Goal: Task Accomplishment & Management: Manage account settings

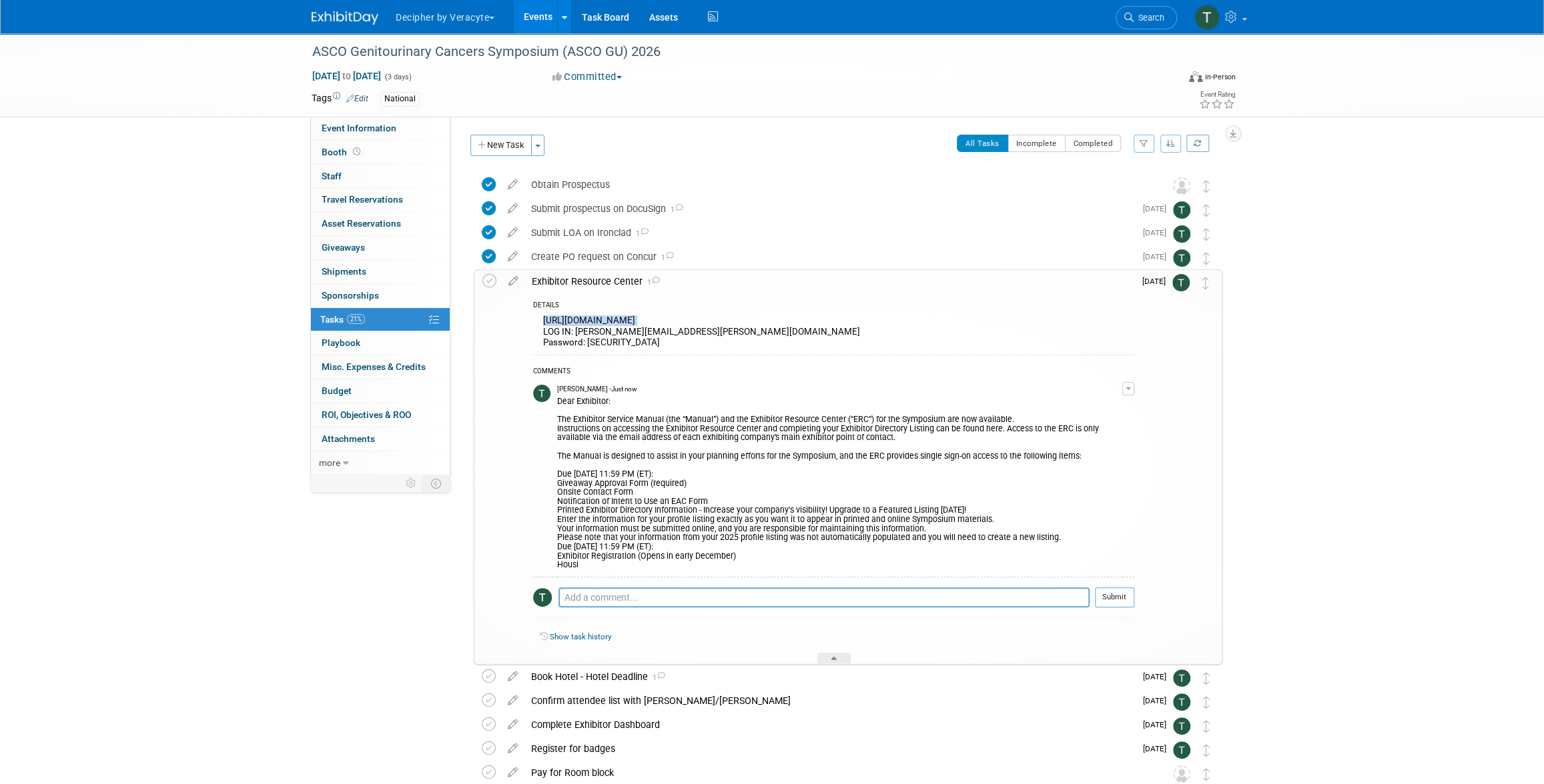
click at [543, 16] on link "Events" at bounding box center [538, 16] width 49 height 33
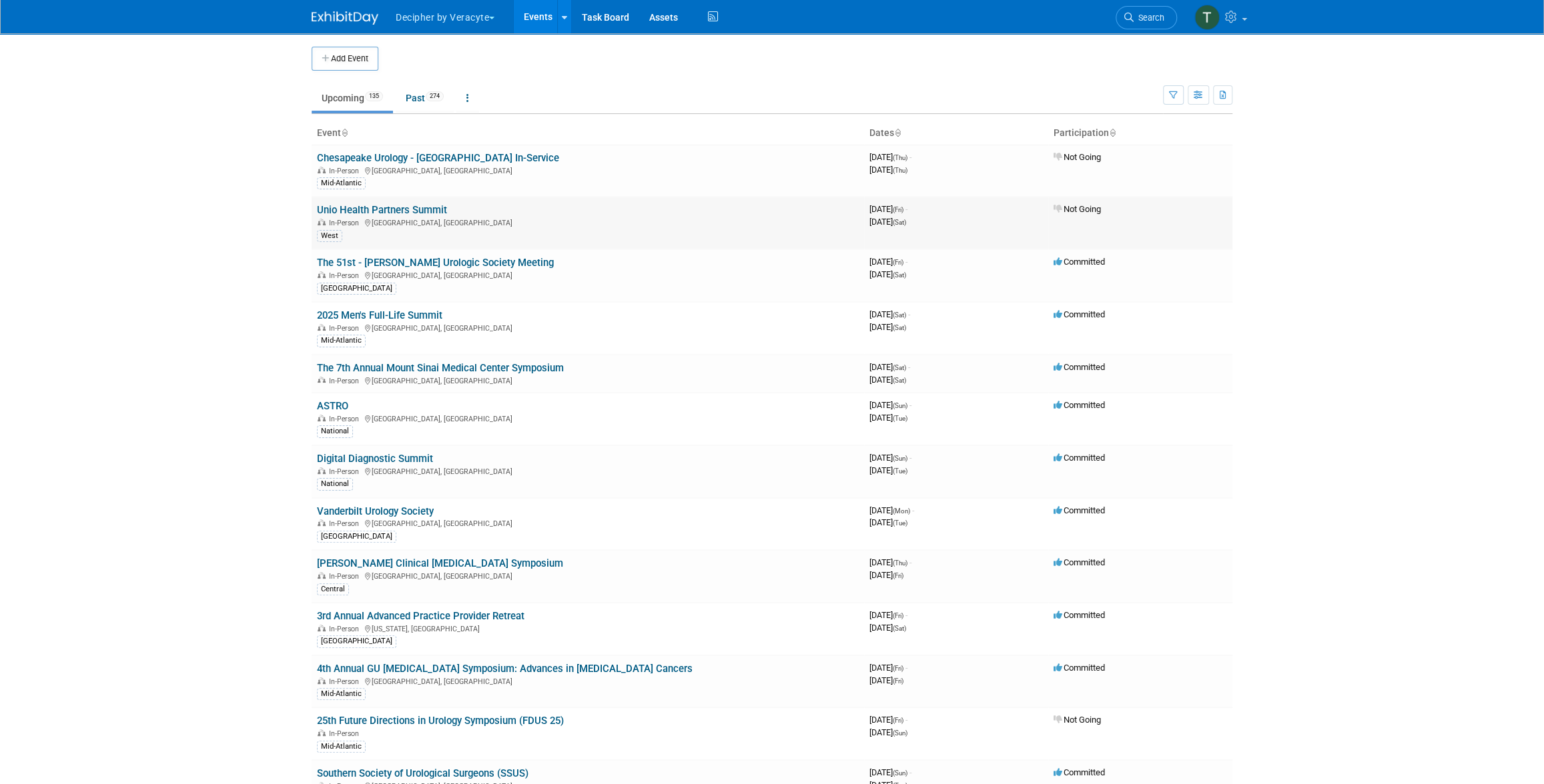
scroll to position [1722, 0]
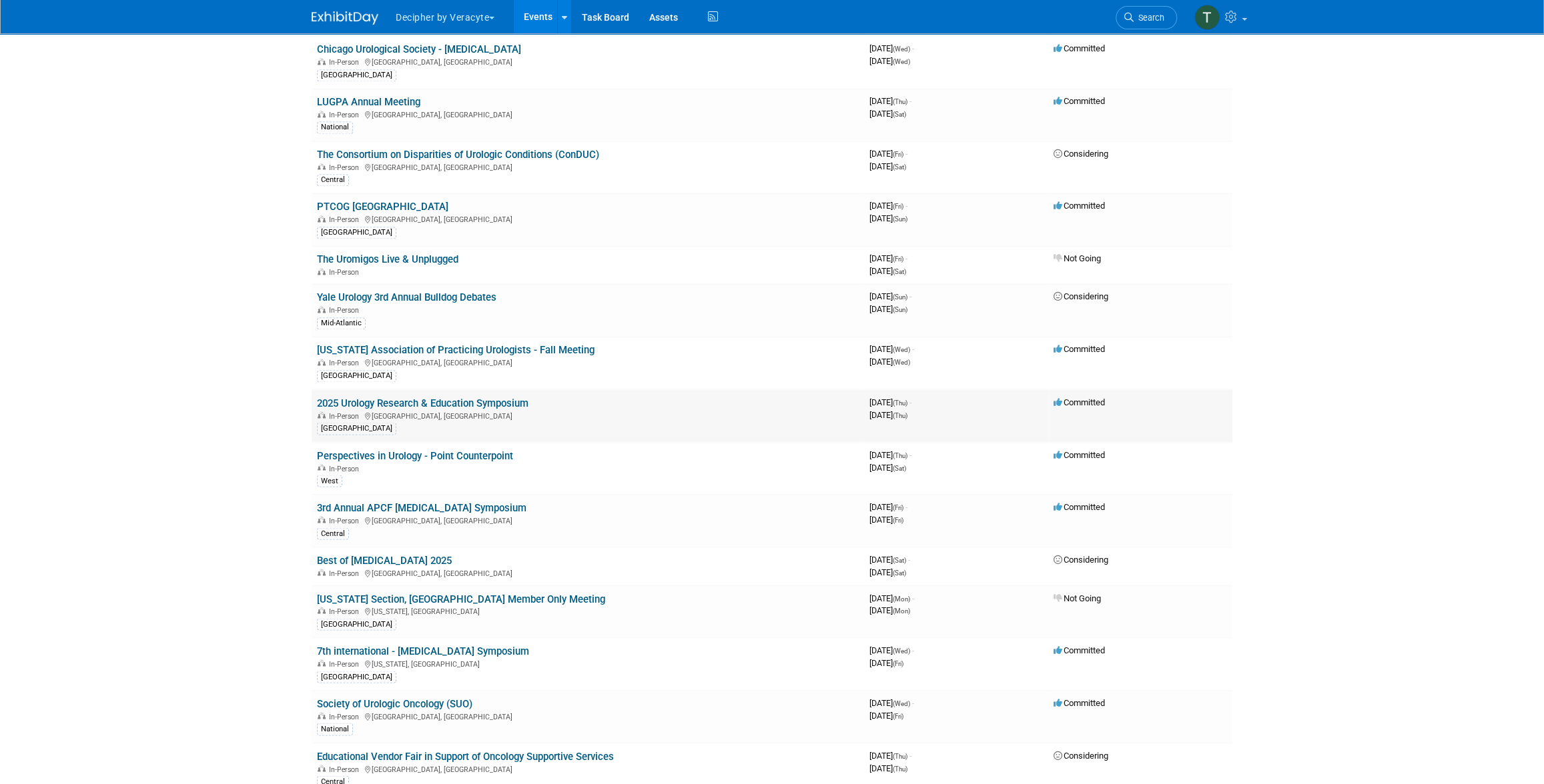
click at [493, 397] on link "2025 Urology Research & Education Symposium" at bounding box center [422, 402] width 211 height 12
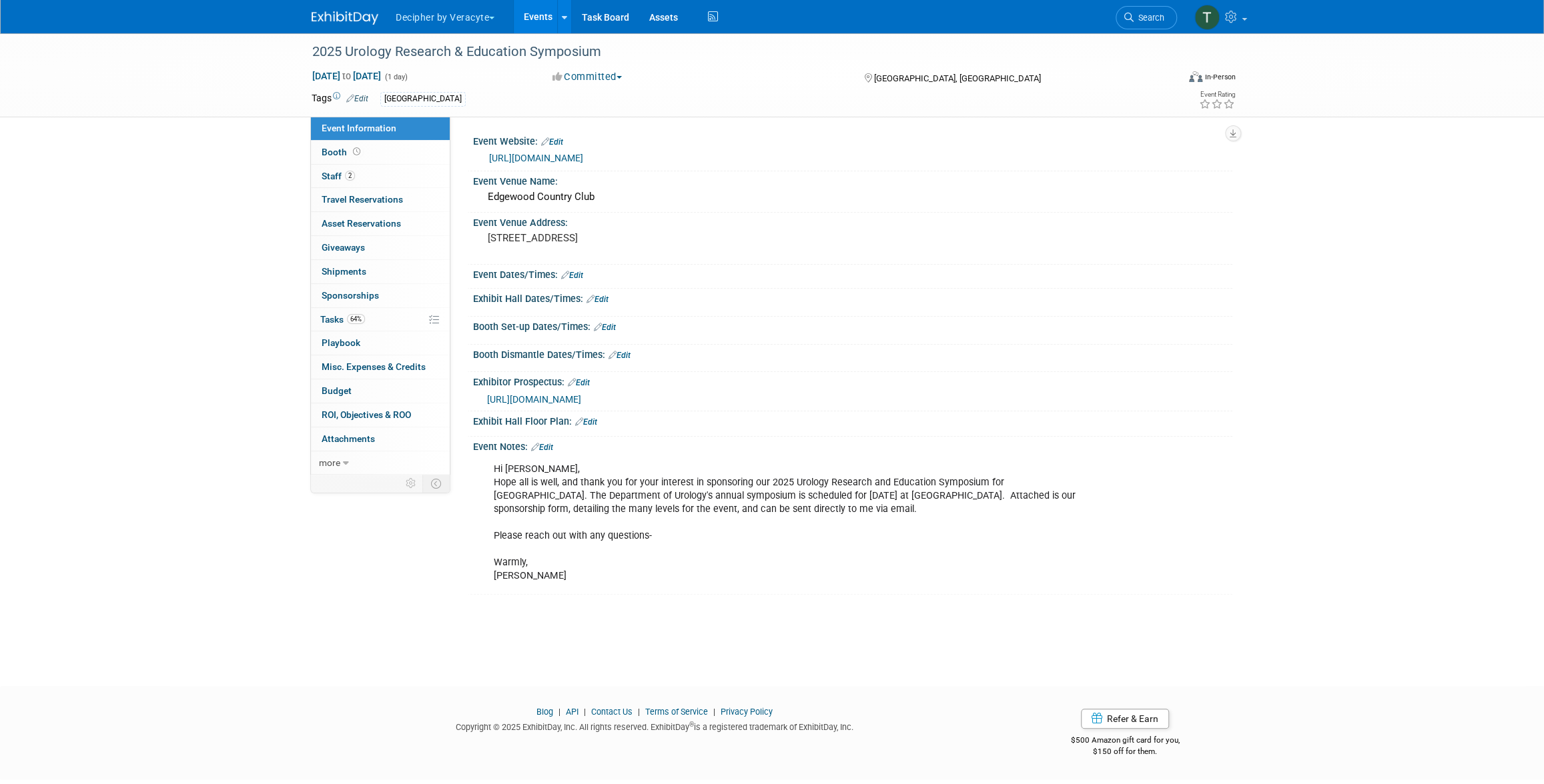
click at [525, 21] on link "Events" at bounding box center [538, 16] width 49 height 33
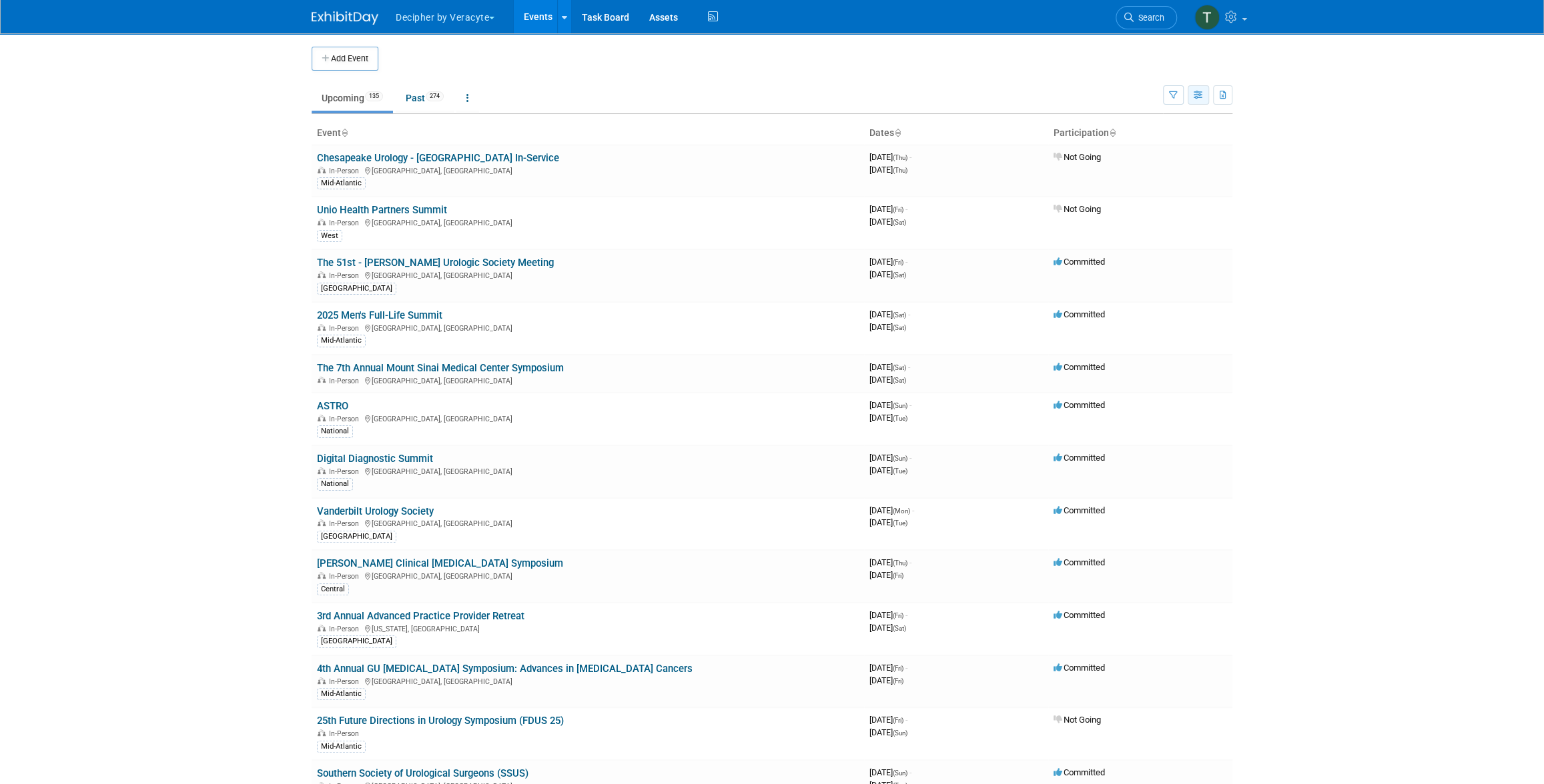
click at [1188, 96] on button "button" at bounding box center [1198, 95] width 21 height 19
click at [1156, 195] on link "Expert Grid" at bounding box center [1142, 203] width 112 height 19
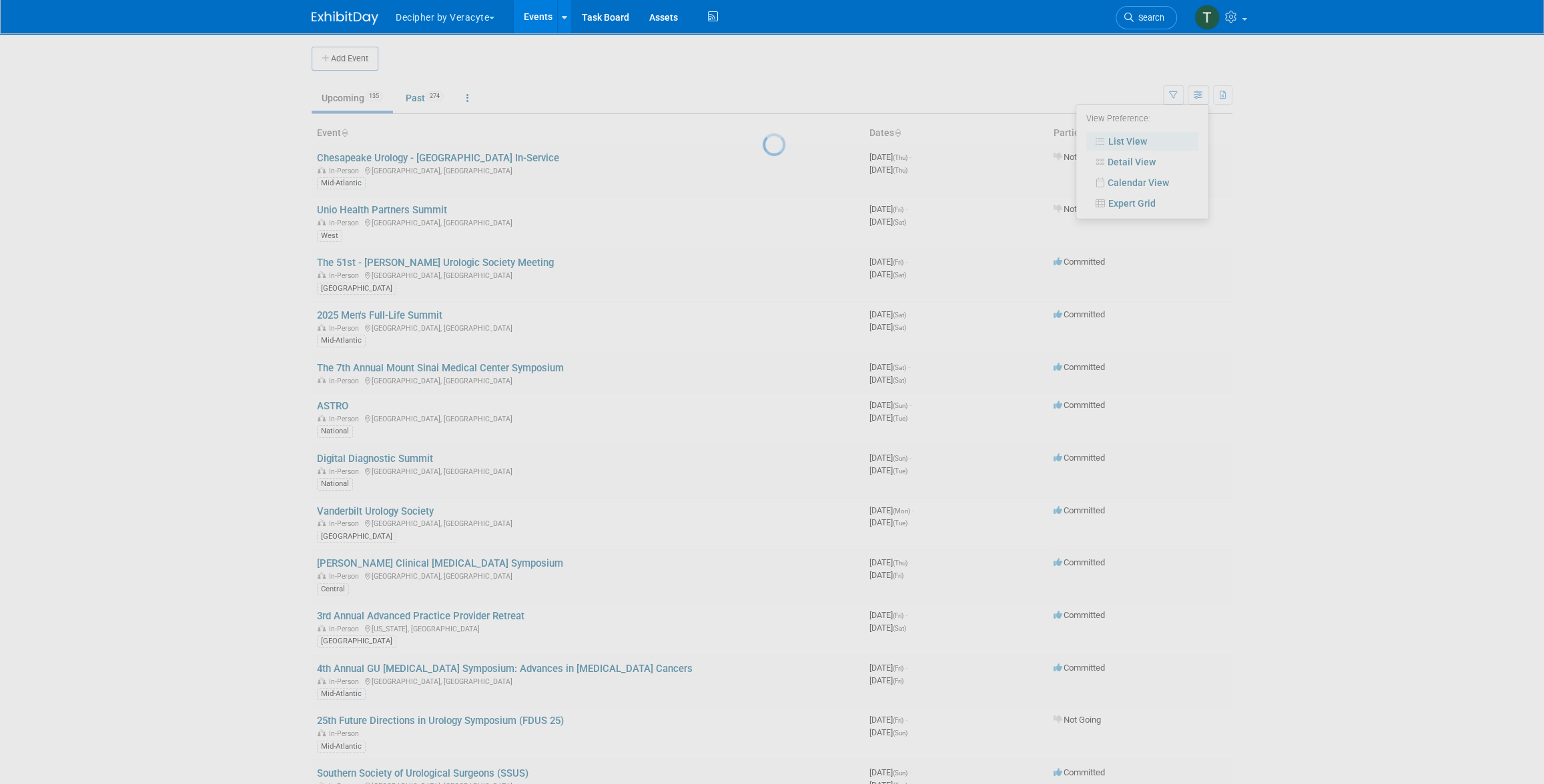
click at [781, 185] on div at bounding box center [772, 392] width 19 height 784
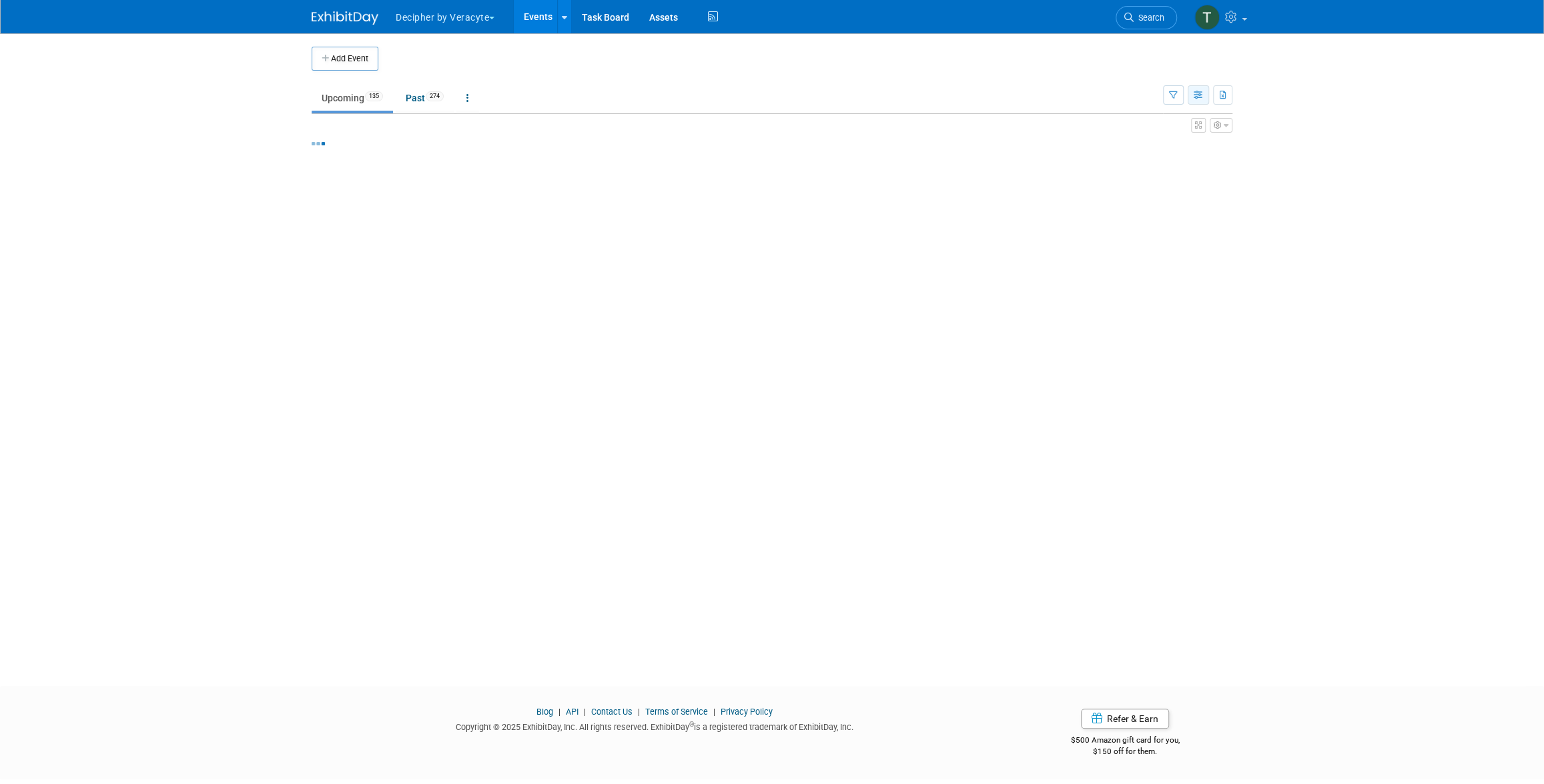
click at [1190, 94] on button "button" at bounding box center [1198, 95] width 21 height 19
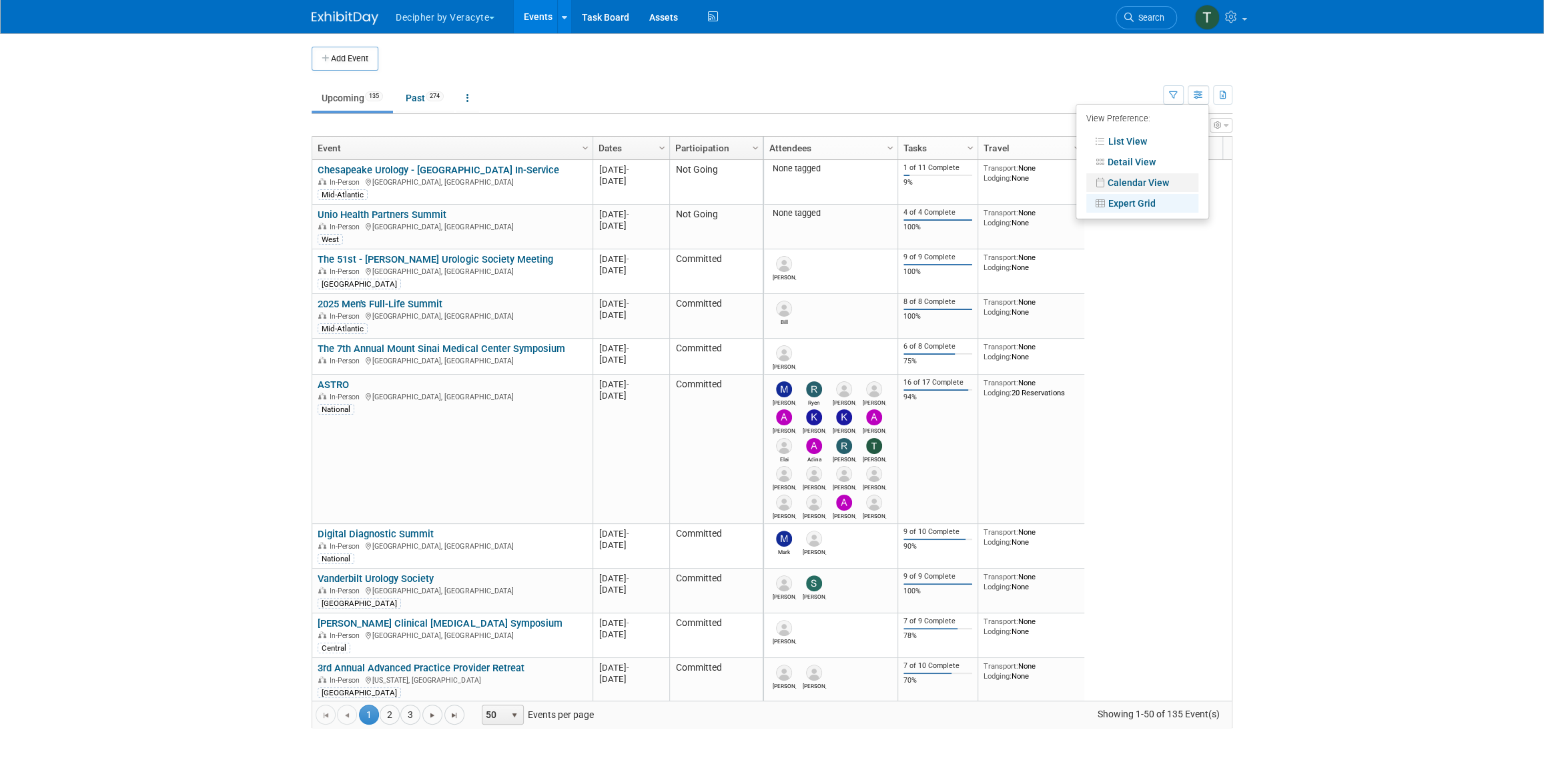
click at [1174, 182] on link "Calendar View" at bounding box center [1142, 182] width 112 height 19
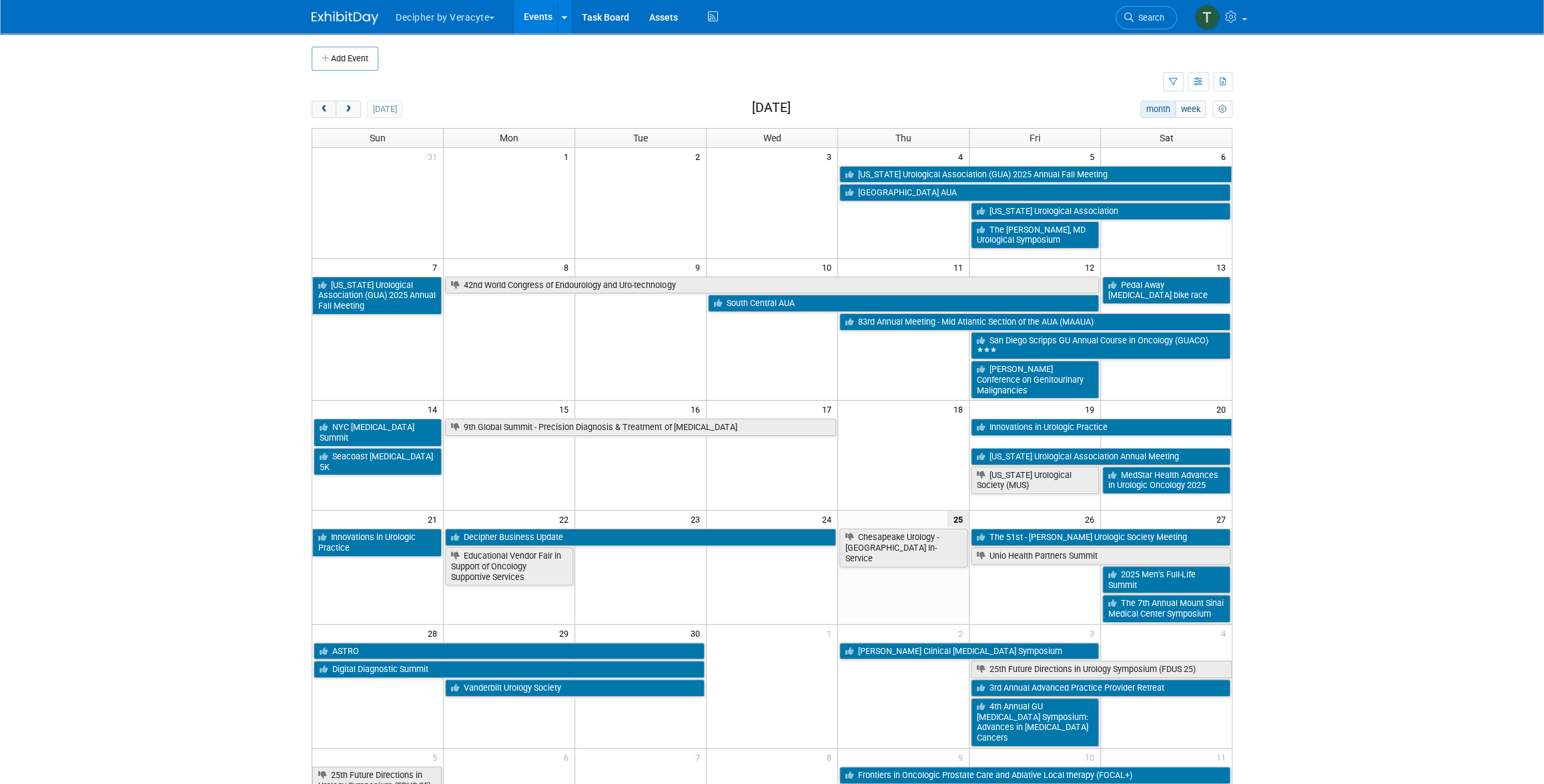
click at [360, 110] on div "today" at bounding box center [357, 109] width 91 height 17
click at [353, 110] on button "next" at bounding box center [348, 109] width 25 height 17
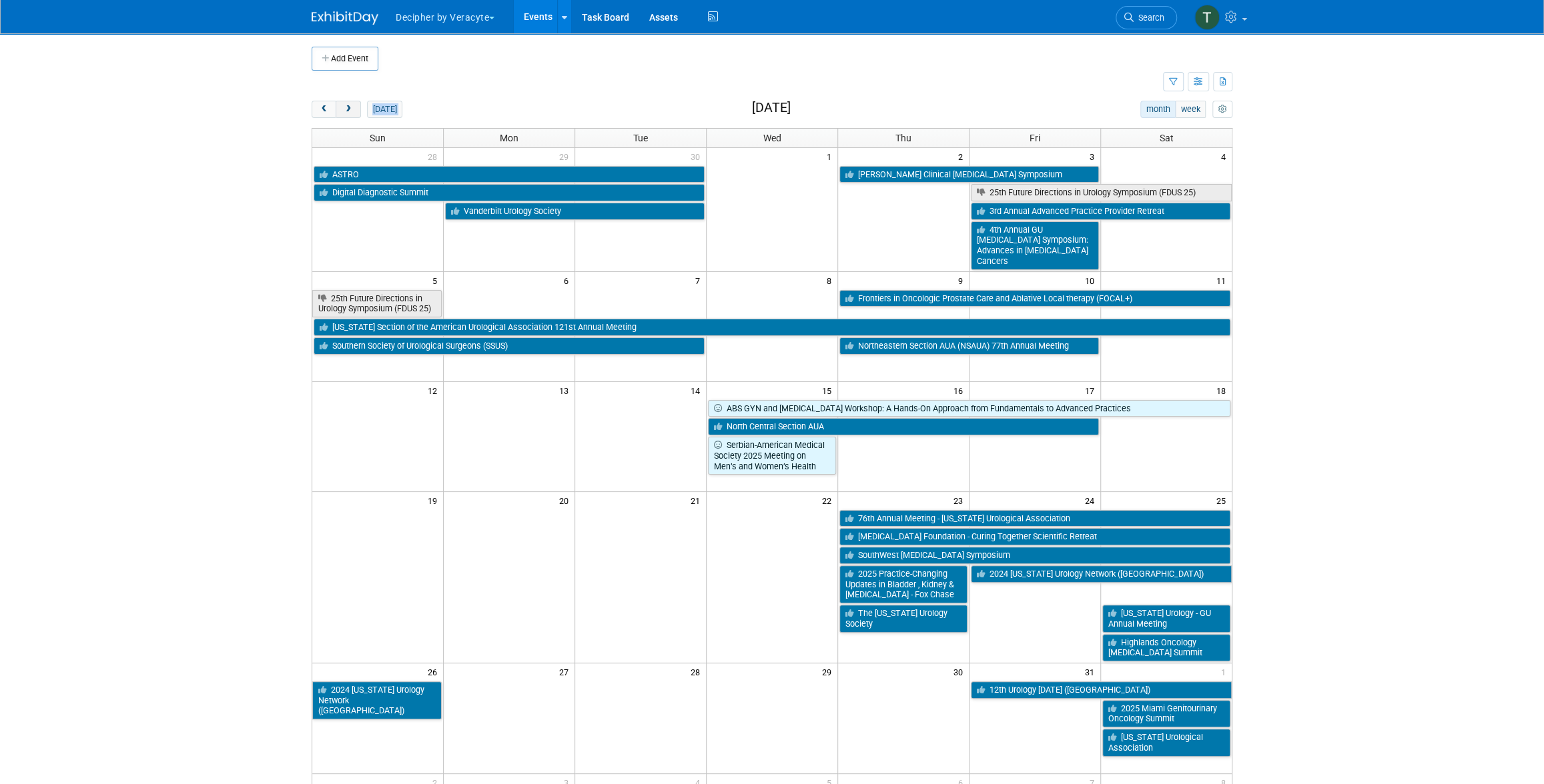
click at [353, 110] on button "next" at bounding box center [348, 109] width 25 height 17
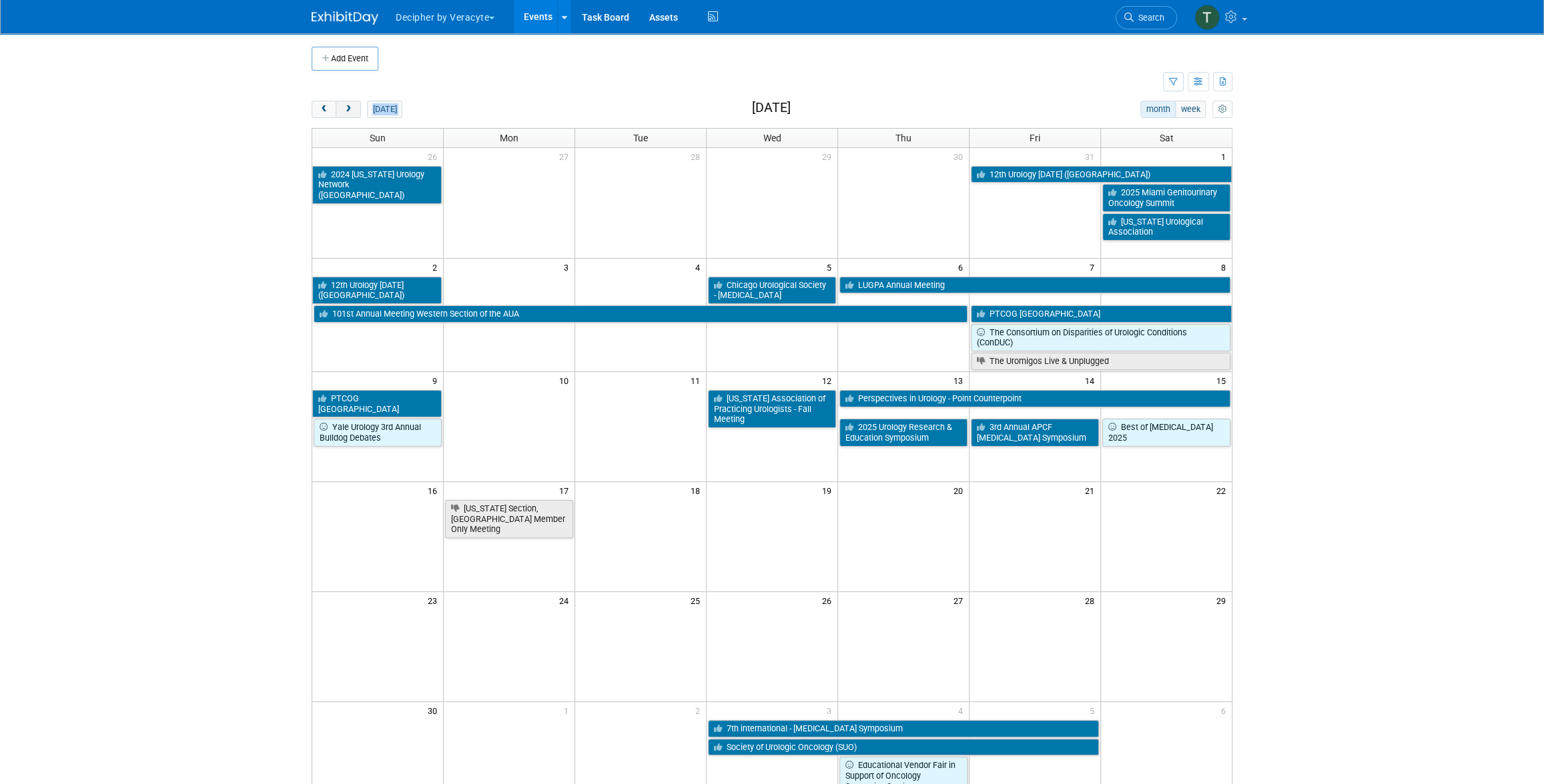
click at [353, 110] on button "next" at bounding box center [348, 109] width 25 height 17
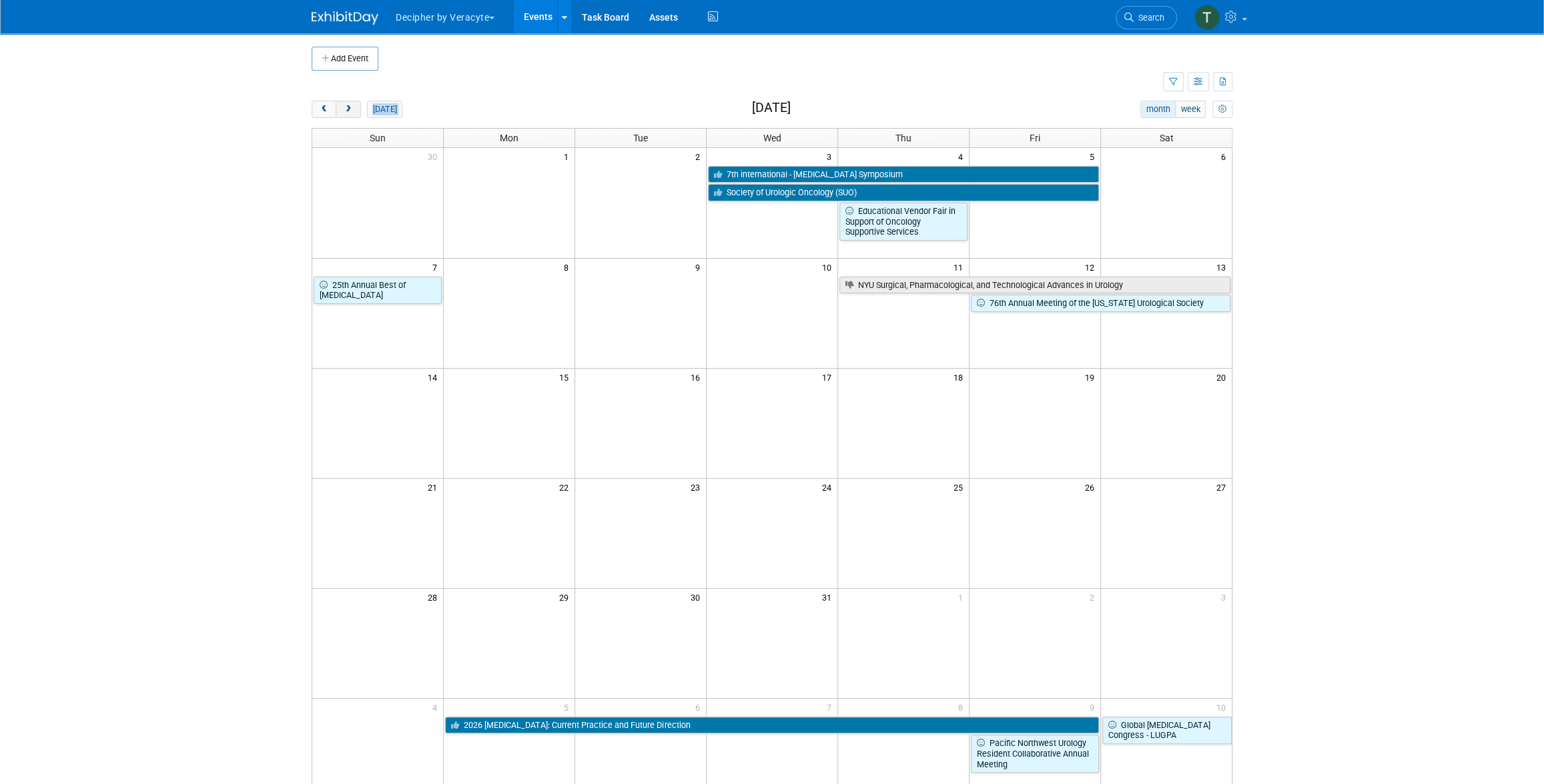
click at [353, 110] on button "next" at bounding box center [348, 109] width 25 height 17
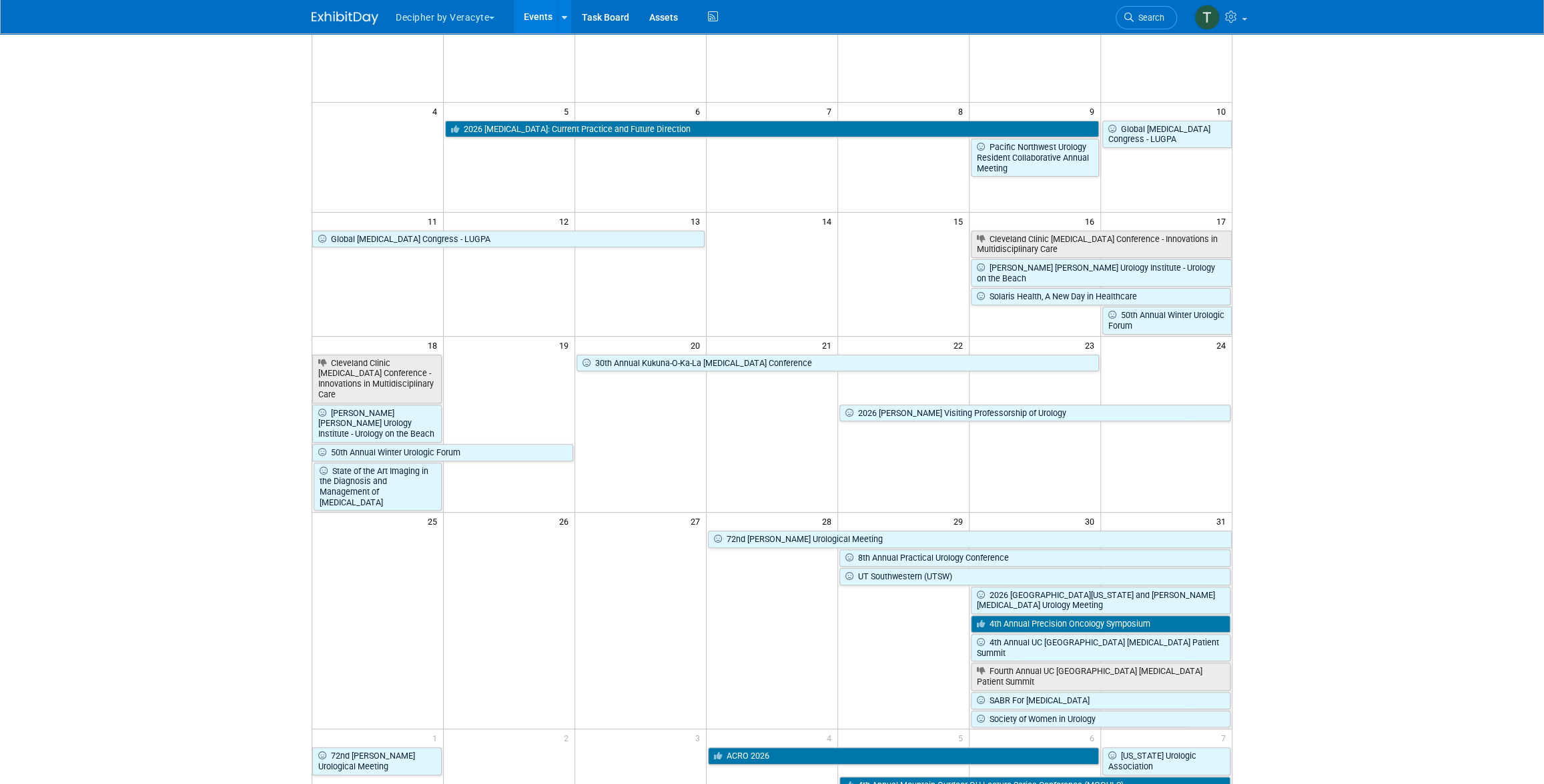
scroll to position [236, 0]
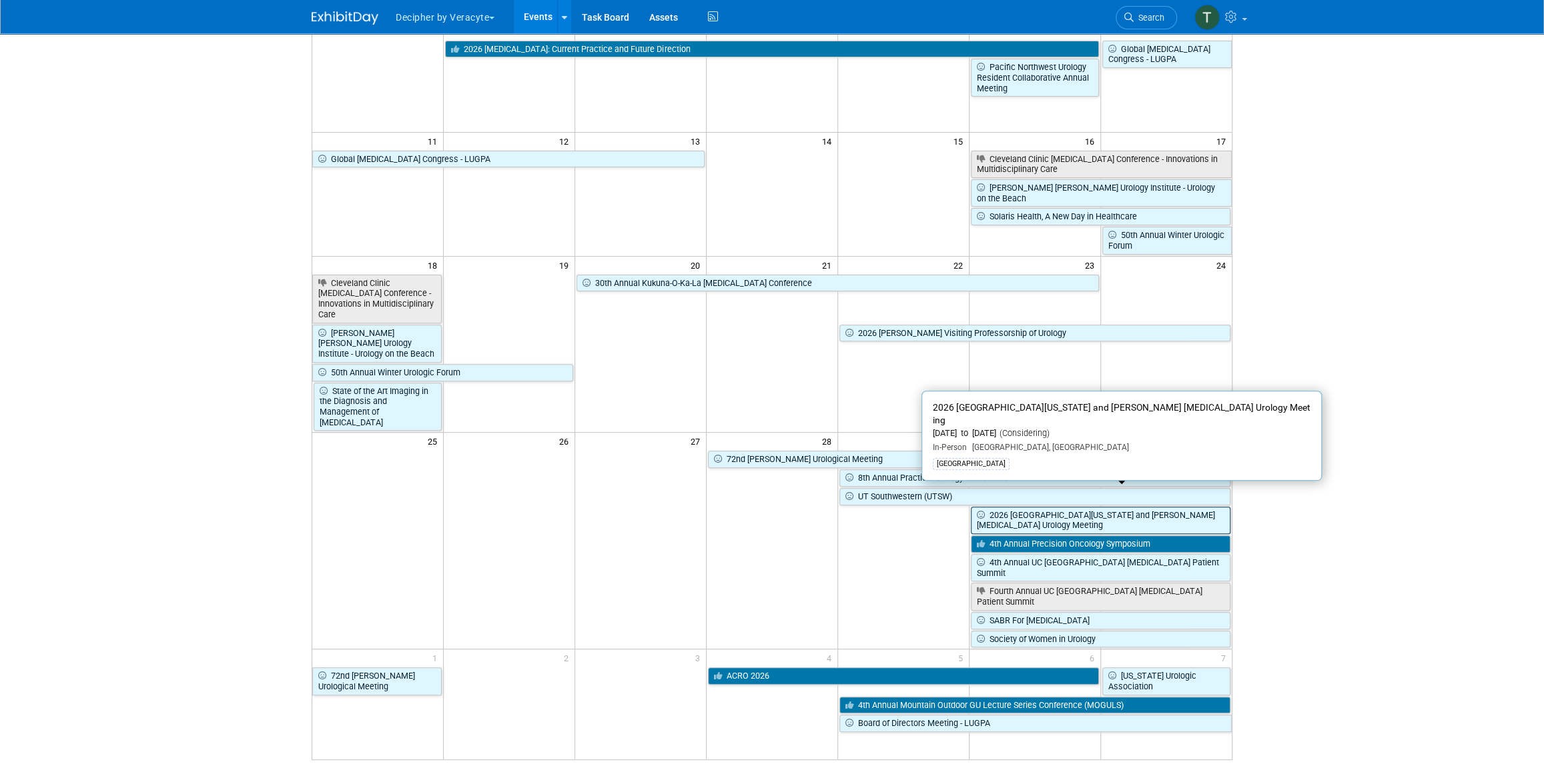
click at [1168, 507] on link "2026 [GEOGRAPHIC_DATA][US_STATE] and [PERSON_NAME] [MEDICAL_DATA] Urology Meeti…" at bounding box center [1100, 520] width 260 height 27
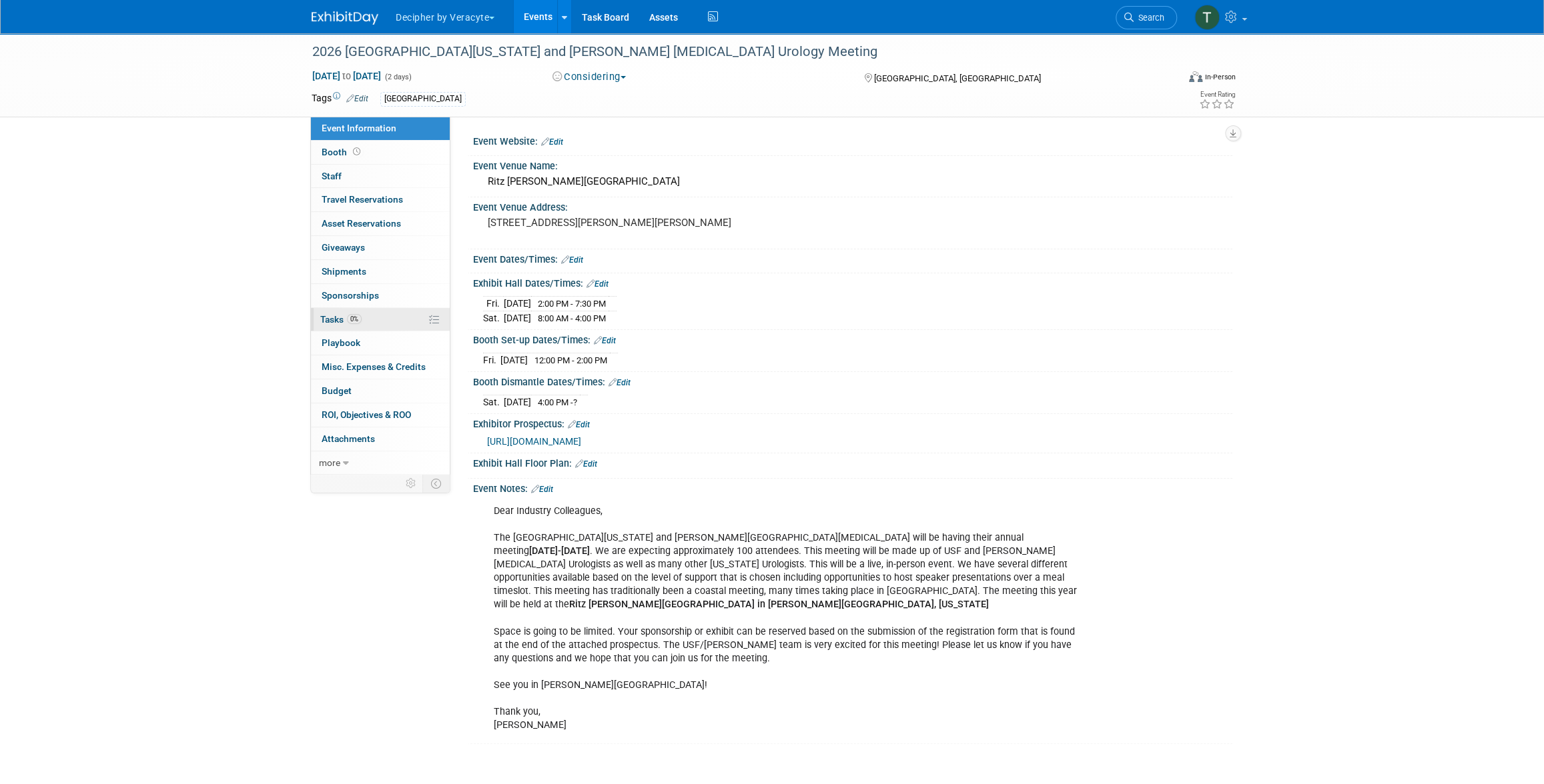
click at [375, 309] on link "0% Tasks 0%" at bounding box center [380, 320] width 139 height 23
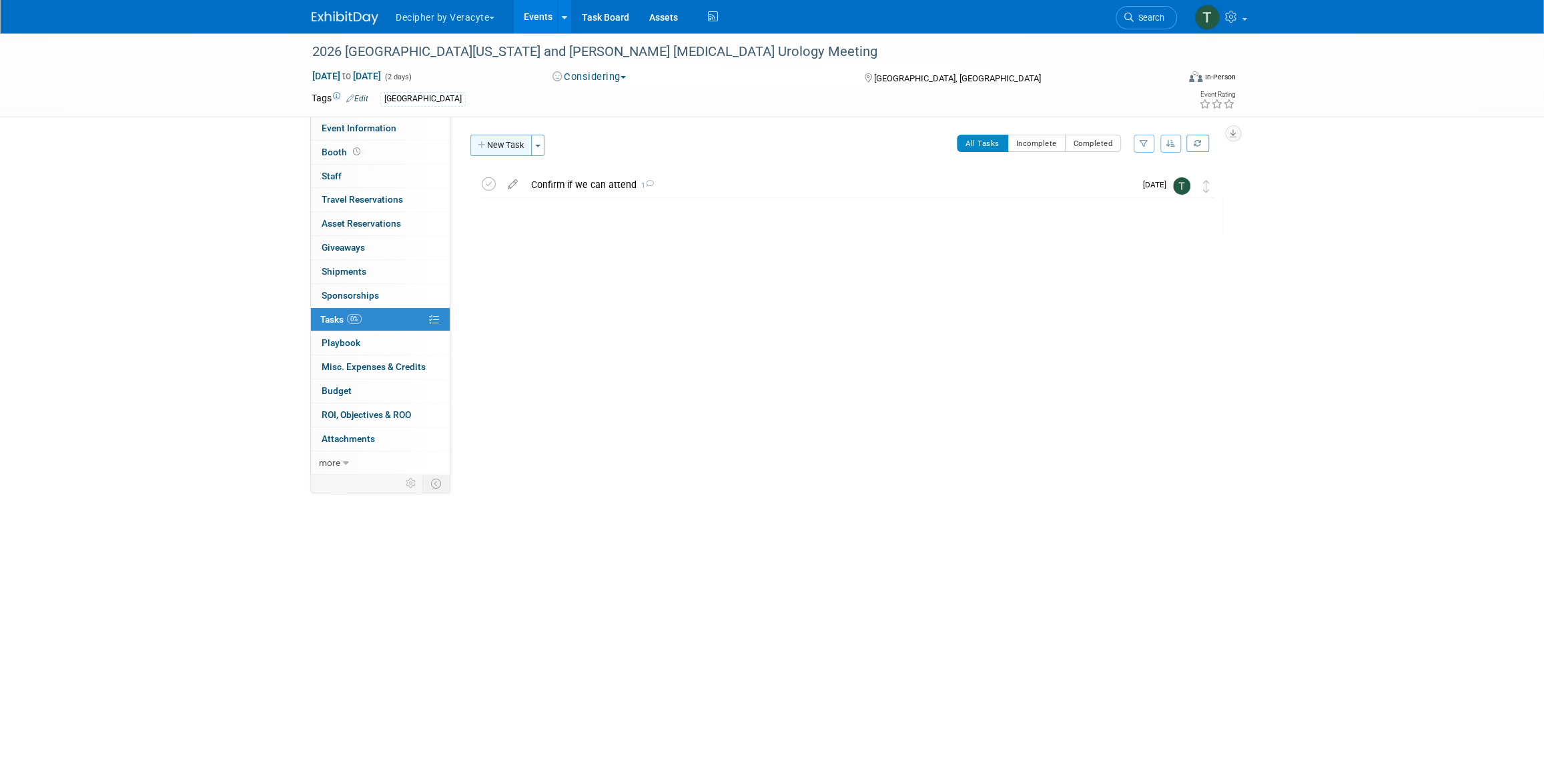
click at [518, 145] on button "New Task" at bounding box center [501, 145] width 61 height 21
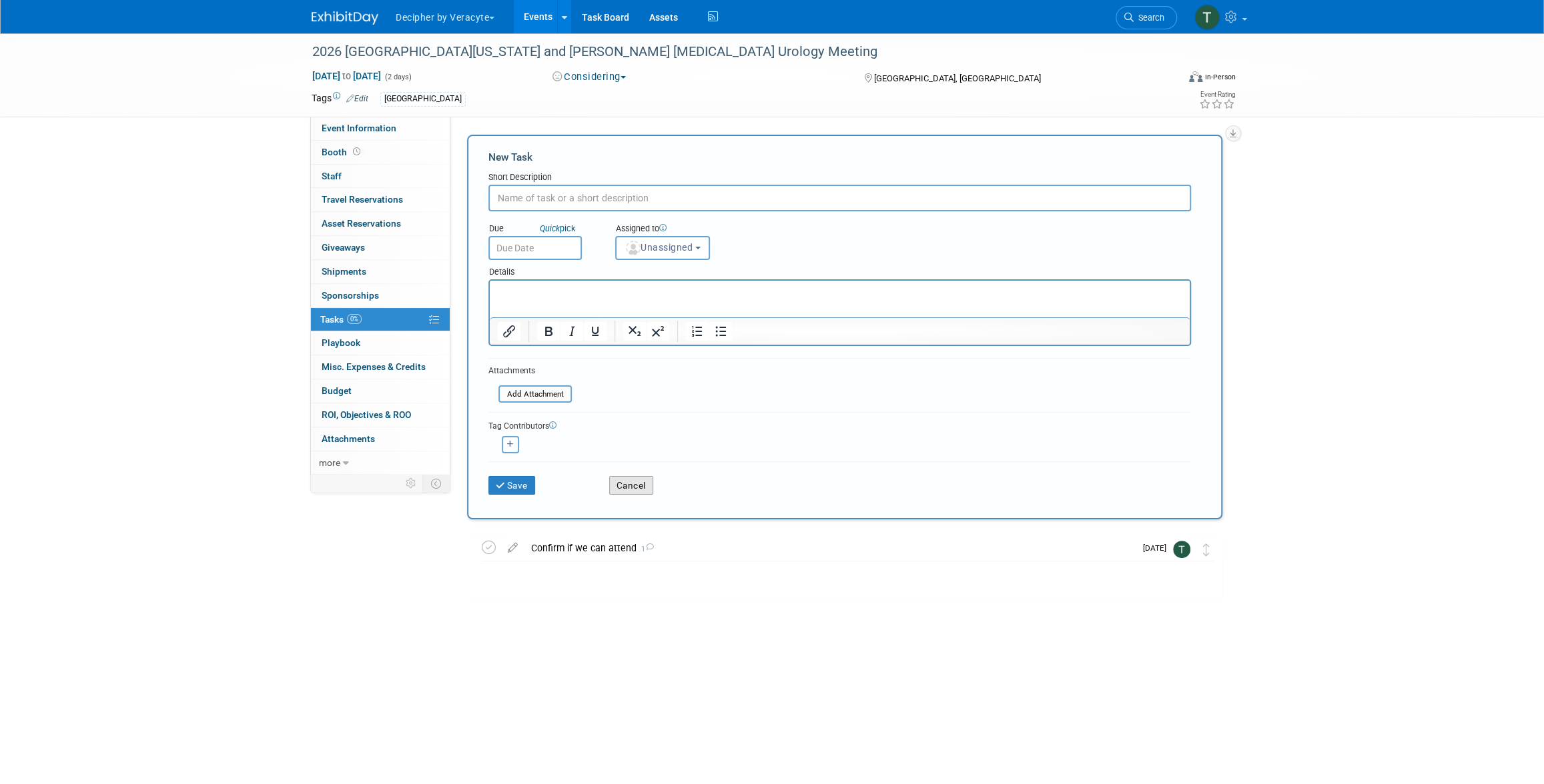
click at [628, 484] on button "Cancel" at bounding box center [631, 486] width 44 height 19
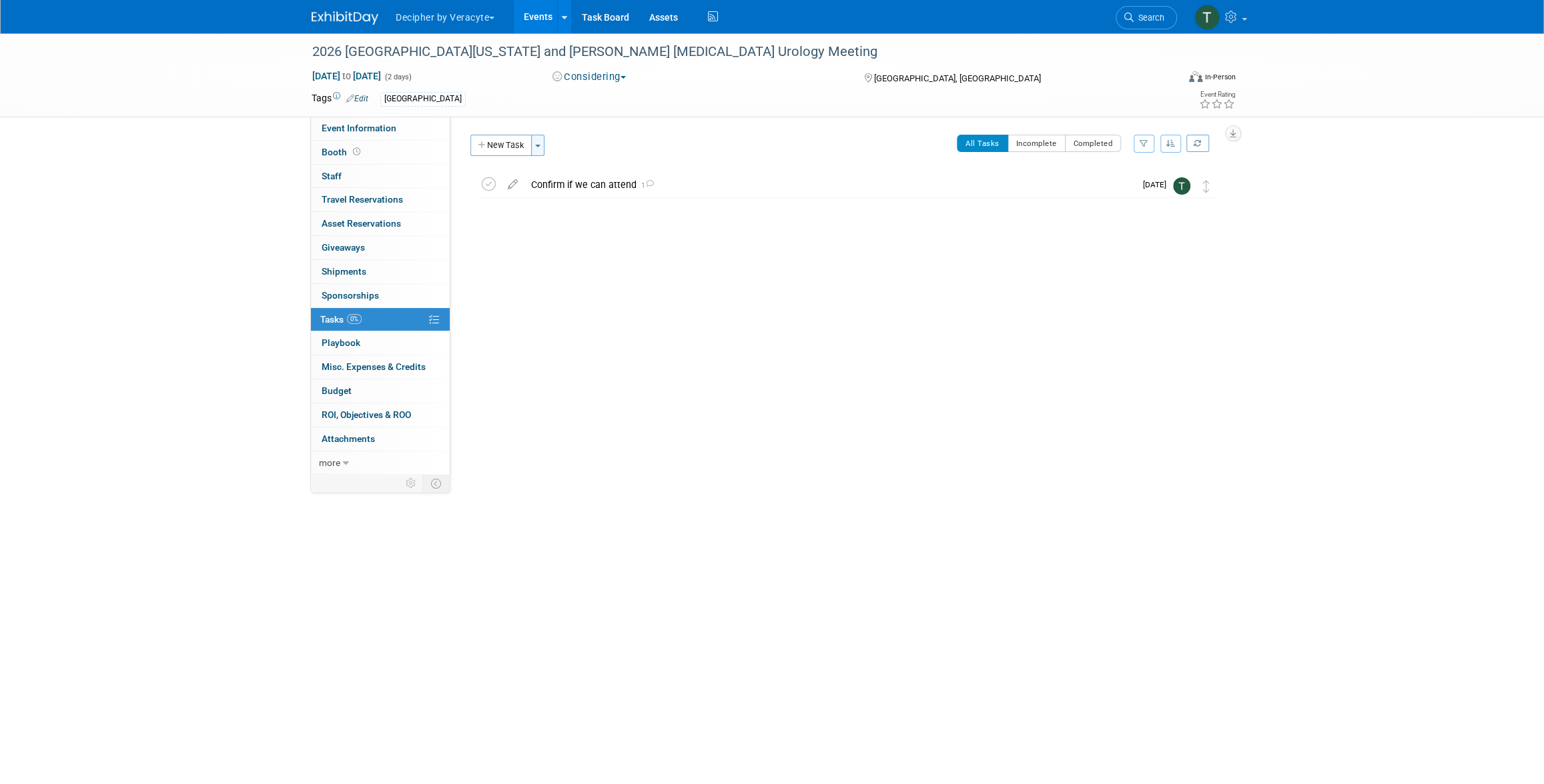
click at [542, 143] on button "Toggle Dropdown" at bounding box center [538, 145] width 13 height 21
click at [604, 196] on link "Copy tasks from another event" at bounding box center [617, 195] width 168 height 23
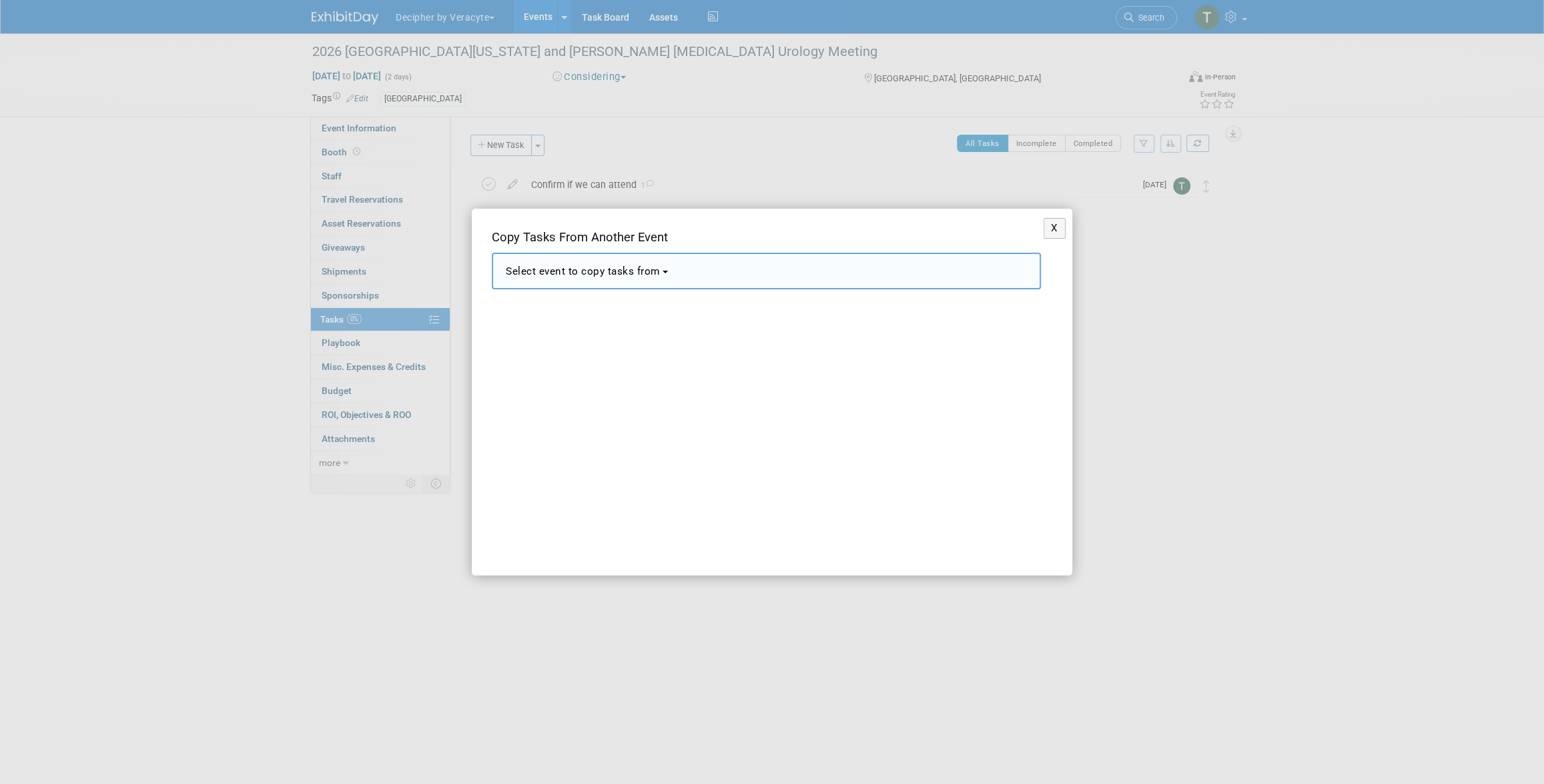
click at [614, 270] on span "Select event to copy tasks from" at bounding box center [583, 271] width 155 height 12
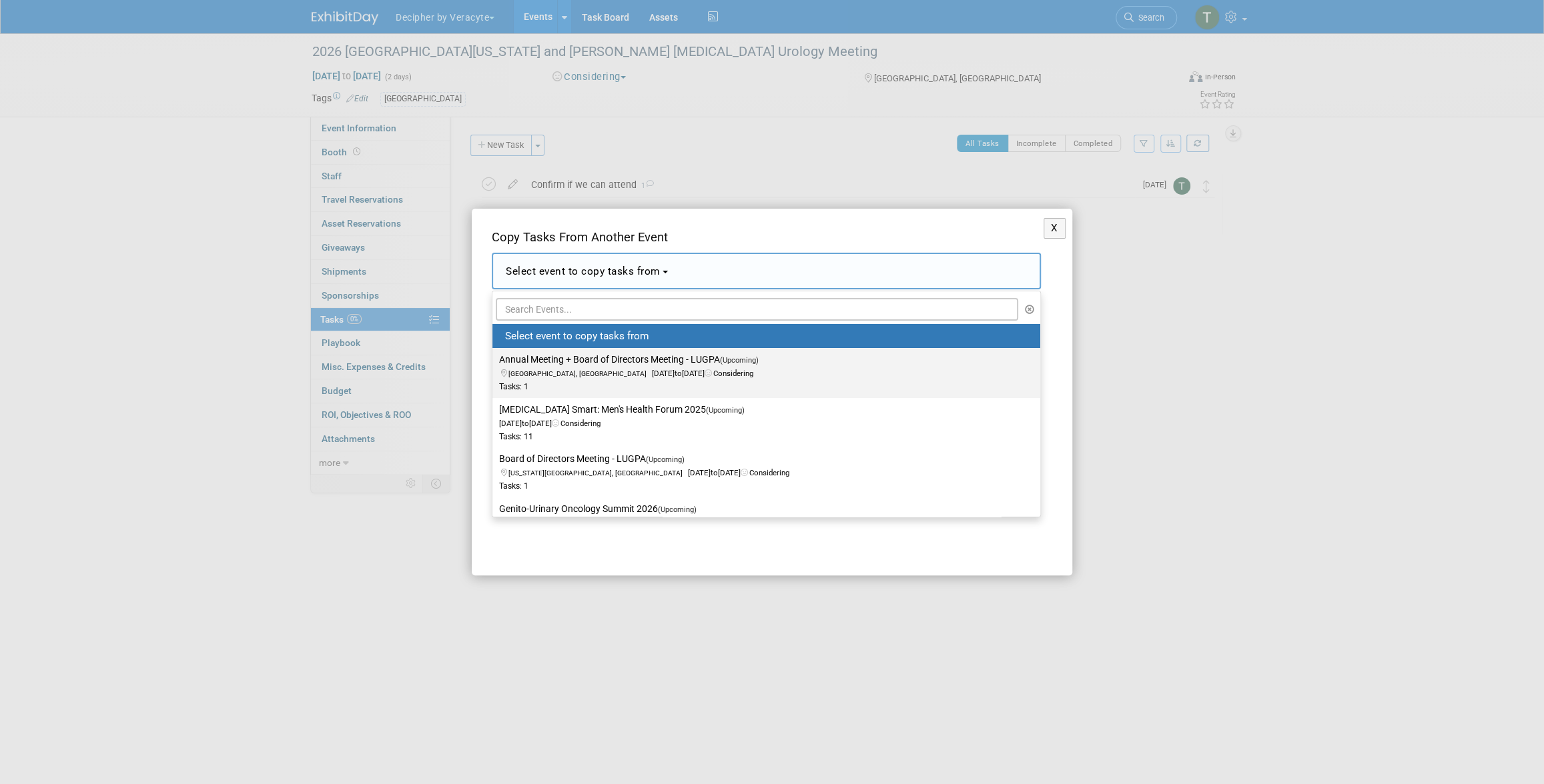
click at [675, 373] on span "to" at bounding box center [678, 373] width 7 height 9
click at [494, 364] on input "Annual Meeting + Board of Directors Meeting - LUGPA (Upcoming) Chicago, IL Nov …" at bounding box center [490, 359] width 9 height 9
select select "11147089"
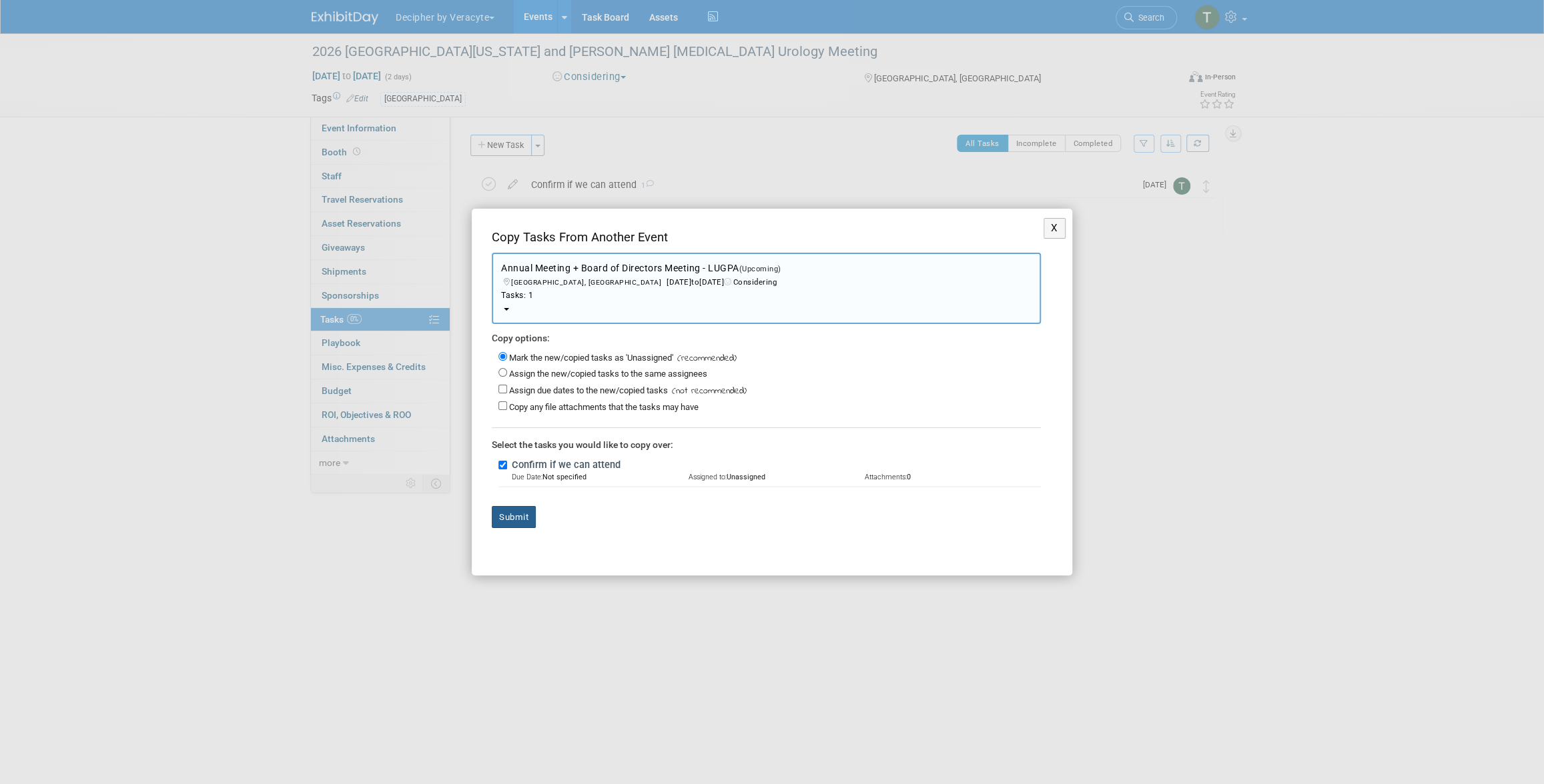
click at [510, 520] on button "Submit" at bounding box center [513, 518] width 44 height 23
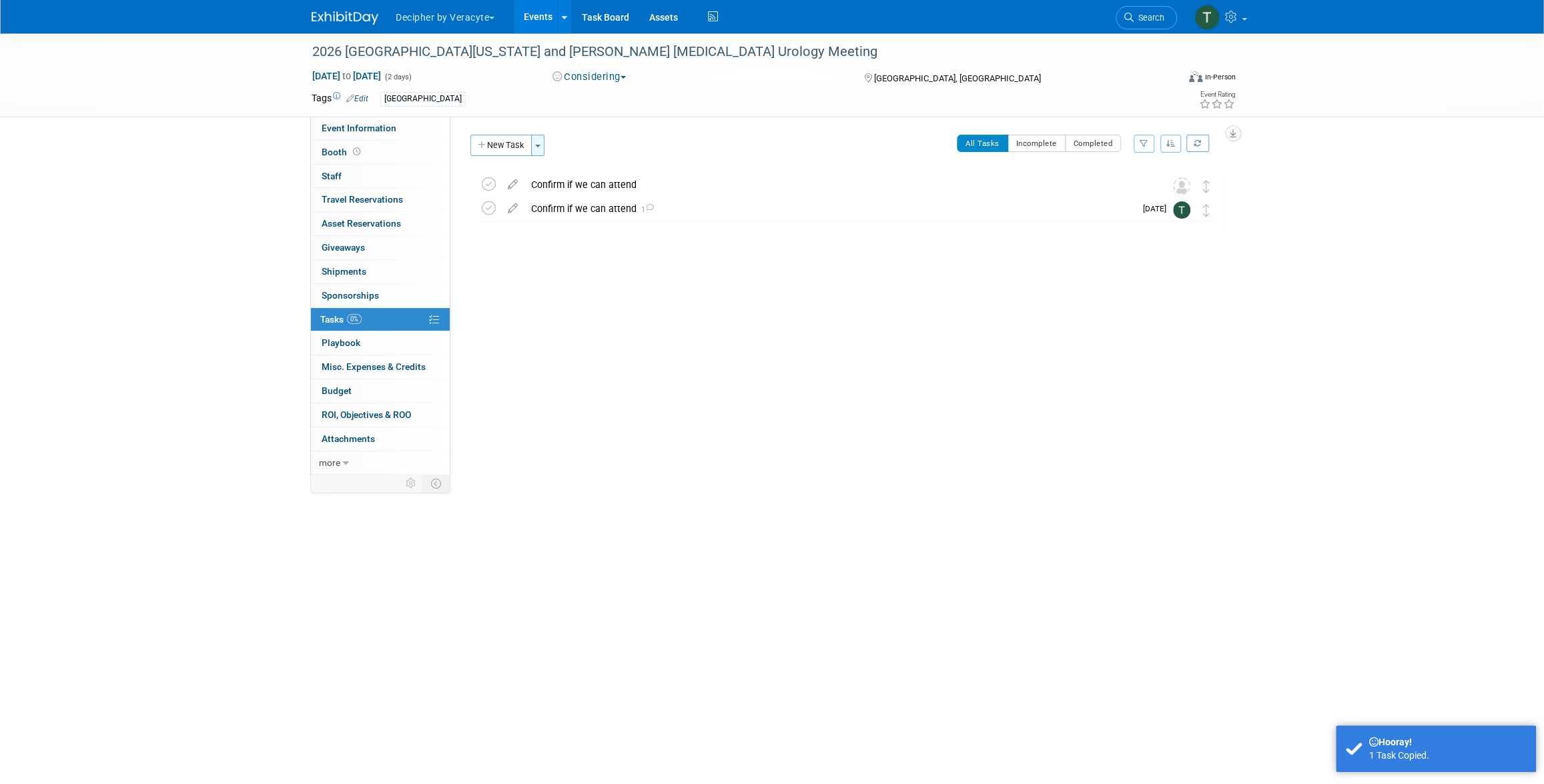
click at [535, 146] on button "Toggle Dropdown" at bounding box center [538, 145] width 13 height 21
click at [595, 199] on link "Copy tasks from another event" at bounding box center [617, 195] width 168 height 23
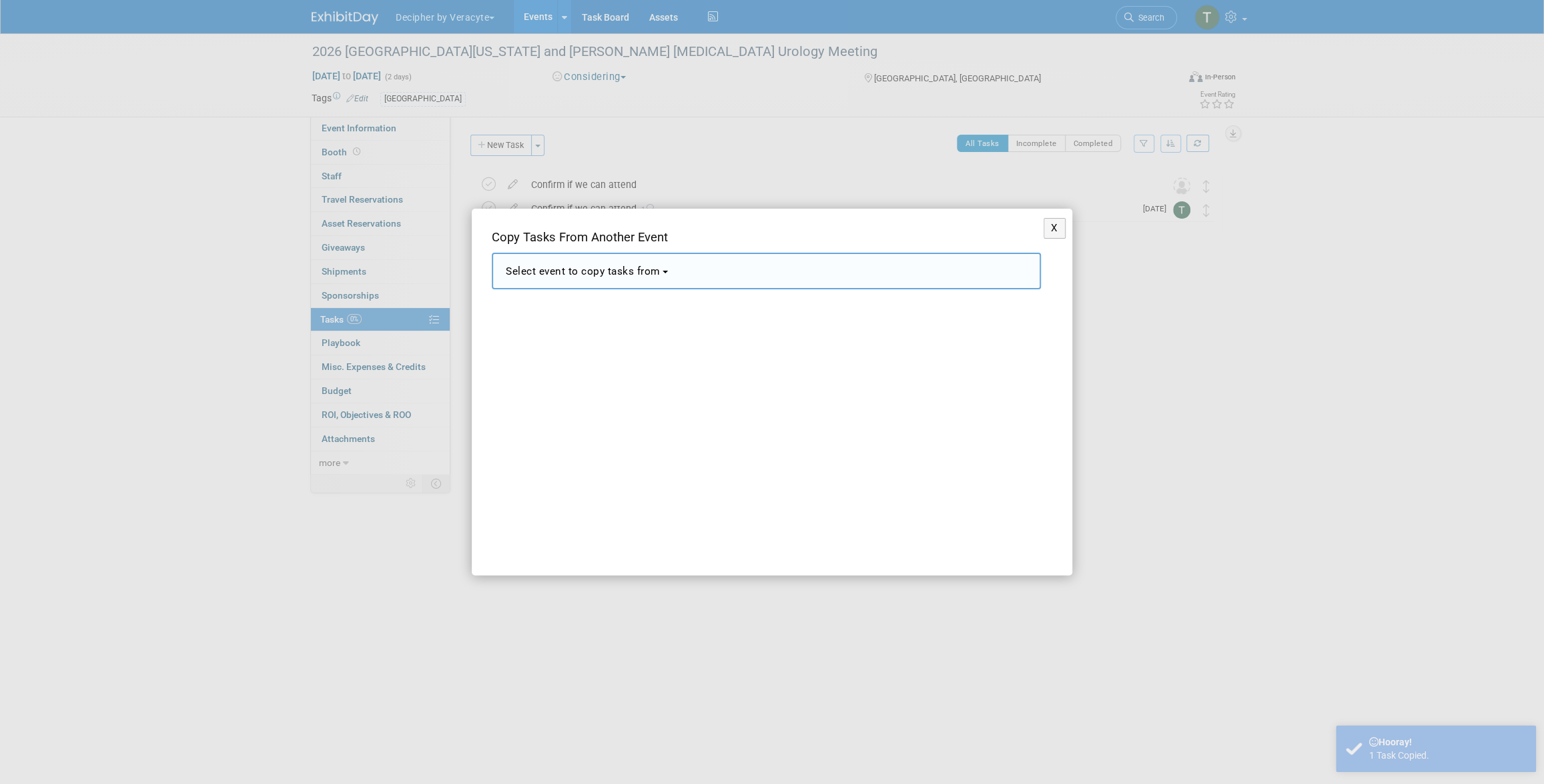
click at [607, 288] on button "Select event to copy tasks from" at bounding box center [766, 271] width 549 height 36
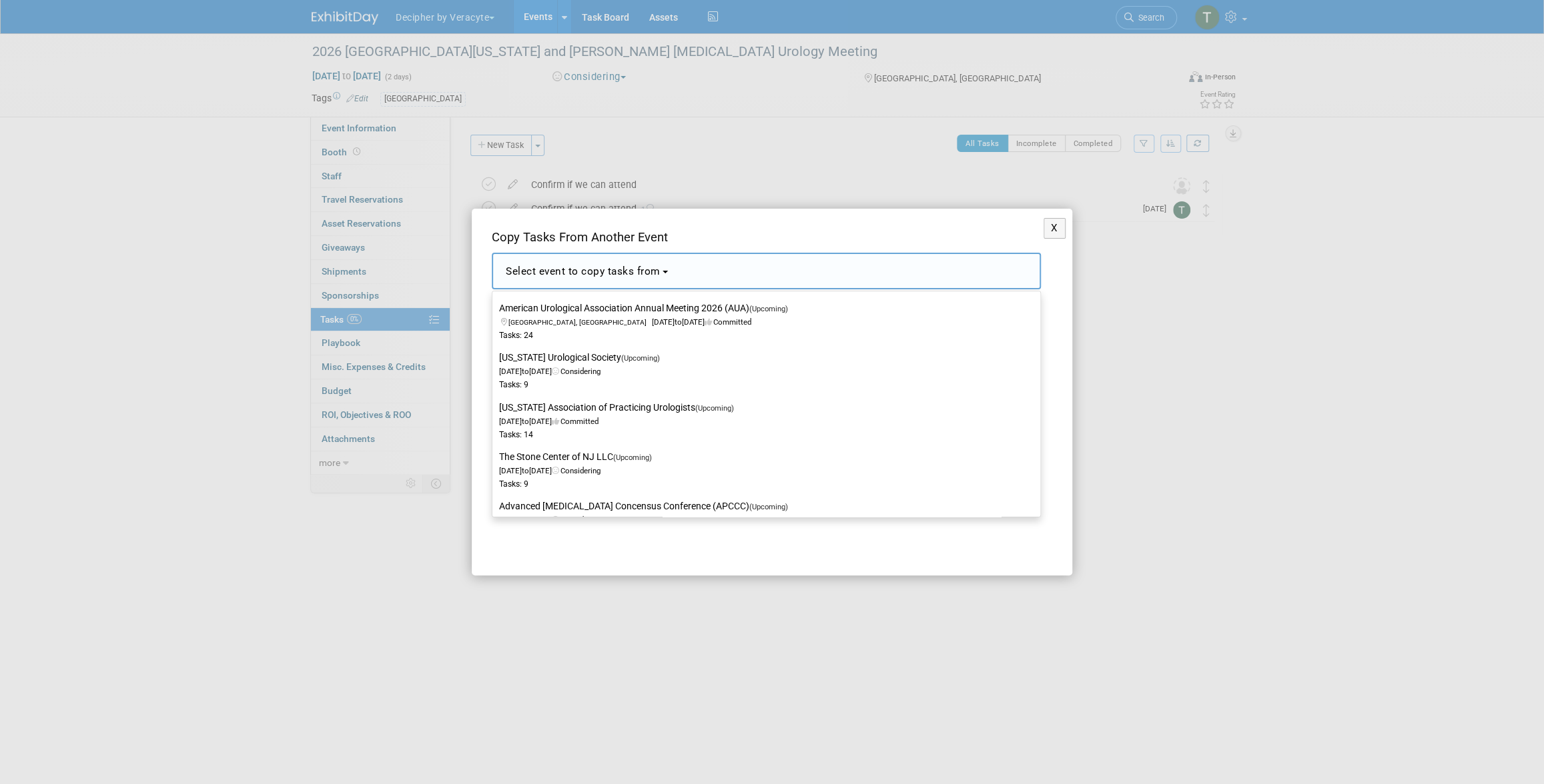
scroll to position [640, 0]
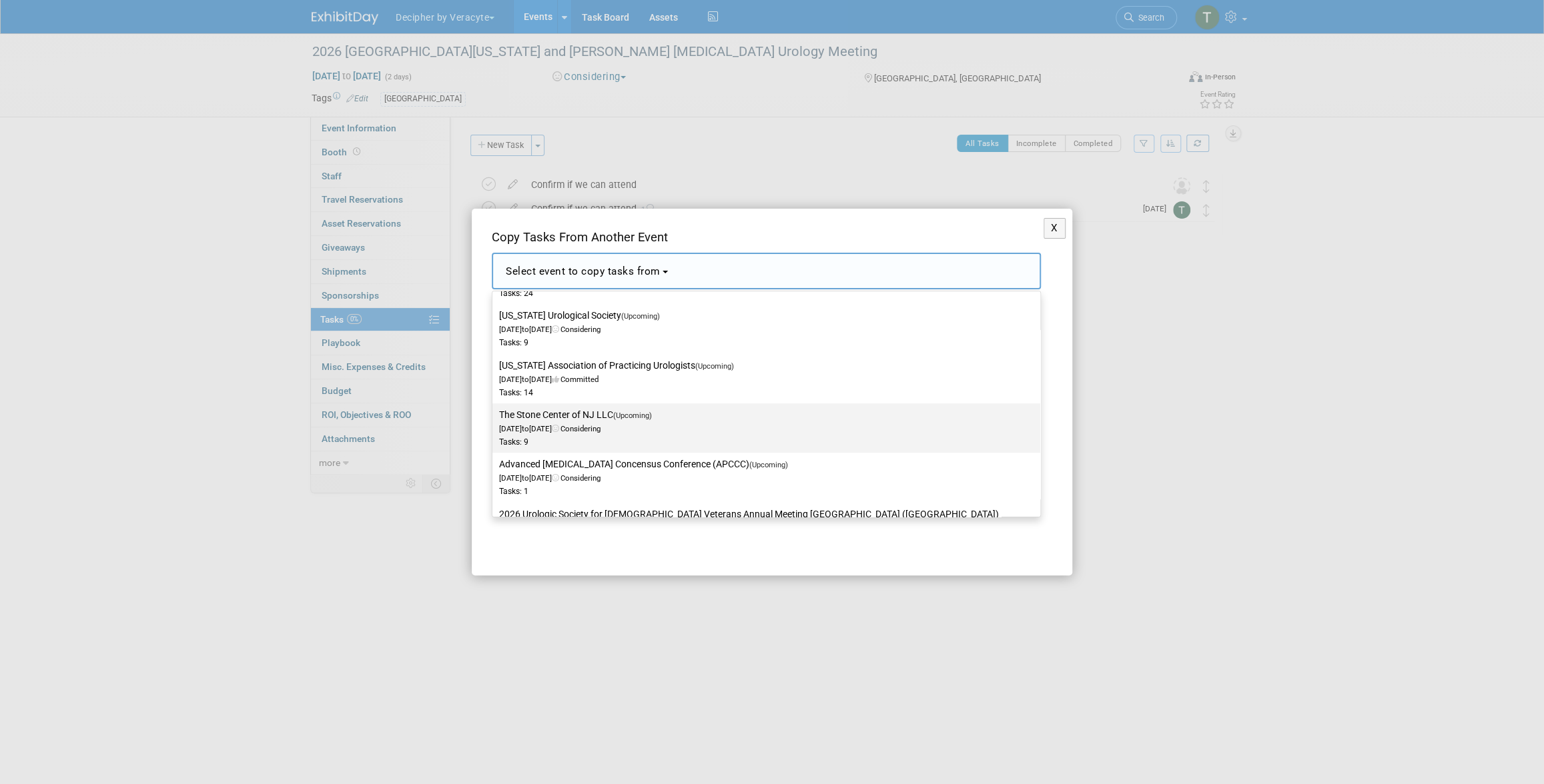
click at [595, 434] on label "The Stone Center of NJ LLC (Upcoming) Apr 30, 2026 to Apr 30, 2026 Considering …" at bounding box center [763, 428] width 528 height 44
click at [494, 420] on input "The Stone Center of NJ LLC (Upcoming) Apr 30, 2026 to Apr 30, 2026 Considering …" at bounding box center [490, 415] width 9 height 9
select select "11150972"
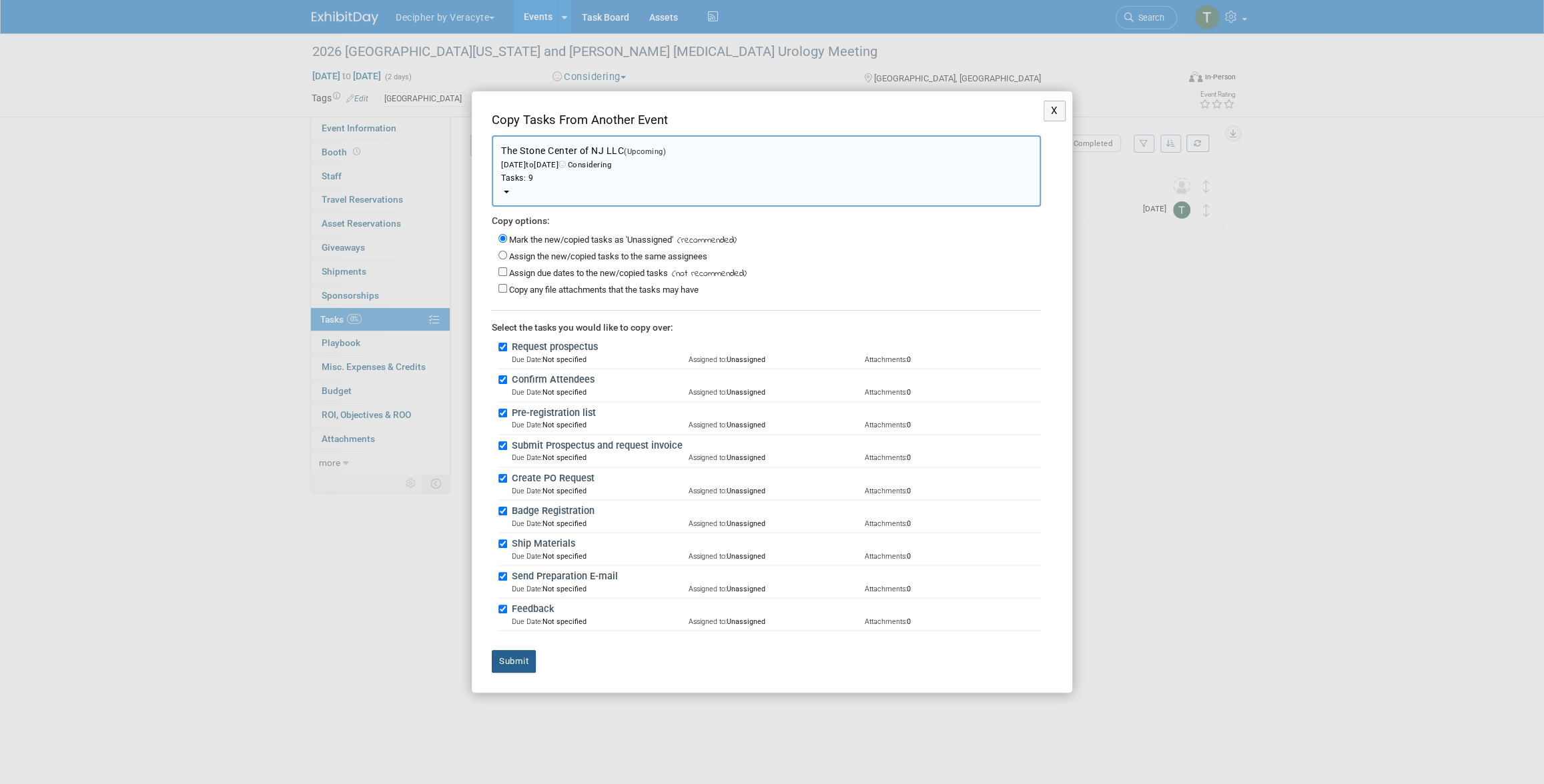
click at [519, 652] on button "Submit" at bounding box center [513, 662] width 44 height 23
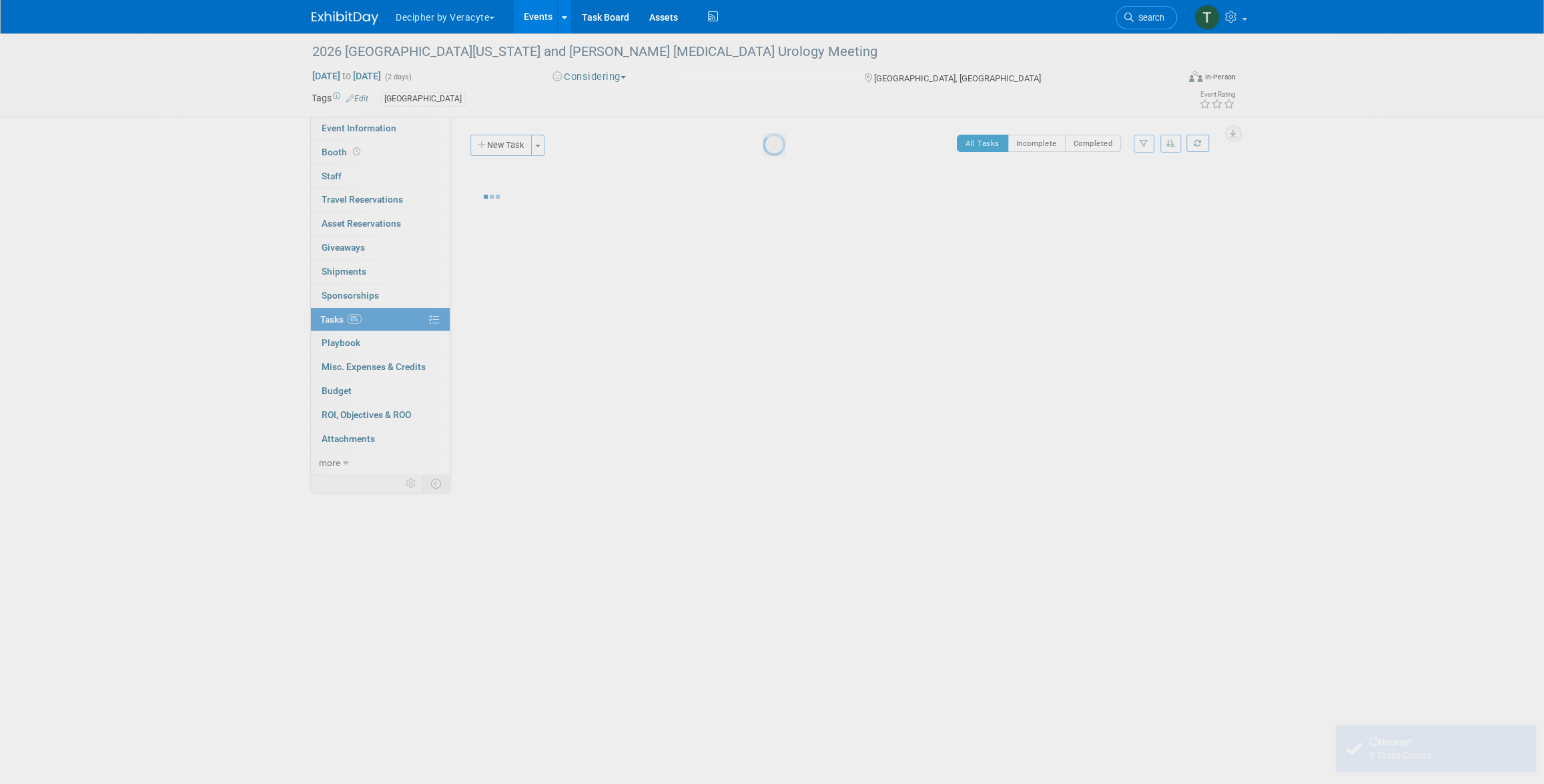
click at [763, 656] on div at bounding box center [772, 392] width 19 height 784
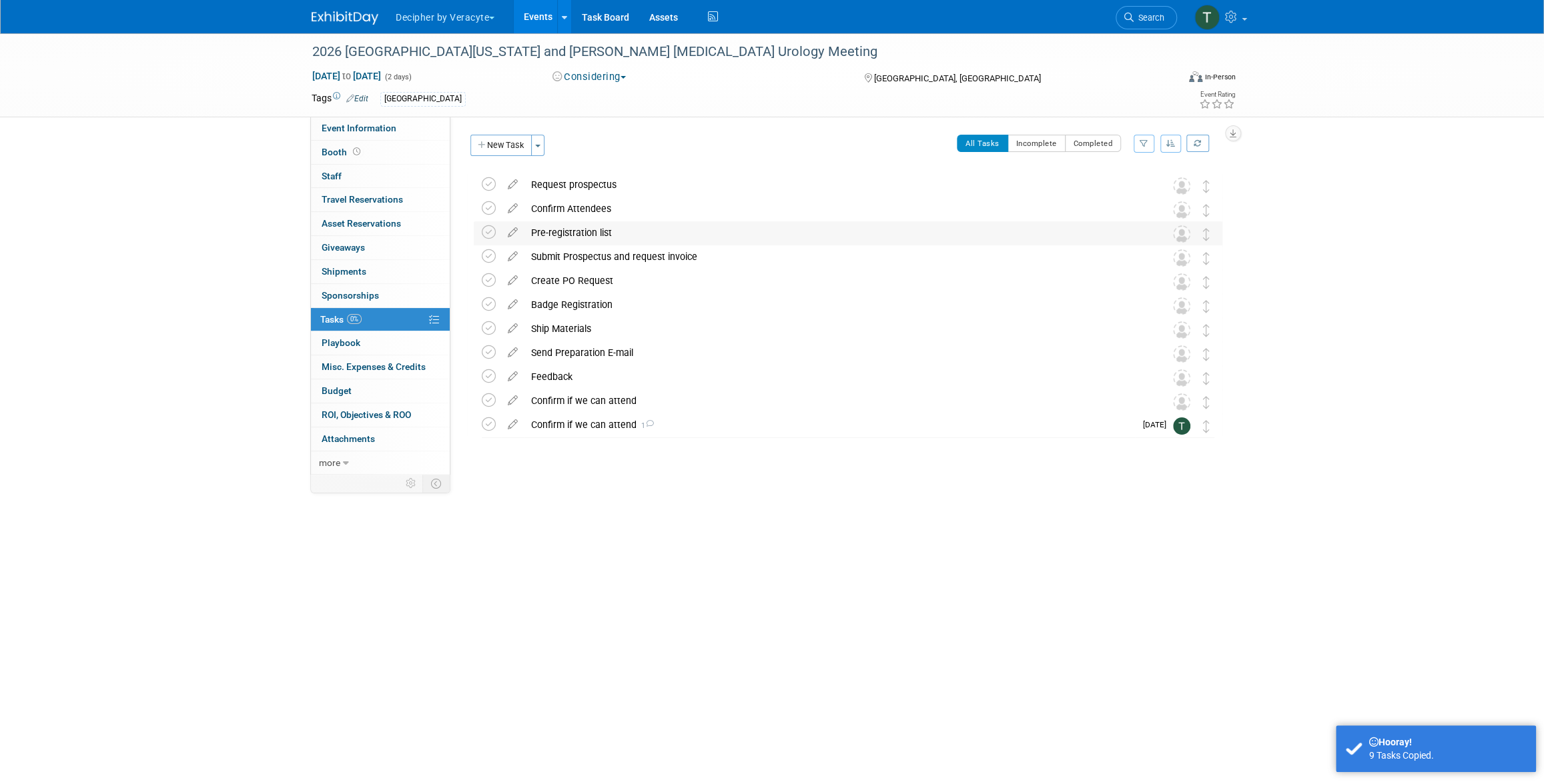
drag, startPoint x: 1197, startPoint y: 411, endPoint x: 1196, endPoint y: 233, distance: 178.0
click at [1196, 233] on div "2026 University of South Florida Health and Moffitt Cancer Center Urology Meeti…" at bounding box center [845, 305] width 756 height 265
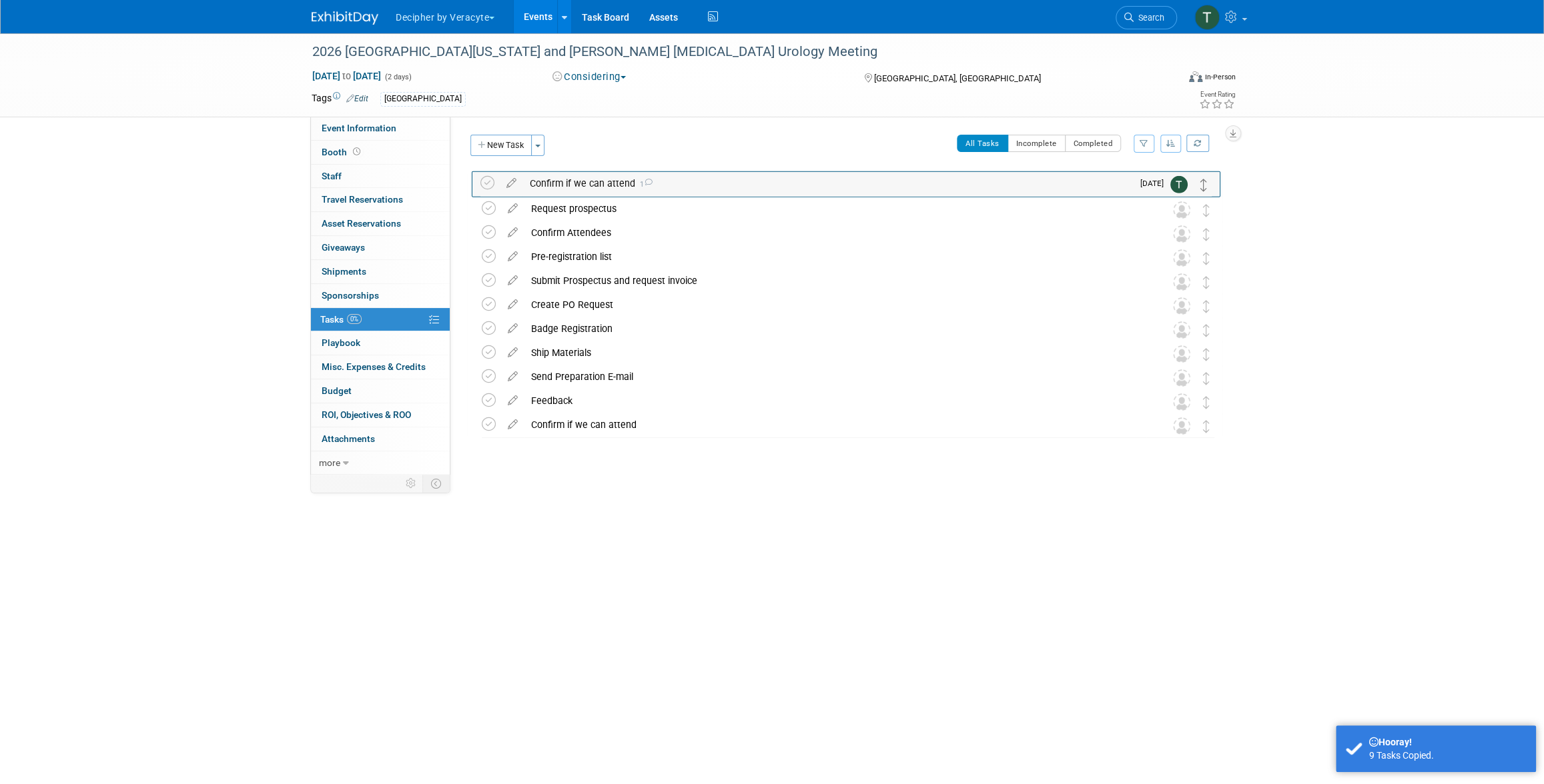
drag, startPoint x: 1206, startPoint y: 430, endPoint x: 1204, endPoint y: 187, distance: 243.0
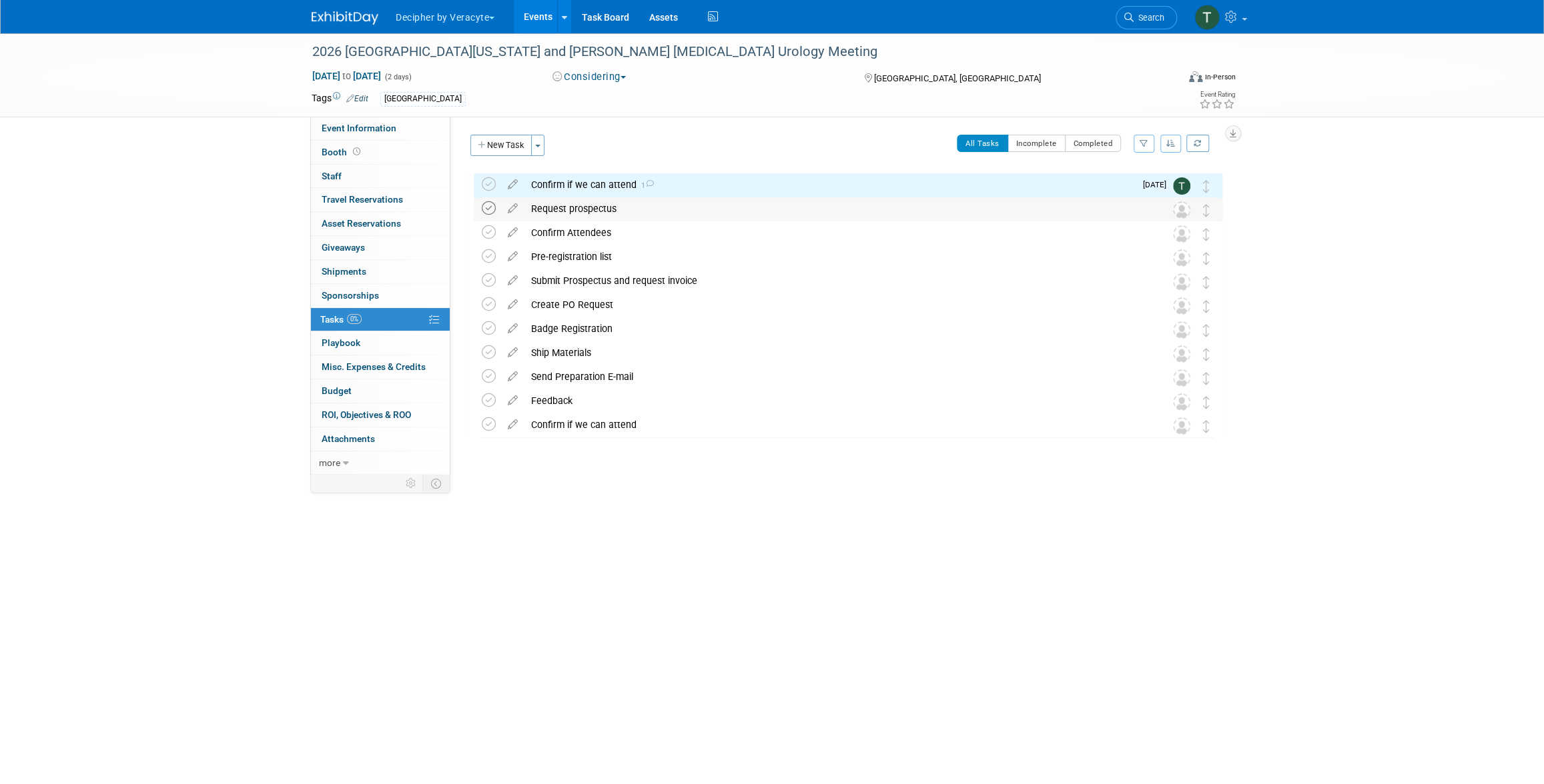
click at [488, 208] on icon at bounding box center [488, 208] width 14 height 14
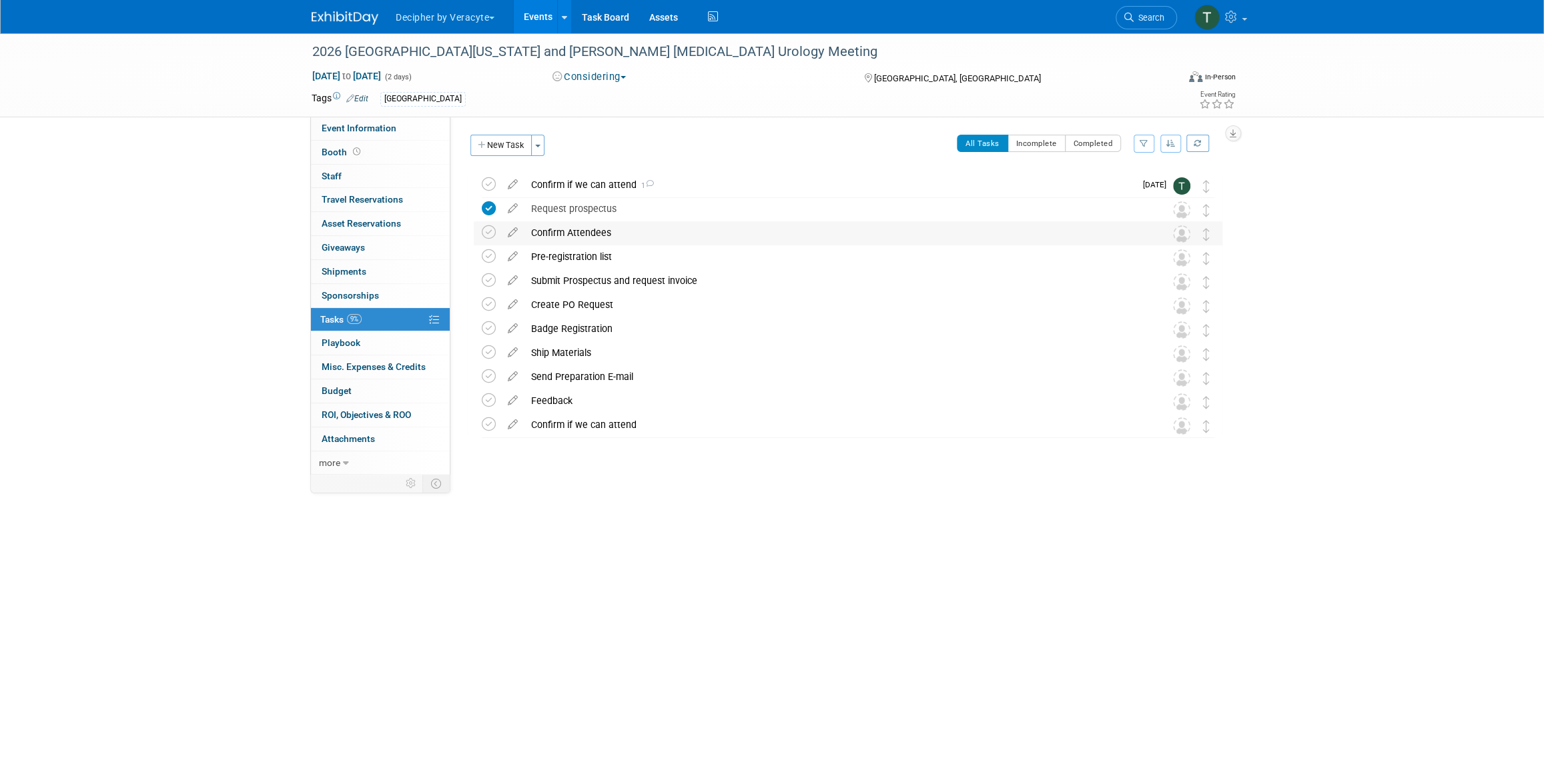
click at [588, 231] on div "Confirm Attendees" at bounding box center [836, 233] width 622 height 23
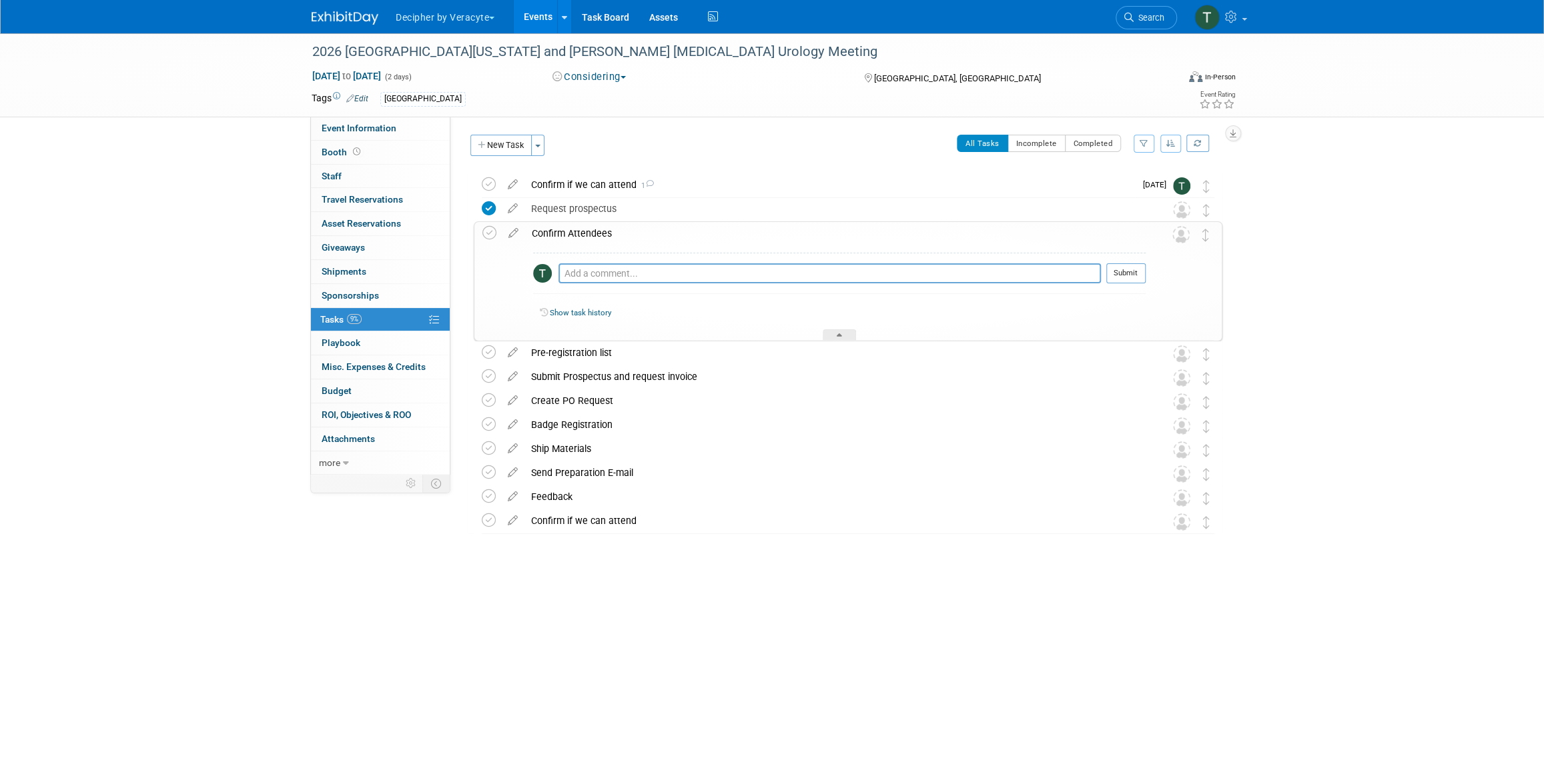
click at [601, 291] on div "Pro tip: Press Ctrl-Enter to submit comment." at bounding box center [830, 289] width 543 height 10
click at [605, 270] on textarea at bounding box center [830, 274] width 543 height 20
type textarea "Shannon is interested and available."
click at [1155, 274] on td at bounding box center [1159, 280] width 26 height 118
click at [1092, 286] on div "Pro tip: Press Ctrl-Enter to submit comment." at bounding box center [830, 288] width 543 height 9
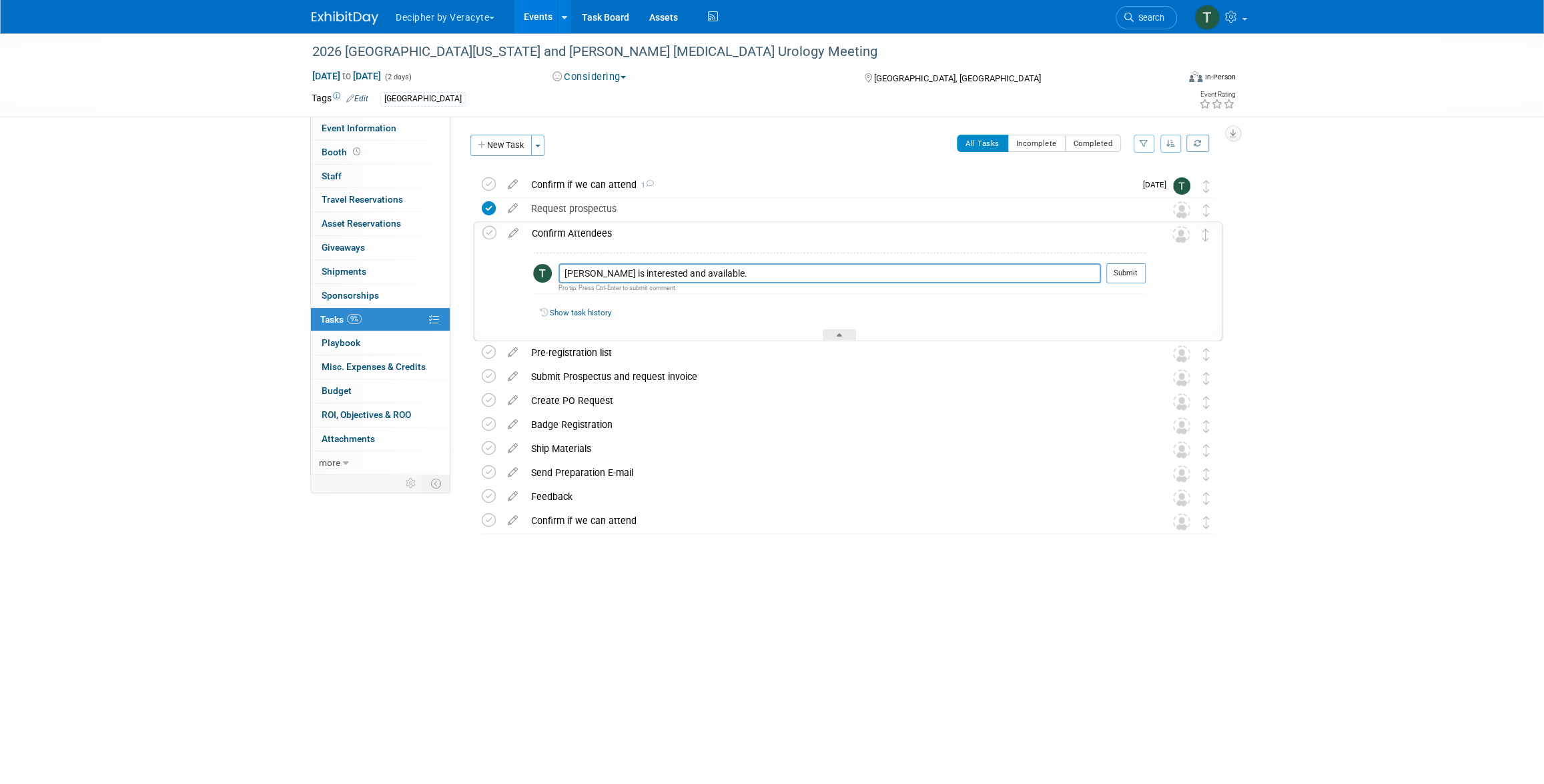
click at [1123, 261] on div "Shannon is interested and available. Pro tip: Press Ctrl-Enter to submit commen…" at bounding box center [839, 277] width 613 height 48
click at [1123, 273] on button "Submit" at bounding box center [1126, 274] width 40 height 20
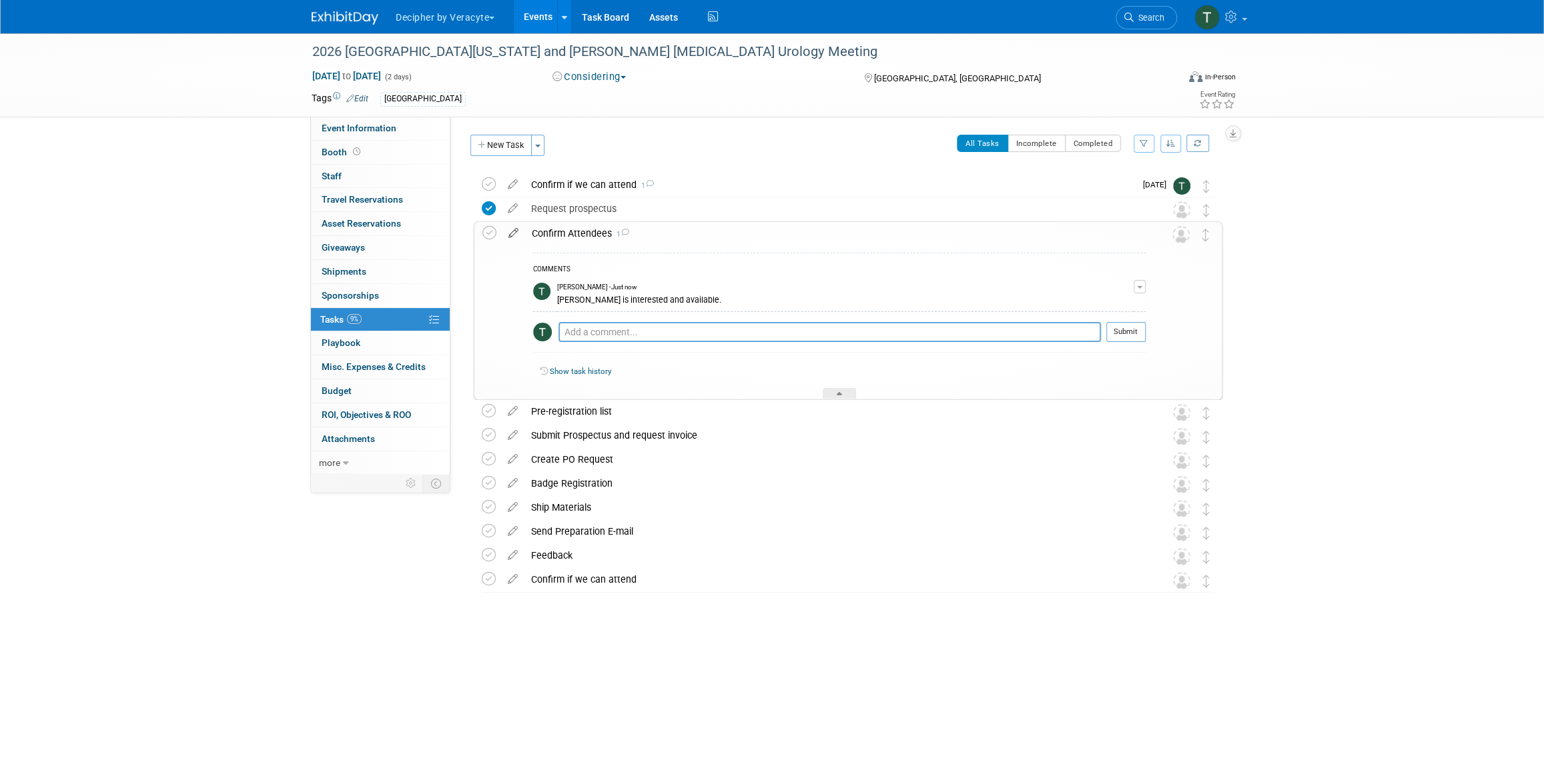
click at [511, 237] on icon at bounding box center [513, 230] width 23 height 16
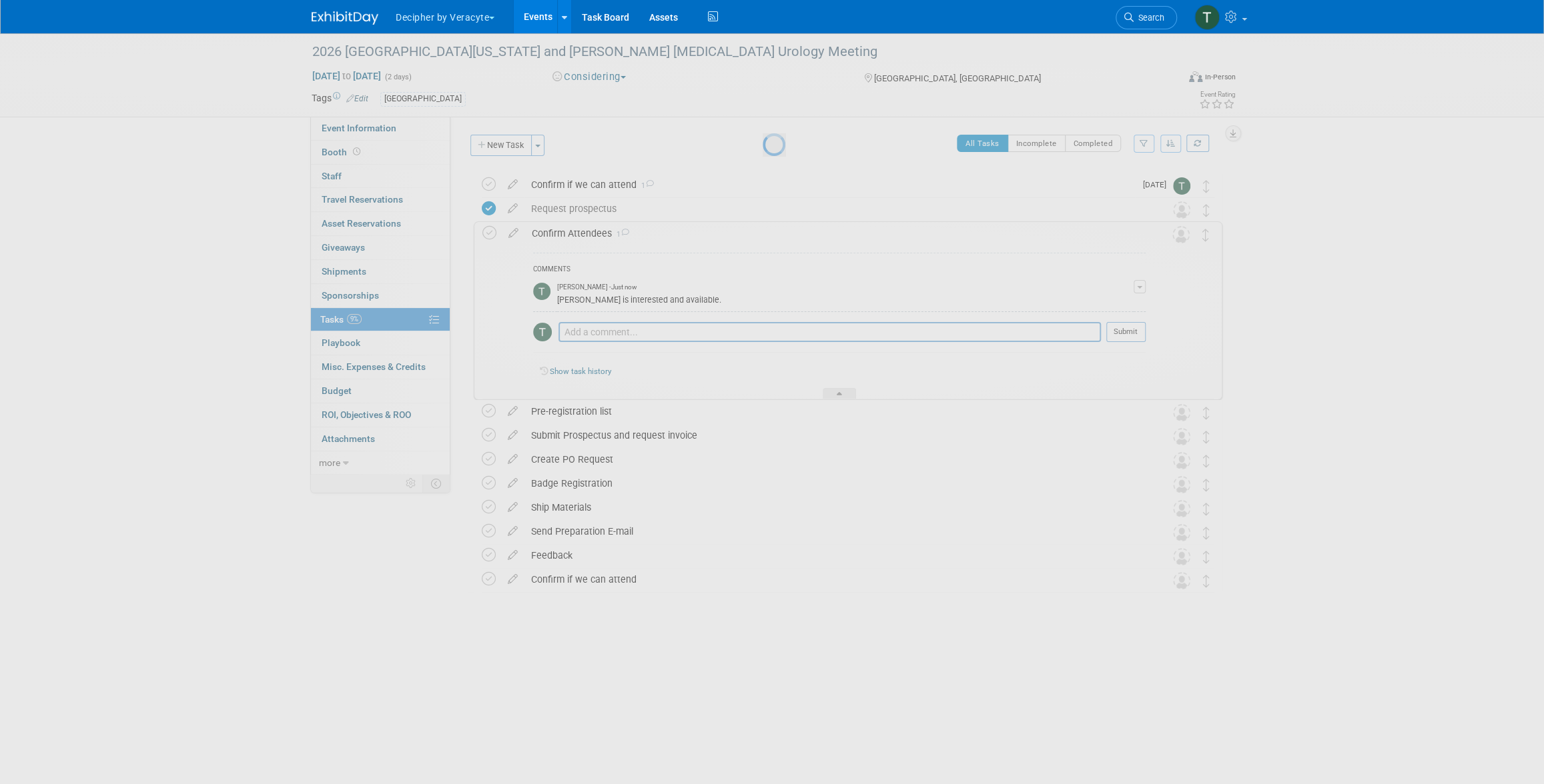
select select "8"
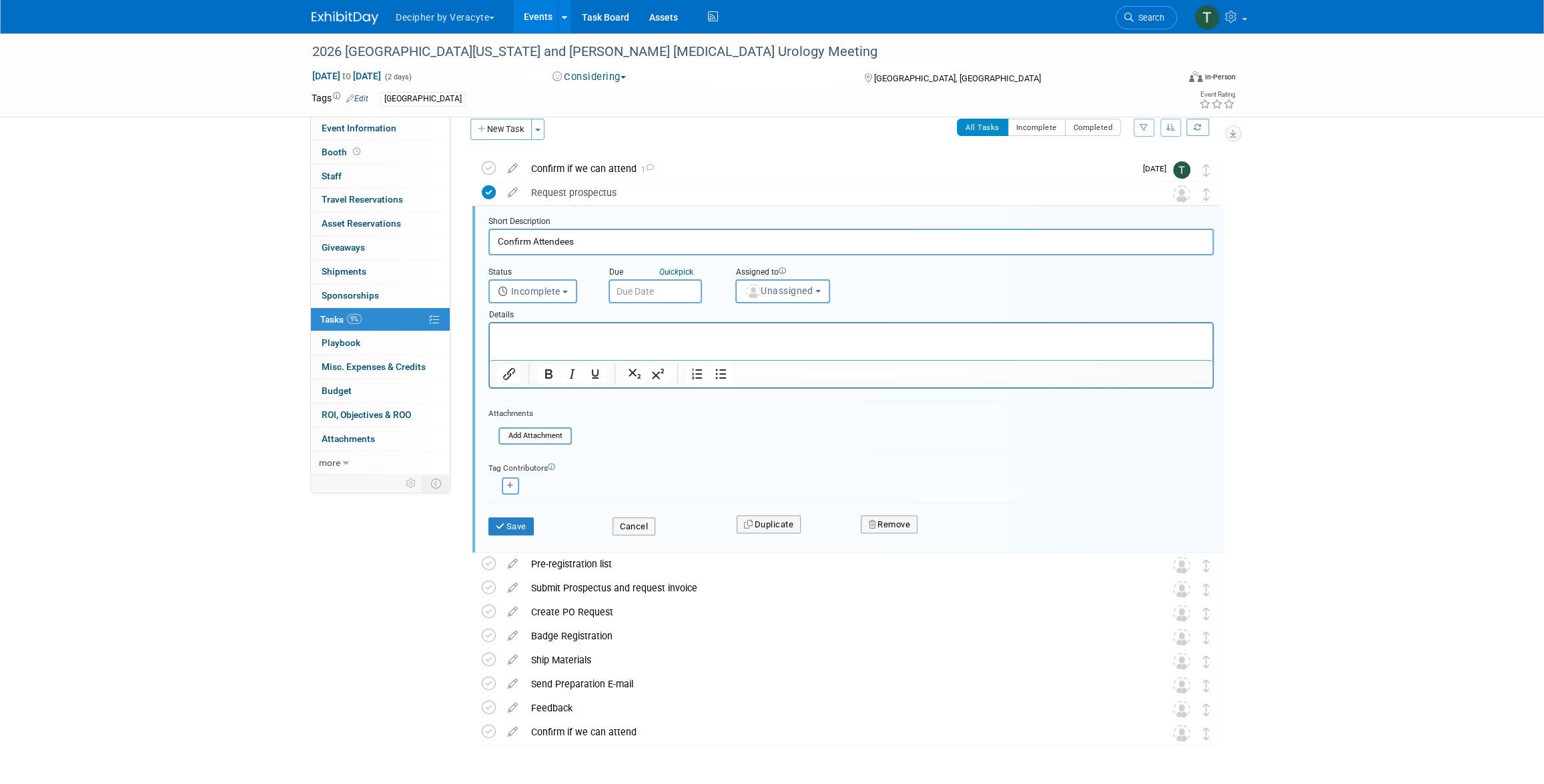
scroll to position [26, 0]
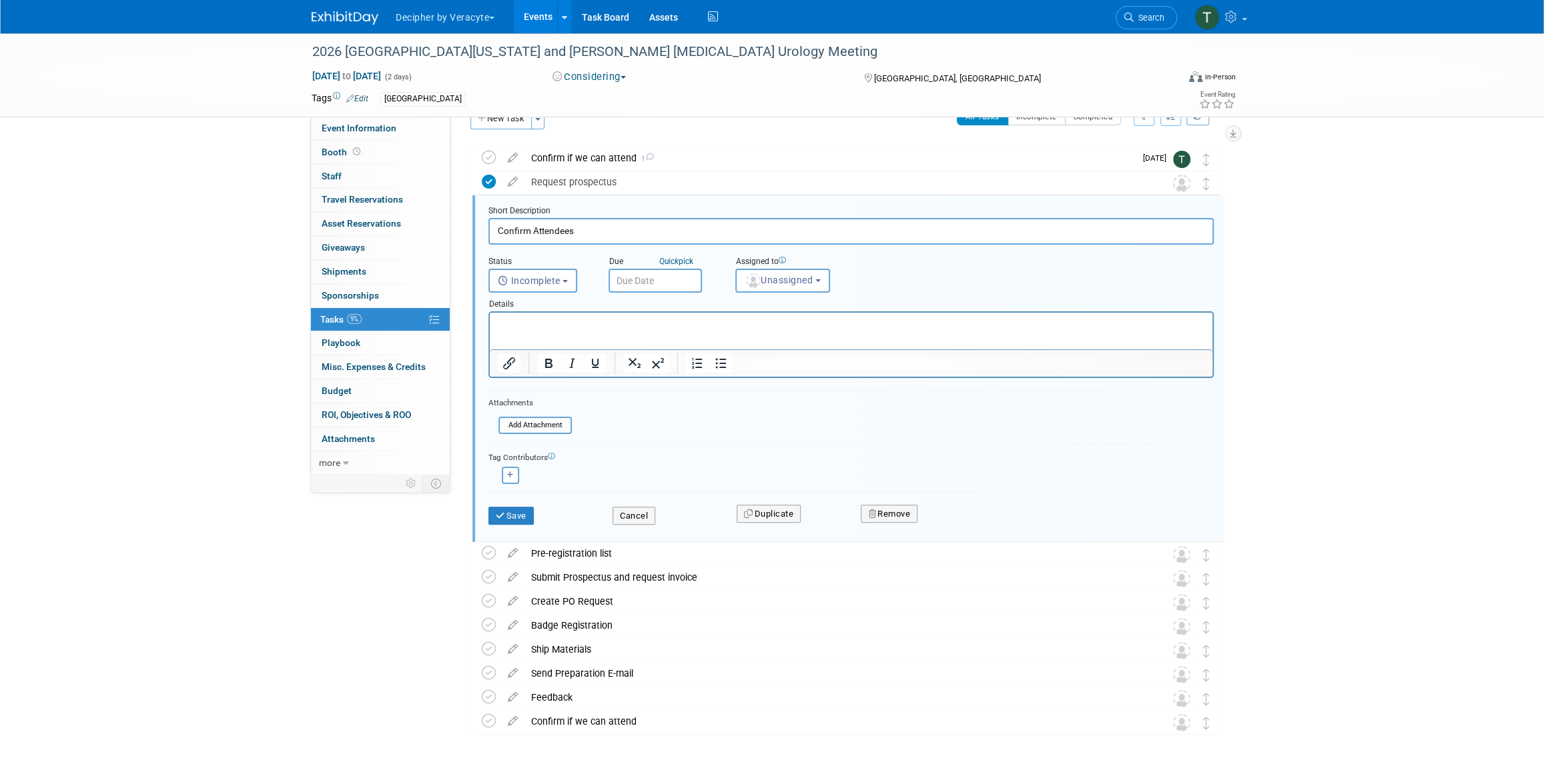
click at [638, 298] on div "Details" at bounding box center [850, 302] width 725 height 19
click at [647, 288] on input "text" at bounding box center [655, 280] width 93 height 24
click at [765, 453] on span "3" at bounding box center [770, 454] width 26 height 26
type input "Oct 3, 2025"
click at [760, 284] on span "Unassigned" at bounding box center [779, 279] width 68 height 11
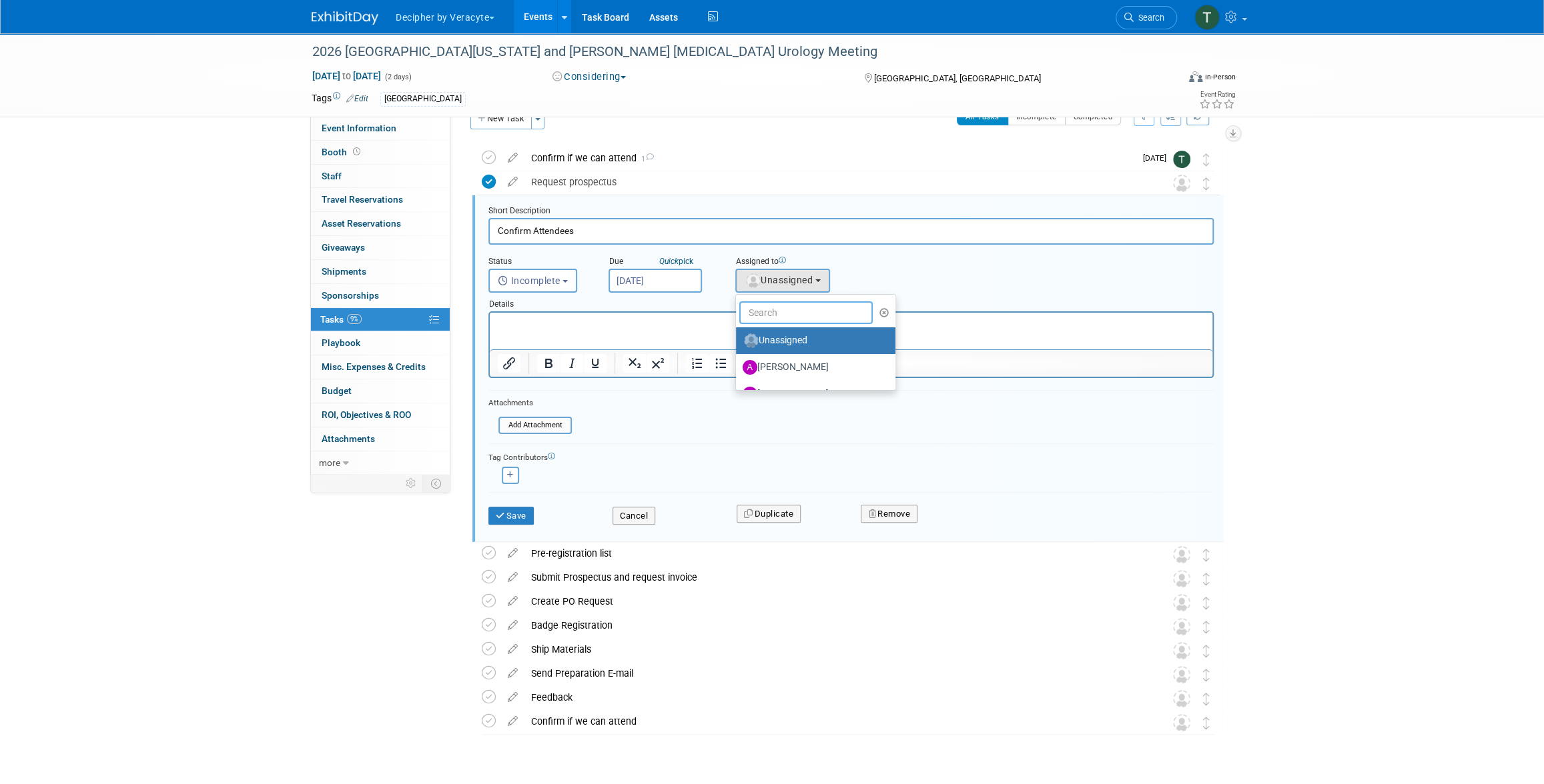
click at [763, 310] on input "text" at bounding box center [806, 313] width 134 height 23
type input "[PERSON_NAME]"
click at [790, 340] on label "Tony Alvarado (me)" at bounding box center [812, 340] width 139 height 21
click at [738, 340] on input "Tony Alvarado (me)" at bounding box center [733, 339] width 9 height 9
select select "3ceeba8c-a19a-4597-a609-6fba7c9a515a"
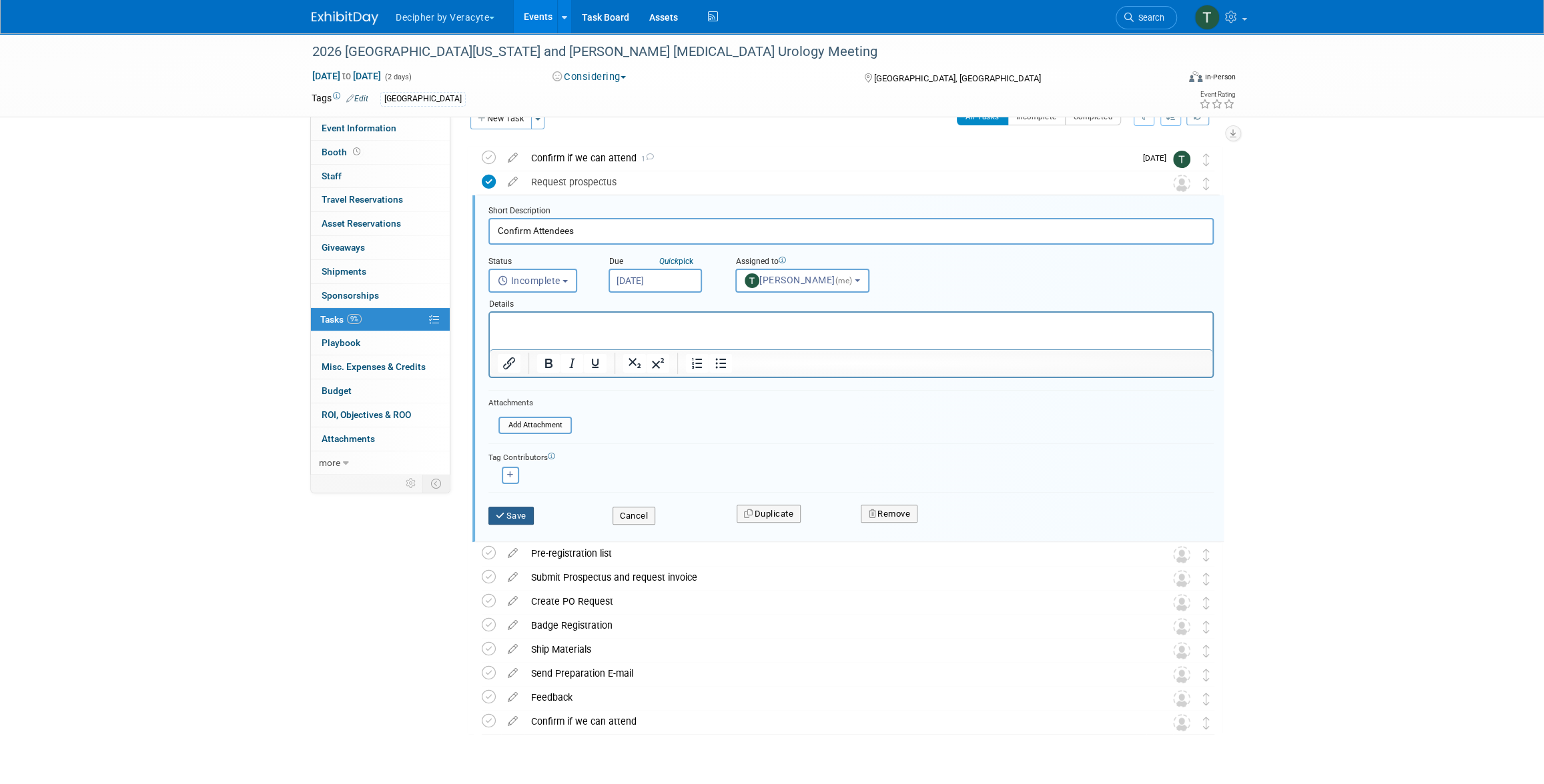
click at [516, 507] on button "Save" at bounding box center [511, 516] width 45 height 19
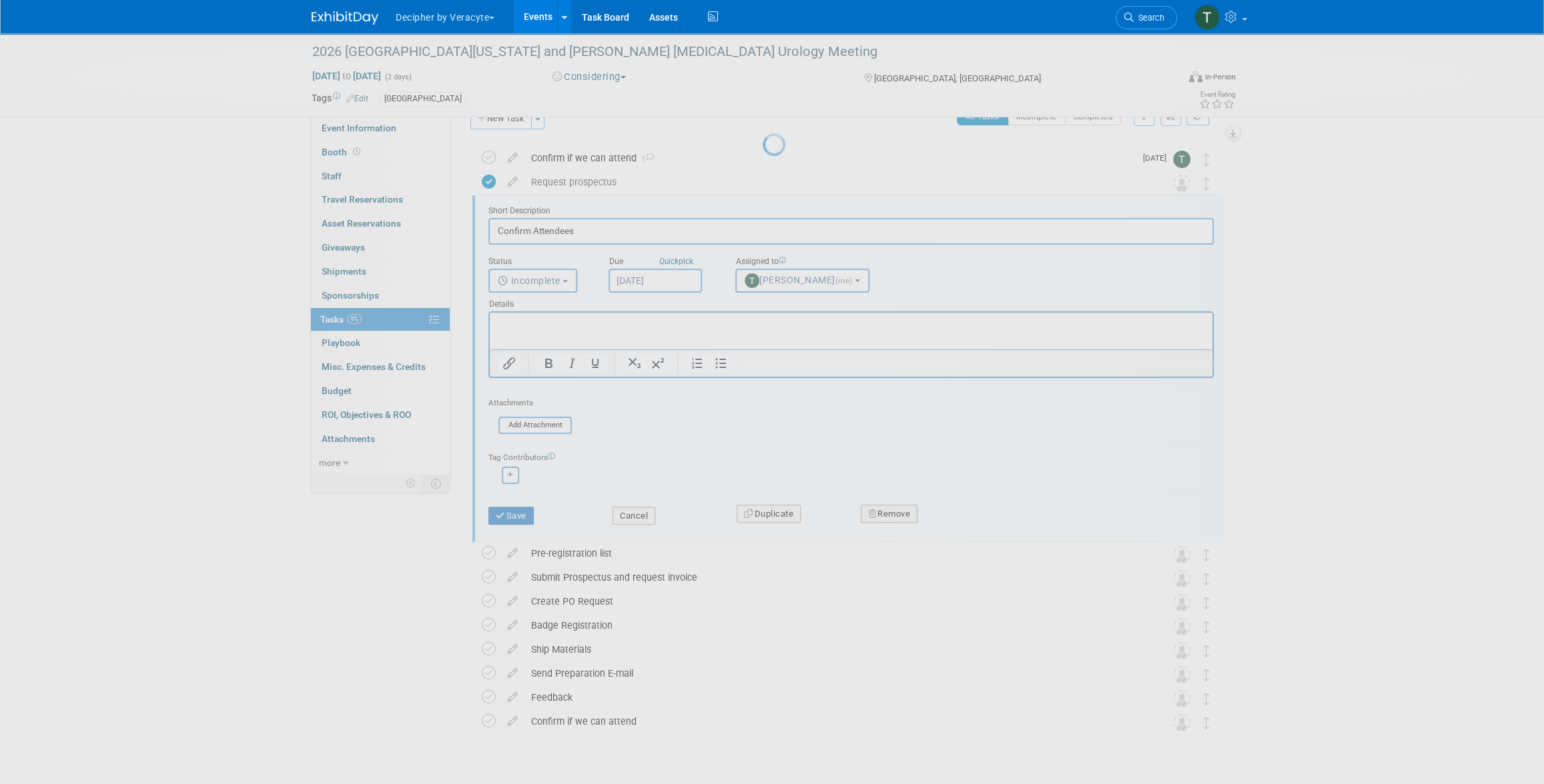
scroll to position [0, 0]
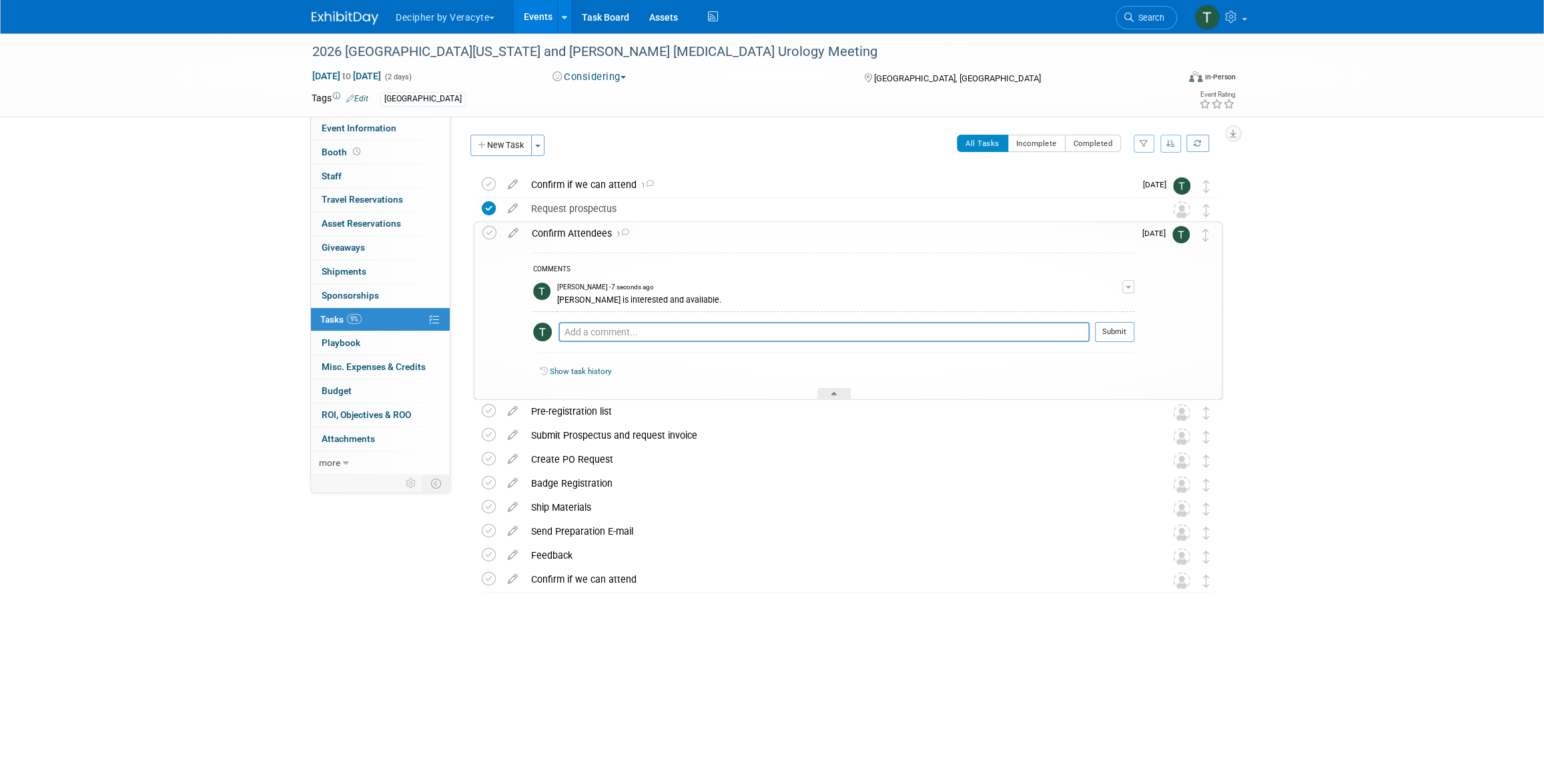
click at [534, 23] on link "Events" at bounding box center [538, 16] width 49 height 33
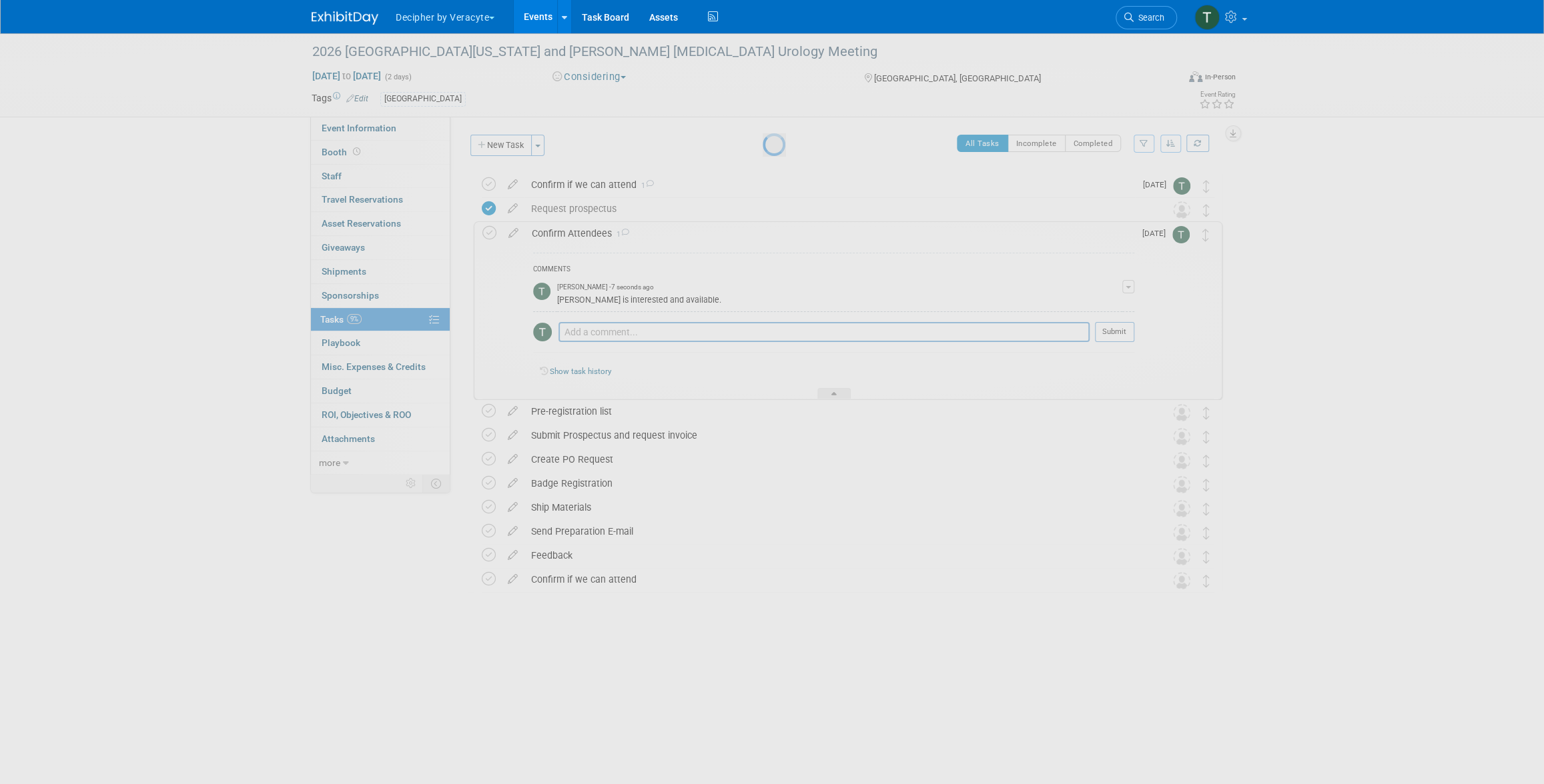
click at [534, 23] on link "Events" at bounding box center [538, 16] width 49 height 33
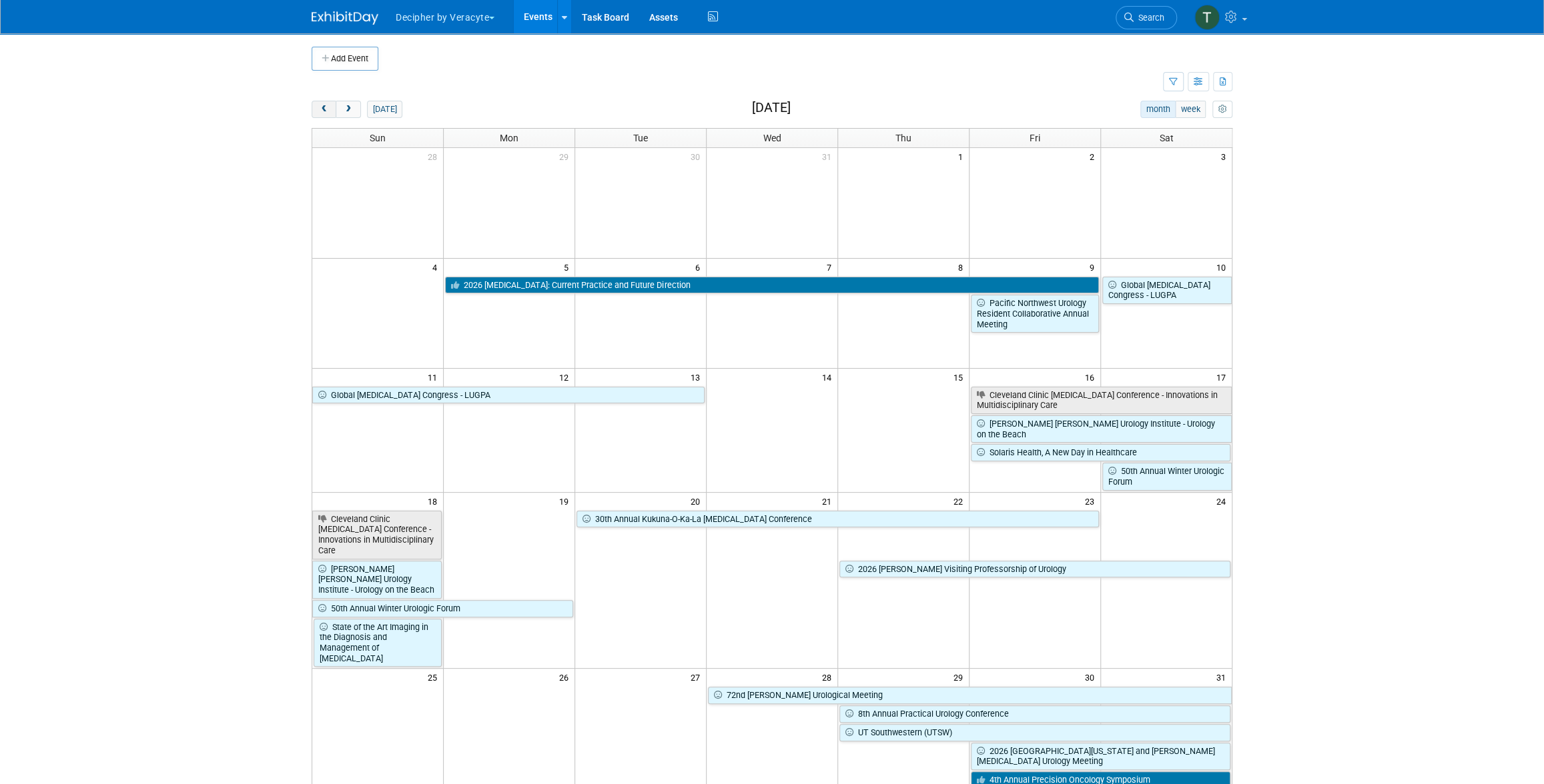
click at [330, 113] on button "prev" at bounding box center [324, 109] width 25 height 17
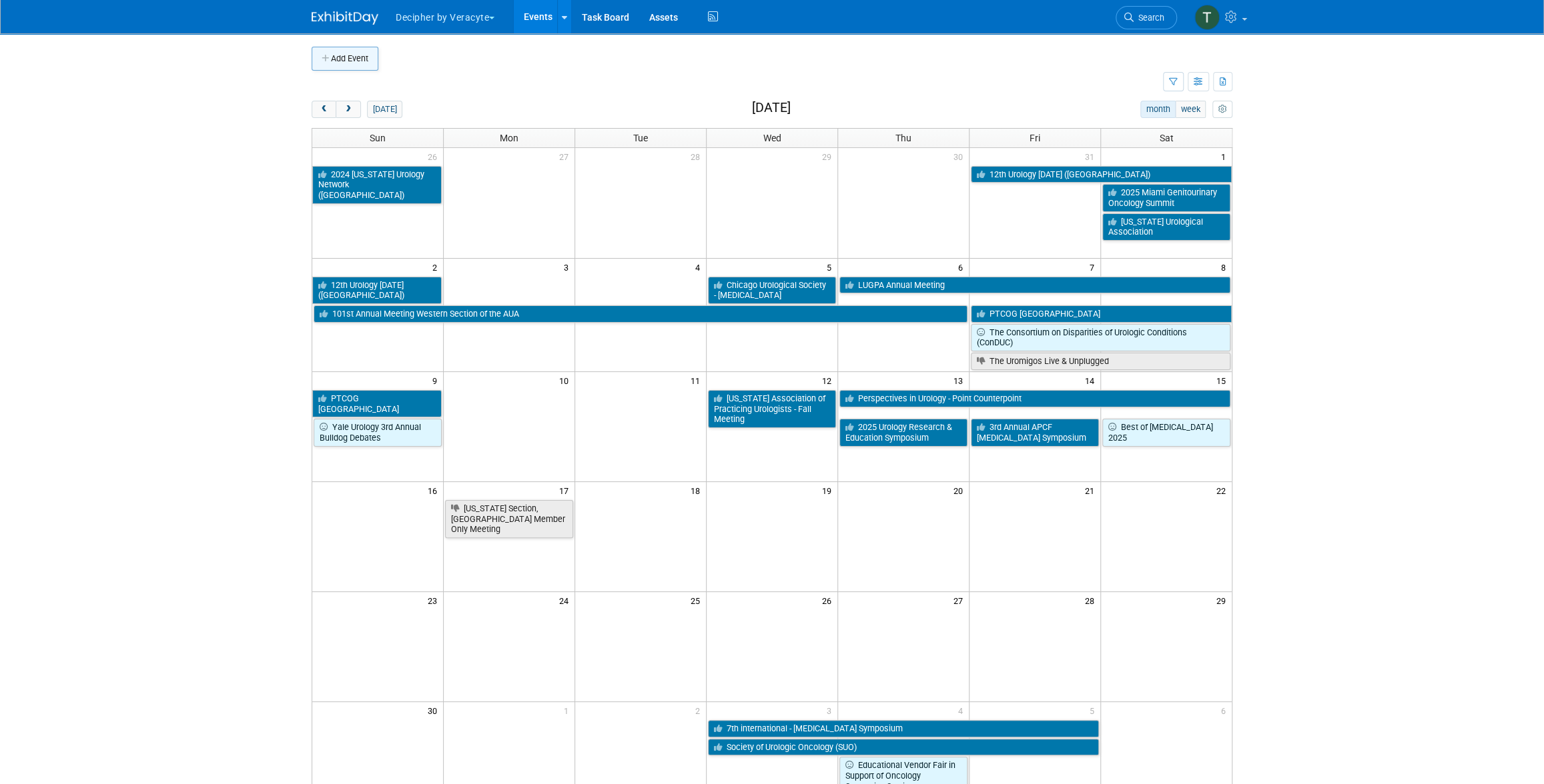
click at [349, 63] on button "Add Event" at bounding box center [345, 59] width 67 height 24
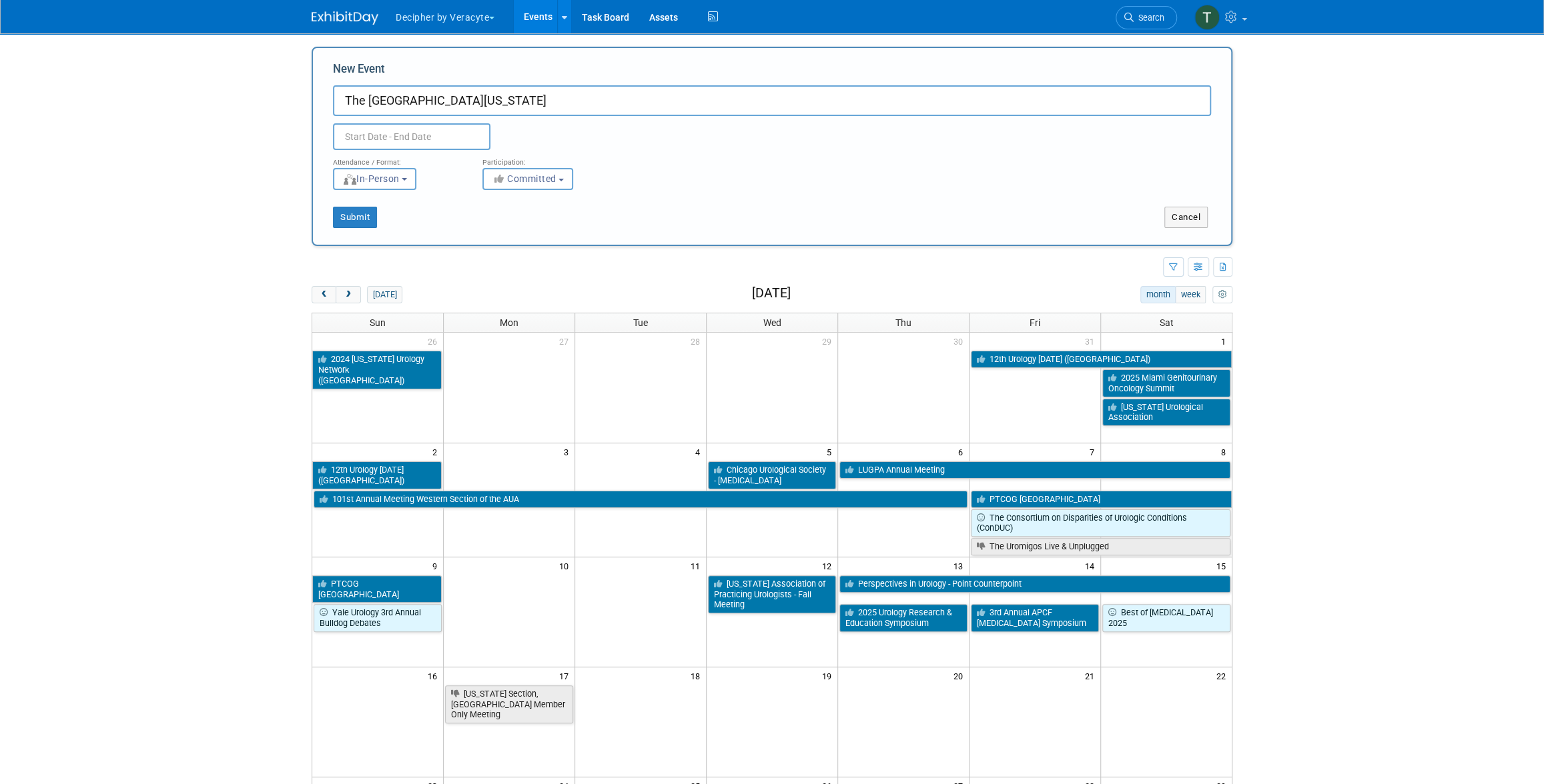
type input "The [GEOGRAPHIC_DATA][US_STATE]"
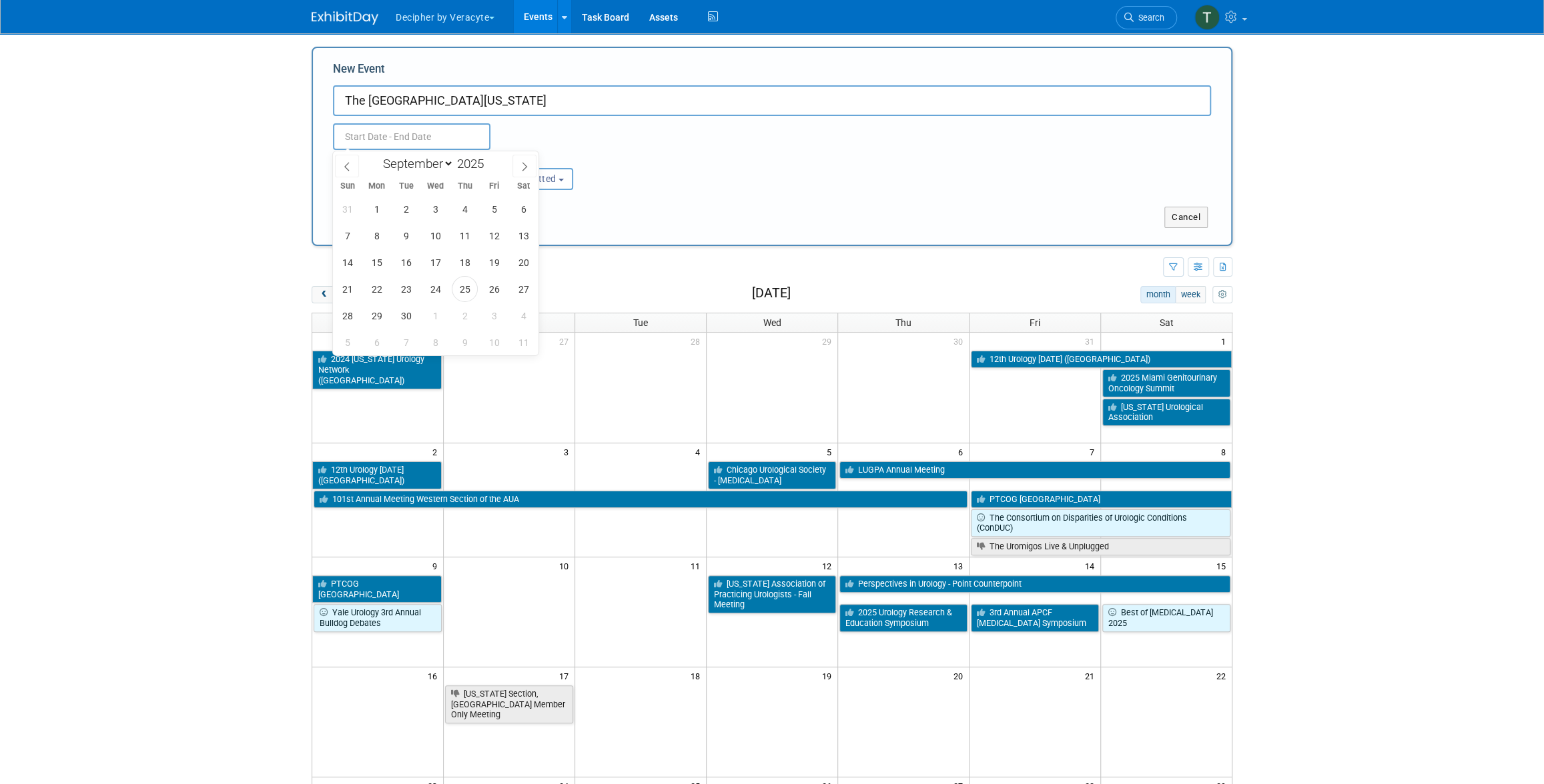
click at [454, 141] on input "text" at bounding box center [412, 137] width 158 height 26
click at [522, 168] on icon at bounding box center [524, 167] width 9 height 9
click at [522, 169] on icon at bounding box center [524, 167] width 9 height 9
select select "10"
click at [427, 262] on span "12" at bounding box center [435, 263] width 26 height 26
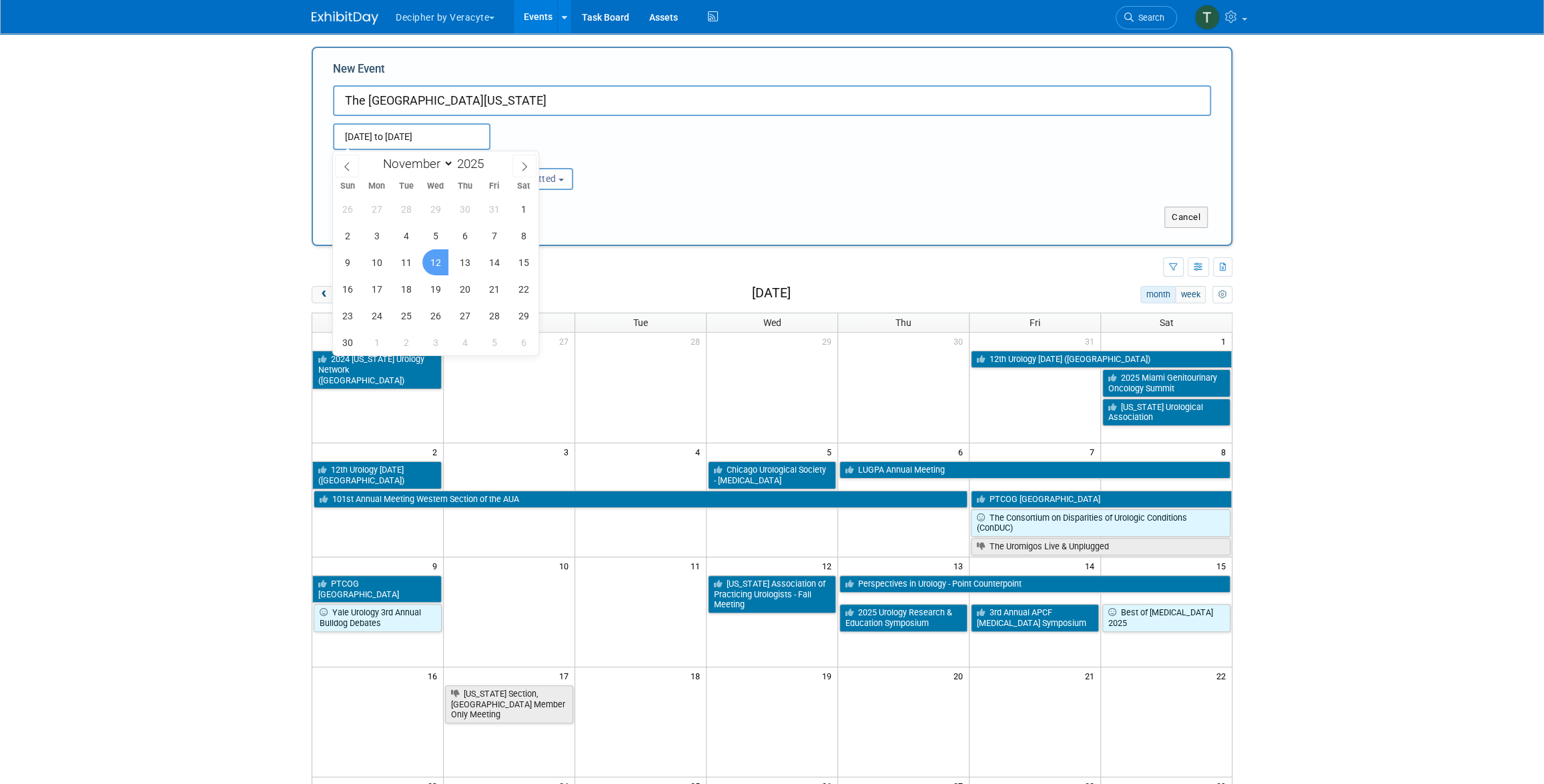
click at [427, 262] on span "12" at bounding box center [435, 263] width 26 height 26
type input "[DATE] to [DATE]"
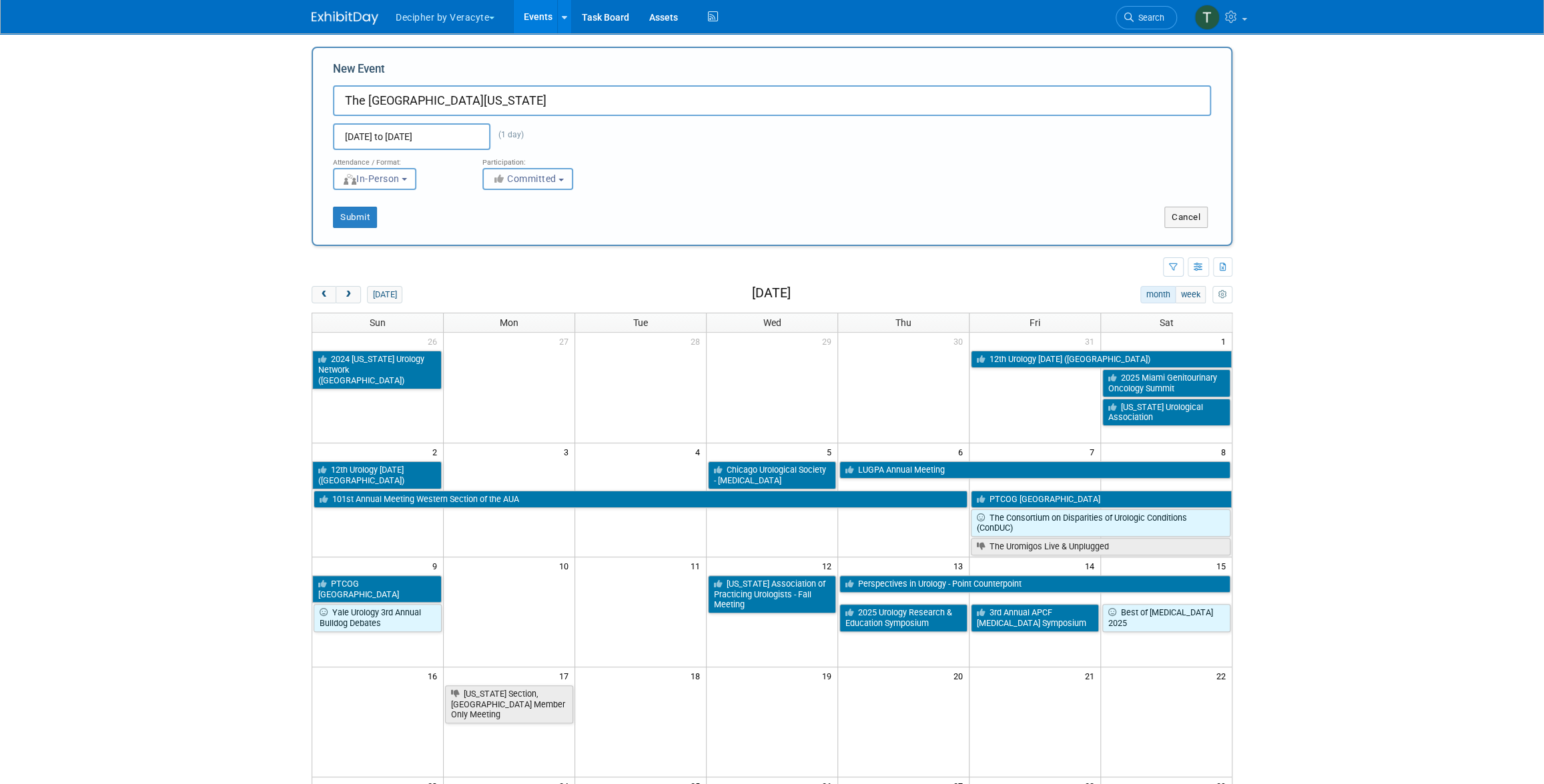
click at [501, 176] on icon "button" at bounding box center [499, 178] width 16 height 9
click at [517, 227] on label "Considering" at bounding box center [534, 229] width 88 height 17
click at [495, 227] on input "Considering" at bounding box center [491, 229] width 9 height 9
select select "2"
click at [348, 214] on button "Submit" at bounding box center [355, 218] width 44 height 21
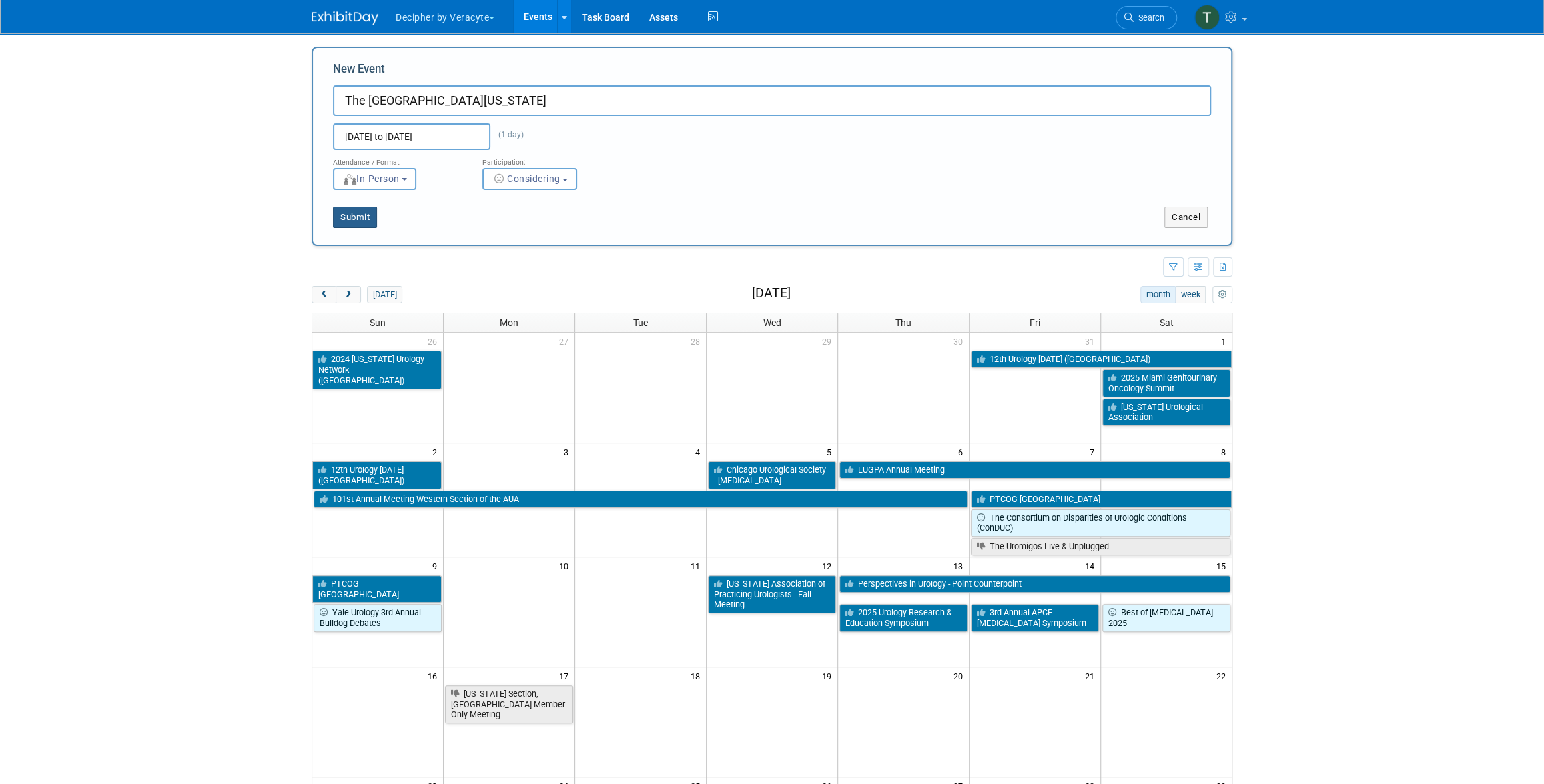
type input "The [GEOGRAPHIC_DATA][US_STATE]"
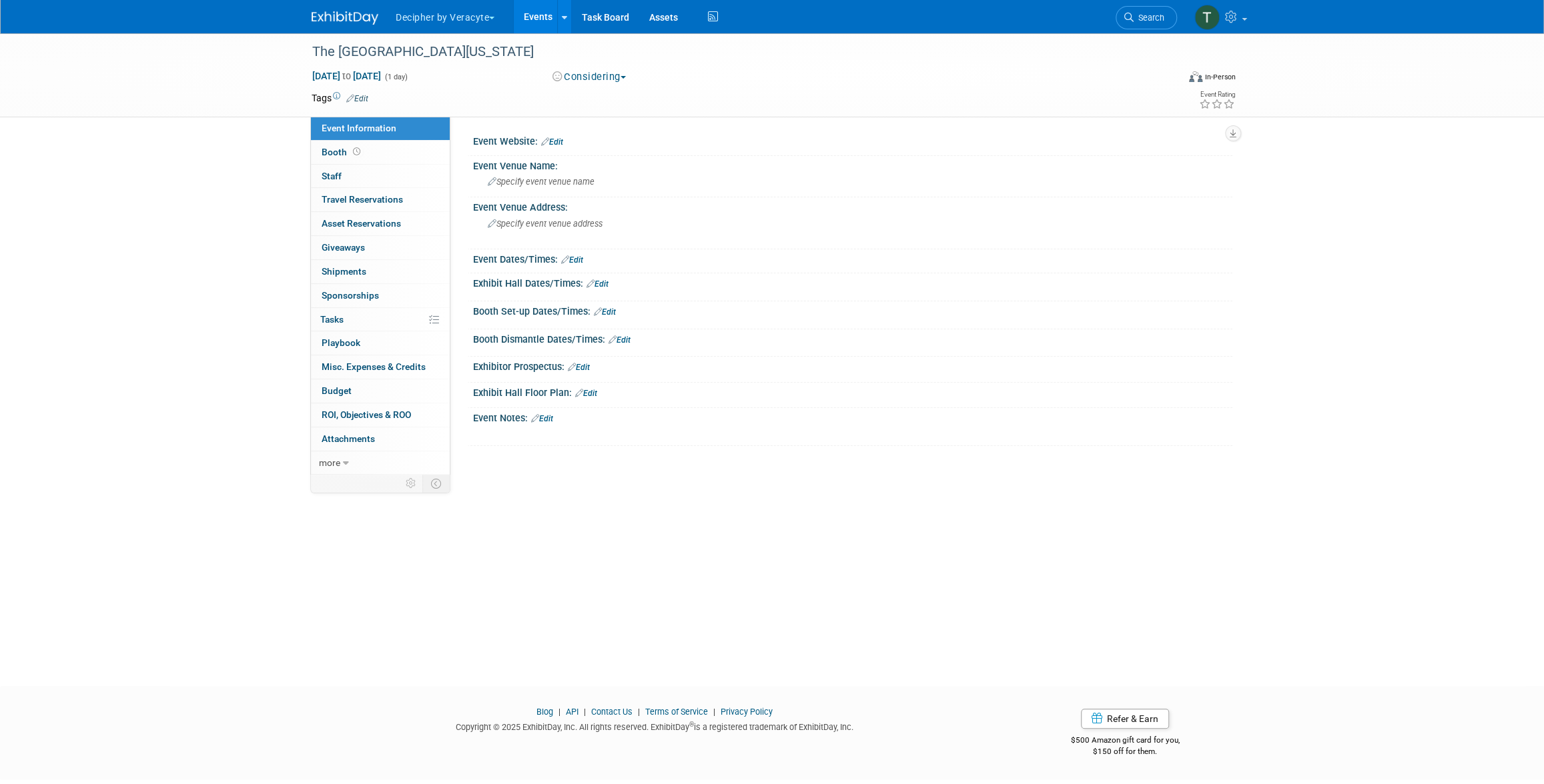
click at [353, 94] on icon at bounding box center [351, 98] width 8 height 9
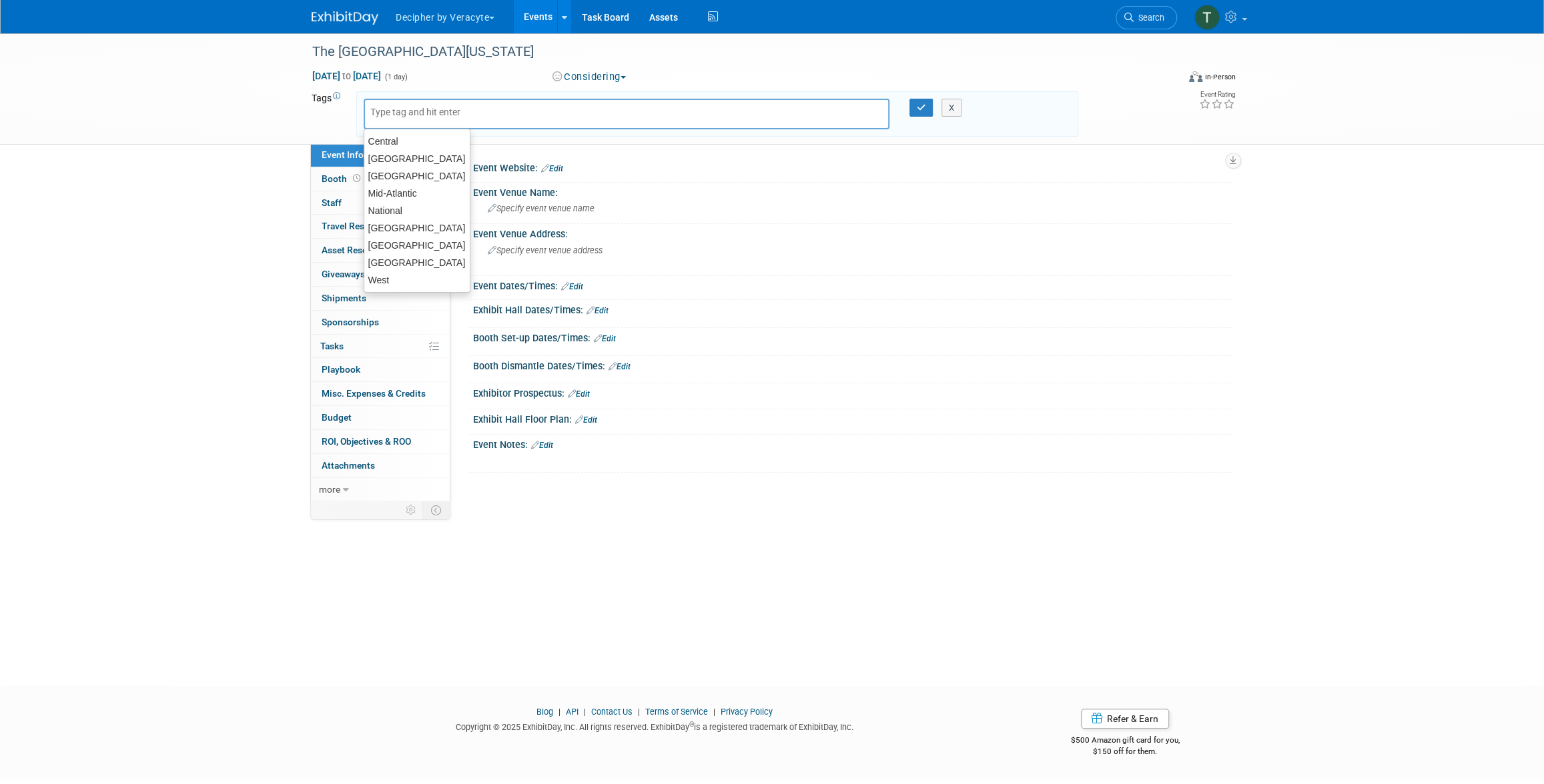
click at [424, 126] on div at bounding box center [626, 114] width 525 height 31
click at [423, 246] on div "North East" at bounding box center [417, 245] width 106 height 19
type input "North East"
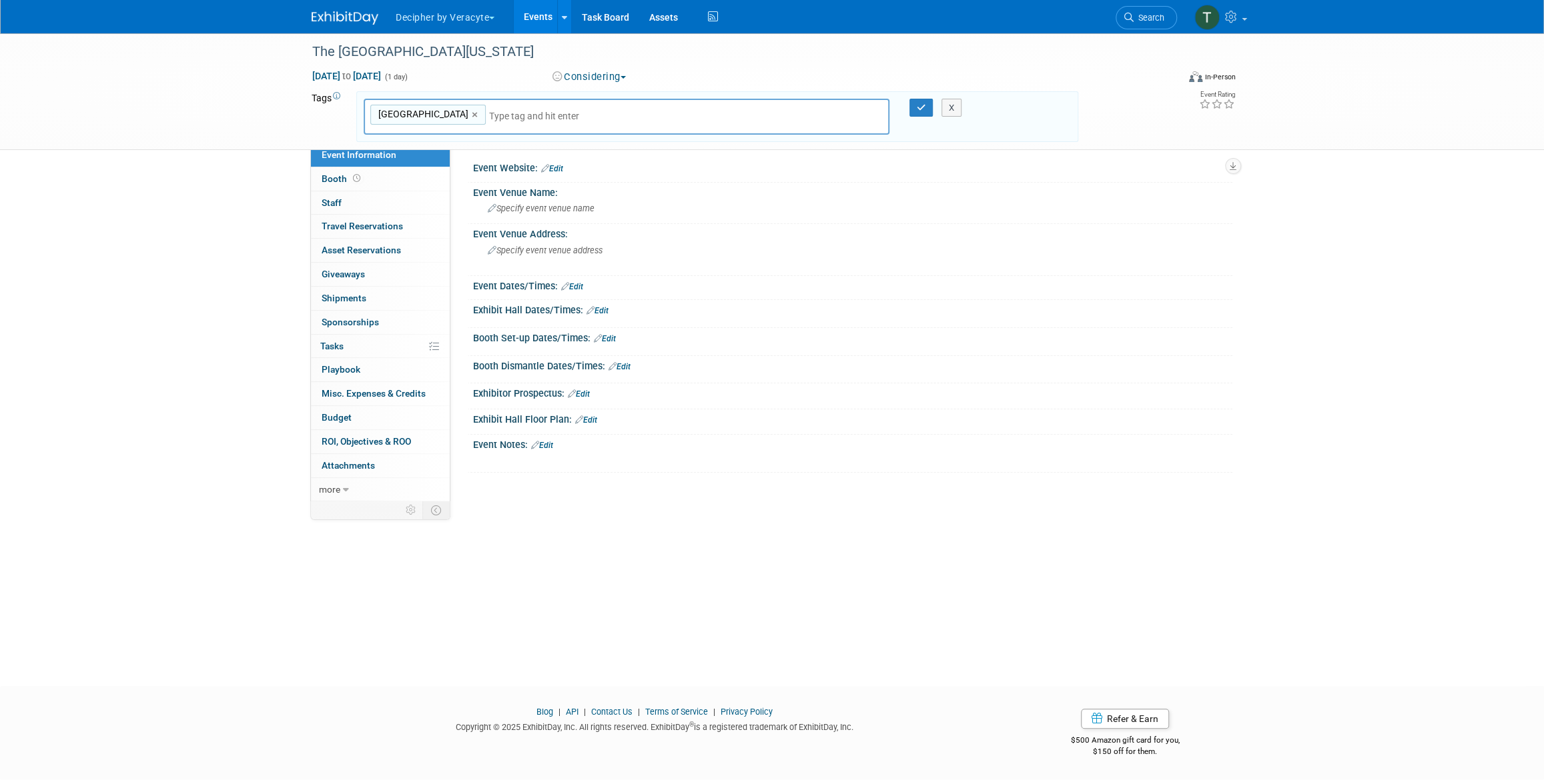
click at [908, 107] on div at bounding box center [913, 108] width 28 height 19
click at [910, 107] on button "button" at bounding box center [921, 108] width 24 height 19
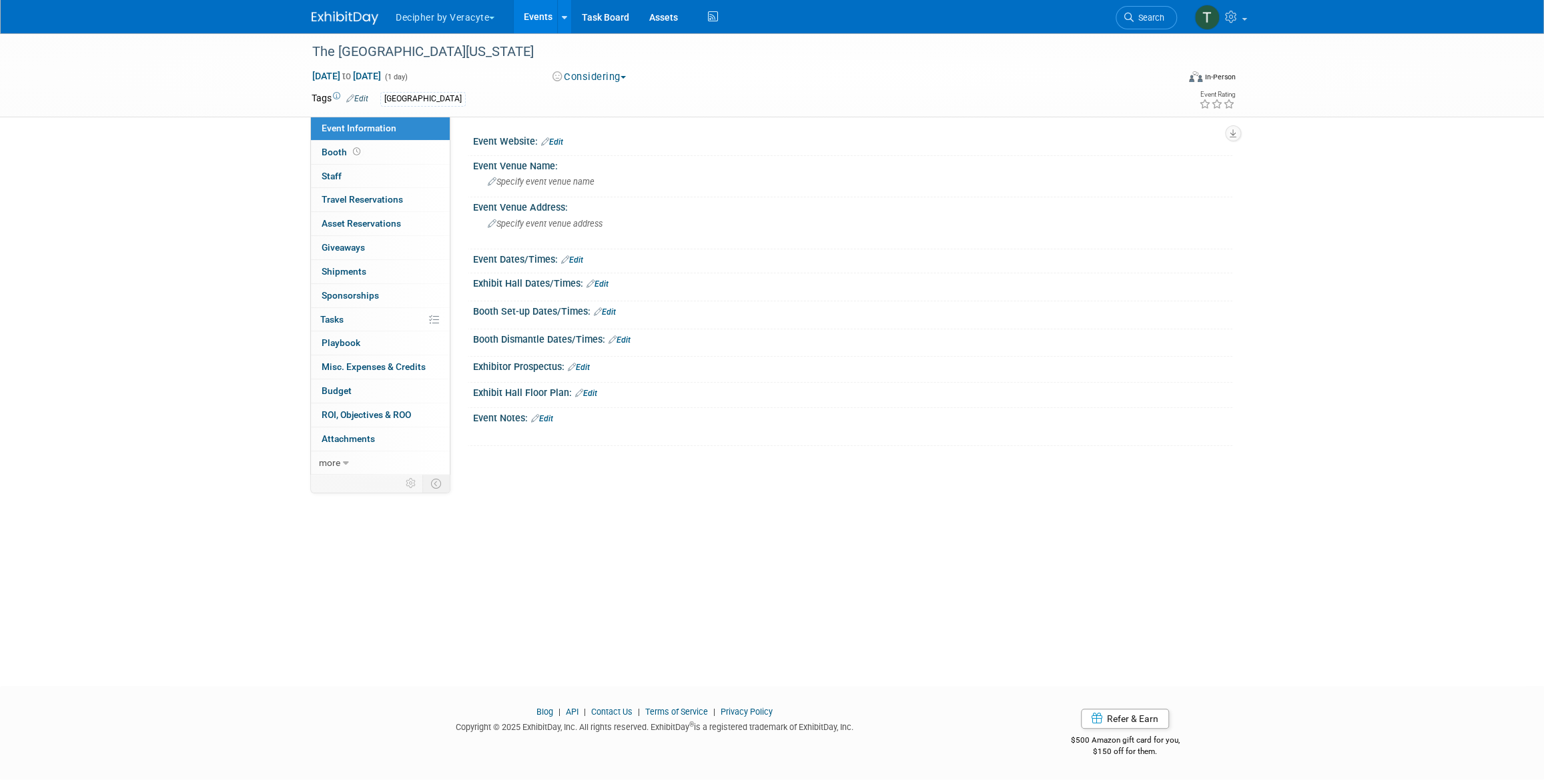
click at [297, 50] on div "The Stone Center of New Jersey Nov 12, 2025 to Nov 12, 2025 (1 day) Nov 12, 202…" at bounding box center [772, 75] width 1544 height 84
click at [316, 47] on div "The Stone Center of New Jersey" at bounding box center [732, 52] width 850 height 24
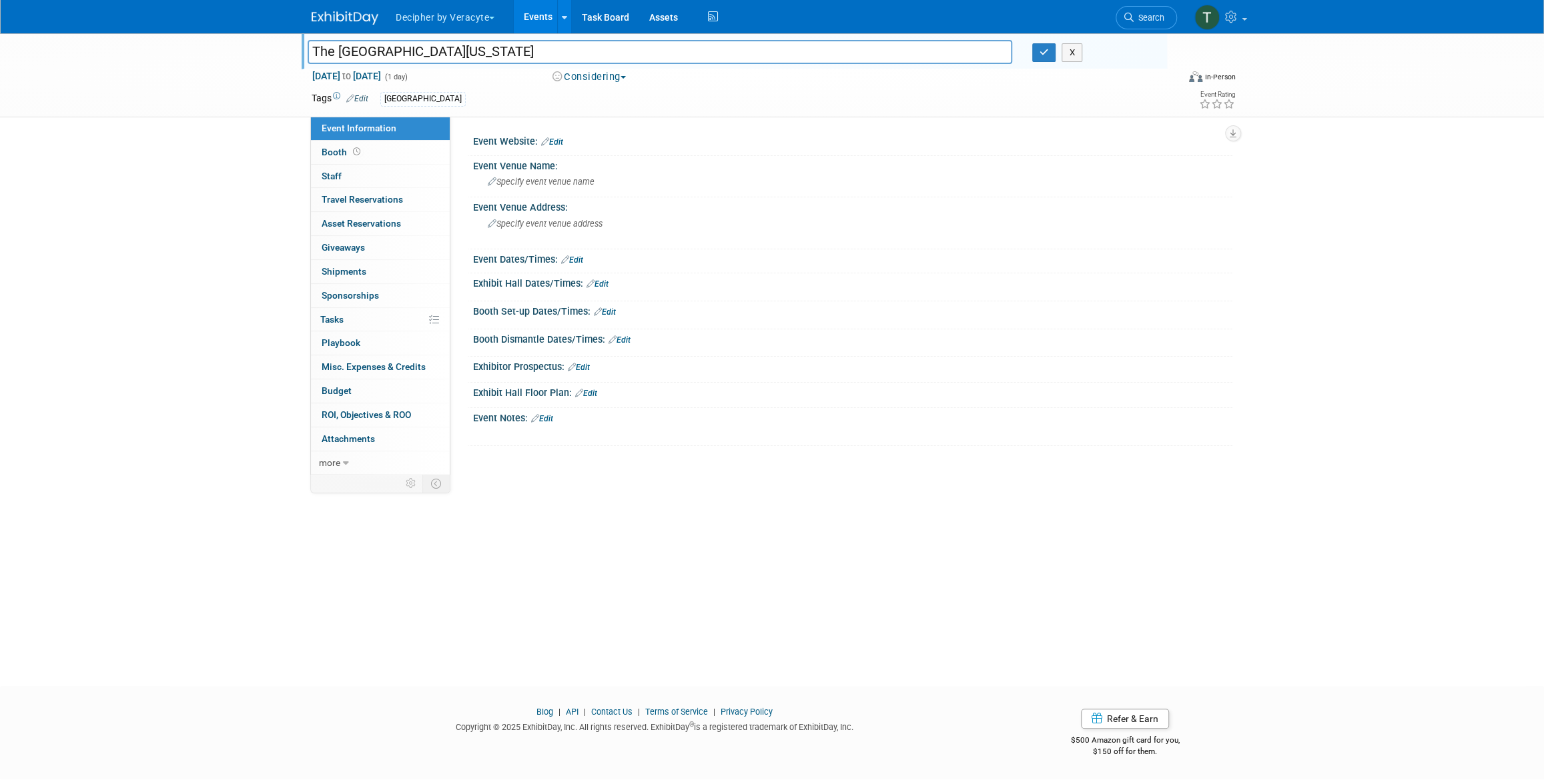
click at [316, 47] on input "The Stone Center of New Jersey" at bounding box center [660, 52] width 704 height 23
click at [315, 50] on input "The Stone Center of New Jersey" at bounding box center [660, 52] width 704 height 23
drag, startPoint x: 649, startPoint y: 52, endPoint x: 1146, endPoint y: 79, distance: 497.7
click at [1146, 79] on div "The Stone Center of New Jersey Medical Staff Meeting – The Stone Center of New …" at bounding box center [772, 74] width 941 height 83
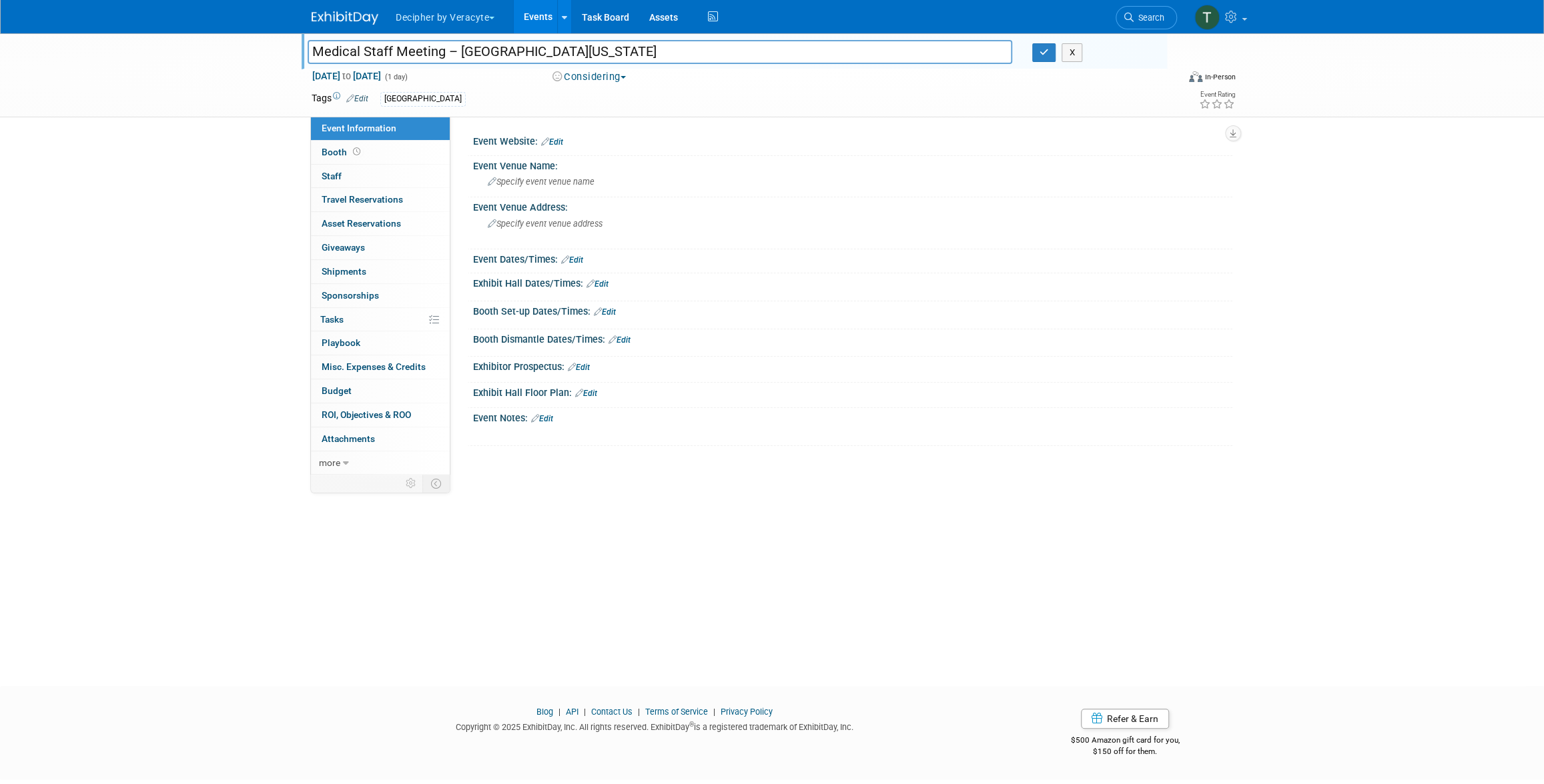
type input "Medical Staff Meeting – [GEOGRAPHIC_DATA][US_STATE]"
click at [1042, 61] on div "X" at bounding box center [1094, 53] width 125 height 19
click at [1043, 51] on icon "button" at bounding box center [1043, 52] width 9 height 9
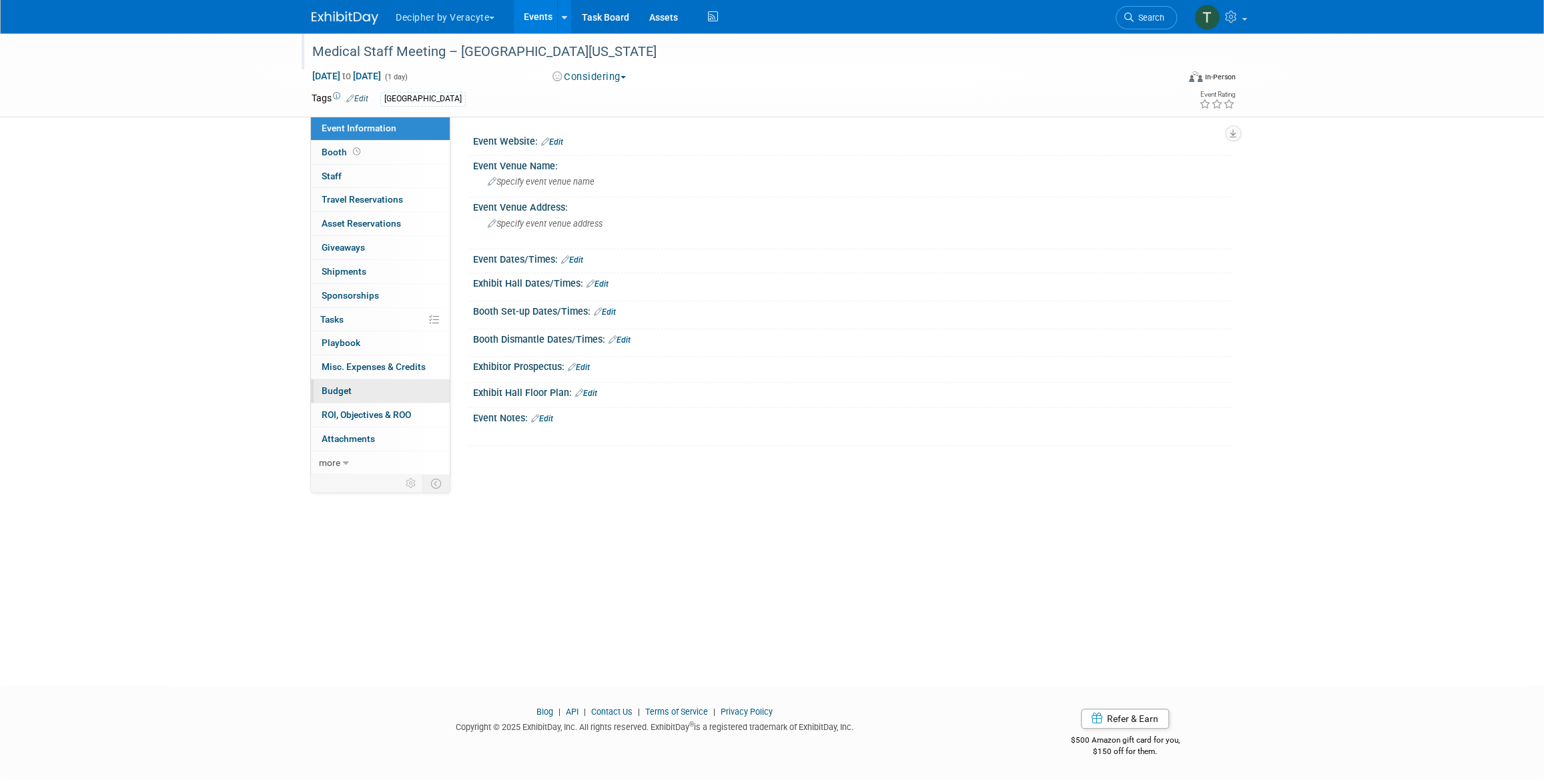
click at [397, 397] on link "Budget" at bounding box center [380, 391] width 139 height 23
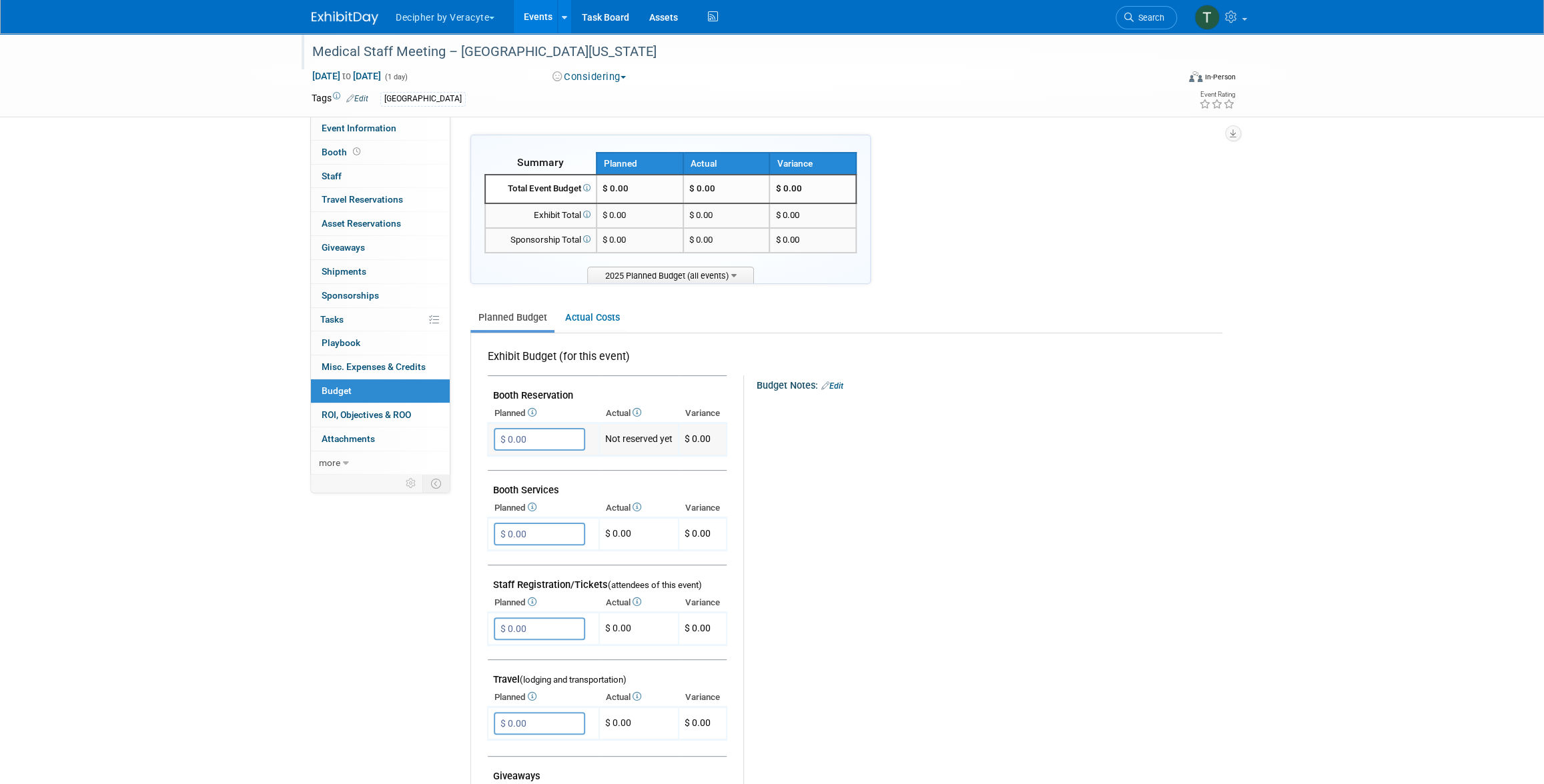
click at [557, 441] on input "$ 0.00" at bounding box center [539, 439] width 92 height 23
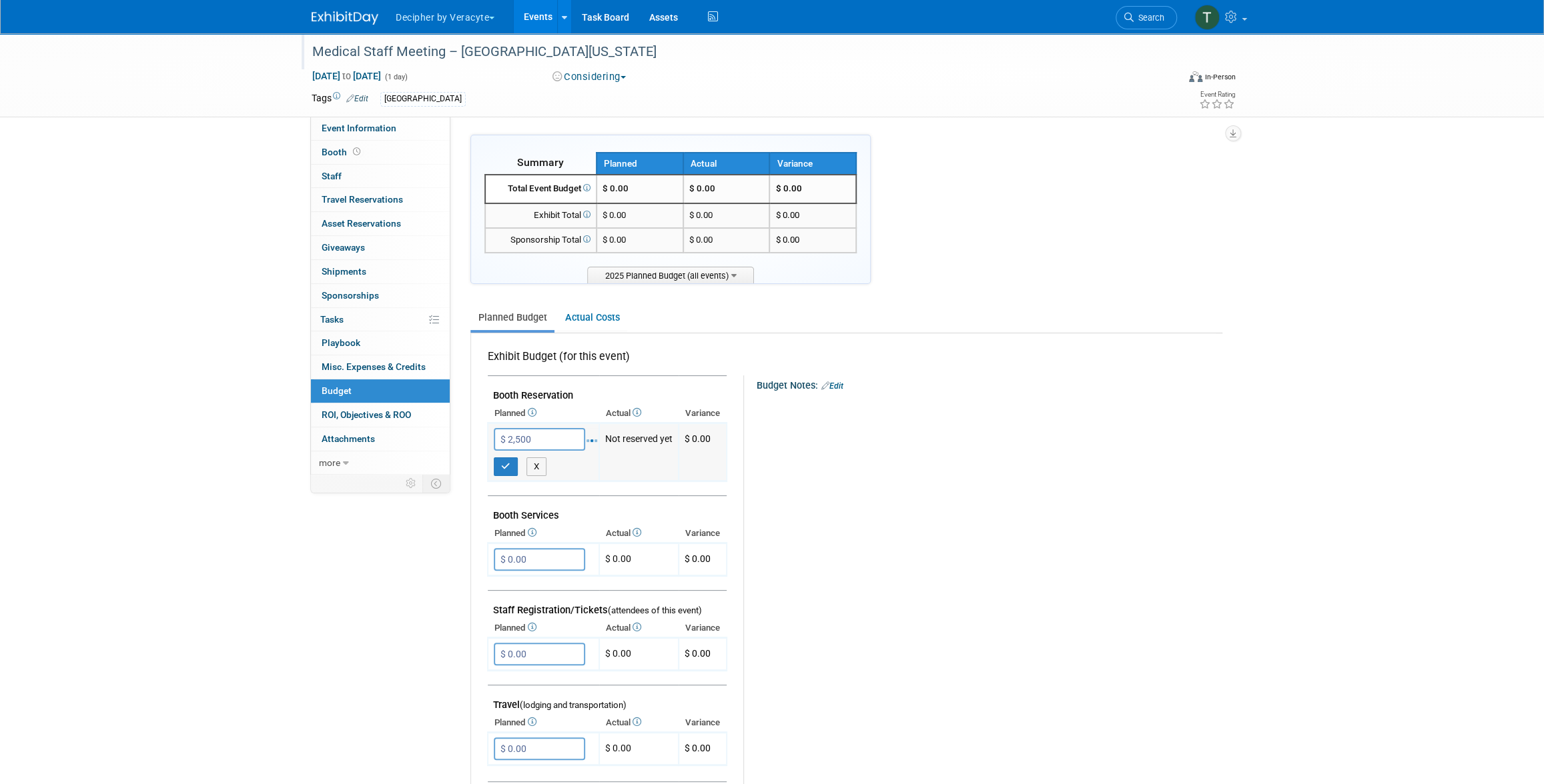
type input "$ 2,500.00"
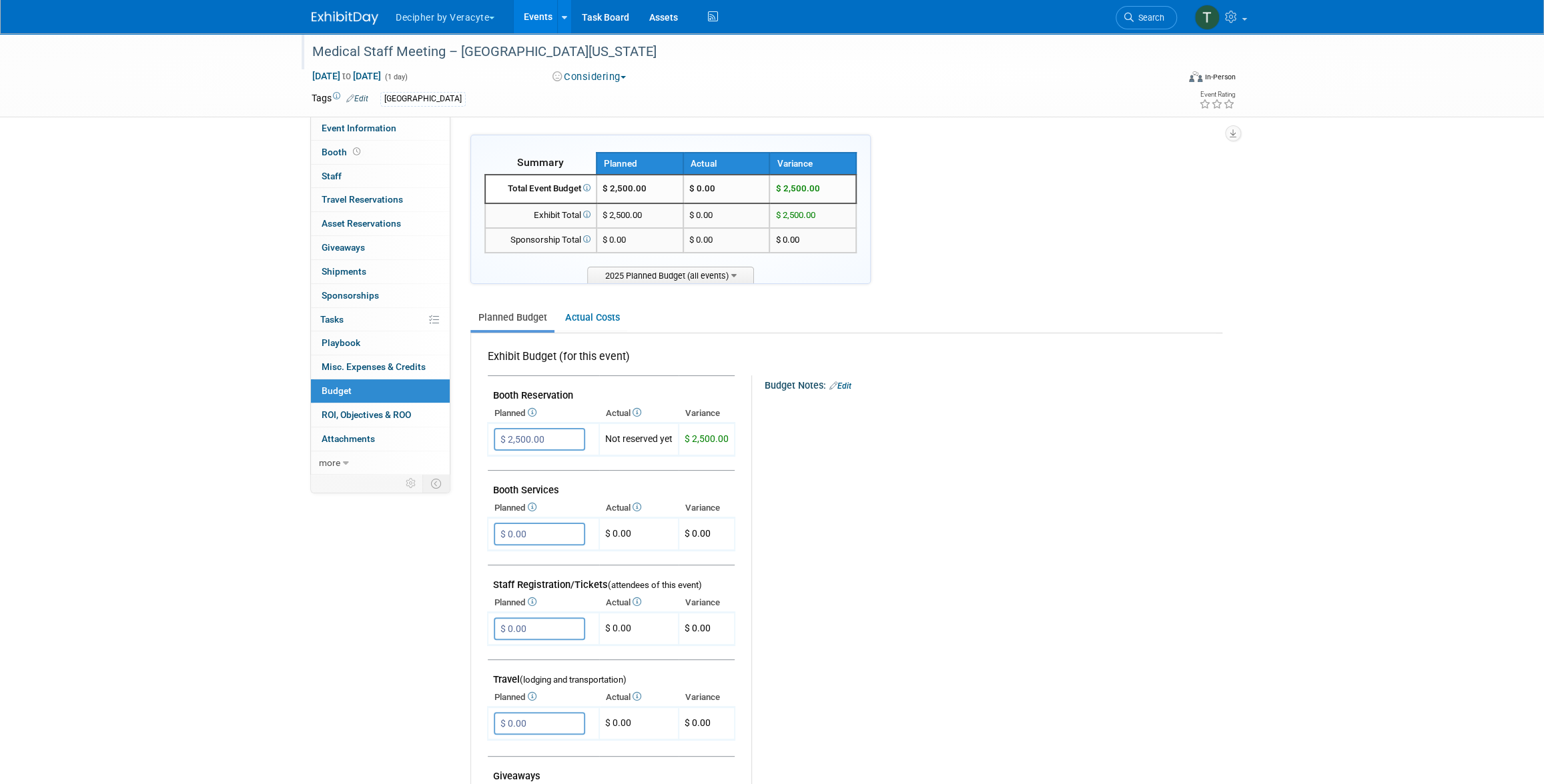
click at [400, 55] on div "Medical Staff Meeting – [GEOGRAPHIC_DATA][US_STATE]" at bounding box center [732, 52] width 850 height 24
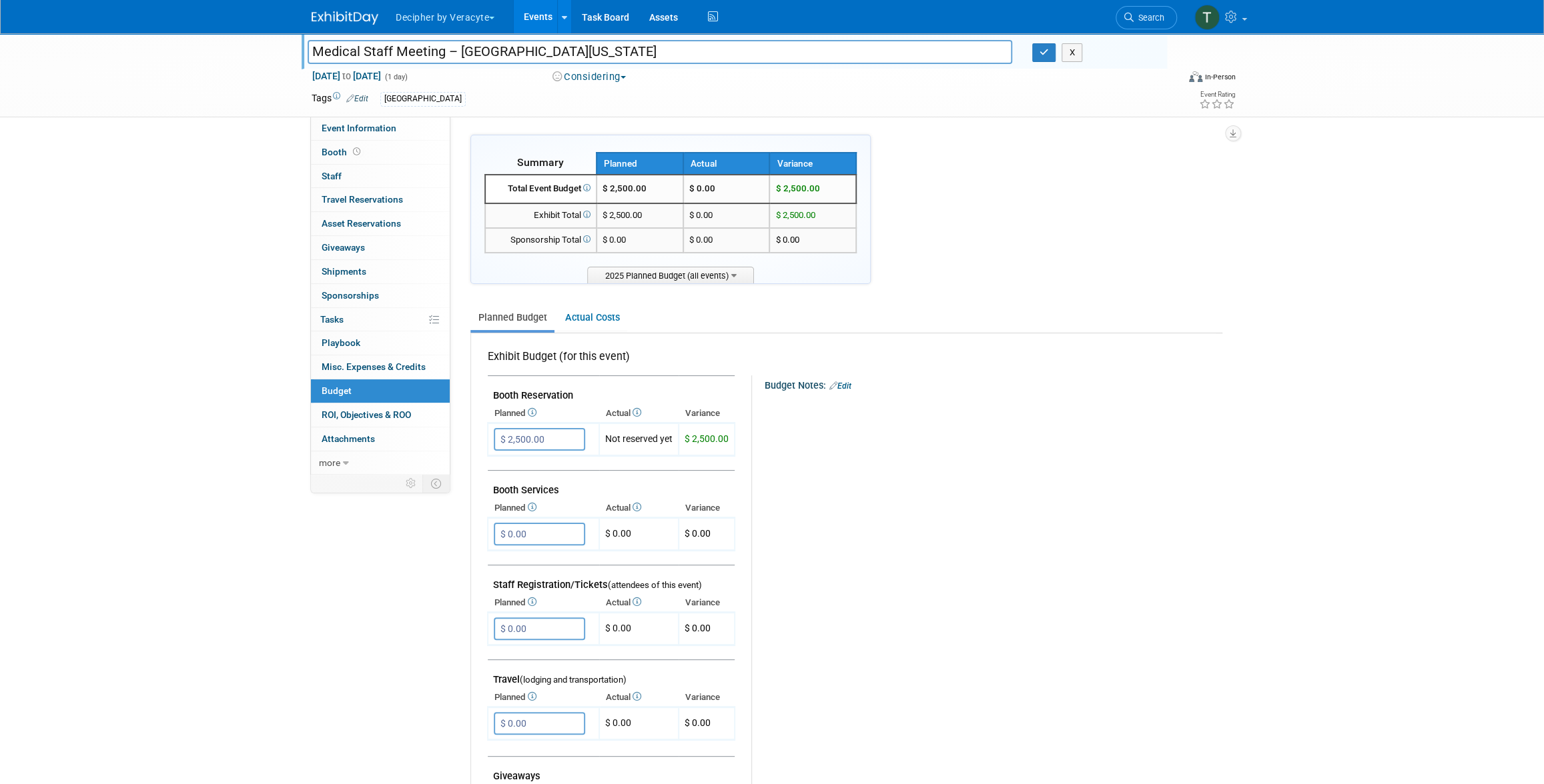
click at [400, 55] on input "Medical Staff Meeting – [GEOGRAPHIC_DATA][US_STATE]" at bounding box center [660, 52] width 704 height 23
click at [405, 56] on input "Medical Staff Meeting – [GEOGRAPHIC_DATA][US_STATE]" at bounding box center [660, 52] width 704 height 23
click at [353, 56] on input "Medical Staff Meeting – [GEOGRAPHIC_DATA][US_STATE]" at bounding box center [660, 52] width 704 height 23
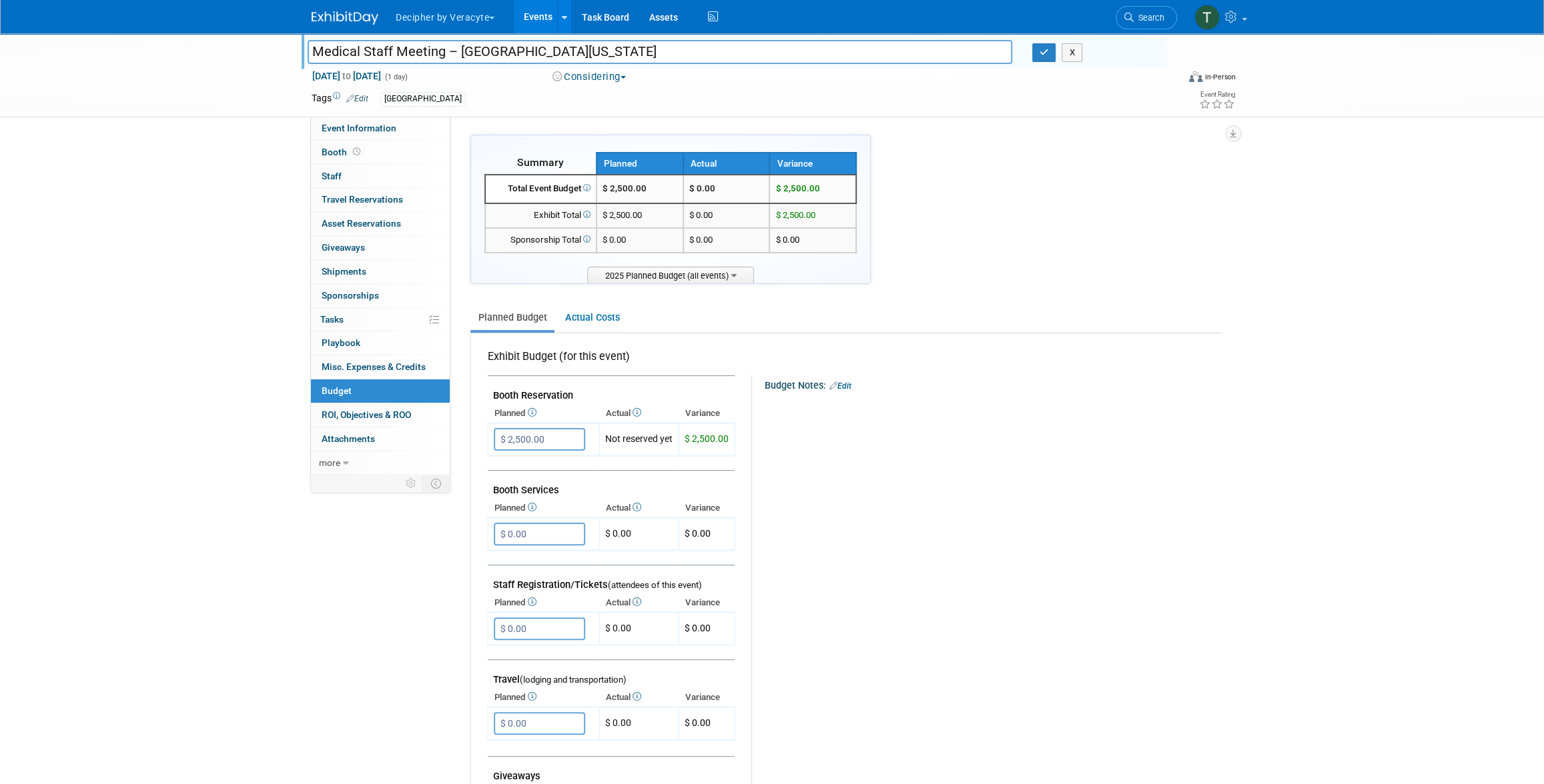
click at [353, 56] on input "Medical Staff Meeting – [GEOGRAPHIC_DATA][US_STATE]" at bounding box center [660, 52] width 704 height 23
click at [384, 136] on link "Event Information" at bounding box center [380, 129] width 139 height 23
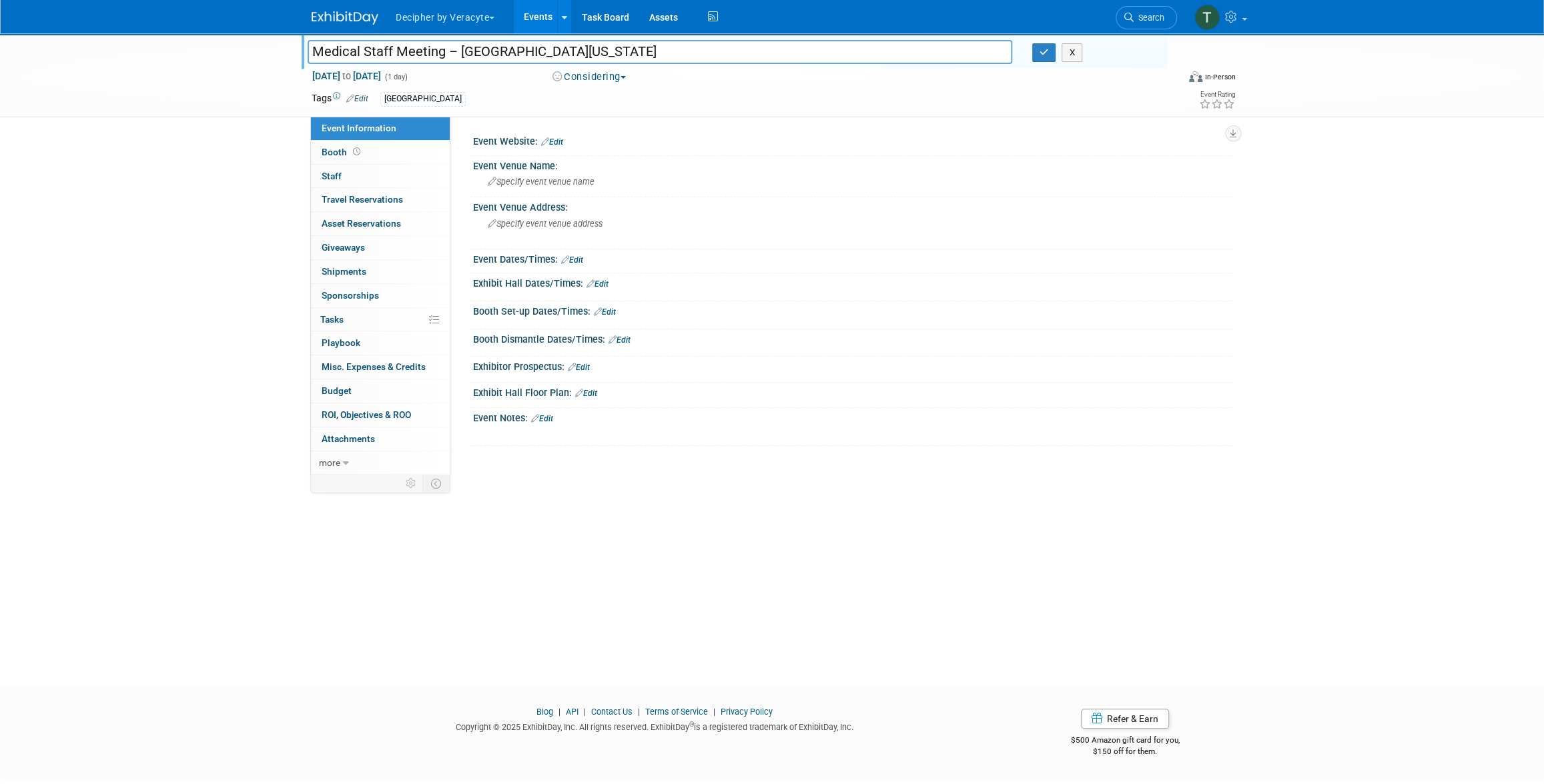
click at [593, 77] on button "Considering" at bounding box center [589, 77] width 83 height 14
click at [606, 100] on link "Committed" at bounding box center [601, 98] width 106 height 19
click at [409, 244] on link "0 Giveaways 0" at bounding box center [380, 247] width 139 height 23
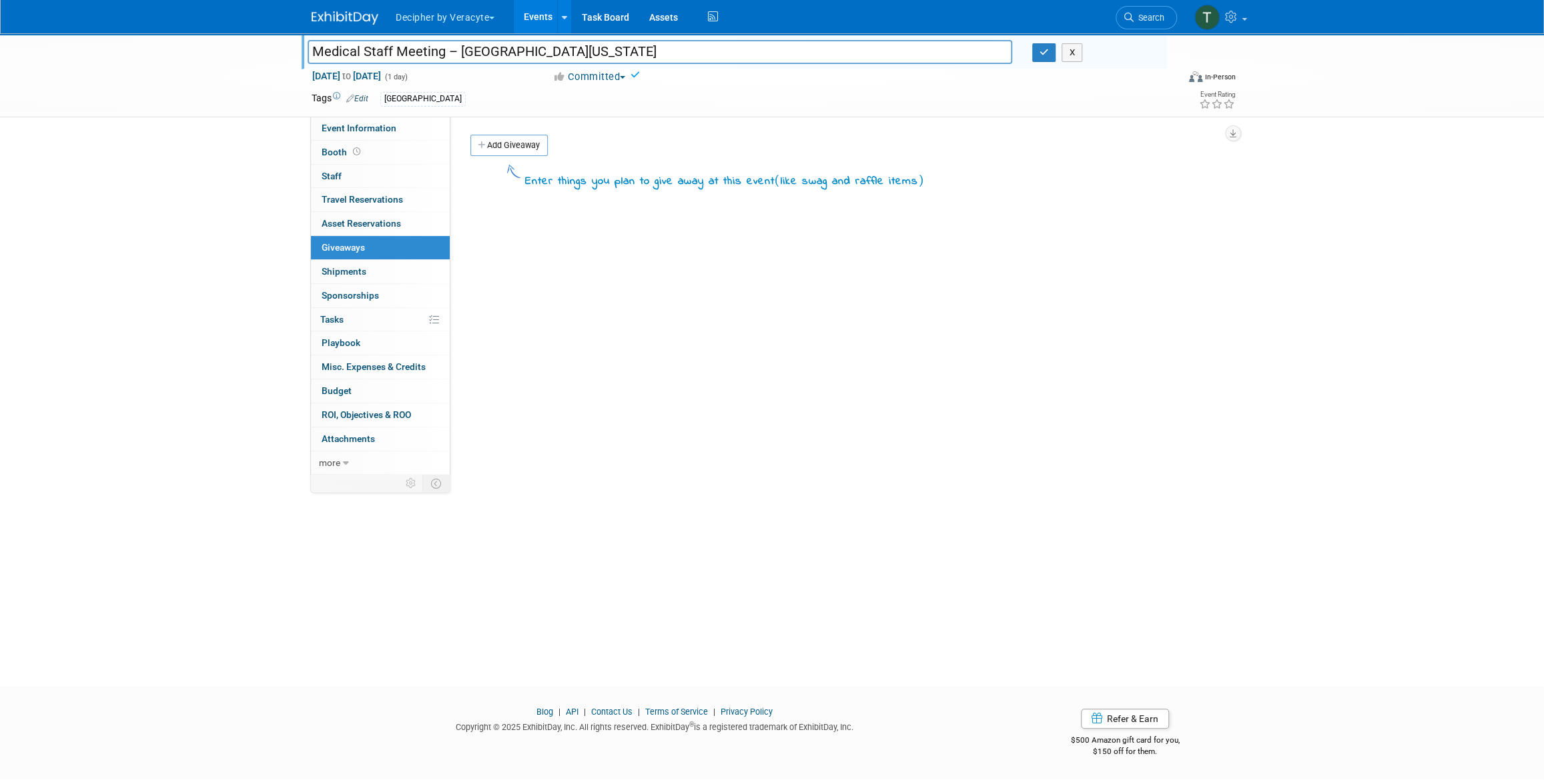
click at [391, 294] on link "0 Sponsorships 0" at bounding box center [380, 296] width 139 height 23
click at [391, 348] on link "0 Playbook 0" at bounding box center [380, 343] width 139 height 23
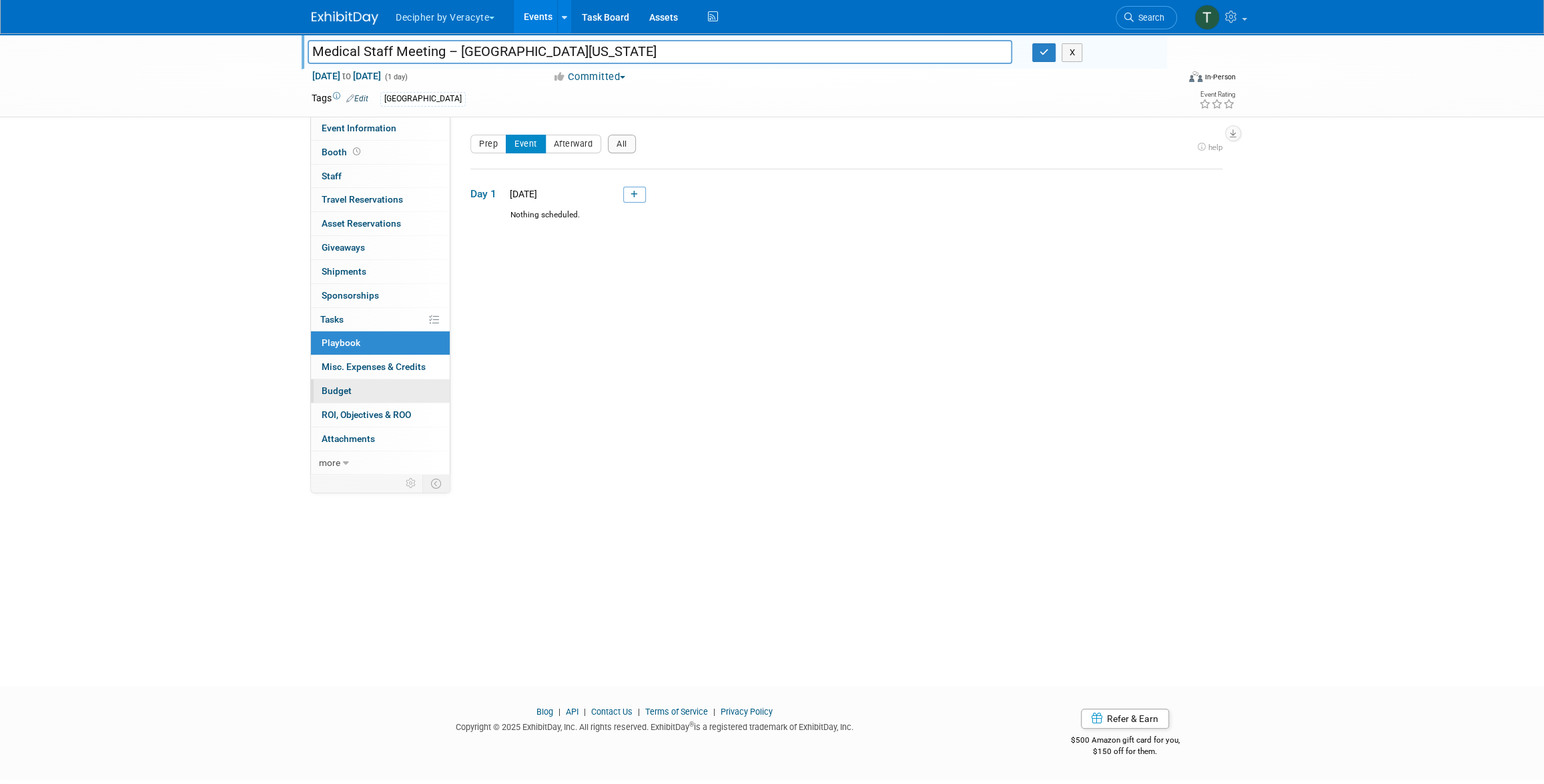
click at [369, 400] on link "Budget" at bounding box center [380, 391] width 139 height 23
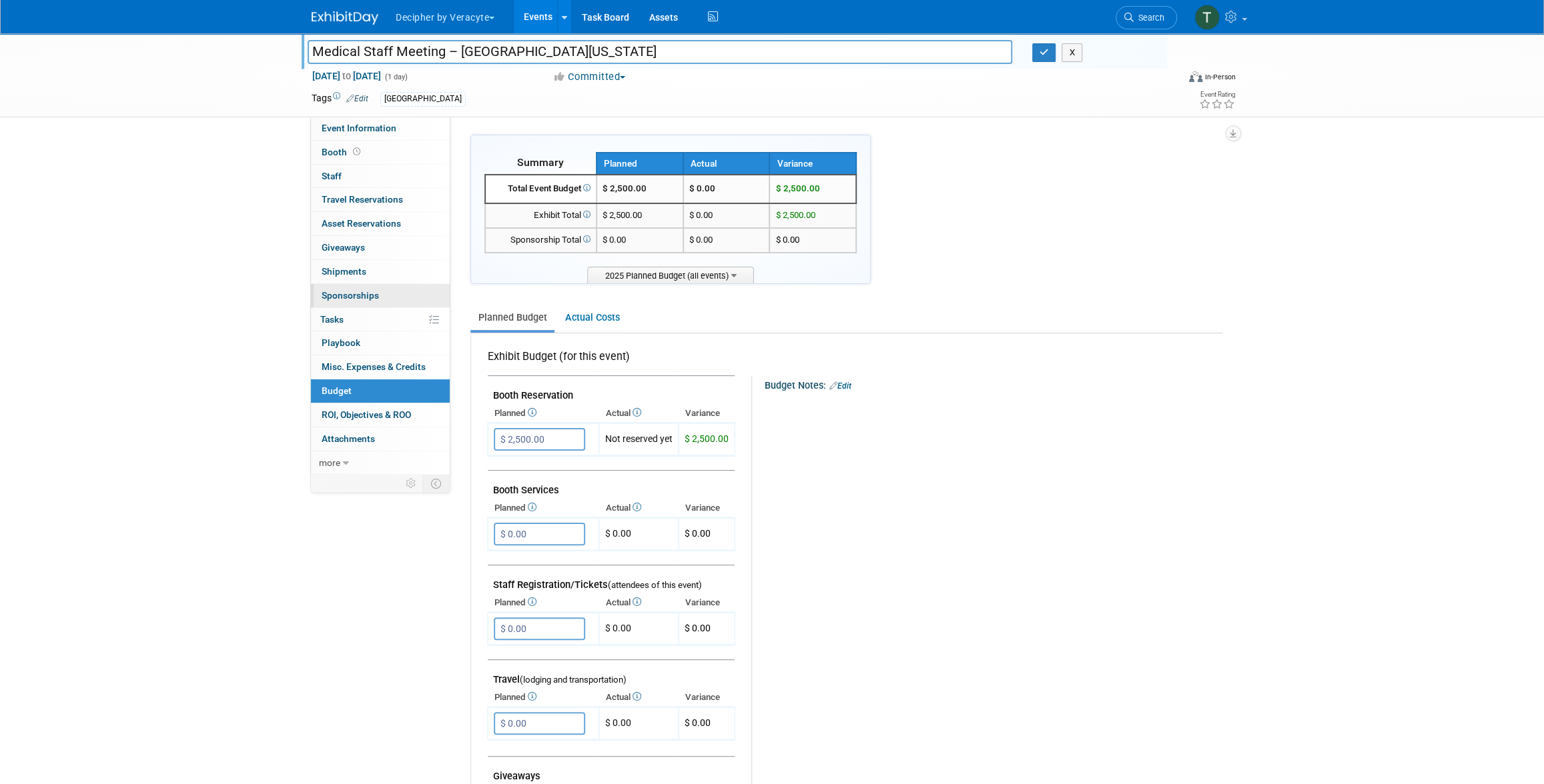
click at [361, 297] on span "Sponsorships 0" at bounding box center [351, 295] width 58 height 11
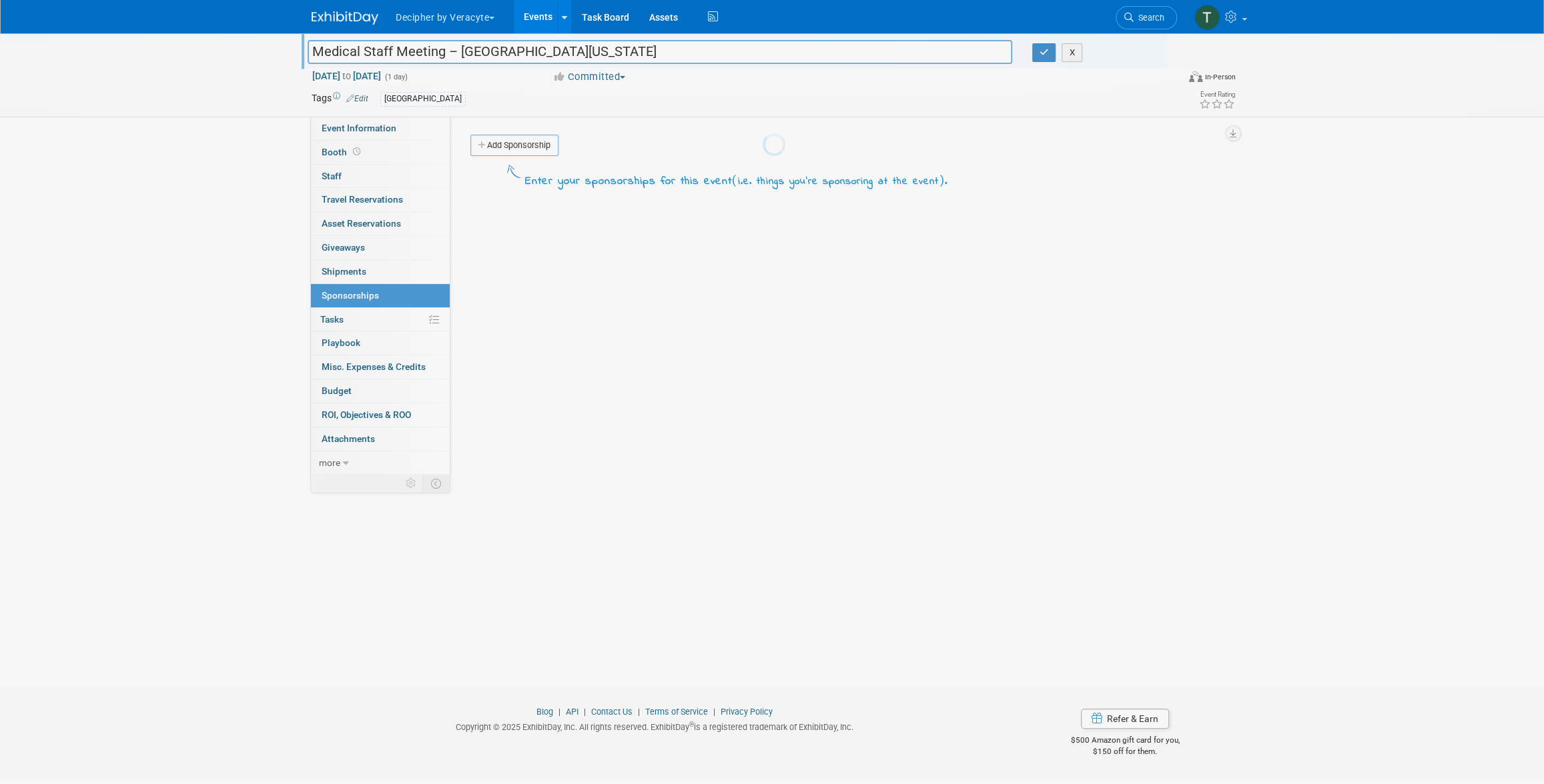
click at [763, 316] on div at bounding box center [772, 392] width 19 height 784
click at [361, 316] on link "0% Tasks 0%" at bounding box center [380, 320] width 139 height 23
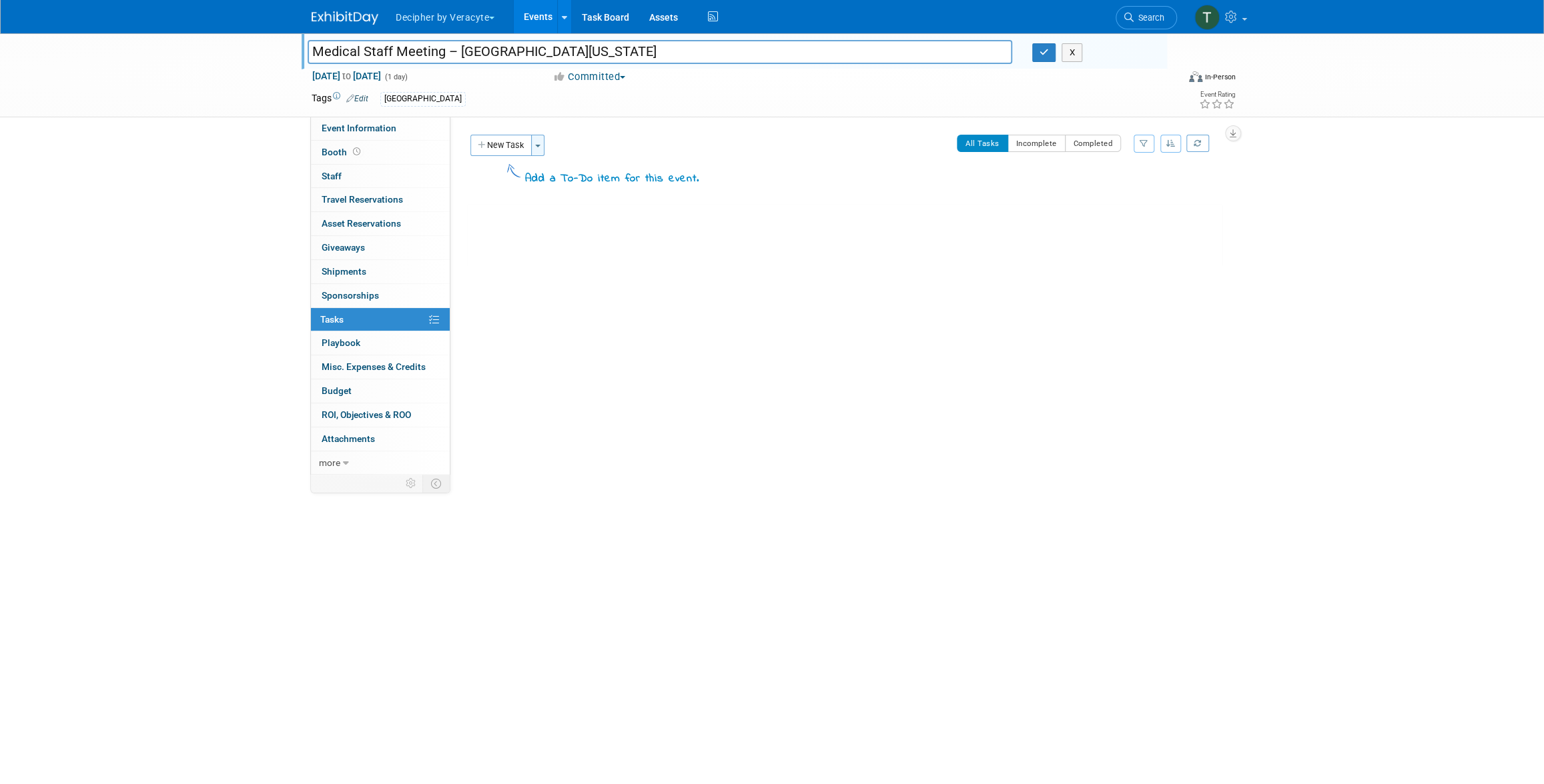
click at [539, 145] on span "button" at bounding box center [538, 146] width 5 height 2
click at [594, 198] on link "Copy tasks from another event" at bounding box center [617, 195] width 168 height 23
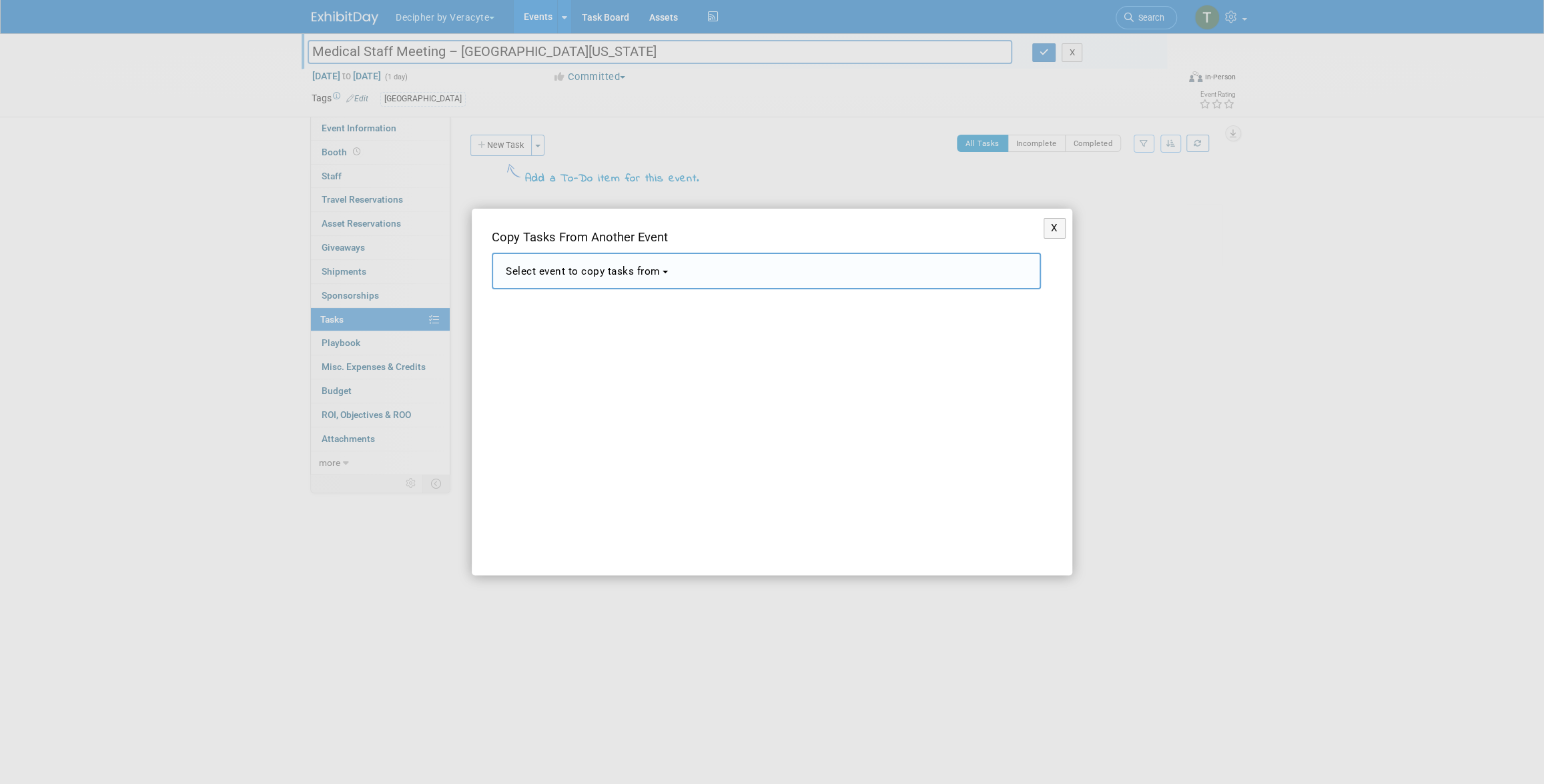
click at [640, 274] on span "Select event to copy tasks from" at bounding box center [583, 271] width 155 height 12
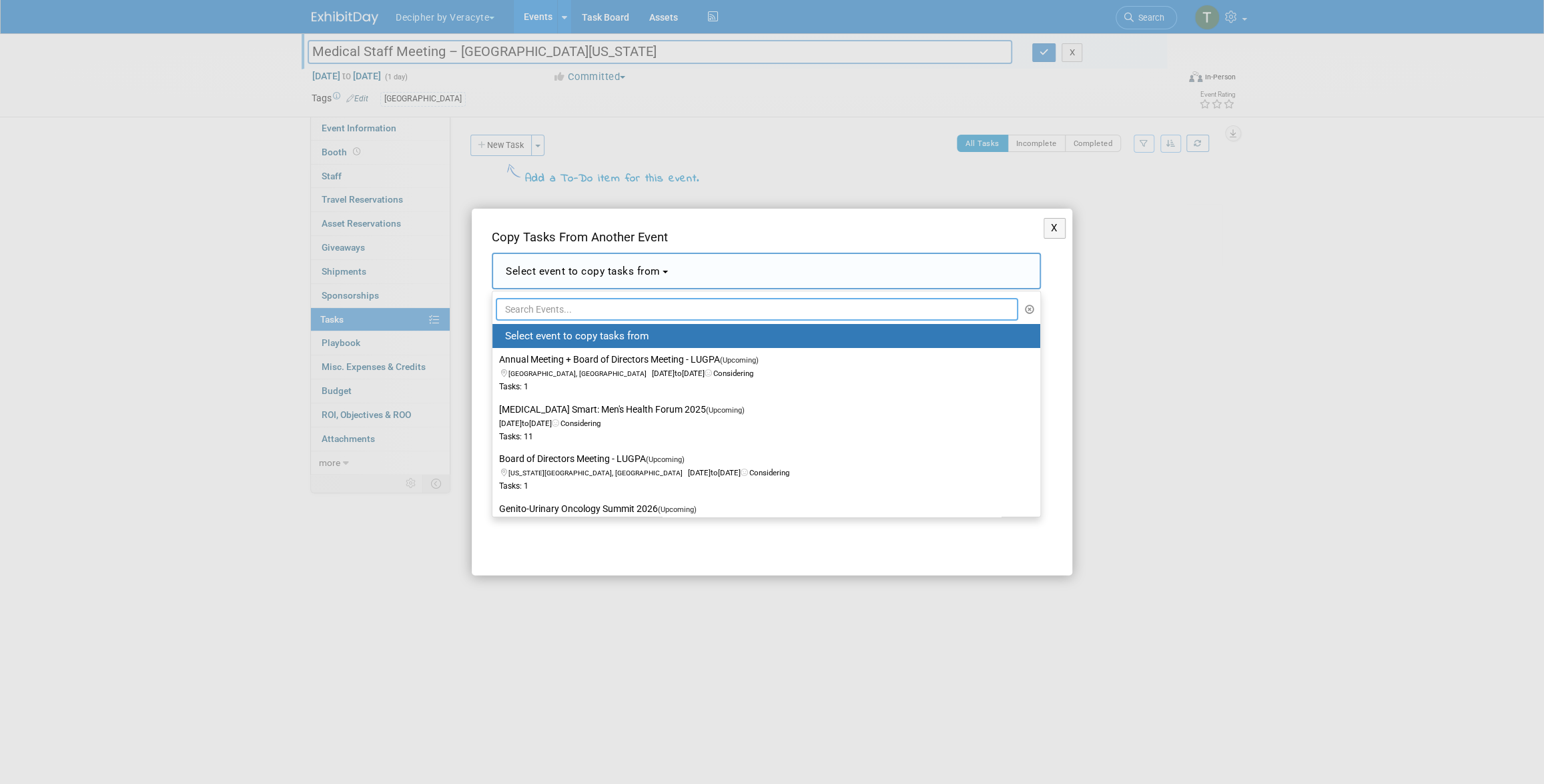
click at [634, 309] on input "text" at bounding box center [756, 310] width 522 height 23
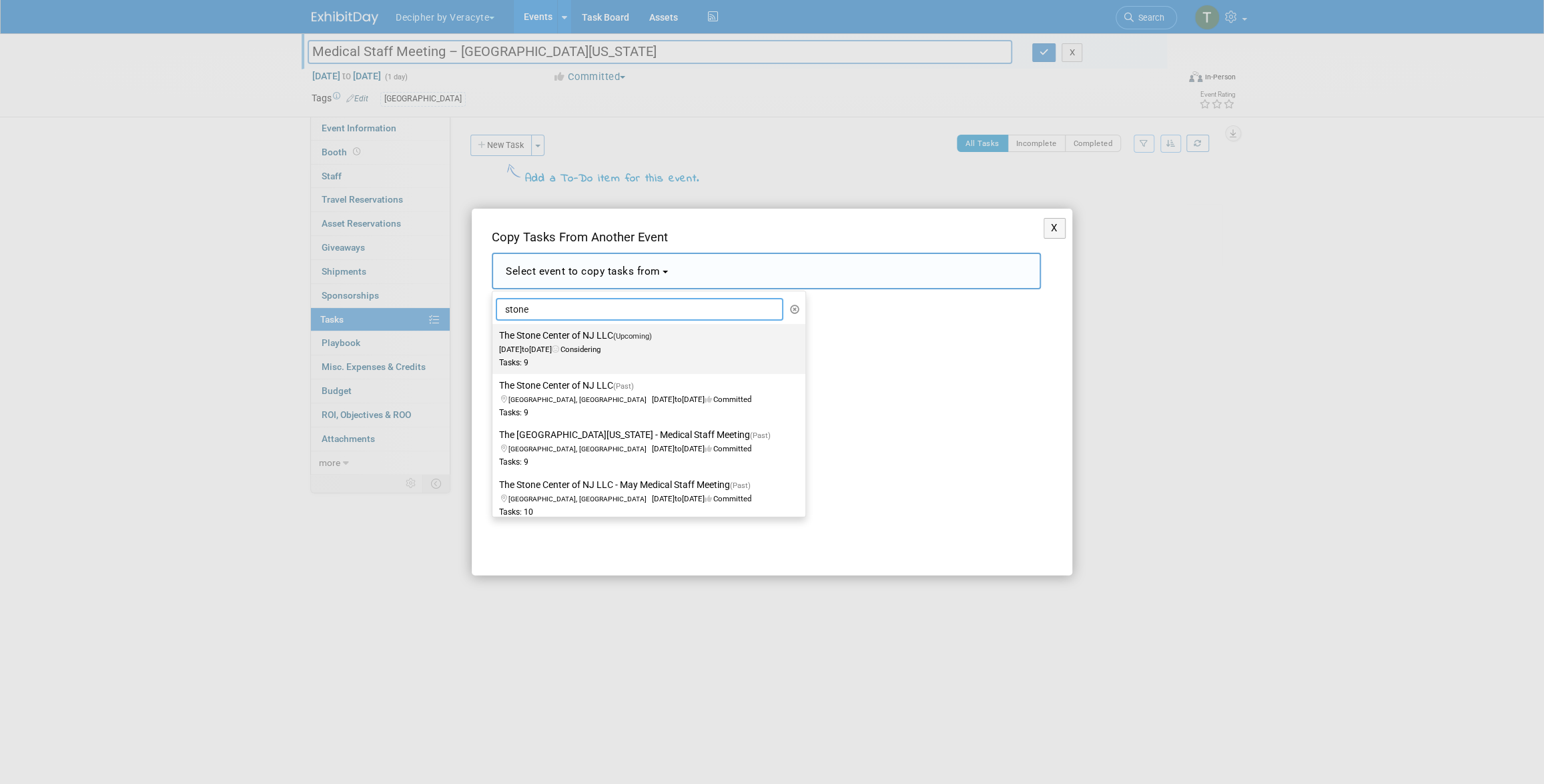
type input "stone"
click at [630, 345] on span "Apr 30, 2026 to Apr 30, 2026 Considering" at bounding box center [579, 343] width 161 height 23
click at [494, 340] on input "The Stone Center of NJ LLC (Upcoming) Apr 30, 2026 to Apr 30, 2026 Considering …" at bounding box center [490, 336] width 9 height 9
select select "11150972"
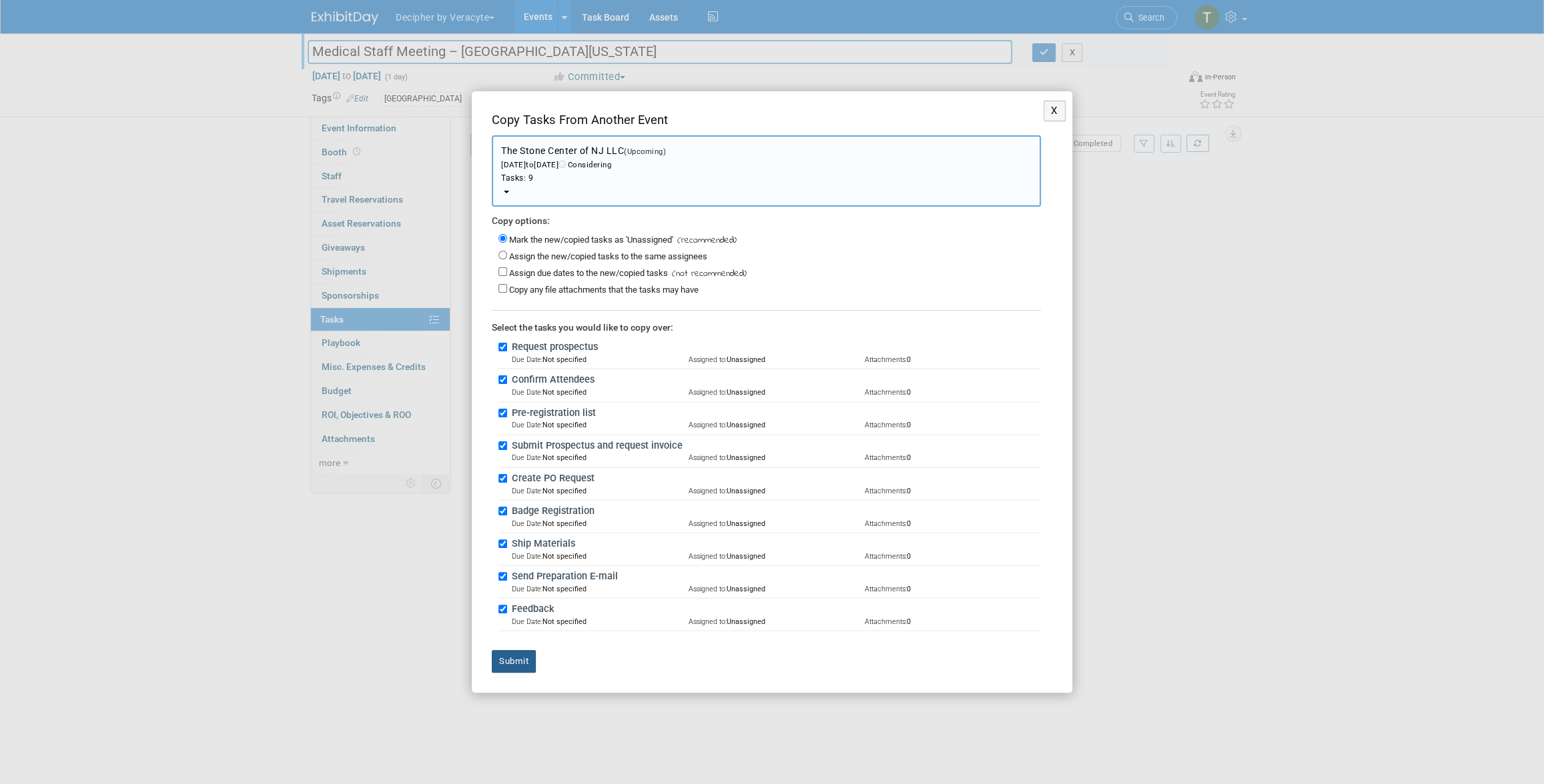
click at [511, 667] on button "Submit" at bounding box center [513, 662] width 44 height 23
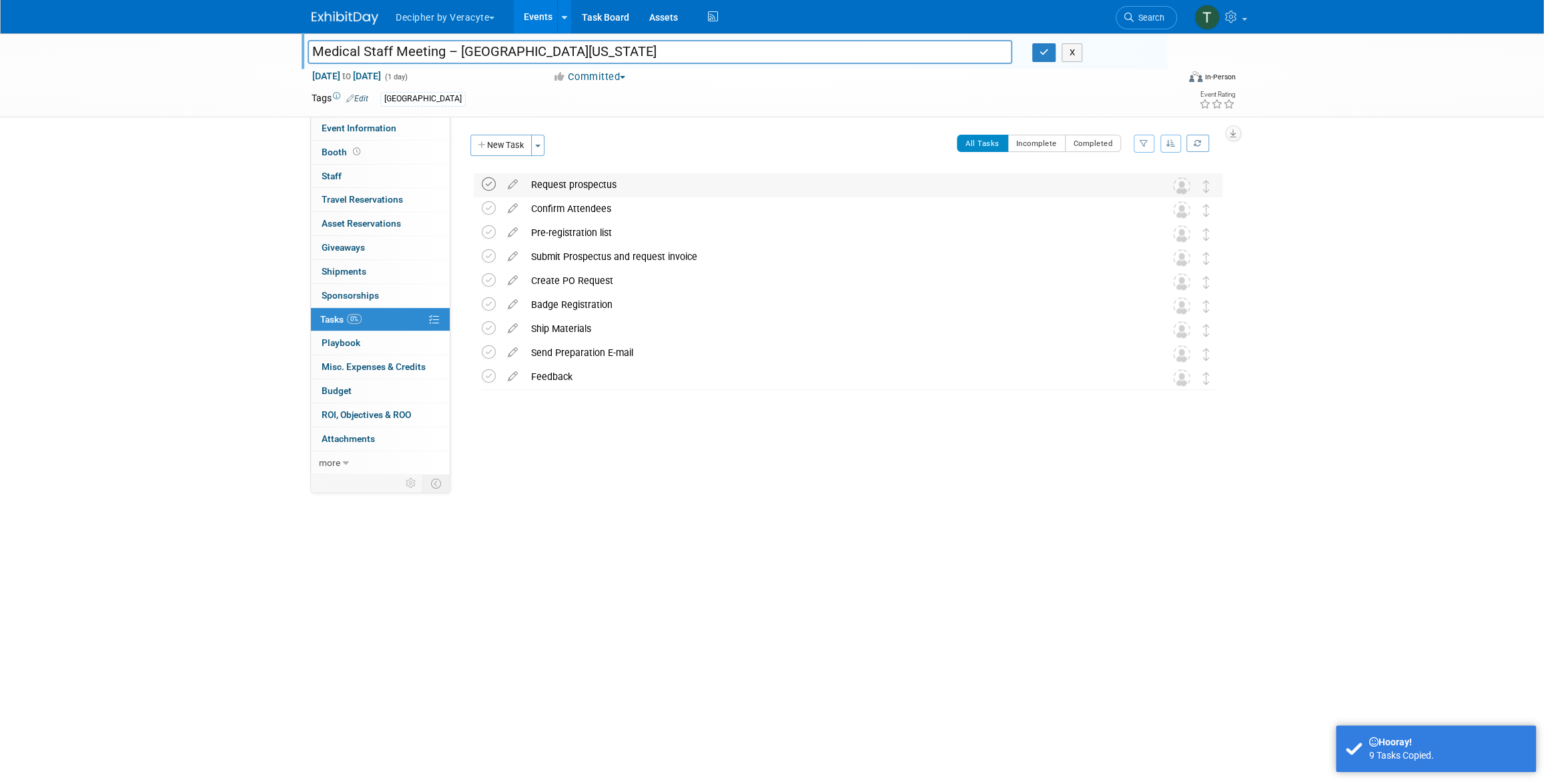
click at [492, 187] on icon at bounding box center [488, 184] width 14 height 14
click at [511, 205] on icon at bounding box center [512, 205] width 23 height 16
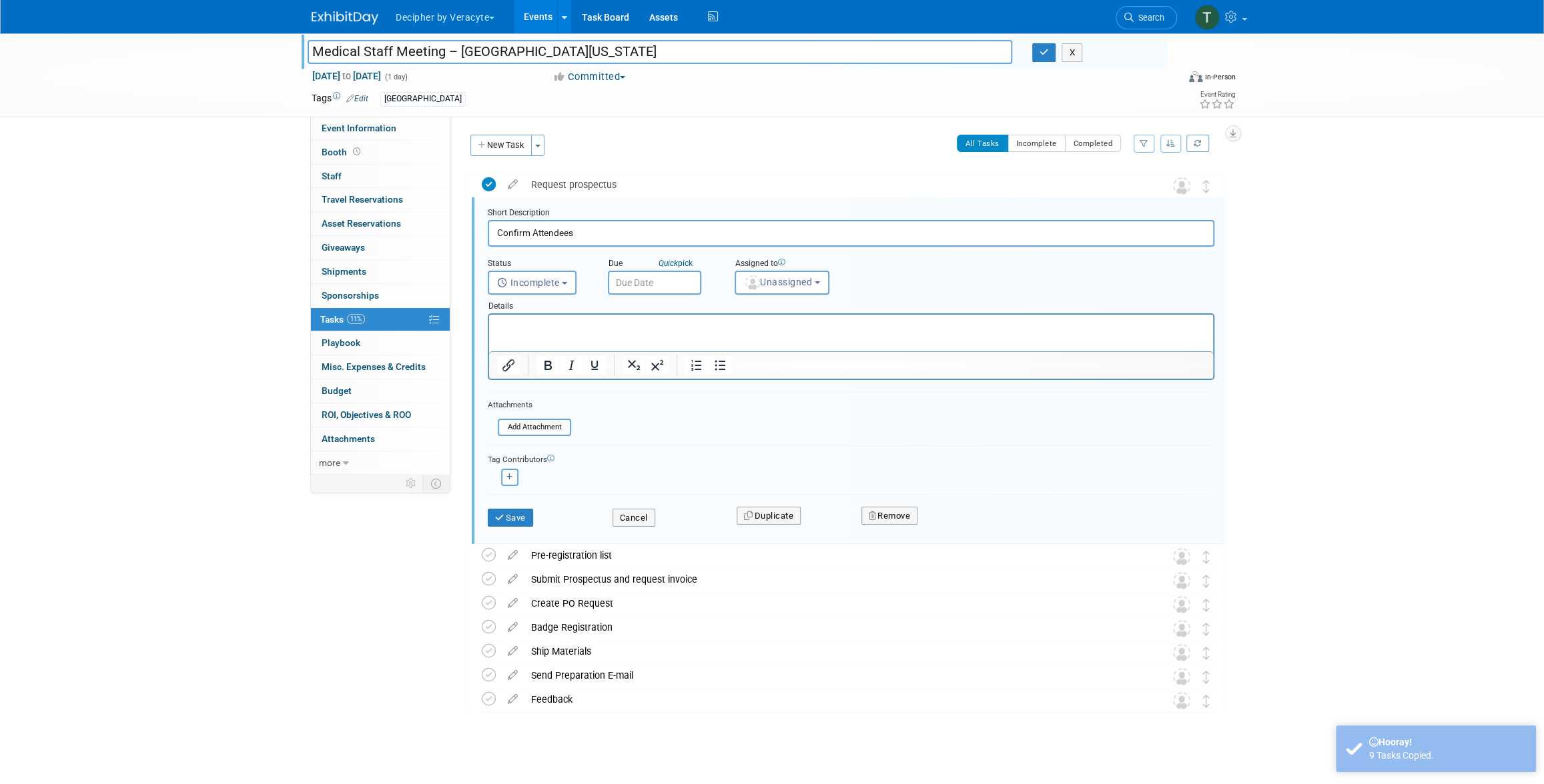
scroll to position [2, 0]
click at [647, 274] on input "text" at bounding box center [654, 281] width 93 height 24
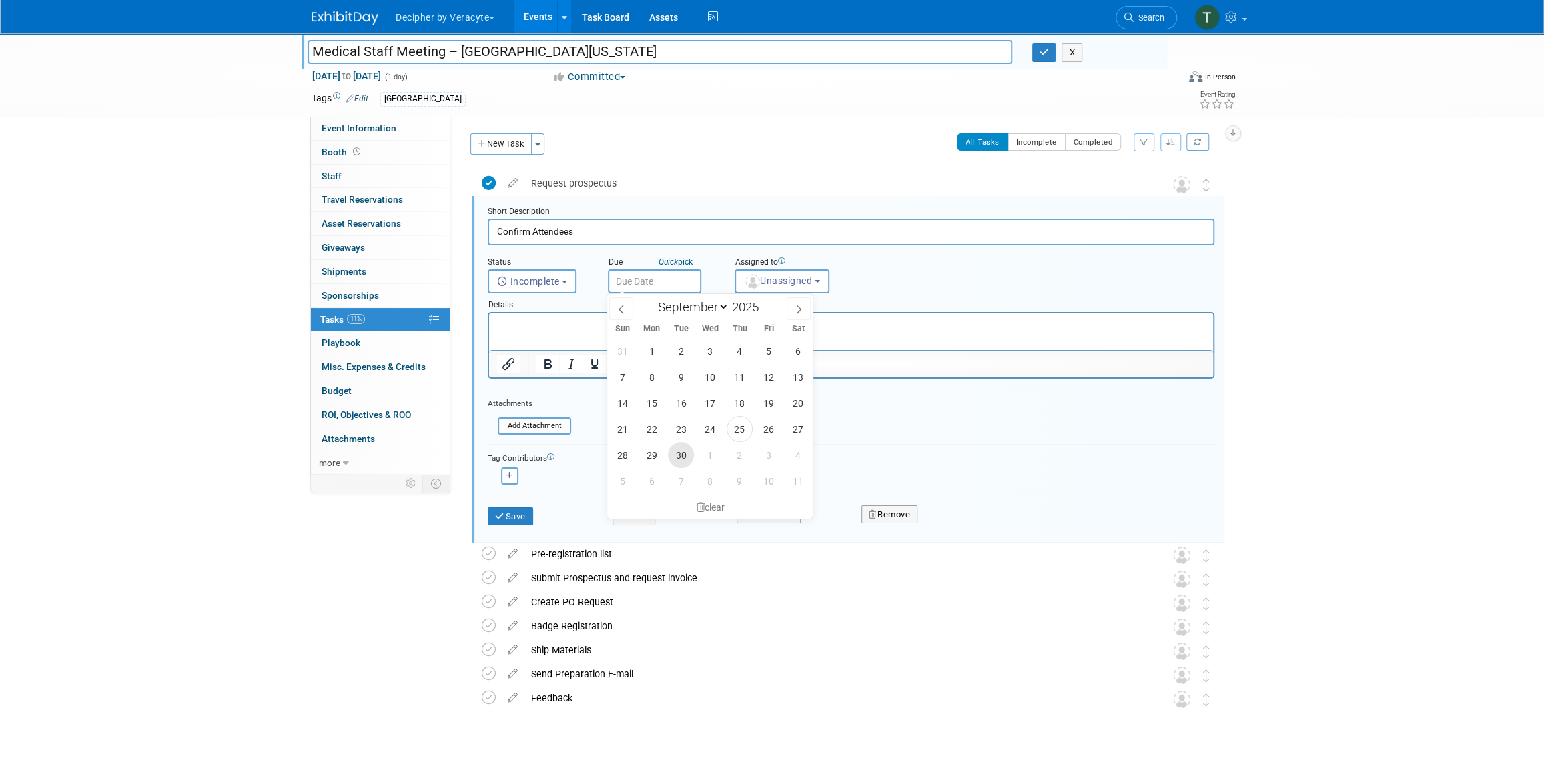
click at [676, 462] on span "30" at bounding box center [681, 455] width 26 height 26
type input "Sep 30, 2025"
click at [756, 262] on div "Assigned to" at bounding box center [818, 262] width 167 height 12
click at [770, 282] on span "Unassigned" at bounding box center [778, 280] width 68 height 11
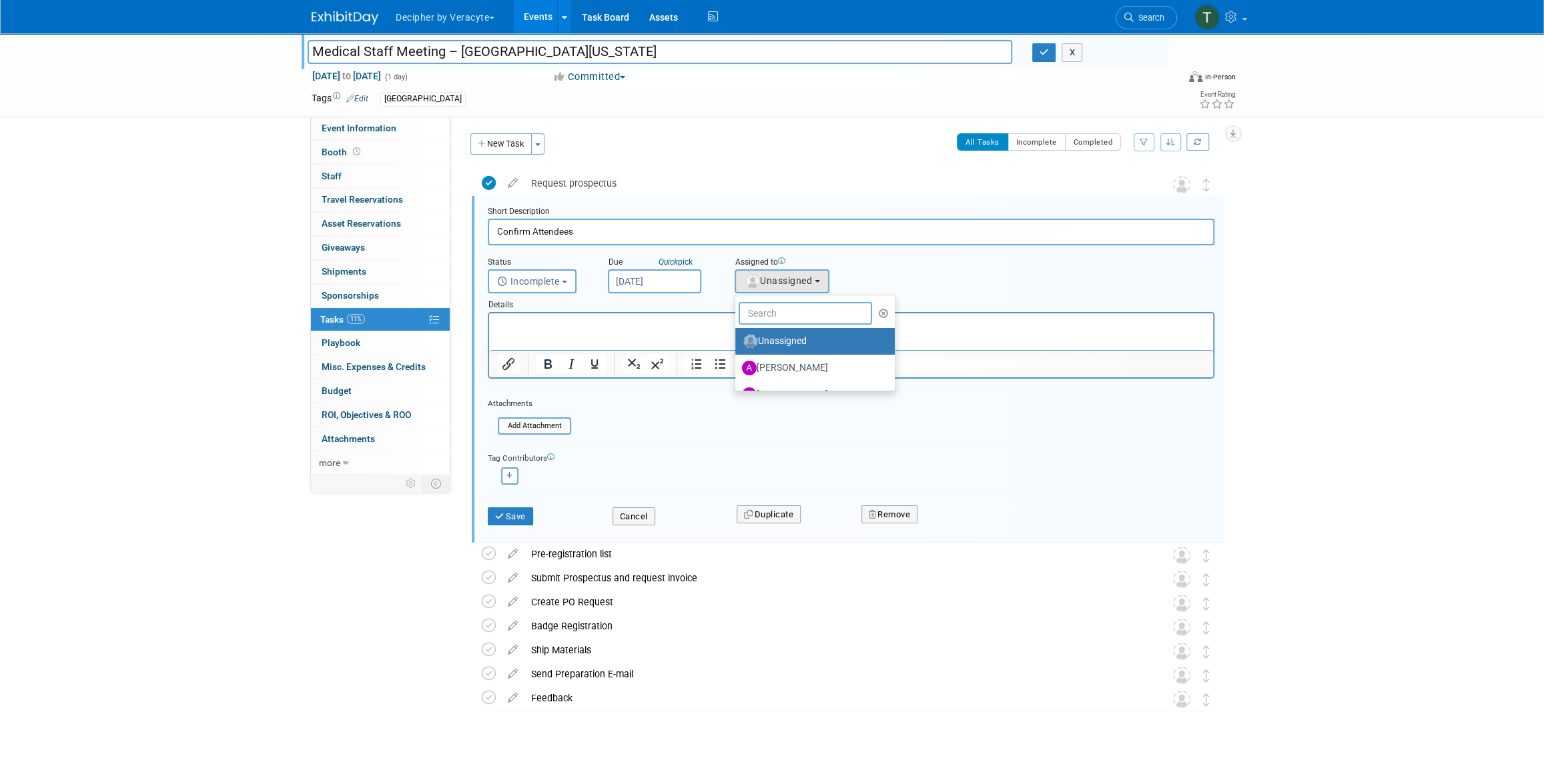
click at [770, 321] on input "text" at bounding box center [805, 313] width 134 height 23
type input "tony"
click at [774, 340] on label "Tony Alvarado (me)" at bounding box center [811, 341] width 139 height 21
click at [737, 340] on input "Tony Alvarado (me)" at bounding box center [732, 340] width 9 height 9
select select "3ceeba8c-a19a-4597-a609-6fba7c9a515a"
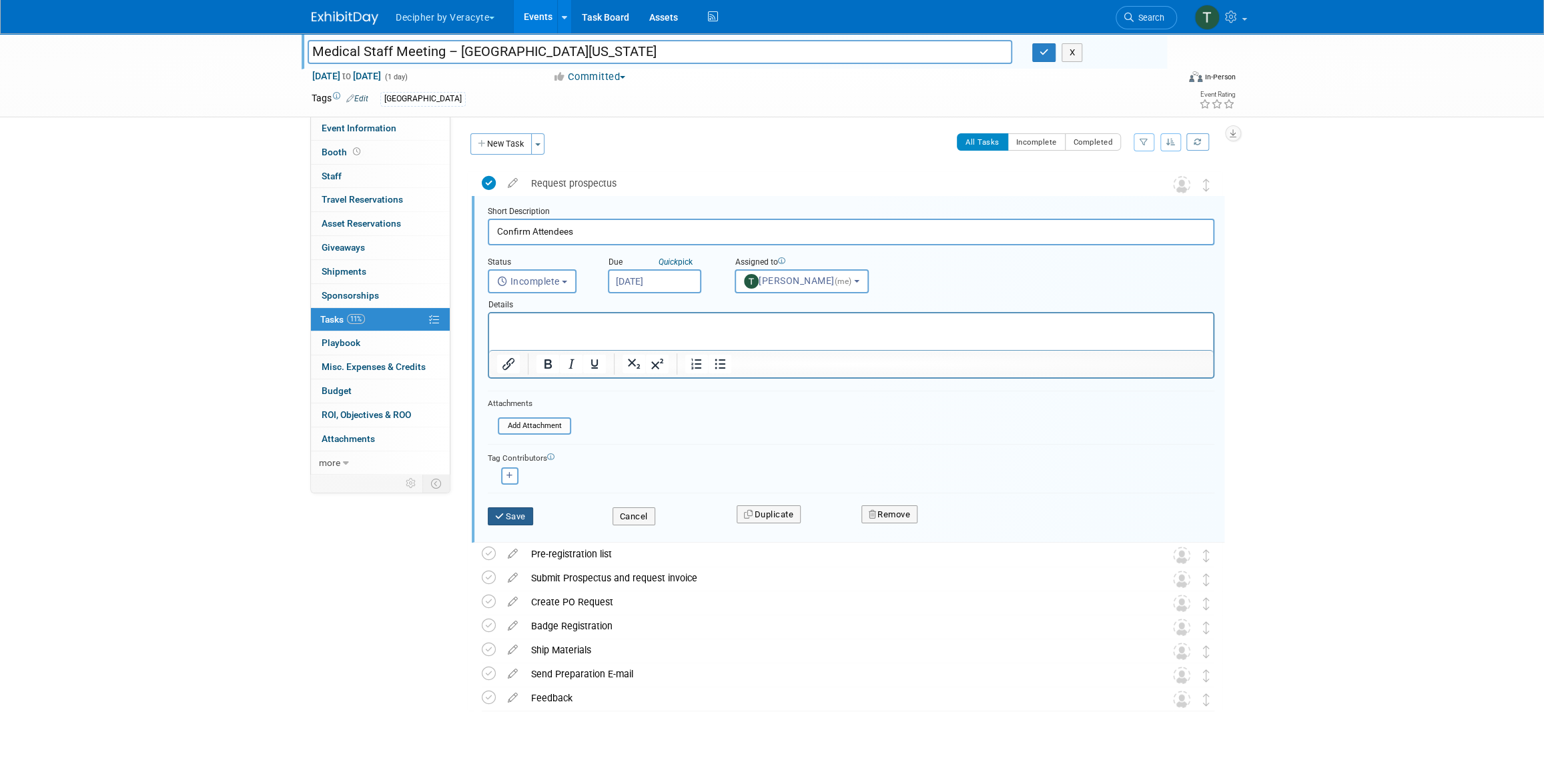
click at [527, 523] on div "Save Cancel Duplicate Remove" at bounding box center [850, 514] width 746 height 31
click at [525, 520] on button "Save" at bounding box center [510, 517] width 45 height 19
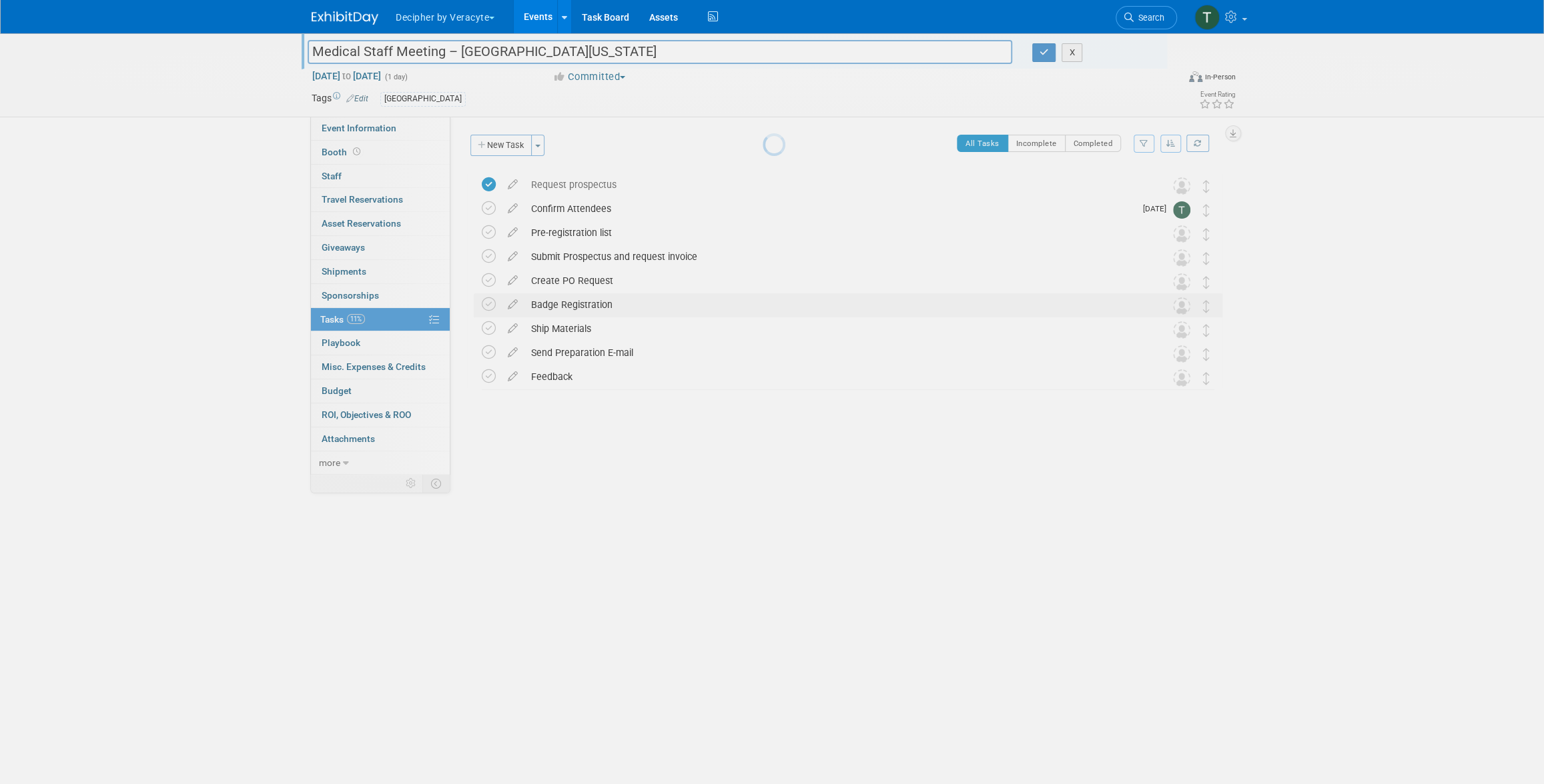
scroll to position [0, 0]
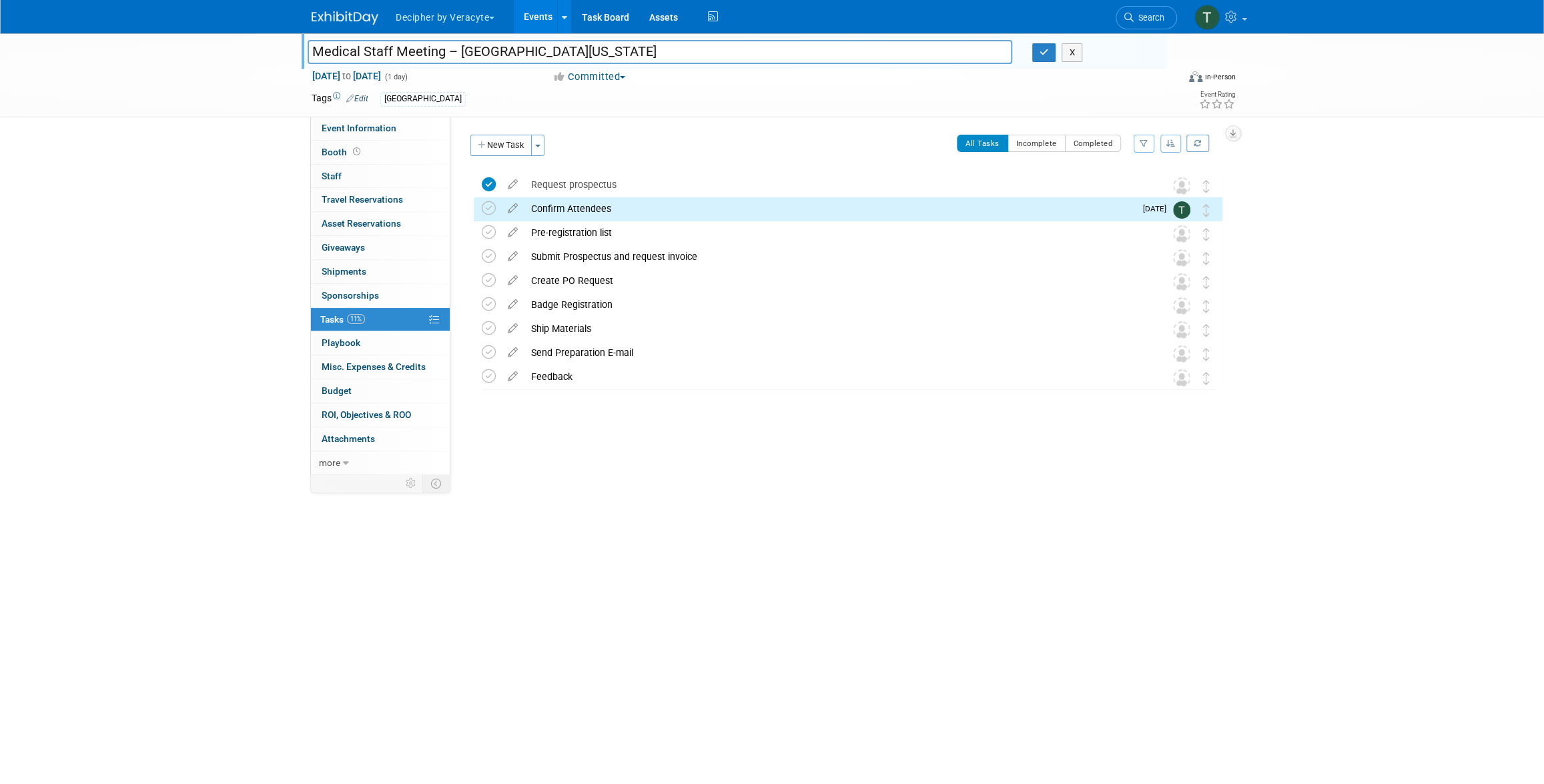
click at [564, 211] on div "Confirm Attendees" at bounding box center [830, 209] width 610 height 23
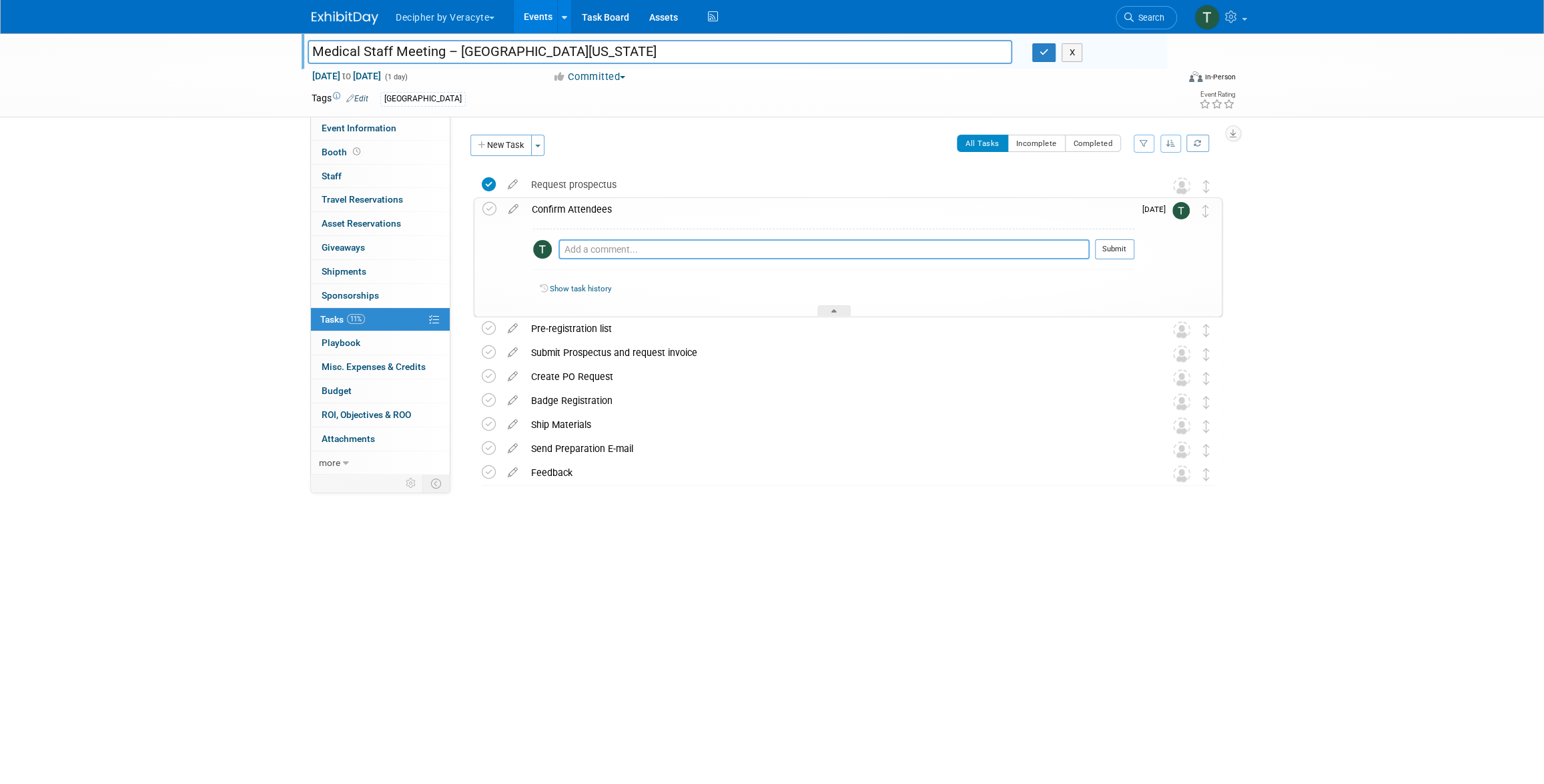
click at [574, 245] on textarea at bounding box center [824, 249] width 531 height 20
click at [596, 243] on textarea "This was obtained." at bounding box center [824, 249] width 531 height 20
click at [731, 260] on div "Pro tip: Press Ctrl-Enter to submit comment." at bounding box center [824, 264] width 531 height 9
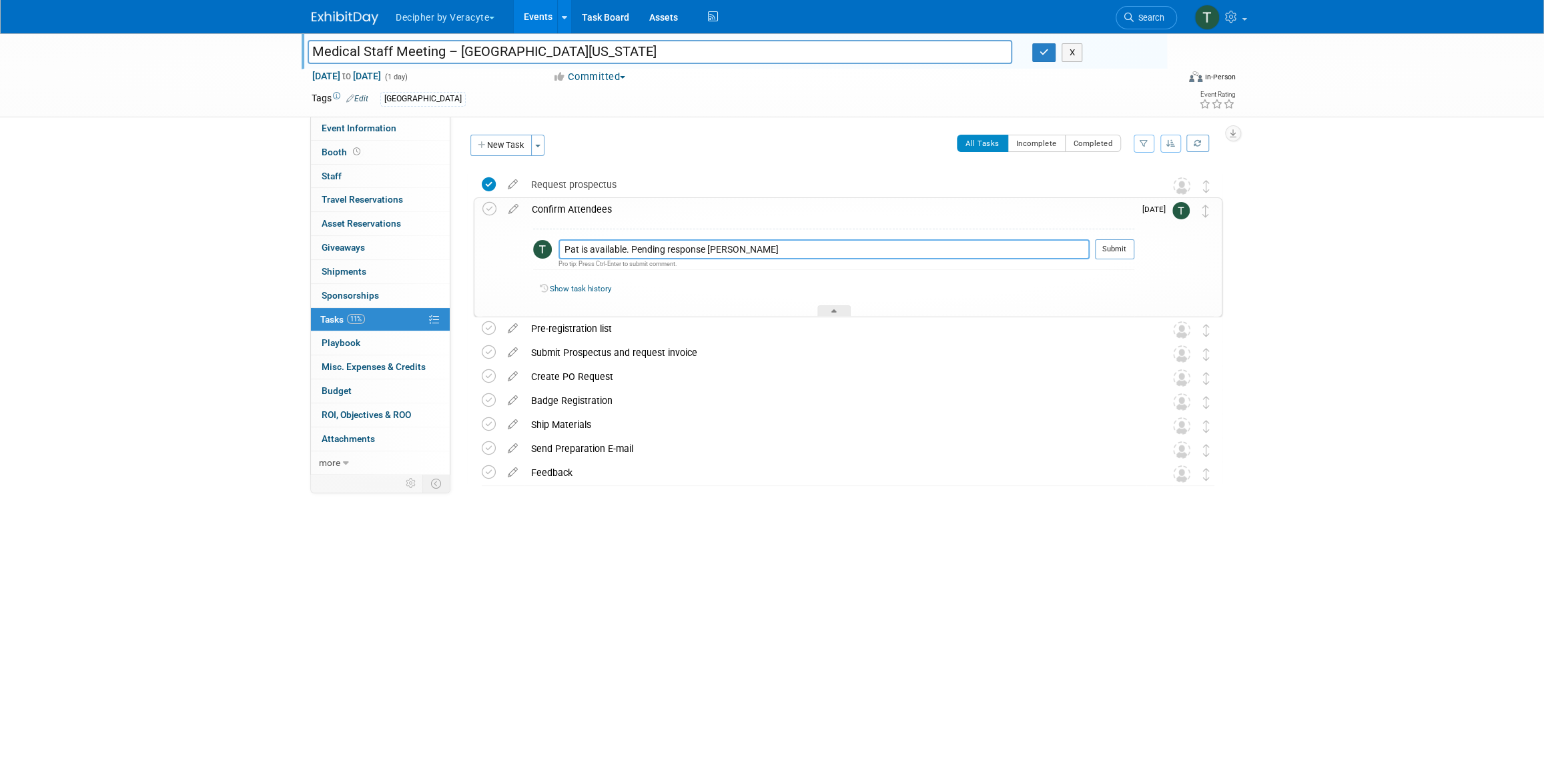
click at [723, 253] on textarea "Pat is available. Pending response deom Kent" at bounding box center [824, 249] width 531 height 20
type textarea "Pat is available. Pending response from Kent"
click at [1118, 251] on button "Submit" at bounding box center [1114, 249] width 40 height 20
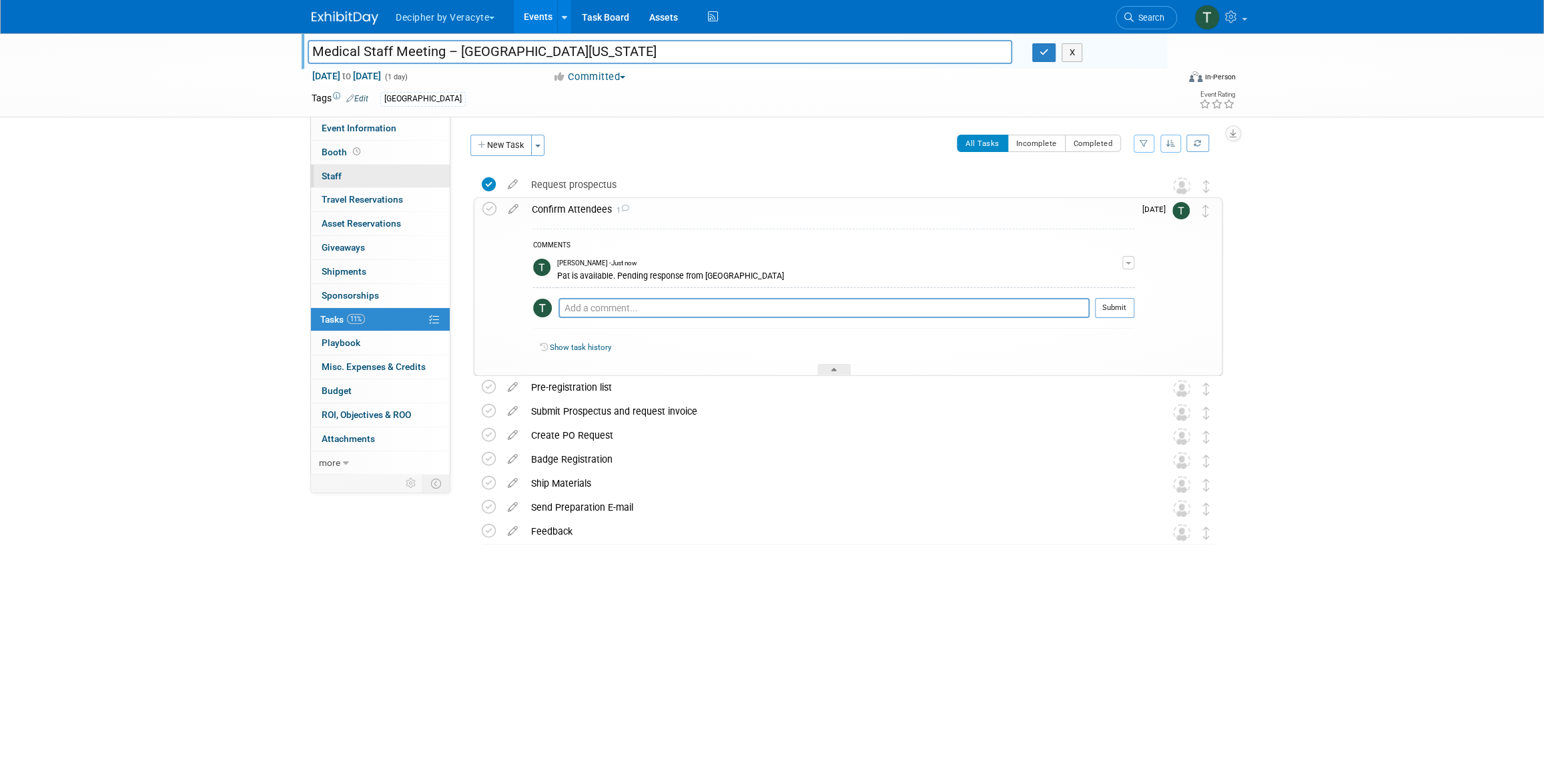
click at [382, 168] on link "0 Staff 0" at bounding box center [380, 176] width 139 height 23
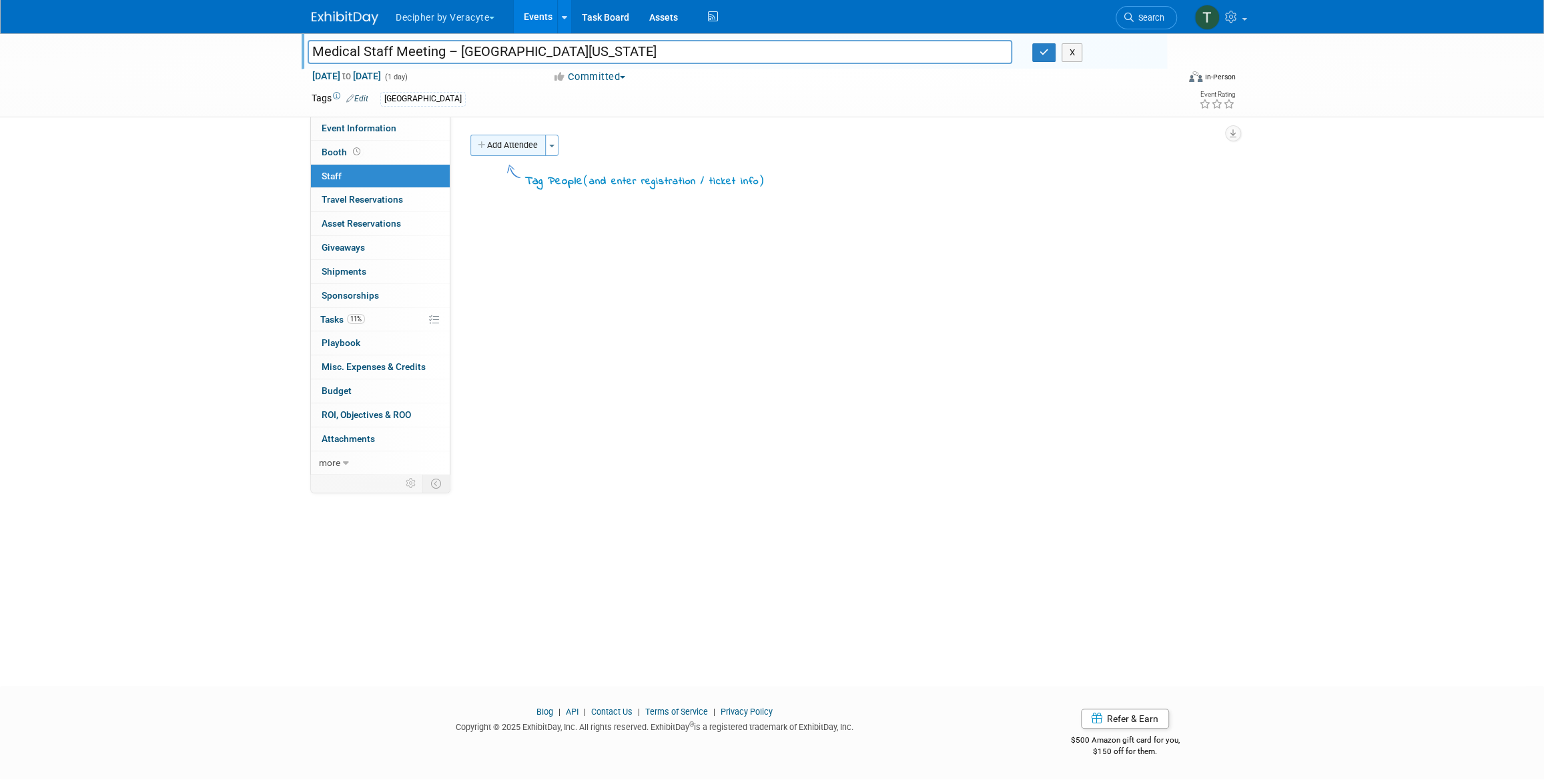
click at [495, 150] on button "Add Attendee" at bounding box center [507, 145] width 75 height 21
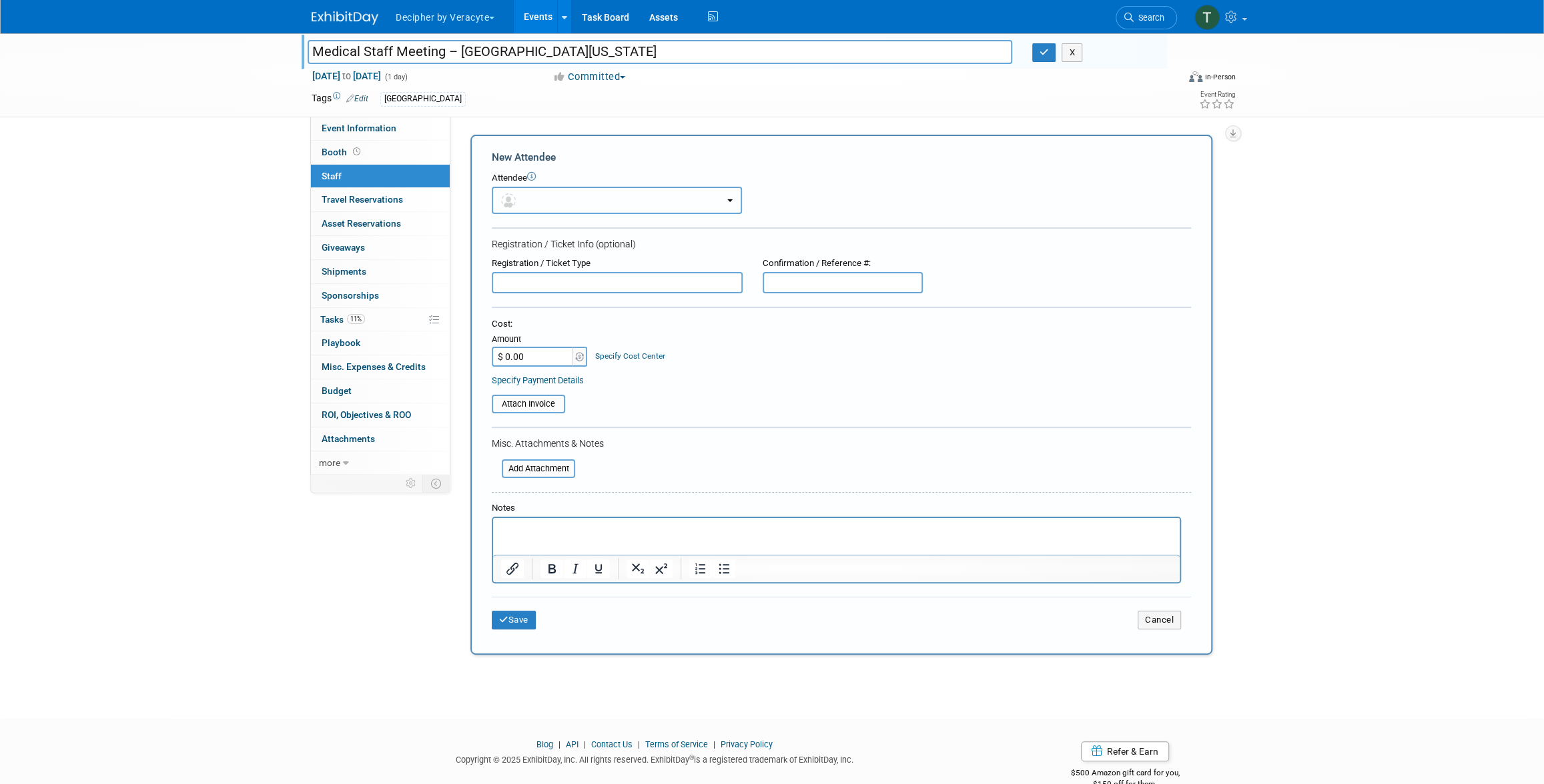
click at [547, 204] on button "button" at bounding box center [616, 200] width 250 height 27
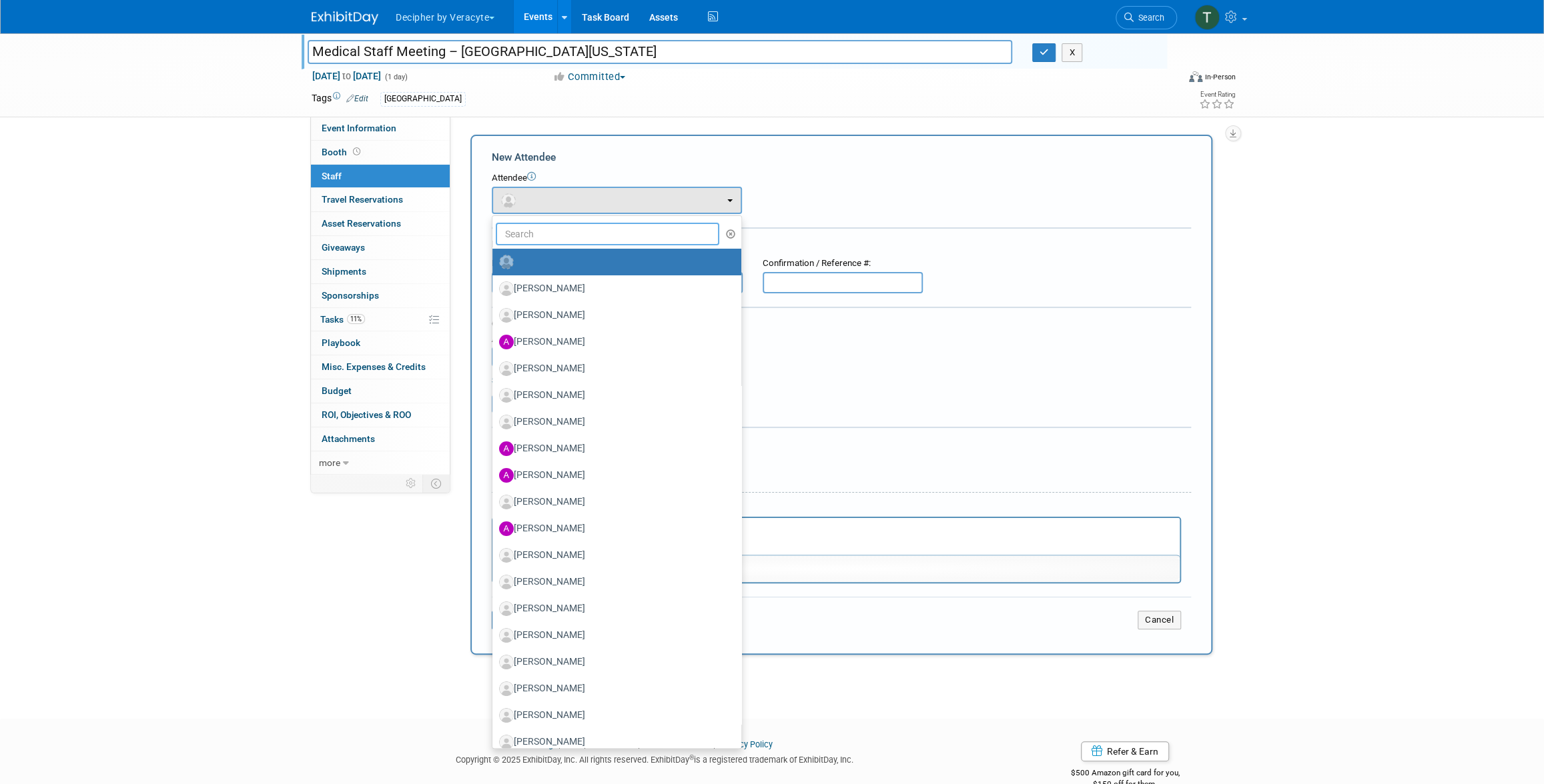
click at [563, 234] on input "text" at bounding box center [607, 234] width 224 height 23
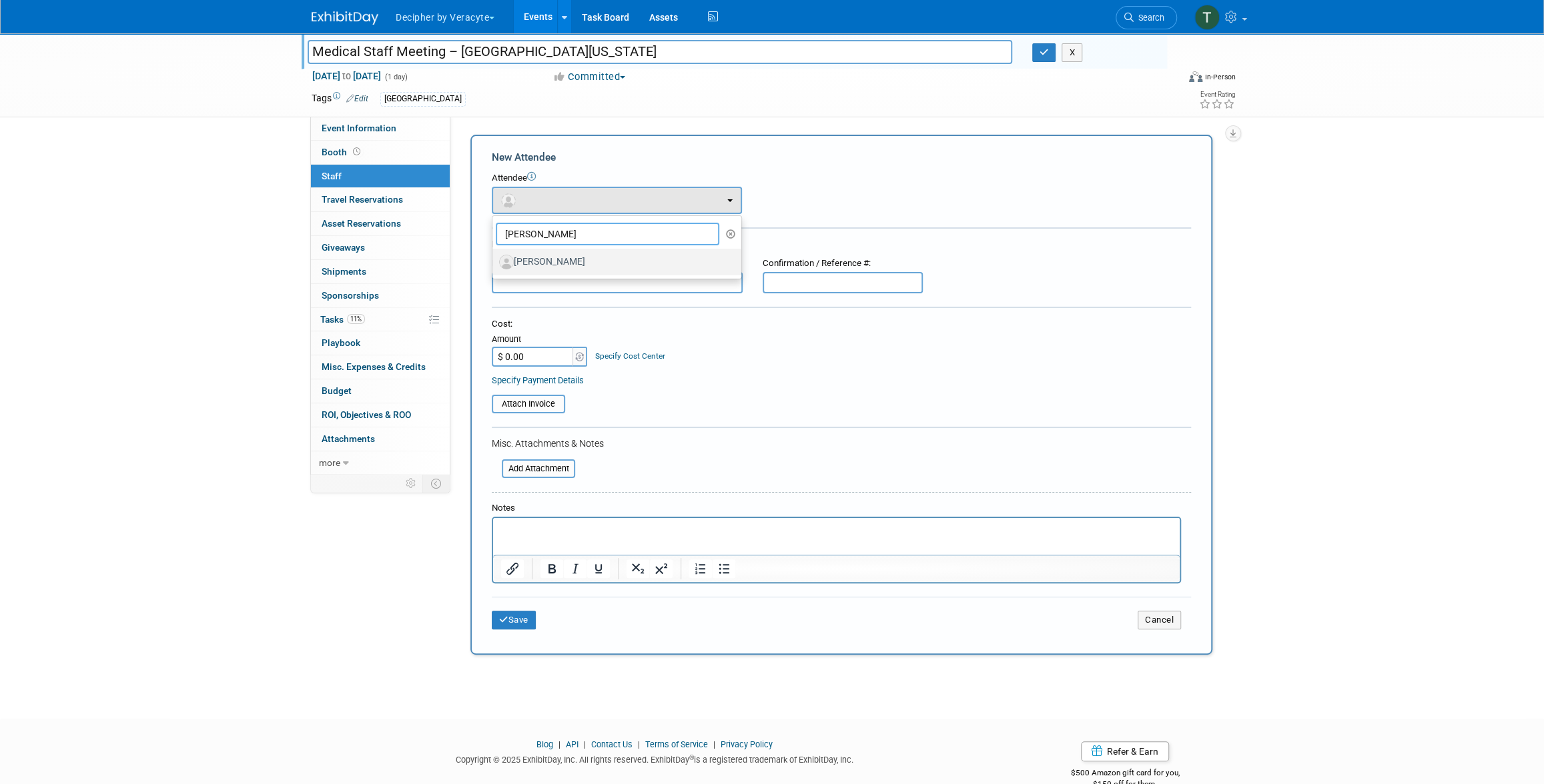
type input "patrick"
click at [571, 258] on label "[PERSON_NAME]" at bounding box center [613, 262] width 228 height 21
click at [494, 258] on input "[PERSON_NAME]" at bounding box center [490, 261] width 9 height 9
select select "3c827641-9d52-4357-b644-29d5c4d0e40f"
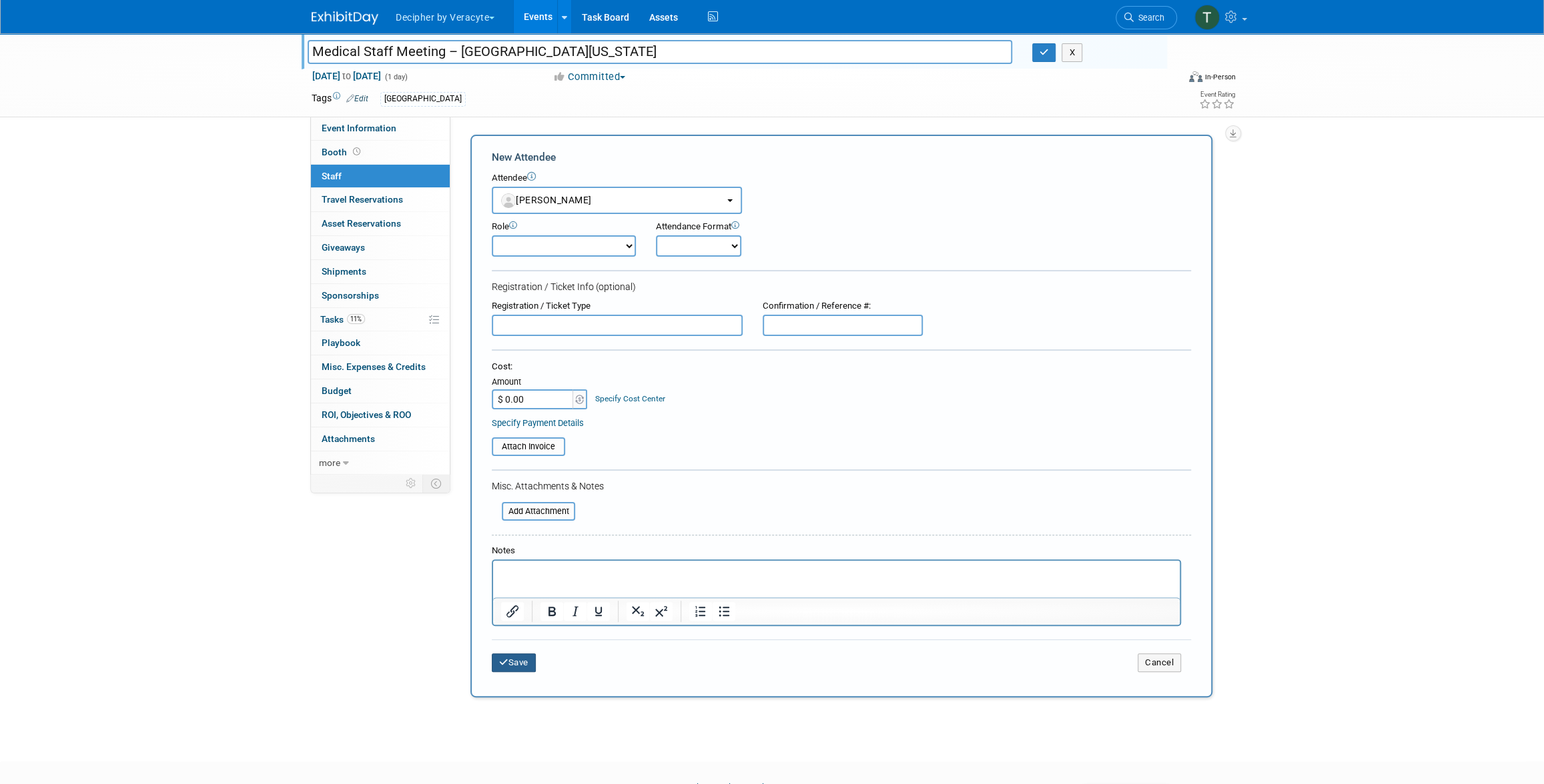
click at [516, 657] on button "Save" at bounding box center [513, 663] width 44 height 19
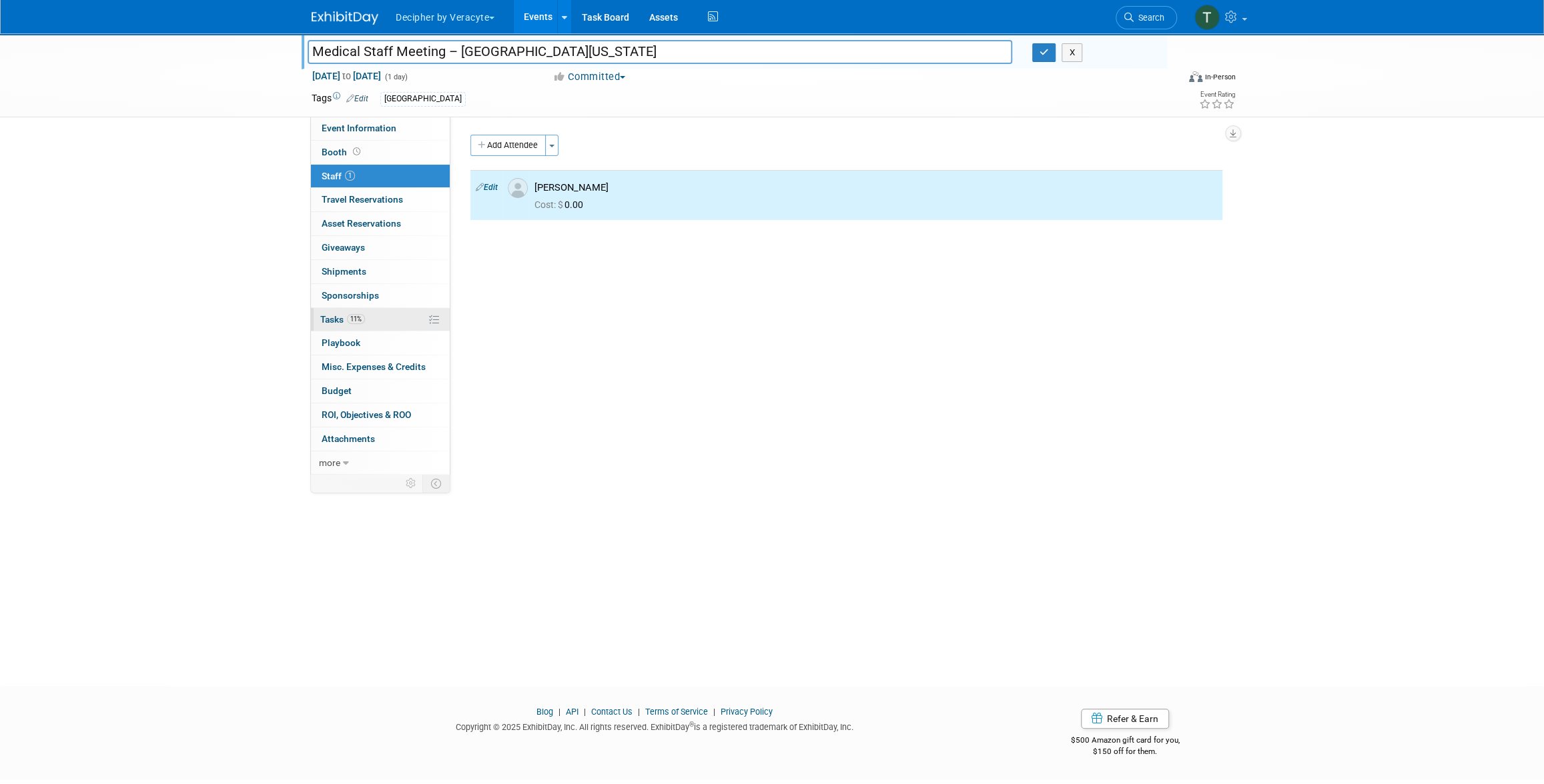
click at [365, 324] on link "11% Tasks 11%" at bounding box center [380, 320] width 139 height 23
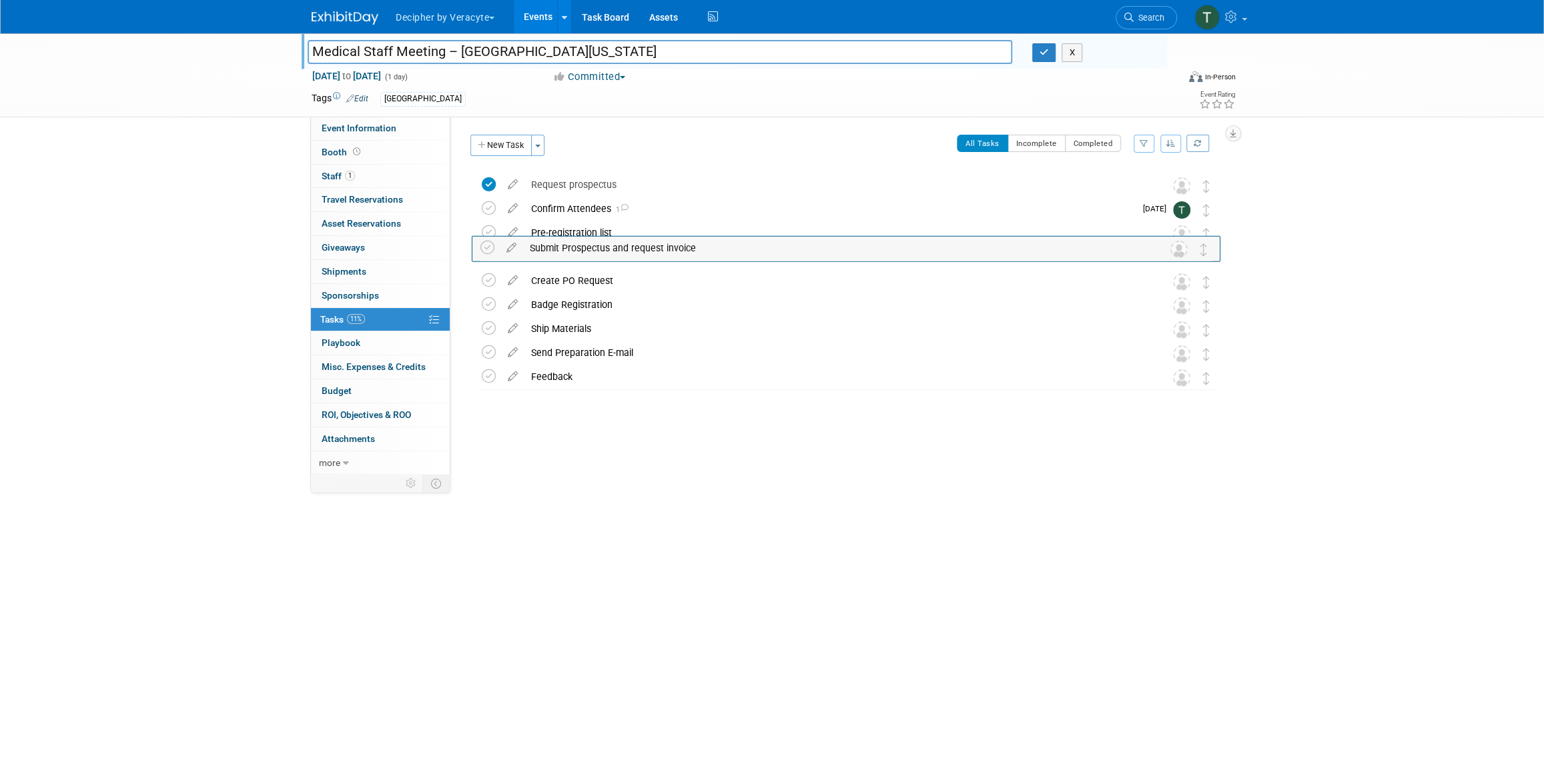
drag, startPoint x: 1208, startPoint y: 263, endPoint x: 1204, endPoint y: 233, distance: 30.3
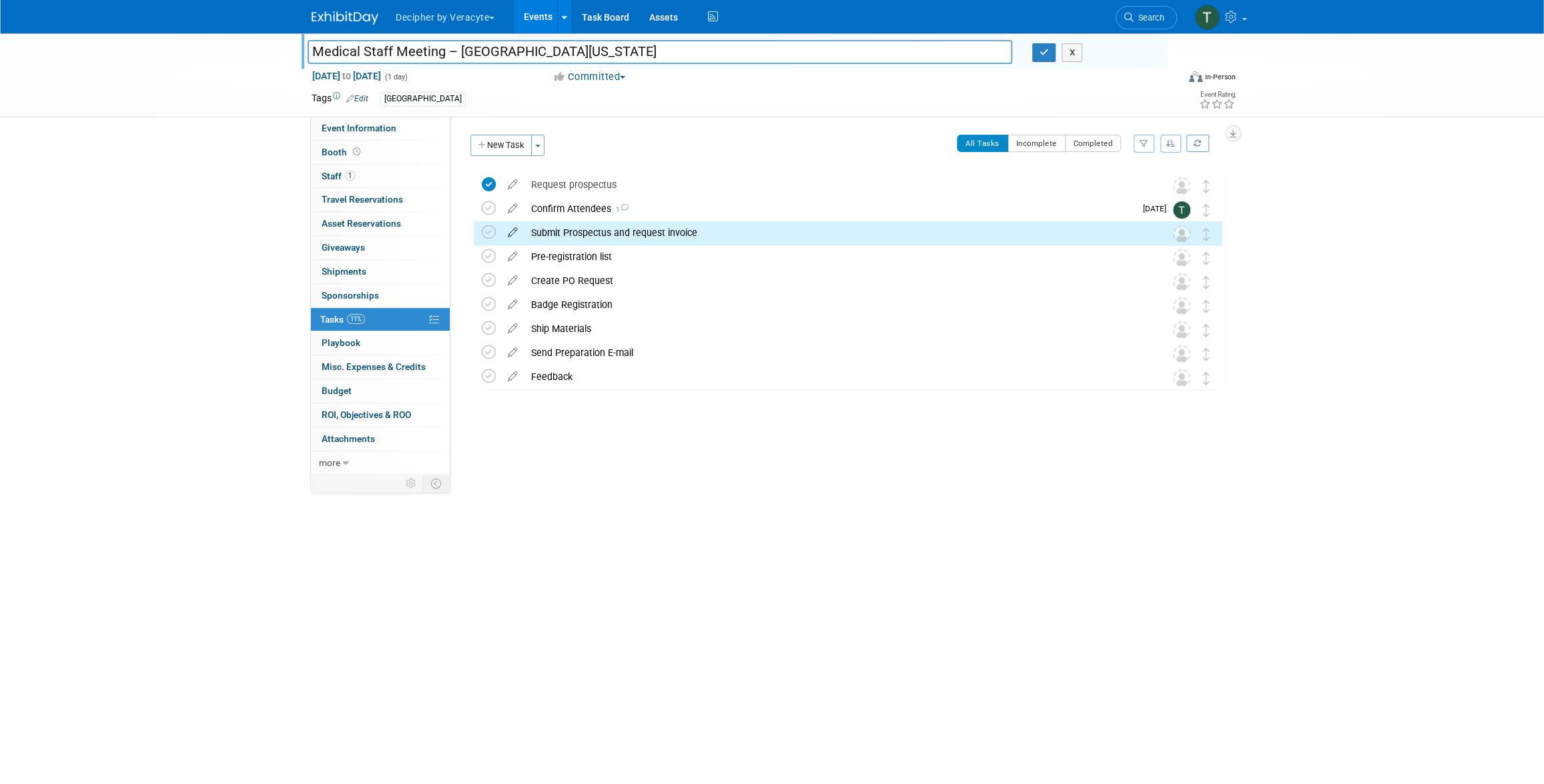
click at [511, 237] on icon at bounding box center [512, 230] width 23 height 16
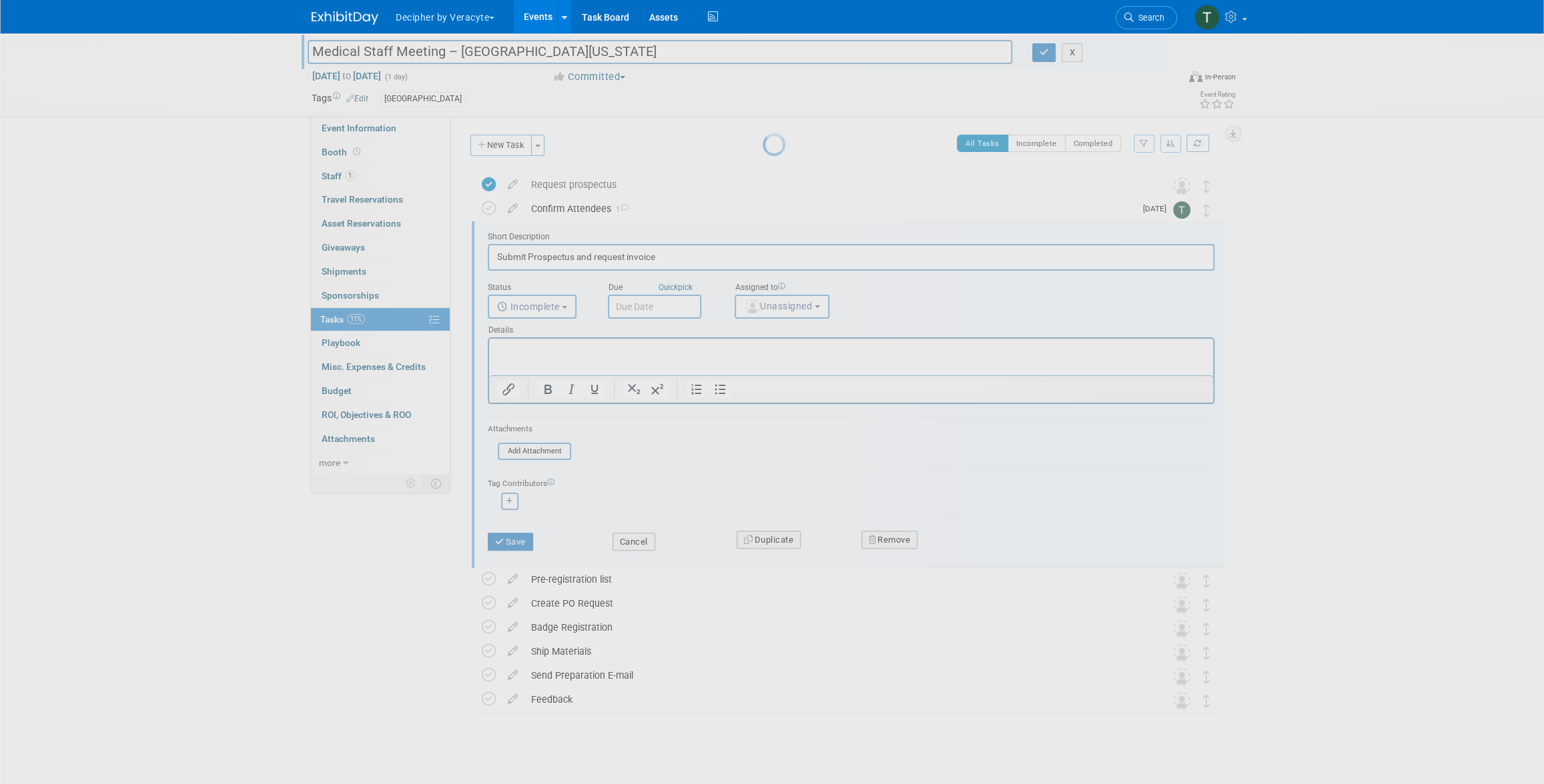
scroll to position [9, 0]
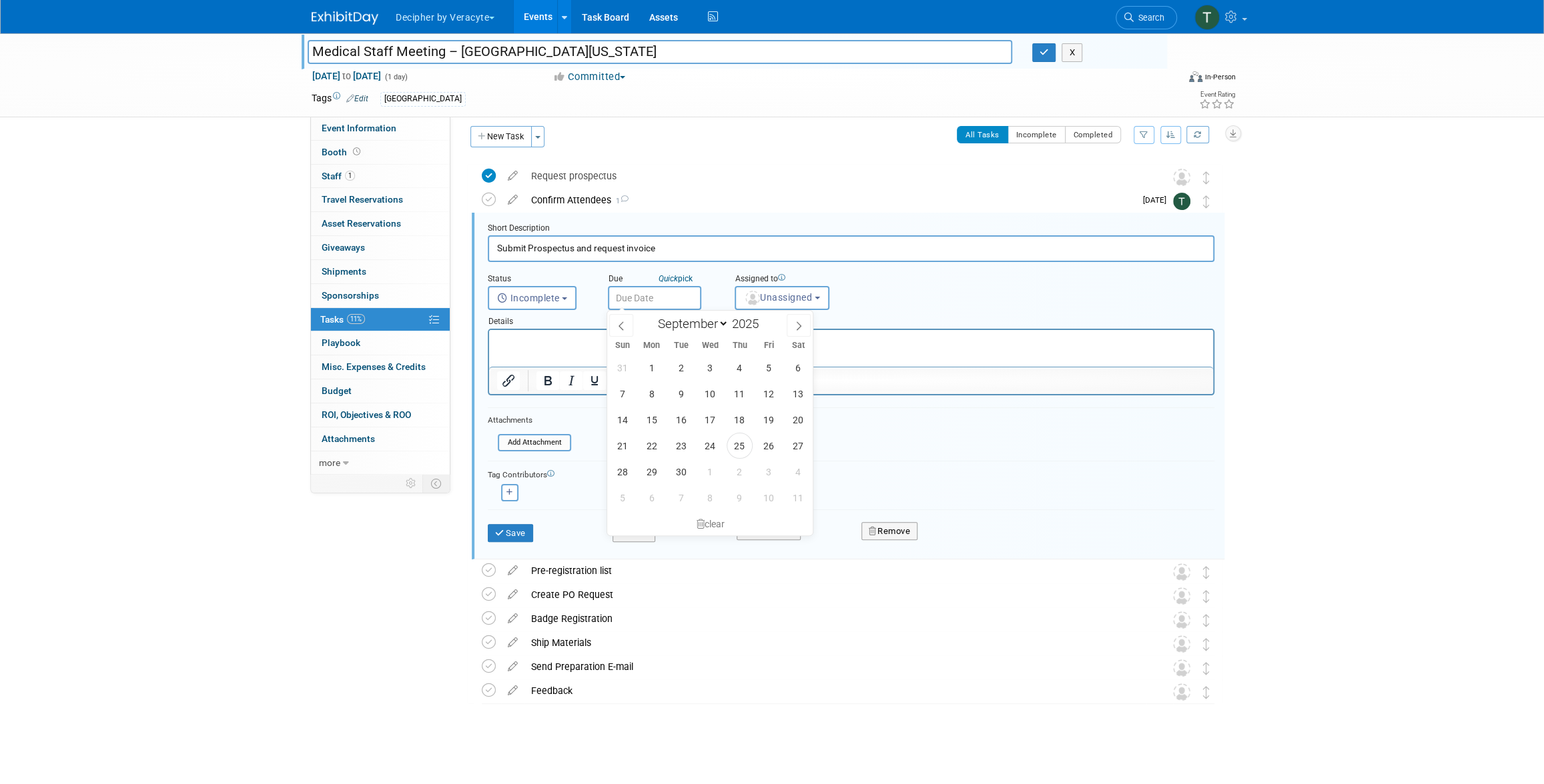
click at [676, 294] on input "text" at bounding box center [654, 298] width 93 height 24
click at [652, 490] on span "6" at bounding box center [652, 498] width 26 height 26
type input "Oct 6, 2025"
drag, startPoint x: 769, startPoint y: 304, endPoint x: 770, endPoint y: 315, distance: 11.0
click at [769, 304] on button "Unassigned" at bounding box center [782, 298] width 95 height 24
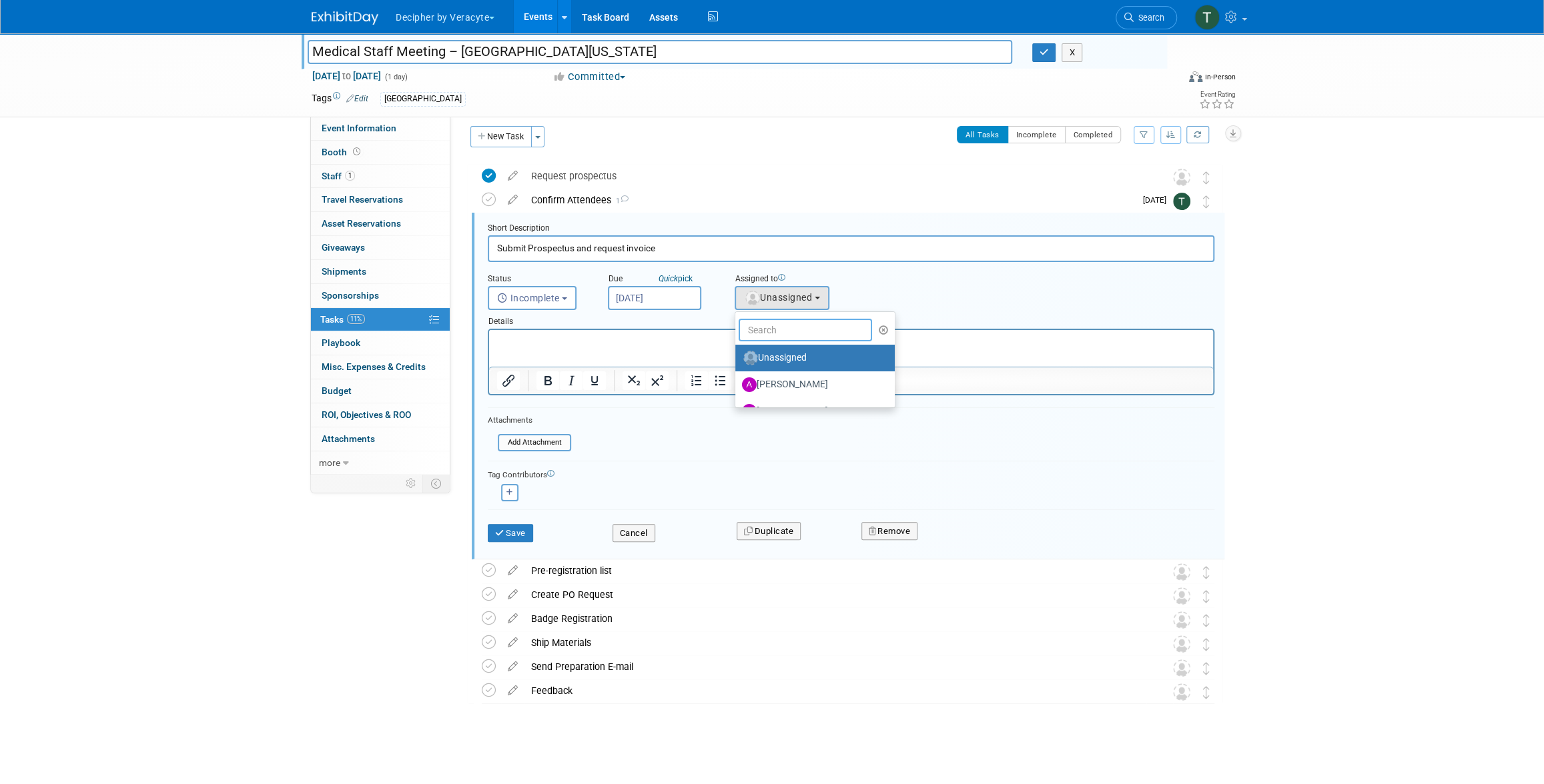
click at [767, 326] on input "text" at bounding box center [805, 331] width 134 height 23
type input "tony"
drag, startPoint x: 776, startPoint y: 355, endPoint x: 285, endPoint y: 30, distance: 588.8
click at [776, 355] on label "Tony Alvarado (me)" at bounding box center [811, 358] width 139 height 21
click at [737, 355] on input "Tony Alvarado (me)" at bounding box center [732, 356] width 9 height 9
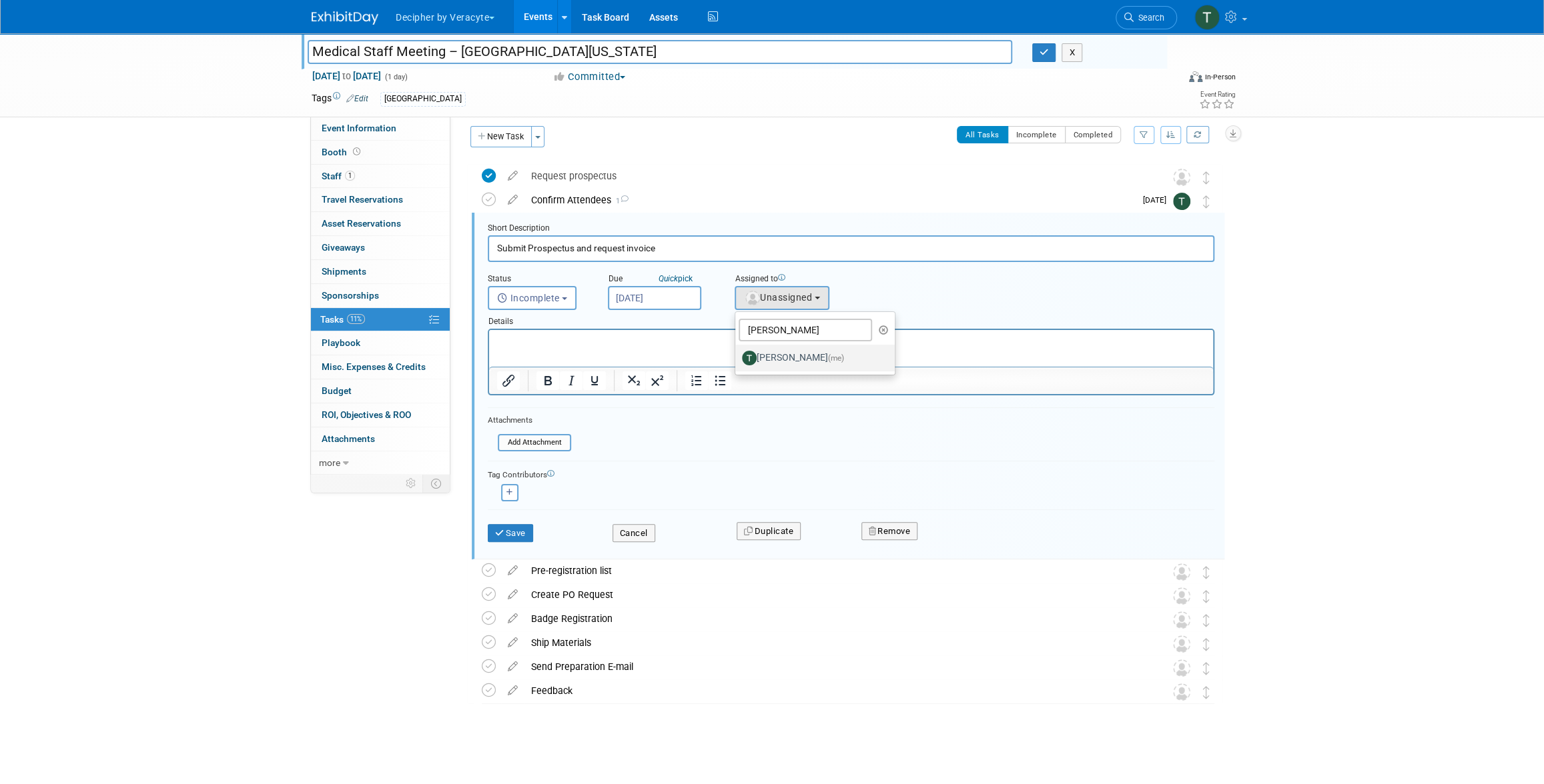
select select "3ceeba8c-a19a-4597-a609-6fba7c9a515a"
click at [505, 536] on button "Save" at bounding box center [510, 533] width 45 height 19
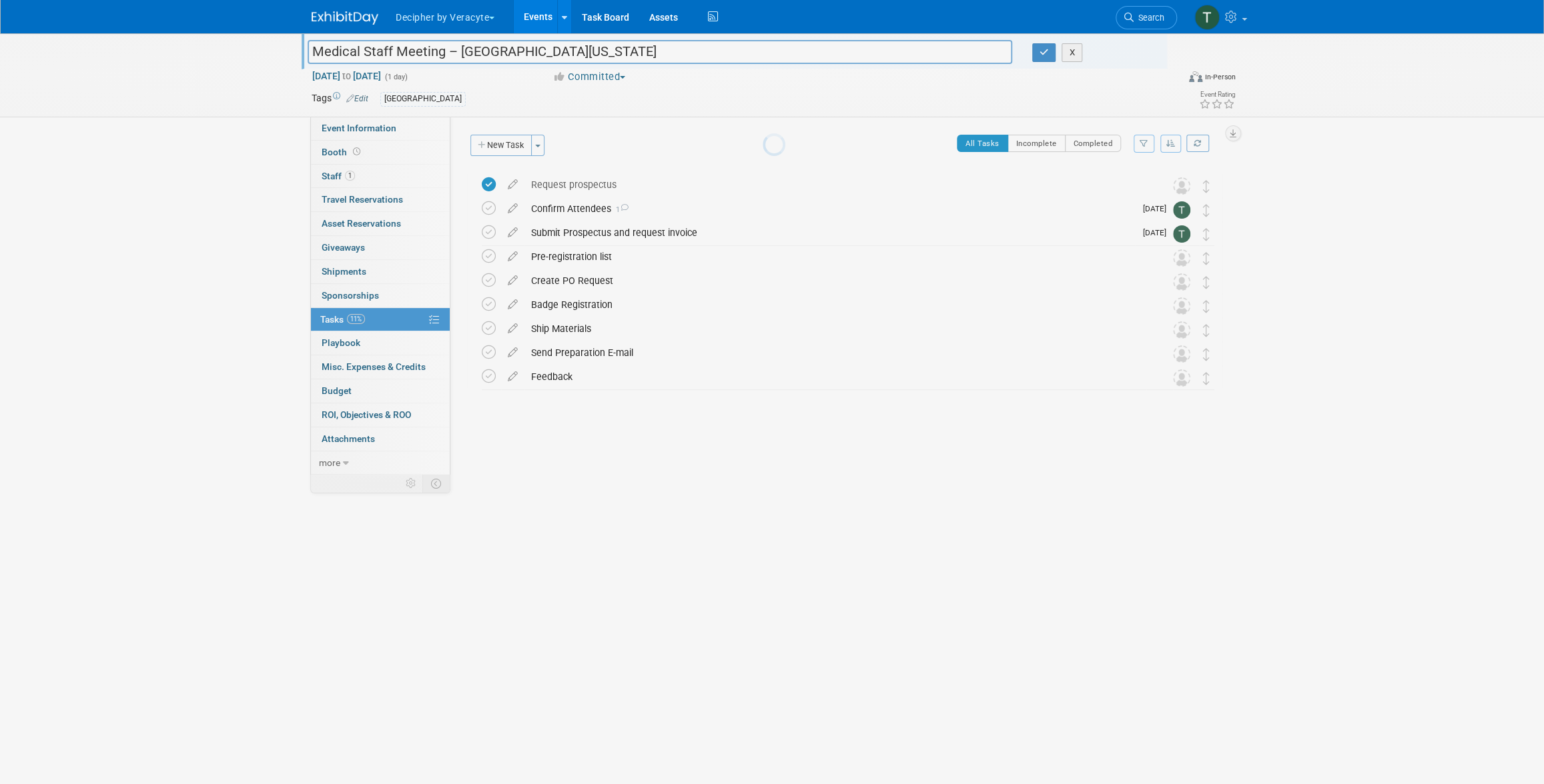
scroll to position [0, 0]
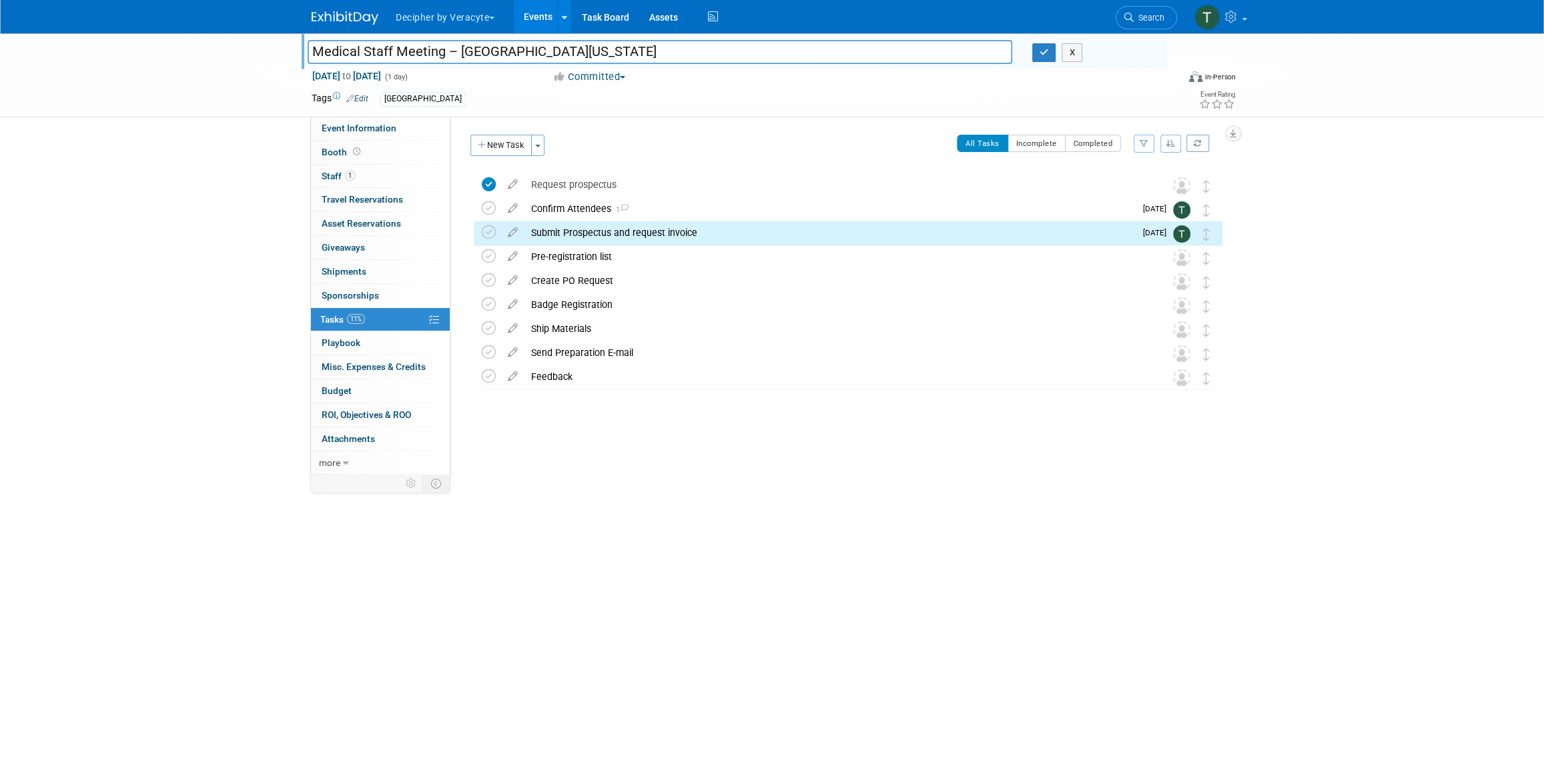
drag, startPoint x: 576, startPoint y: 235, endPoint x: 578, endPoint y: 251, distance: 16.1
click at [576, 235] on div "Submit Prospectus and request invoice" at bounding box center [830, 233] width 610 height 23
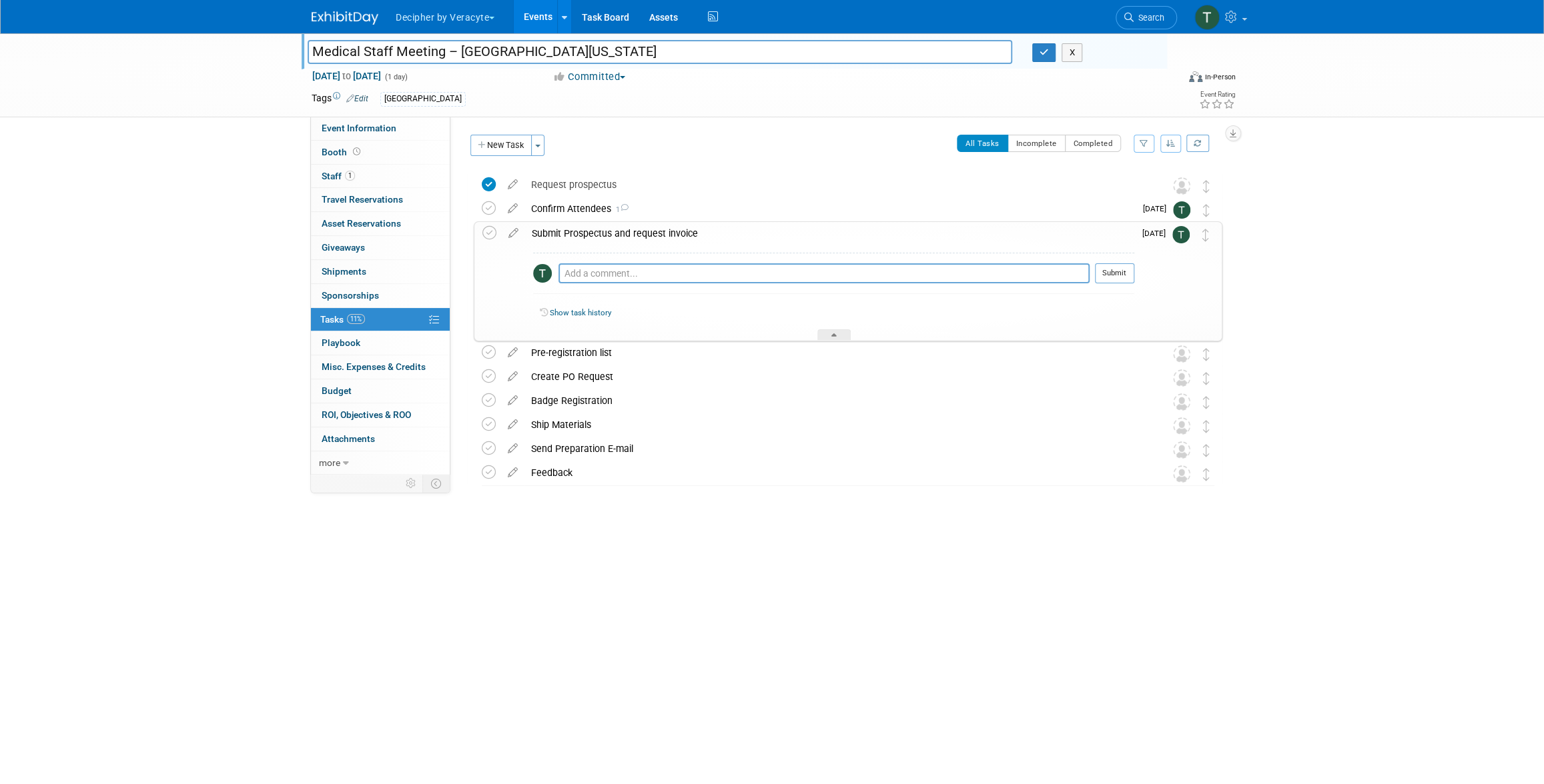
click at [581, 261] on div "Pro tip: Press Ctrl-Enter to submit comment. Submit" at bounding box center [833, 277] width 601 height 48
click at [584, 273] on textarea at bounding box center [824, 274] width 531 height 20
type textarea "sent on ironclad to Jeff"
click at [1112, 274] on button "Submit" at bounding box center [1114, 274] width 40 height 20
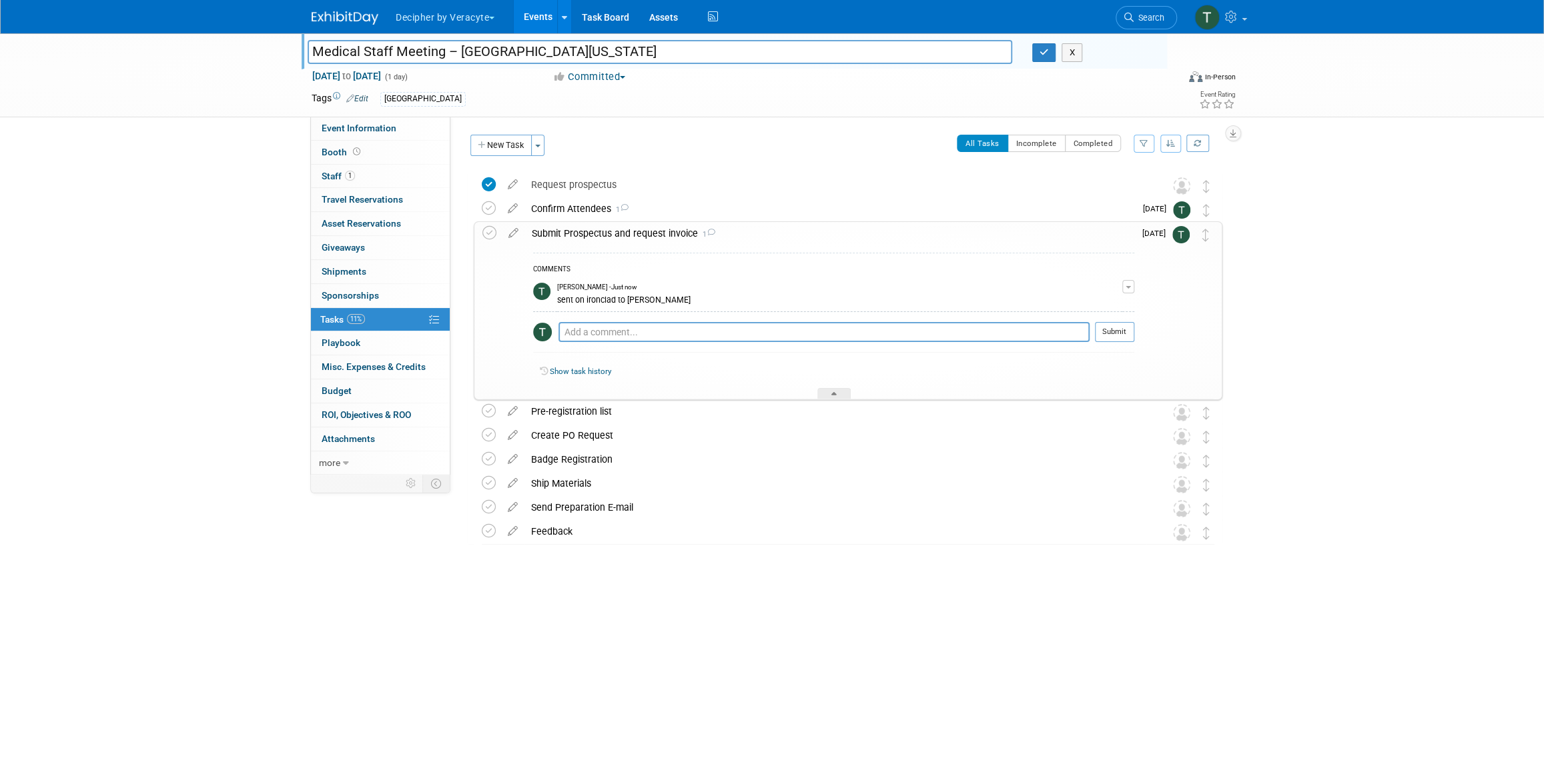
click at [647, 250] on div "COMMENTS Tony Alvarado - Just now sent on ironclad to Jeff Edit Comment Remove …" at bounding box center [830, 322] width 610 height 155
click at [648, 242] on div "Submit Prospectus and request invoice 1" at bounding box center [830, 233] width 610 height 23
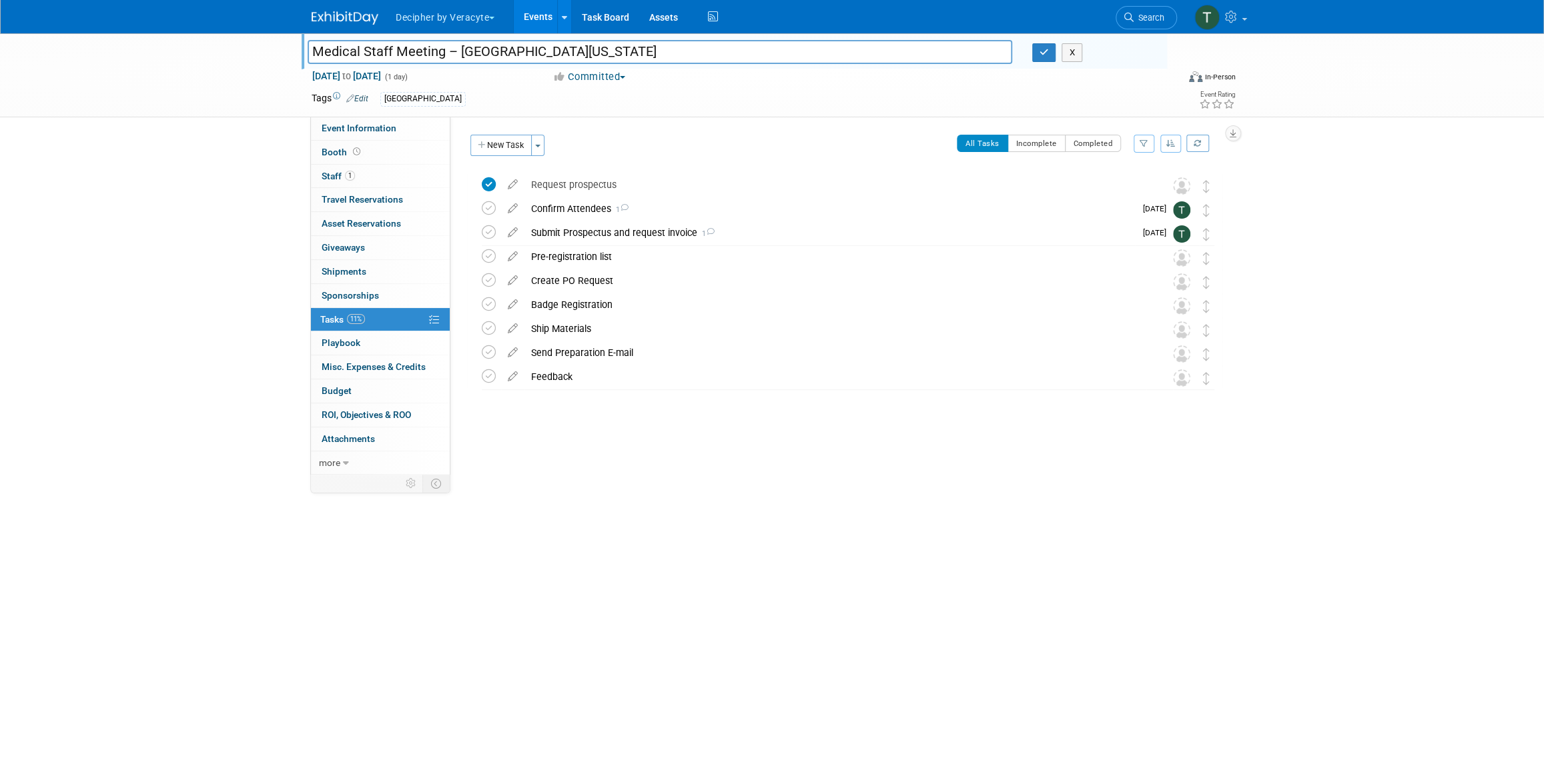
click at [544, 27] on link "Events" at bounding box center [538, 16] width 49 height 33
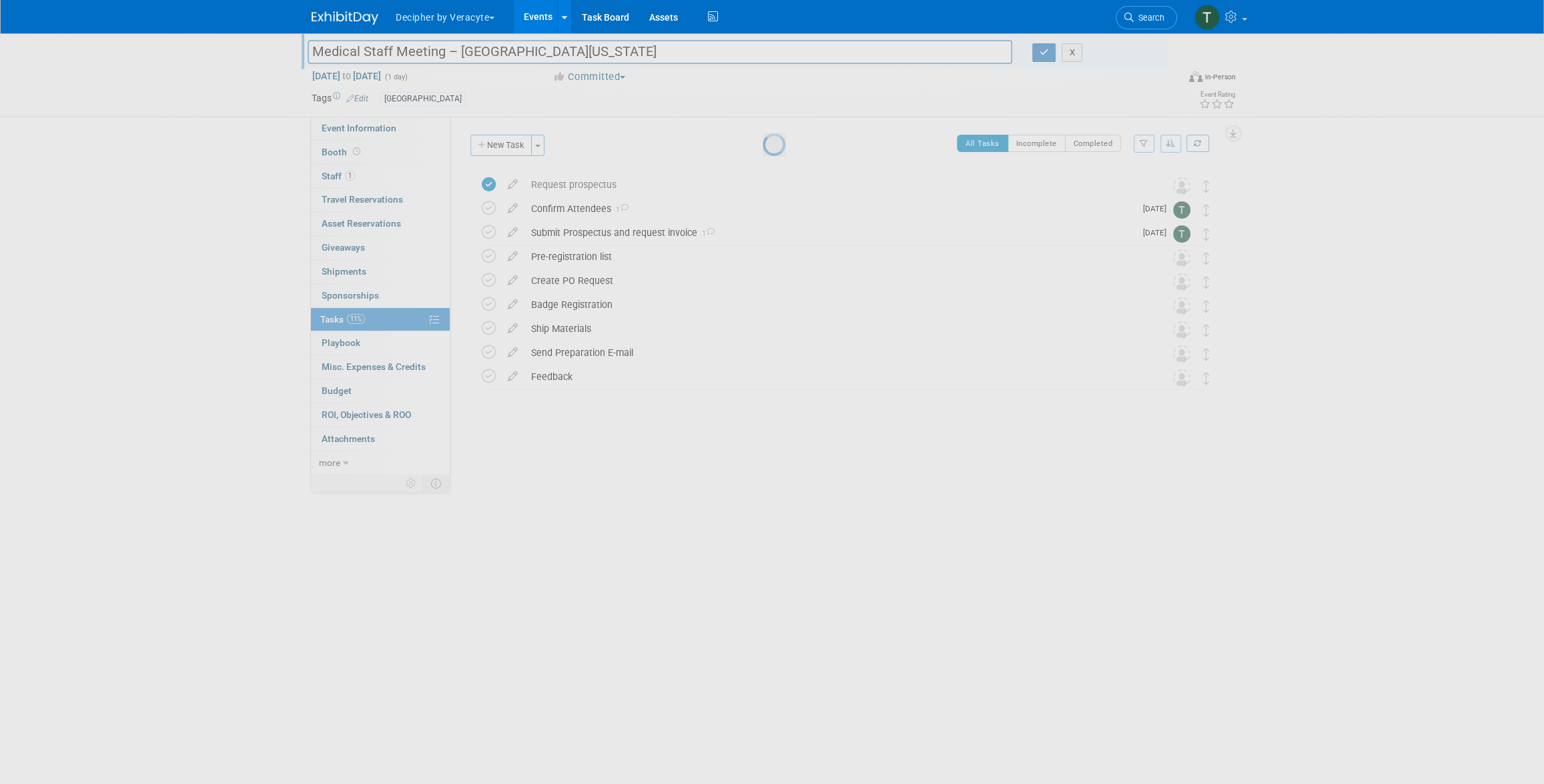
click at [543, 27] on link "Events" at bounding box center [538, 16] width 49 height 33
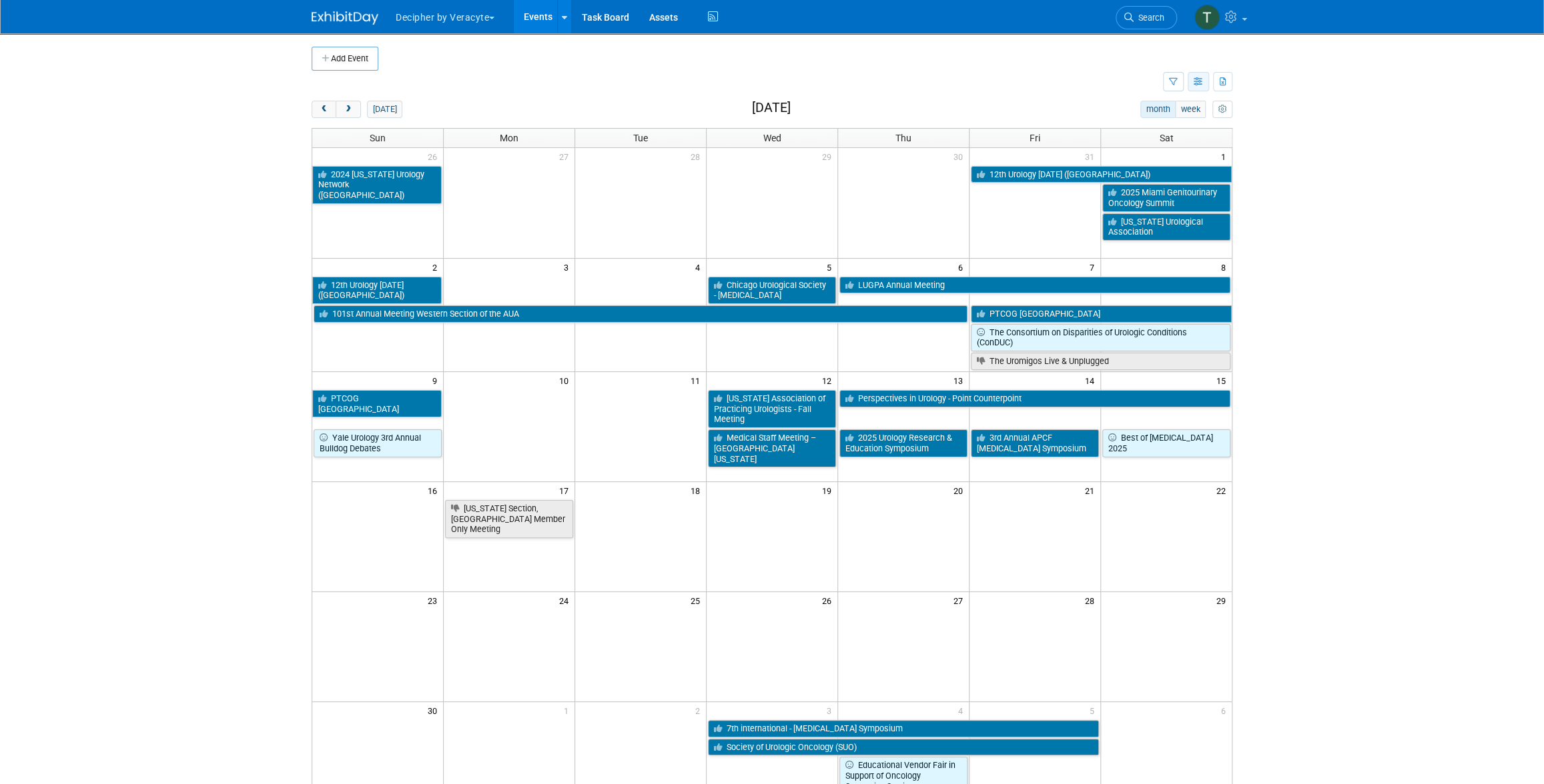
click at [1199, 76] on button "button" at bounding box center [1198, 81] width 21 height 19
click at [1148, 149] on link "Detail View" at bounding box center [1142, 148] width 112 height 19
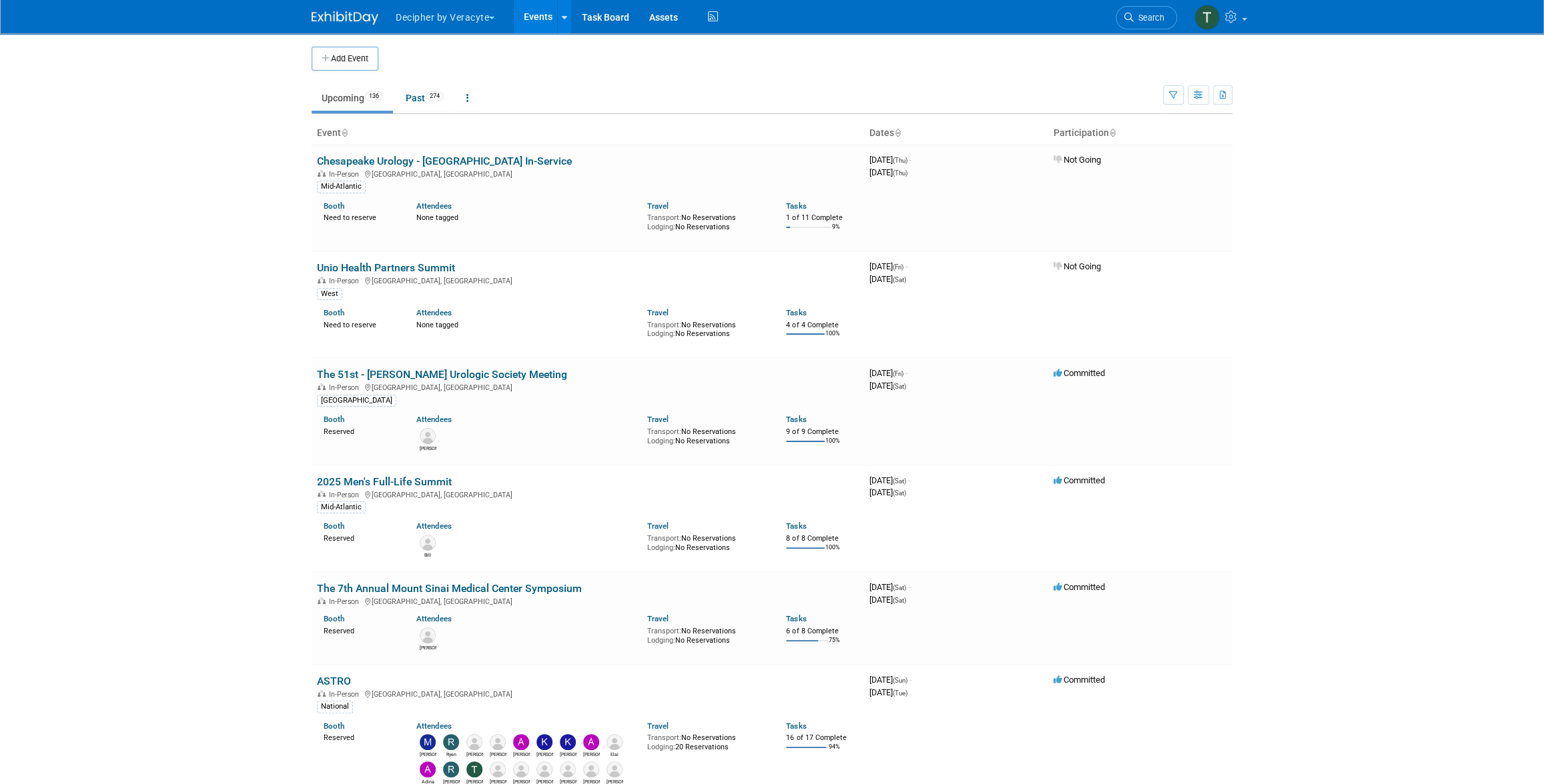
scroll to position [2263, 0]
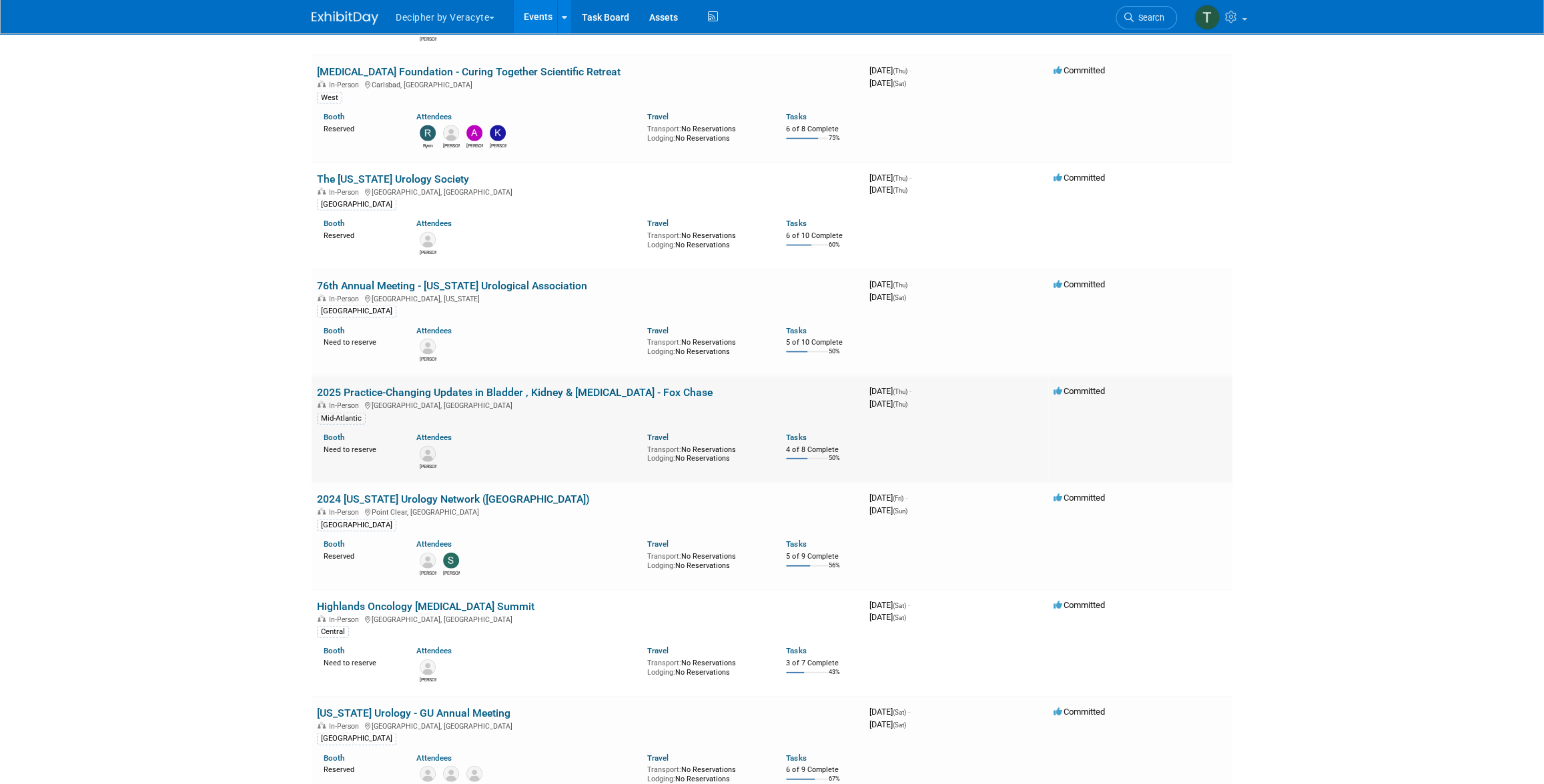
click at [627, 389] on link "2025 Practice-Changing Updates in Bladder , Kidney & Prostate Cancer - Fox Chase" at bounding box center [515, 392] width 396 height 12
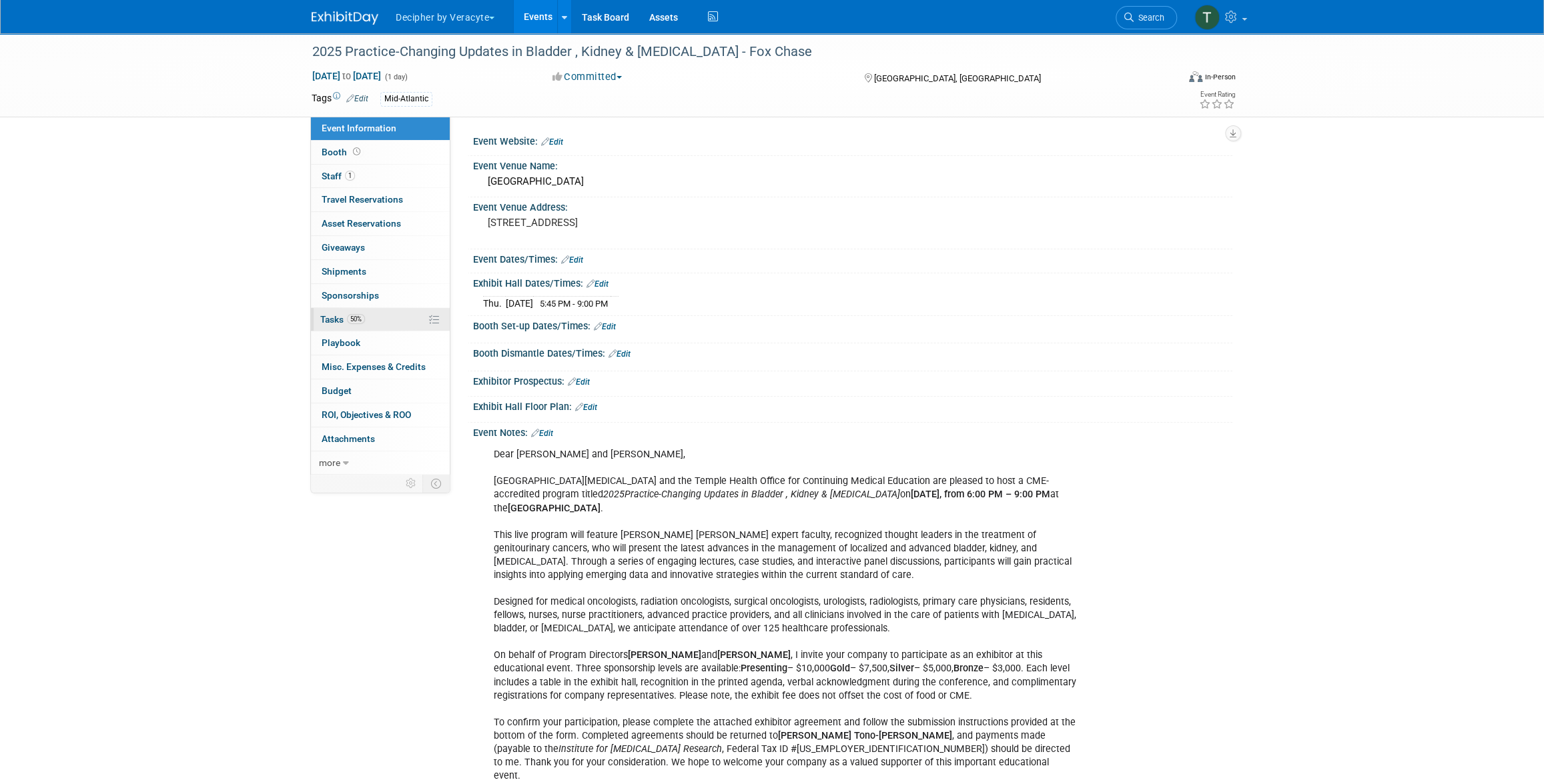
click at [393, 313] on link "50% Tasks 50%" at bounding box center [380, 320] width 139 height 23
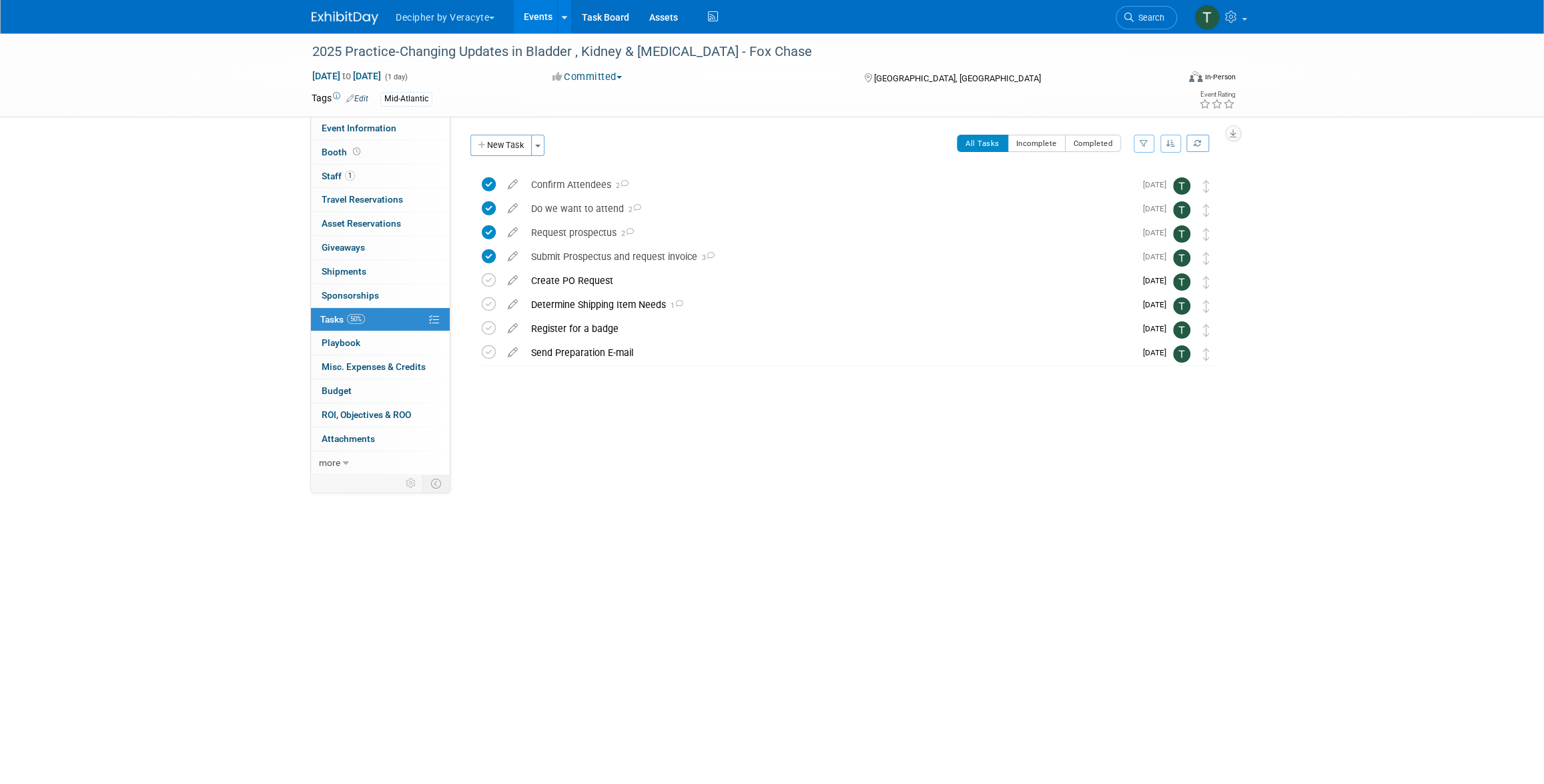
click at [536, 28] on link "Events" at bounding box center [538, 16] width 49 height 33
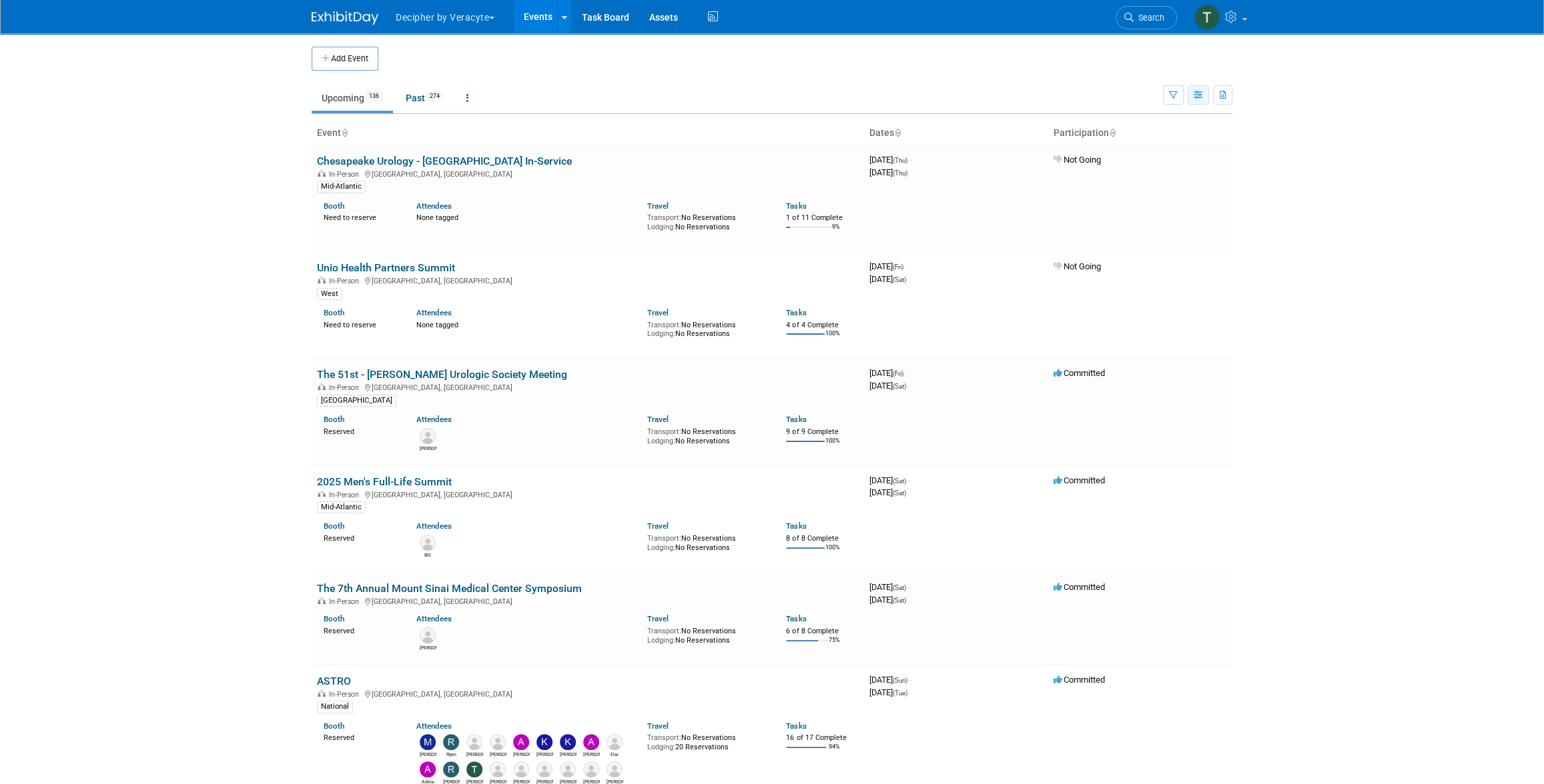
click at [1196, 97] on icon "button" at bounding box center [1198, 96] width 10 height 9
click at [1153, 187] on link "Calendar View" at bounding box center [1142, 182] width 112 height 19
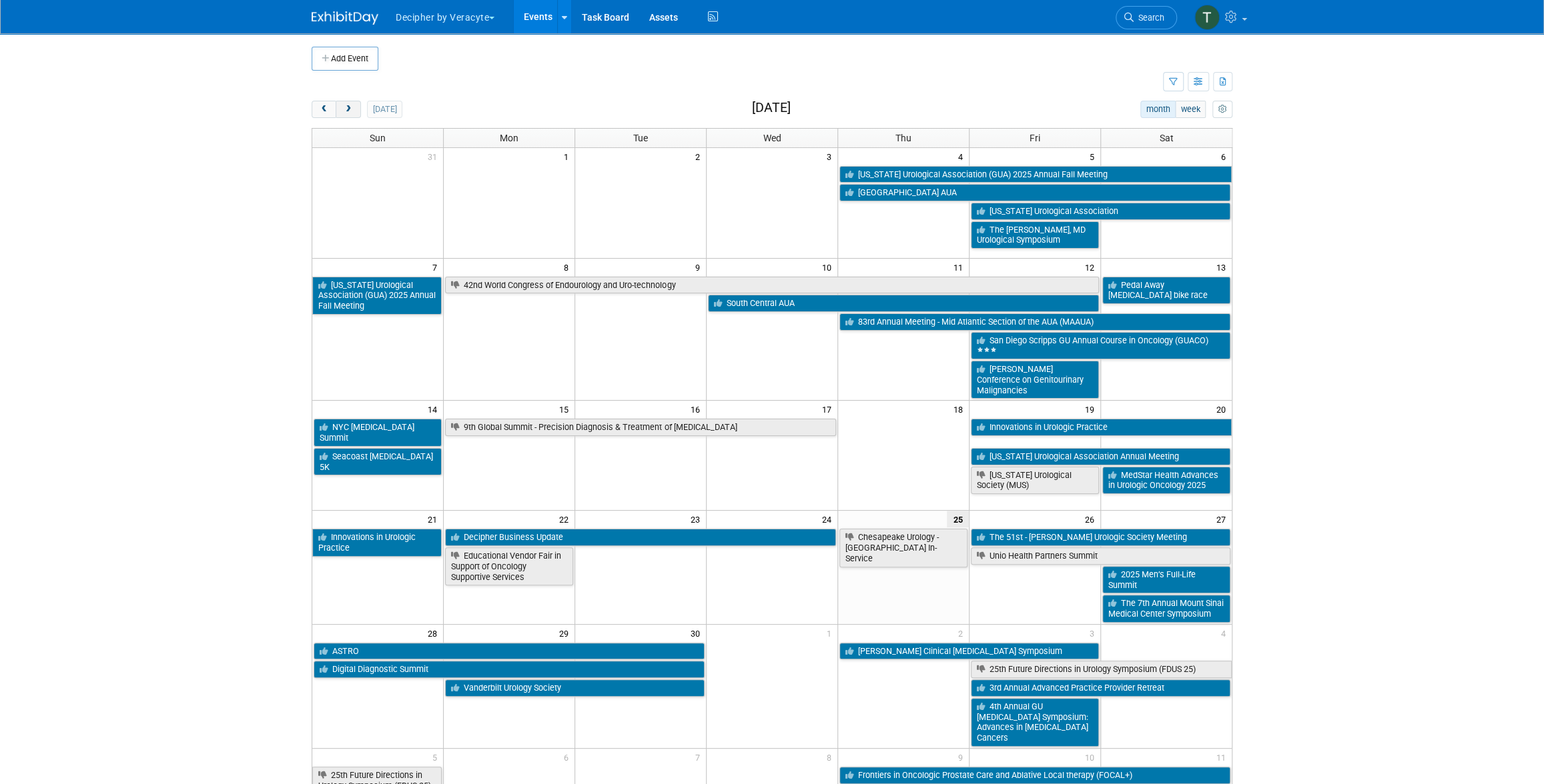
click at [344, 110] on span "next" at bounding box center [348, 110] width 10 height 9
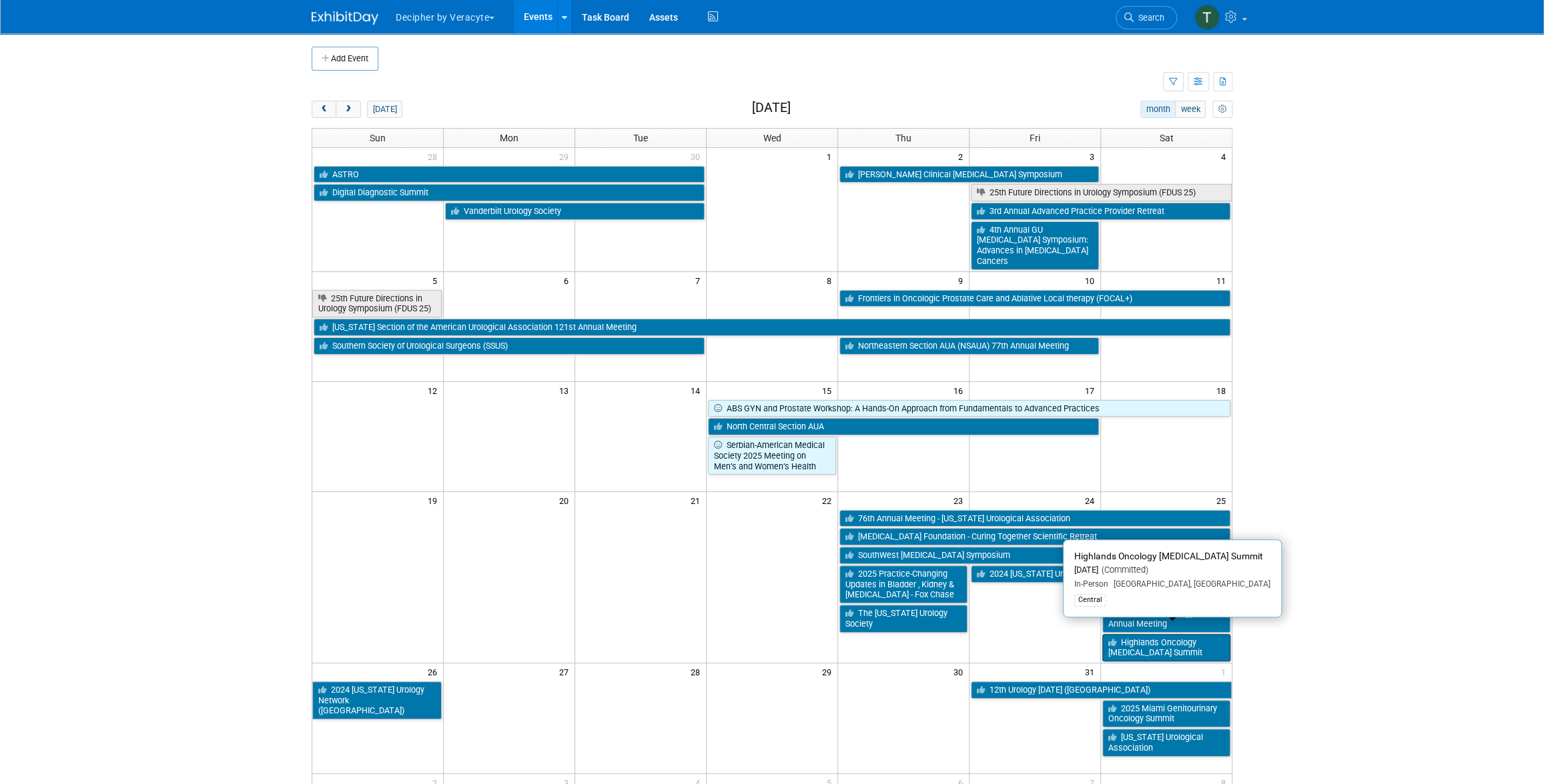
click at [1185, 641] on link "Highlands Oncology [MEDICAL_DATA] Summit" at bounding box center [1165, 647] width 128 height 27
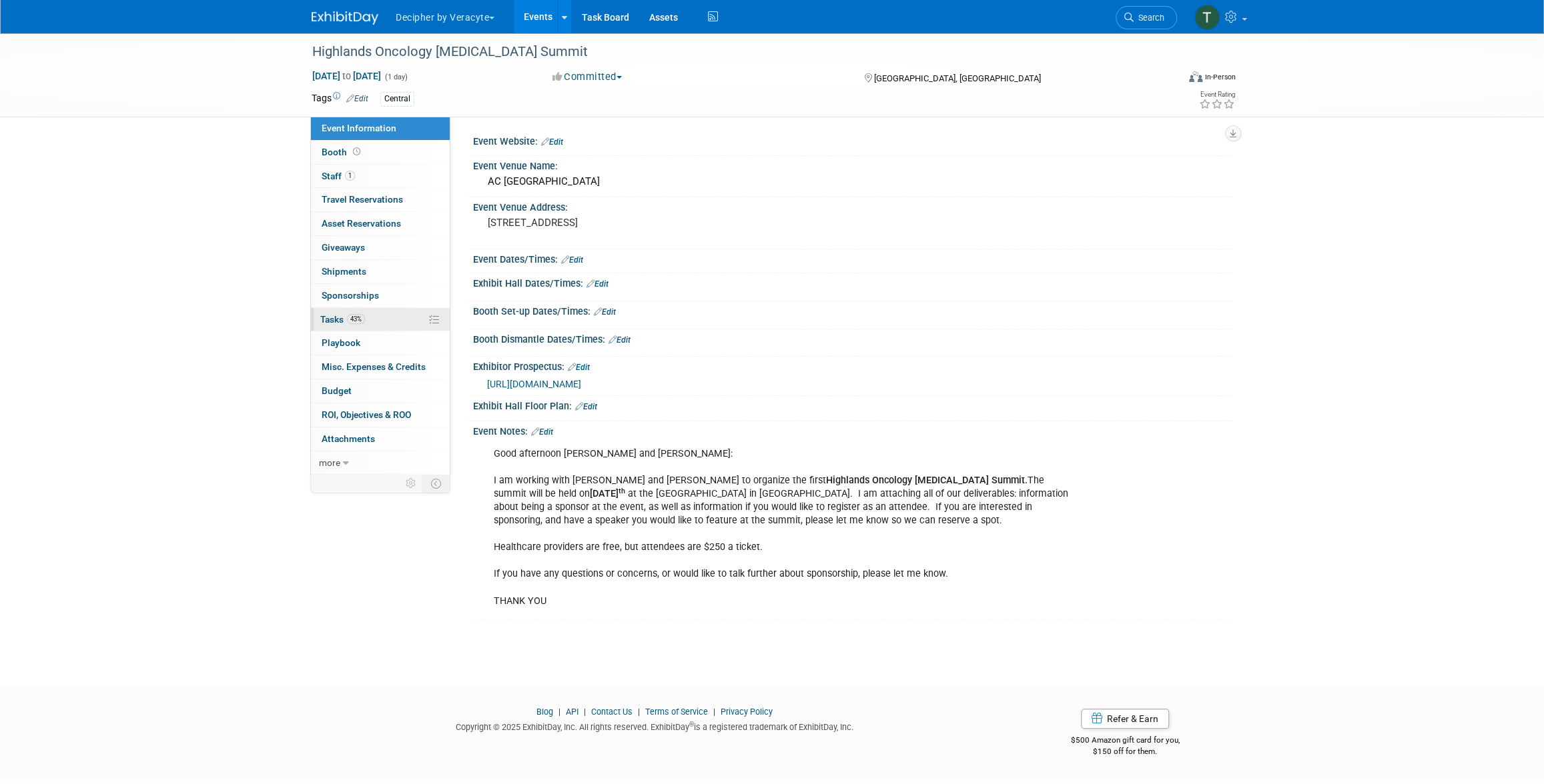
click at [392, 320] on link "43% Tasks 43%" at bounding box center [380, 320] width 139 height 23
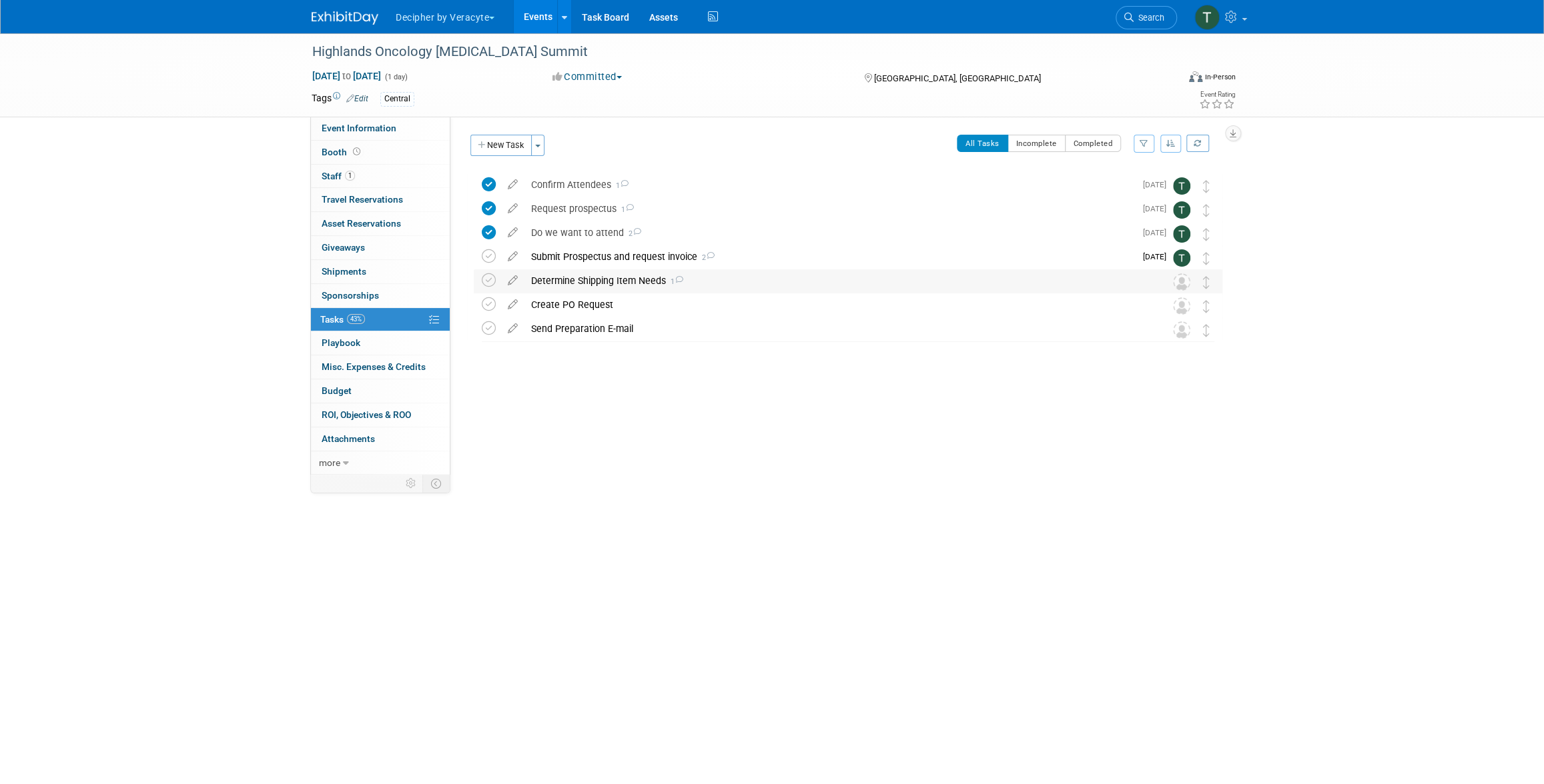
click at [574, 271] on div "Determine Shipping Item Needs 1" at bounding box center [836, 281] width 622 height 23
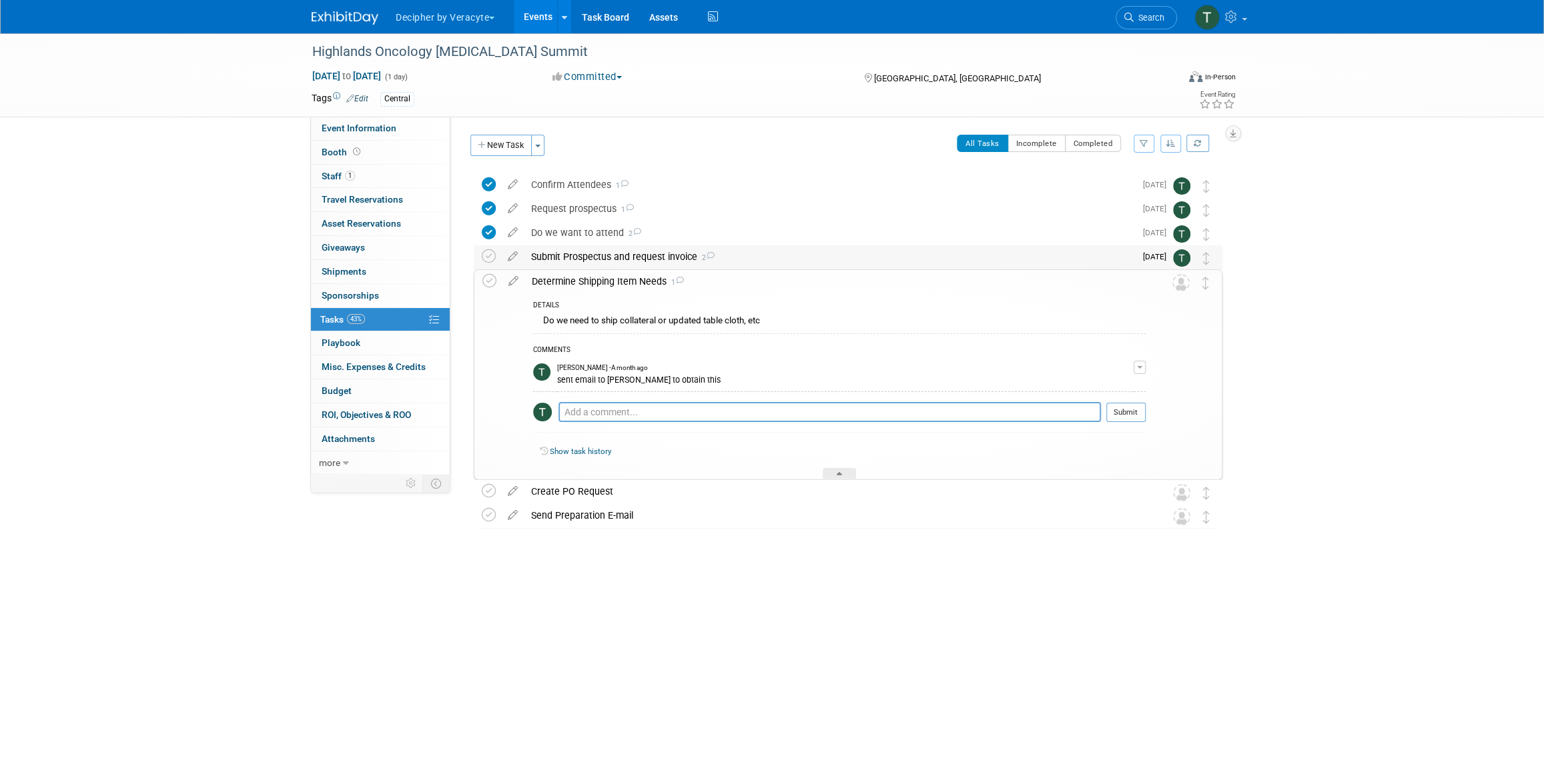
click at [576, 263] on div "Submit Prospectus and request invoice 2" at bounding box center [830, 257] width 610 height 23
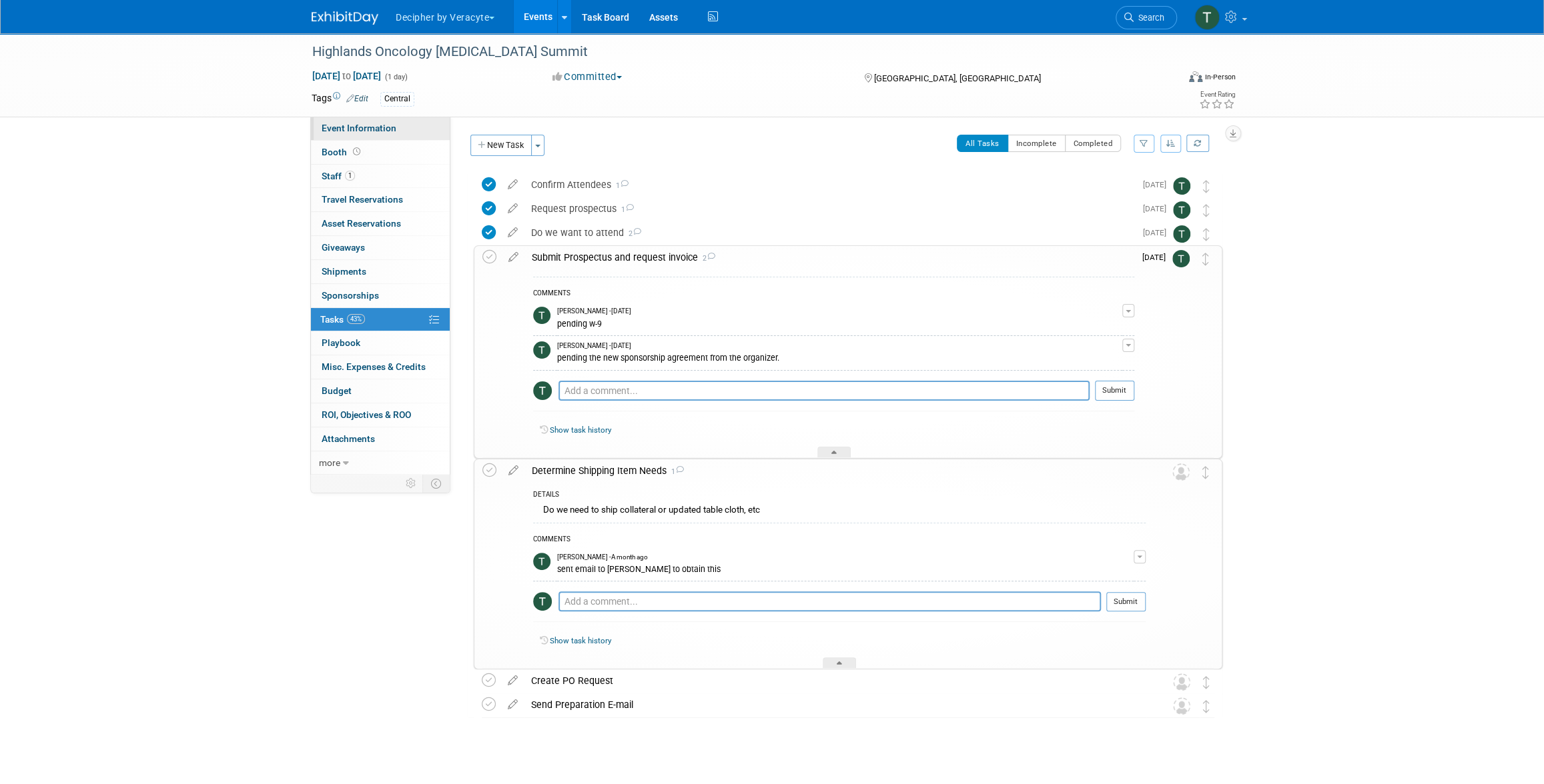
click at [388, 123] on span "Event Information" at bounding box center [359, 128] width 75 height 11
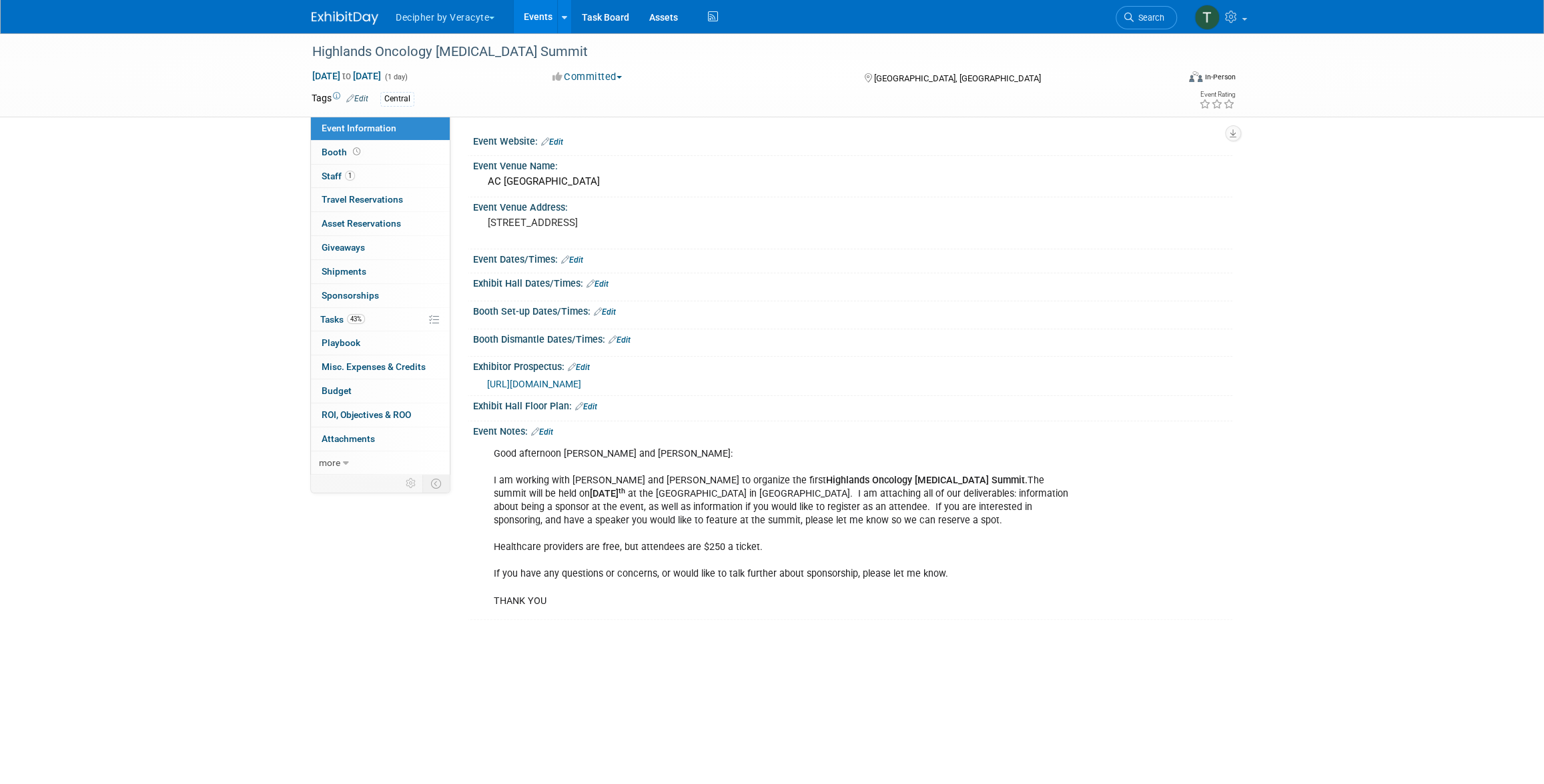
click at [581, 389] on span "[URL][DOMAIN_NAME]" at bounding box center [534, 383] width 94 height 11
click at [454, 48] on div "Highlands Oncology [MEDICAL_DATA] Summit" at bounding box center [732, 52] width 850 height 24
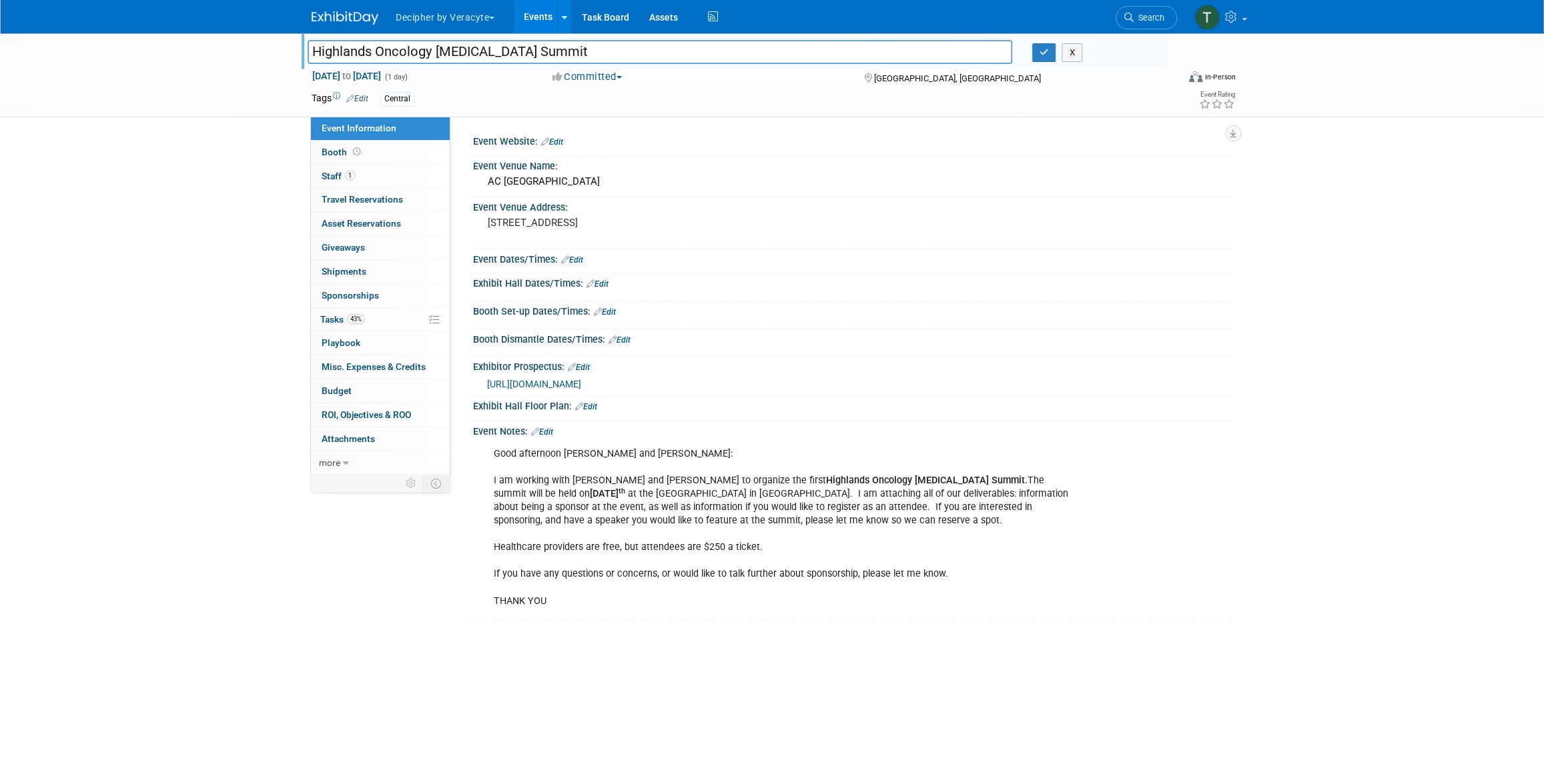
click at [454, 48] on input "Highlands Oncology [MEDICAL_DATA] Summit" at bounding box center [660, 52] width 704 height 23
click at [362, 392] on link "Budget" at bounding box center [380, 391] width 139 height 23
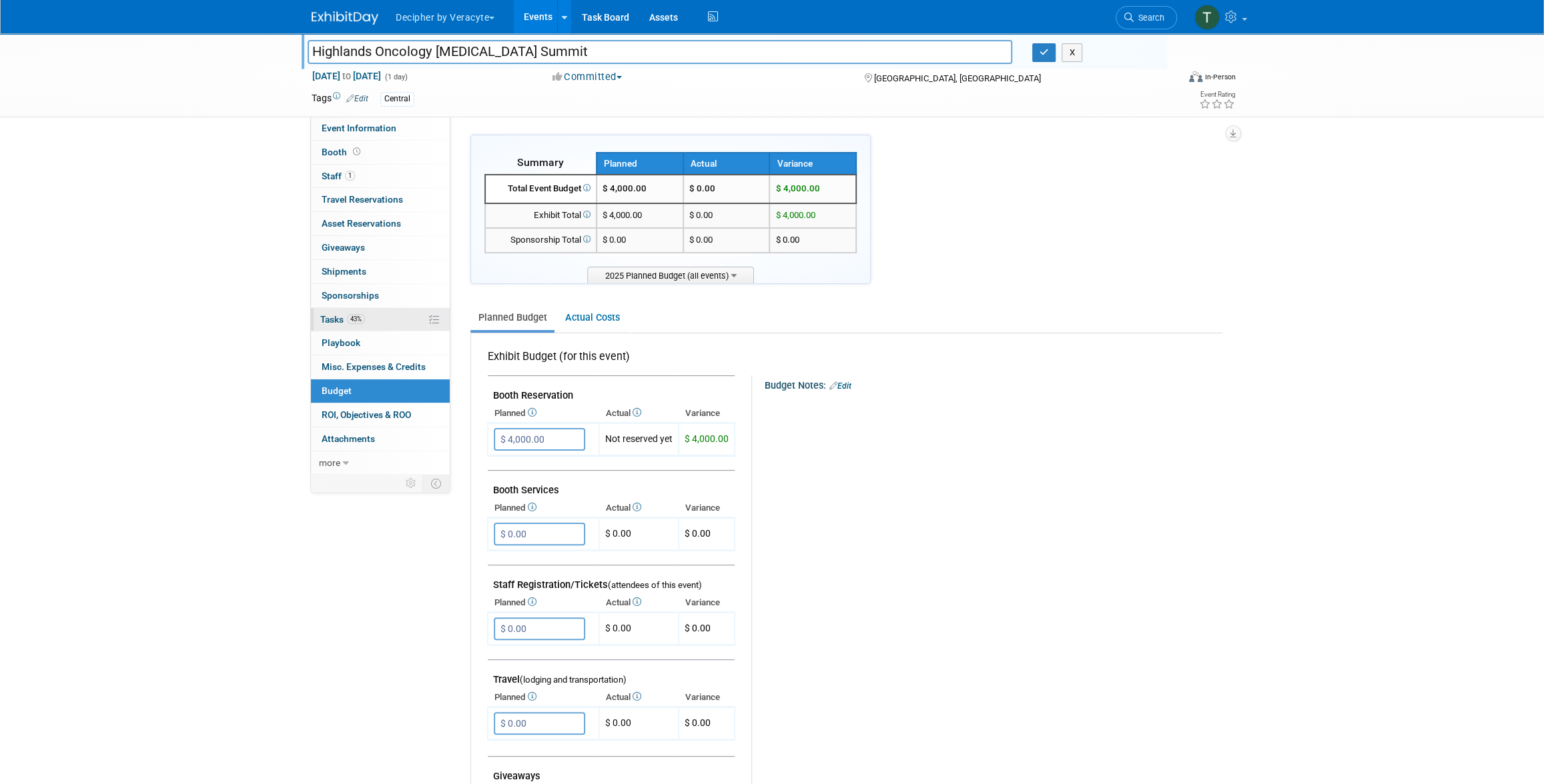
click at [403, 329] on link "43% Tasks 43%" at bounding box center [380, 320] width 139 height 23
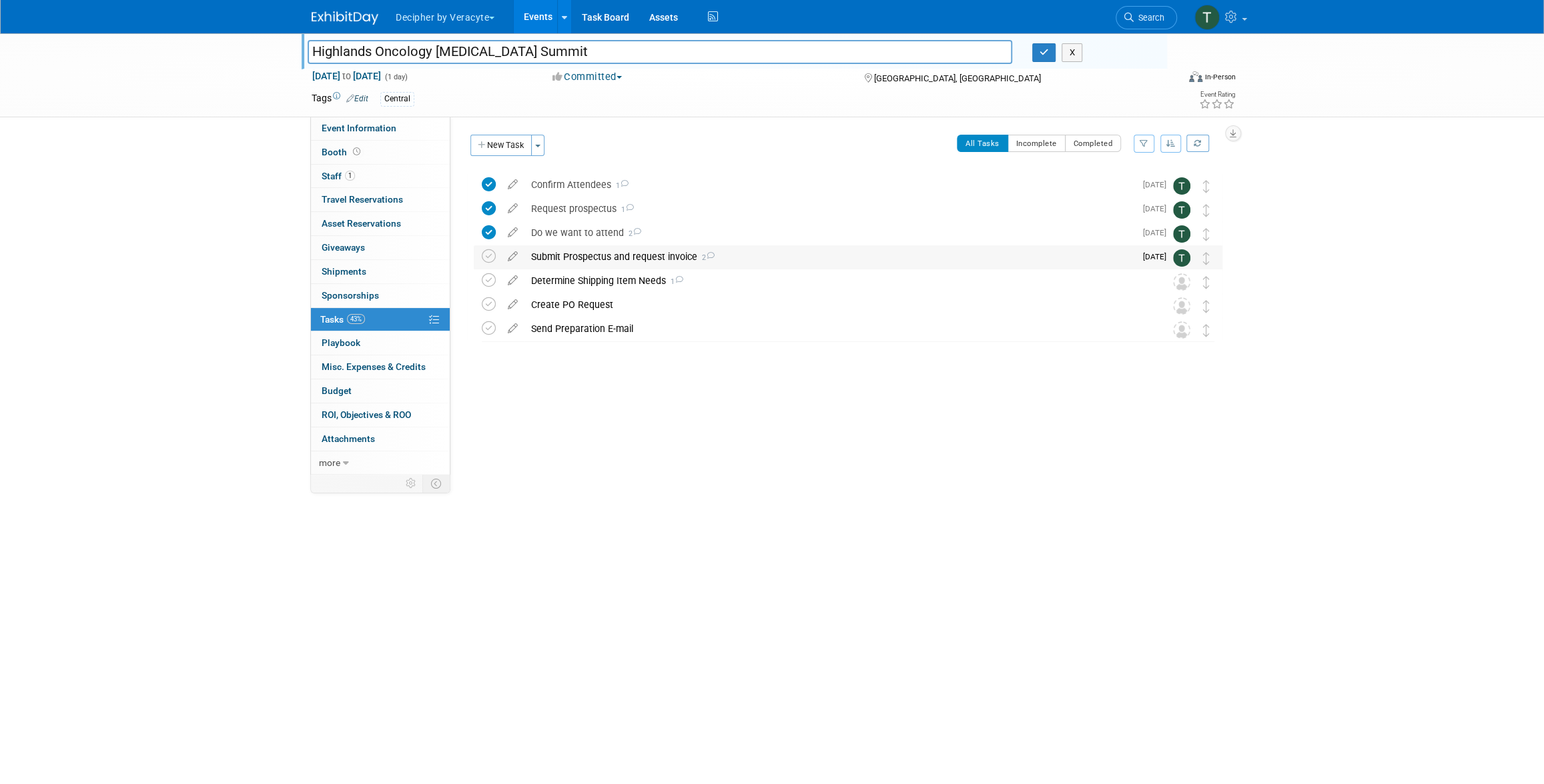
click at [611, 265] on div "Submit Prospectus and request invoice 2" at bounding box center [830, 257] width 610 height 23
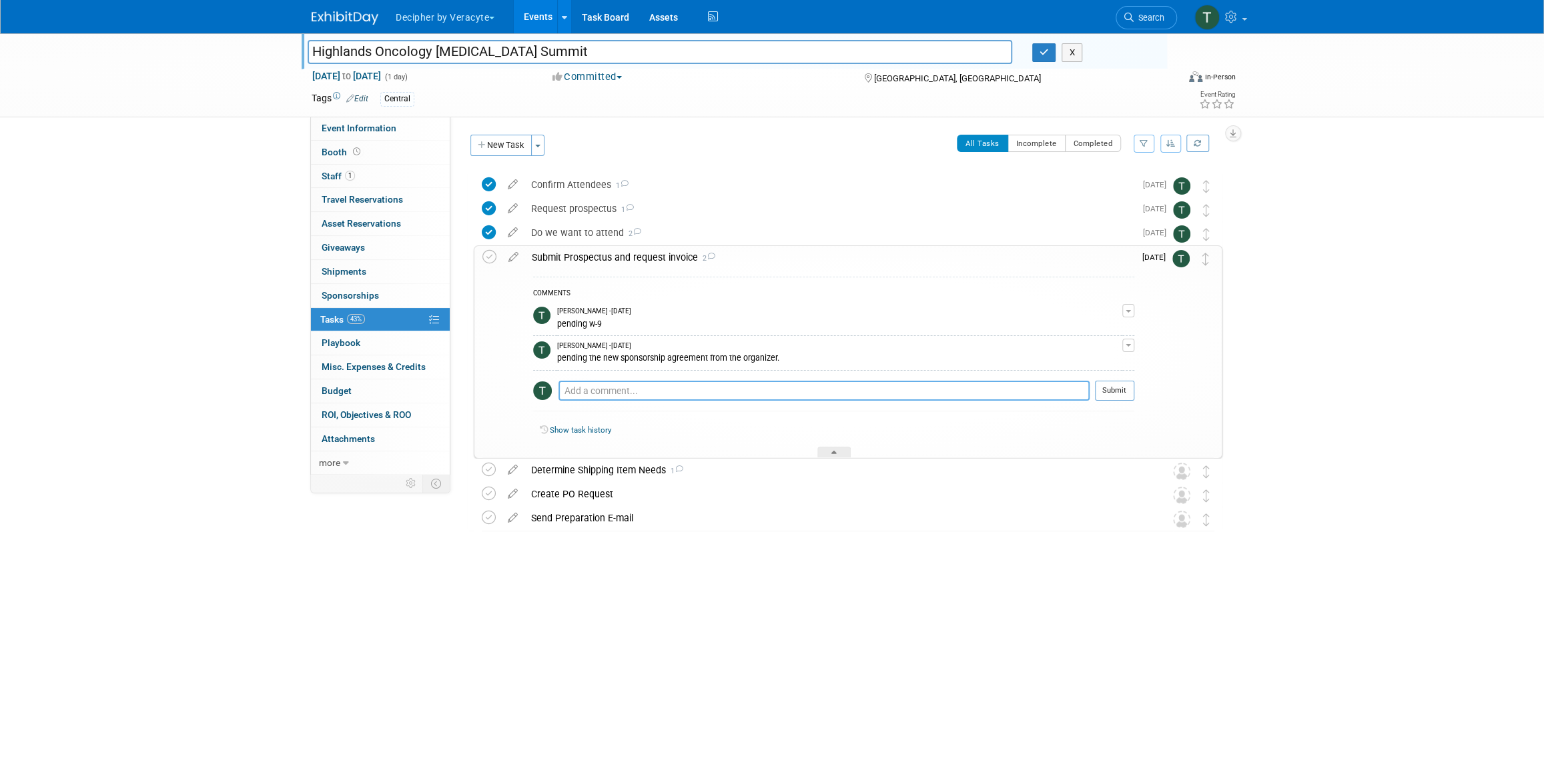
click at [643, 387] on textarea at bounding box center [824, 391] width 531 height 20
type textarea "pending signature"
click at [1129, 396] on button "Submit" at bounding box center [1114, 391] width 40 height 20
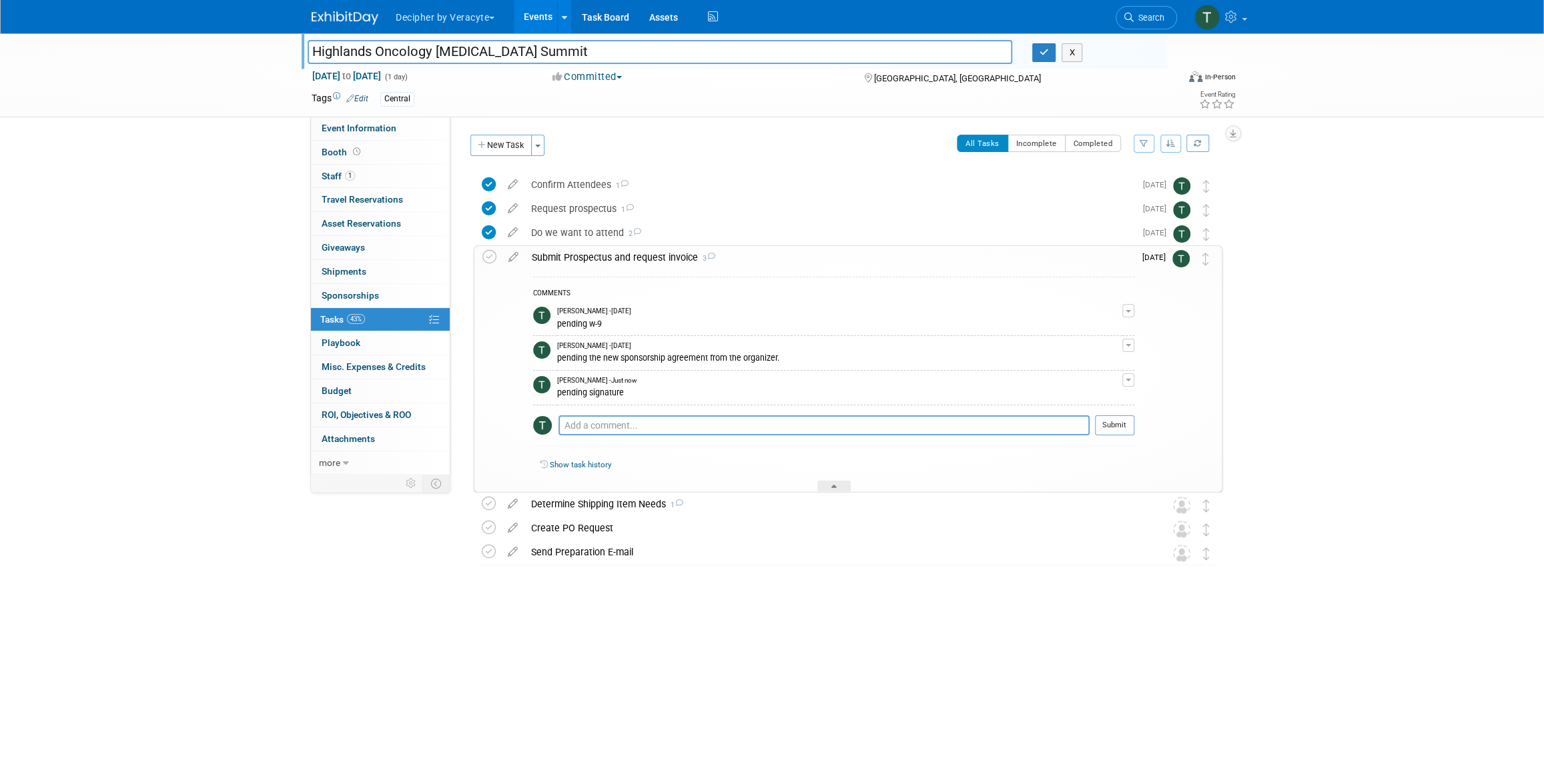
click at [548, 28] on link "Events" at bounding box center [538, 16] width 49 height 33
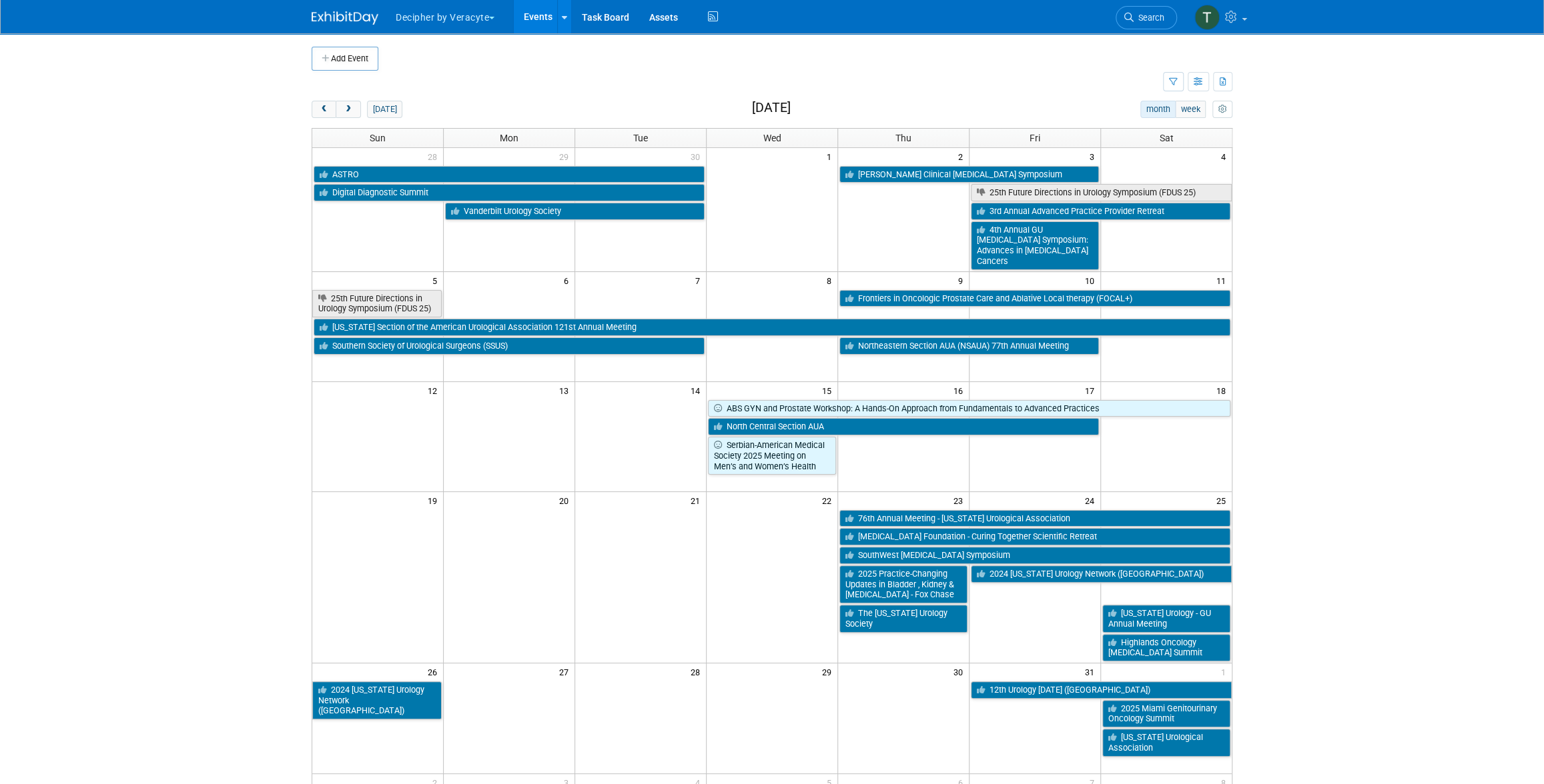
click at [1212, 80] on div "Show: All Events Just My Events Only show events that either I created, or I am…" at bounding box center [1198, 82] width 69 height 23
click at [1173, 86] on button "button" at bounding box center [1173, 81] width 21 height 19
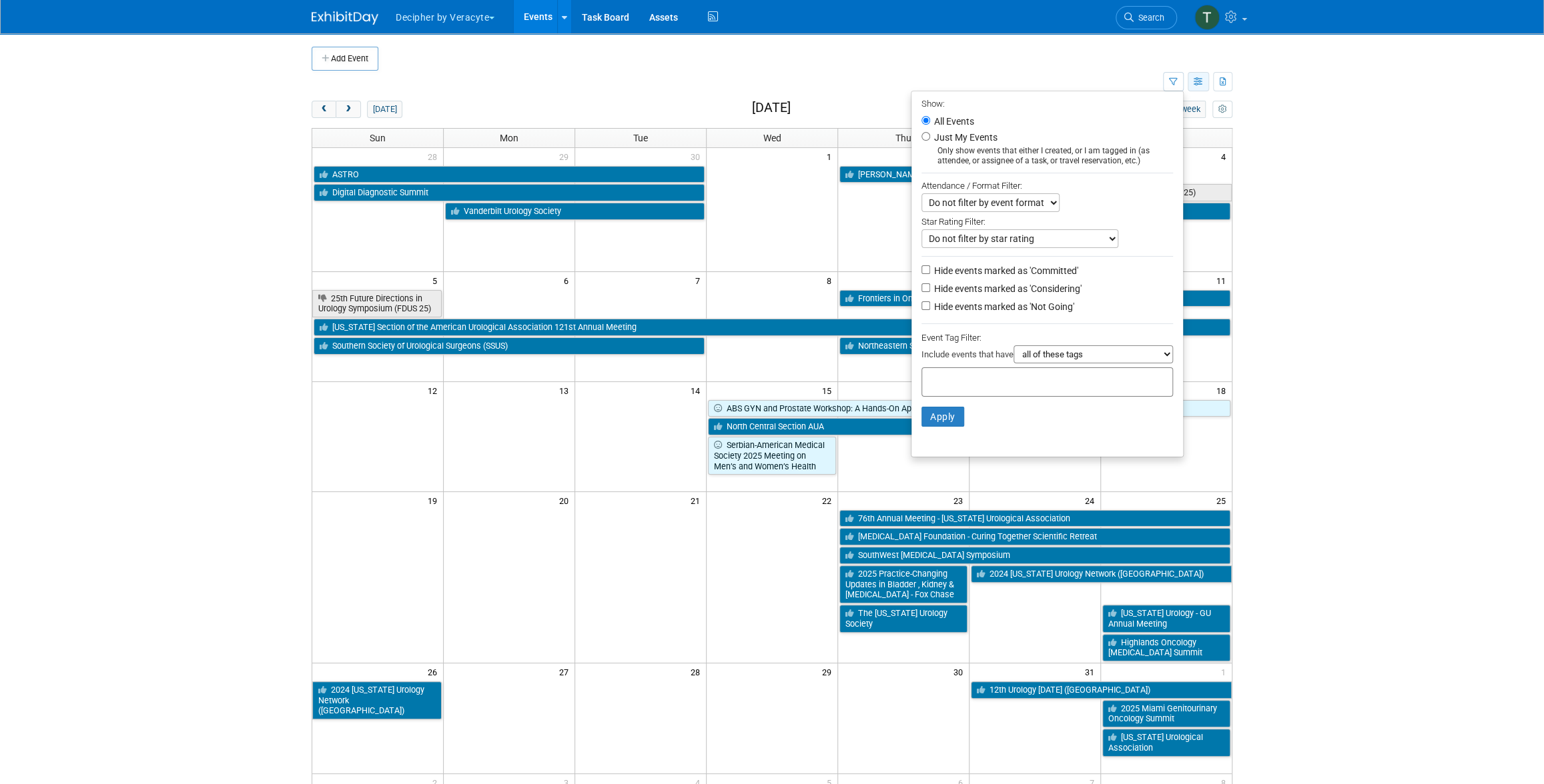
click at [1196, 82] on icon "button" at bounding box center [1198, 82] width 10 height 9
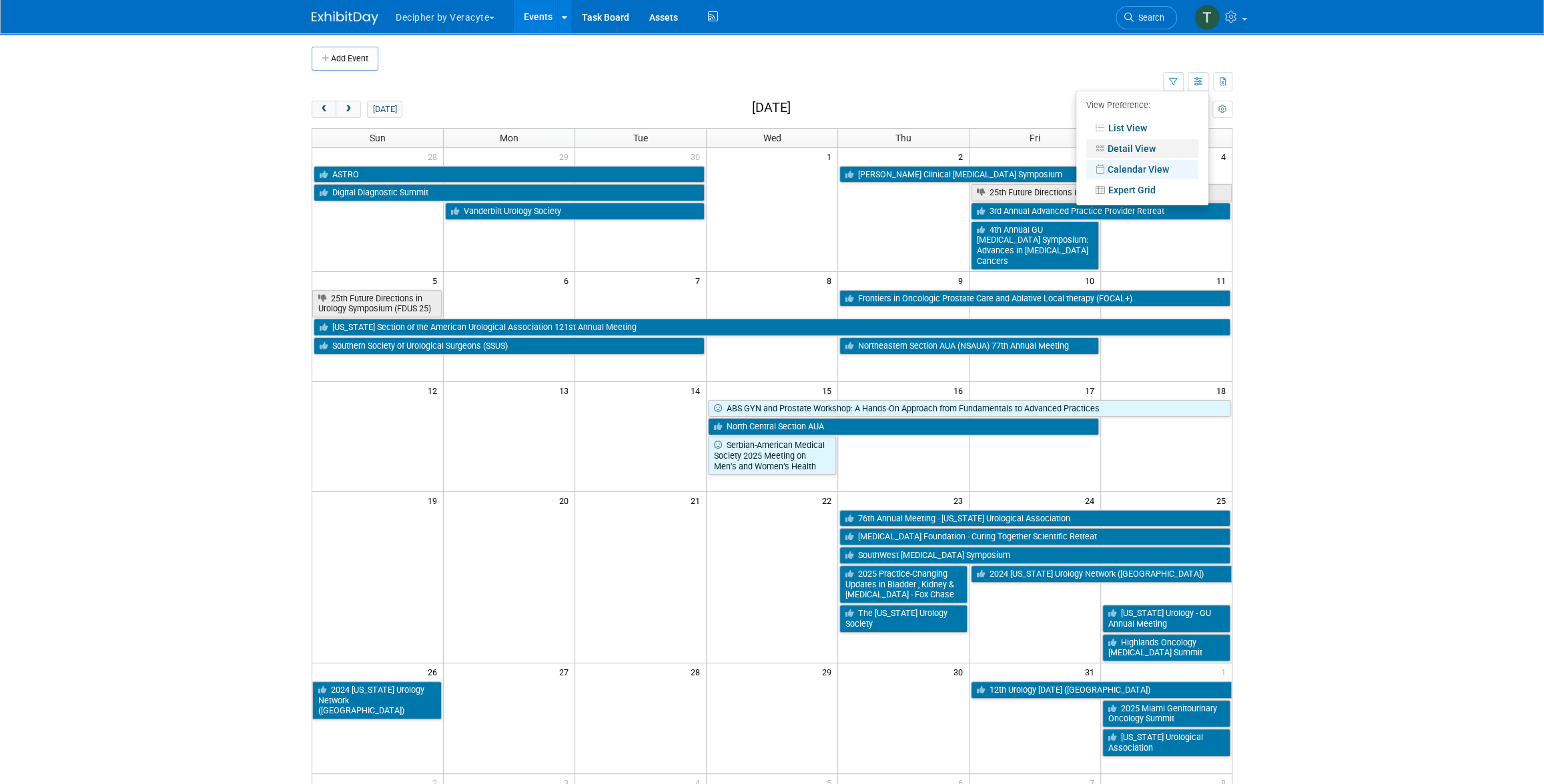
click at [1178, 144] on link "Detail View" at bounding box center [1142, 148] width 112 height 19
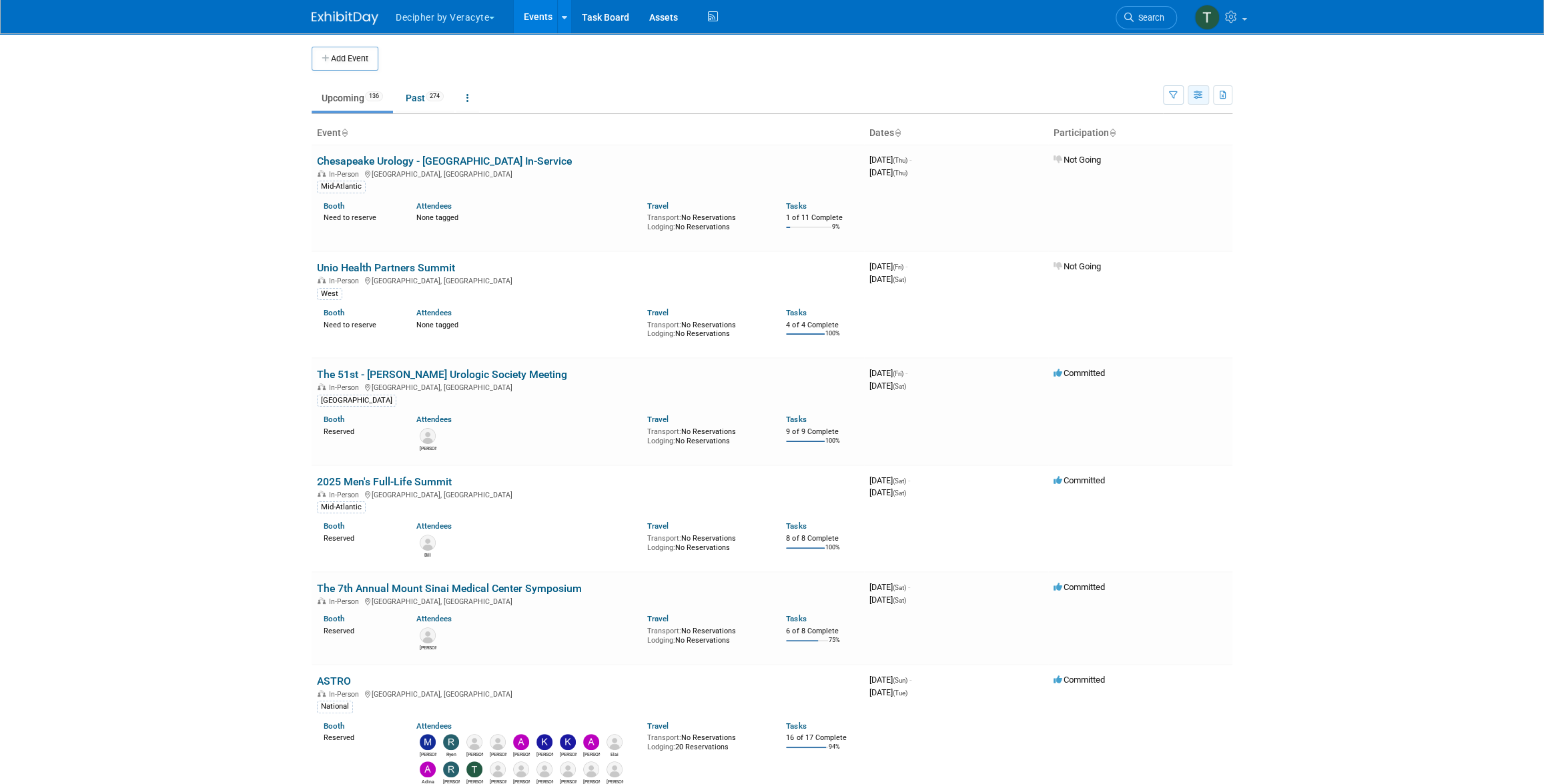
click at [1199, 103] on button "button" at bounding box center [1198, 95] width 21 height 19
click at [1185, 134] on link "List View" at bounding box center [1142, 141] width 112 height 19
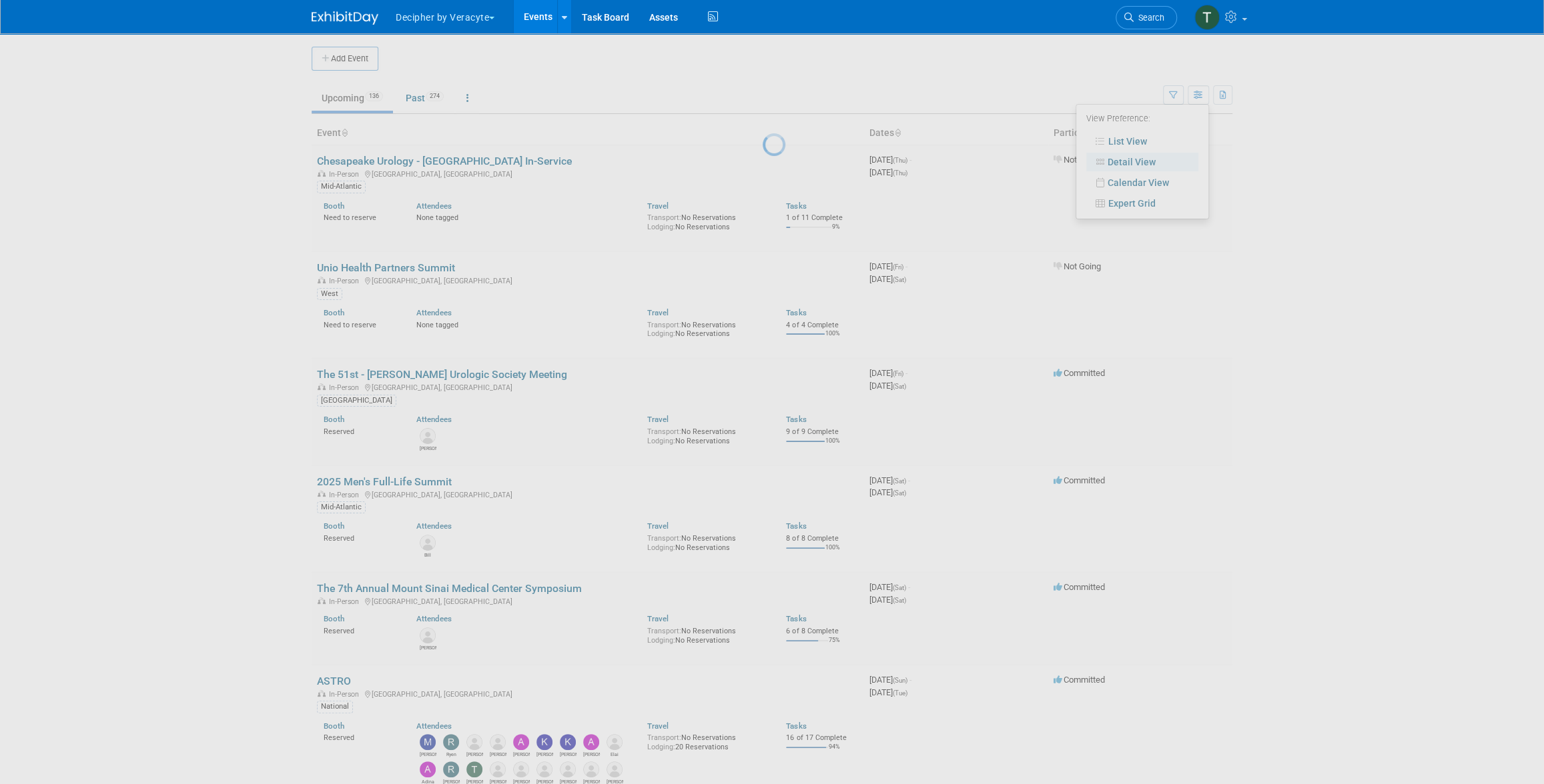
click at [781, 135] on div at bounding box center [772, 392] width 19 height 784
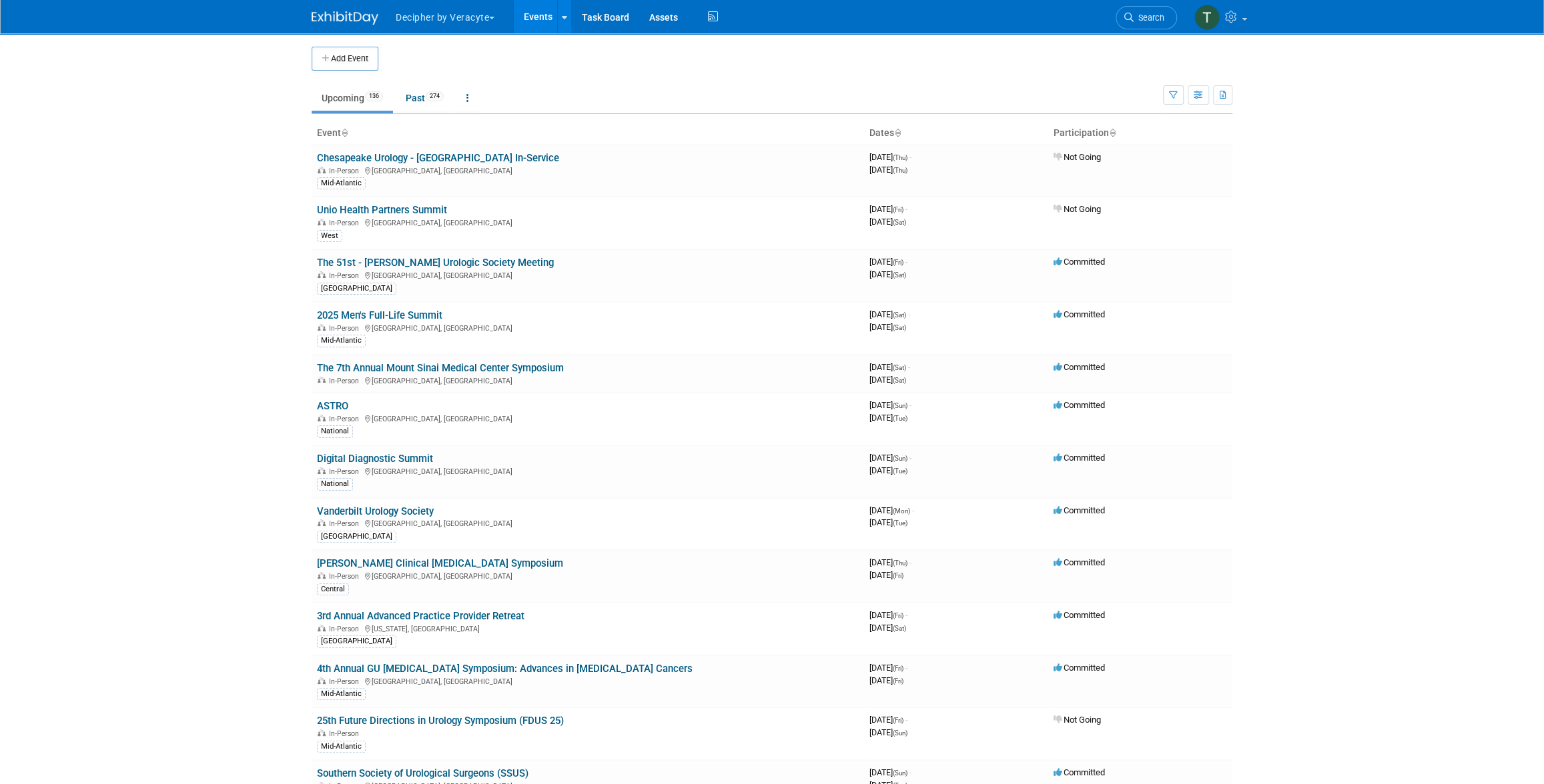
scroll to position [4002, 0]
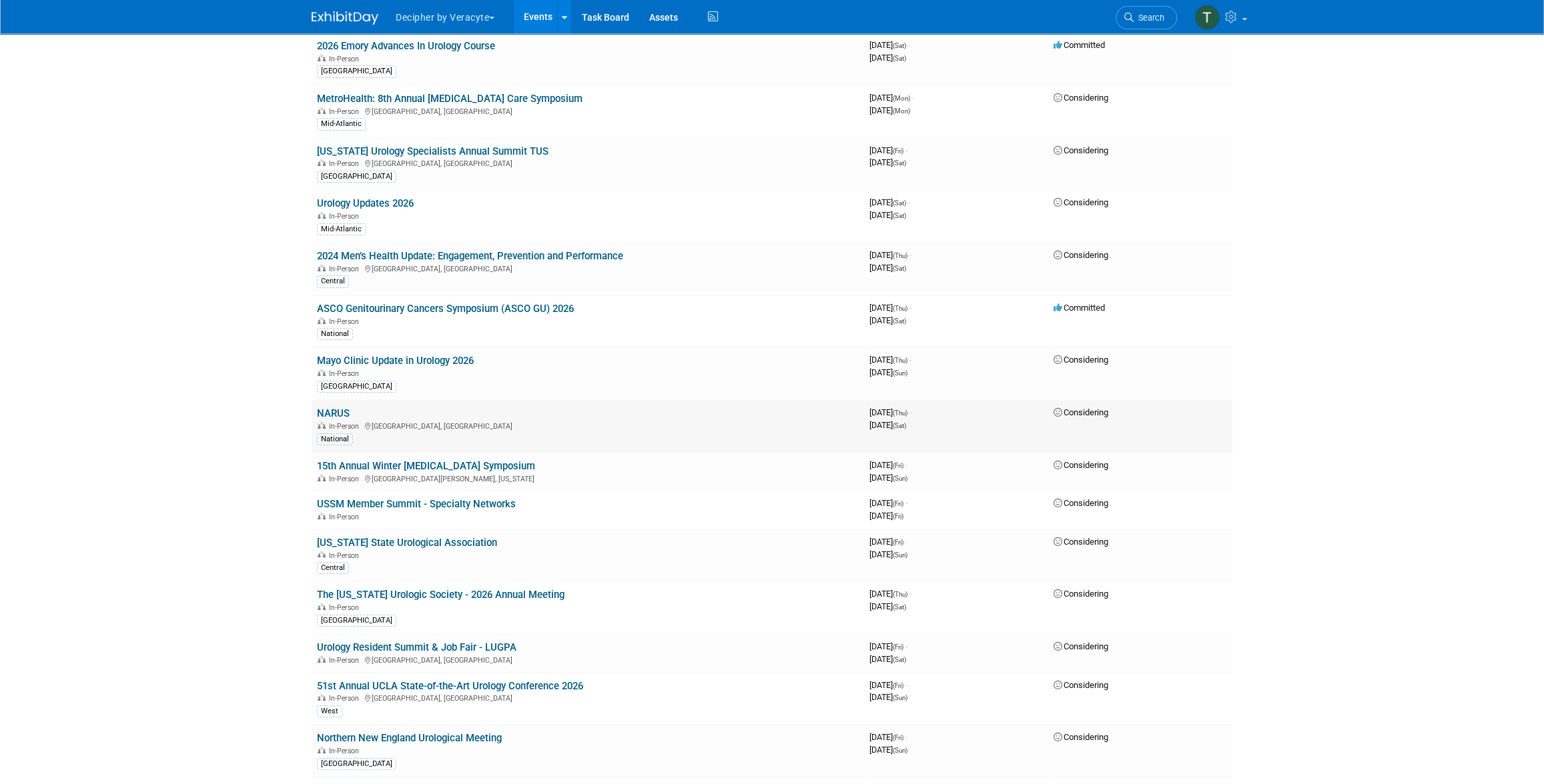
click at [348, 407] on link "NARUS" at bounding box center [333, 413] width 33 height 12
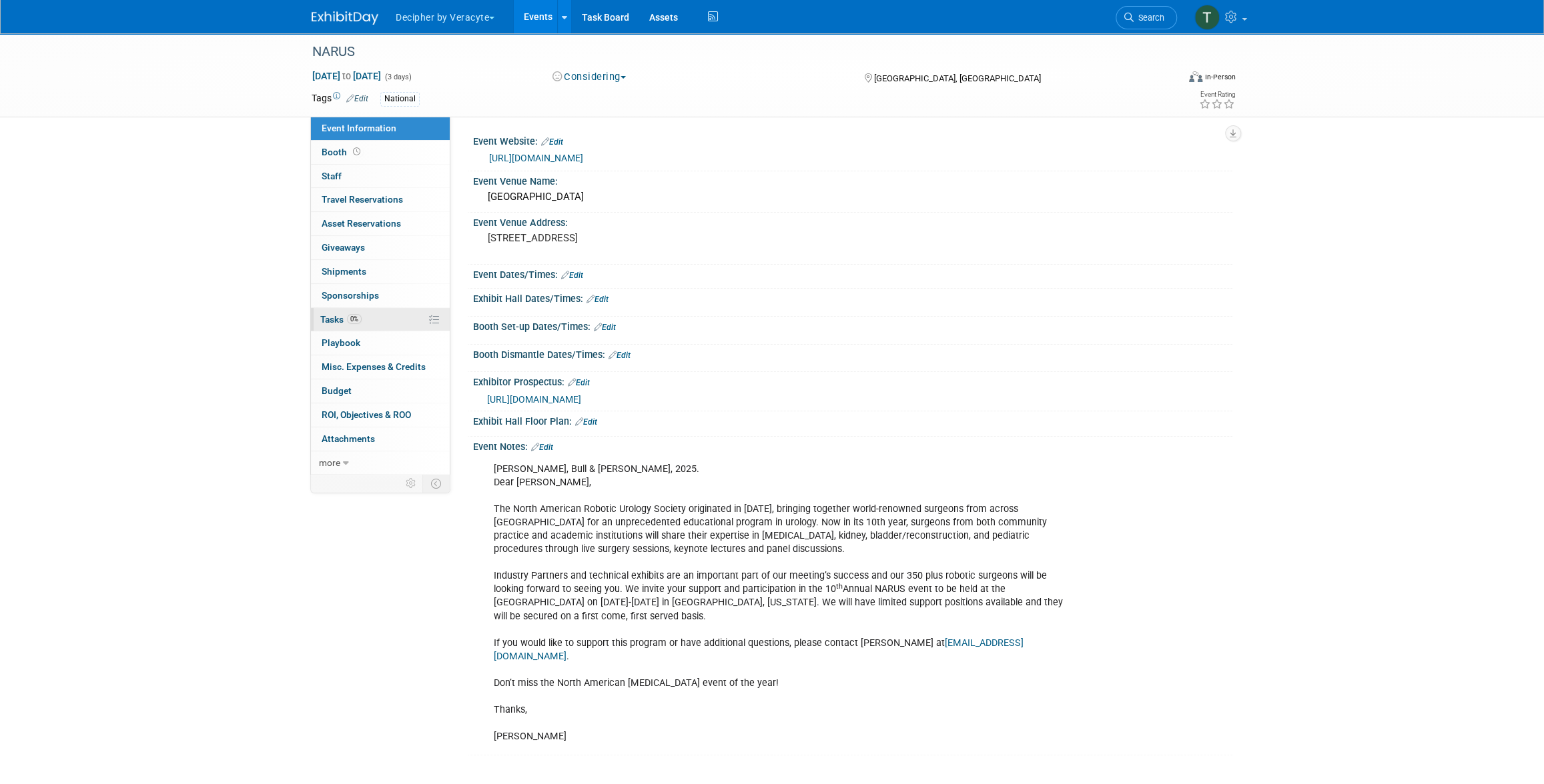
click at [371, 326] on link "0% Tasks 0%" at bounding box center [380, 320] width 139 height 23
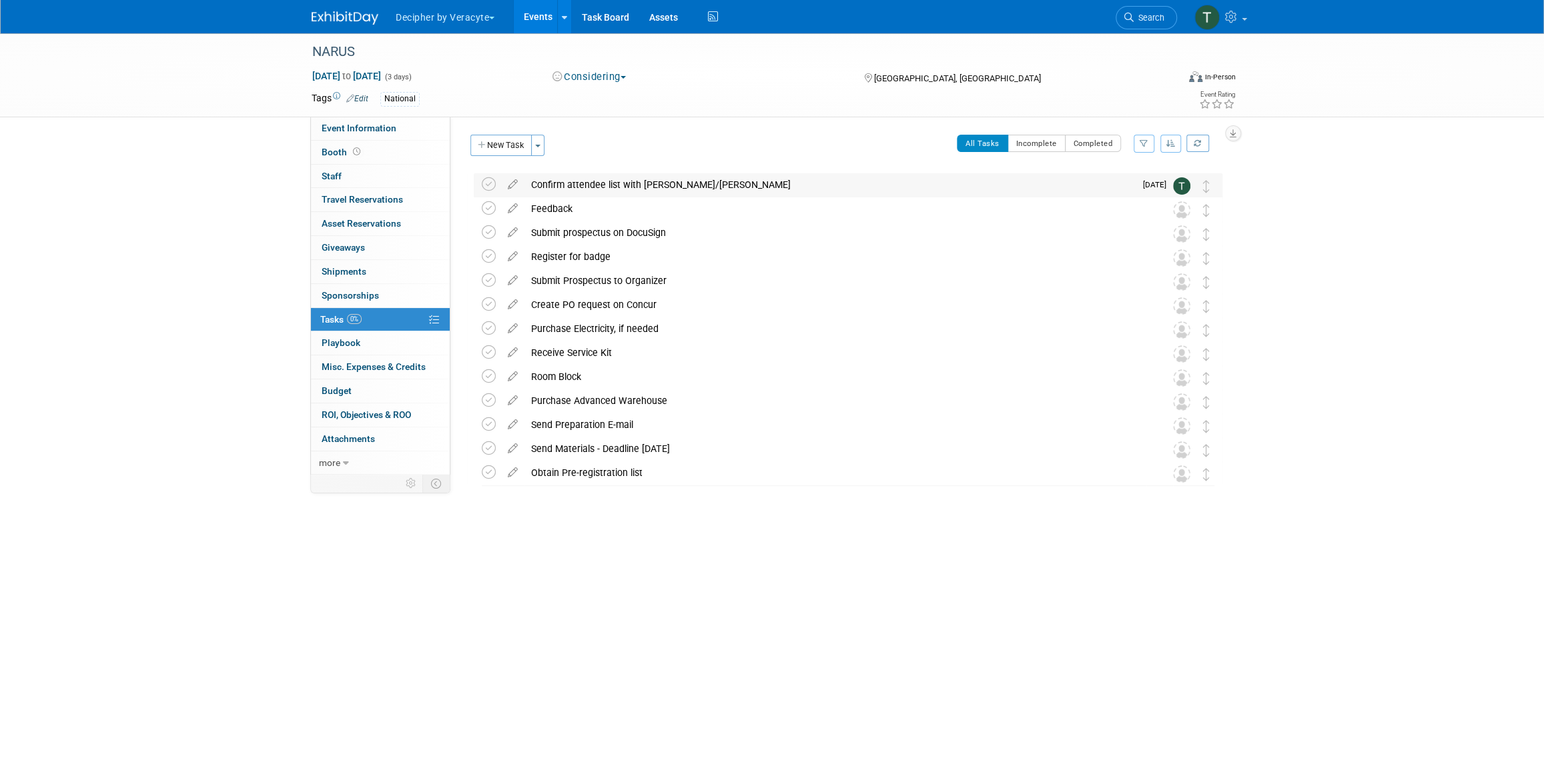
click at [622, 195] on div "Confirm attendee list with Jeff/Travis" at bounding box center [830, 185] width 610 height 23
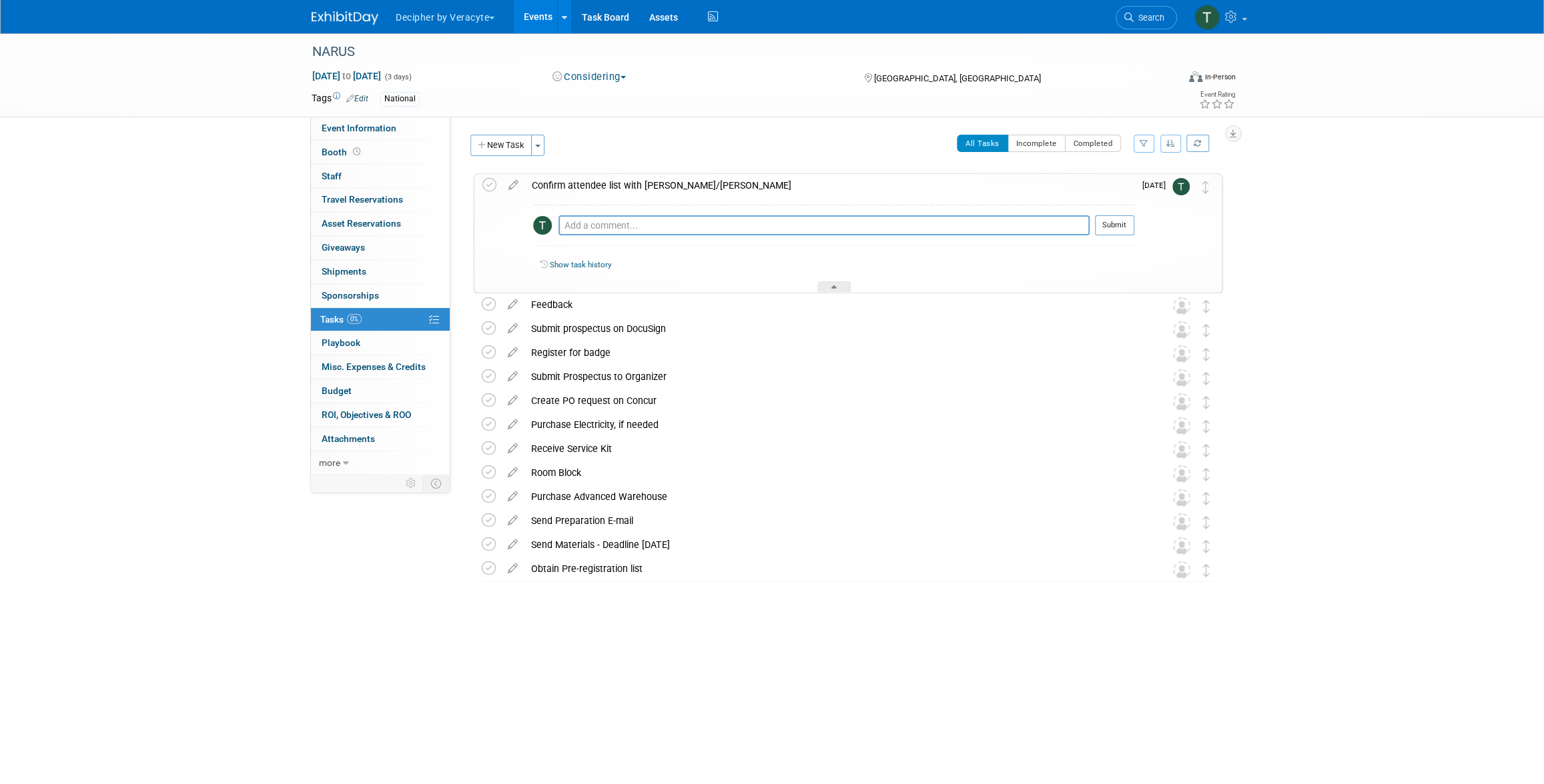
click at [622, 195] on div "Confirm attendee list with Jeff/Travis" at bounding box center [830, 185] width 610 height 23
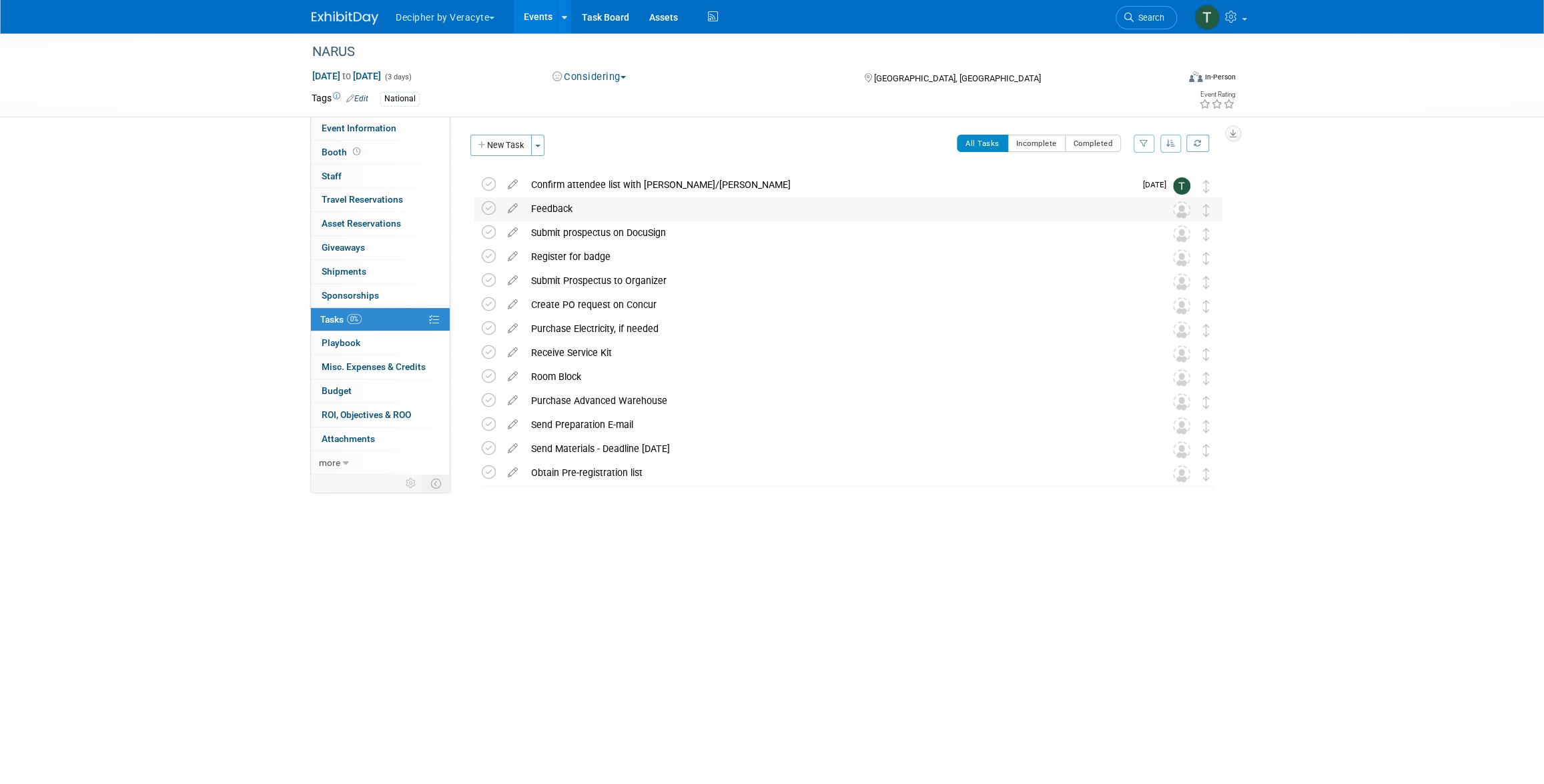
drag, startPoint x: 1198, startPoint y: 231, endPoint x: 1203, endPoint y: 218, distance: 13.9
click at [1203, 218] on div "NARUS Las Vegas, NV Feb 26, 2026 to Feb 28, 2026 (Considering) Confirm attendee…" at bounding box center [845, 329] width 756 height 312
drag, startPoint x: 1206, startPoint y: 236, endPoint x: 1206, endPoint y: 204, distance: 32.0
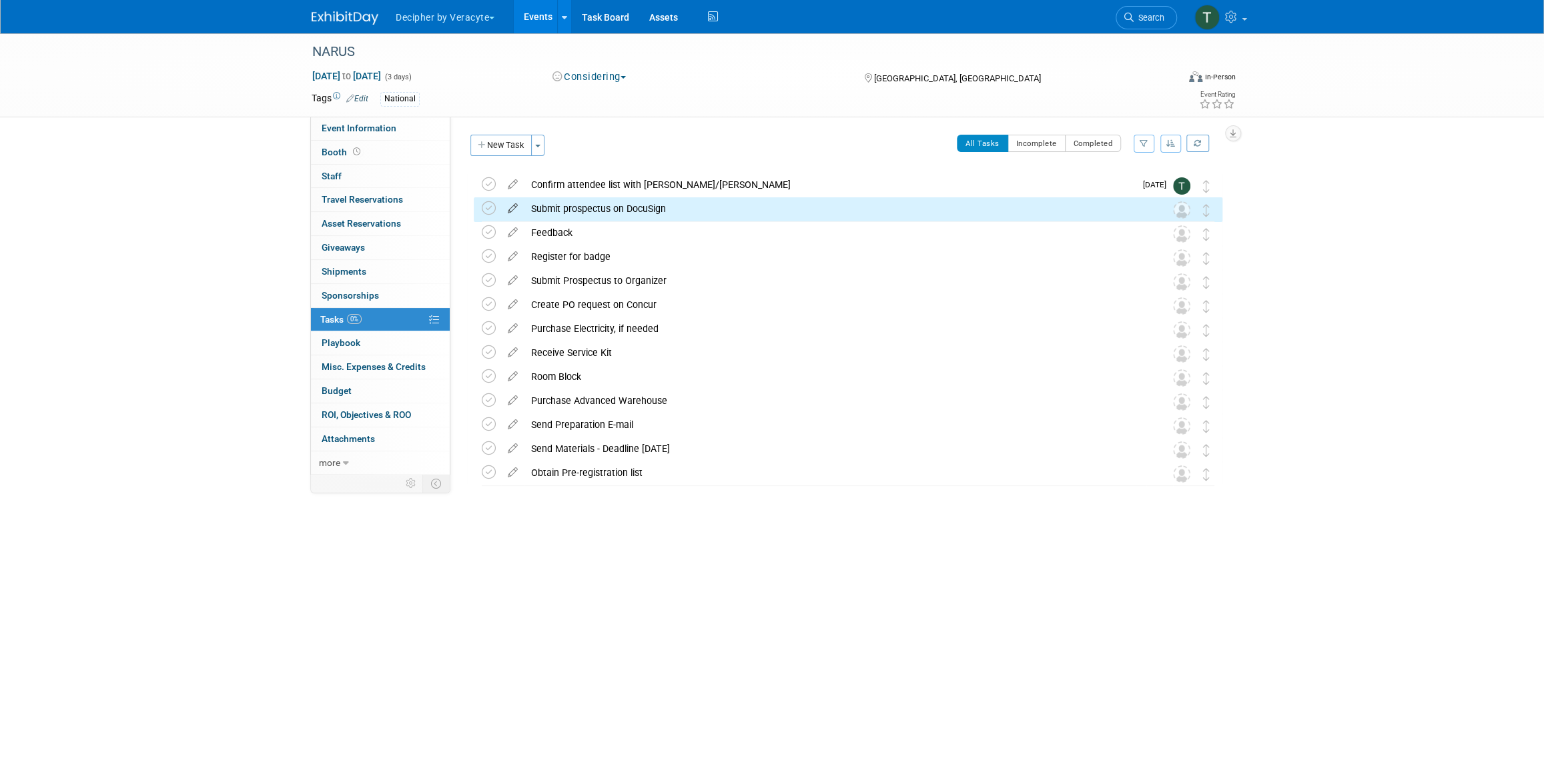
click at [517, 208] on icon at bounding box center [512, 205] width 23 height 16
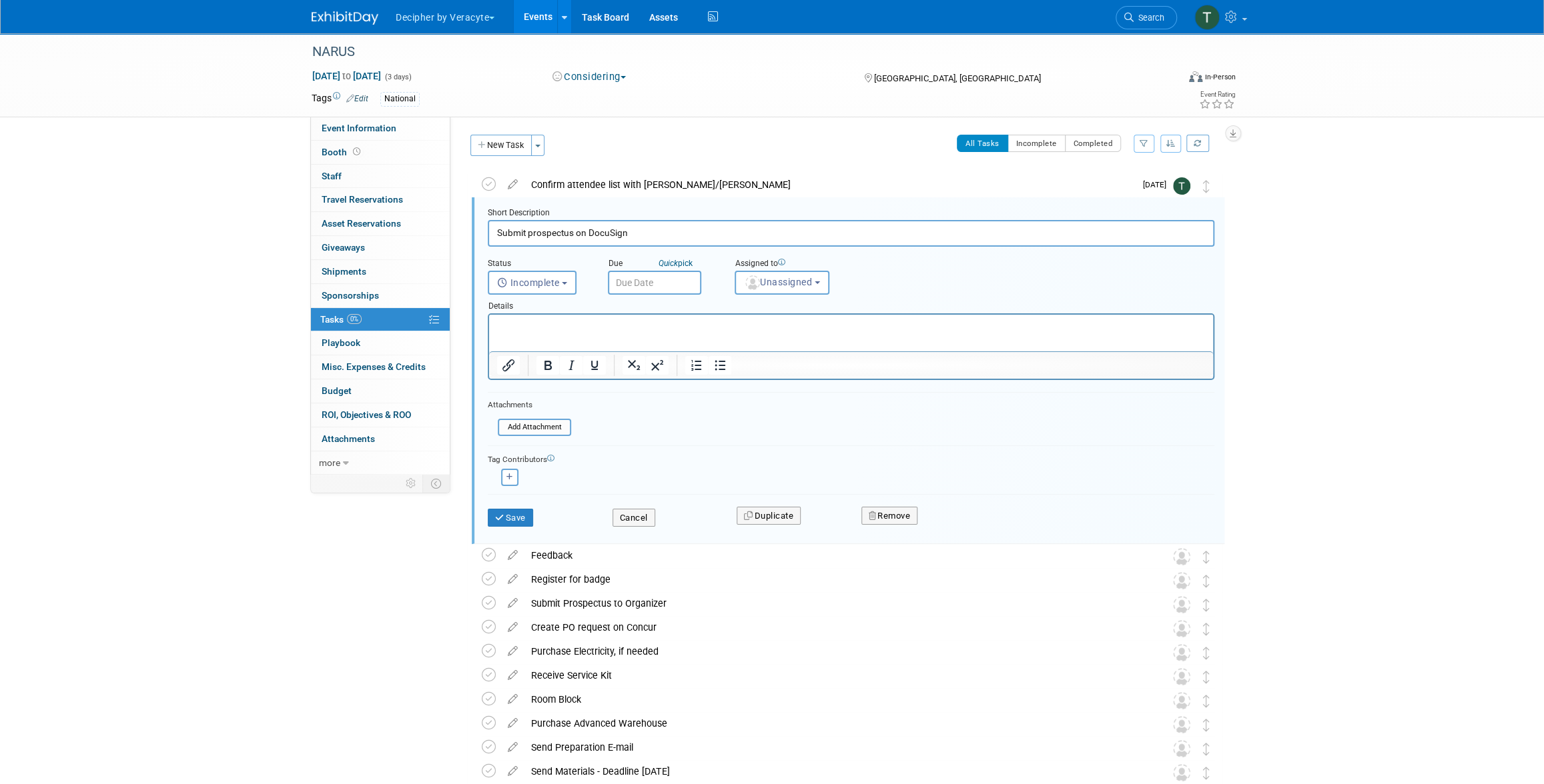
scroll to position [2, 0]
click at [640, 287] on body "Decipher by Veracyte Explore: My Workspaces 2 Go to Workspace: Corporate Events…" at bounding box center [772, 390] width 1544 height 784
click at [803, 305] on icon at bounding box center [798, 309] width 9 height 9
select select "9"
click at [653, 429] on span "20" at bounding box center [652, 430] width 26 height 26
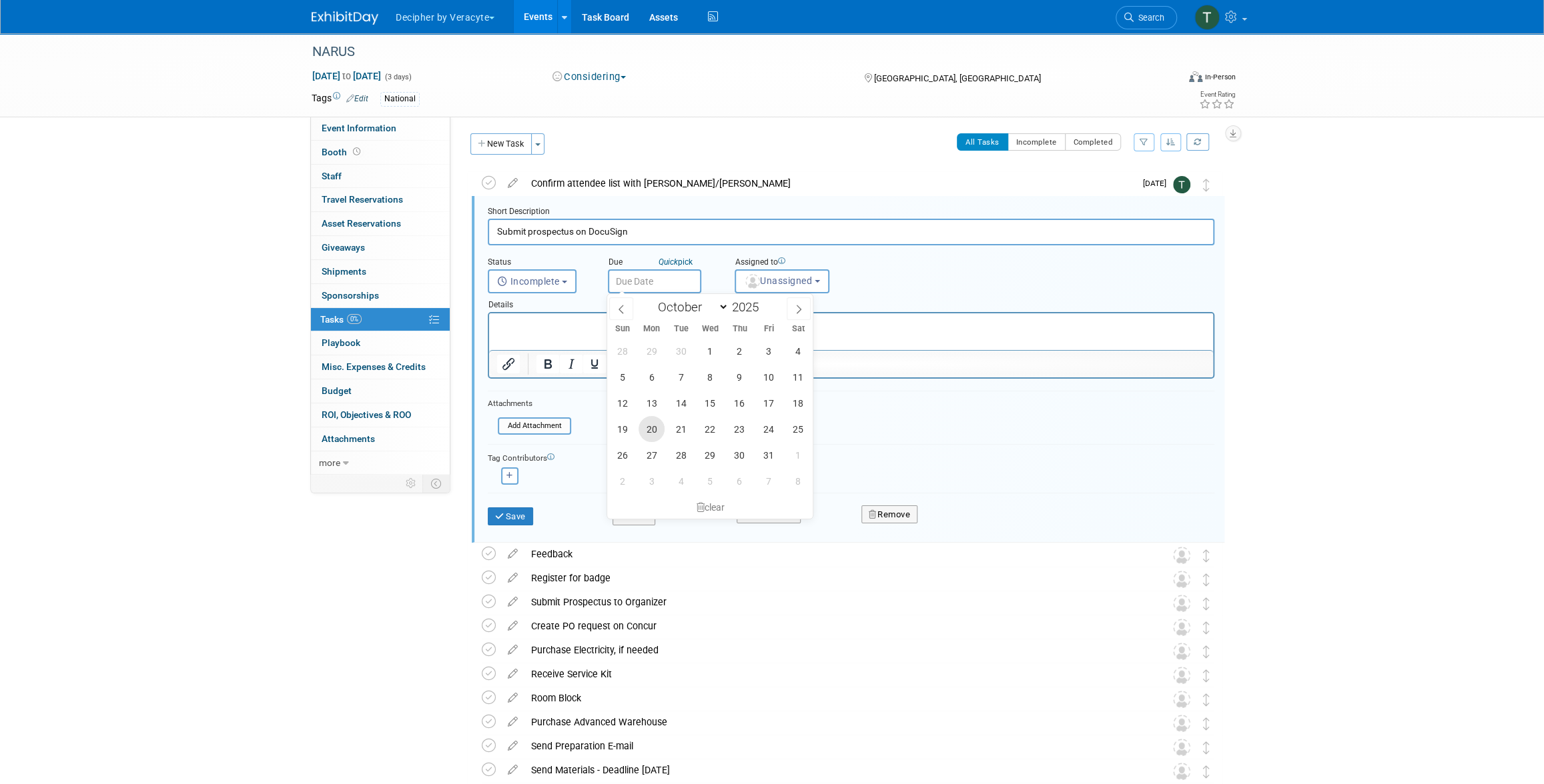
type input "Oct 20, 2025"
click at [746, 279] on img "button" at bounding box center [753, 281] width 15 height 15
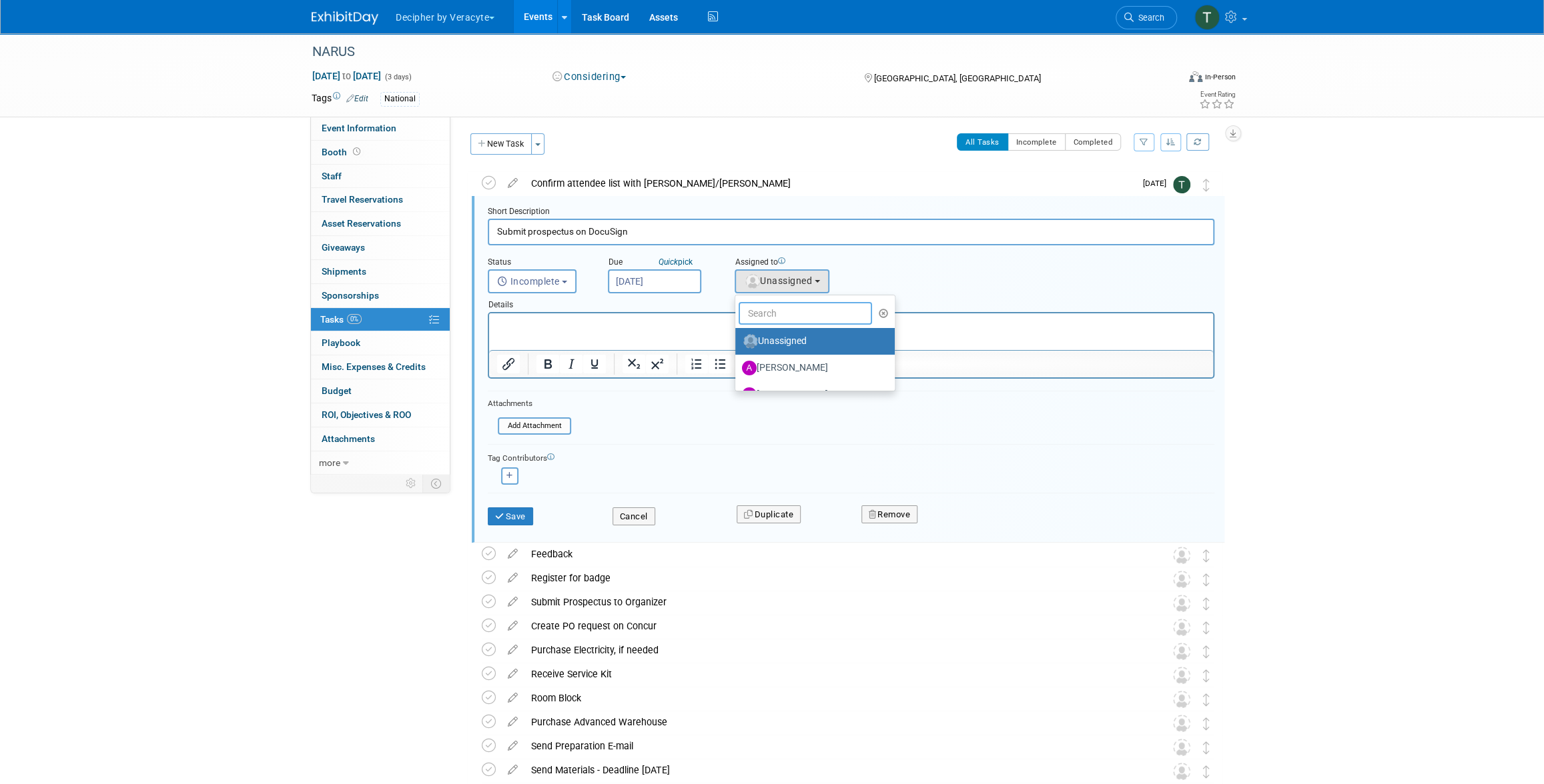
click at [762, 312] on input "text" at bounding box center [805, 313] width 134 height 23
type input "tony"
click at [765, 344] on label "Tony Alvarado (me)" at bounding box center [811, 341] width 139 height 21
click at [737, 344] on input "Tony Alvarado (me)" at bounding box center [732, 340] width 9 height 9
select select "3ceeba8c-a19a-4597-a609-6fba7c9a515a"
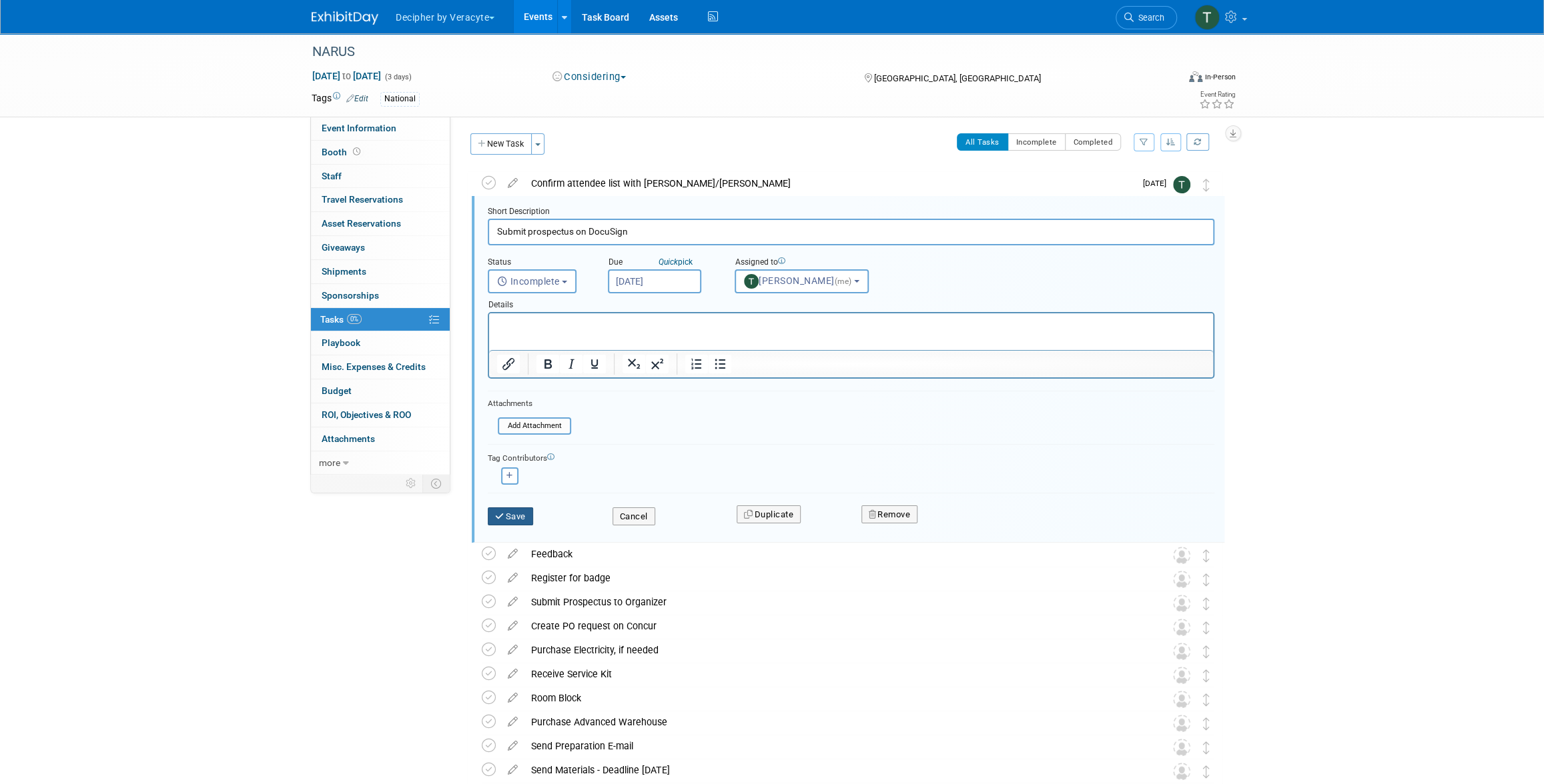
click at [508, 523] on button "Save" at bounding box center [510, 517] width 45 height 19
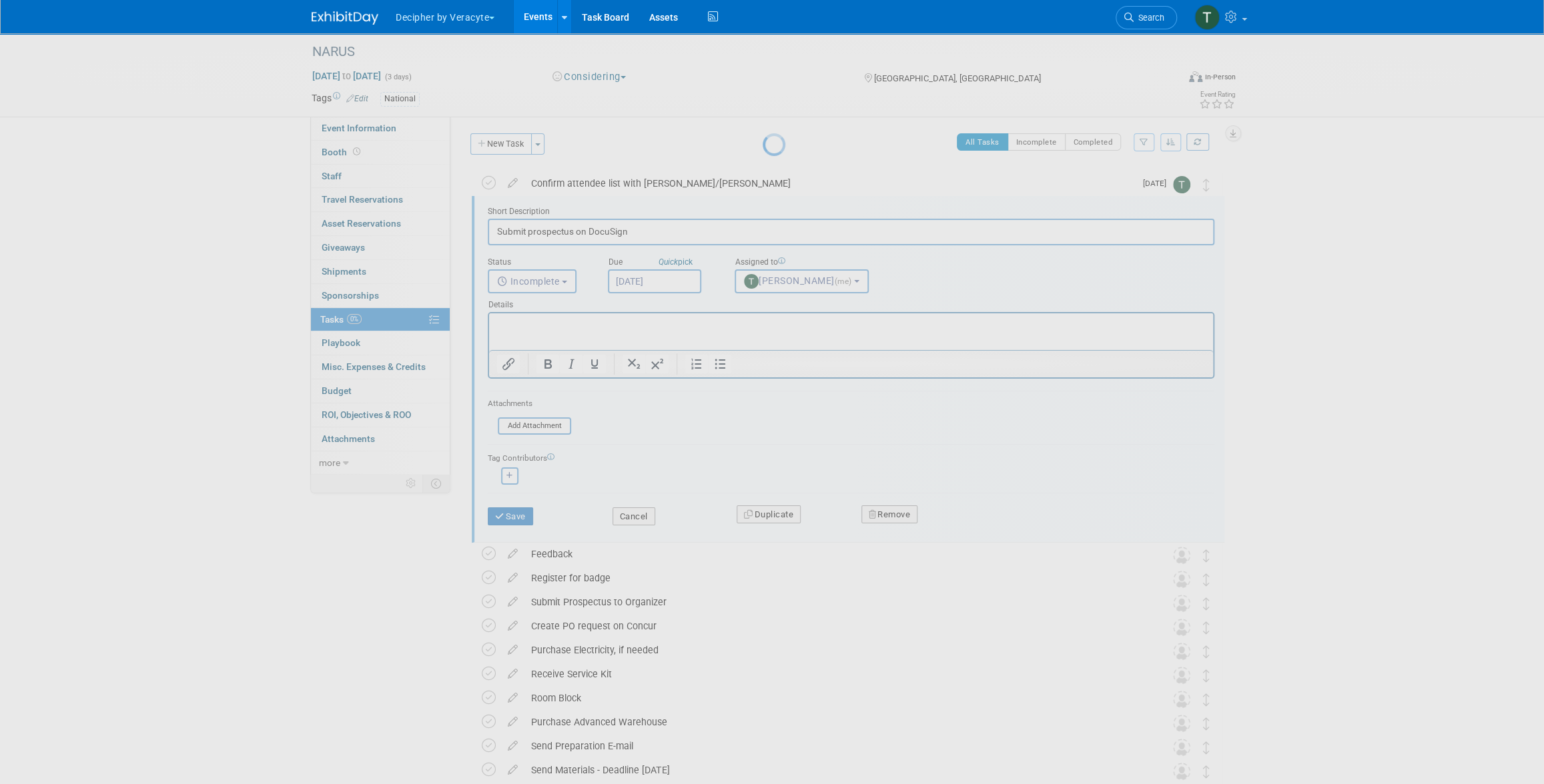
scroll to position [0, 0]
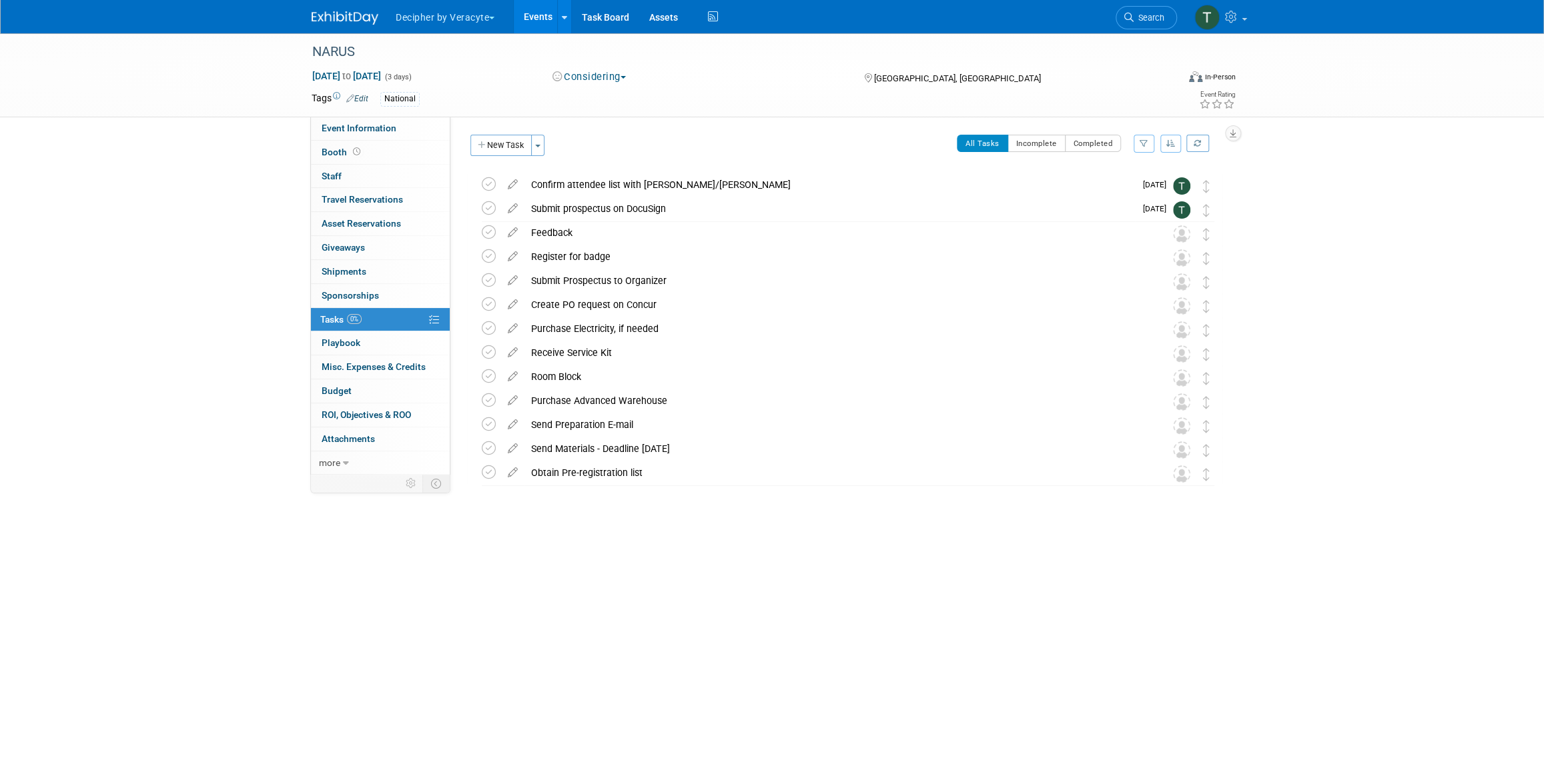
click at [531, 23] on link "Events" at bounding box center [538, 16] width 49 height 33
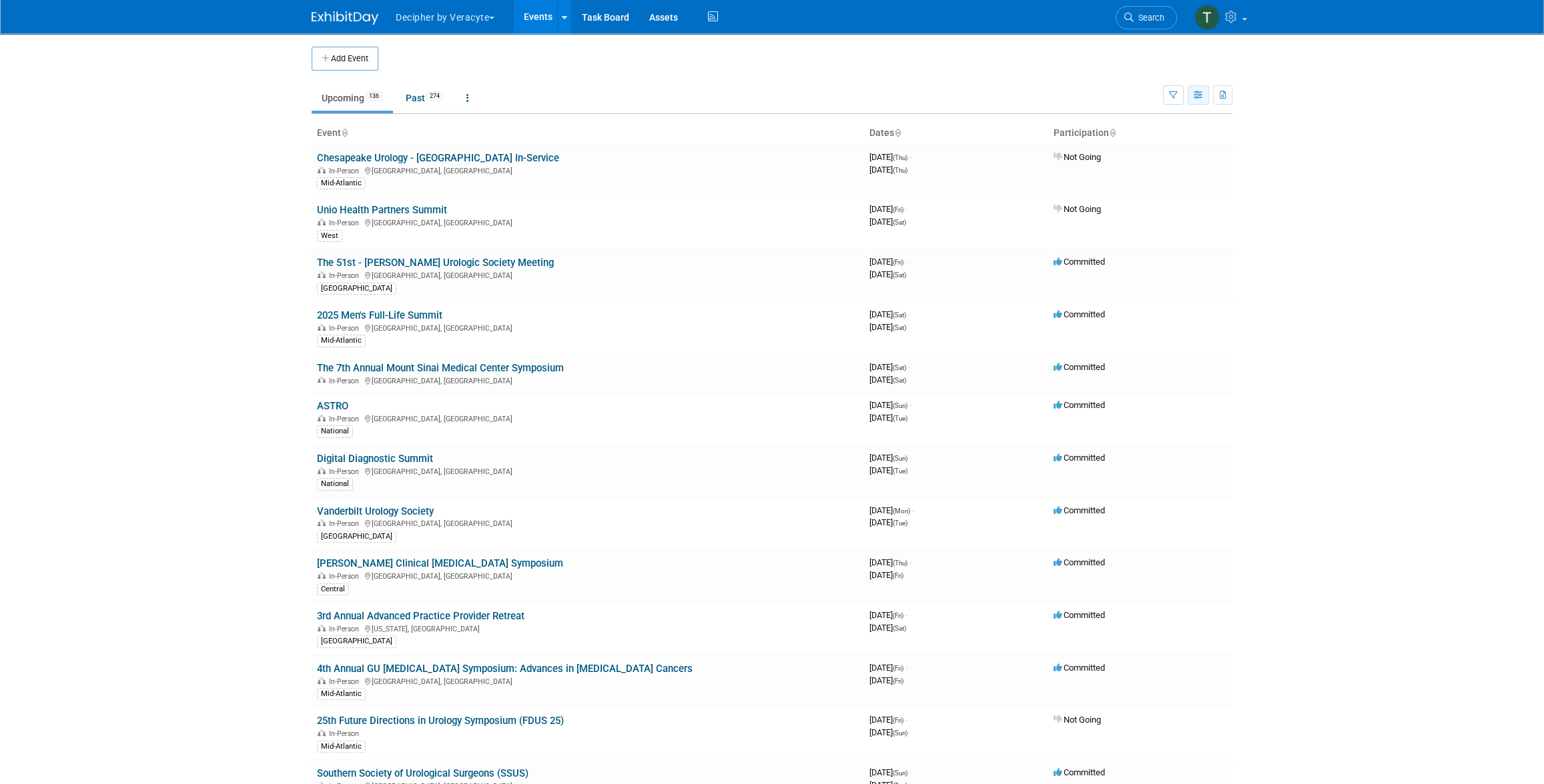
click at [1199, 92] on icon "button" at bounding box center [1198, 96] width 10 height 9
click at [1188, 176] on link "Calendar View" at bounding box center [1142, 182] width 112 height 19
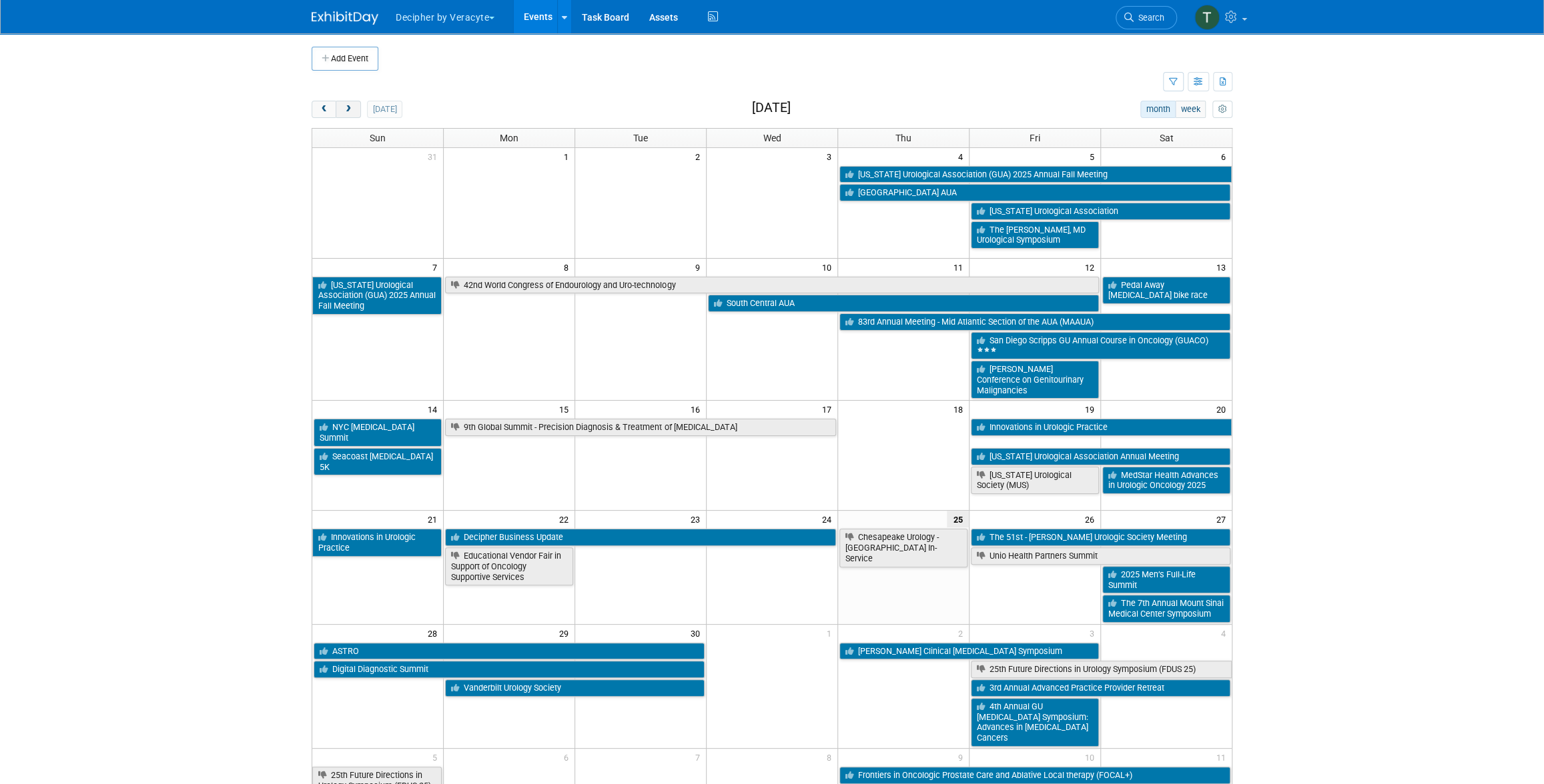
click at [353, 114] on button "next" at bounding box center [348, 109] width 25 height 17
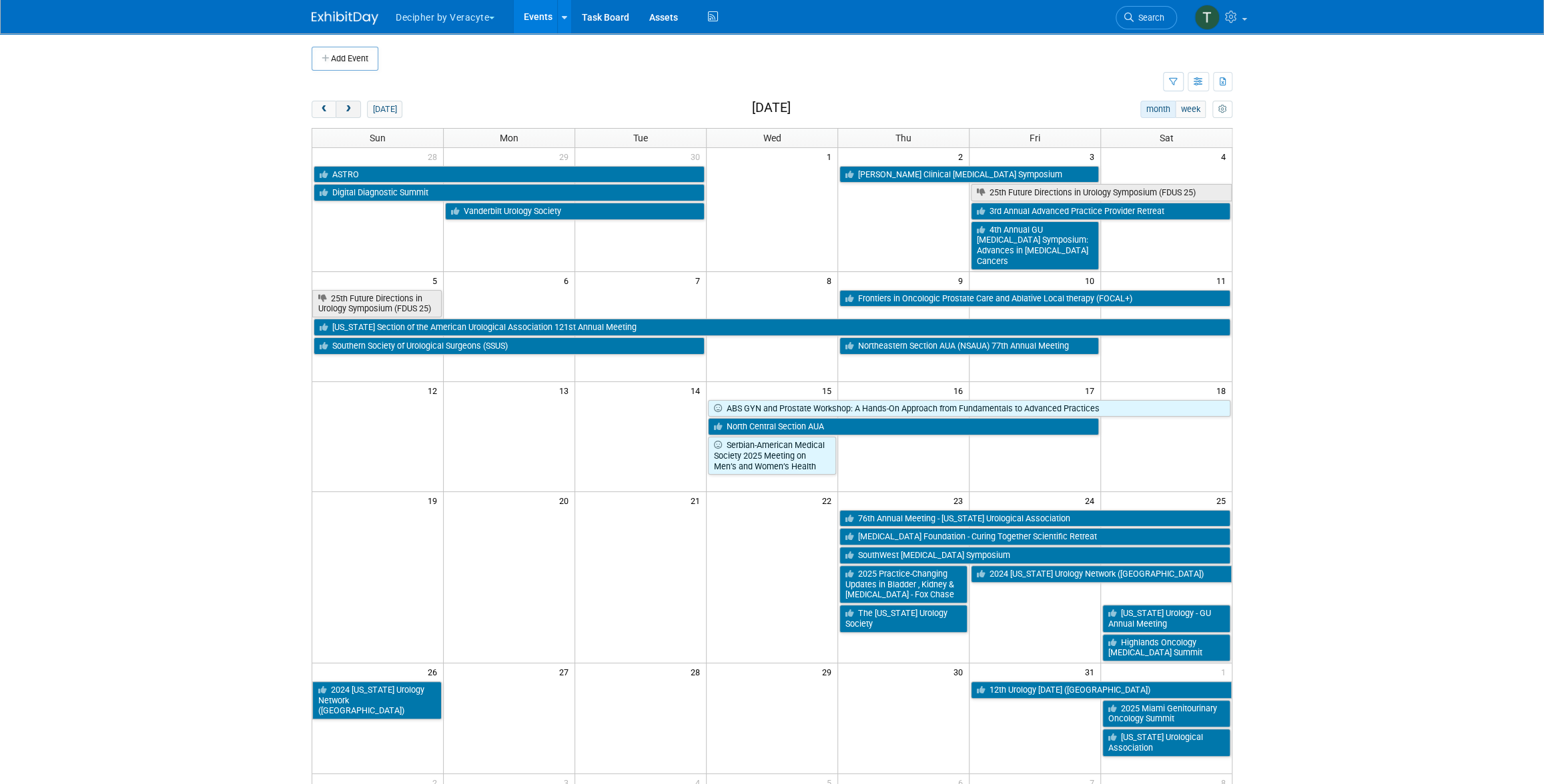
click at [353, 114] on button "next" at bounding box center [348, 109] width 25 height 17
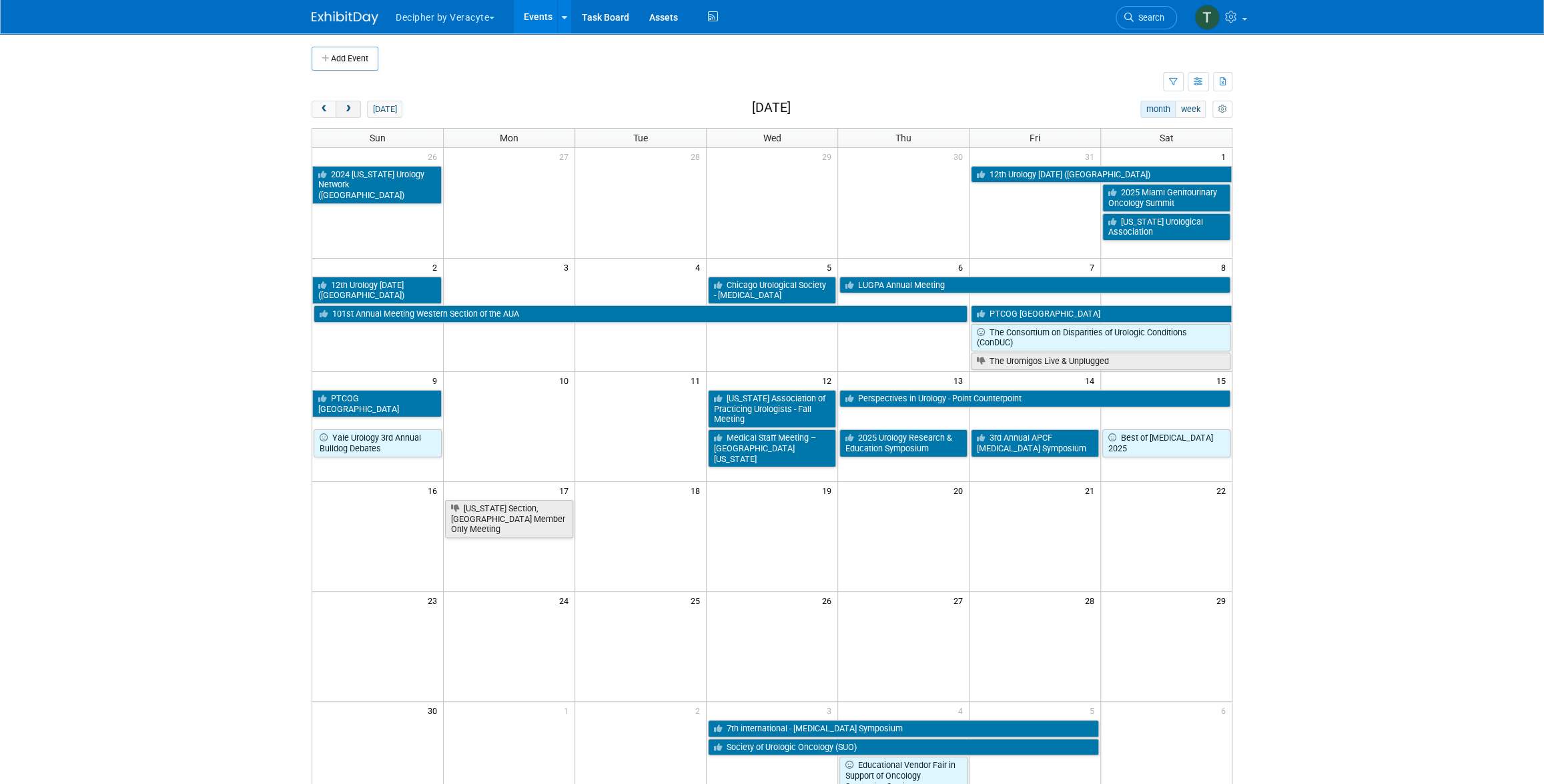
click at [355, 106] on button "next" at bounding box center [348, 109] width 25 height 17
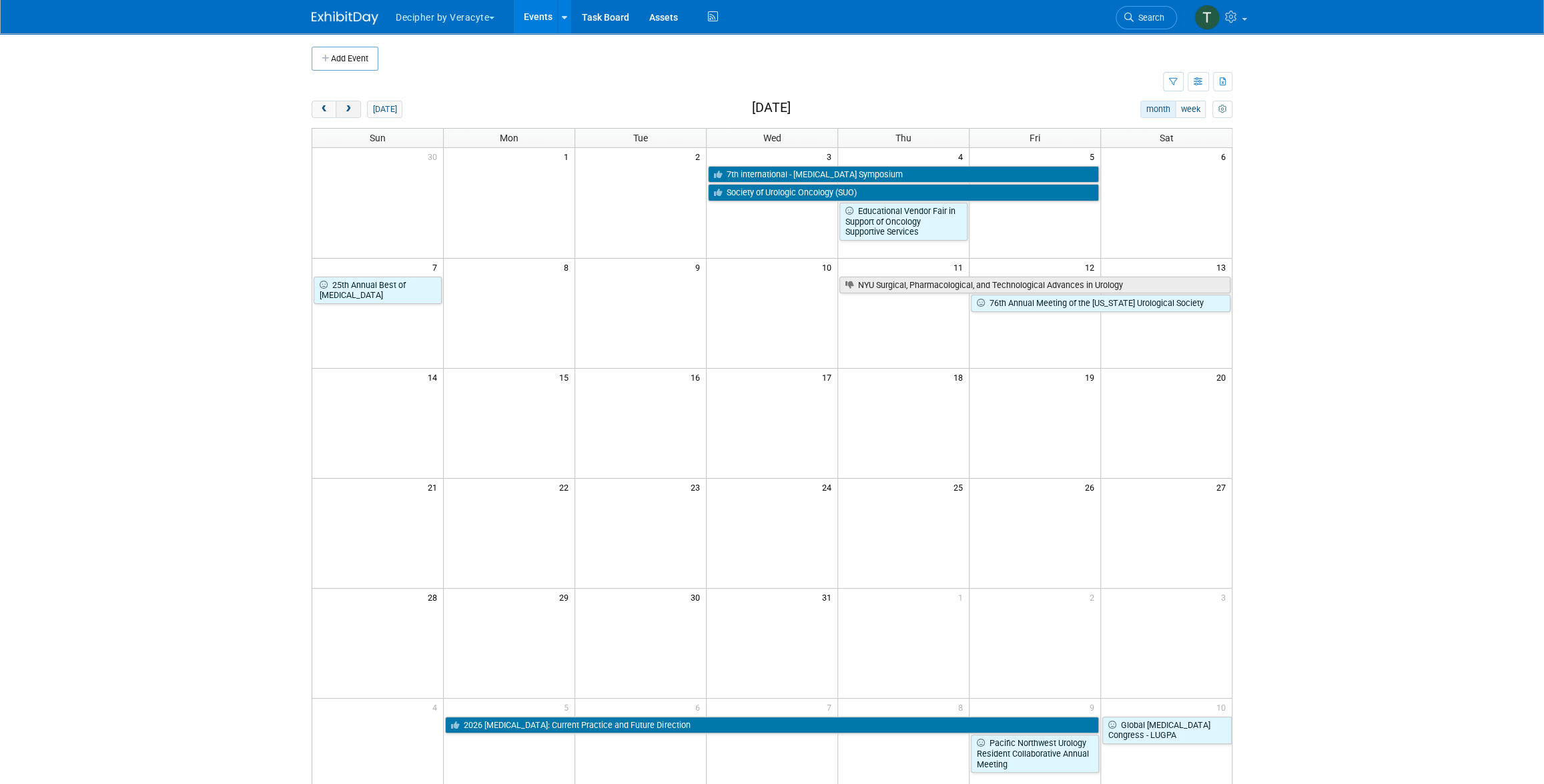
click at [355, 106] on button "next" at bounding box center [348, 109] width 25 height 17
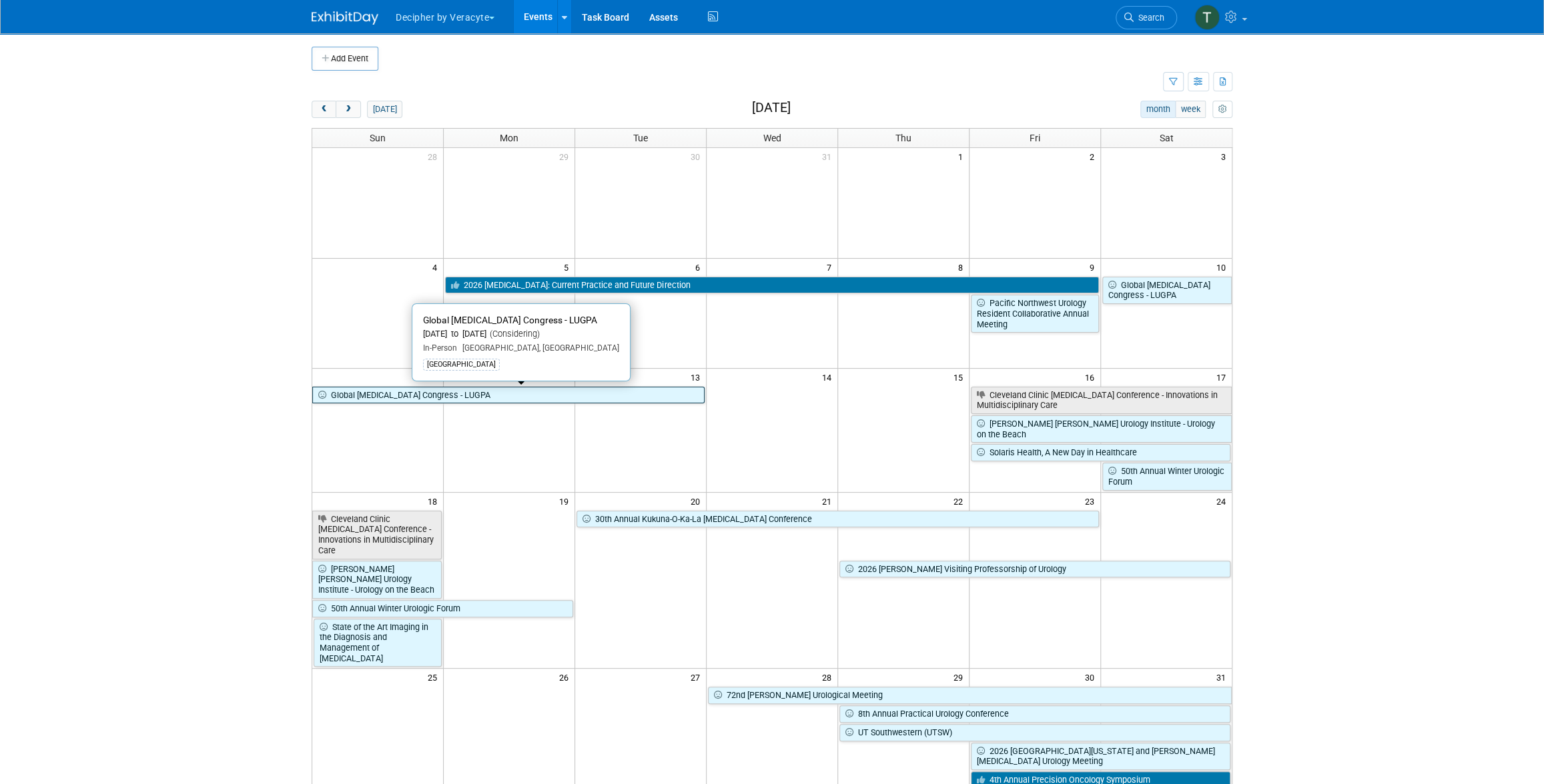
click at [661, 397] on link "Global [MEDICAL_DATA] Congress - LUGPA" at bounding box center [509, 395] width 393 height 17
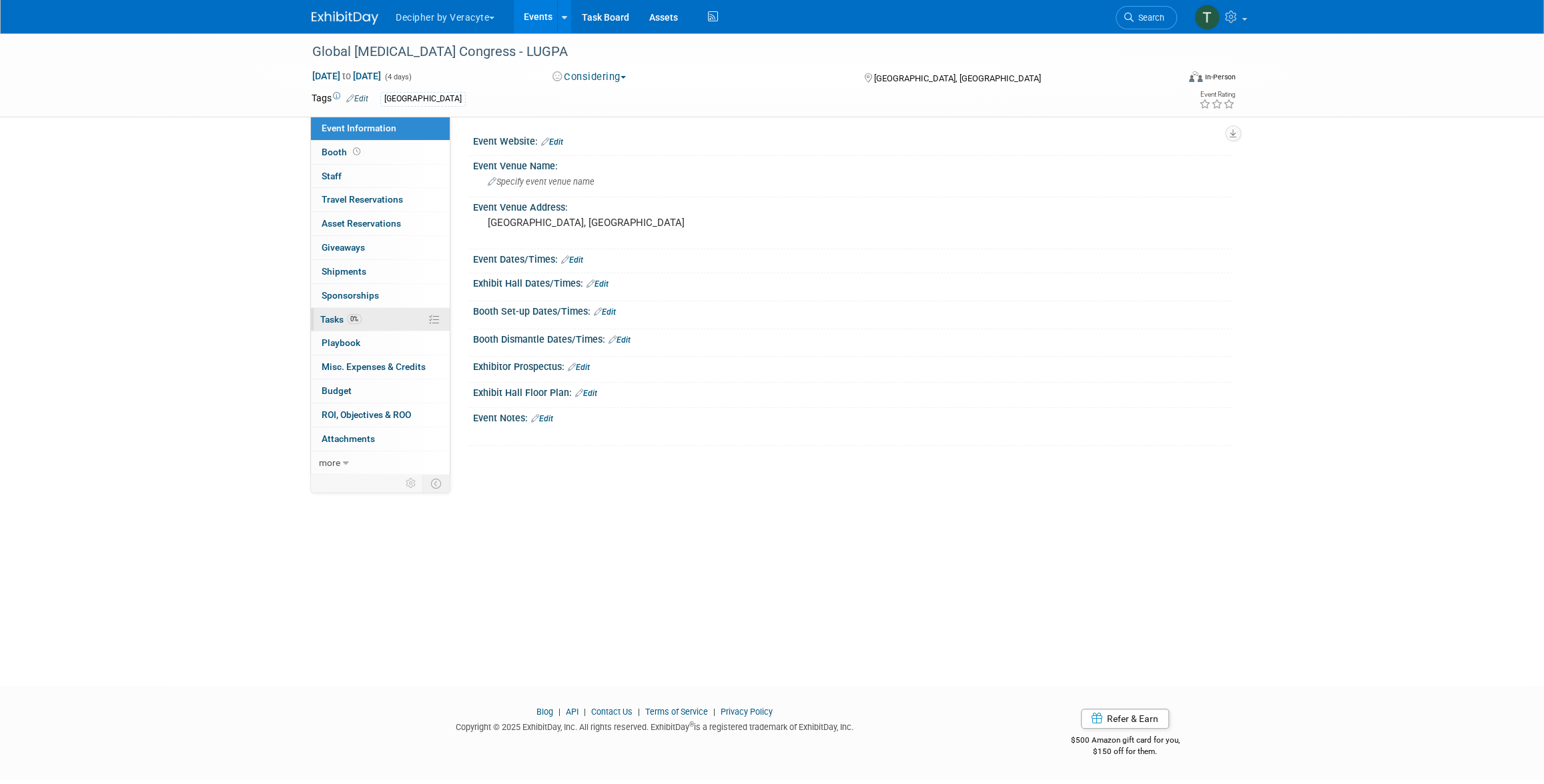
click at [360, 308] on link "0% Tasks 0%" at bounding box center [380, 320] width 139 height 23
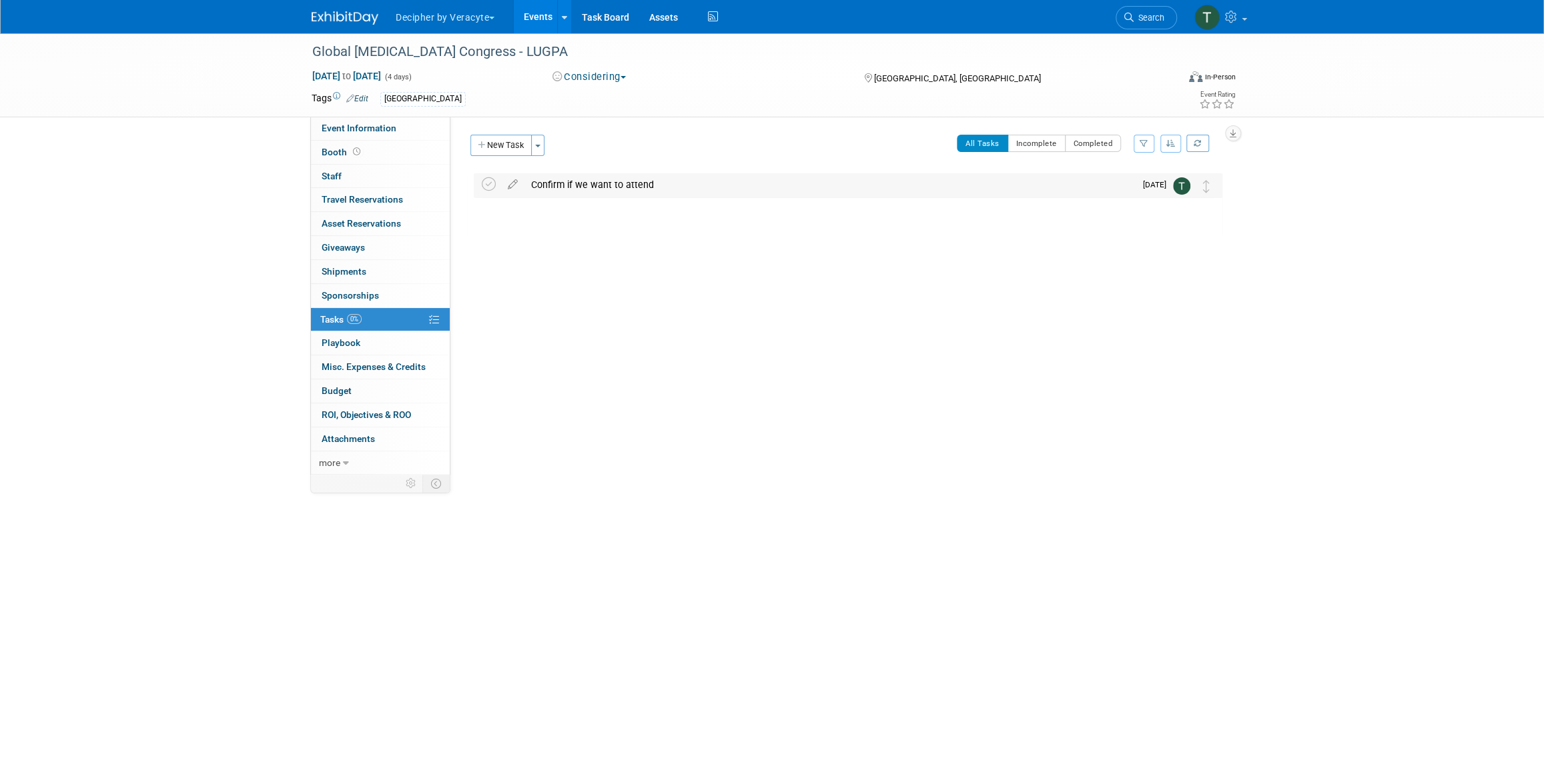
click at [608, 190] on div "Confirm if we want to attend" at bounding box center [830, 185] width 610 height 23
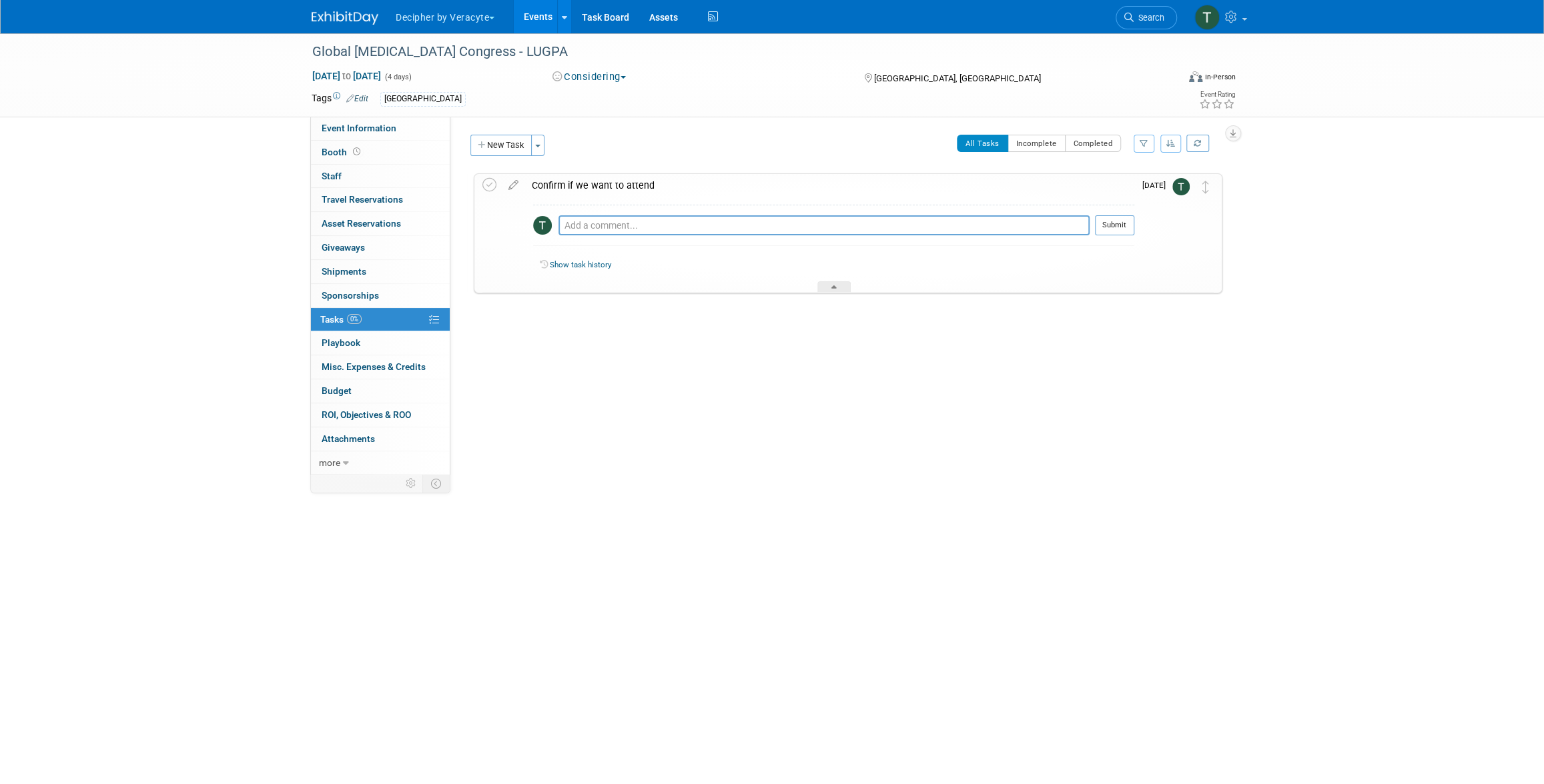
click at [624, 254] on div "Show task history" at bounding box center [833, 267] width 601 height 29
click at [616, 232] on textarea at bounding box center [824, 225] width 531 height 20
click at [607, 233] on textarea at bounding box center [824, 225] width 531 height 20
type textarea "[PERSON_NAME] is interested in attending this one."
click at [1120, 222] on button "Submit" at bounding box center [1114, 225] width 40 height 20
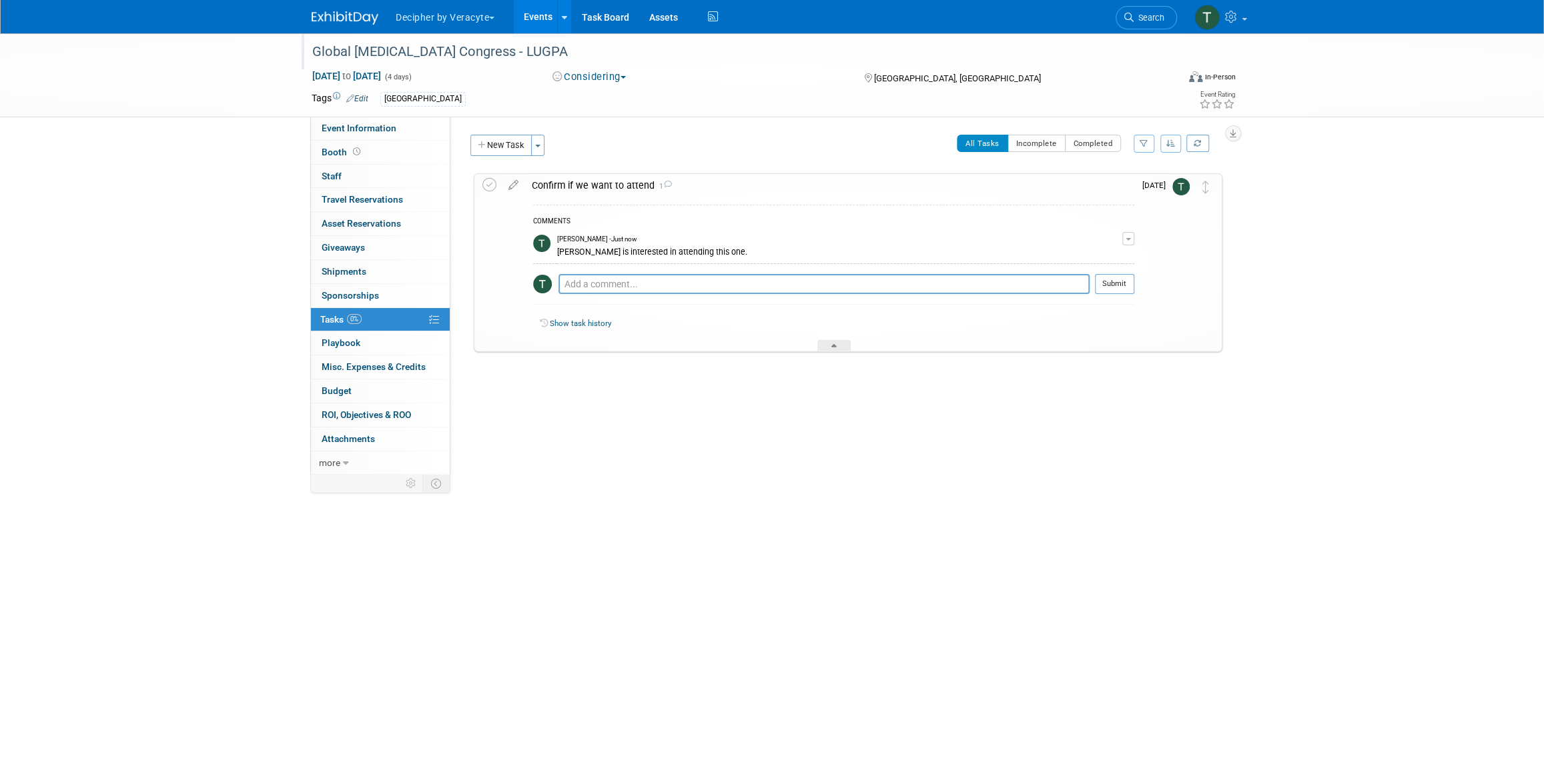
click at [536, 34] on div at bounding box center [737, 39] width 859 height 12
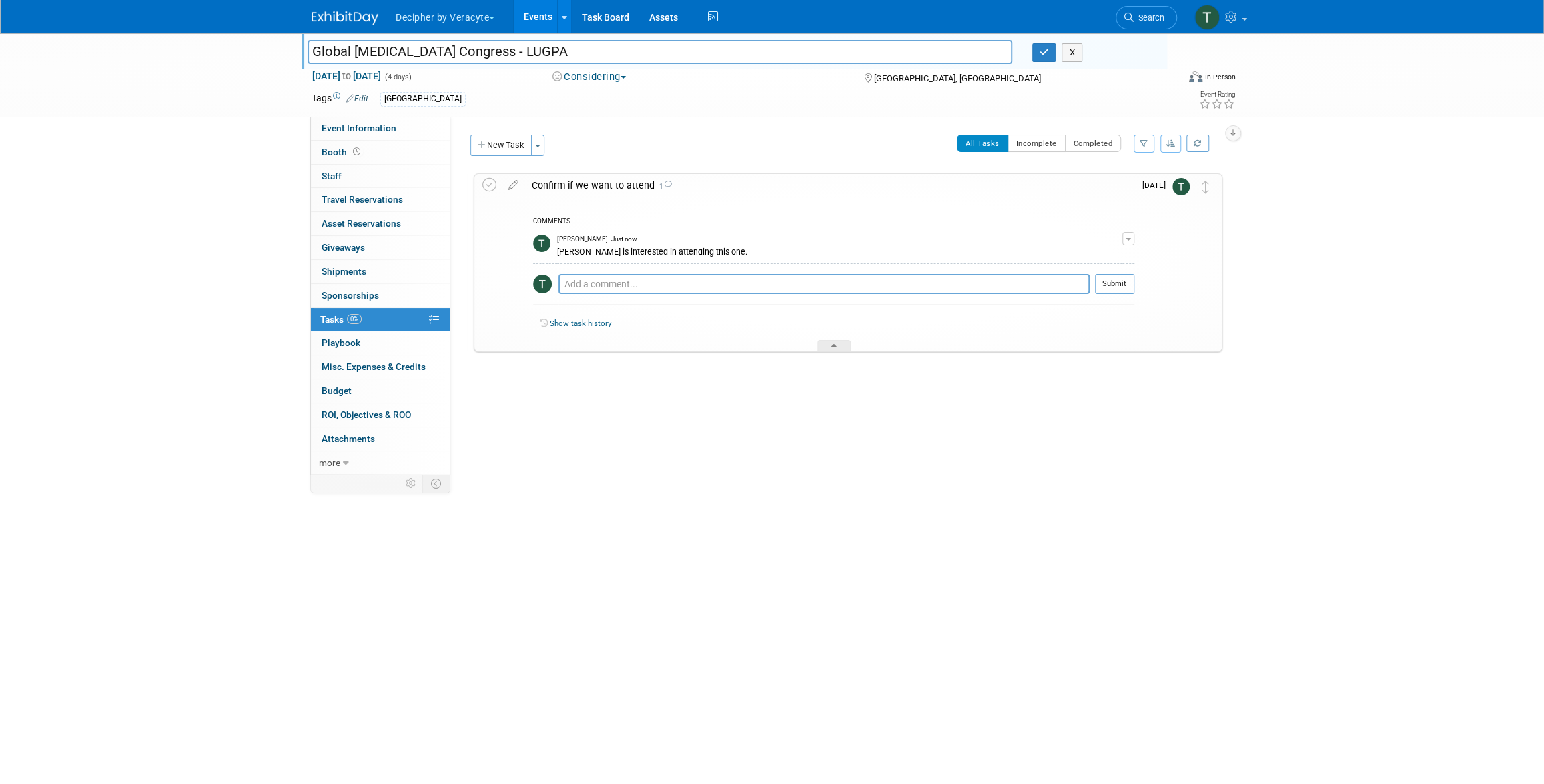
click at [538, 23] on link "Events" at bounding box center [538, 16] width 49 height 33
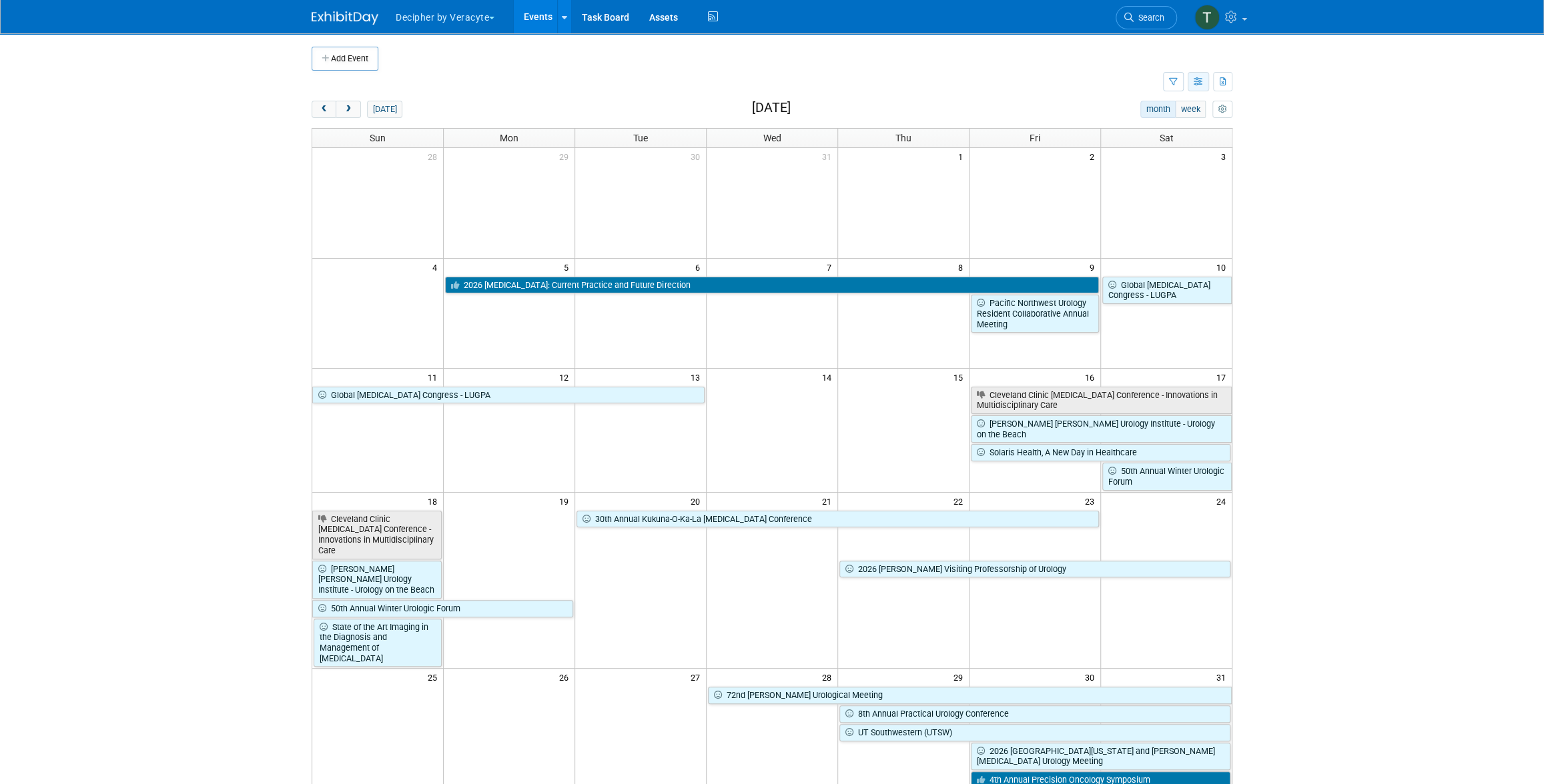
click at [1202, 85] on icon "button" at bounding box center [1198, 82] width 10 height 9
click at [1172, 128] on link "List View" at bounding box center [1142, 128] width 112 height 19
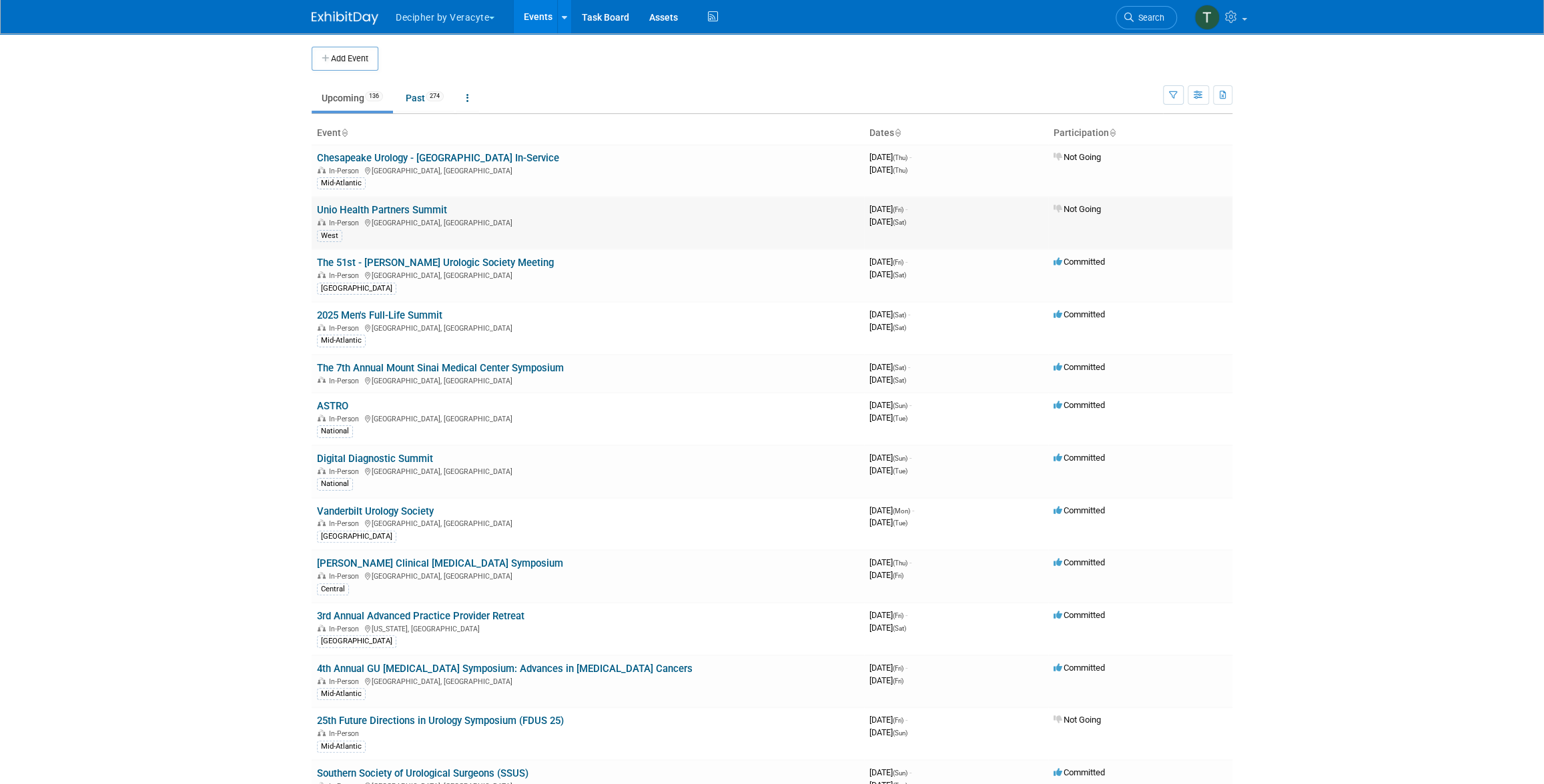
scroll to position [482, 0]
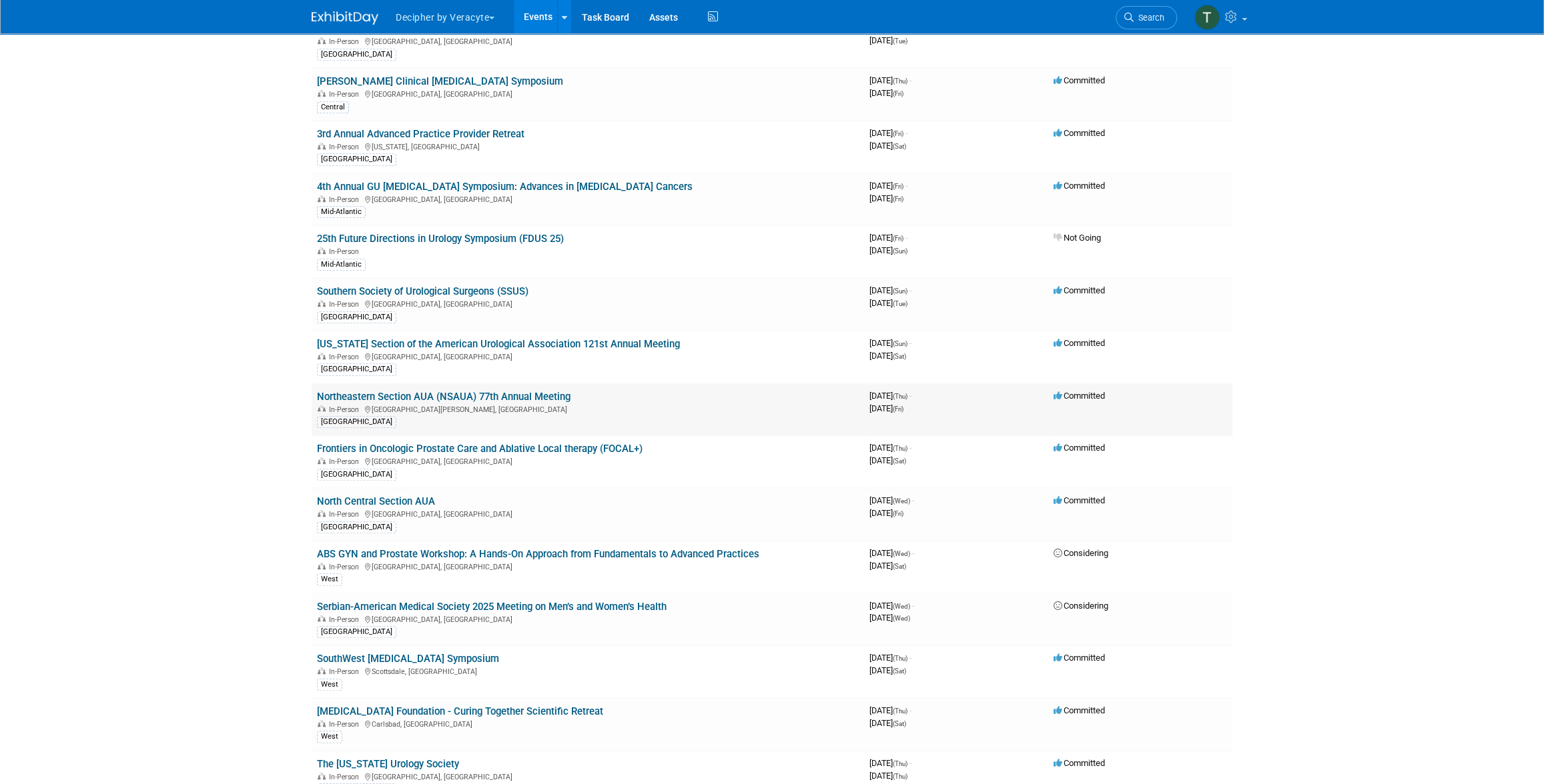
click at [558, 393] on link "Northeastern Section AUA (NSAUA) 77th Annual Meeting" at bounding box center [443, 397] width 253 height 12
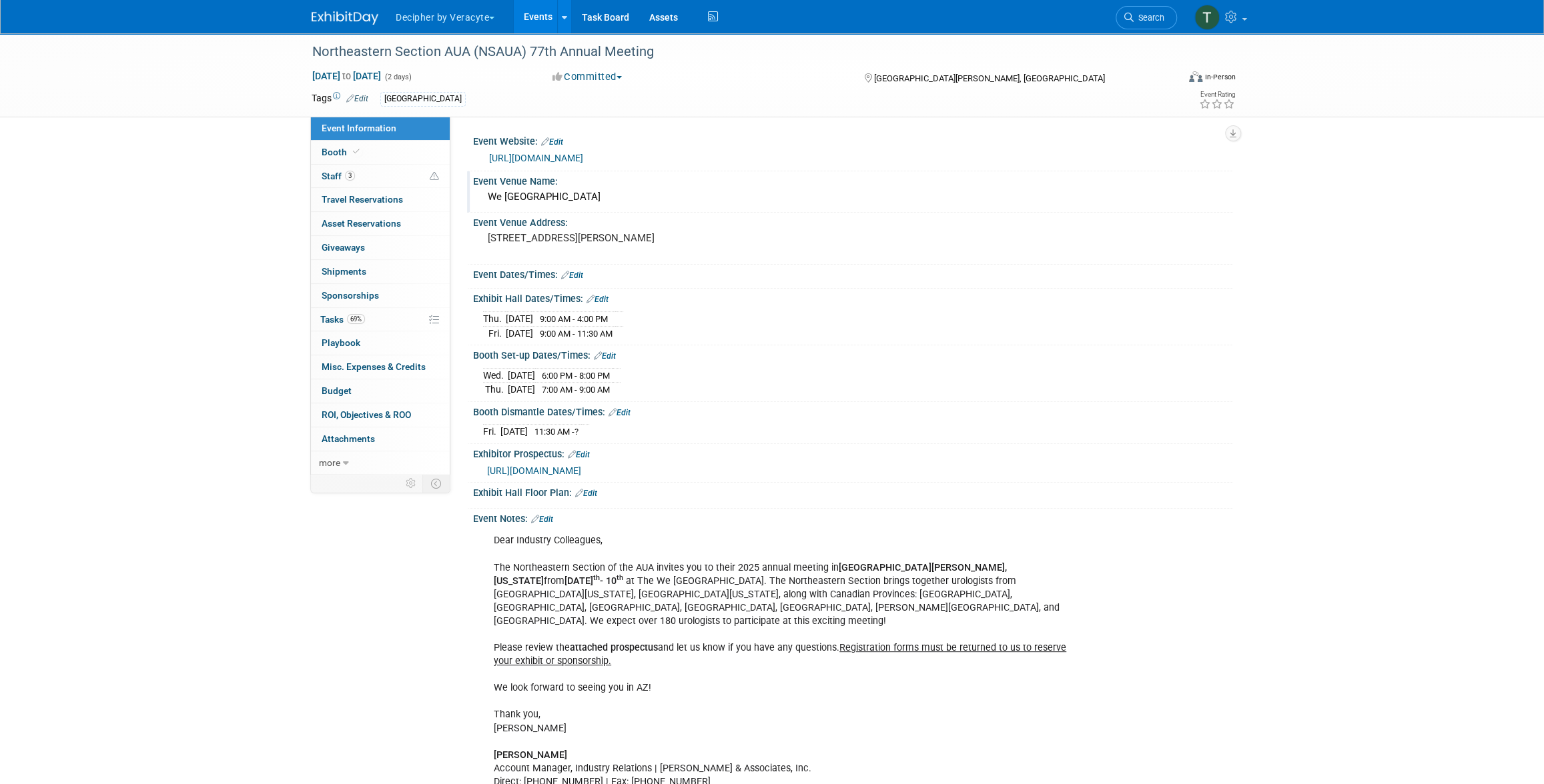
click at [567, 201] on div "We Ko Pa Resort" at bounding box center [853, 196] width 739 height 21
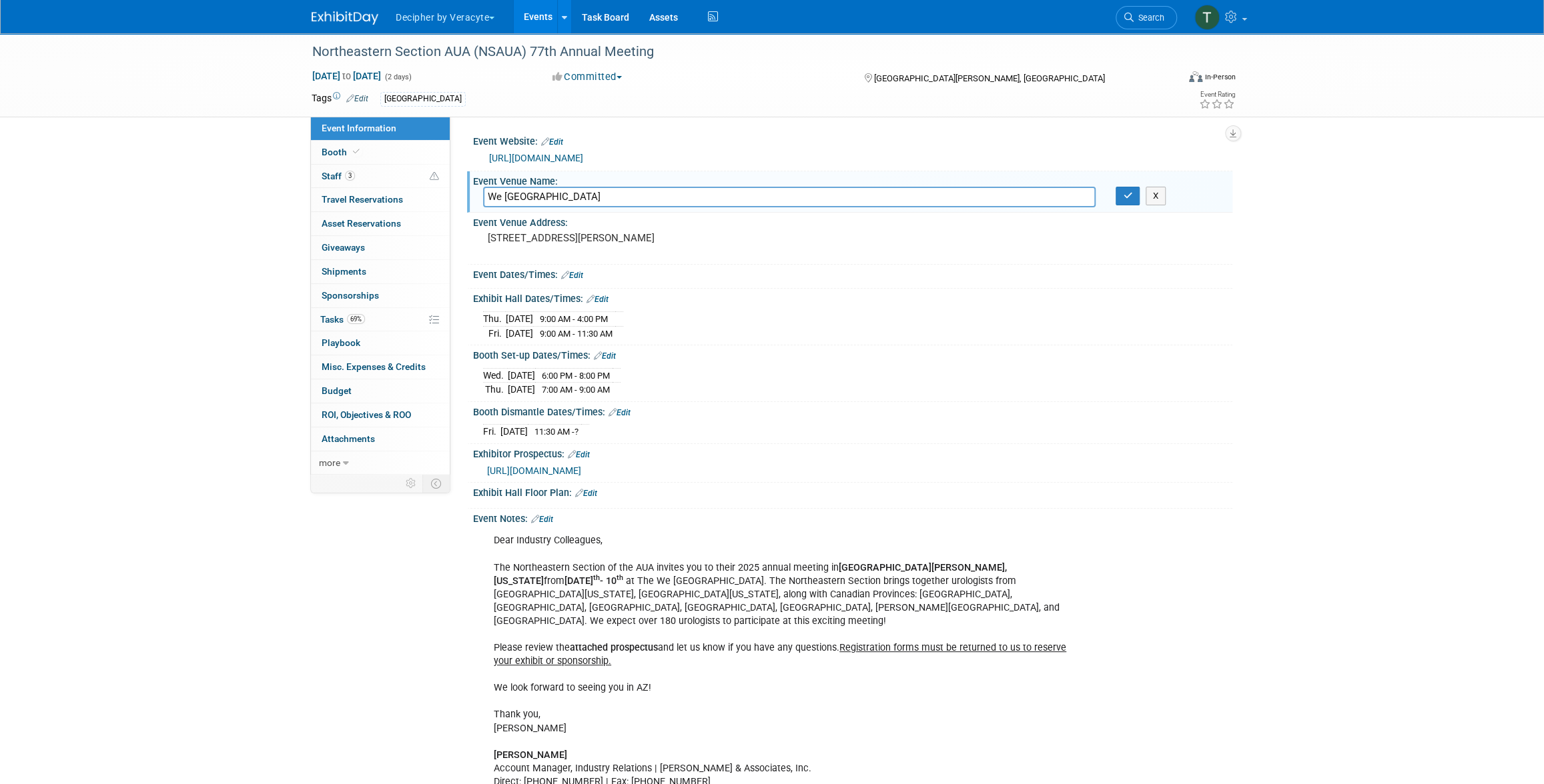
click at [567, 201] on input "We Ko Pa Resort" at bounding box center [789, 196] width 613 height 21
click at [614, 244] on pre "10438 WeKoPa Way Fort McDowell, AZ, 85264" at bounding box center [631, 237] width 287 height 12
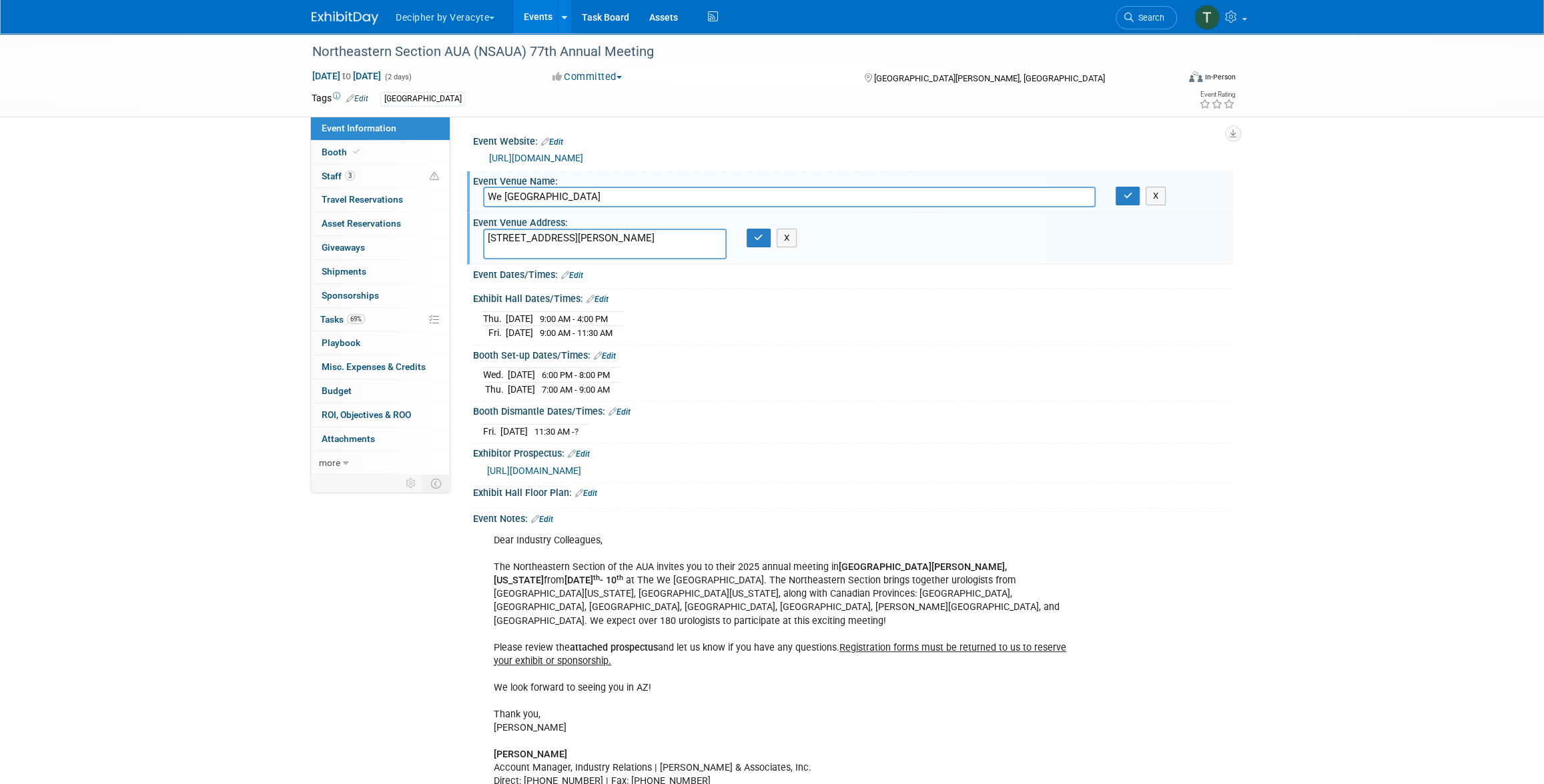
click at [614, 245] on textarea "10438 WeKoPa Way Fort McDowell, AZ, 85264" at bounding box center [605, 243] width 243 height 31
click at [619, 254] on textarea "10438 WeKoPa Way Fort McDowell, AZ, 85264" at bounding box center [605, 243] width 243 height 31
drag, startPoint x: 618, startPoint y: 251, endPoint x: 480, endPoint y: 221, distance: 141.2
click at [483, 222] on div "Event Venue Address: 10438 WeKoPa Way Fort McDowell, AZ, 85264 10438 WeKoPa Way…" at bounding box center [850, 238] width 765 height 51
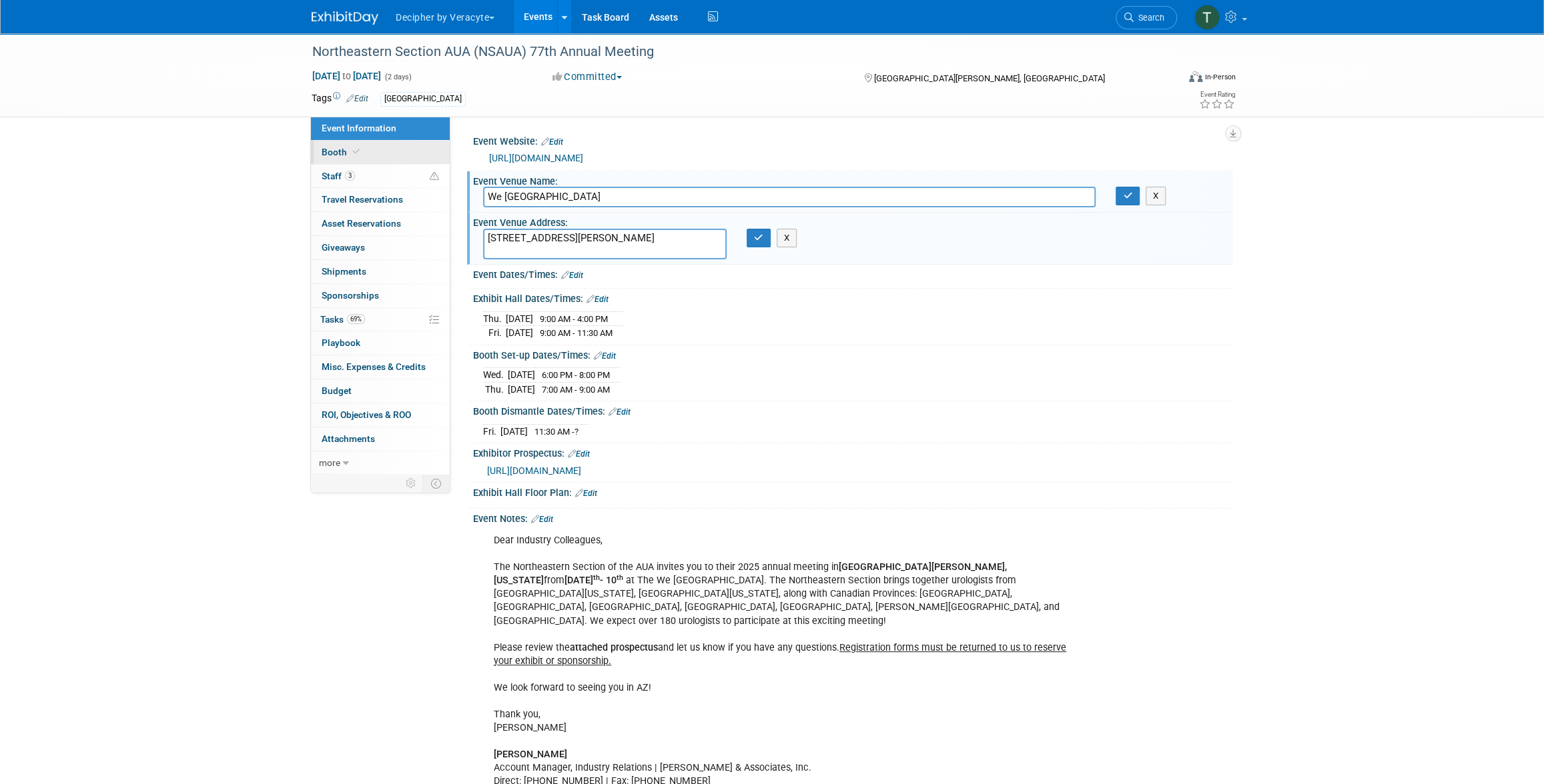
click at [372, 162] on link "Booth" at bounding box center [380, 153] width 139 height 23
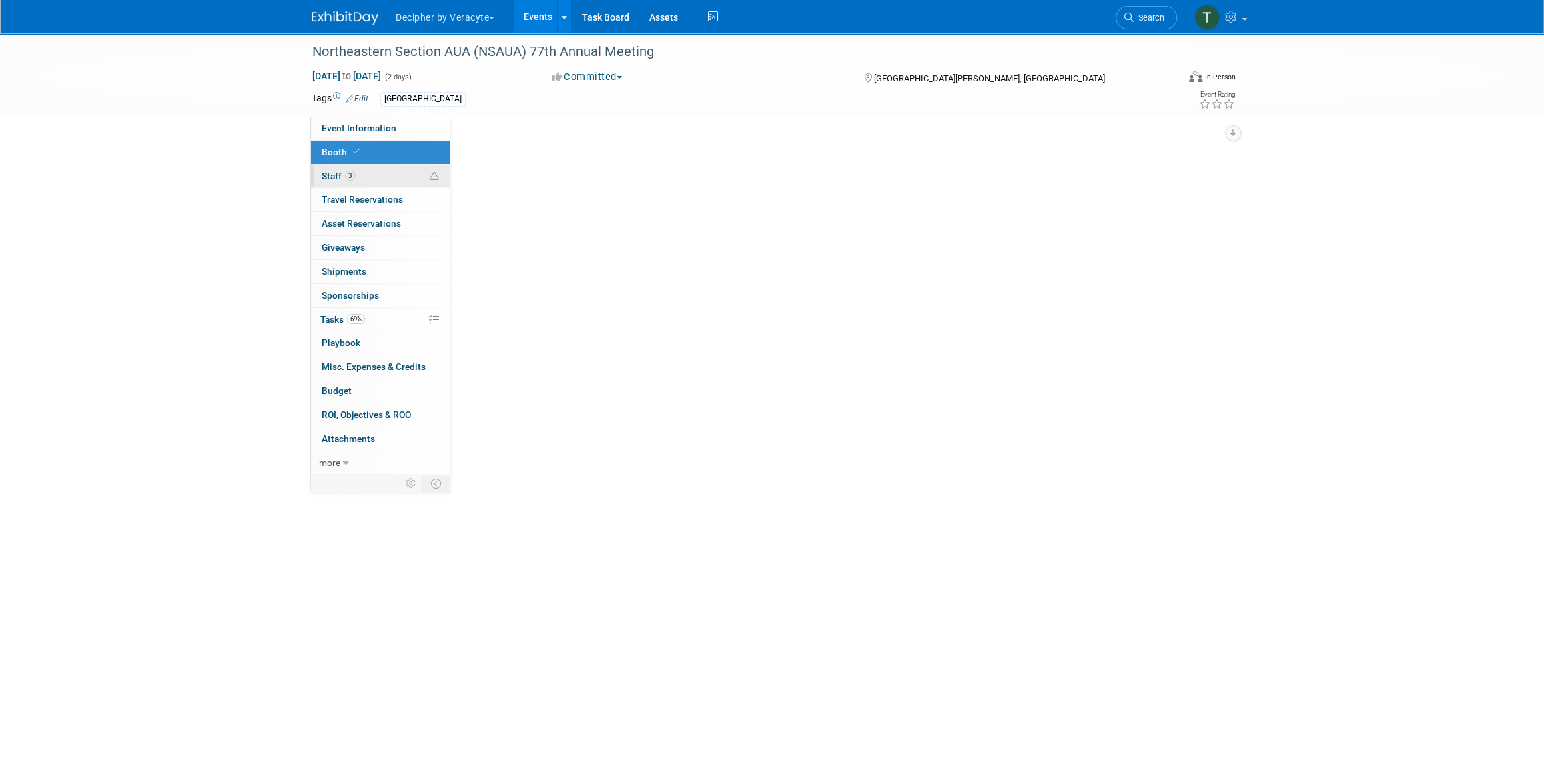
click at [374, 175] on link "3 Staff 3" at bounding box center [380, 176] width 139 height 23
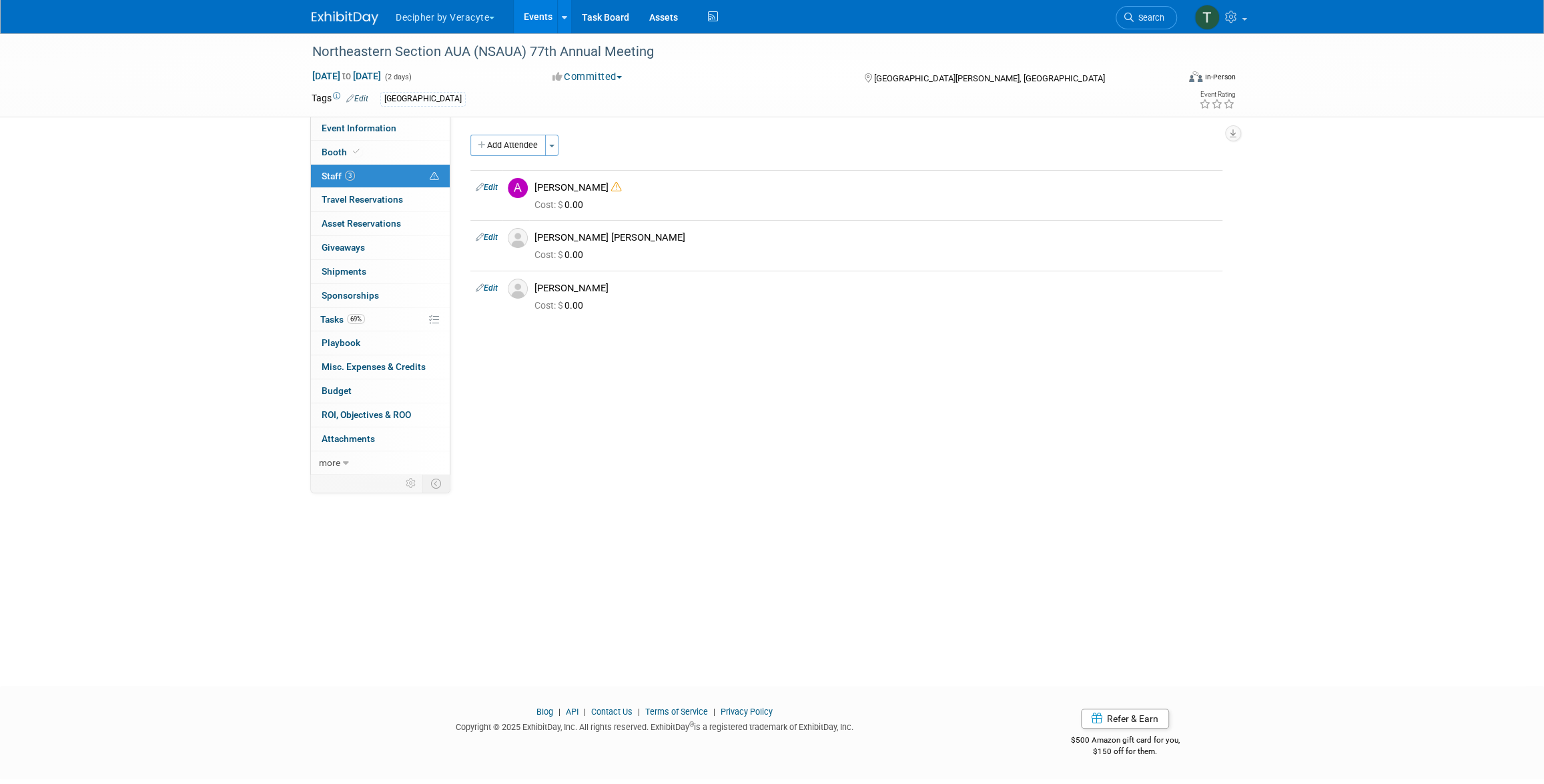
click at [534, 12] on link "Events" at bounding box center [538, 16] width 49 height 33
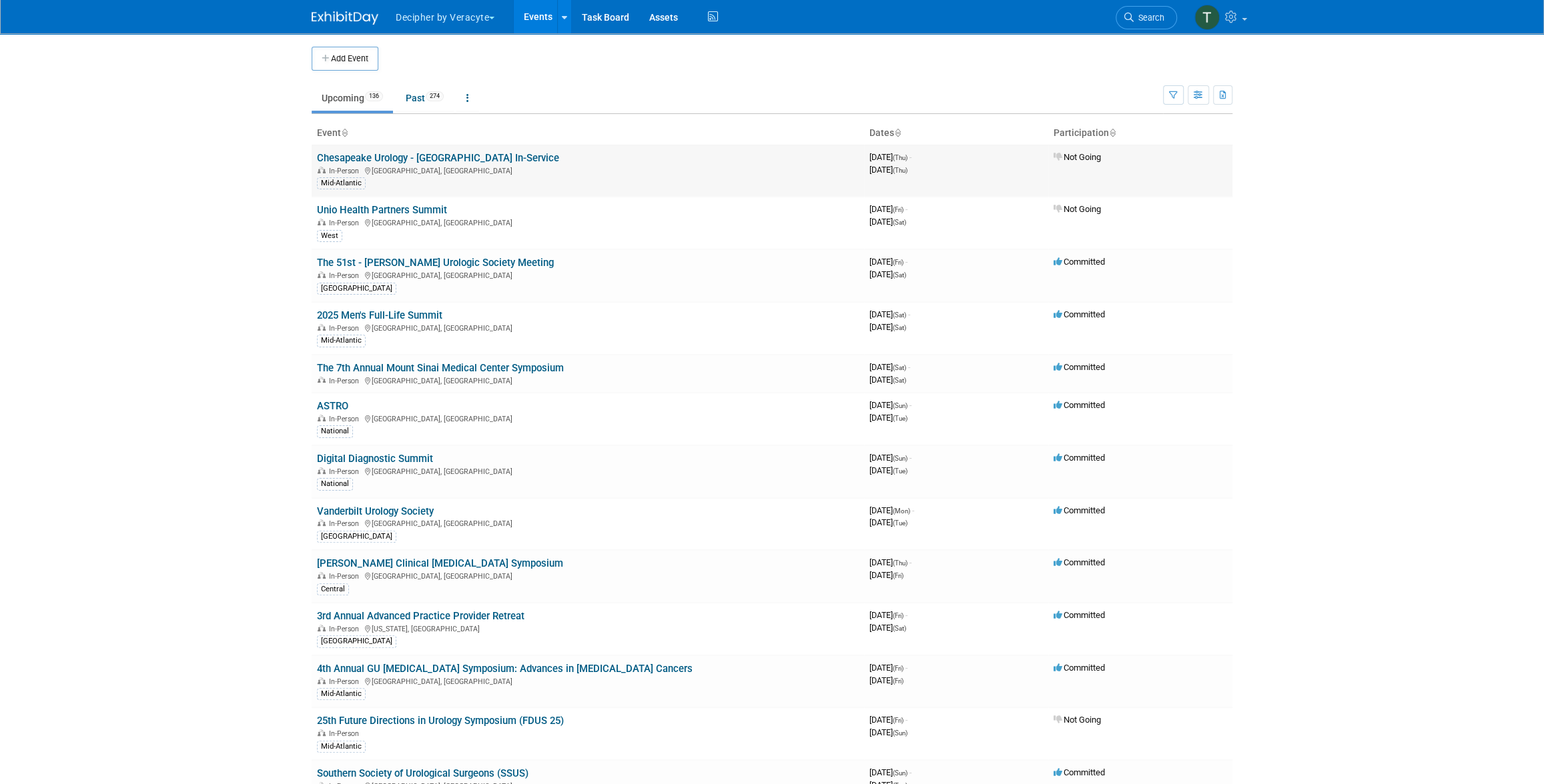
scroll to position [5747, 0]
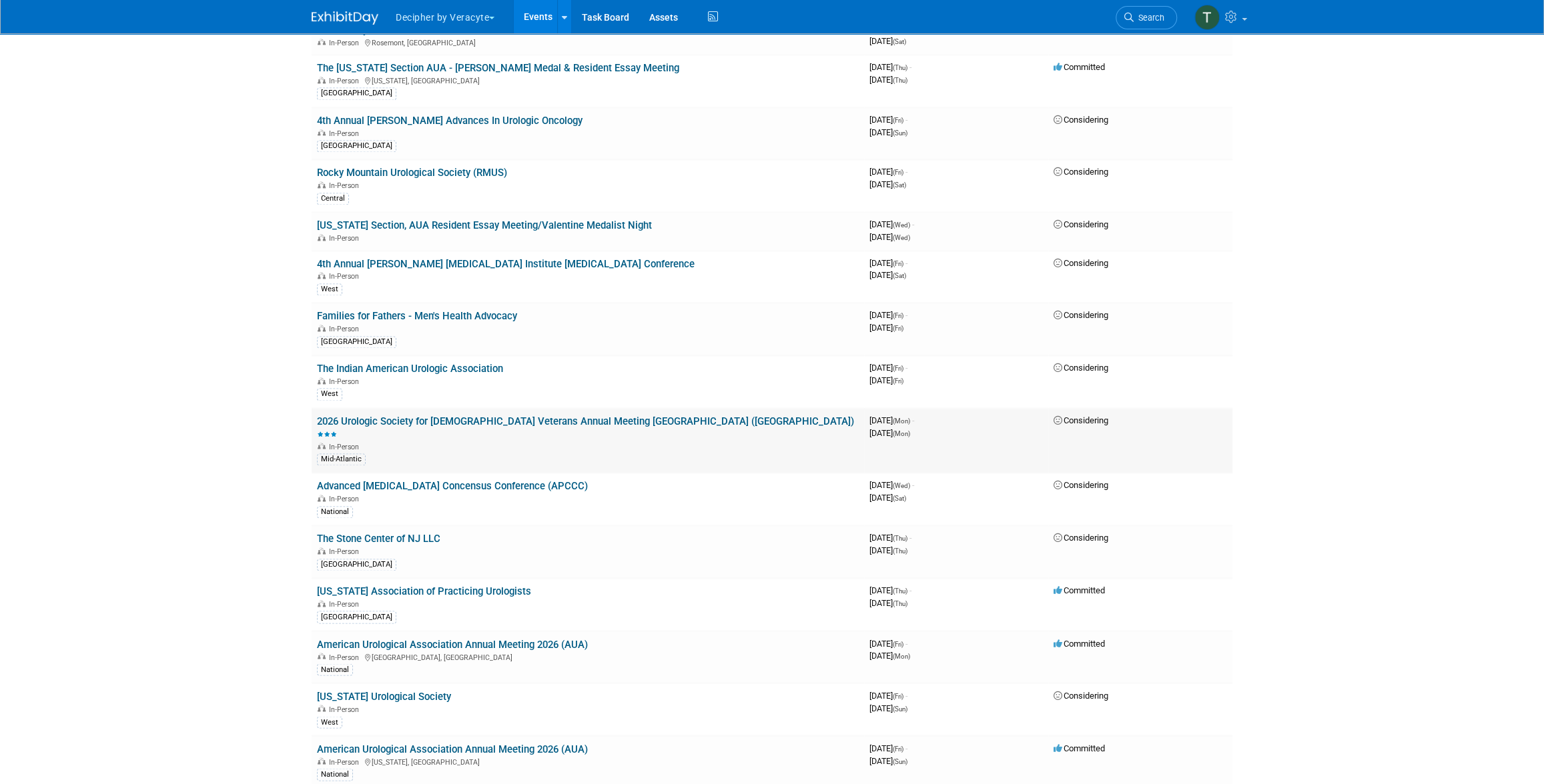
click at [588, 415] on link "2026 Urologic Society for [DEMOGRAPHIC_DATA] Veterans Annual Meeting [GEOGRAPHI…" at bounding box center [585, 428] width 537 height 25
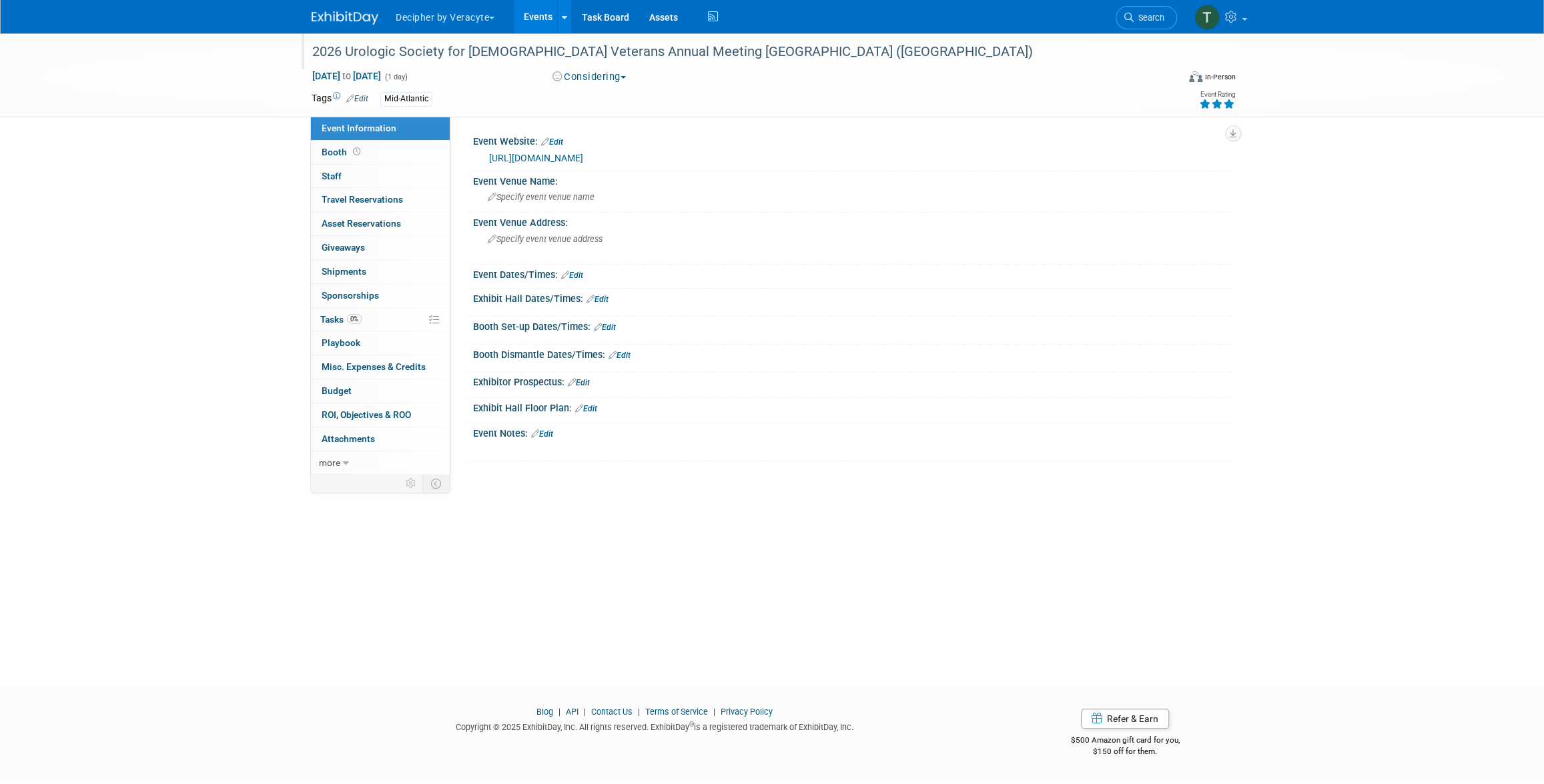
click at [430, 68] on div "2026 Urologic Society for [DEMOGRAPHIC_DATA] Veterans Annual Meeting [GEOGRAPHI…" at bounding box center [734, 51] width 865 height 36
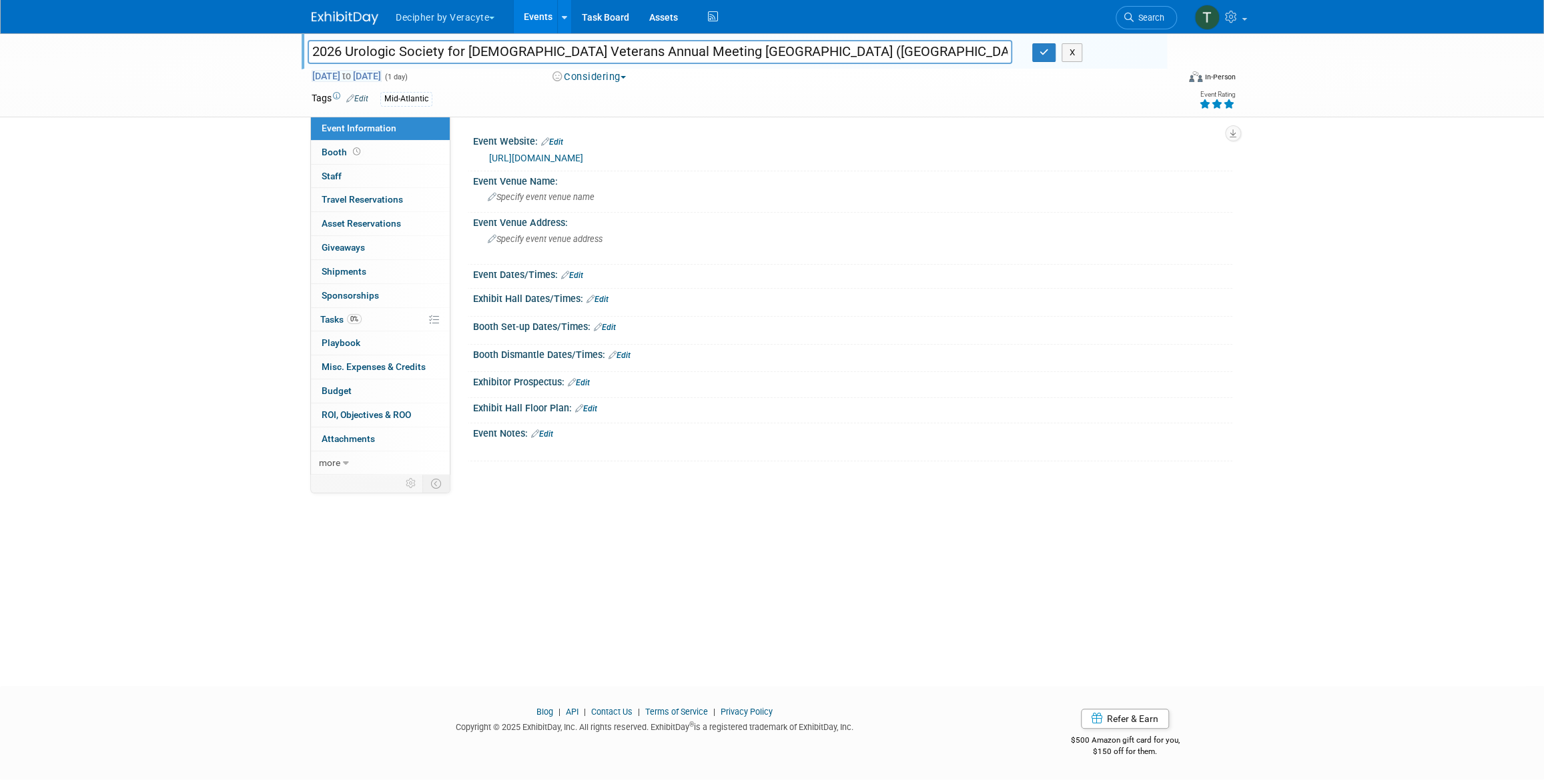
click at [382, 70] on span "[DATE] to [DATE]" at bounding box center [346, 76] width 70 height 12
type input "[DATE]"
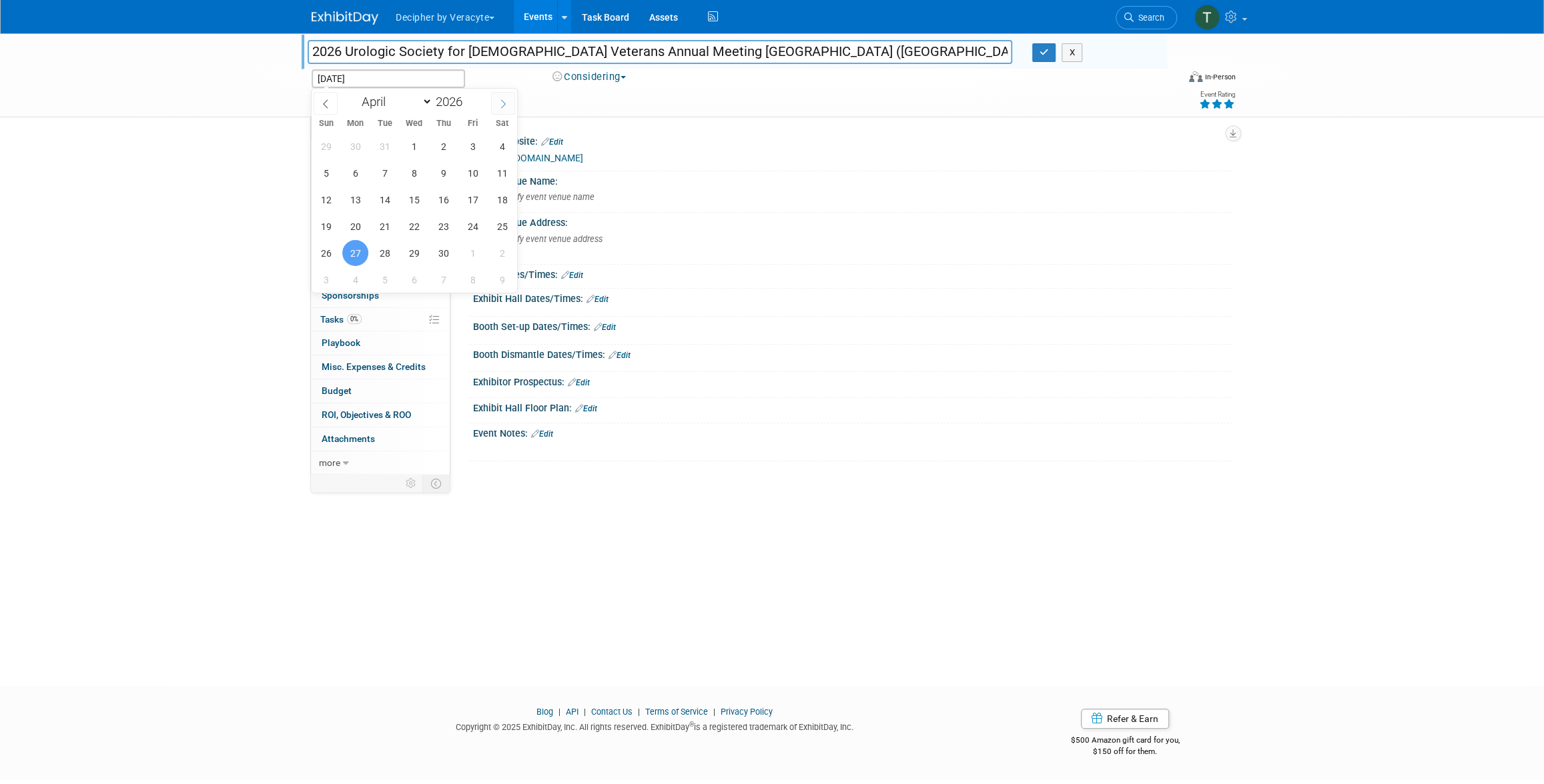
click at [499, 108] on span at bounding box center [502, 104] width 24 height 23
select select "4"
click at [328, 227] on span "17" at bounding box center [326, 227] width 26 height 26
type input "[DATE]"
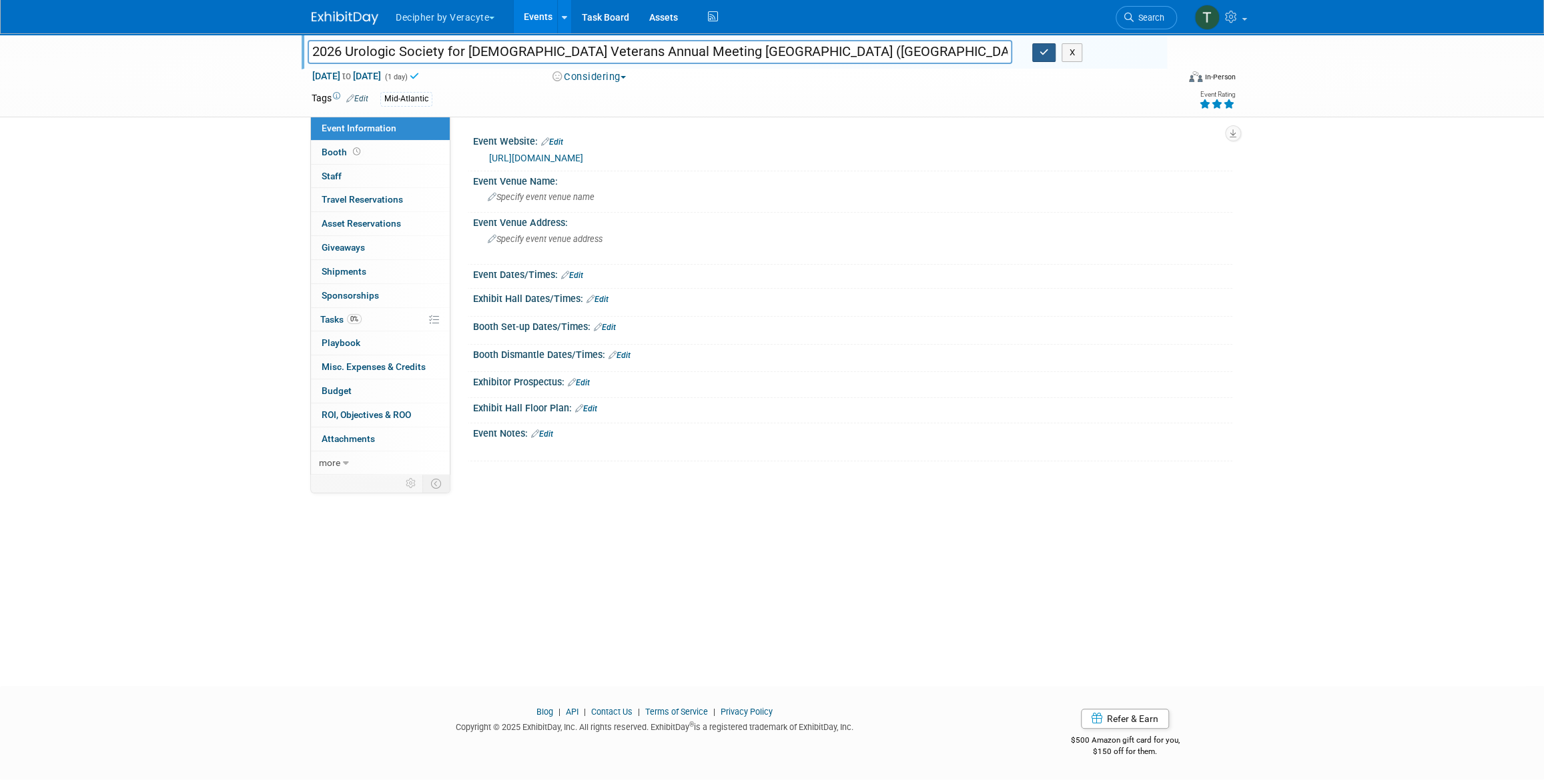
click at [1037, 49] on button "button" at bounding box center [1043, 53] width 24 height 19
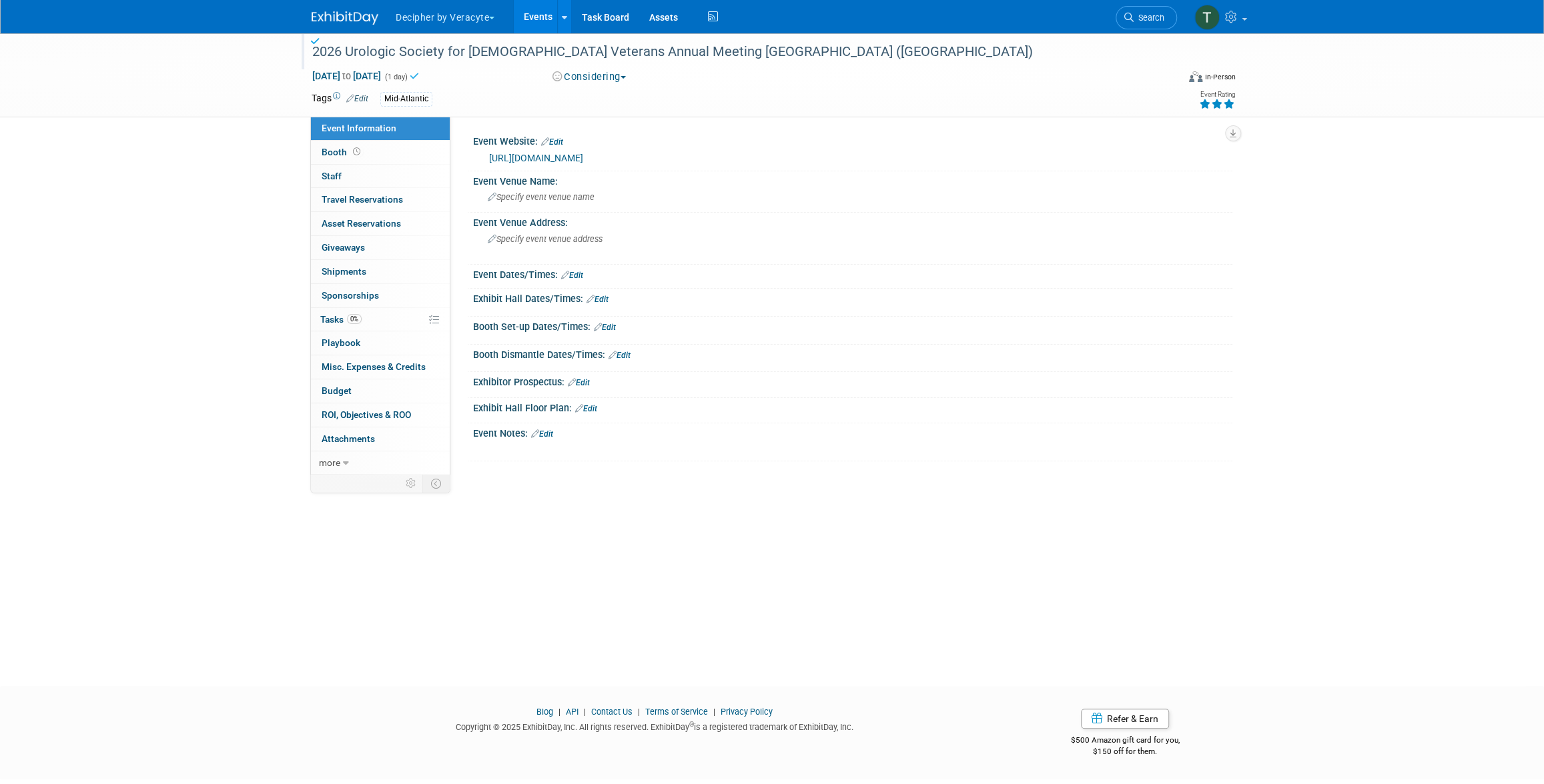
click at [1210, 109] on div at bounding box center [1217, 104] width 36 height 13
click at [1207, 106] on icon at bounding box center [1205, 104] width 12 height 9
click at [387, 176] on link "0 Staff 0" at bounding box center [380, 176] width 139 height 23
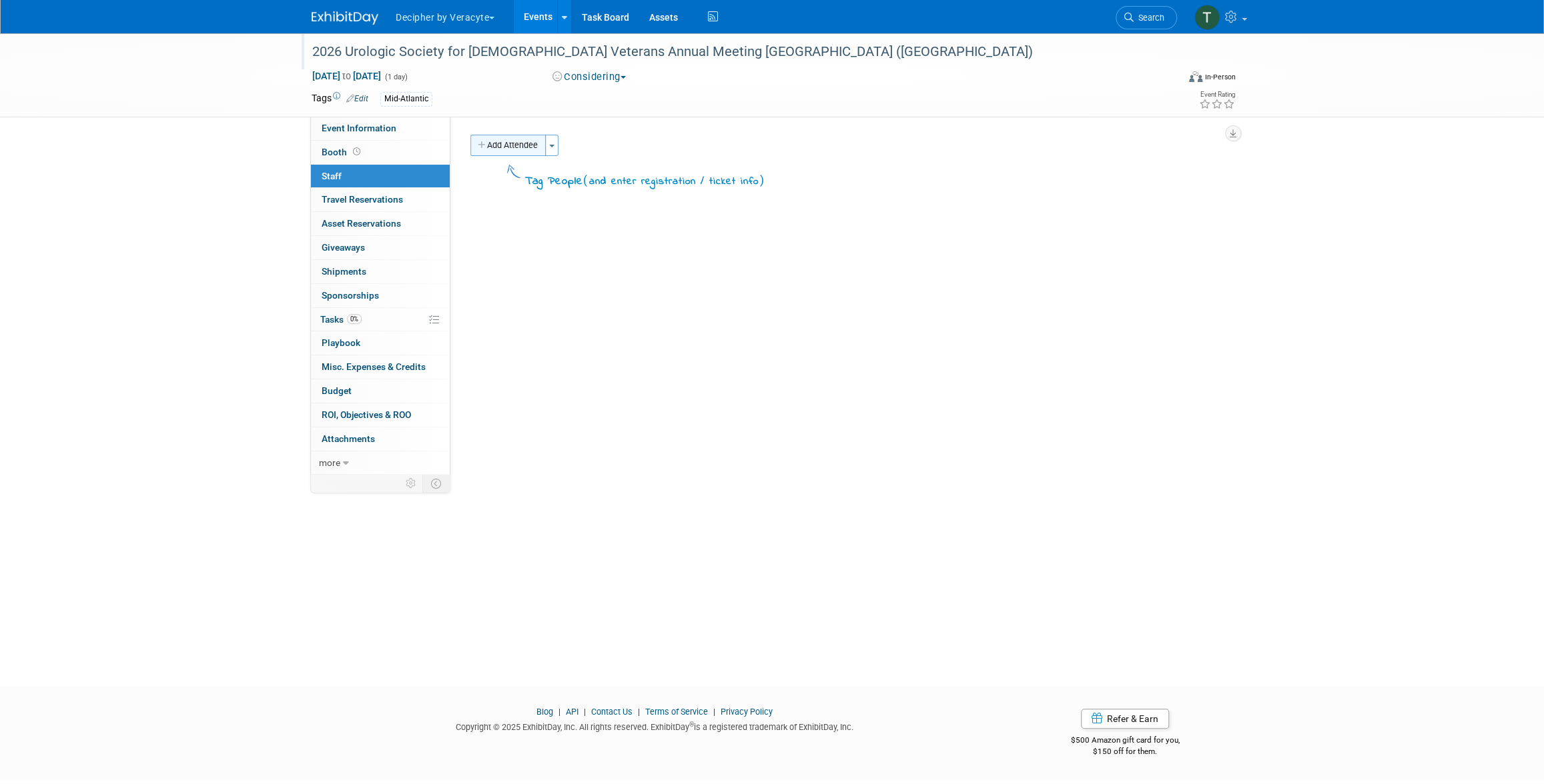
click at [499, 154] on button "Add Attendee" at bounding box center [507, 145] width 75 height 21
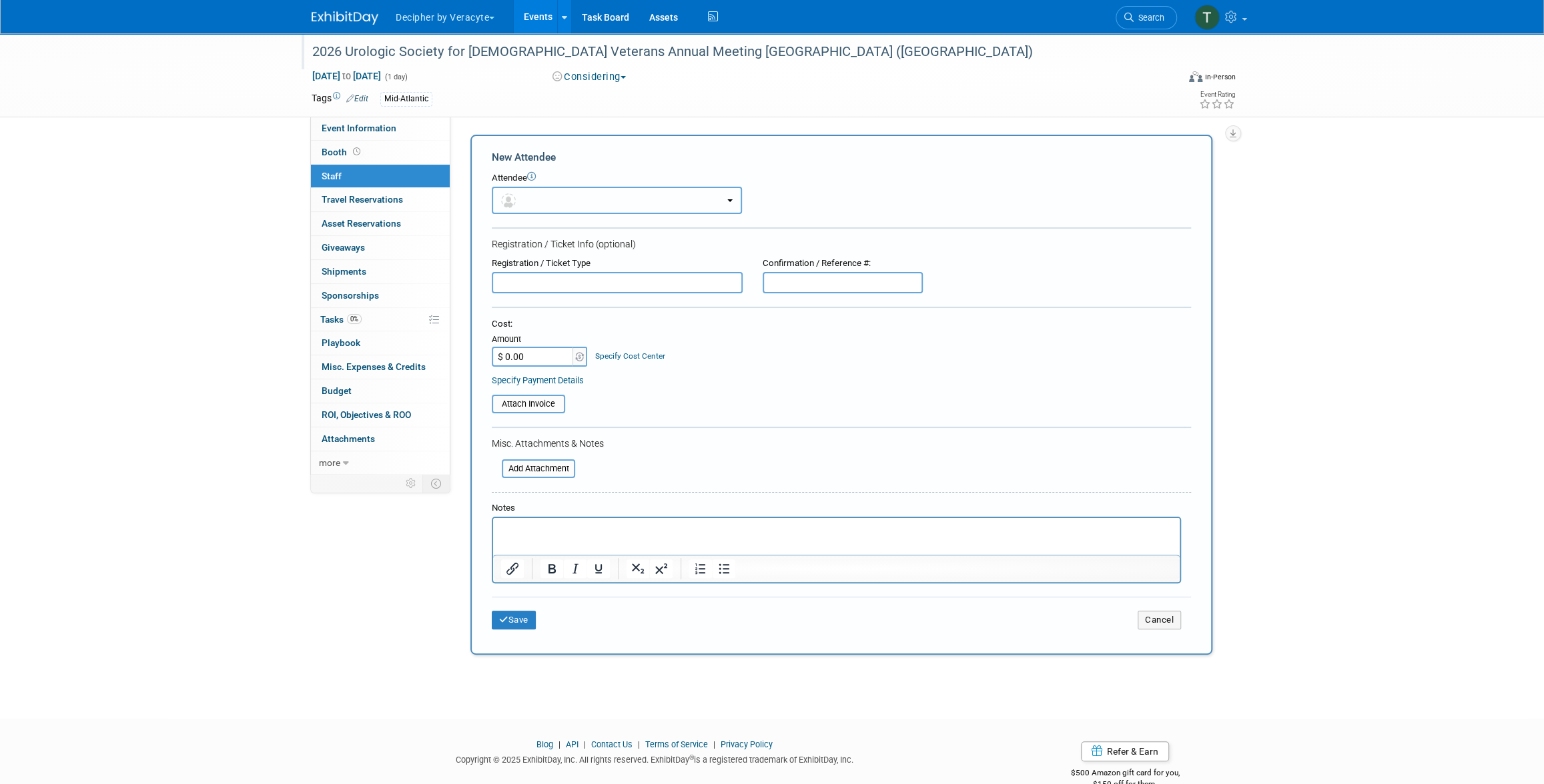
drag, startPoint x: 505, startPoint y: 190, endPoint x: 520, endPoint y: 200, distance: 18.0
click at [506, 190] on button "button" at bounding box center [616, 200] width 250 height 27
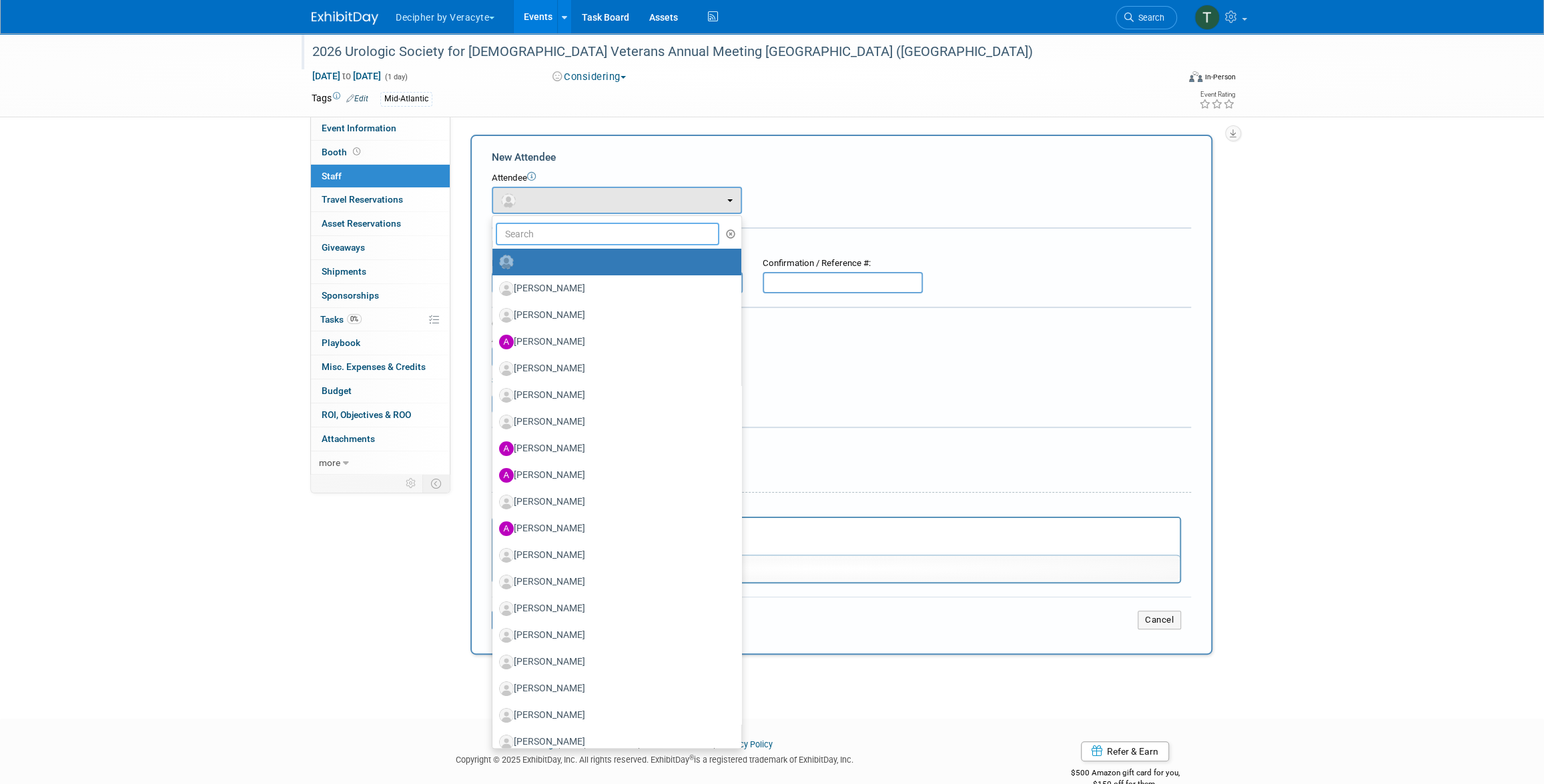
click at [557, 229] on input "text" at bounding box center [607, 234] width 224 height 23
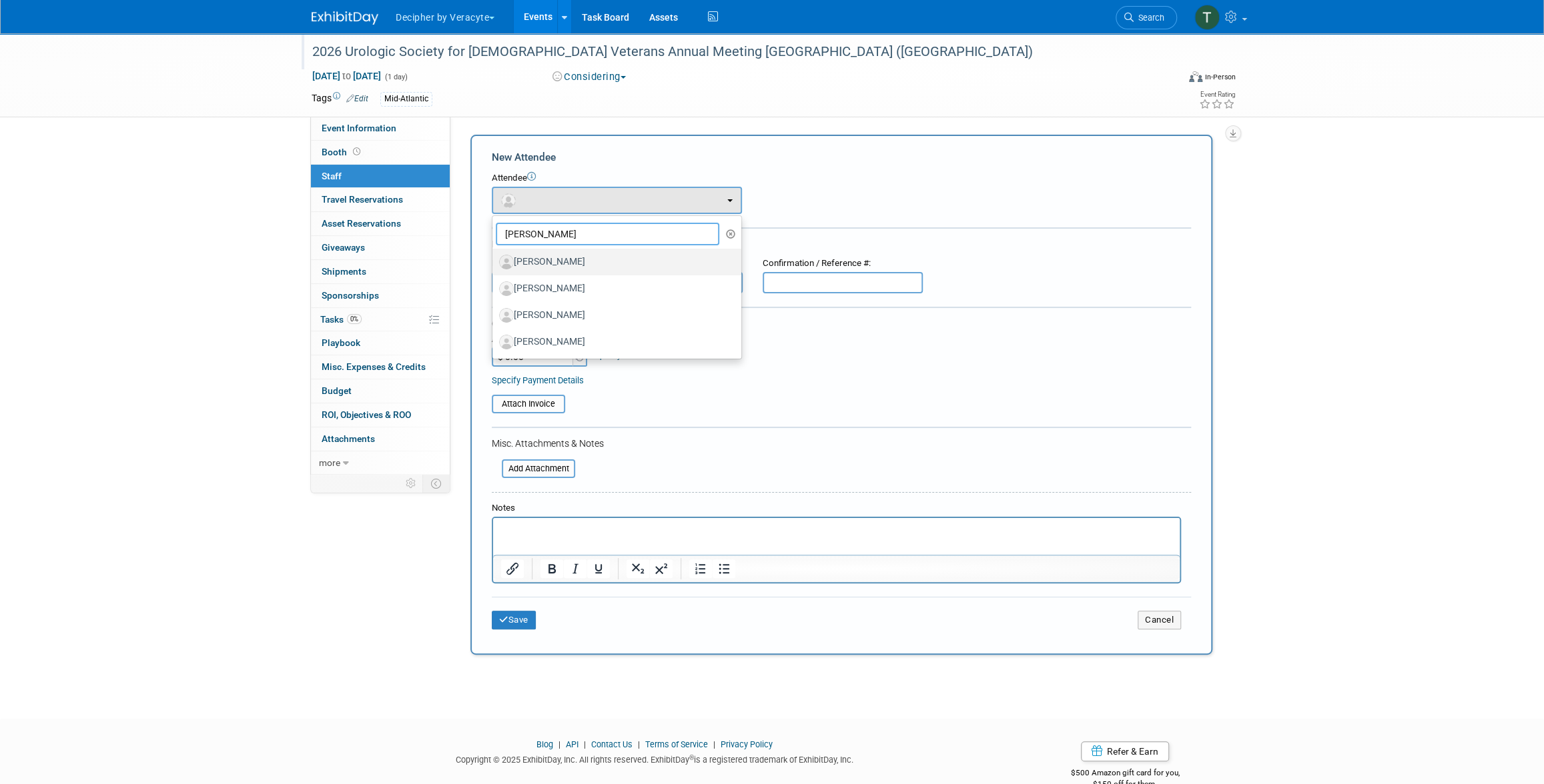
type input "[PERSON_NAME]"
click at [557, 264] on label "[PERSON_NAME]" at bounding box center [613, 262] width 228 height 21
click at [494, 264] on input "[PERSON_NAME]" at bounding box center [490, 261] width 9 height 9
select select "63151546-3673-4125-8d40-54cac80c5255"
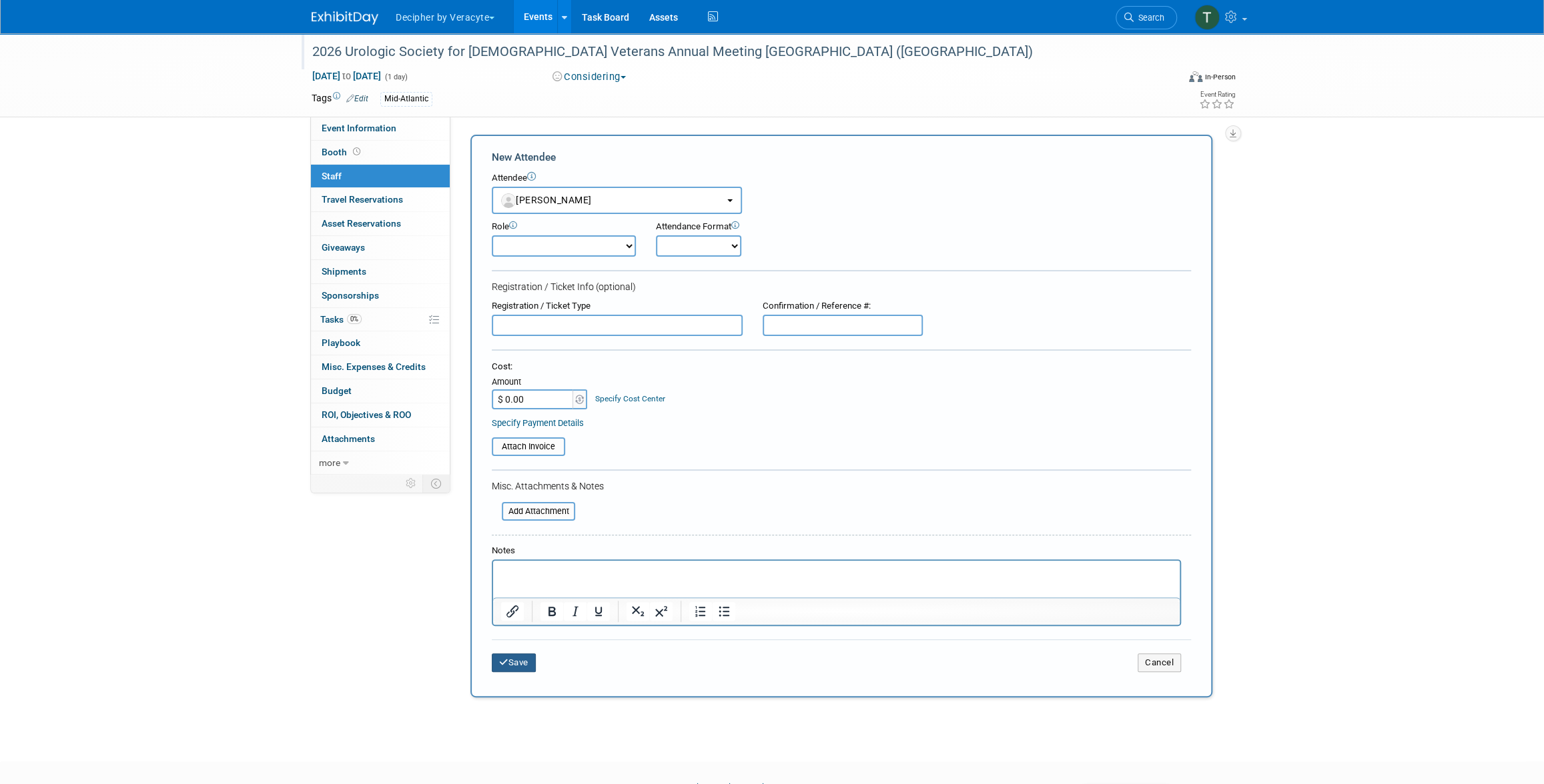
click at [509, 661] on button "Save" at bounding box center [513, 663] width 44 height 19
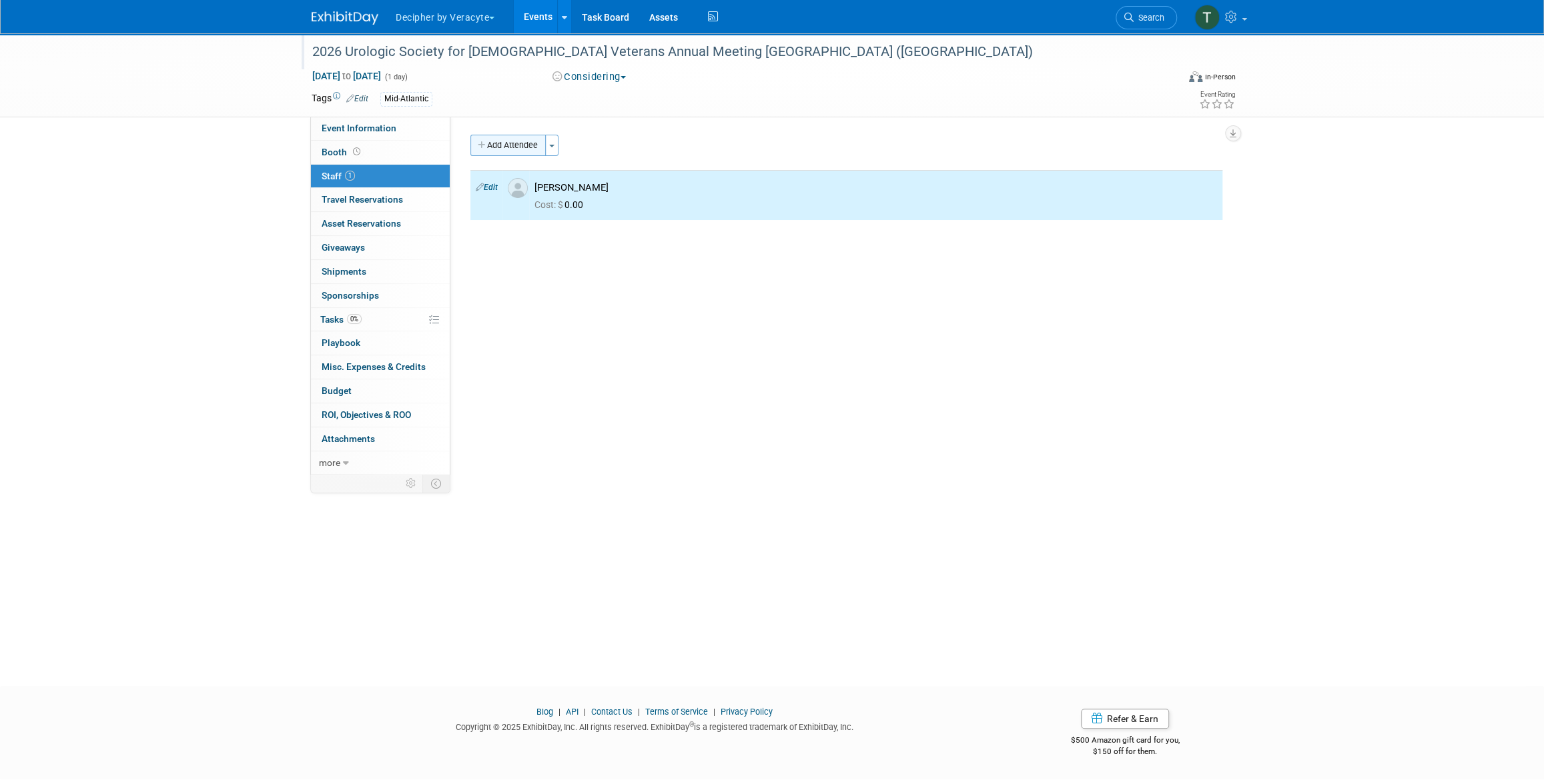
click at [512, 141] on button "Add Attendee" at bounding box center [507, 145] width 75 height 21
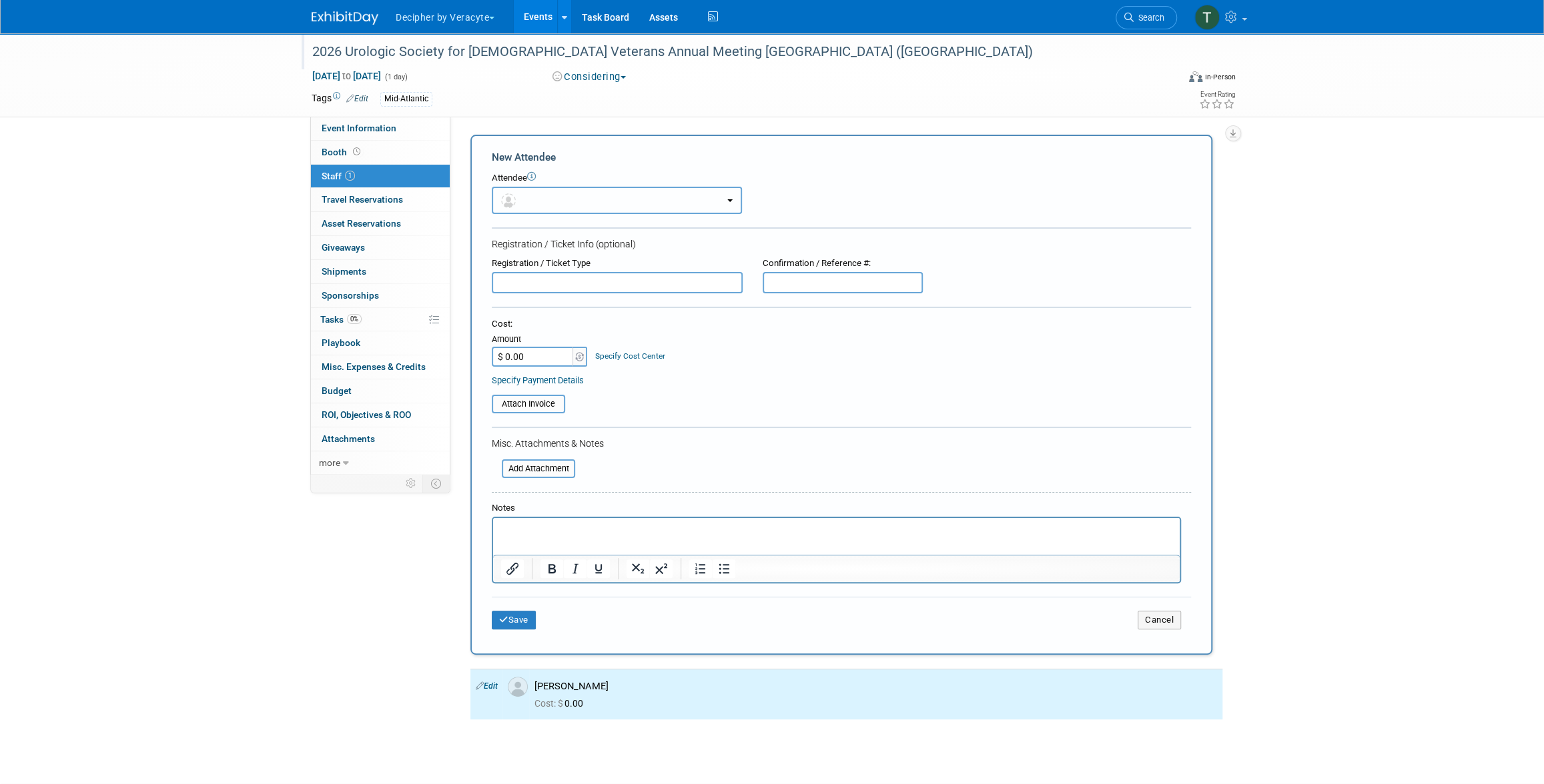
click at [525, 190] on button "button" at bounding box center [616, 200] width 250 height 27
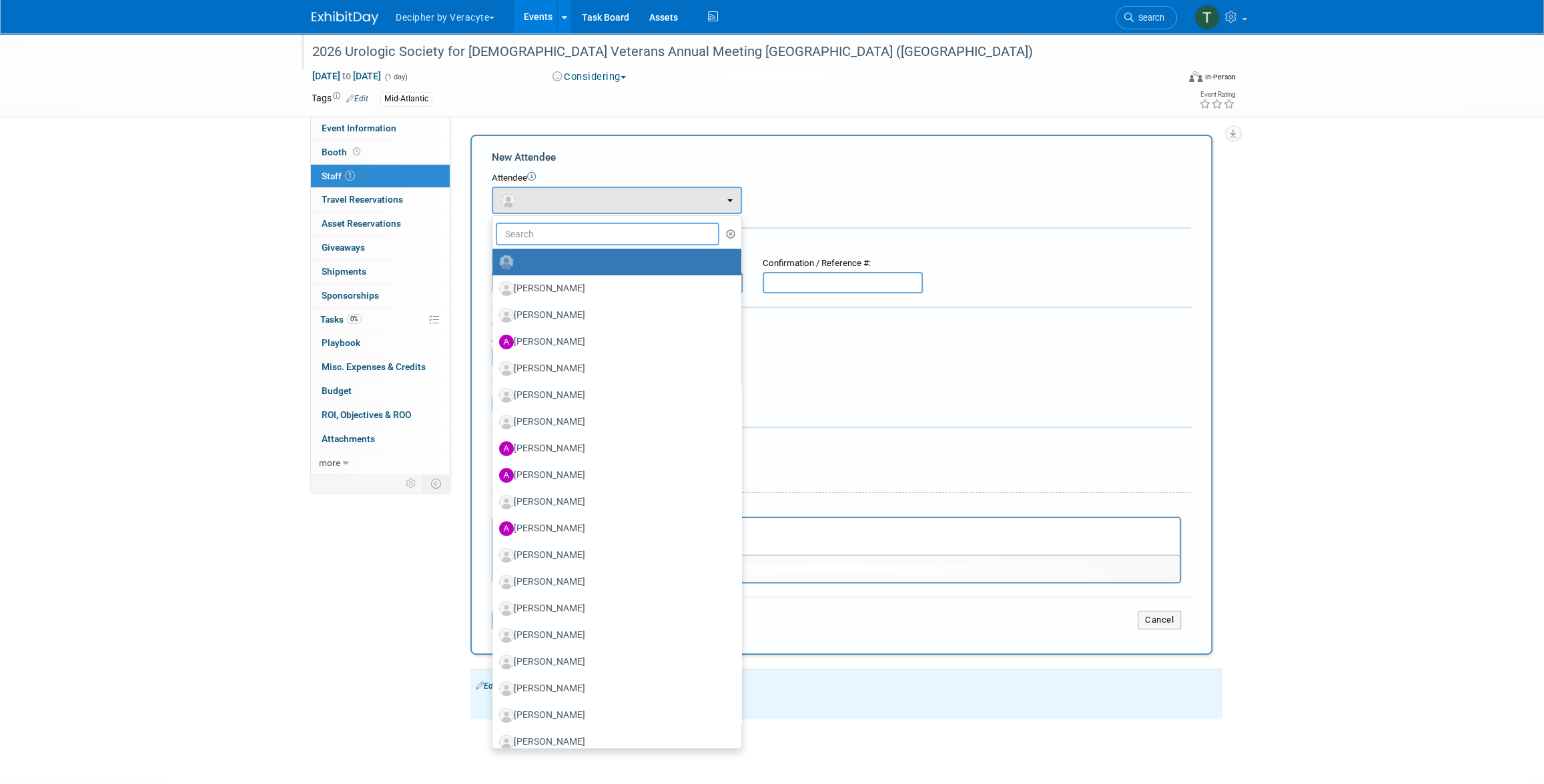
click at [543, 224] on input "text" at bounding box center [607, 234] width 224 height 23
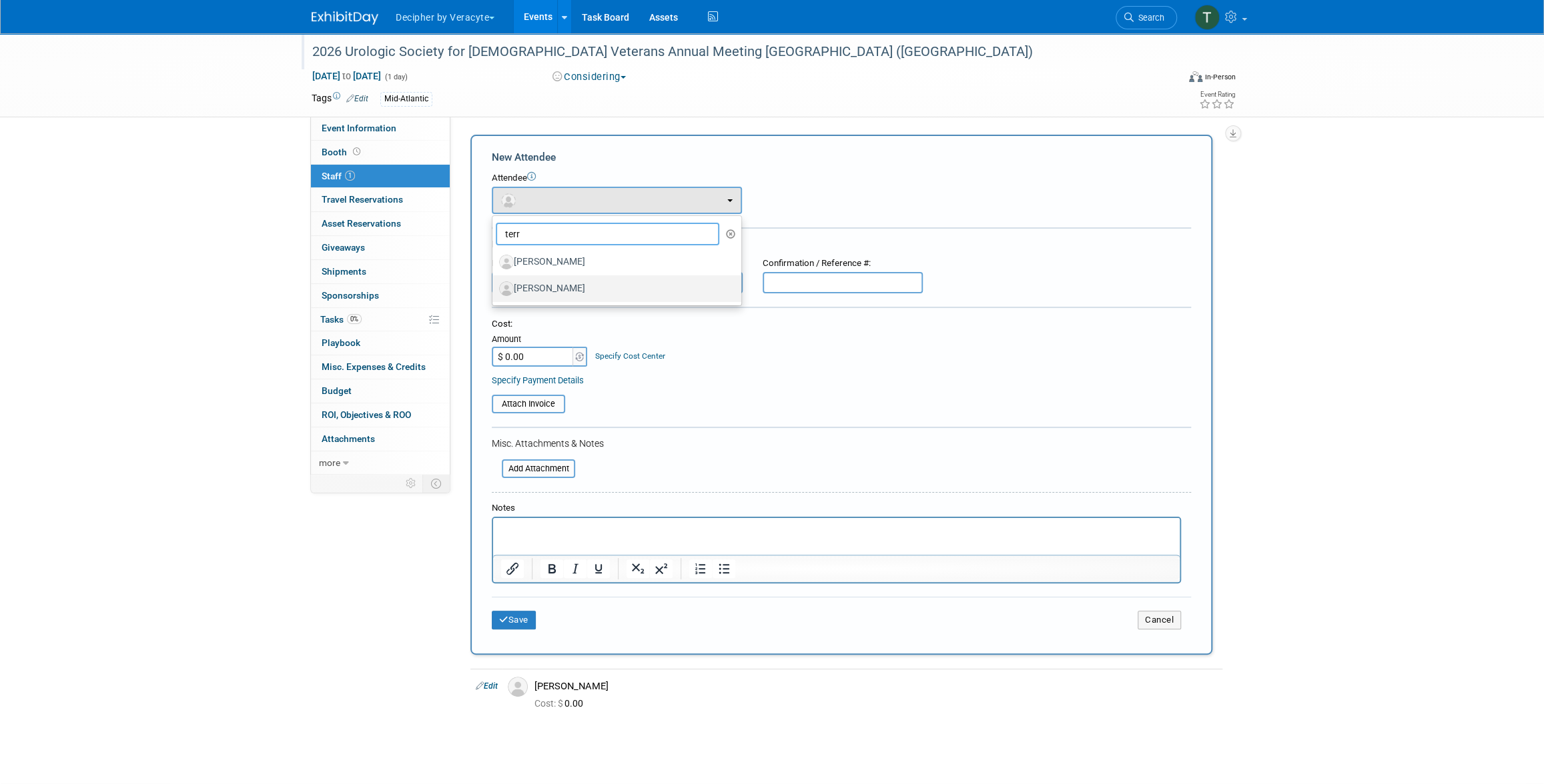
type input "terr"
click at [577, 276] on link "[PERSON_NAME]" at bounding box center [617, 289] width 249 height 26
click at [577, 289] on label "[PERSON_NAME]" at bounding box center [613, 289] width 228 height 21
click at [494, 289] on input "[PERSON_NAME]" at bounding box center [490, 287] width 9 height 9
select select "b4691b07-30f5-4165-81b1-2bca387e5b67"
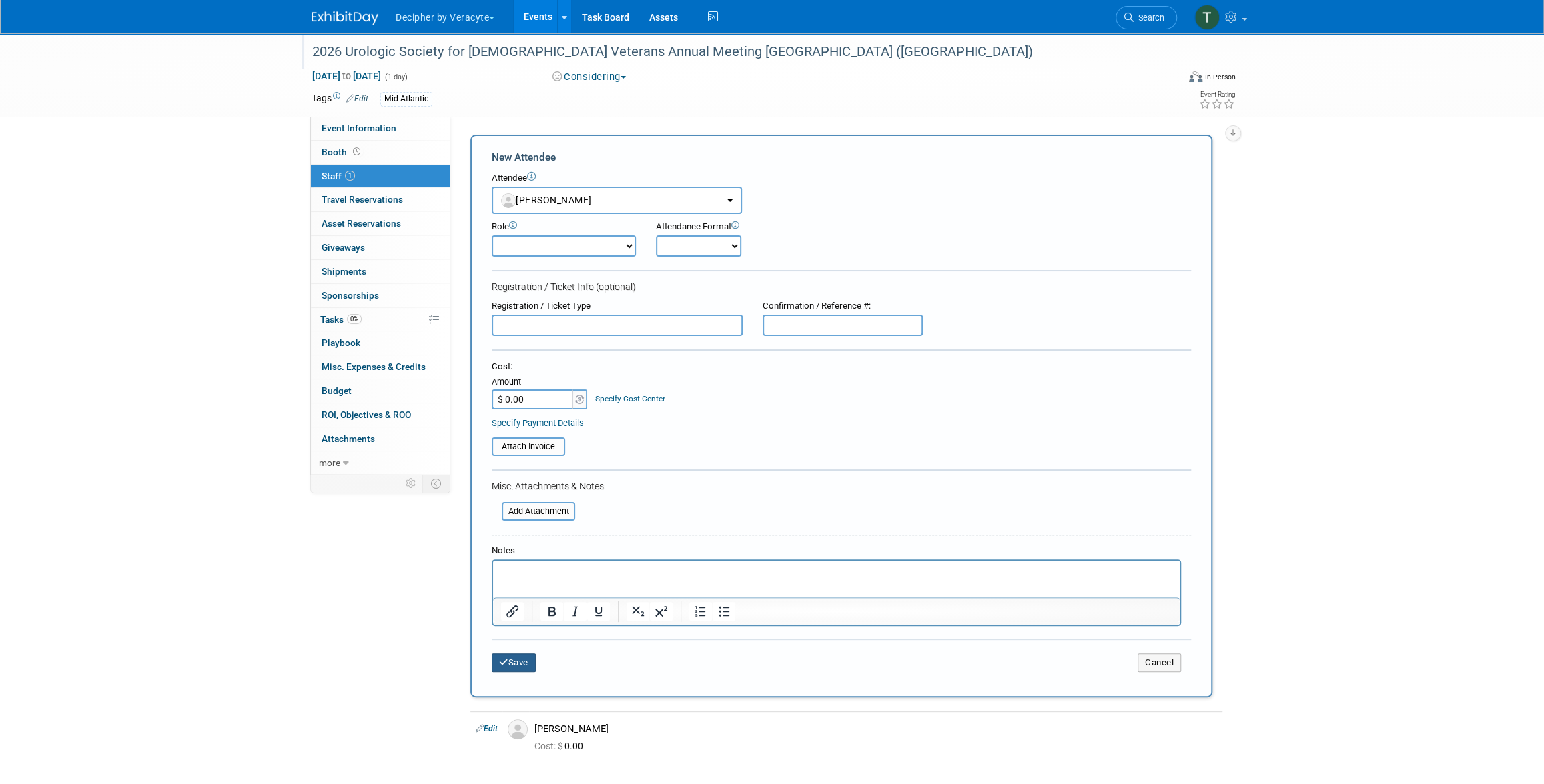
click at [525, 663] on button "Save" at bounding box center [513, 663] width 44 height 19
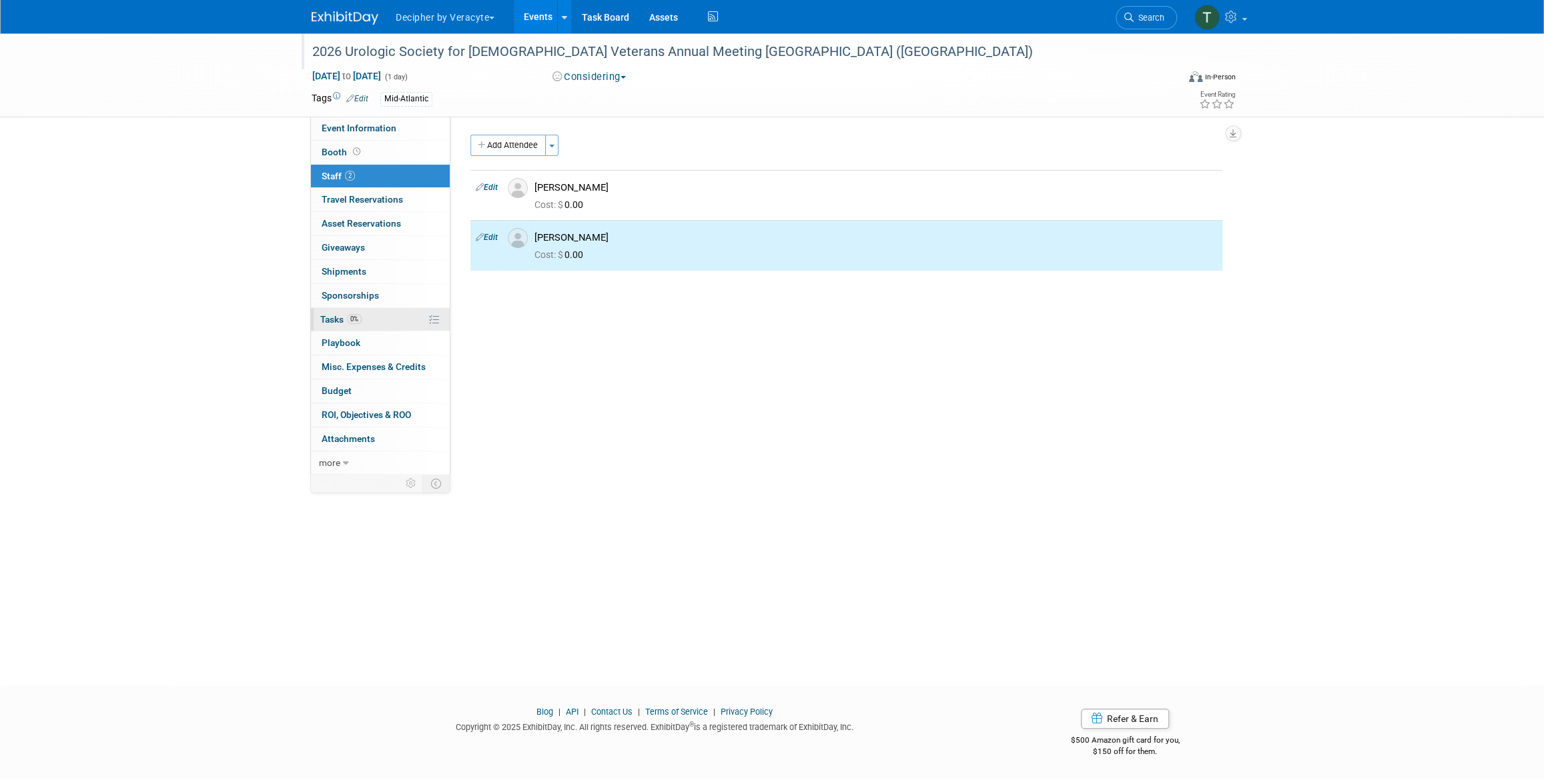
click at [393, 319] on link "0% Tasks 0%" at bounding box center [380, 320] width 139 height 23
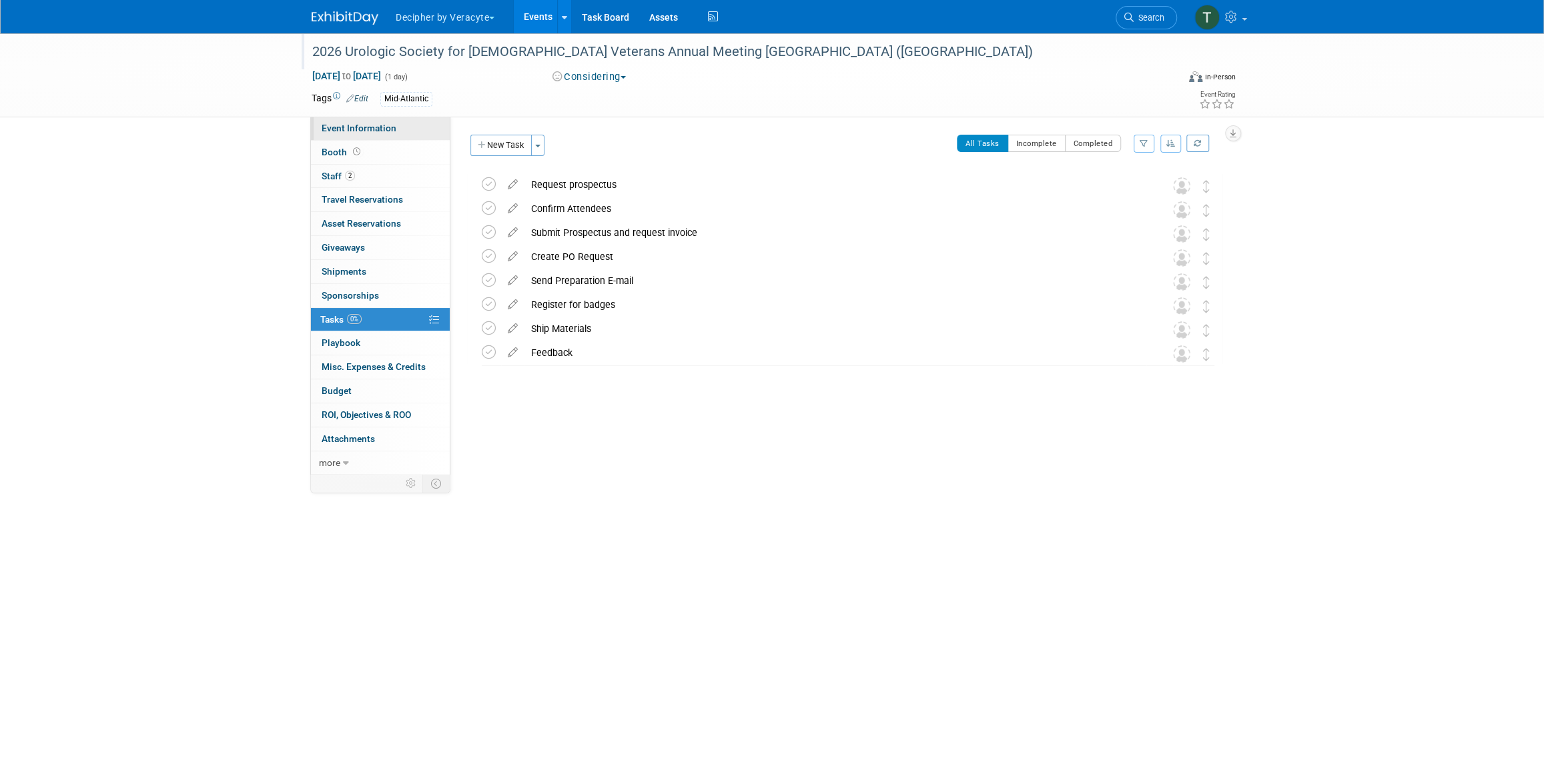
click at [401, 120] on link "Event Information" at bounding box center [380, 129] width 139 height 23
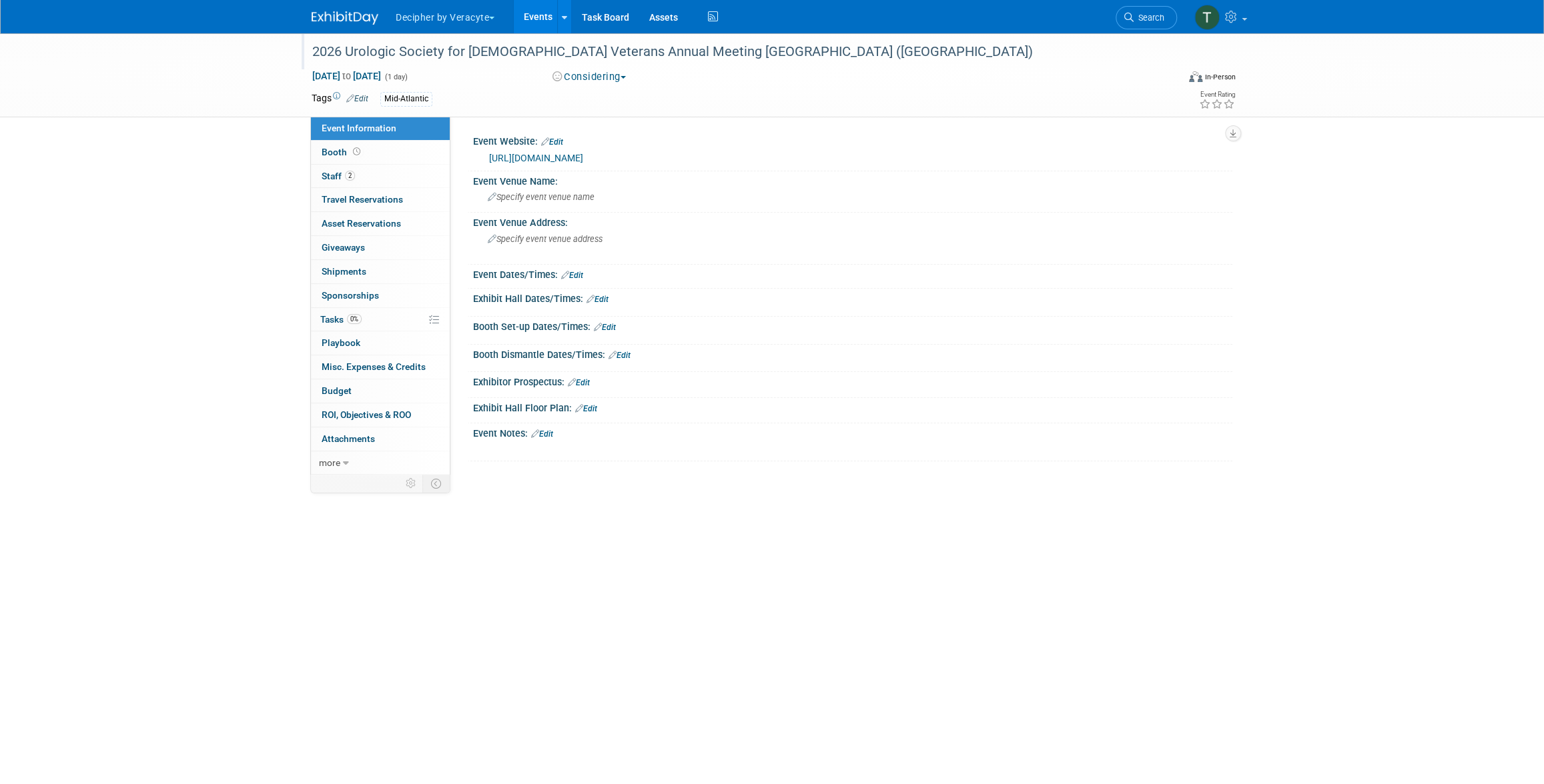
click at [602, 303] on link "Edit" at bounding box center [597, 299] width 22 height 9
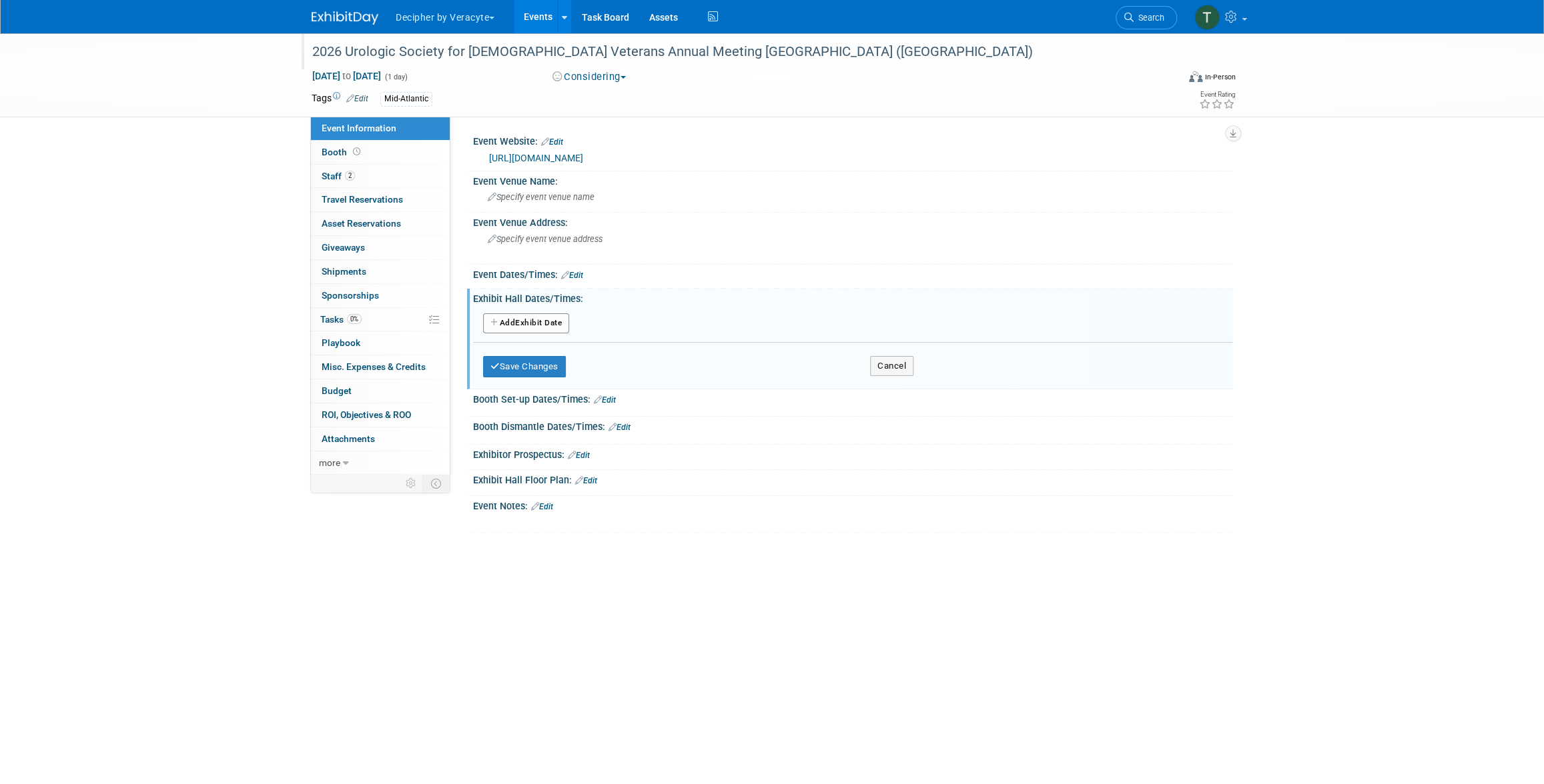
click at [548, 322] on button "Add Another Exhibit Date" at bounding box center [526, 323] width 86 height 20
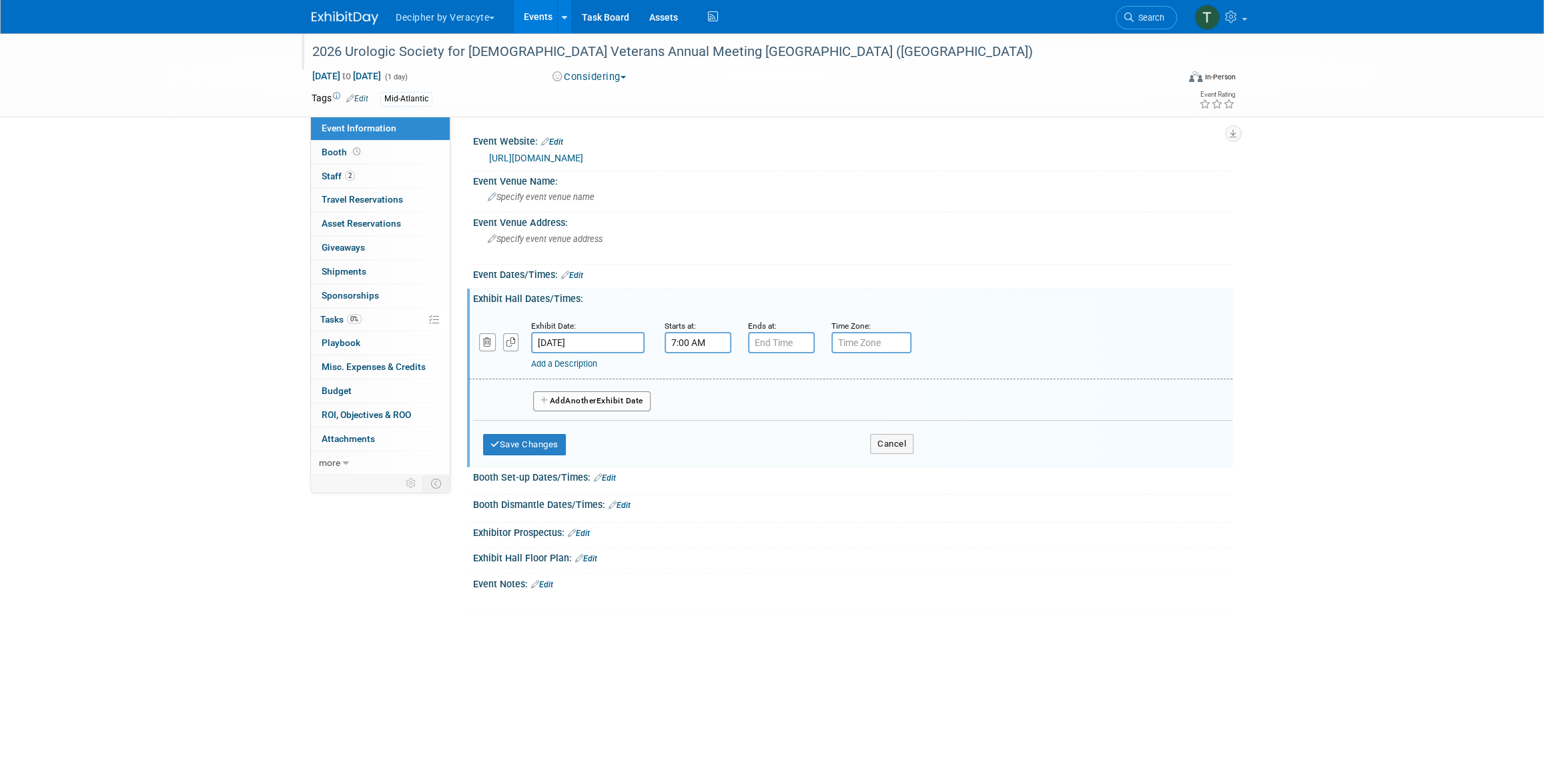
click at [694, 340] on input "7:00 AM" at bounding box center [698, 343] width 67 height 21
click at [756, 410] on span "00" at bounding box center [758, 404] width 26 height 24
click at [764, 410] on td "30" at bounding box center [774, 412] width 43 height 36
type input "7:30 AM"
click at [778, 339] on input "7:00 PM" at bounding box center [781, 343] width 67 height 21
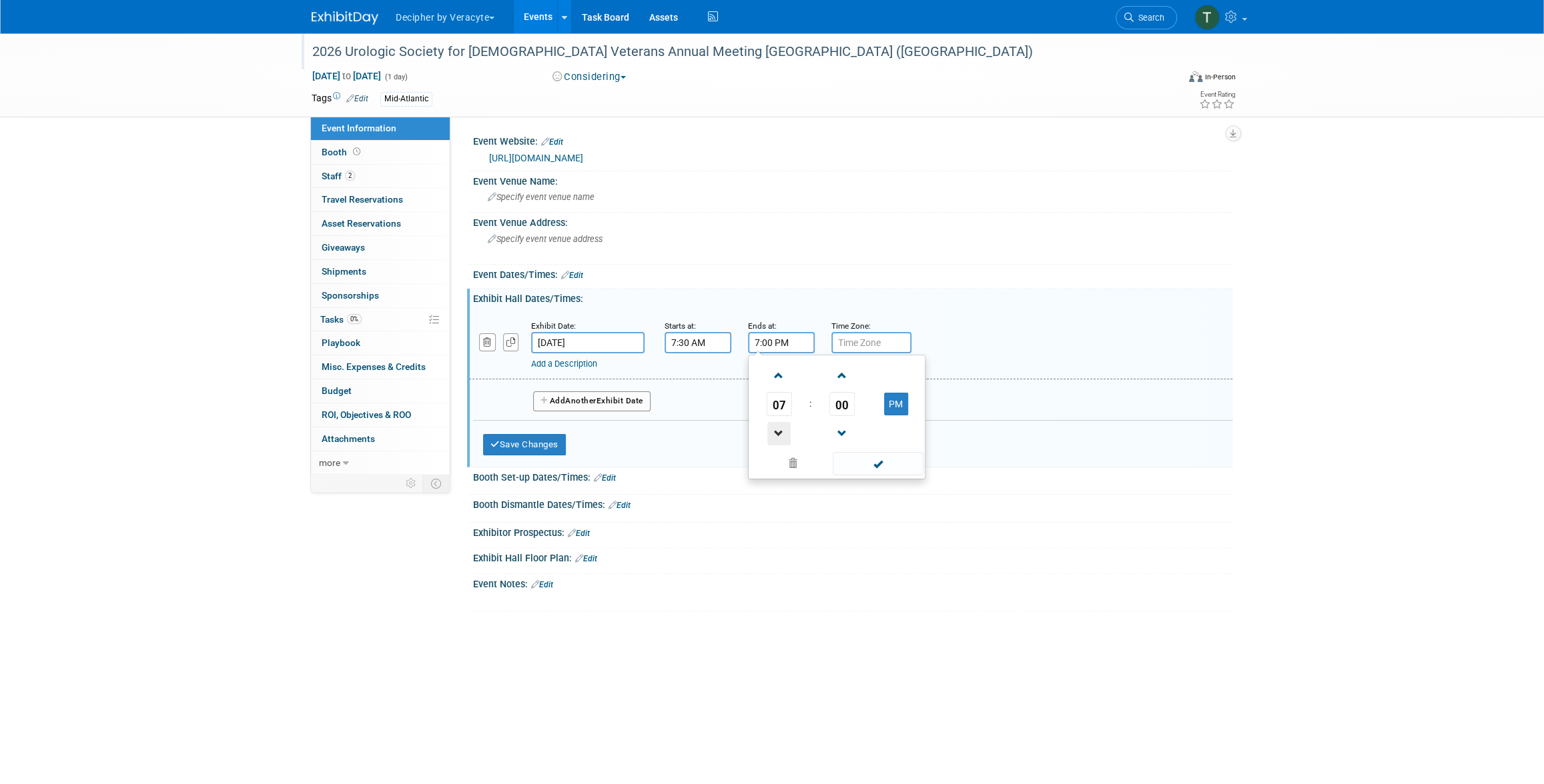
click at [774, 435] on span at bounding box center [779, 434] width 23 height 23
click at [774, 435] on span at bounding box center [779, 434] width 23 height 23
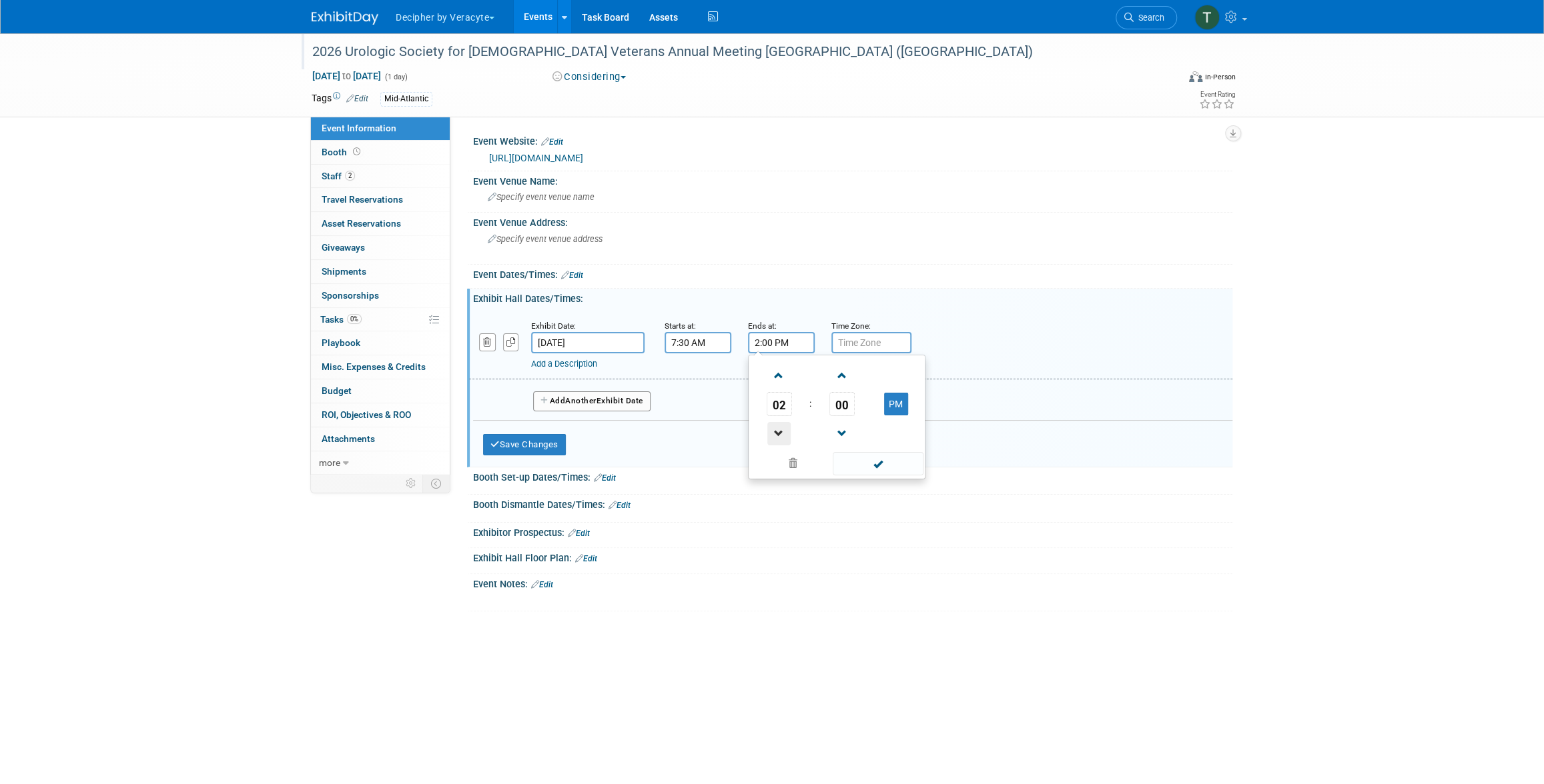
click at [774, 435] on span at bounding box center [779, 434] width 23 height 23
type input "12:00 PM"
click at [539, 441] on button "Save Changes" at bounding box center [525, 445] width 82 height 21
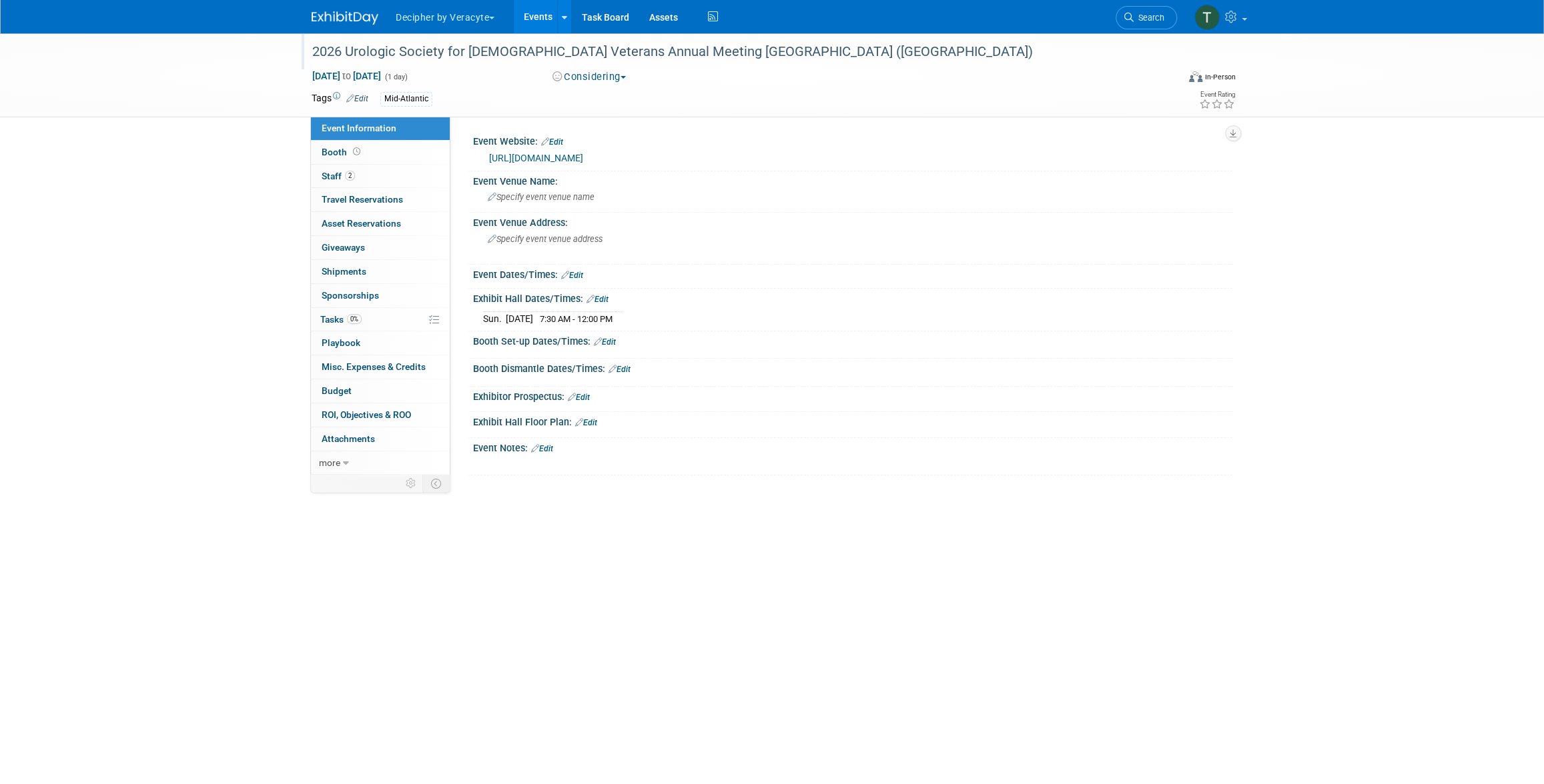
click at [536, 447] on icon at bounding box center [535, 448] width 8 height 9
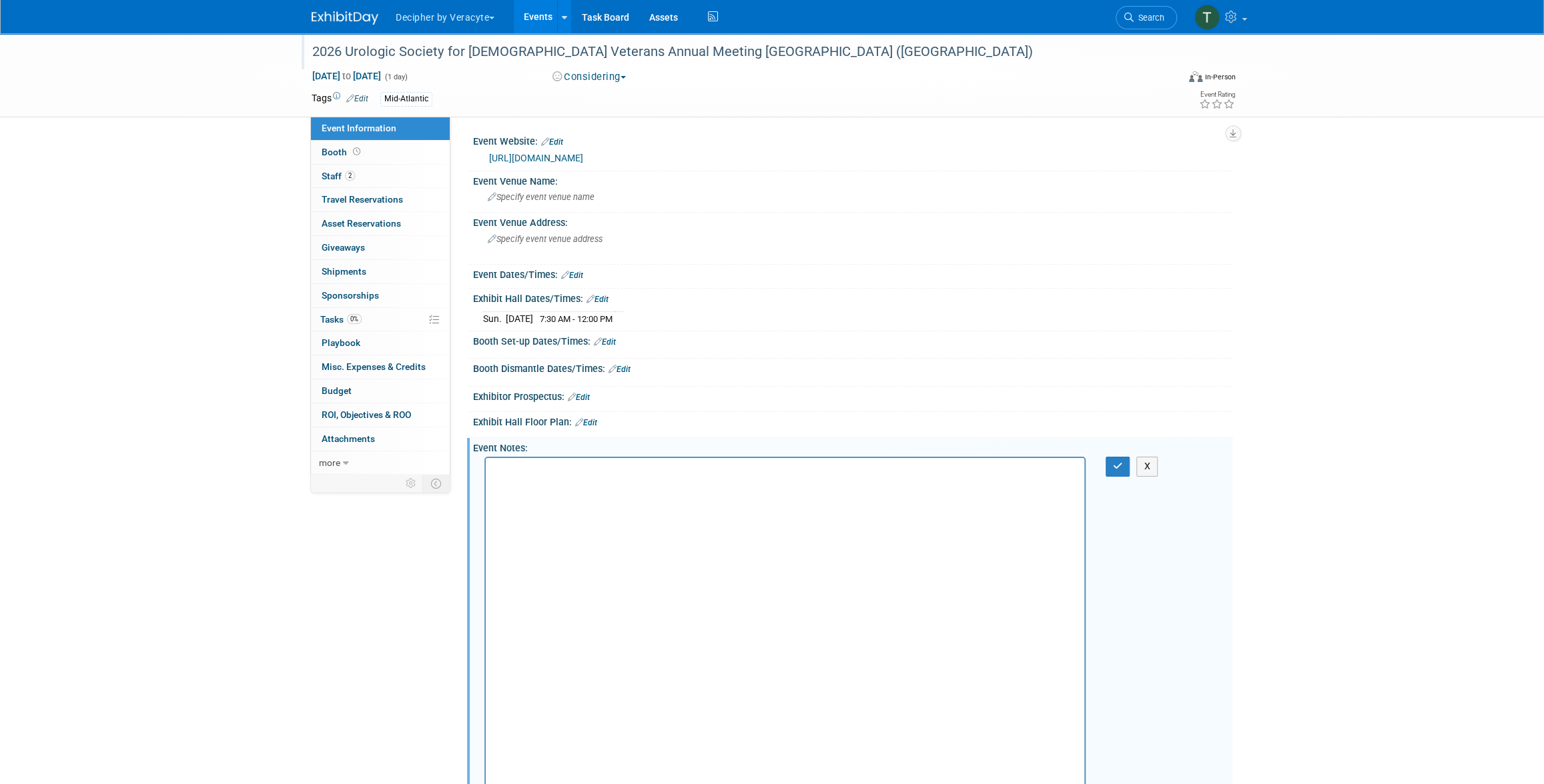
scroll to position [40, 0]
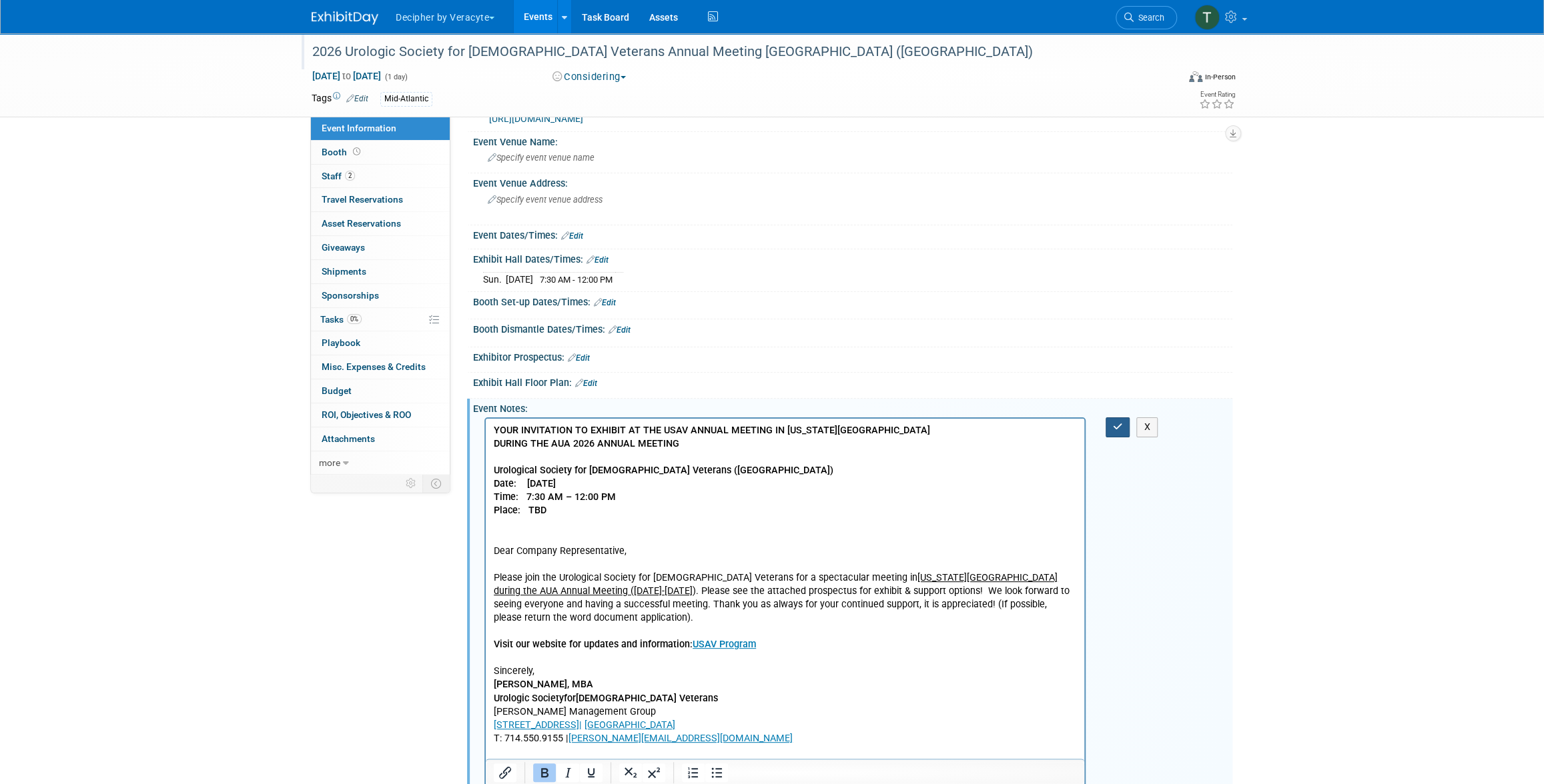
click at [1109, 427] on button "button" at bounding box center [1118, 426] width 25 height 19
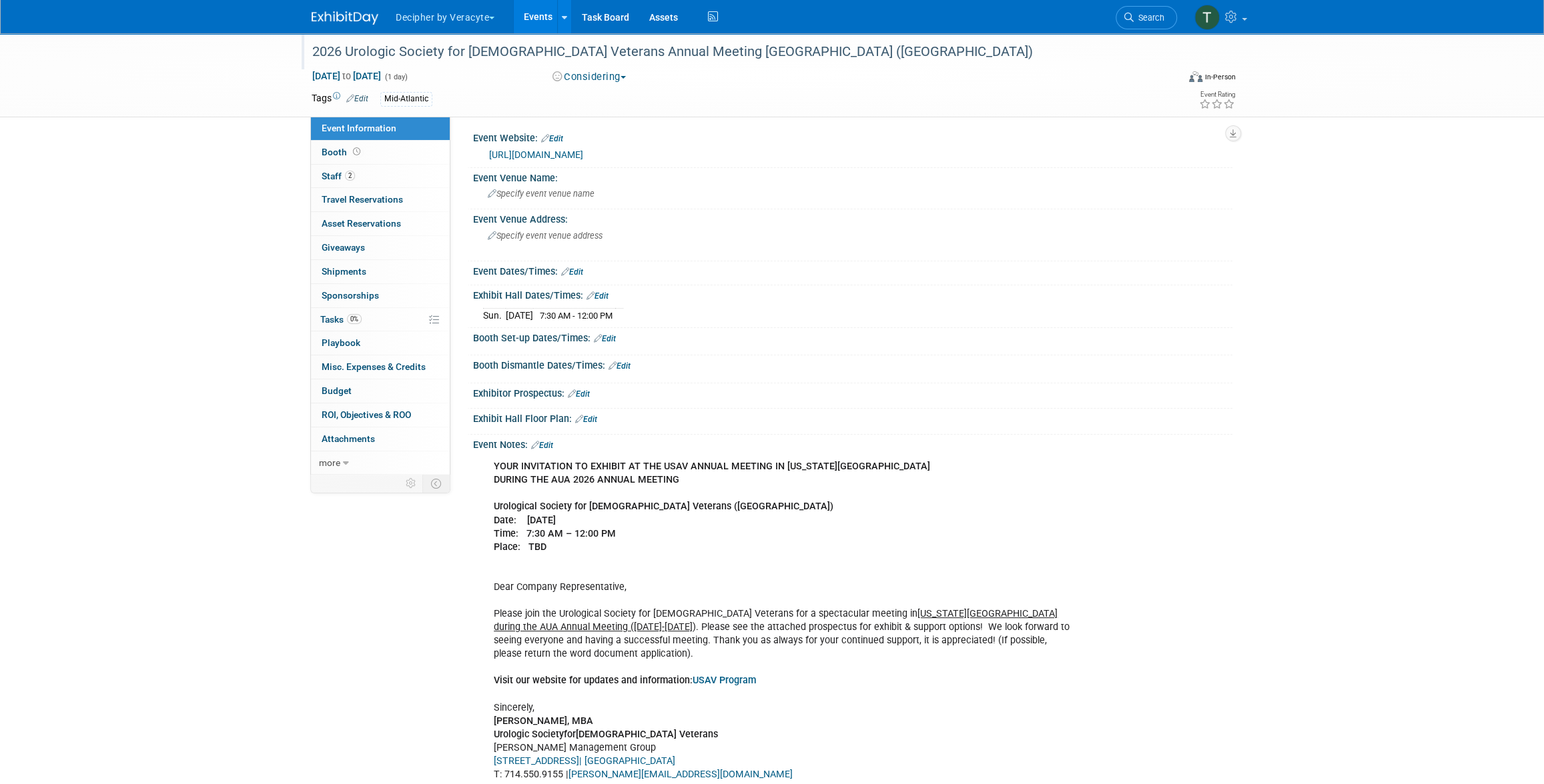
scroll to position [0, 0]
click at [528, 7] on link "Events" at bounding box center [538, 16] width 49 height 33
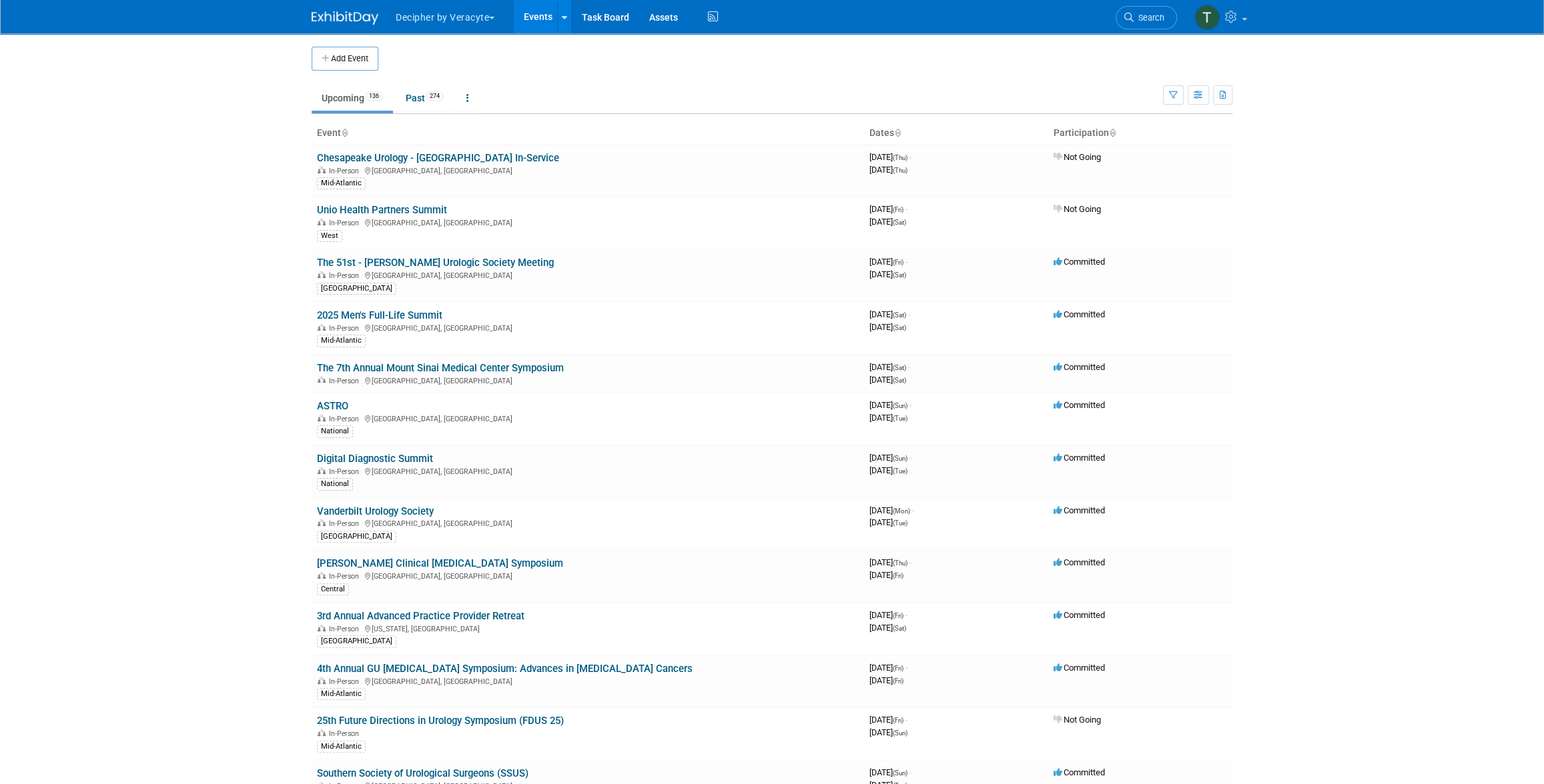
scroll to position [3000, 0]
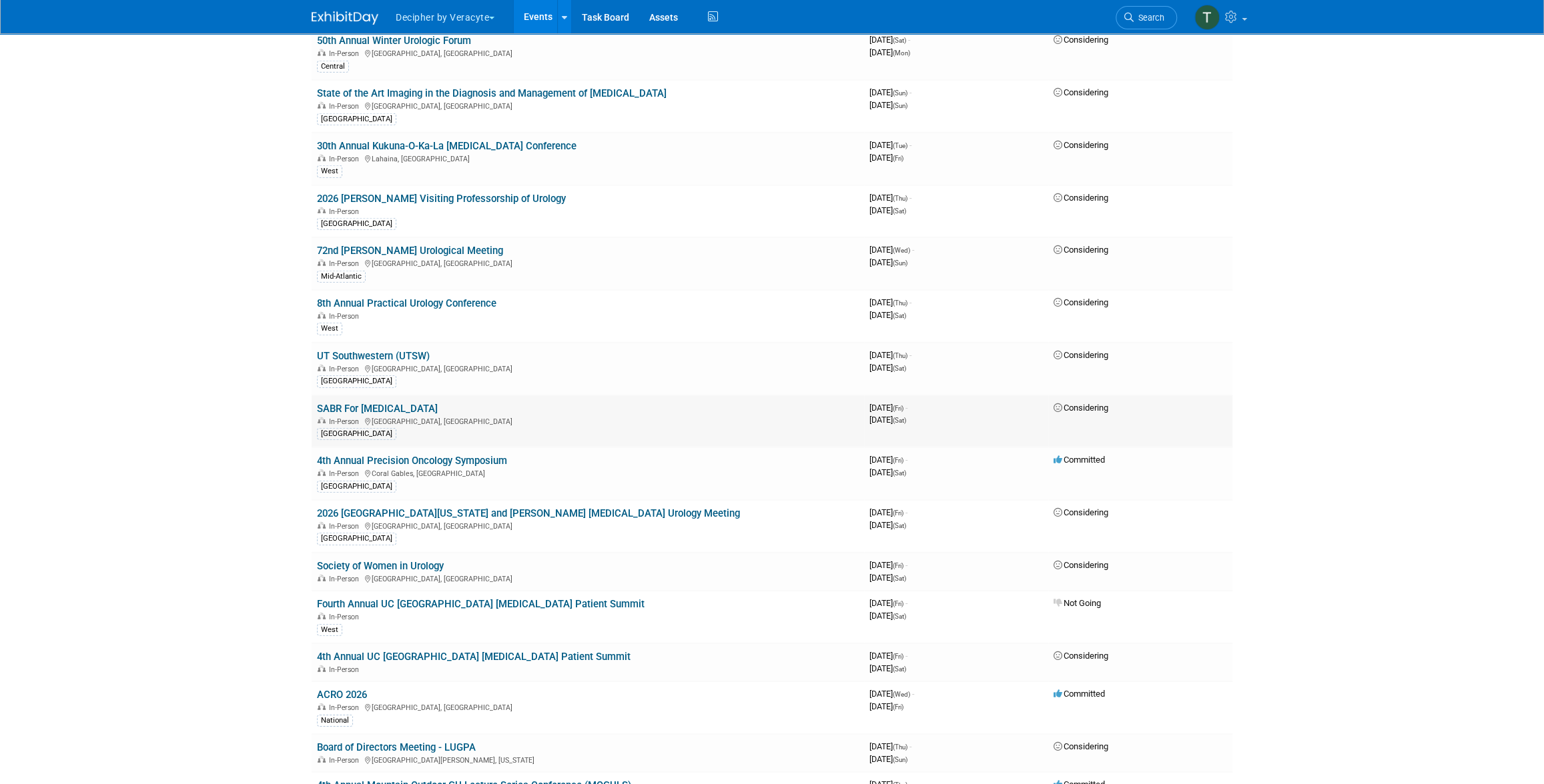
click at [425, 403] on link "SABR For [MEDICAL_DATA]" at bounding box center [377, 409] width 120 height 12
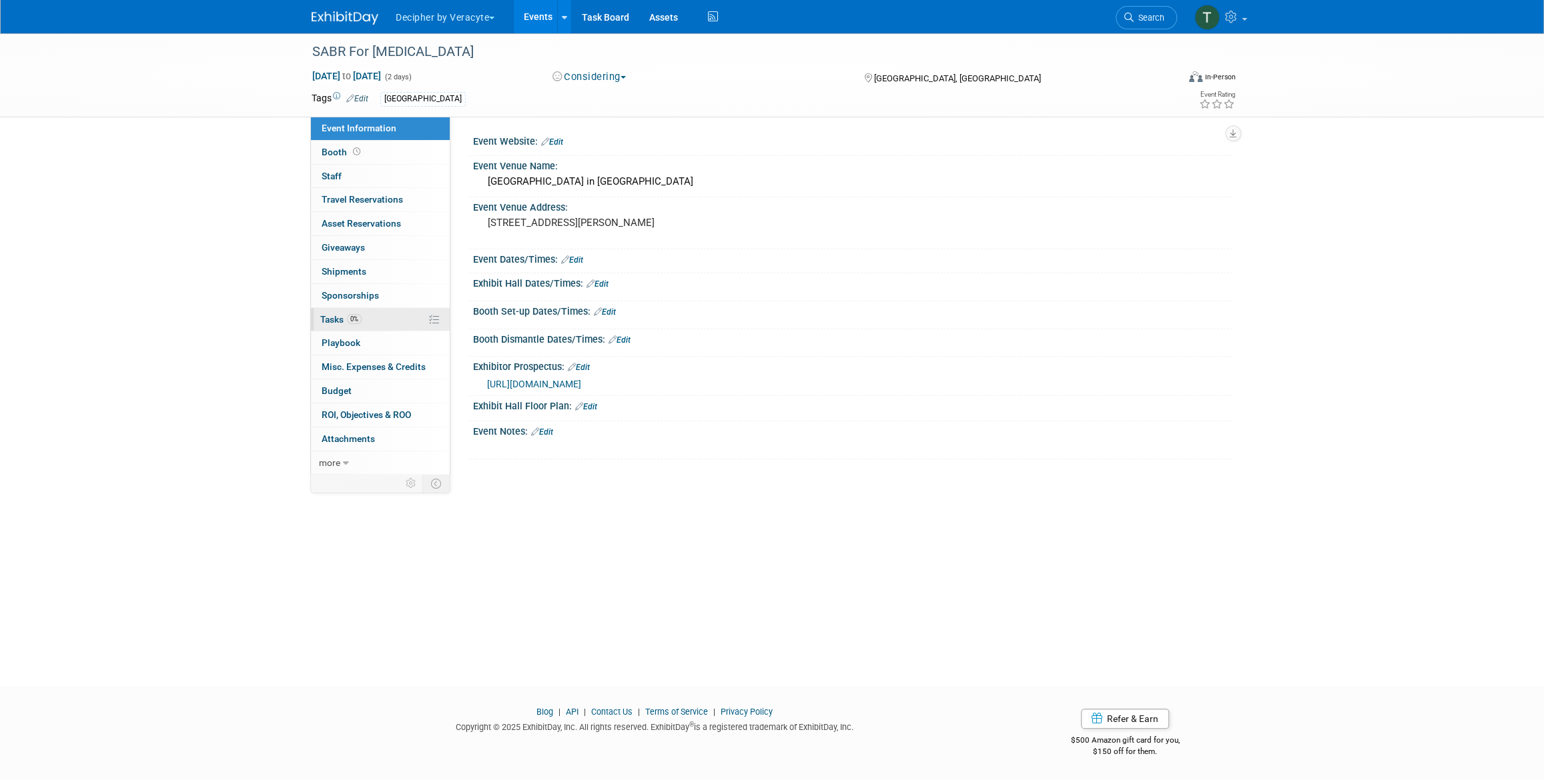
click at [397, 326] on link "0% Tasks 0%" at bounding box center [380, 320] width 139 height 23
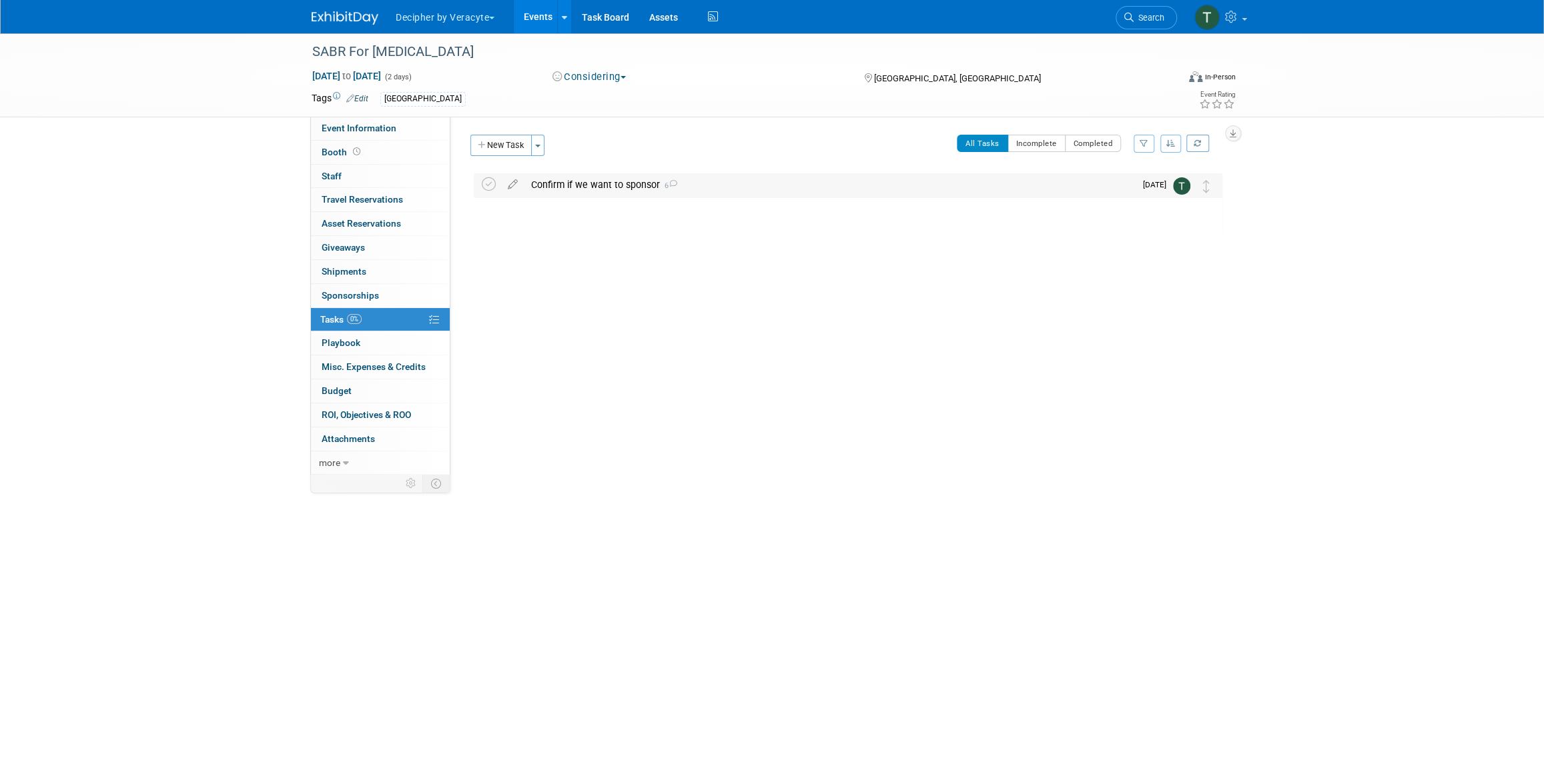
click at [647, 183] on div "Confirm if we want to sponsor 6" at bounding box center [830, 185] width 610 height 23
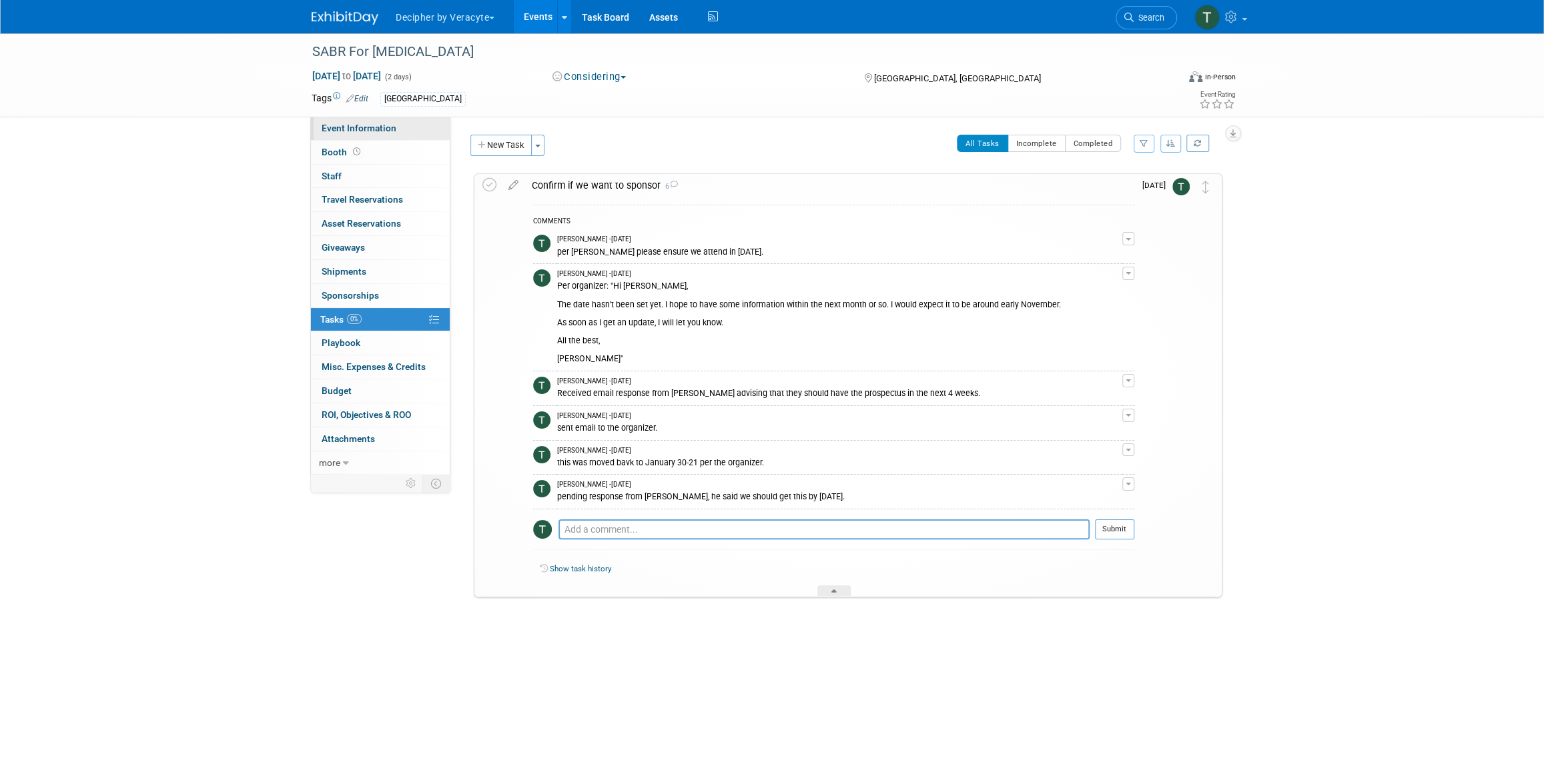
click at [329, 131] on span "Event Information" at bounding box center [359, 128] width 75 height 11
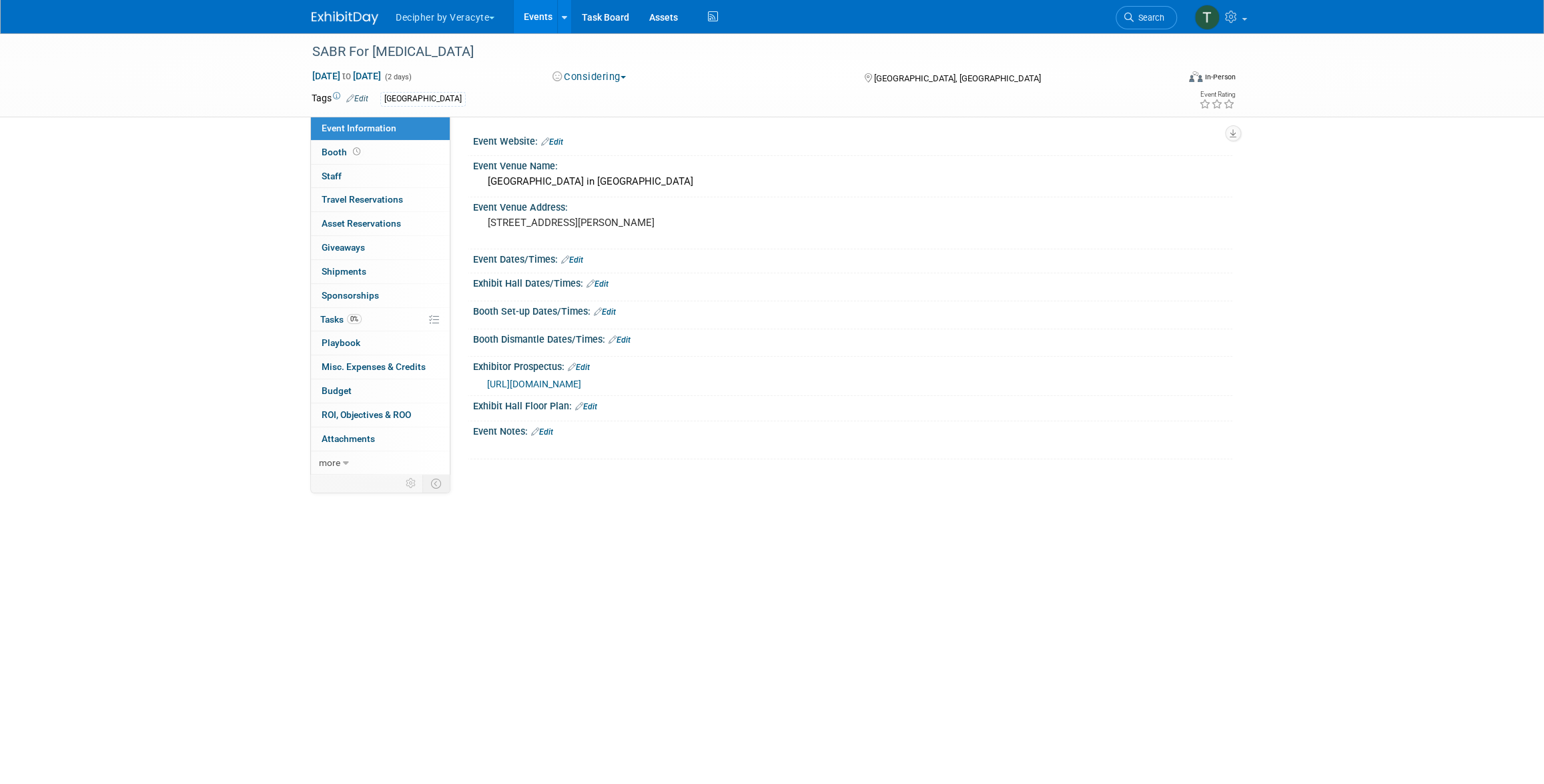
click at [581, 389] on span "[URL][DOMAIN_NAME]" at bounding box center [534, 383] width 94 height 11
click at [544, 12] on link "Events" at bounding box center [538, 16] width 49 height 33
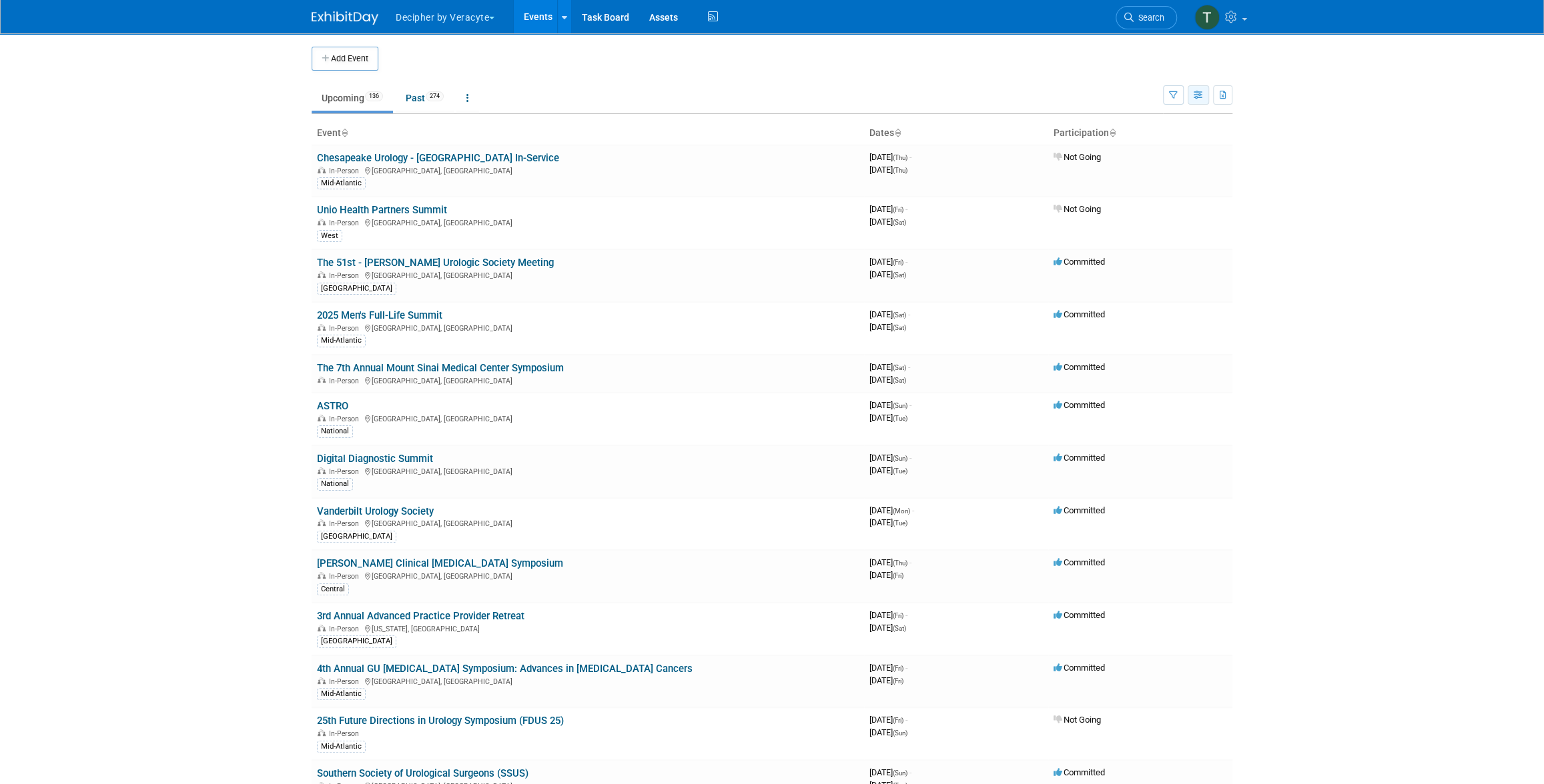
click at [1195, 88] on button "button" at bounding box center [1198, 95] width 21 height 19
click at [1170, 186] on link "Calendar View" at bounding box center [1142, 182] width 112 height 19
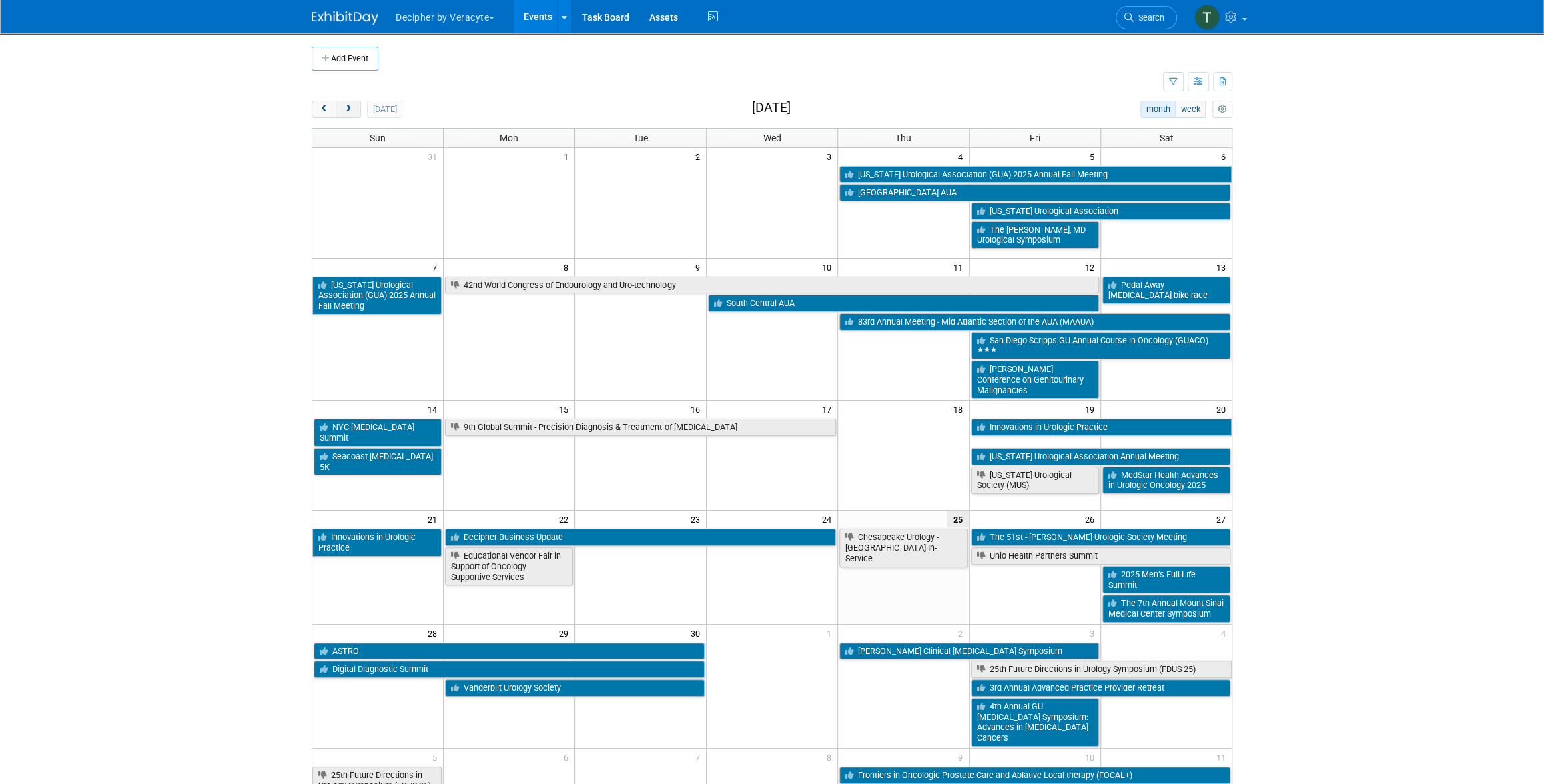
click at [354, 105] on button "next" at bounding box center [348, 109] width 25 height 17
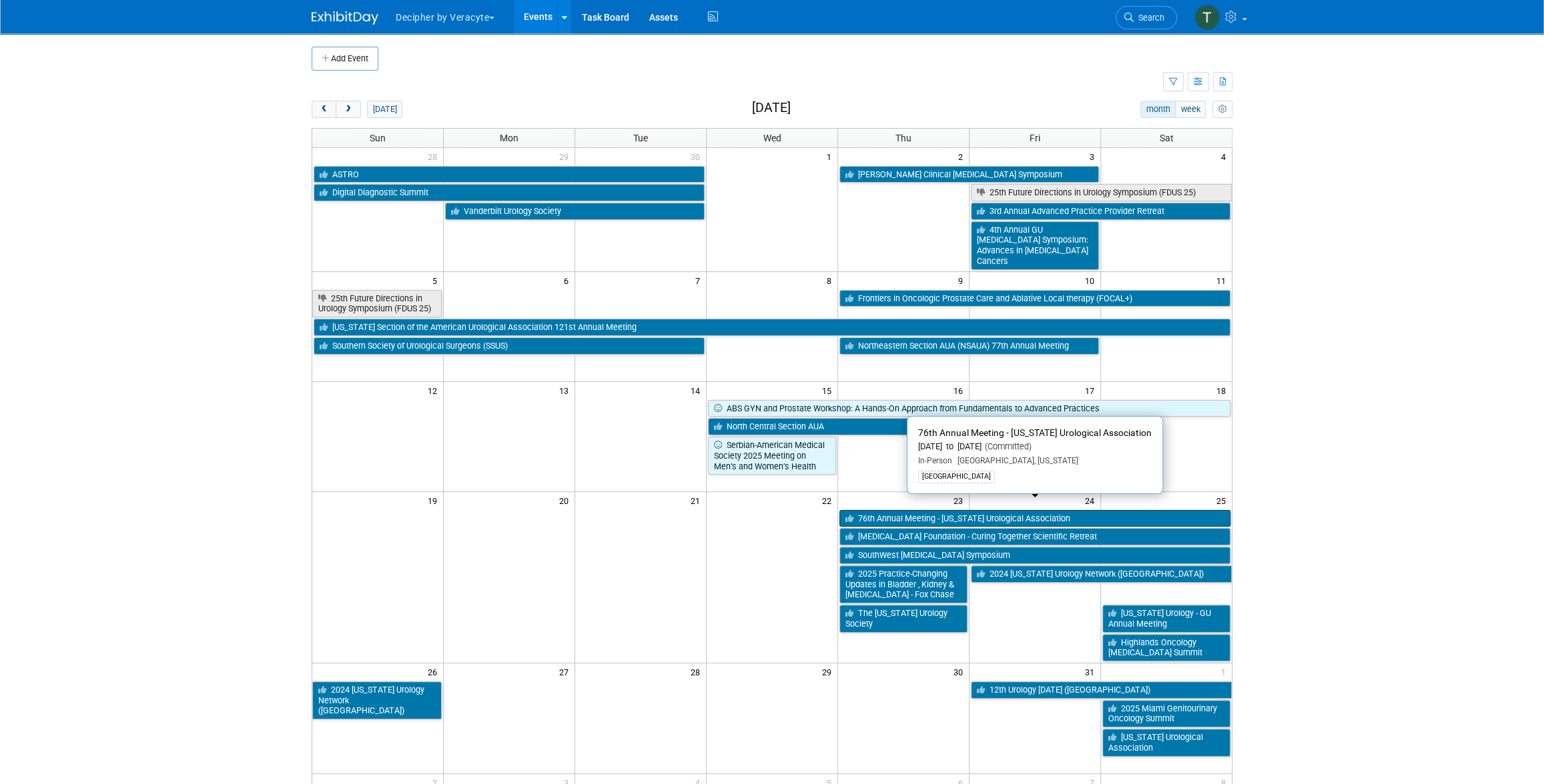
click at [912, 510] on link "76th Annual Meeting - [US_STATE] Urological Association" at bounding box center [1035, 519] width 391 height 17
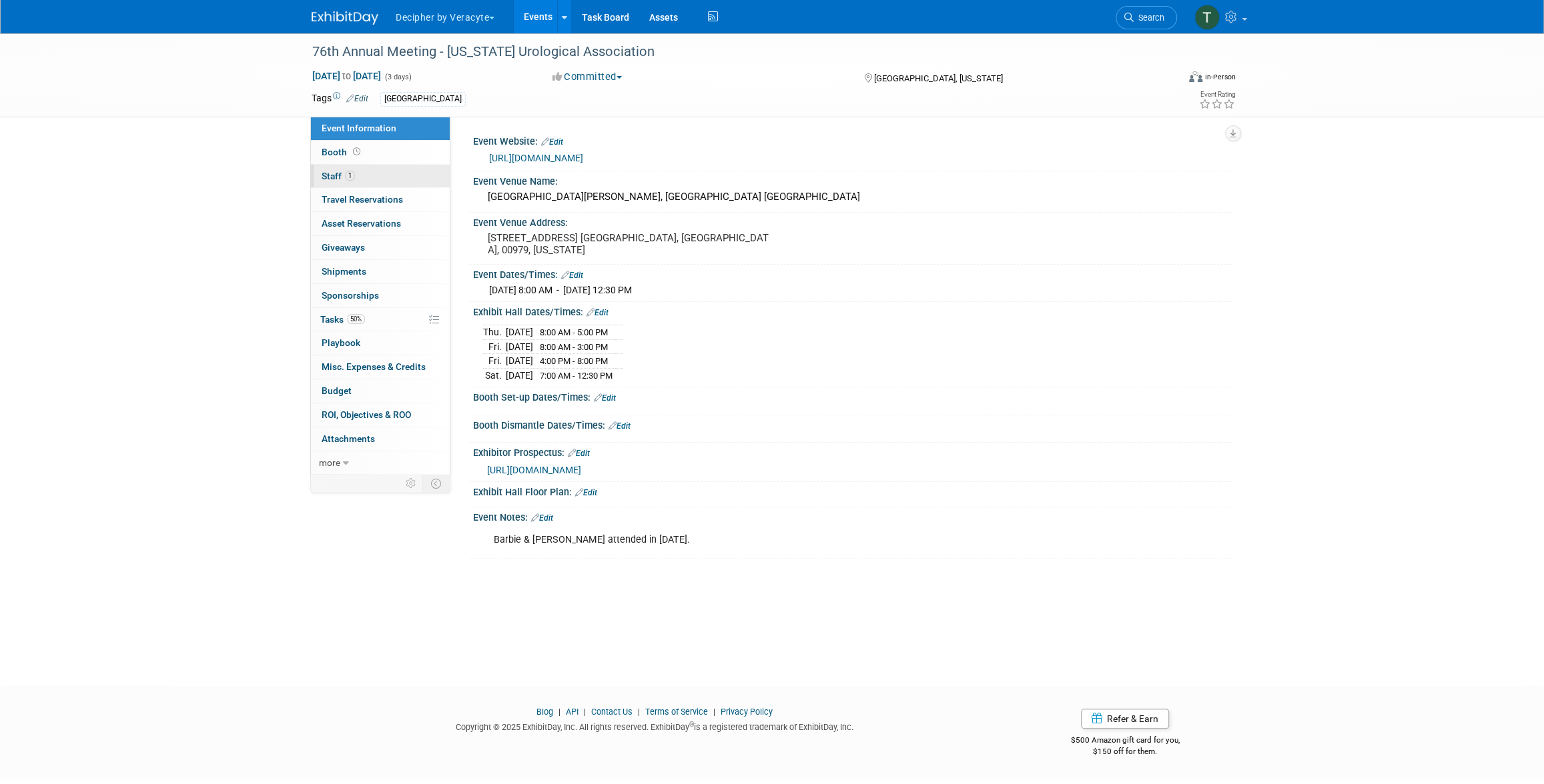
click at [351, 171] on span "1" at bounding box center [350, 176] width 10 height 10
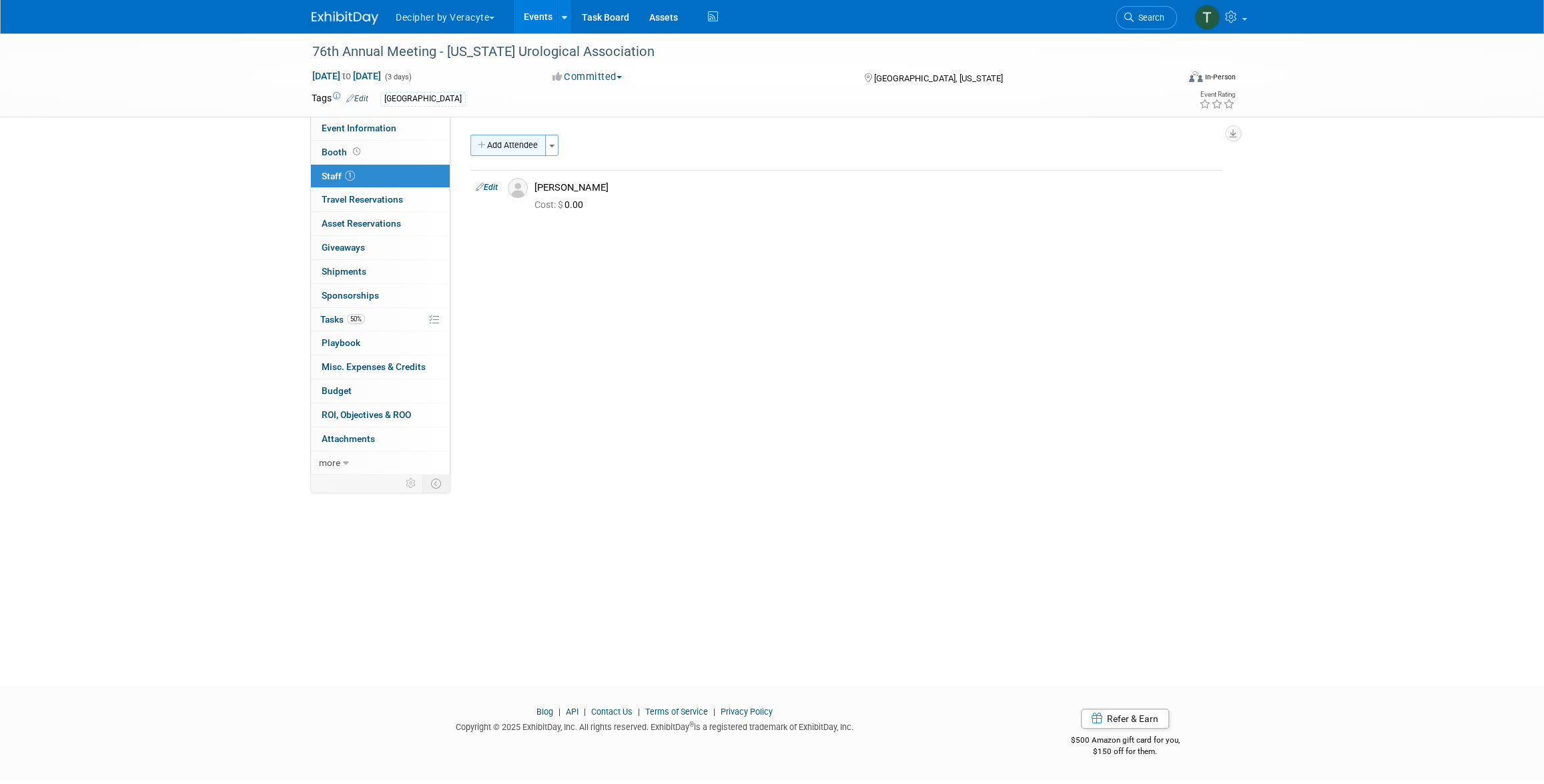
click at [532, 149] on button "Add Attendee" at bounding box center [507, 145] width 75 height 21
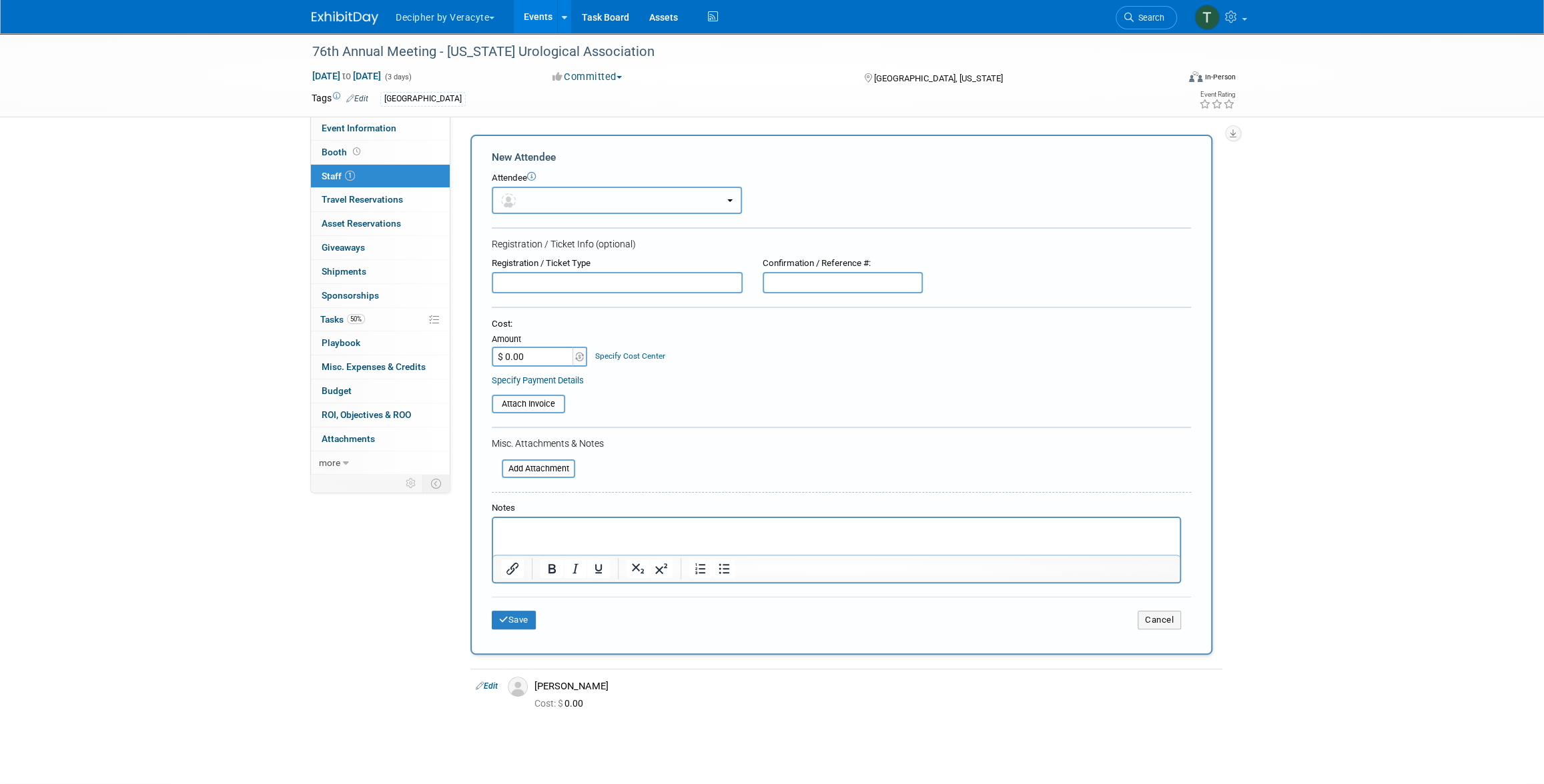
click at [550, 198] on button "button" at bounding box center [616, 200] width 250 height 27
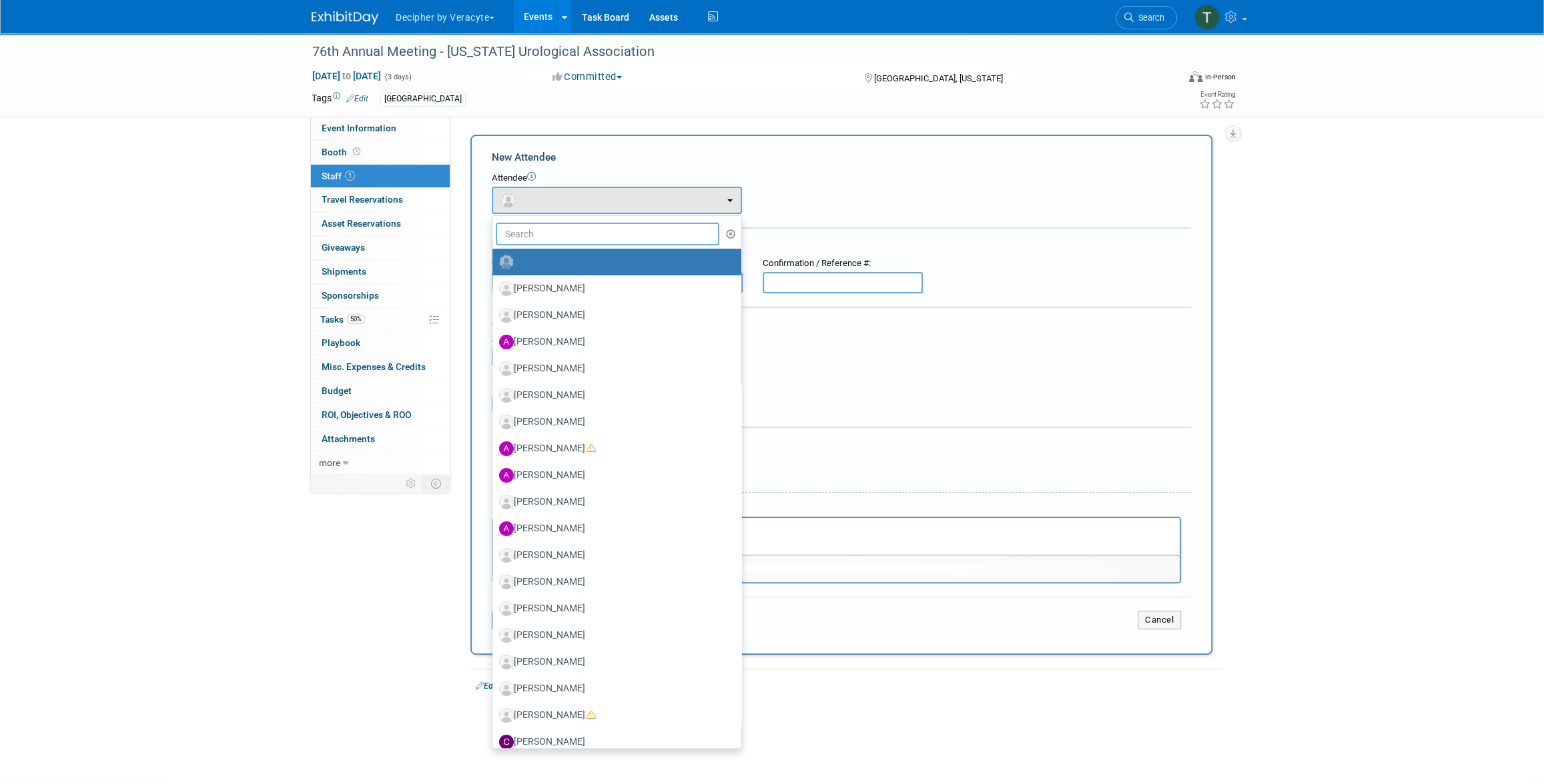
click at [549, 223] on input "text" at bounding box center [607, 234] width 224 height 23
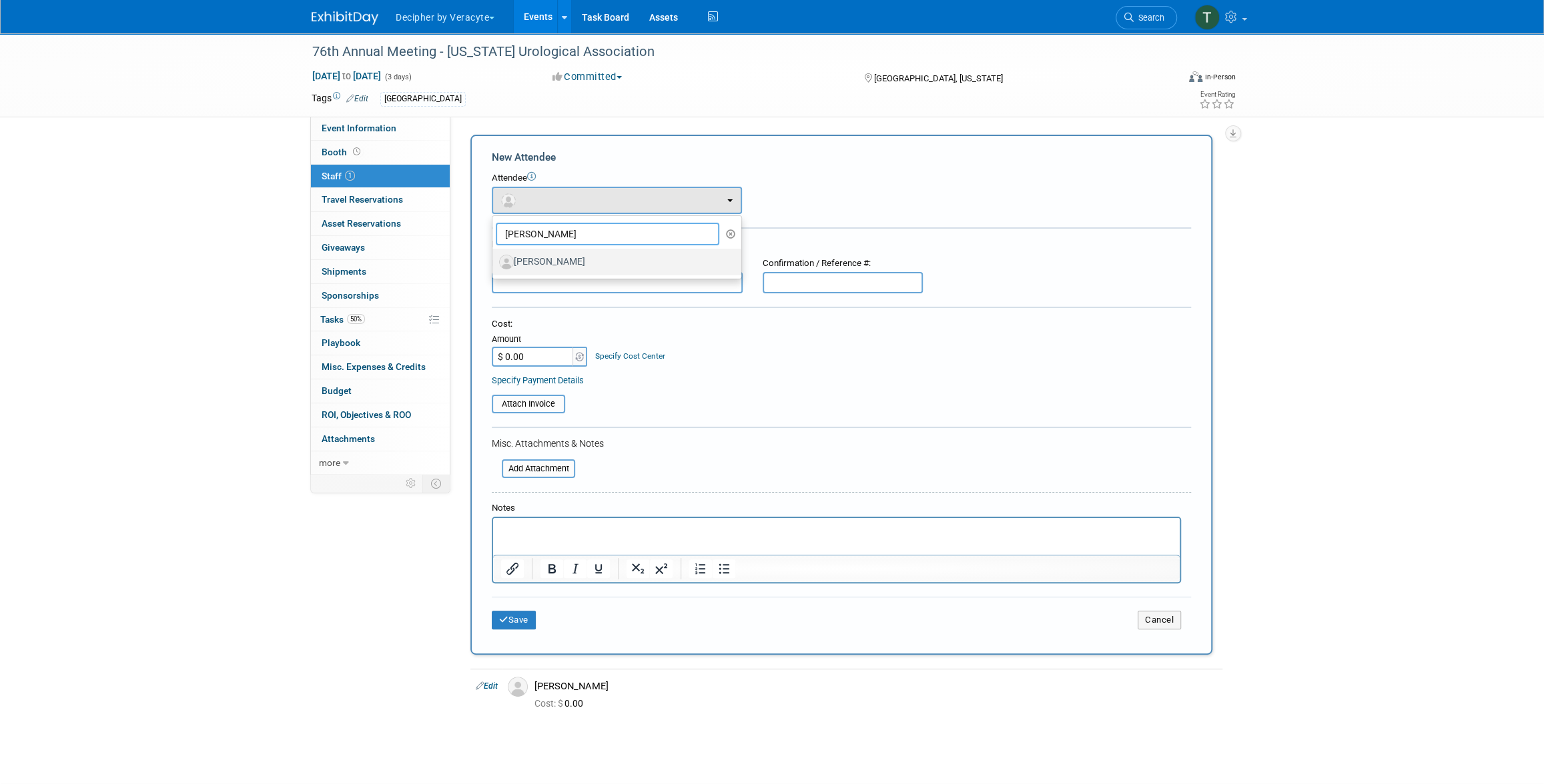
type input "[PERSON_NAME]"
click at [574, 265] on label "[PERSON_NAME]" at bounding box center [613, 262] width 228 height 21
click at [494, 265] on input "[PERSON_NAME]" at bounding box center [490, 261] width 9 height 9
select select "79515b88-6f6e-4e0f-ba49-7b229b1b6d87"
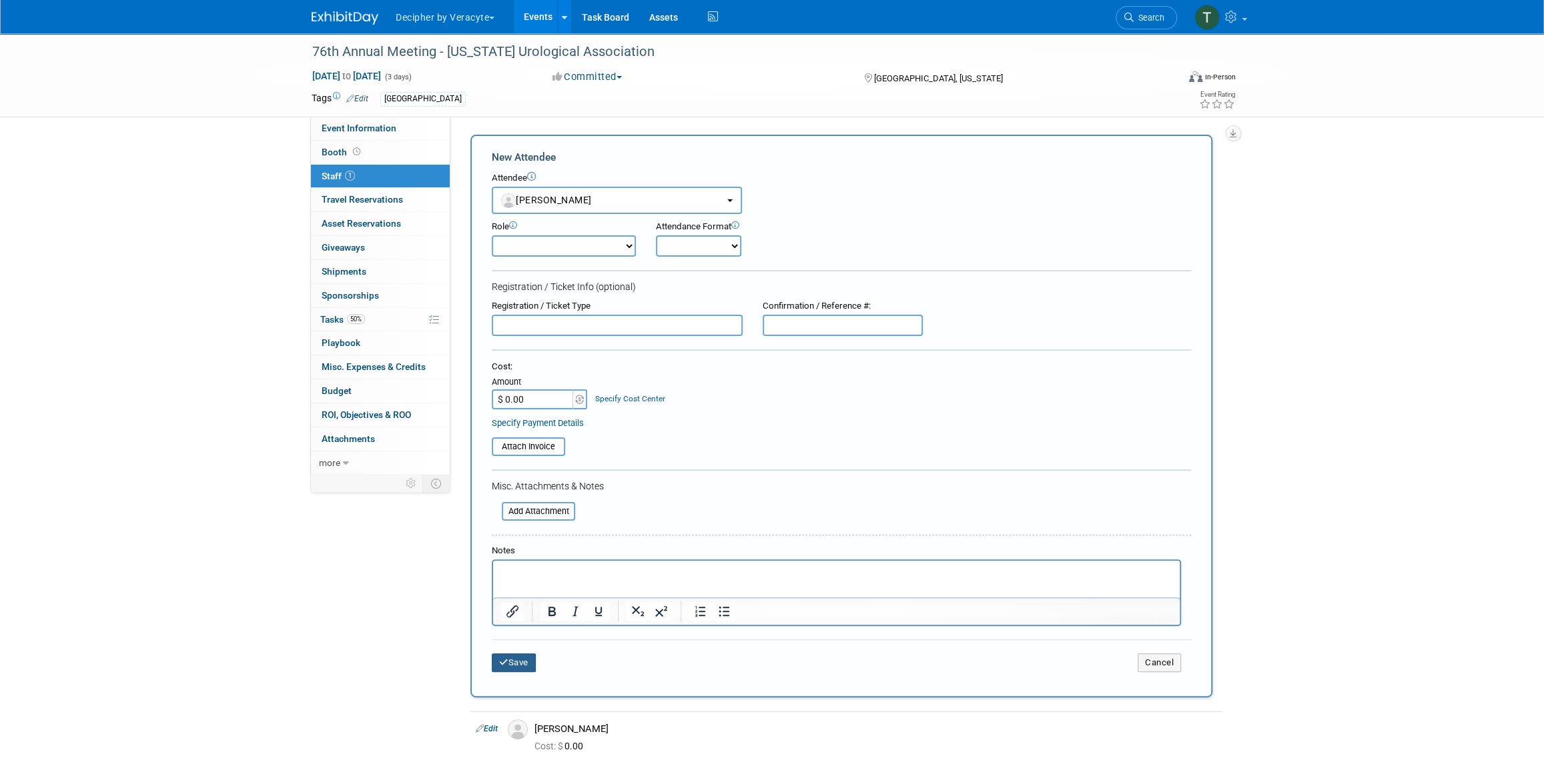
click at [517, 668] on button "Save" at bounding box center [513, 663] width 44 height 19
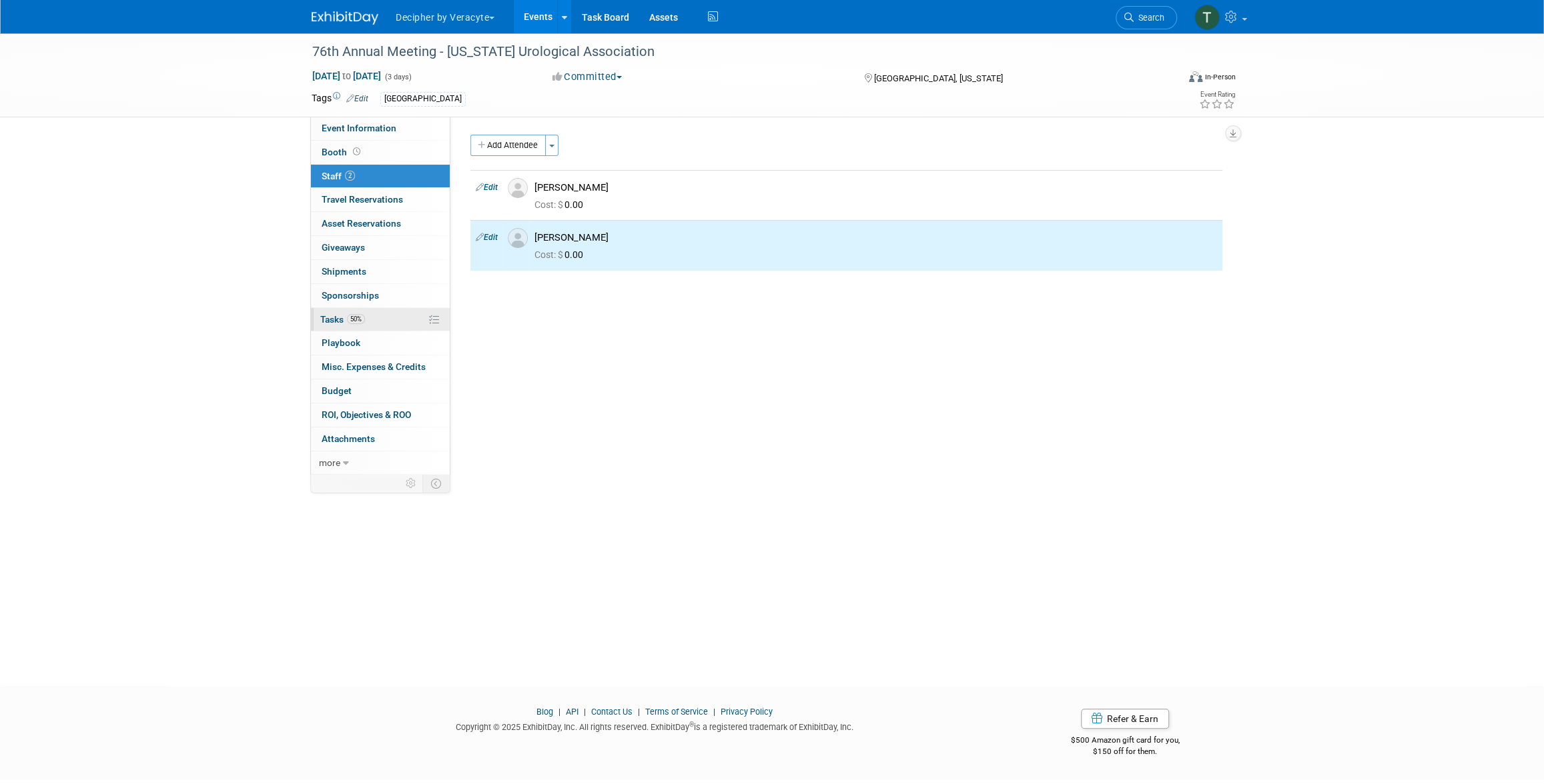
click at [382, 325] on link "50% Tasks 50%" at bounding box center [380, 320] width 139 height 23
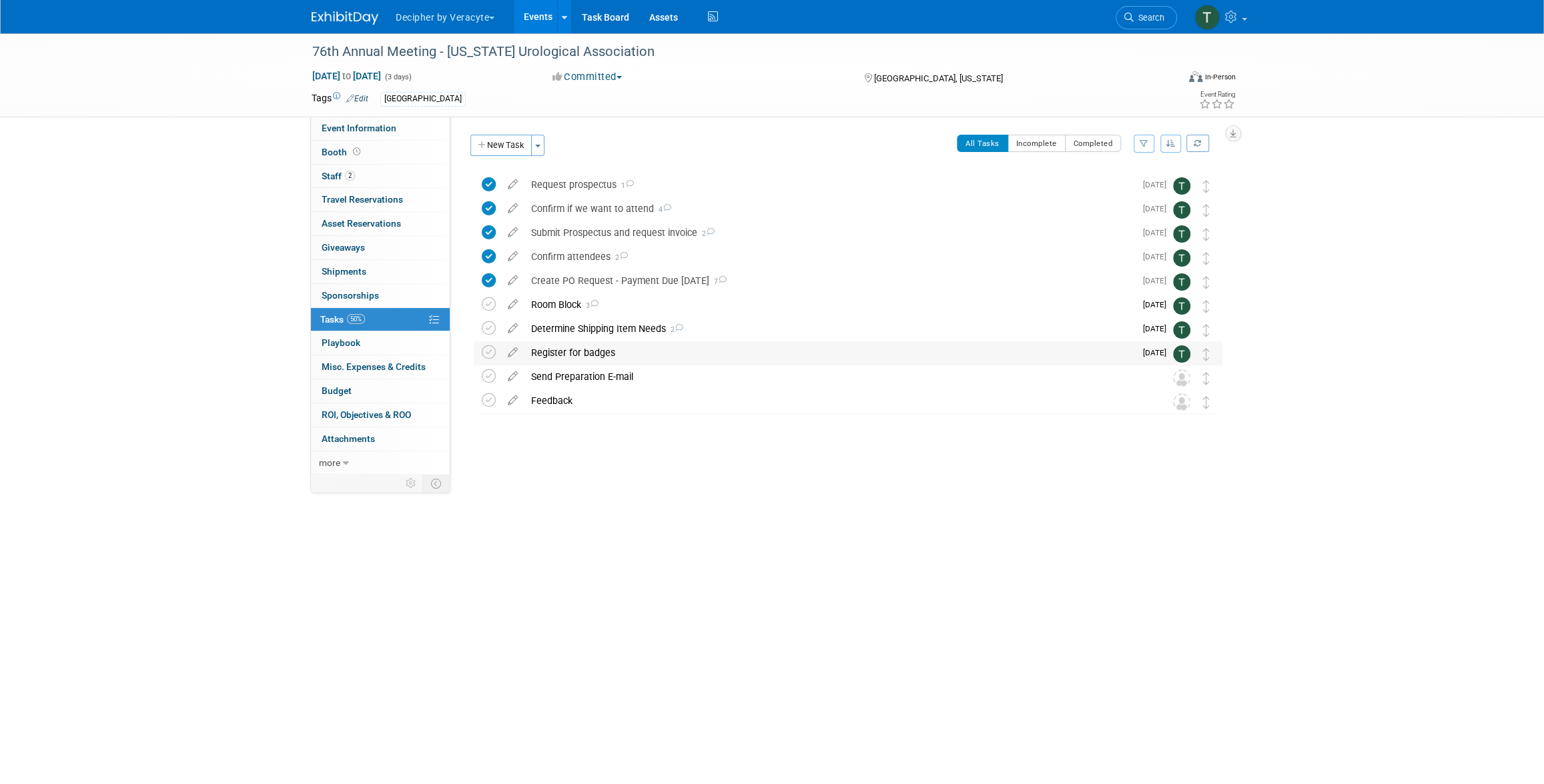
click at [635, 354] on div "Register for badges" at bounding box center [830, 353] width 610 height 23
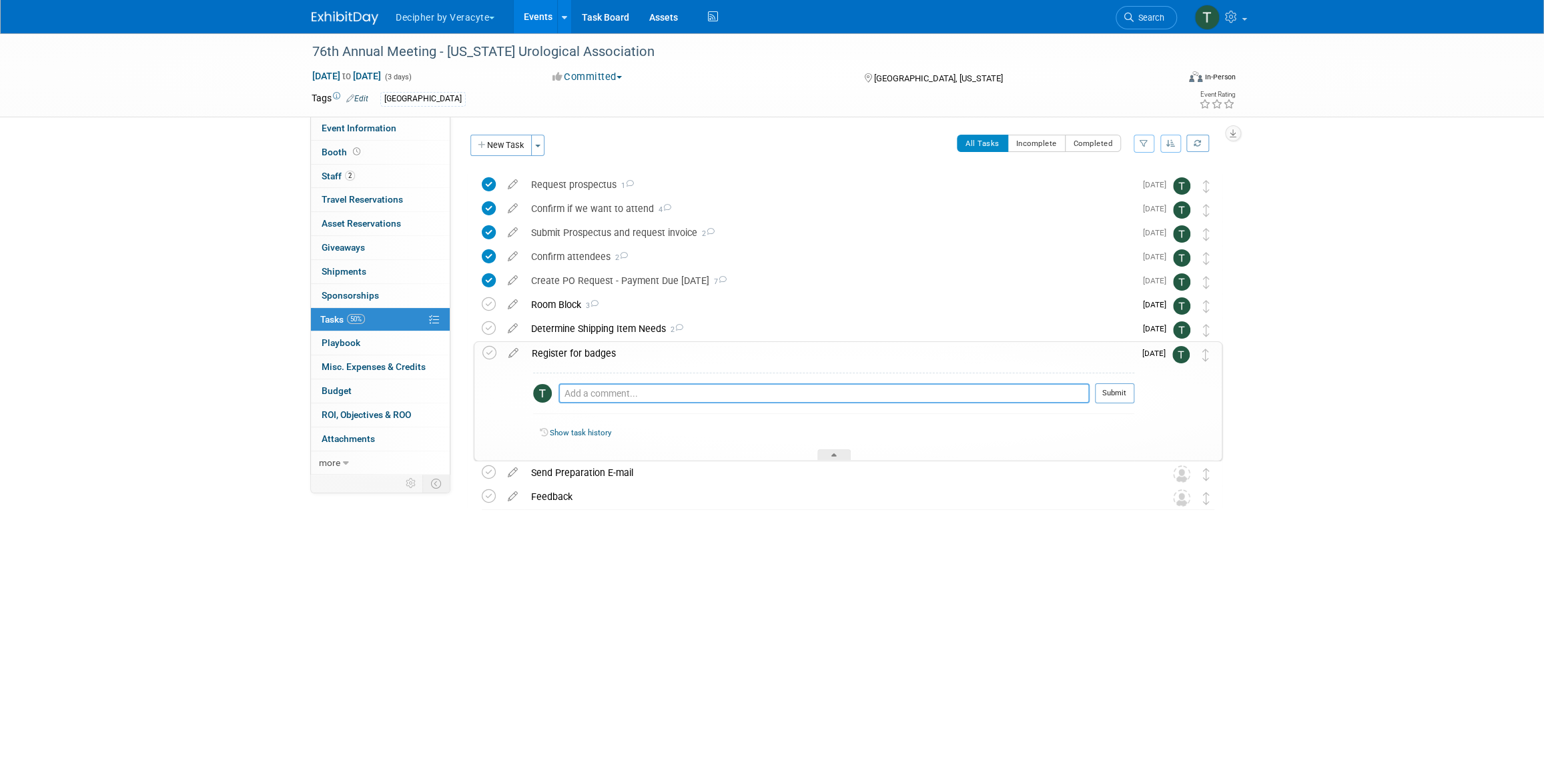
click at [634, 402] on textarea at bounding box center [824, 393] width 531 height 20
type textarea "sent email to the organizer to complete this"
click at [1114, 382] on div "sent email to the organizer to complete this Pro tip: Press Ctrl-Enter to submi…" at bounding box center [833, 397] width 601 height 48
click at [1113, 388] on button "Submit" at bounding box center [1114, 393] width 40 height 20
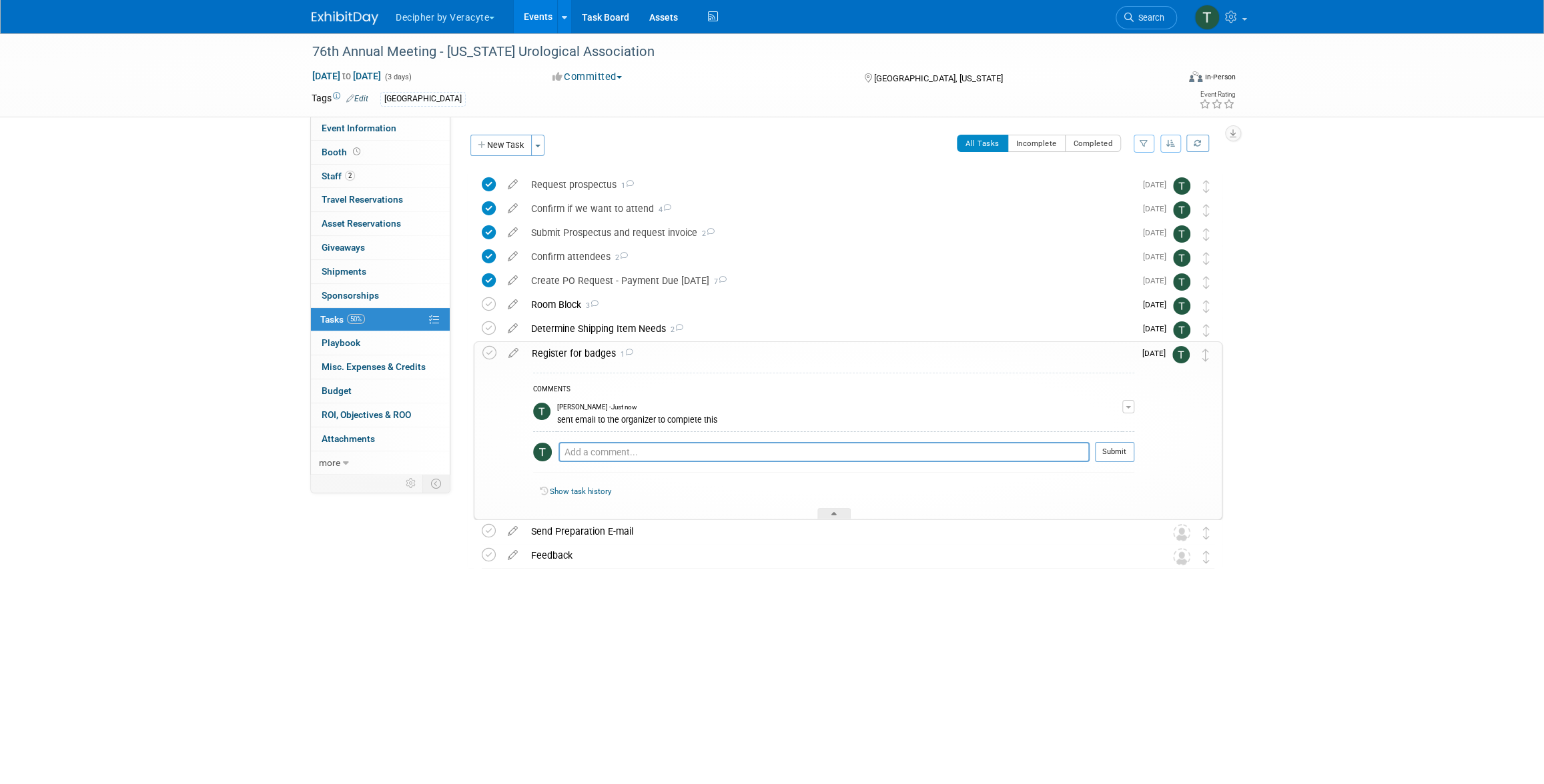
click at [610, 352] on div "Register for badges 1" at bounding box center [830, 354] width 610 height 23
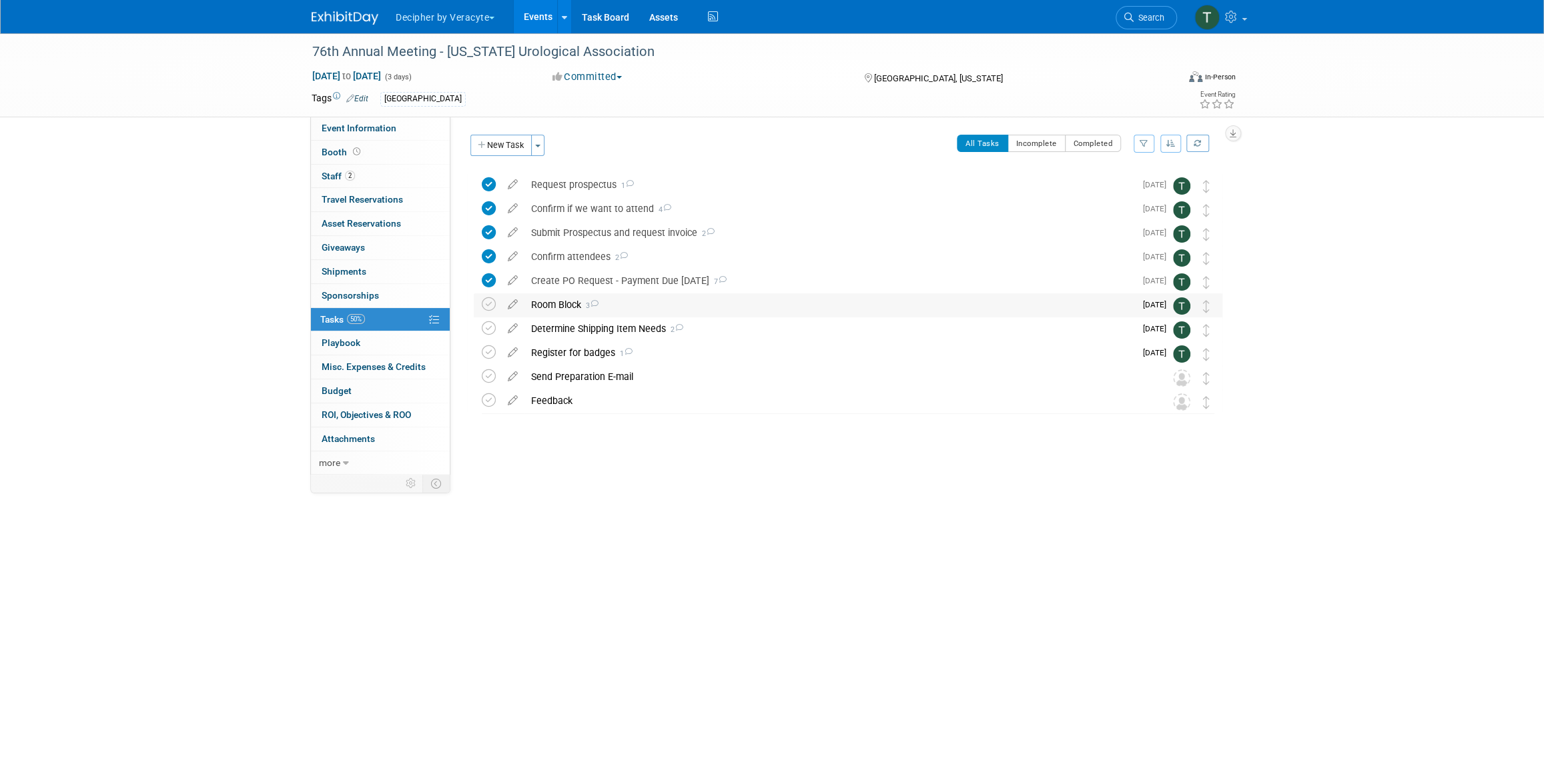
click at [564, 306] on div "Room Block 3" at bounding box center [830, 305] width 610 height 23
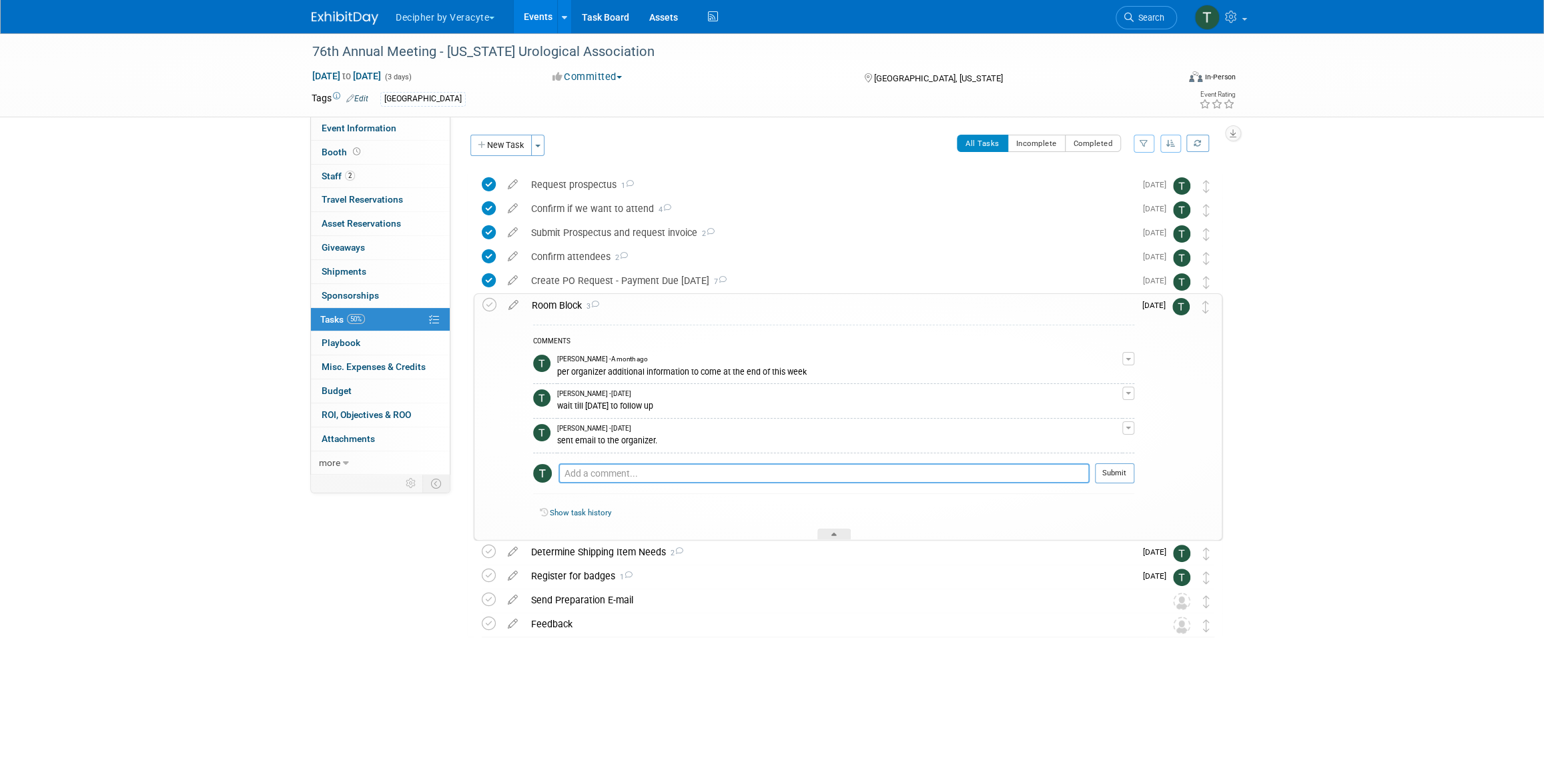
click at [641, 475] on textarea at bounding box center [824, 473] width 531 height 20
type textarea "sent email to the team to pls register for their hotel room"
click at [1105, 467] on button "Submit" at bounding box center [1114, 473] width 40 height 20
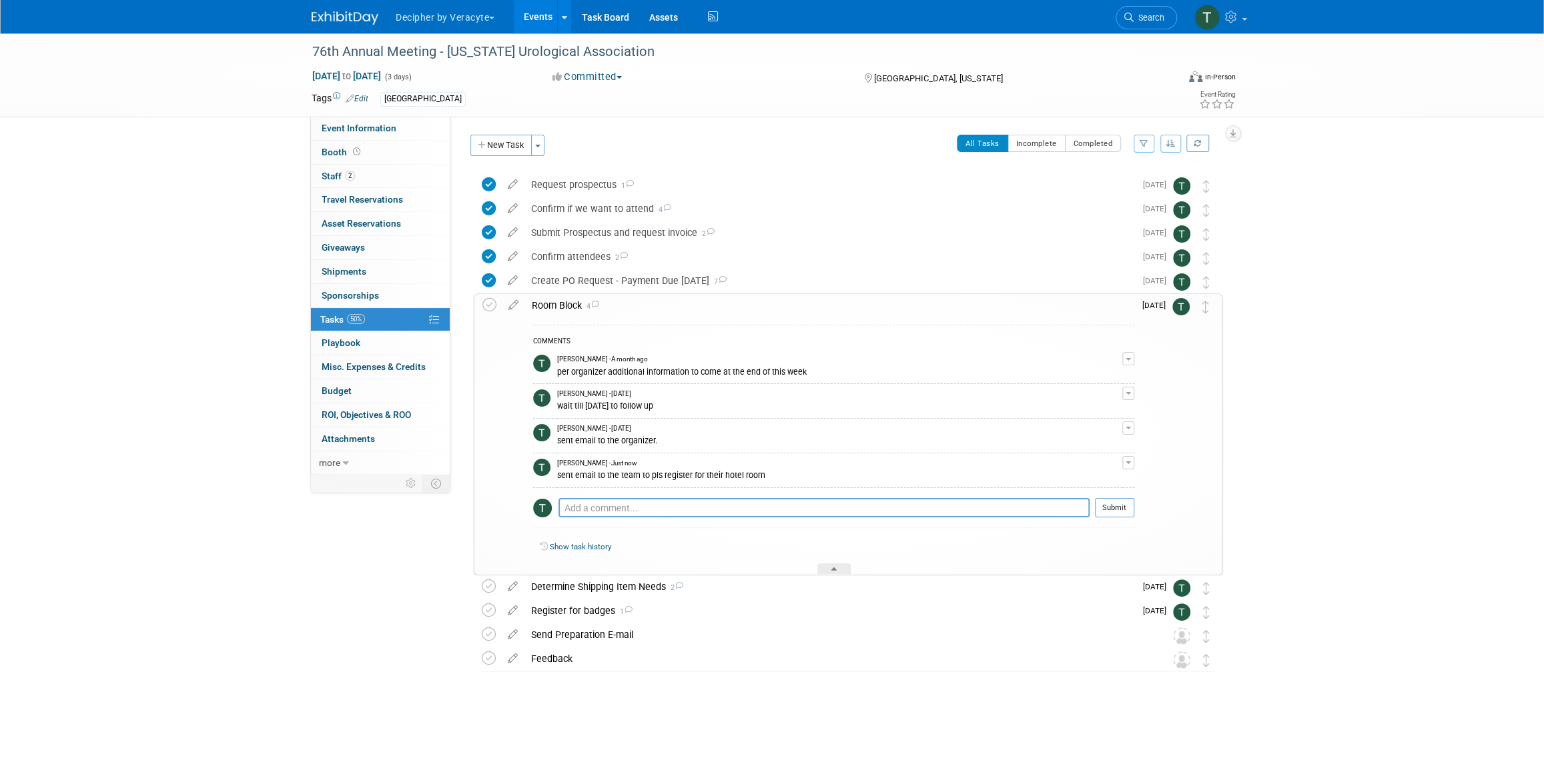
click at [651, 301] on div "Room Block 4" at bounding box center [830, 306] width 610 height 23
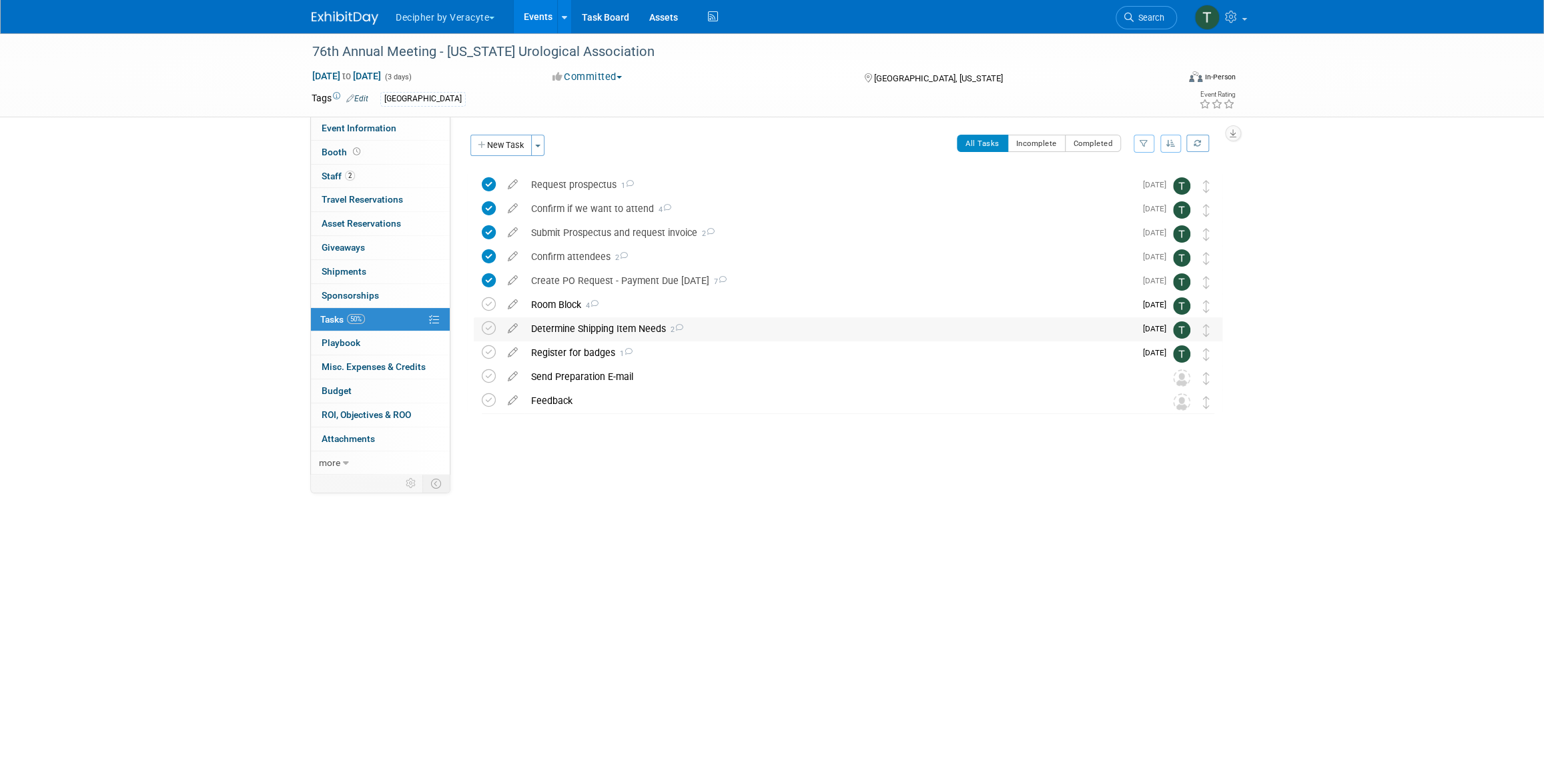
click at [605, 322] on div "Determine Shipping Item Needs 2" at bounding box center [830, 329] width 610 height 23
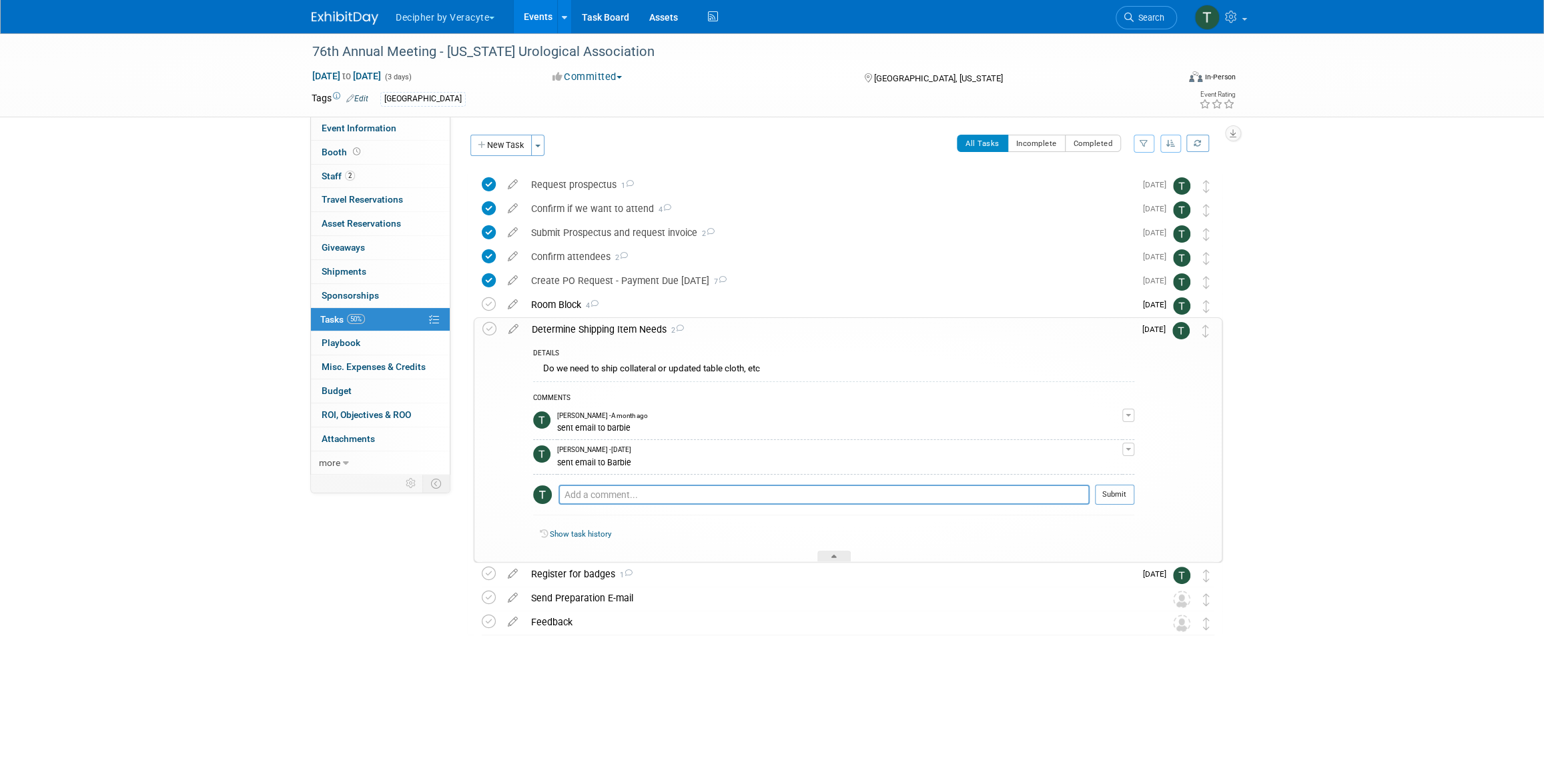
click at [605, 322] on div "Determine Shipping Item Needs 2" at bounding box center [830, 330] width 610 height 23
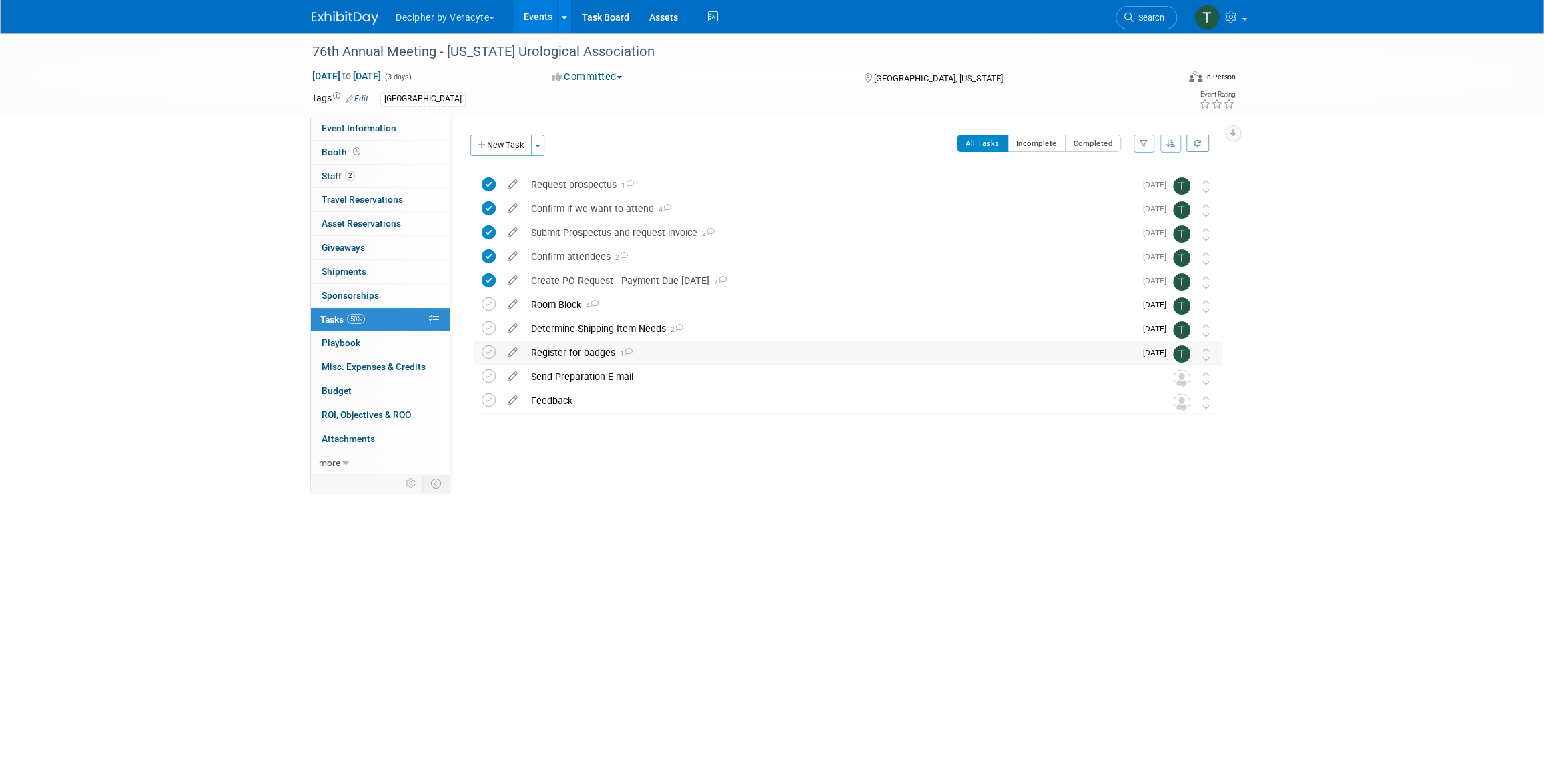
click at [480, 343] on div "Register for badges 1 COMMENTS Tony Alvarado - Just now sent email to the organ…" at bounding box center [848, 354] width 749 height 25
click at [483, 345] on icon at bounding box center [488, 352] width 14 height 14
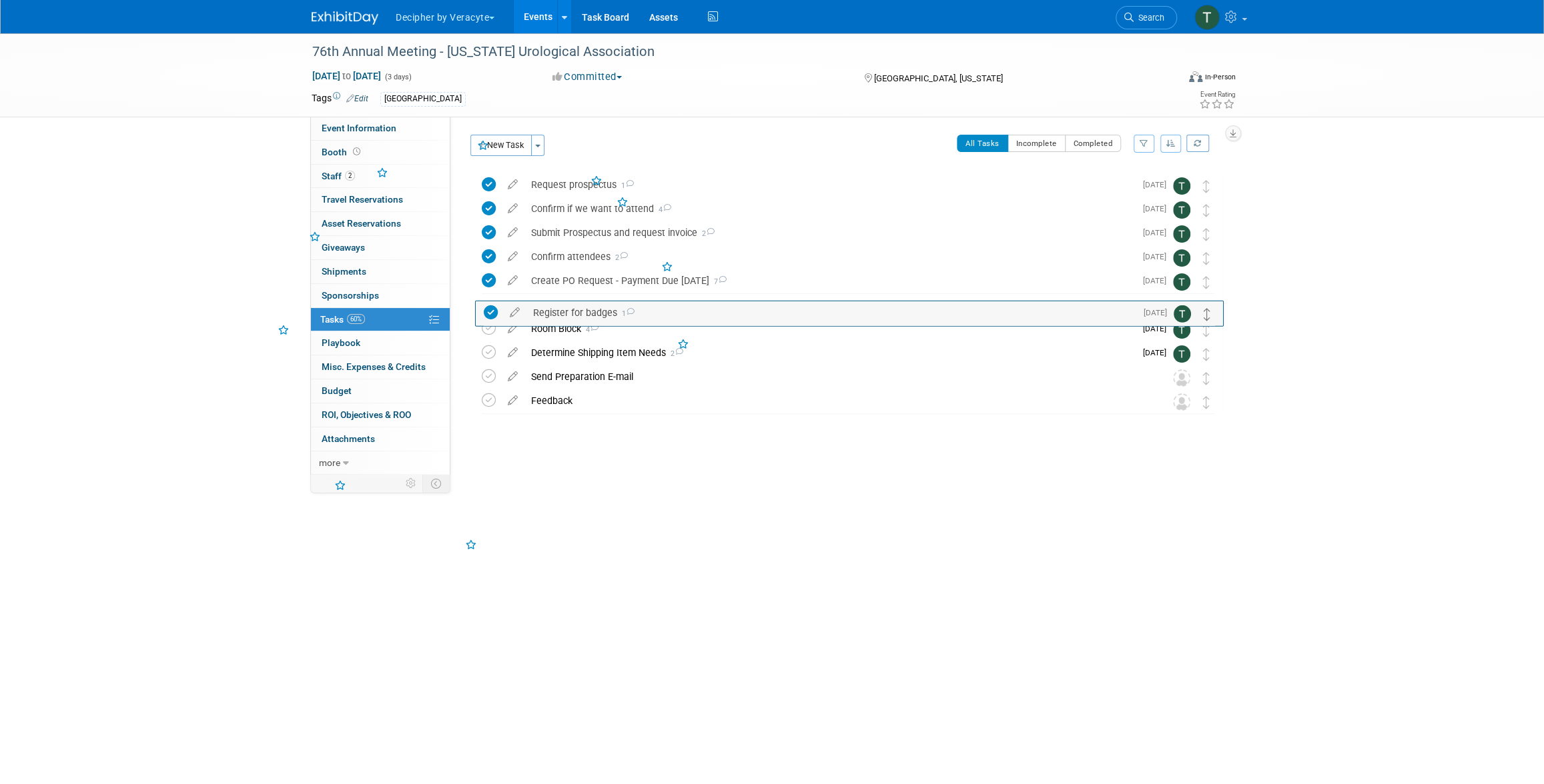
drag, startPoint x: 1203, startPoint y: 355, endPoint x: 1203, endPoint y: 311, distance: 44.0
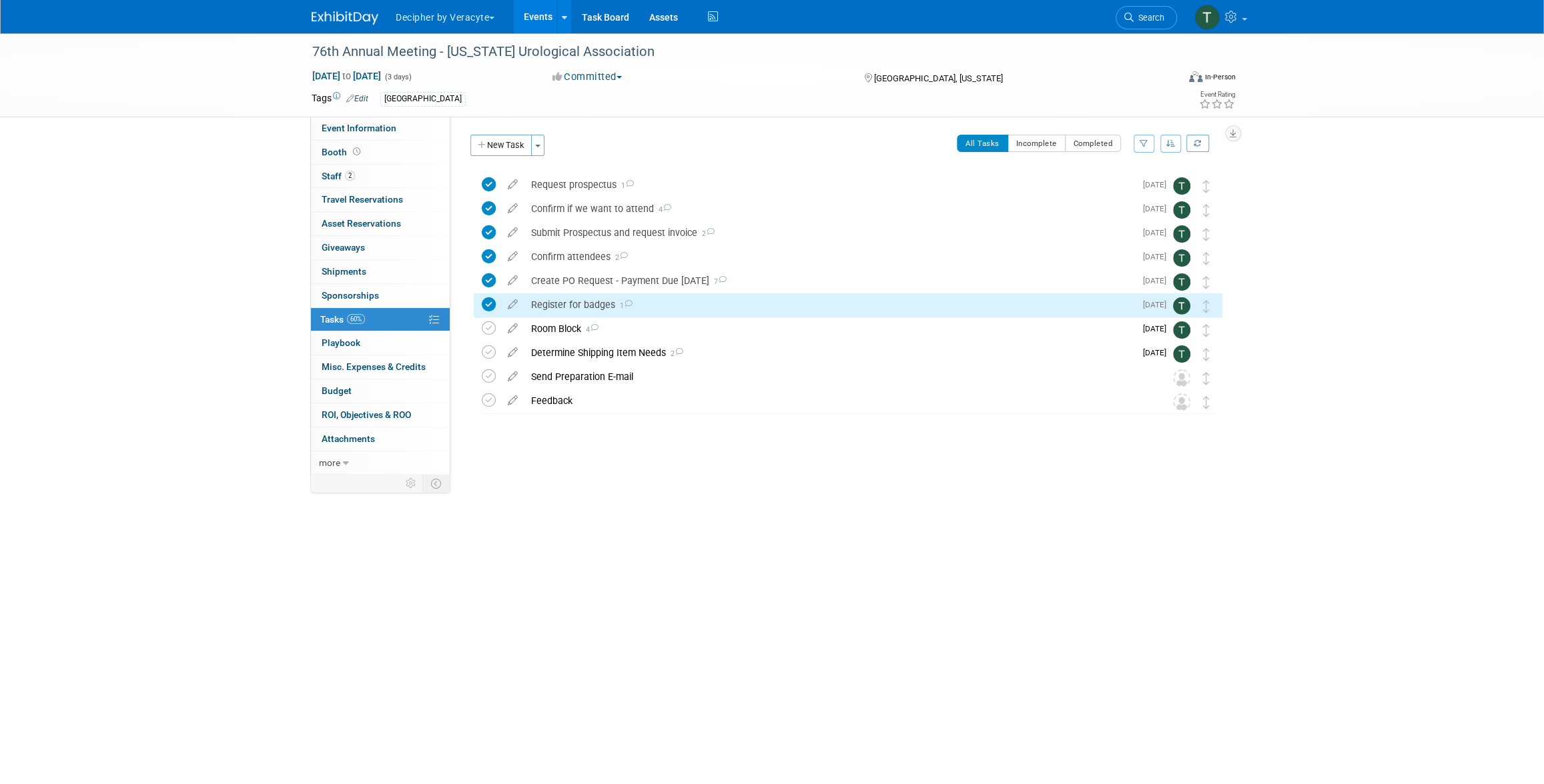
click at [676, 305] on div "Register for badges 1" at bounding box center [830, 305] width 610 height 23
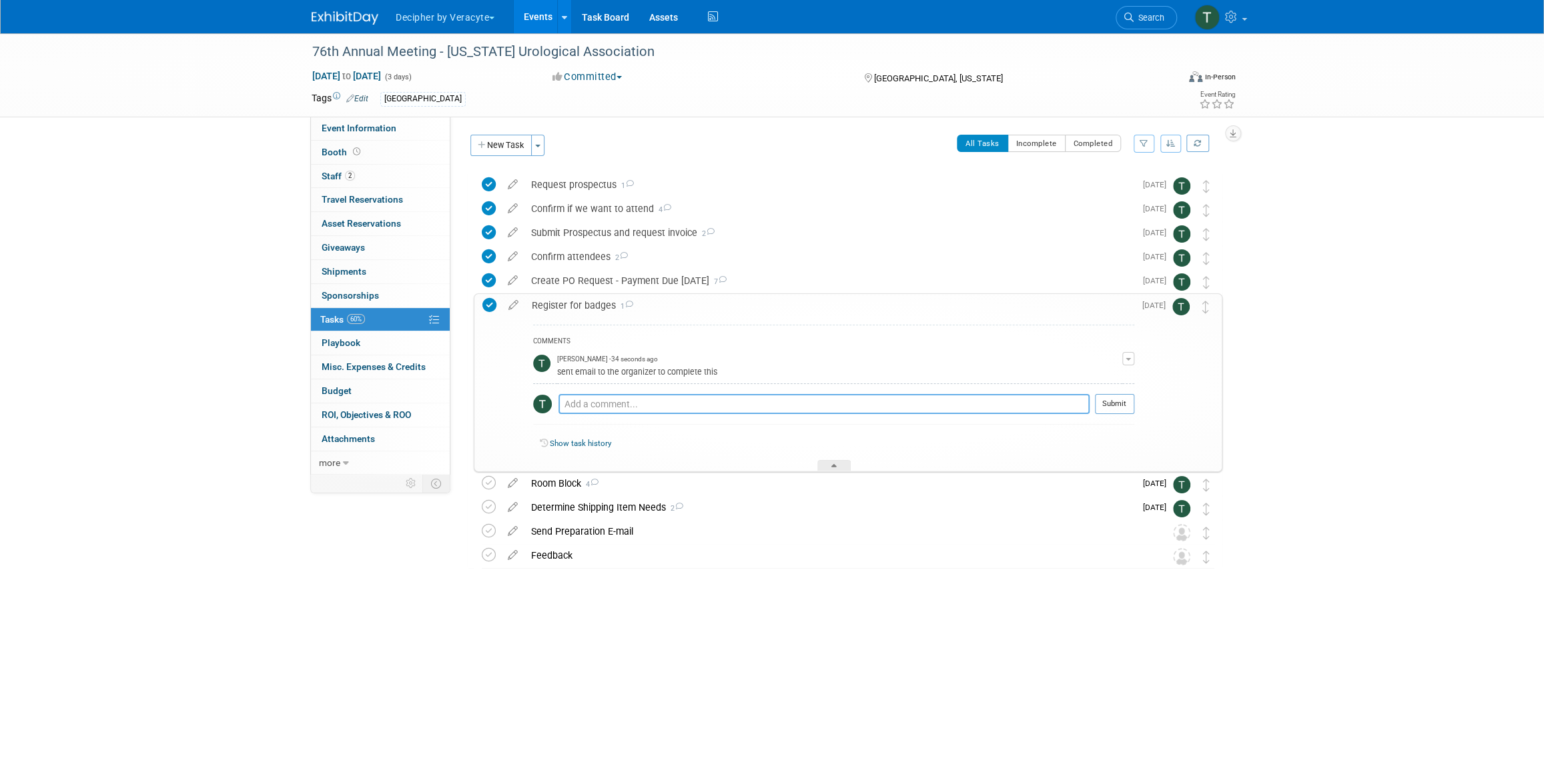
click at [682, 397] on textarea at bounding box center [824, 404] width 531 height 20
type textarea "this was completed."
click at [1126, 405] on button "Submit" at bounding box center [1114, 404] width 40 height 20
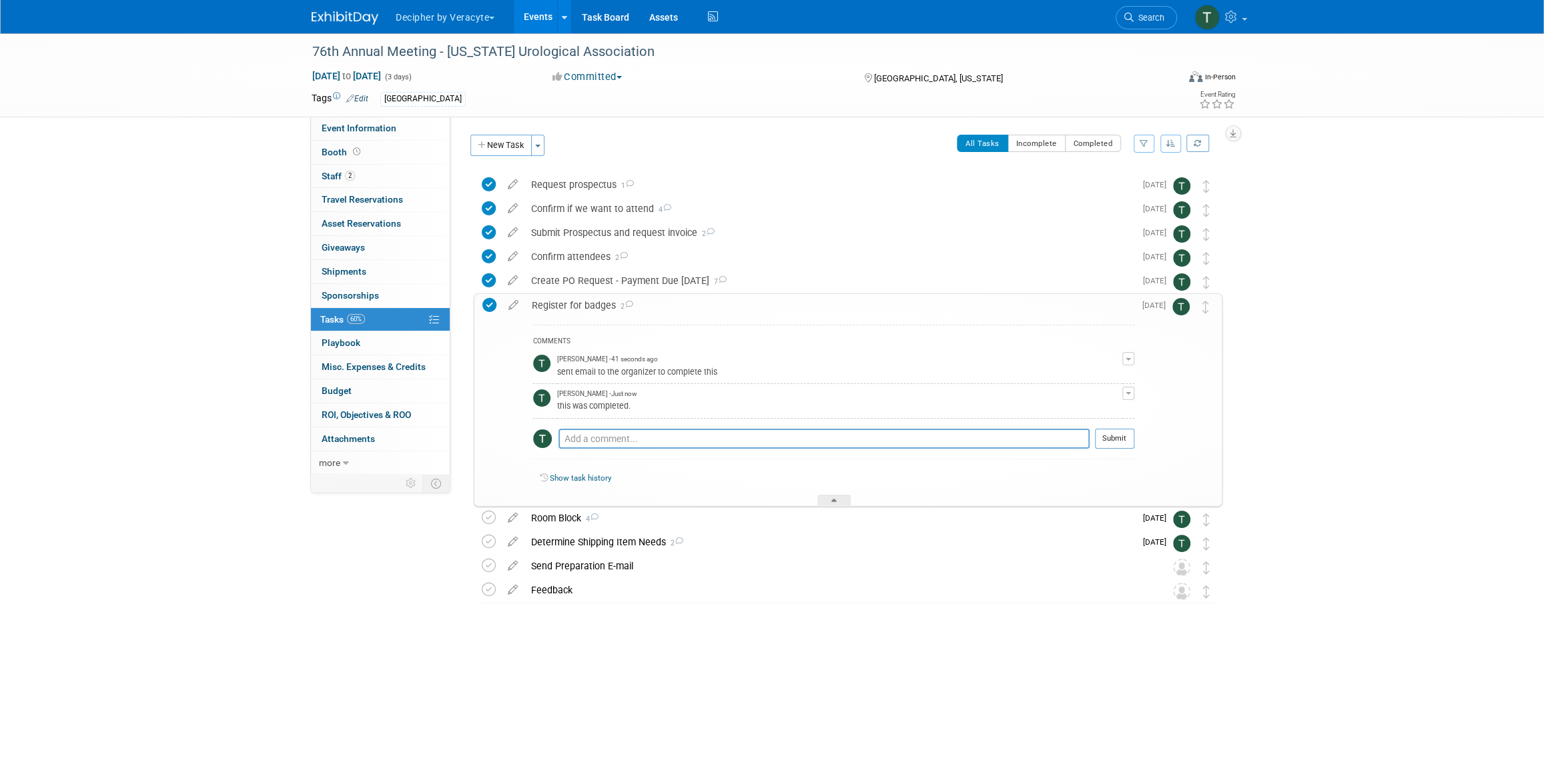
click at [577, 297] on div "Register for badges 2" at bounding box center [830, 306] width 610 height 23
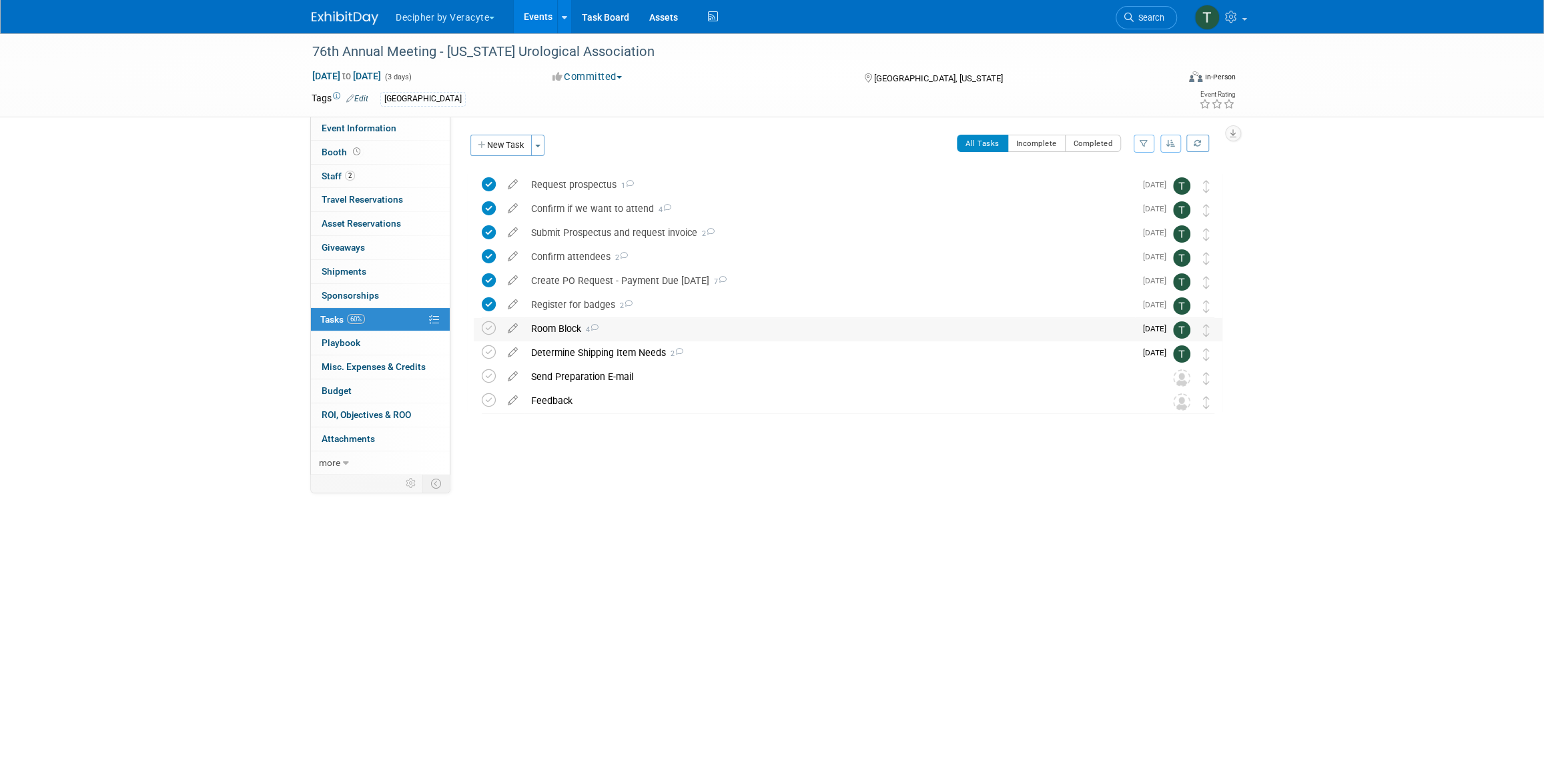
click at [546, 333] on div "Room Block 4" at bounding box center [830, 329] width 610 height 23
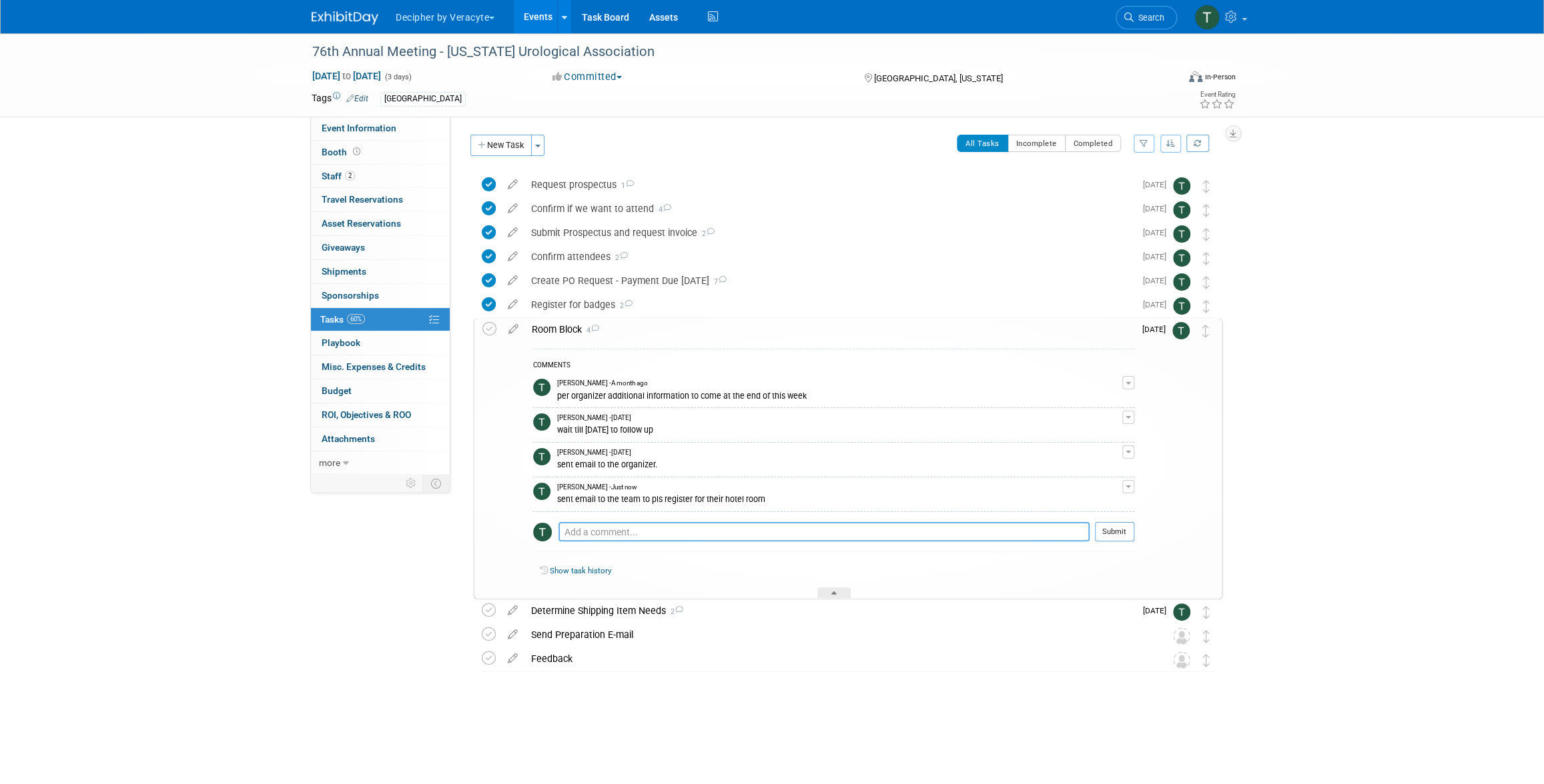
click at [638, 530] on textarea at bounding box center [824, 532] width 531 height 20
type textarea "Shannon purchased her room"
click at [1099, 536] on button "Submit" at bounding box center [1114, 532] width 40 height 20
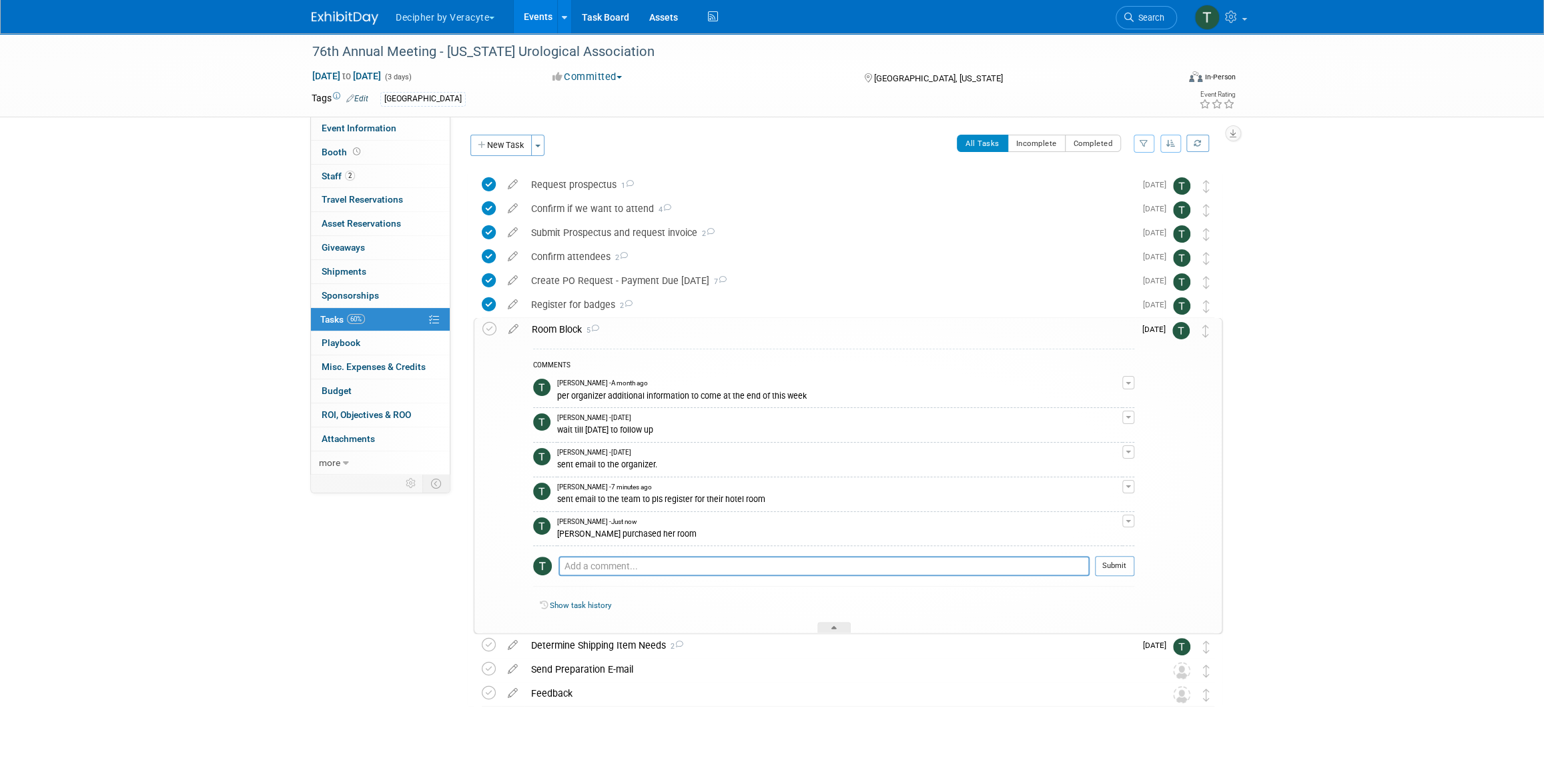
click at [528, 12] on link "Events" at bounding box center [538, 16] width 49 height 33
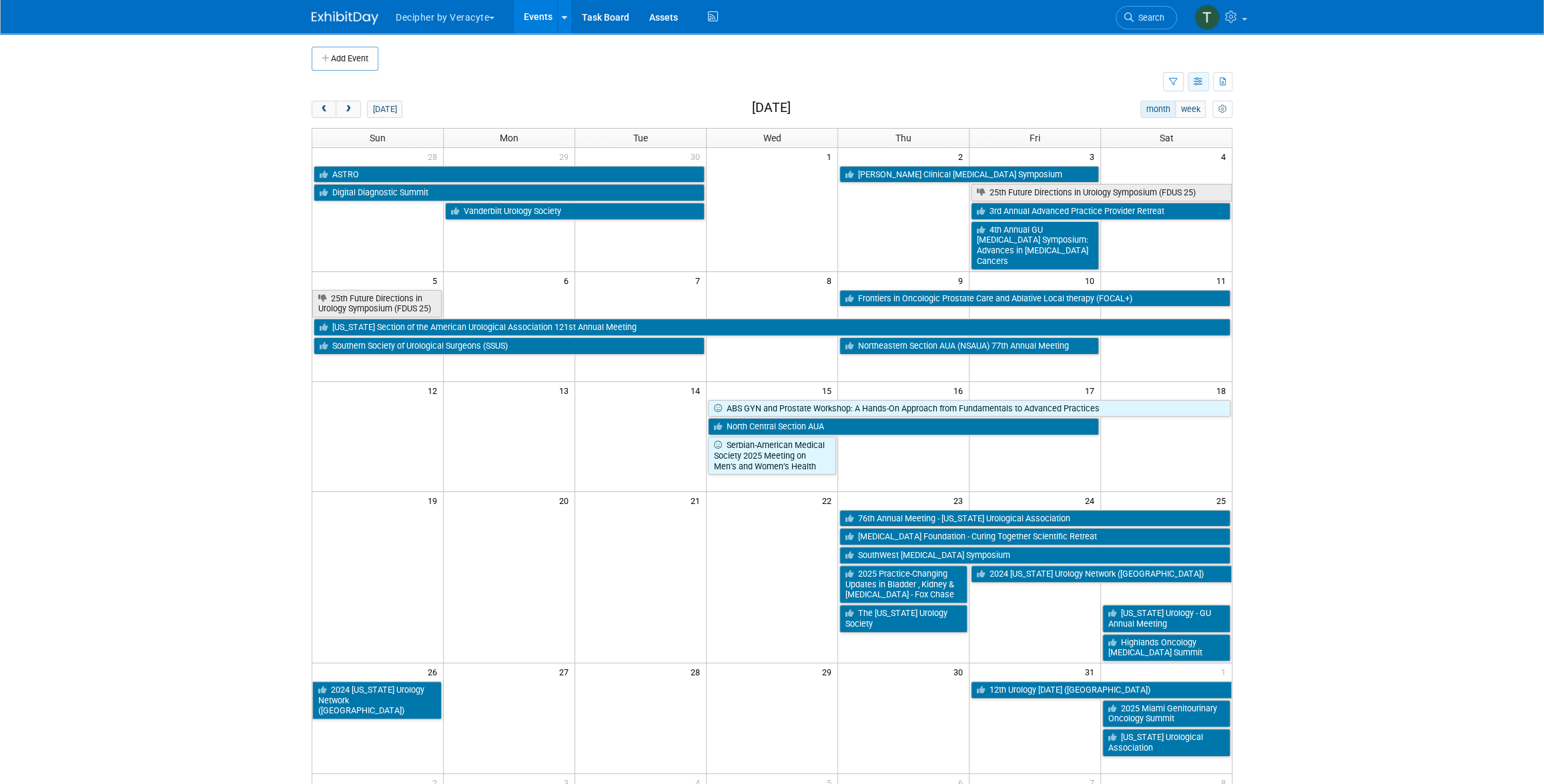
click at [1189, 86] on button "button" at bounding box center [1198, 81] width 21 height 19
click at [1174, 129] on link "List View" at bounding box center [1142, 128] width 112 height 19
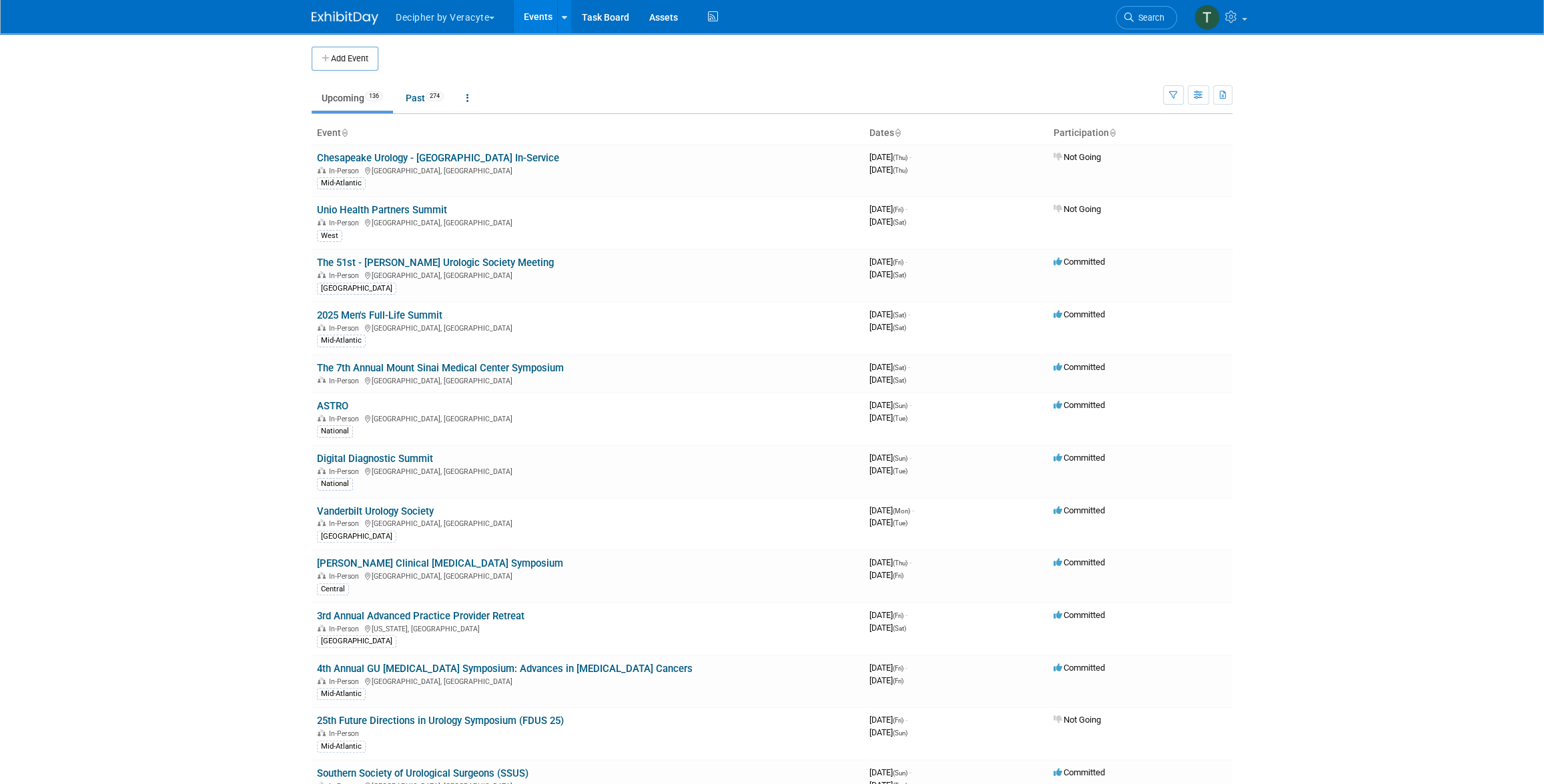
scroll to position [482, 0]
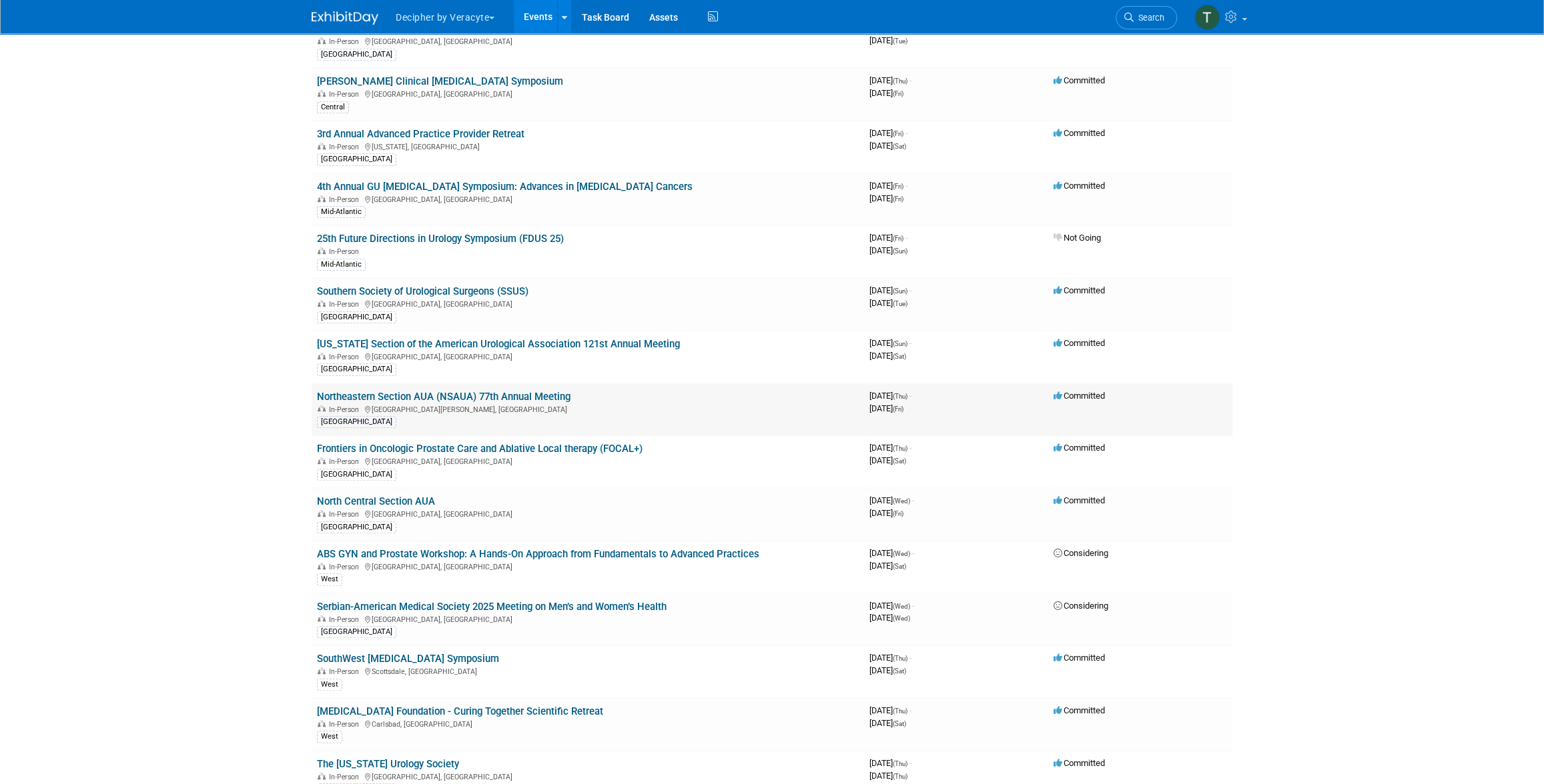
click at [551, 391] on link "Northeastern Section AUA (NSAUA) 77th Annual Meeting" at bounding box center [443, 397] width 253 height 12
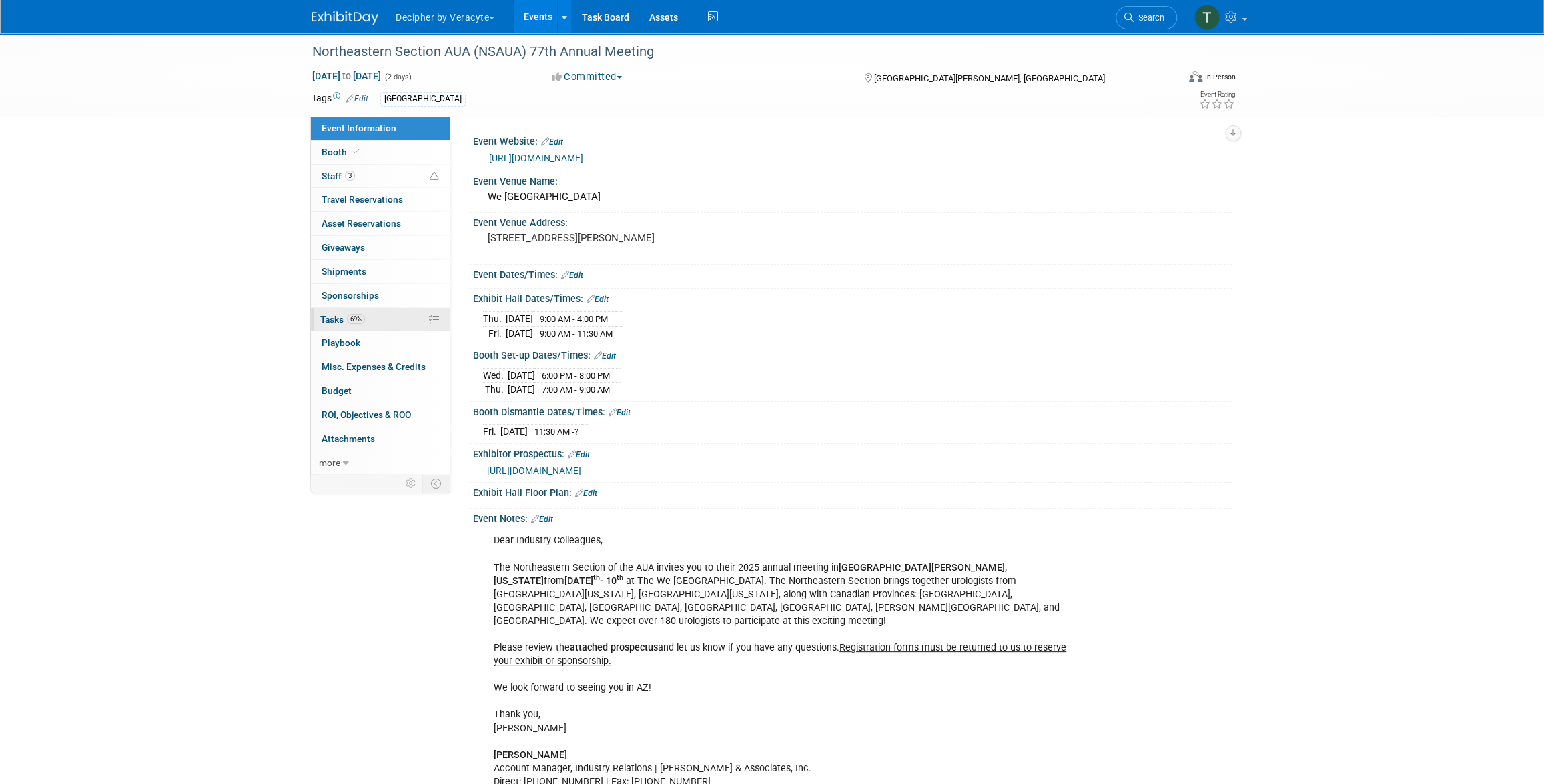
click at [386, 321] on link "69% Tasks 69%" at bounding box center [380, 320] width 139 height 23
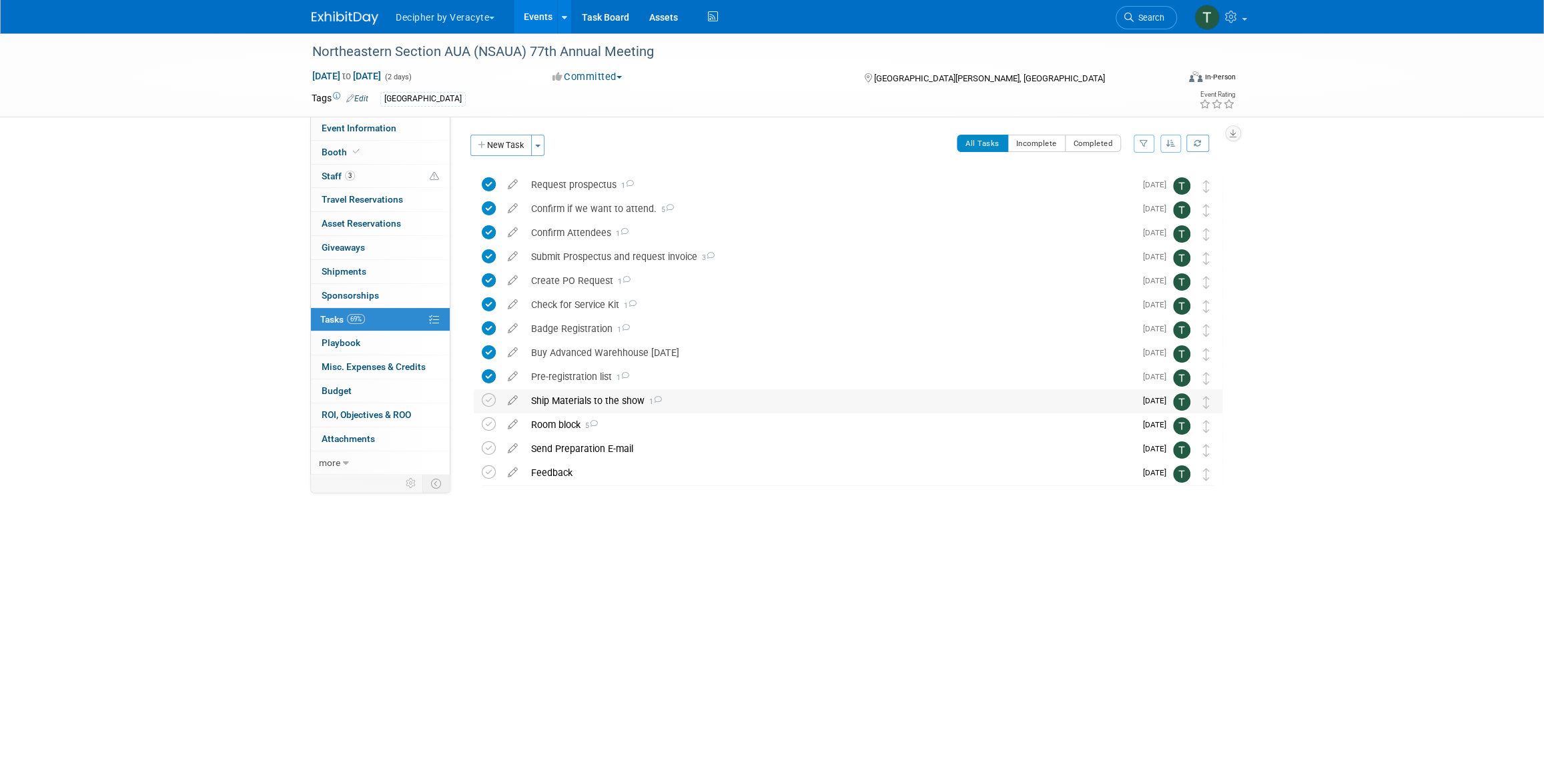
click at [572, 398] on div "Ship Materials to the show 1" at bounding box center [830, 401] width 610 height 23
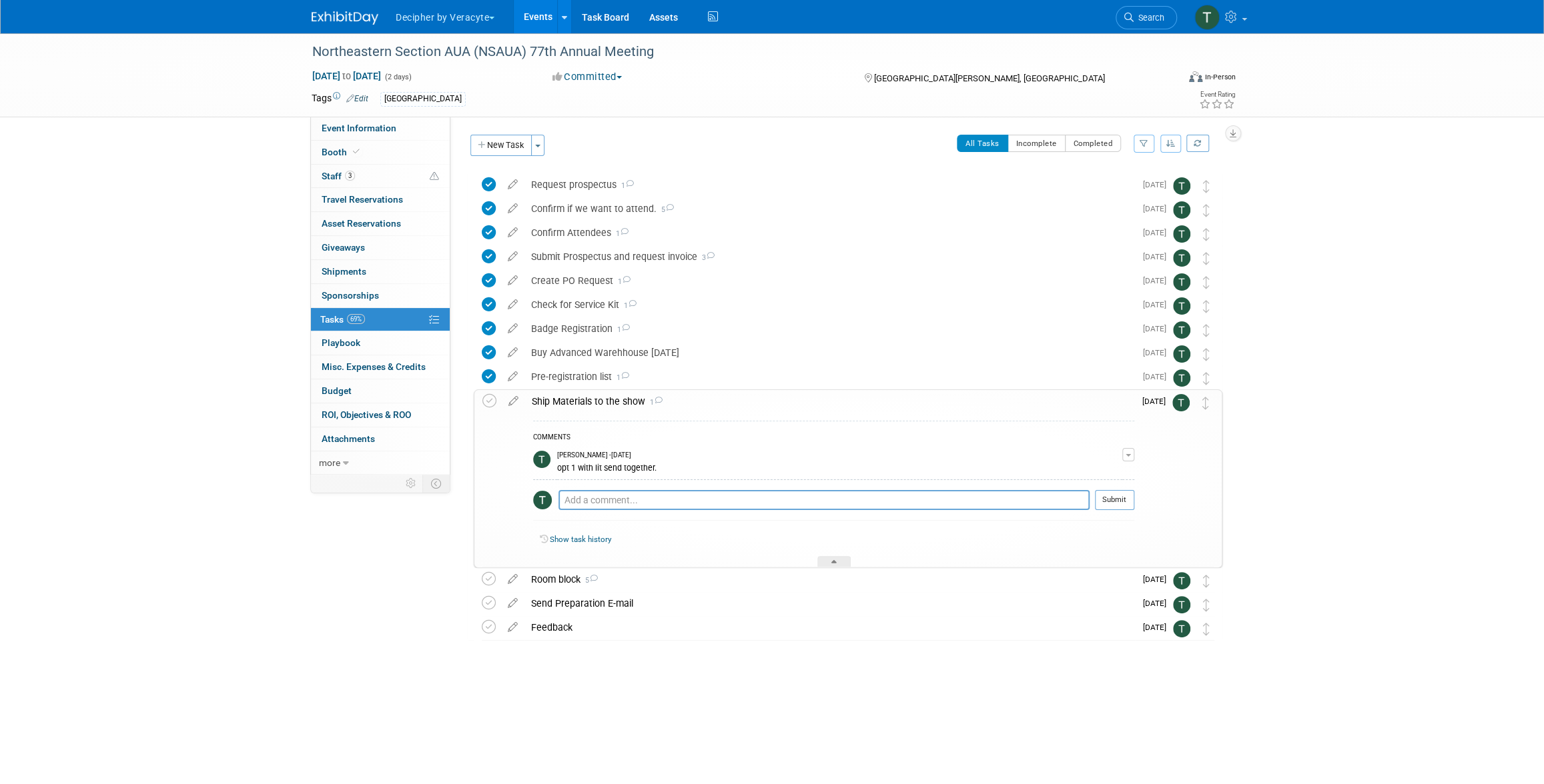
click at [544, 19] on link "Events" at bounding box center [538, 16] width 49 height 33
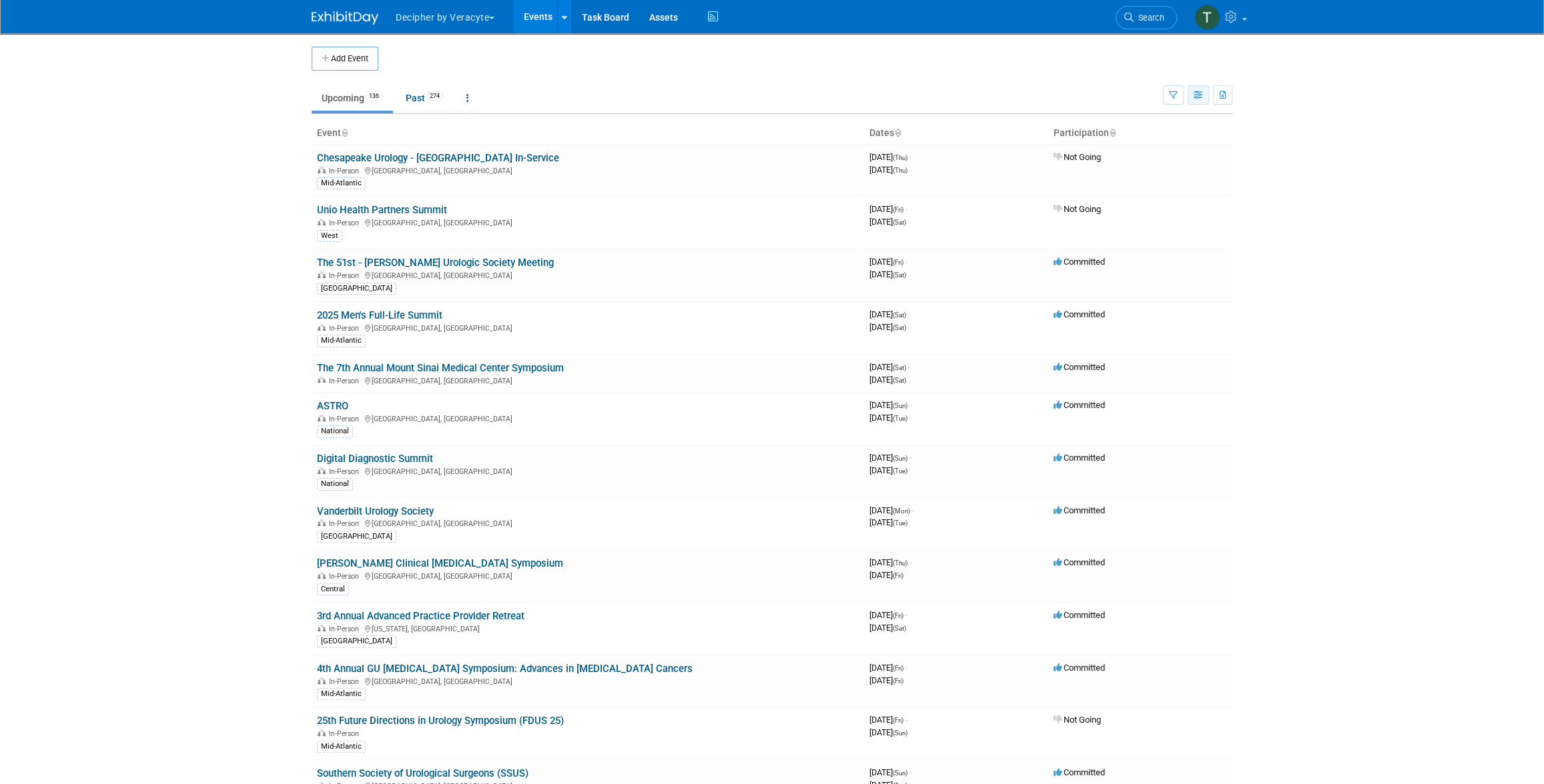
click at [1205, 95] on button "button" at bounding box center [1198, 95] width 21 height 19
click at [1164, 190] on link "Calendar View" at bounding box center [1142, 182] width 112 height 19
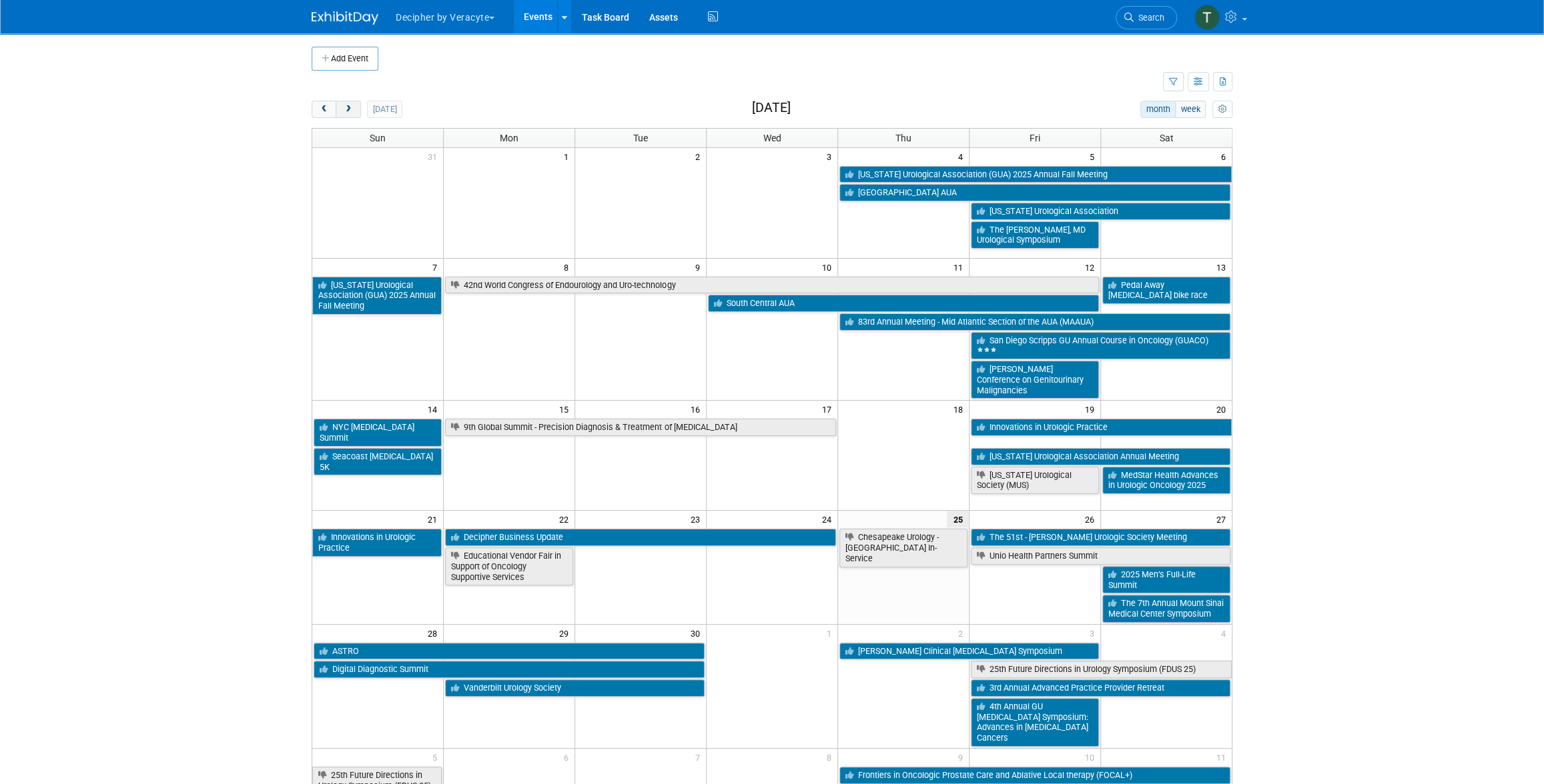
click at [351, 110] on span "next" at bounding box center [348, 110] width 10 height 9
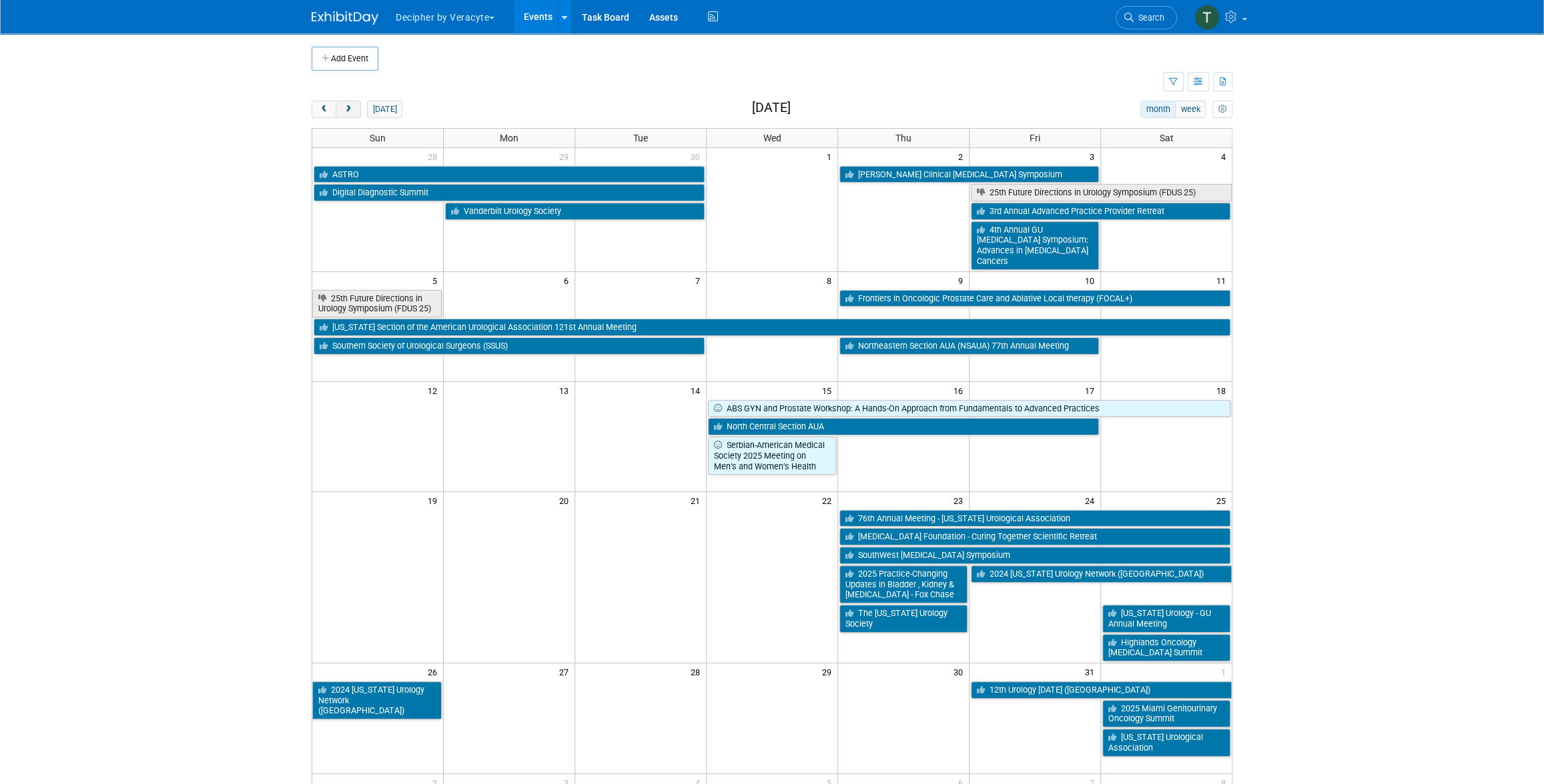
click at [351, 110] on span "next" at bounding box center [348, 110] width 10 height 9
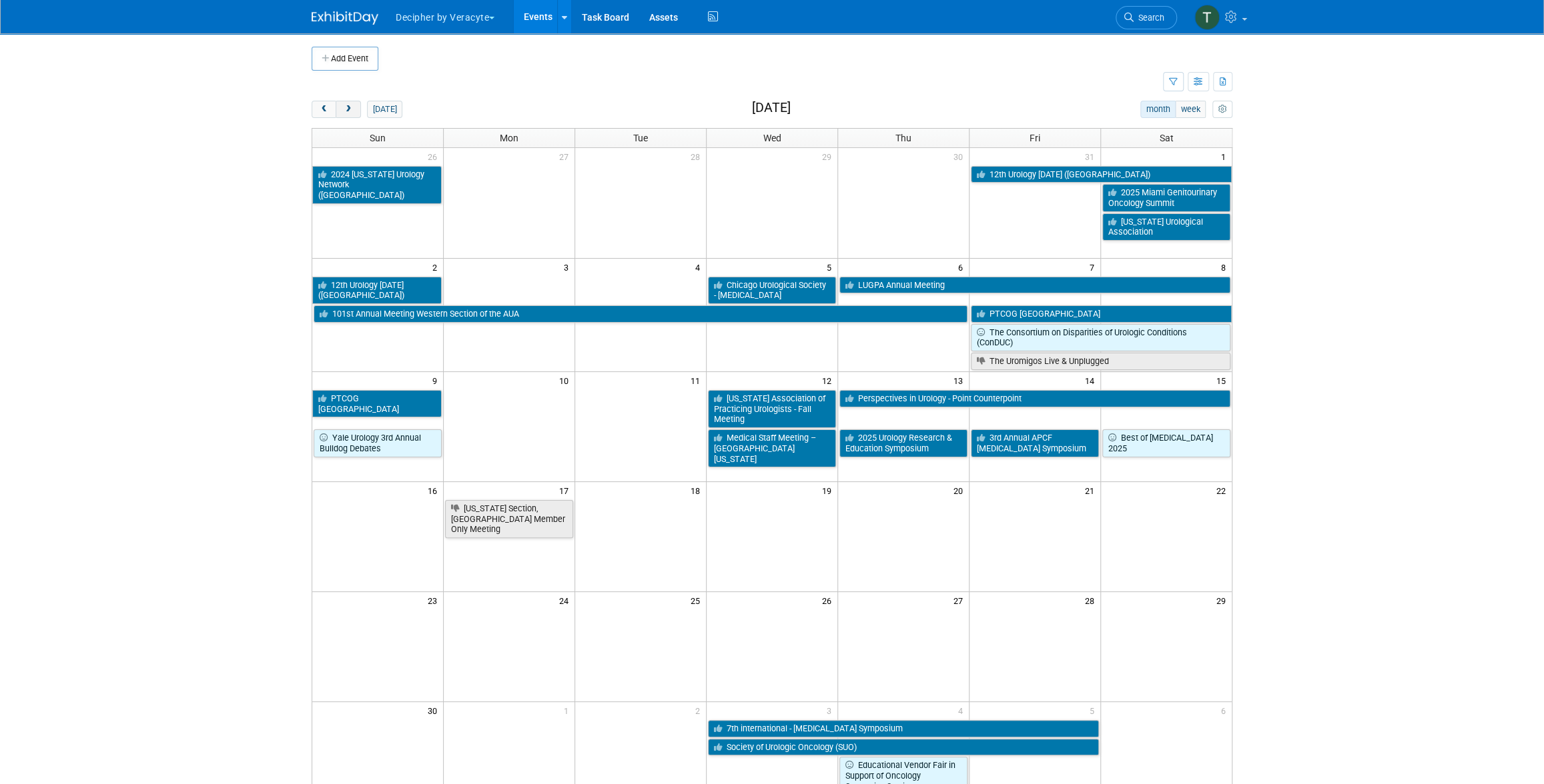
click at [351, 110] on span "next" at bounding box center [348, 110] width 10 height 9
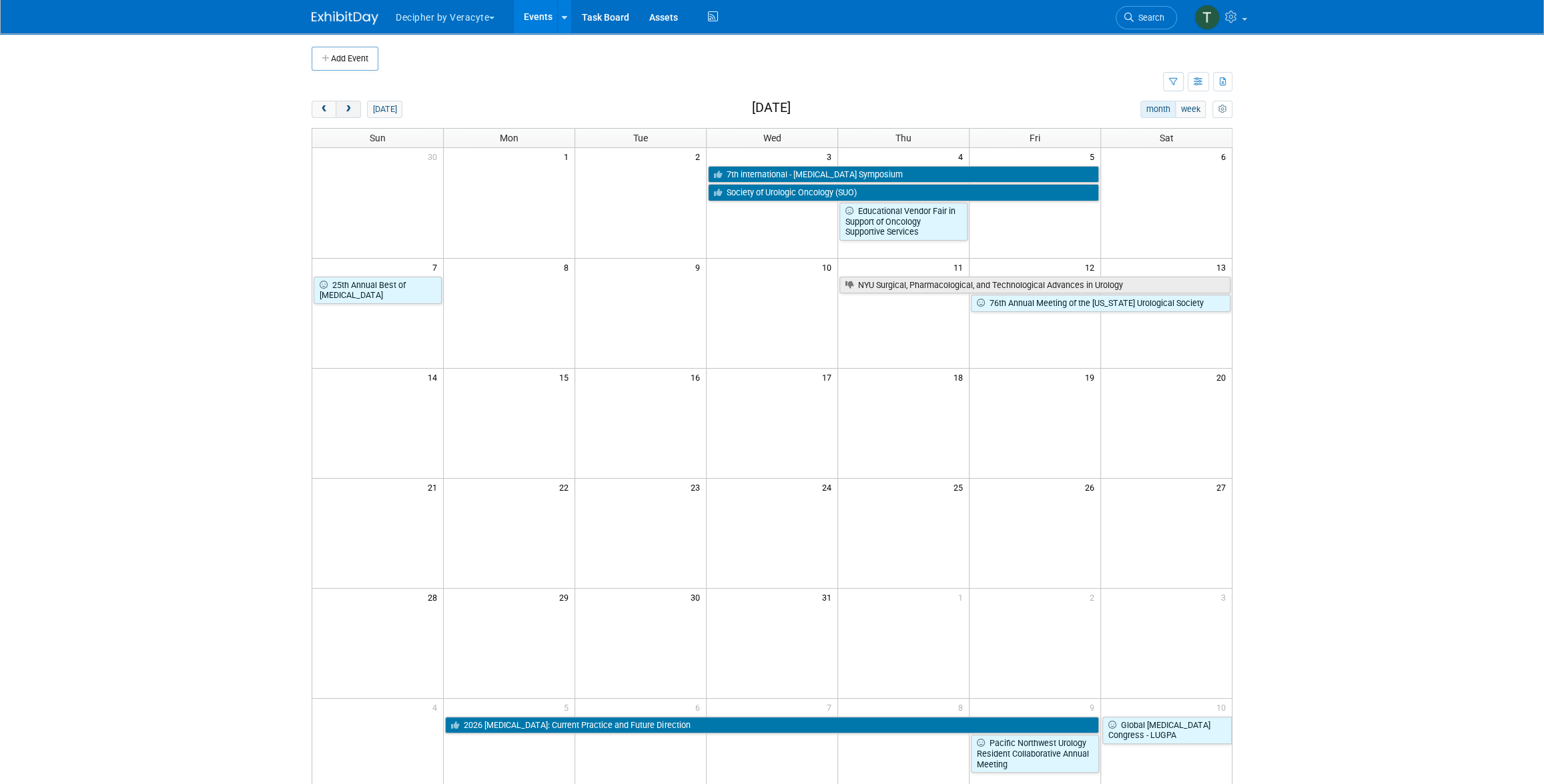
click at [351, 110] on span "next" at bounding box center [348, 110] width 10 height 9
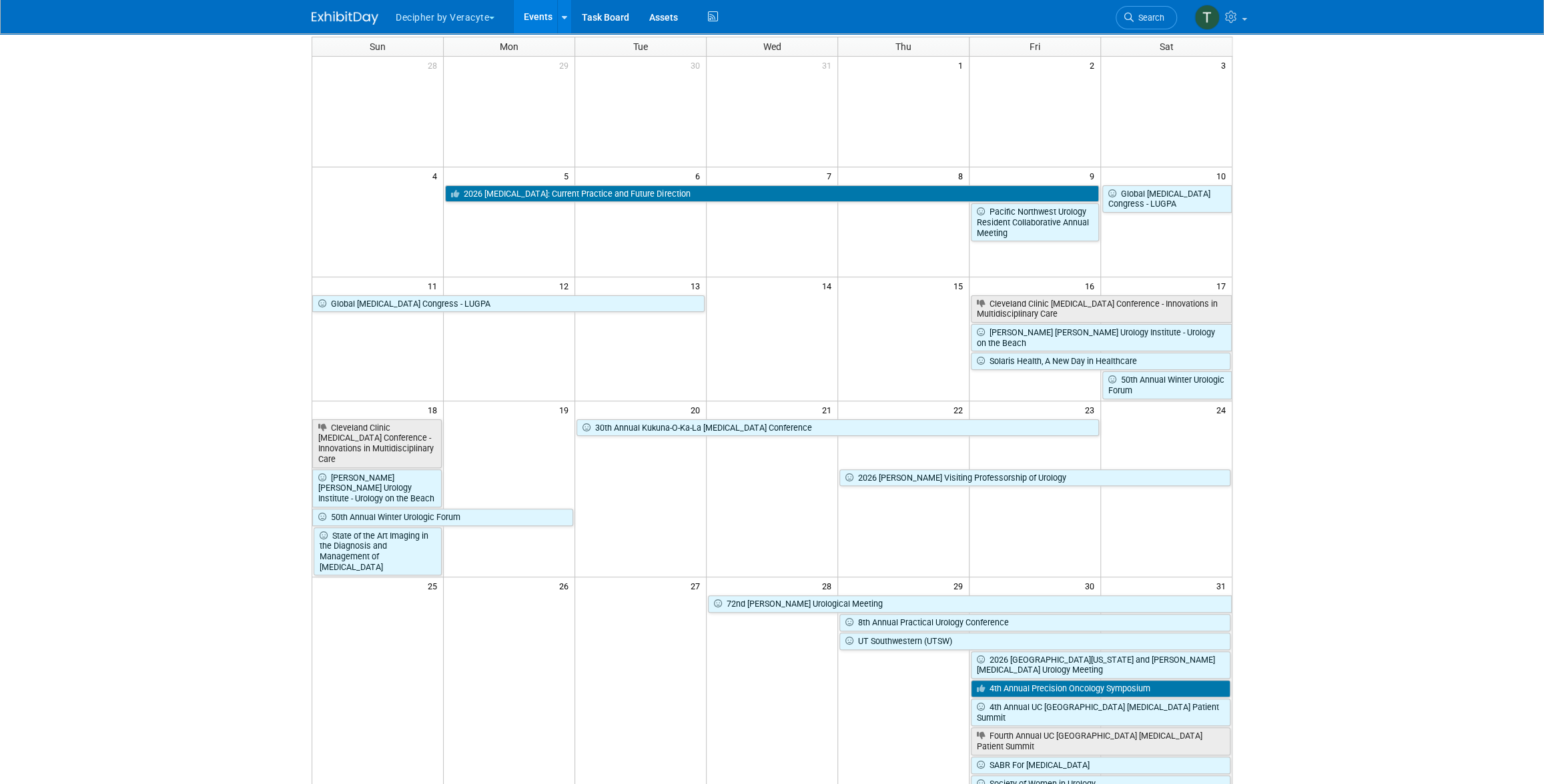
scroll to position [120, 0]
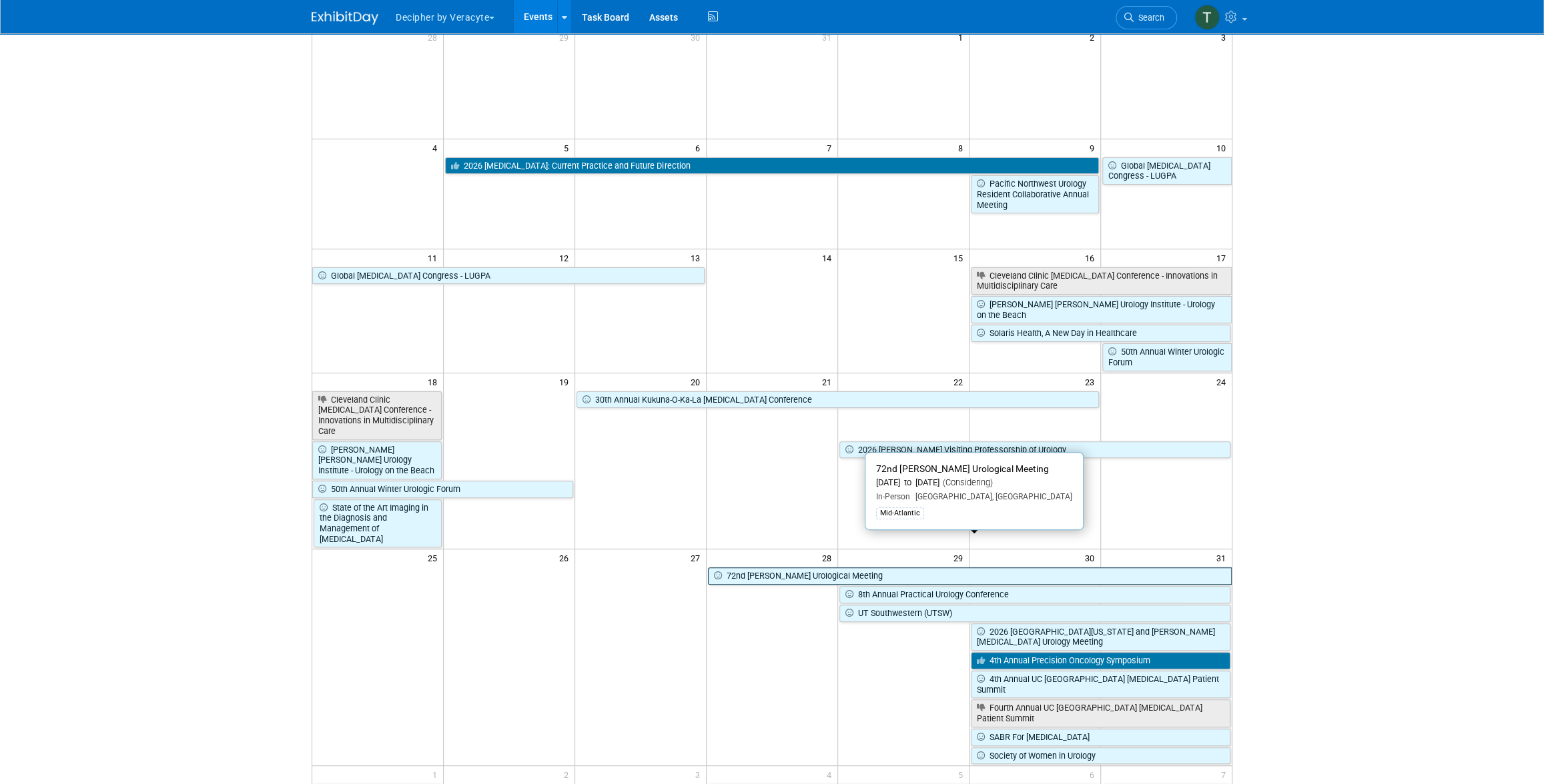
click at [913, 567] on link "72nd [PERSON_NAME] Urological Meeting" at bounding box center [969, 575] width 524 height 17
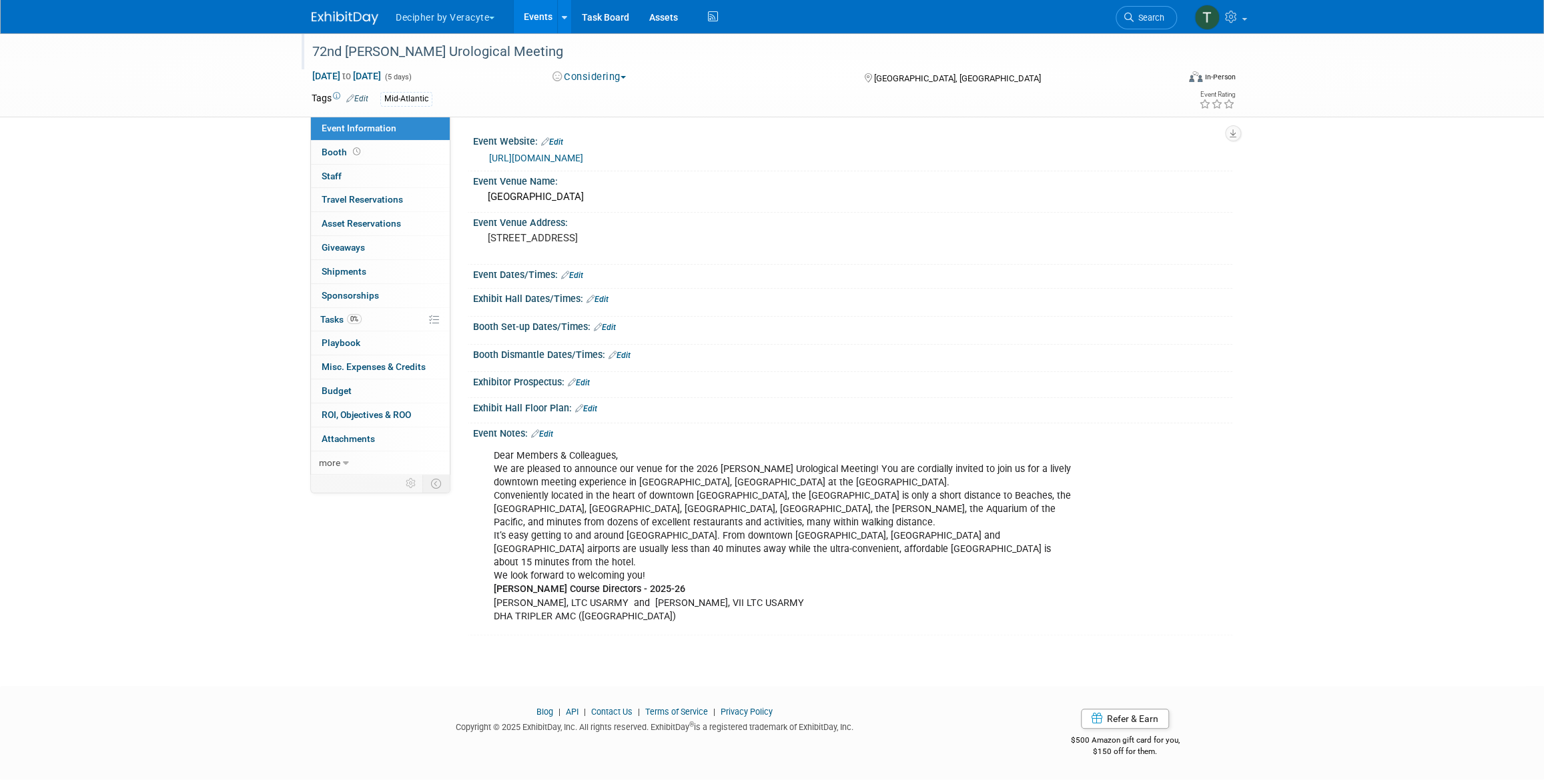
click at [411, 59] on div "72nd [PERSON_NAME] Urological Meeting" at bounding box center [732, 52] width 850 height 24
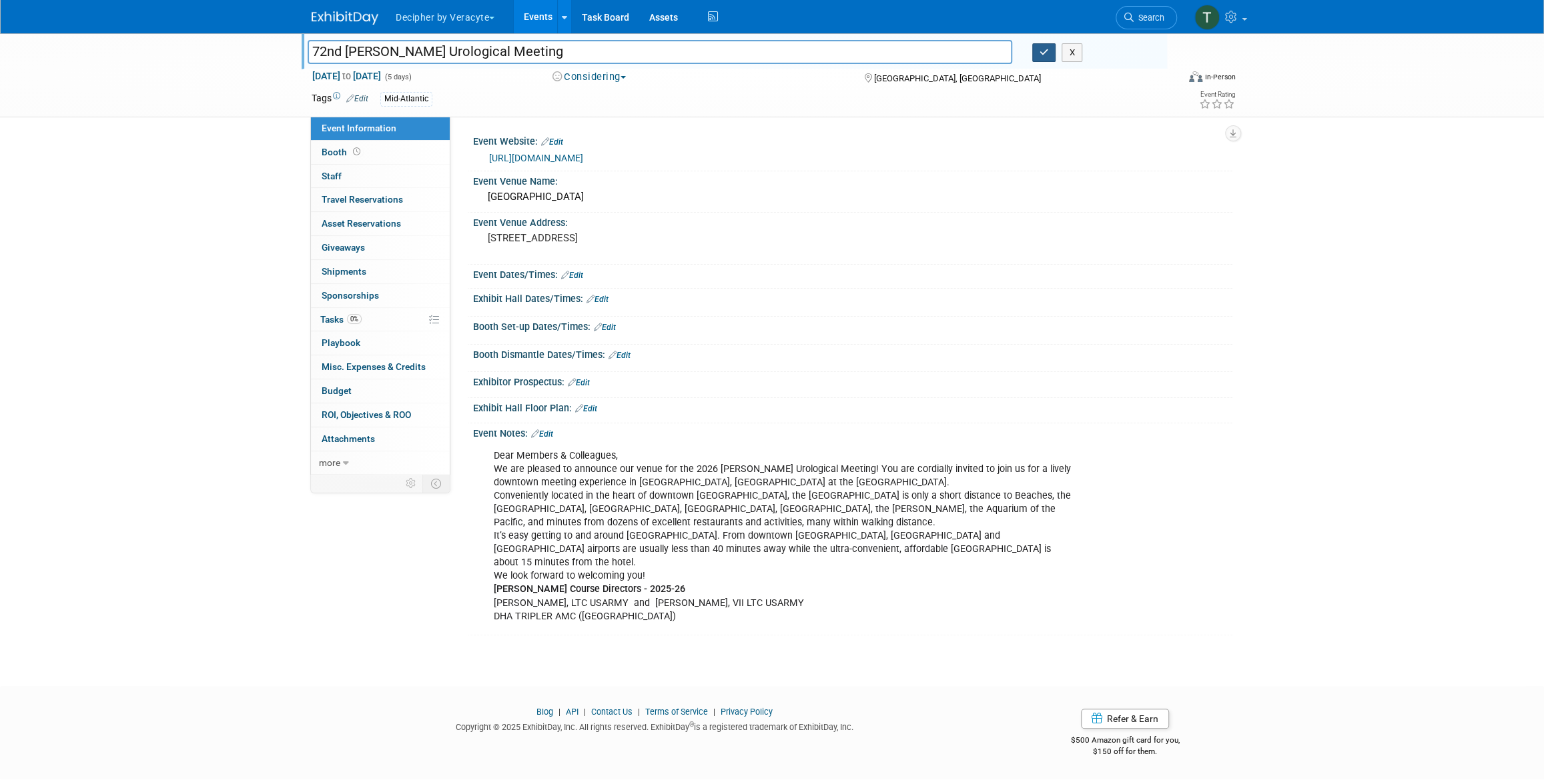
click at [1042, 60] on button "button" at bounding box center [1043, 53] width 24 height 19
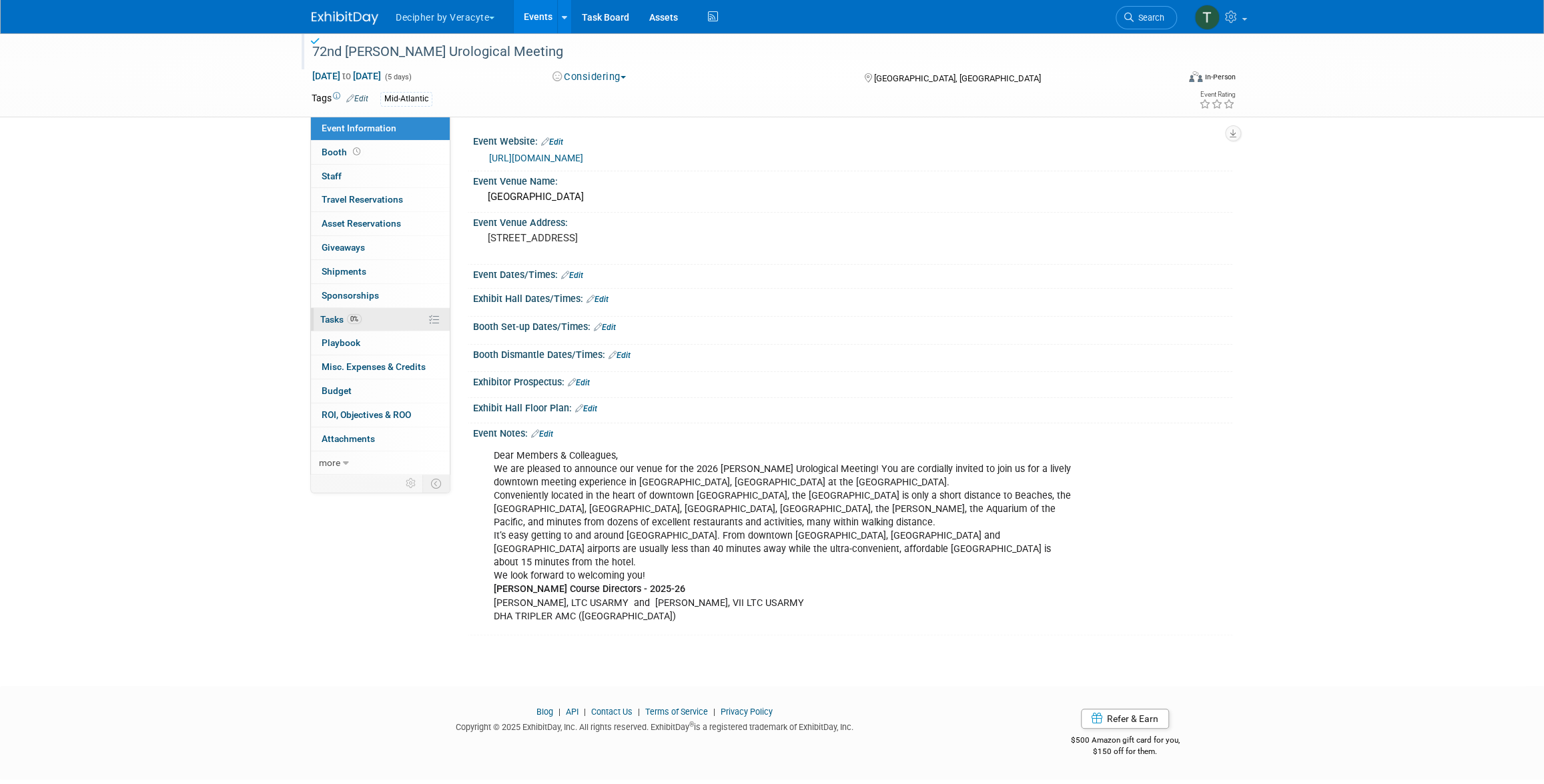
click at [388, 312] on link "0% Tasks 0%" at bounding box center [380, 320] width 139 height 23
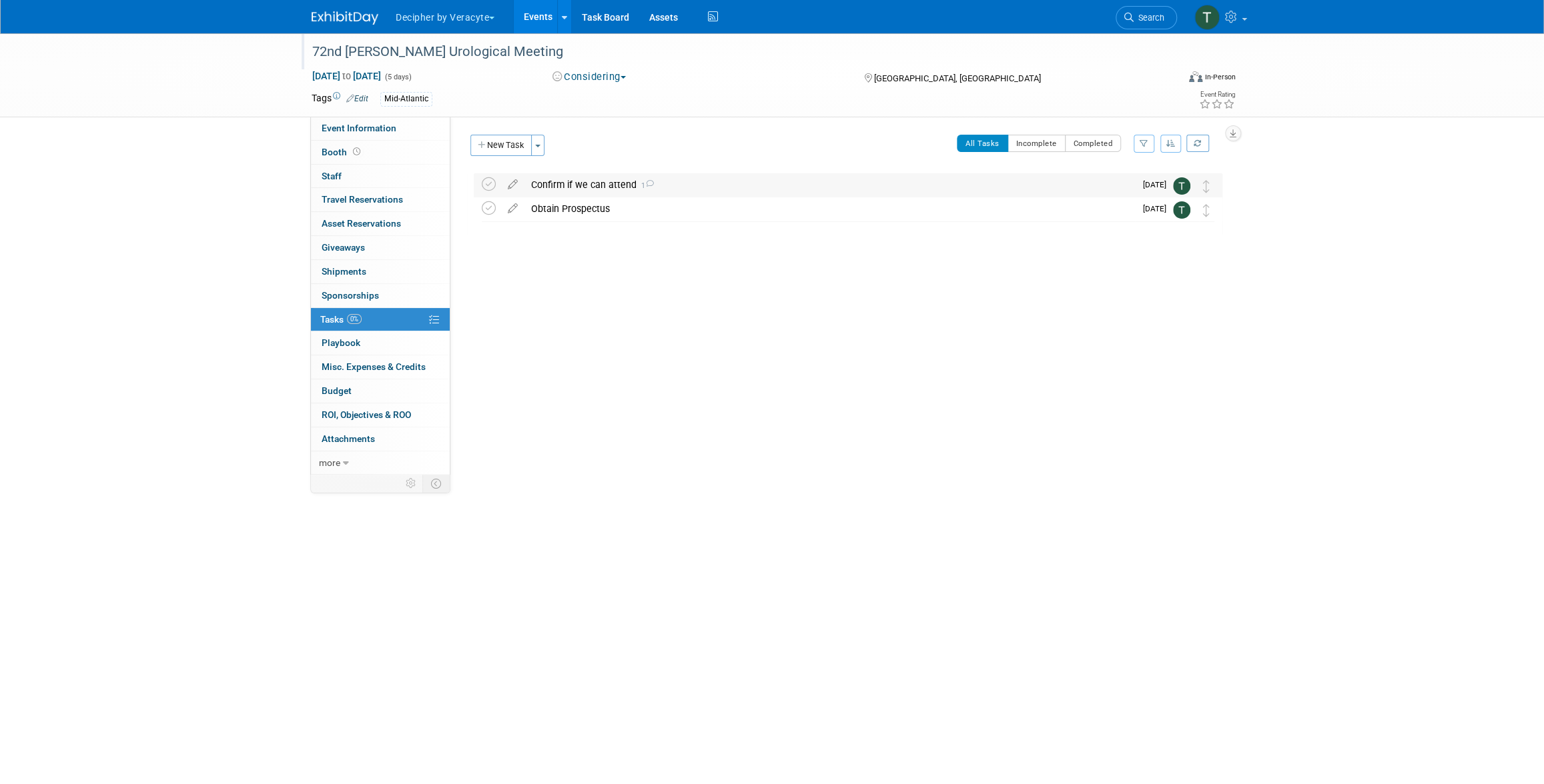
click at [584, 186] on div "Confirm if we can attend 1" at bounding box center [830, 185] width 610 height 23
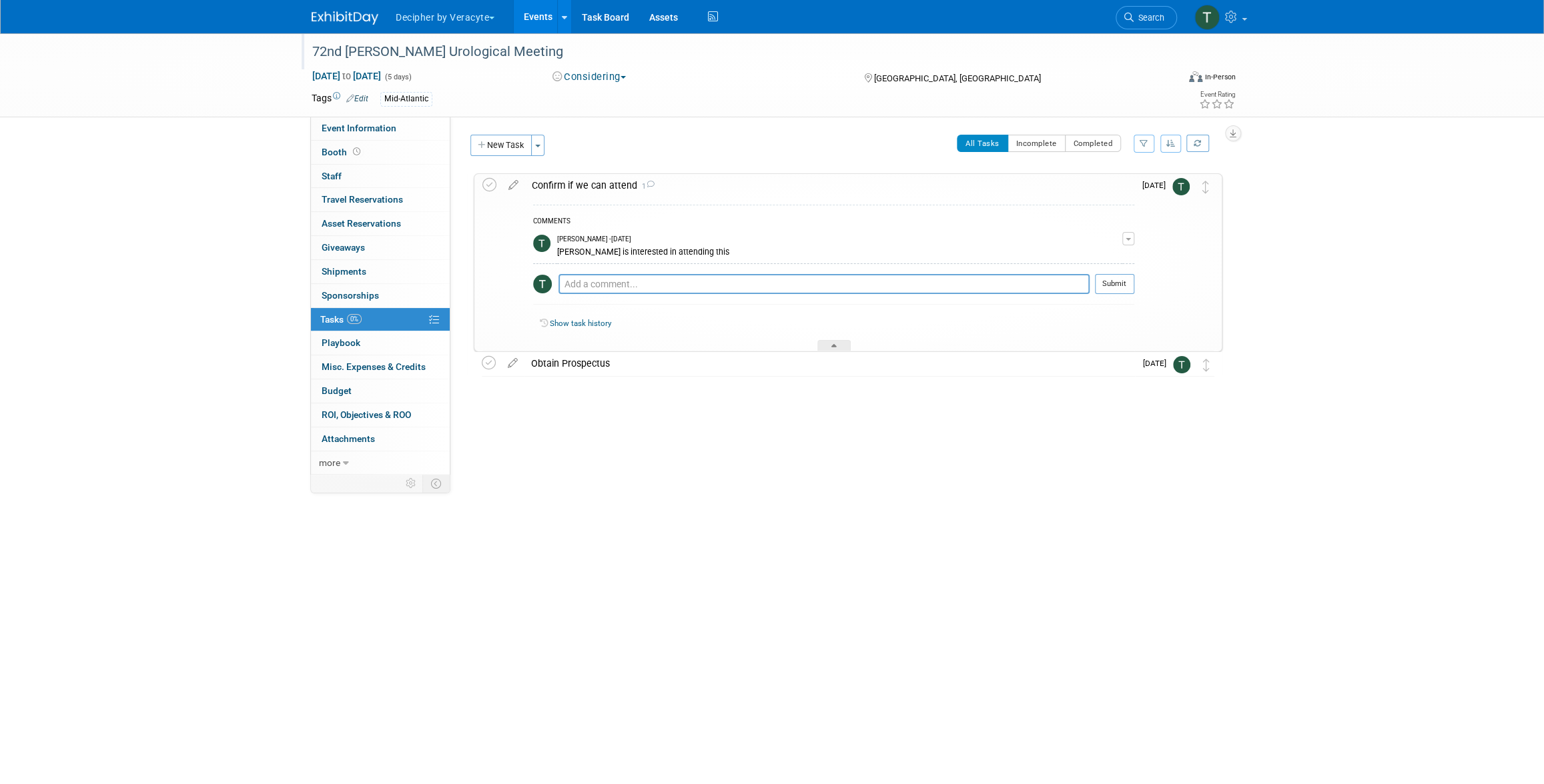
click at [584, 186] on div "Confirm if we can attend 1" at bounding box center [830, 185] width 610 height 23
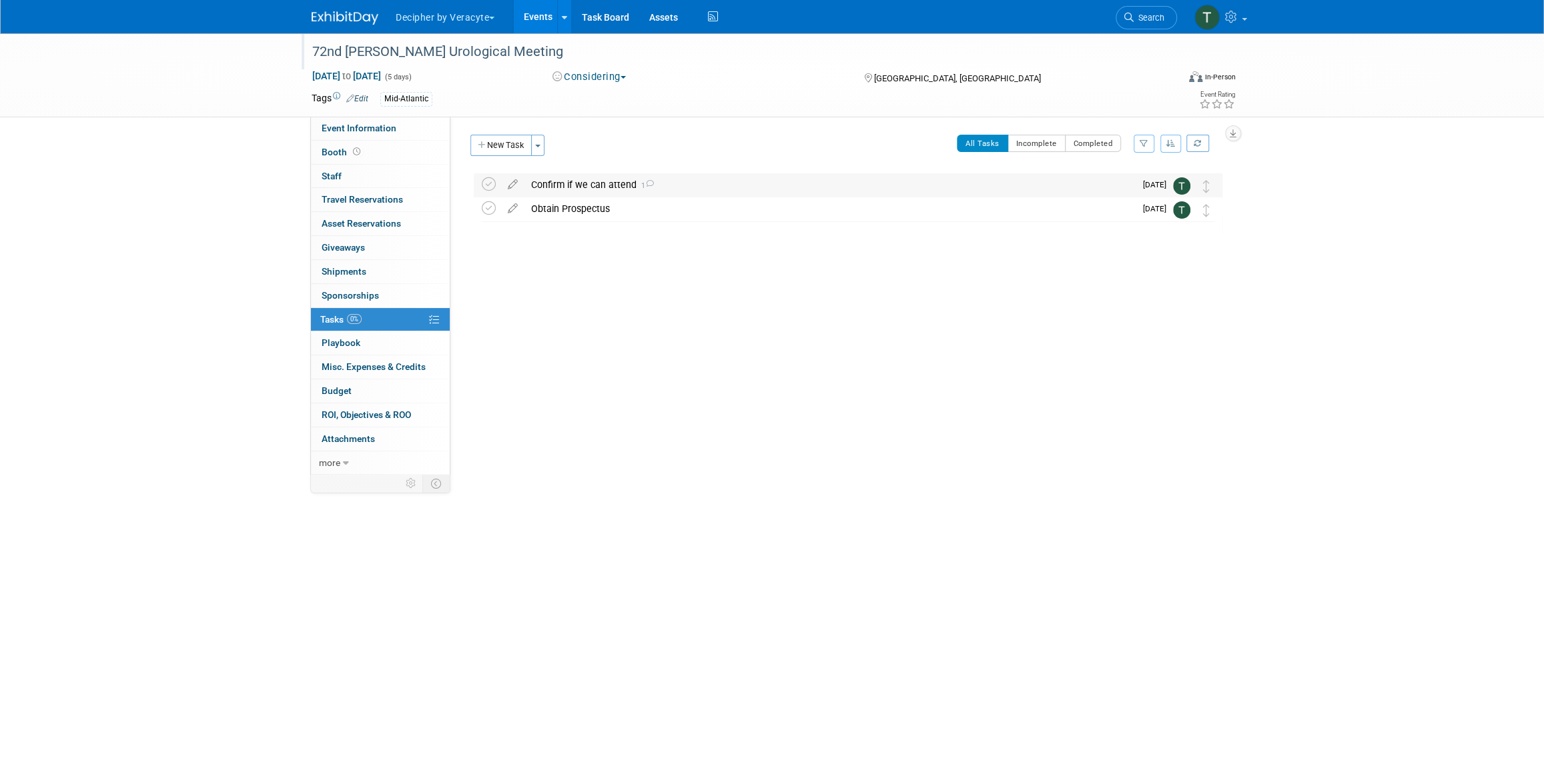
click at [584, 186] on div "Confirm if we can attend 1" at bounding box center [830, 185] width 610 height 23
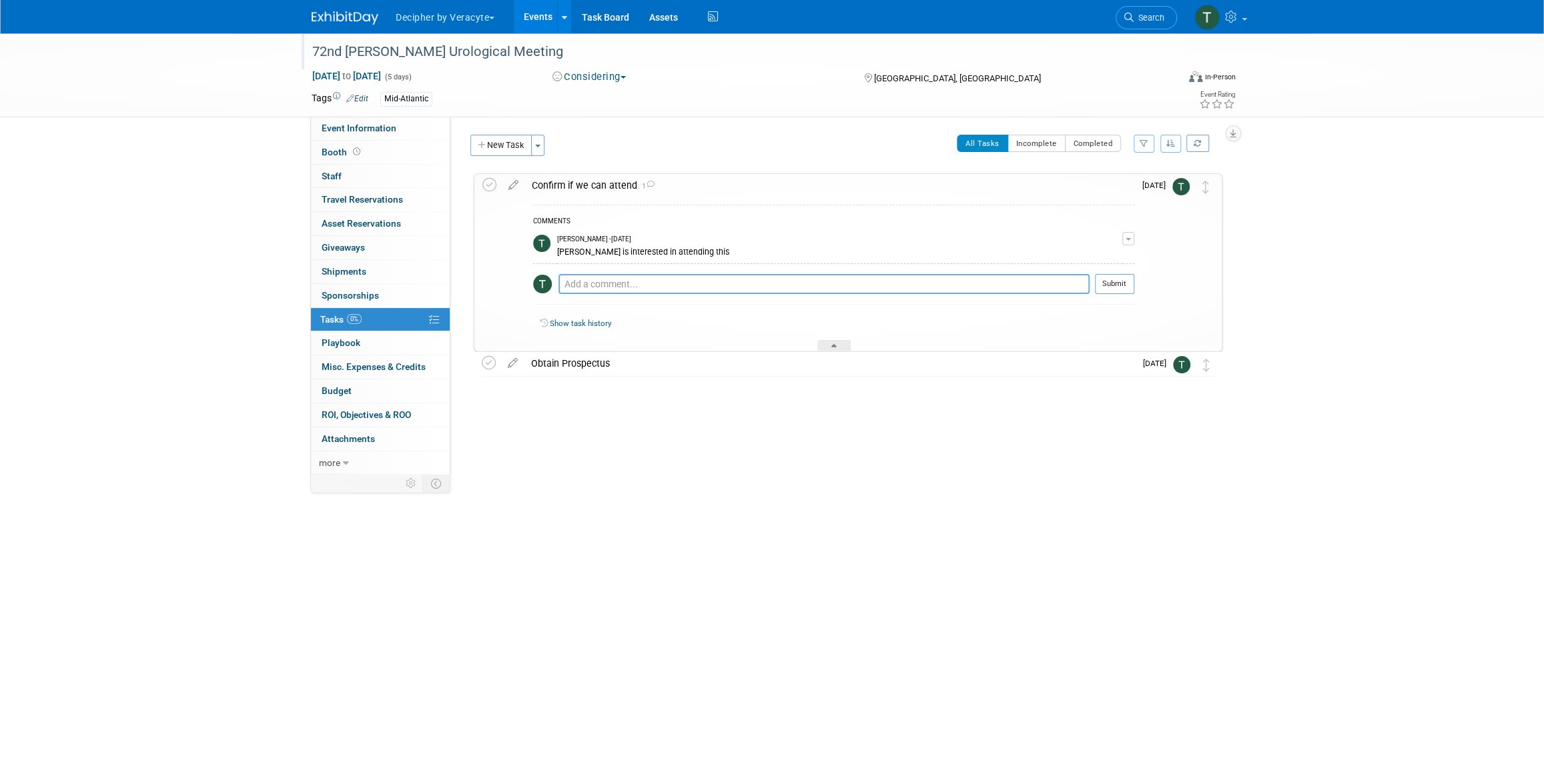
click at [615, 277] on textarea at bounding box center [824, 284] width 531 height 20
type textarea "[PERSON_NAME] and [PERSON_NAME] are interested."
click at [1114, 279] on button "Submit" at bounding box center [1114, 284] width 40 height 20
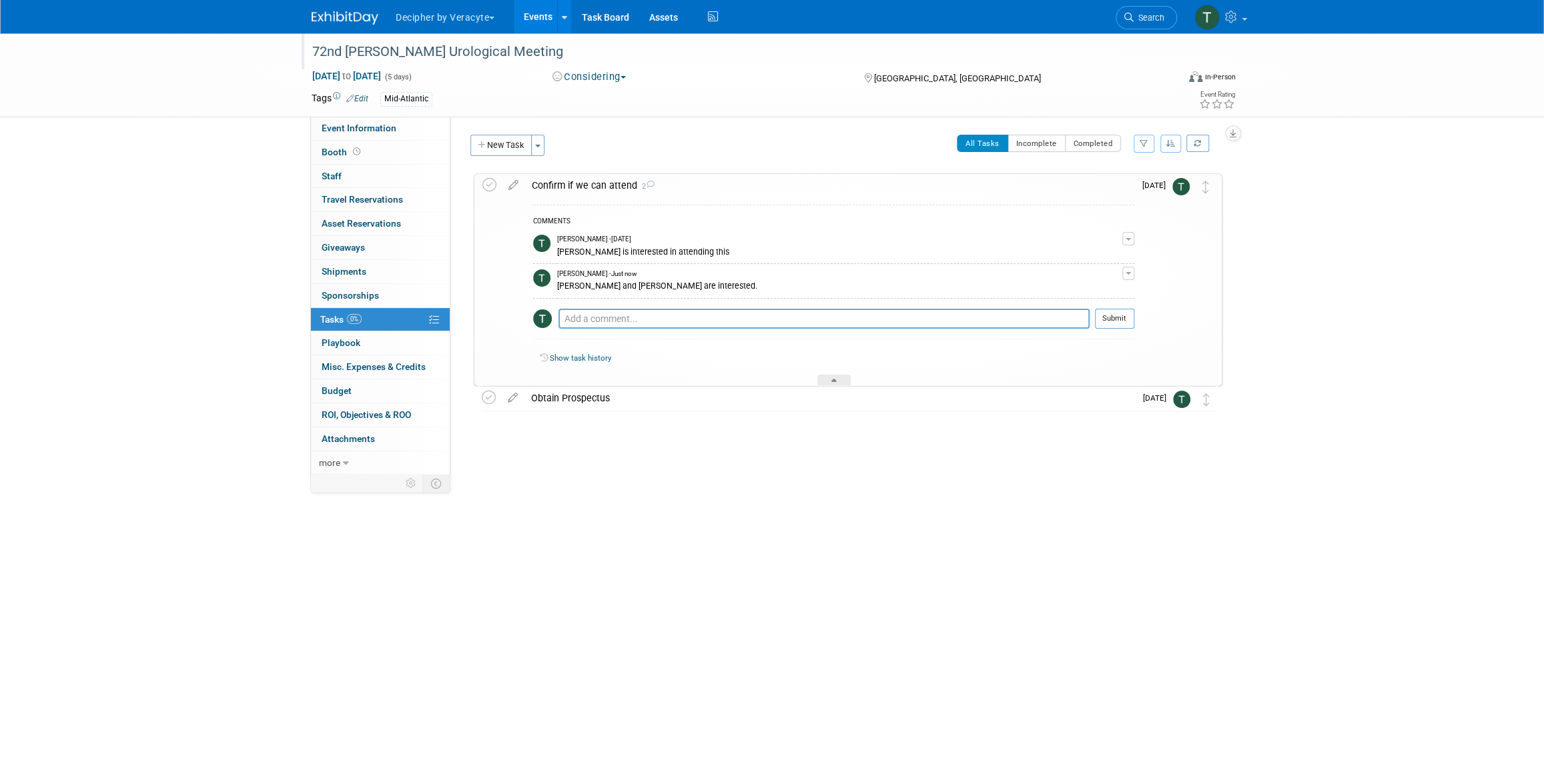
click at [529, 23] on link "Events" at bounding box center [538, 16] width 49 height 33
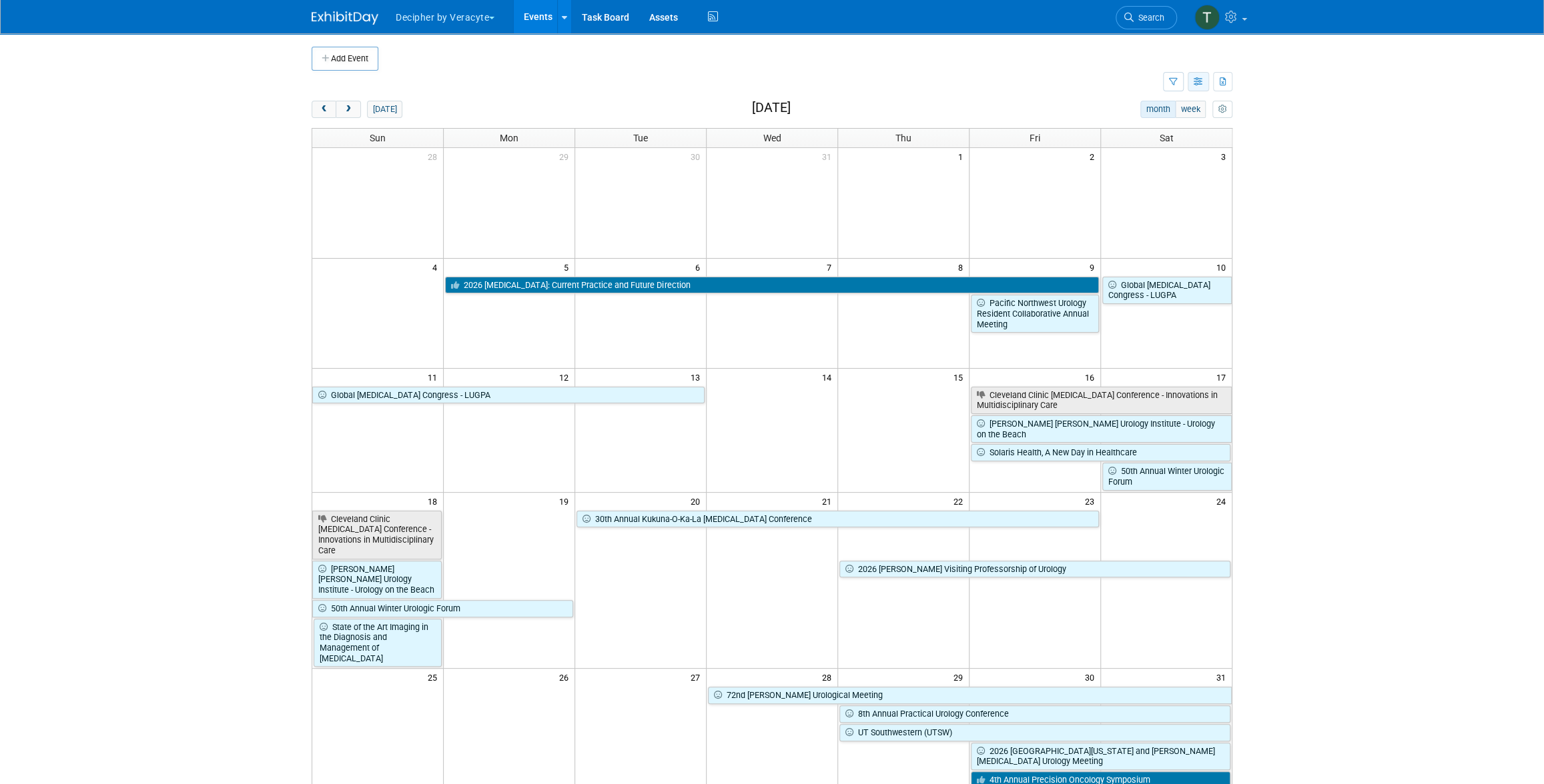
click at [1198, 81] on icon "button" at bounding box center [1198, 82] width 10 height 9
click at [1151, 134] on link "List View" at bounding box center [1142, 128] width 112 height 19
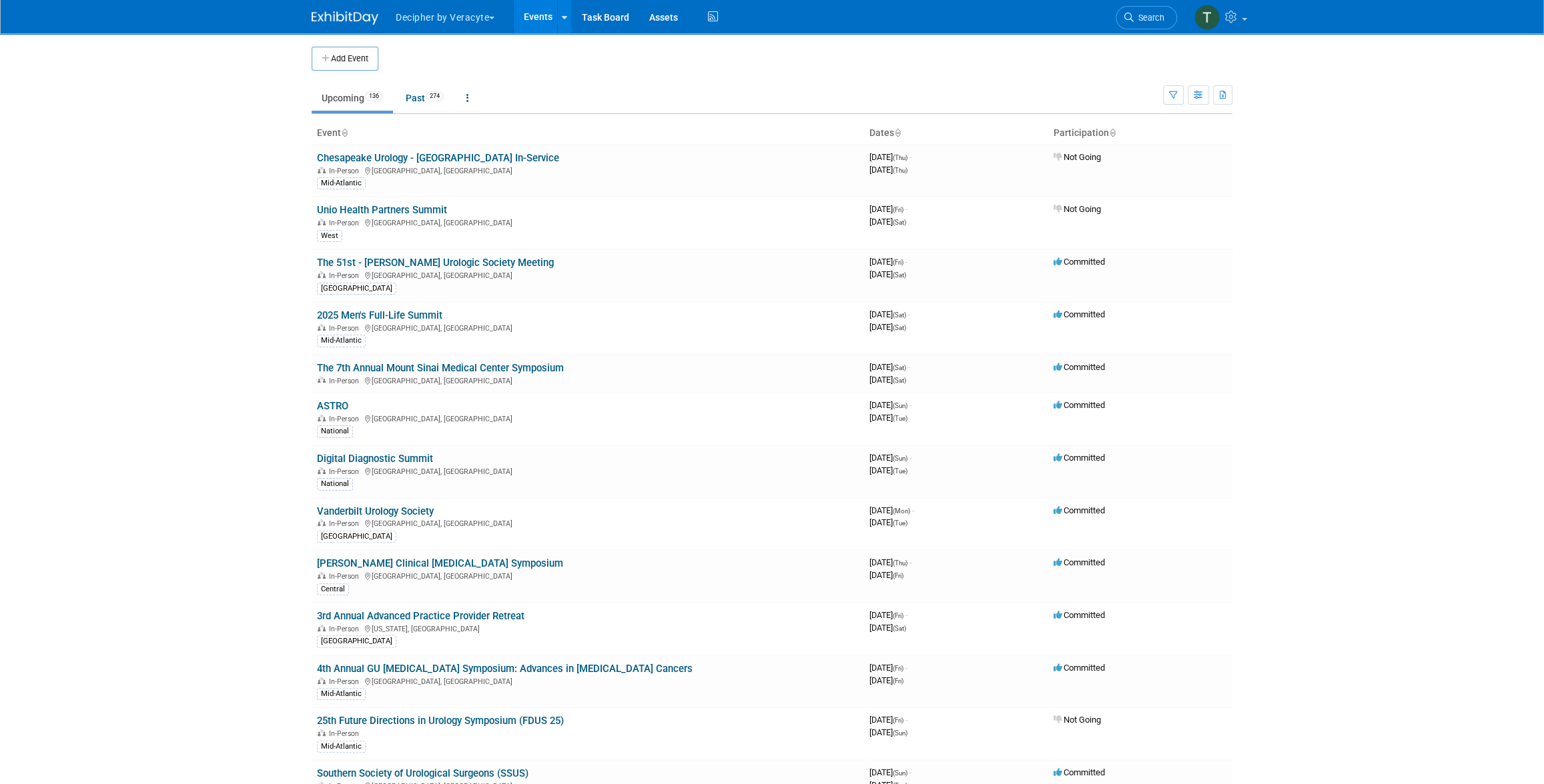
scroll to position [952, 0]
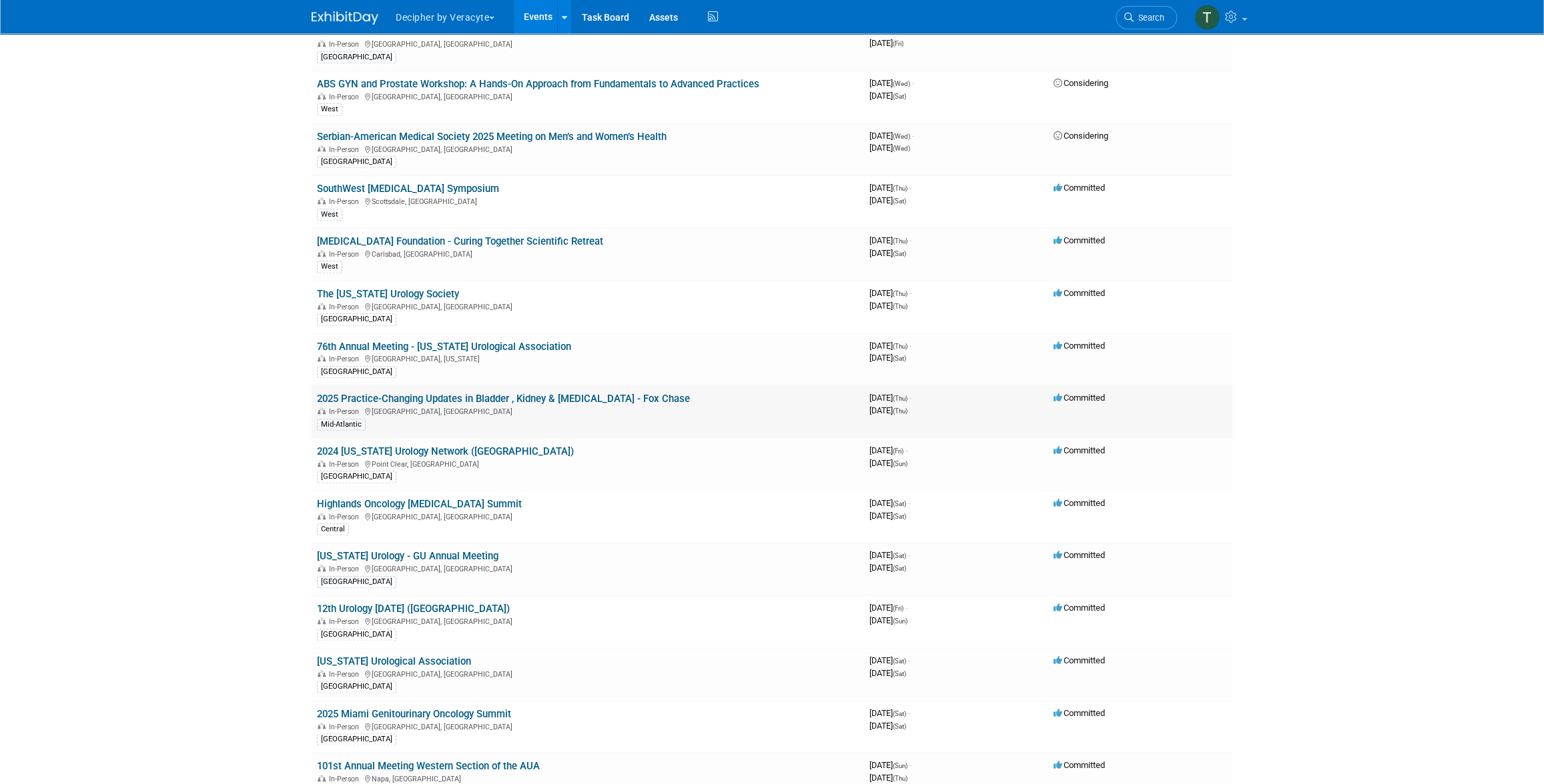
click at [651, 386] on td "2025 Practice-Changing Updates in Bladder , Kidney & [MEDICAL_DATA] - Fox Chase…" at bounding box center [588, 412] width 553 height 53
click at [651, 392] on link "2025 Practice-Changing Updates in Bladder , Kidney & Prostate Cancer - Fox Chase" at bounding box center [503, 398] width 373 height 12
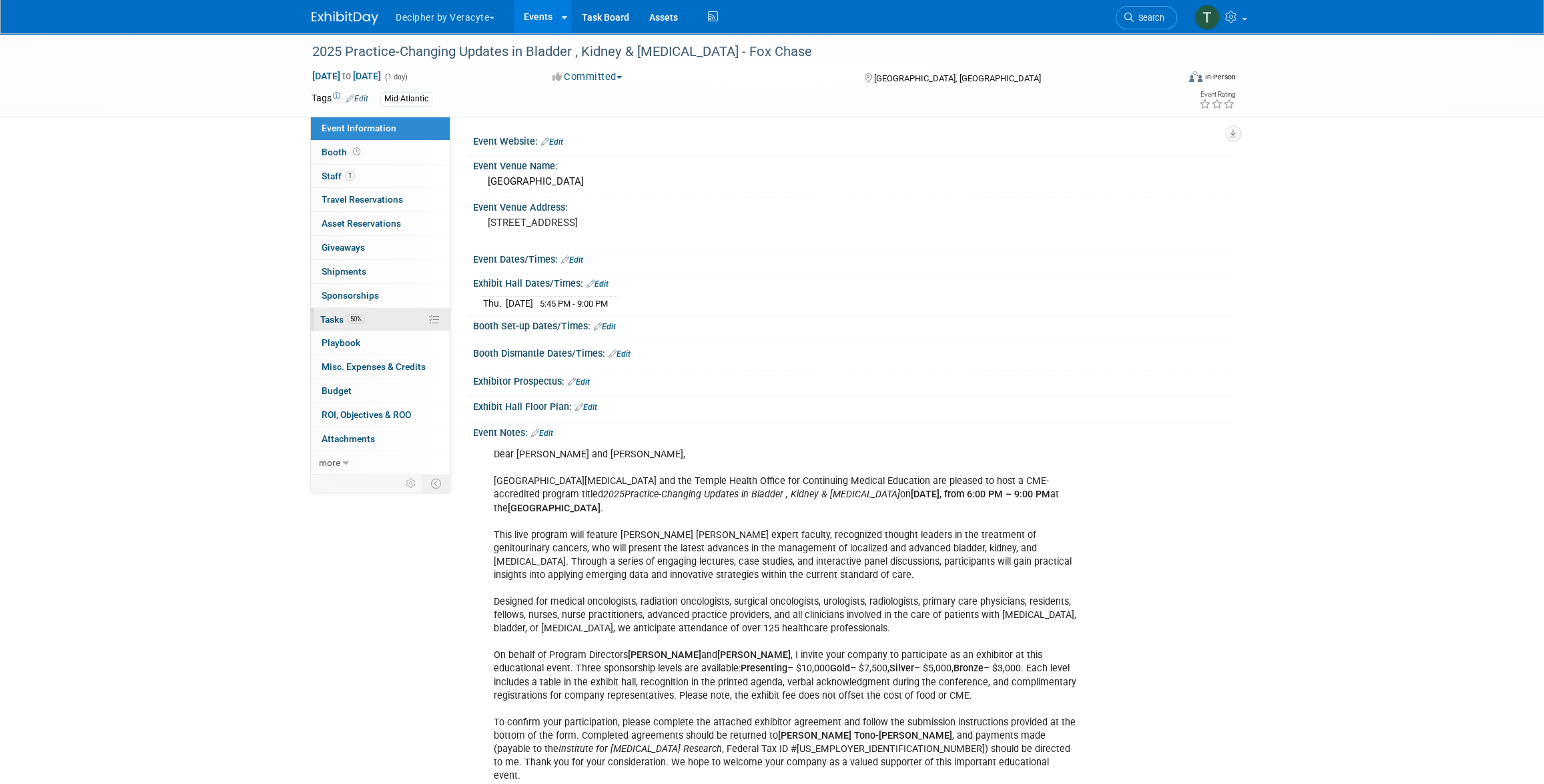
click at [351, 317] on span "50%" at bounding box center [356, 319] width 18 height 10
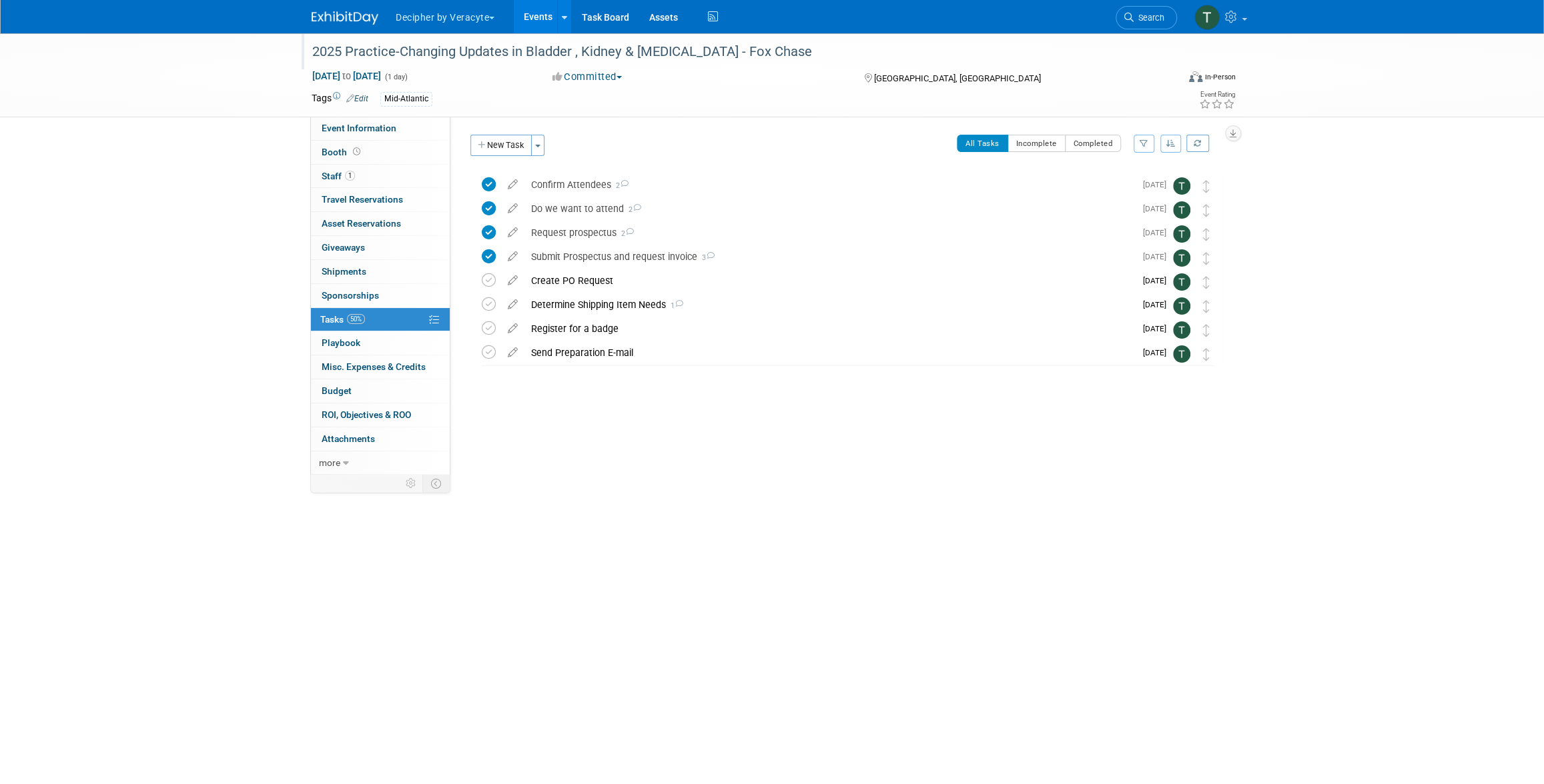
click at [652, 59] on div "2025 Practice-Changing Updates in Bladder , Kidney & [MEDICAL_DATA] - Fox Chase" at bounding box center [732, 52] width 850 height 24
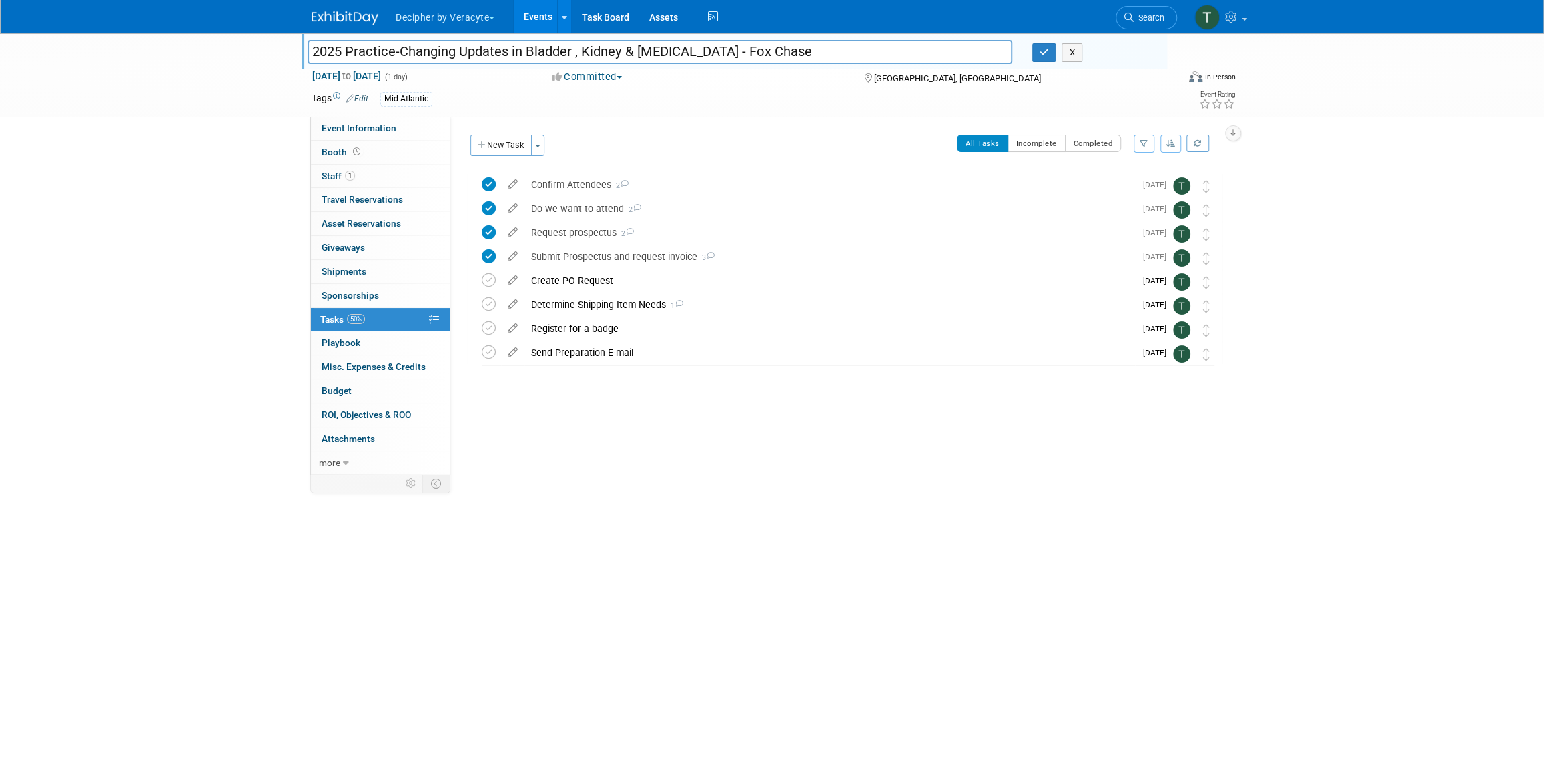
click at [652, 59] on input "2025 Practice-Changing Updates in Bladder , Kidney & [MEDICAL_DATA] - Fox Chase" at bounding box center [660, 52] width 704 height 23
click at [485, 279] on icon at bounding box center [488, 280] width 14 height 14
click at [554, 278] on div "Create PO Request" at bounding box center [830, 281] width 610 height 23
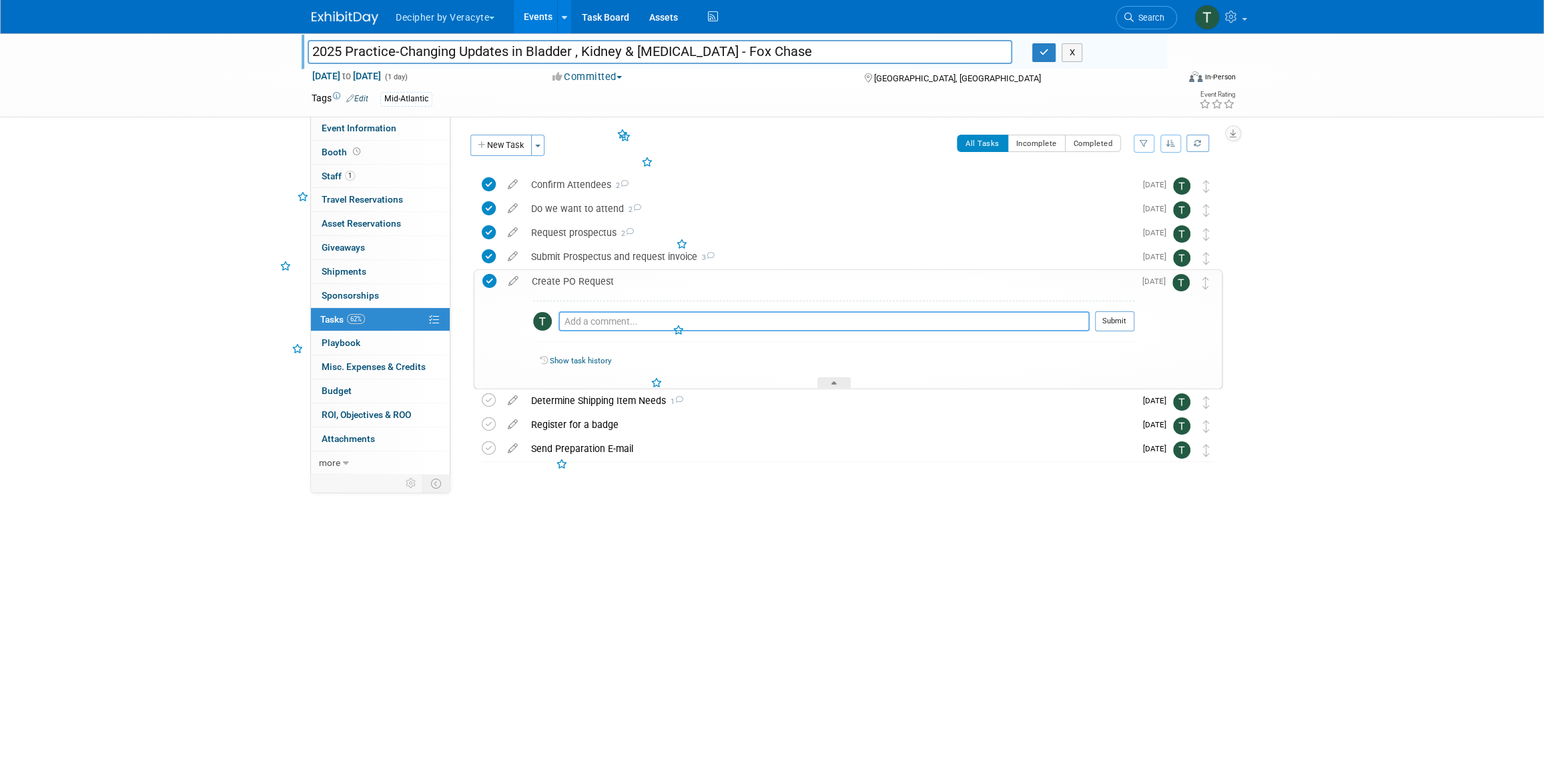
click at [627, 327] on textarea at bounding box center [824, 322] width 531 height 20
type textarea "completed via email"
click at [1105, 322] on button "Submit" at bounding box center [1114, 322] width 40 height 20
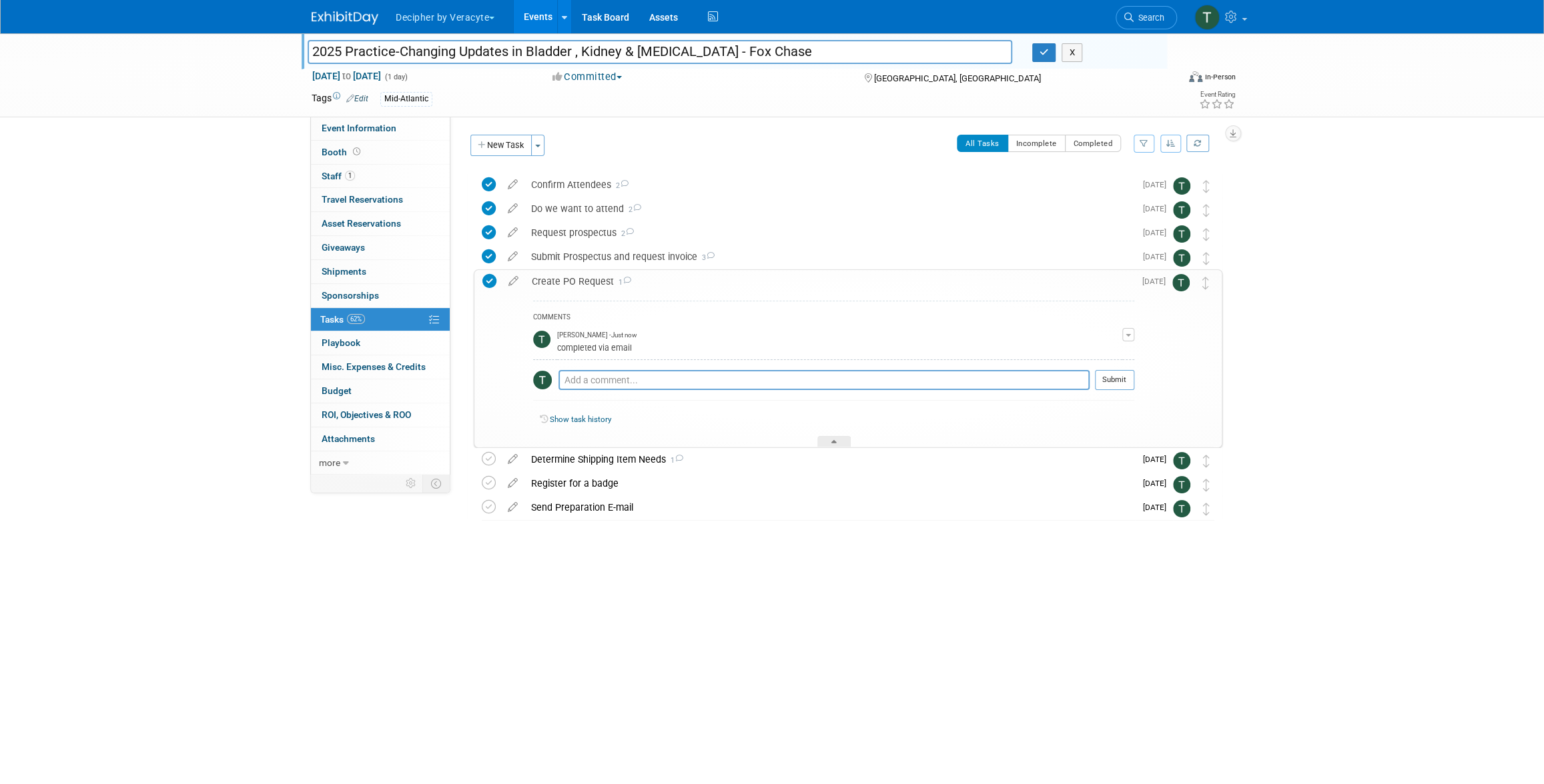
click at [579, 279] on div "Create PO Request 1" at bounding box center [830, 282] width 610 height 23
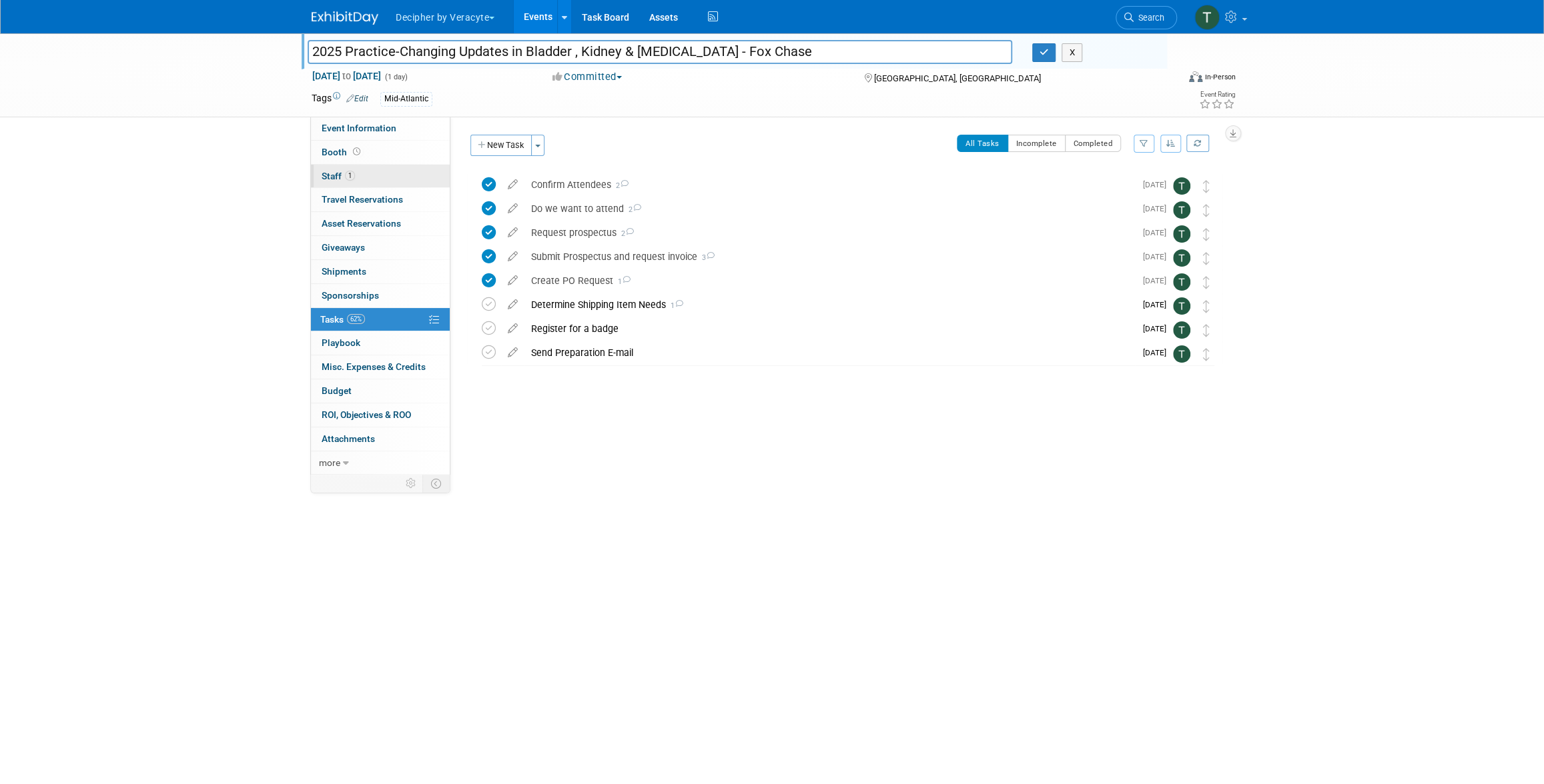
click at [407, 169] on link "1 Staff 1" at bounding box center [380, 176] width 139 height 23
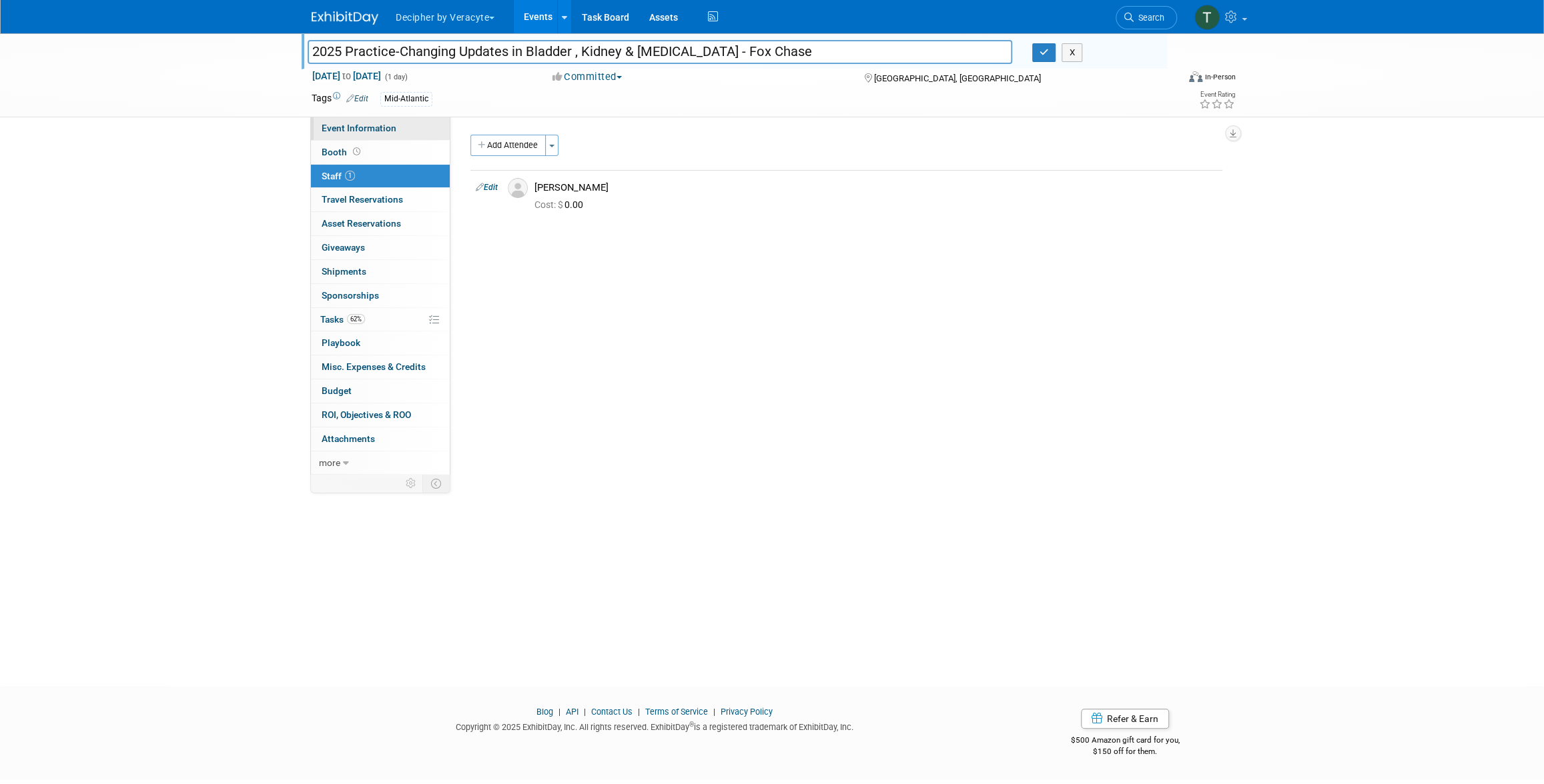
click at [398, 131] on link "Event Information" at bounding box center [380, 129] width 139 height 23
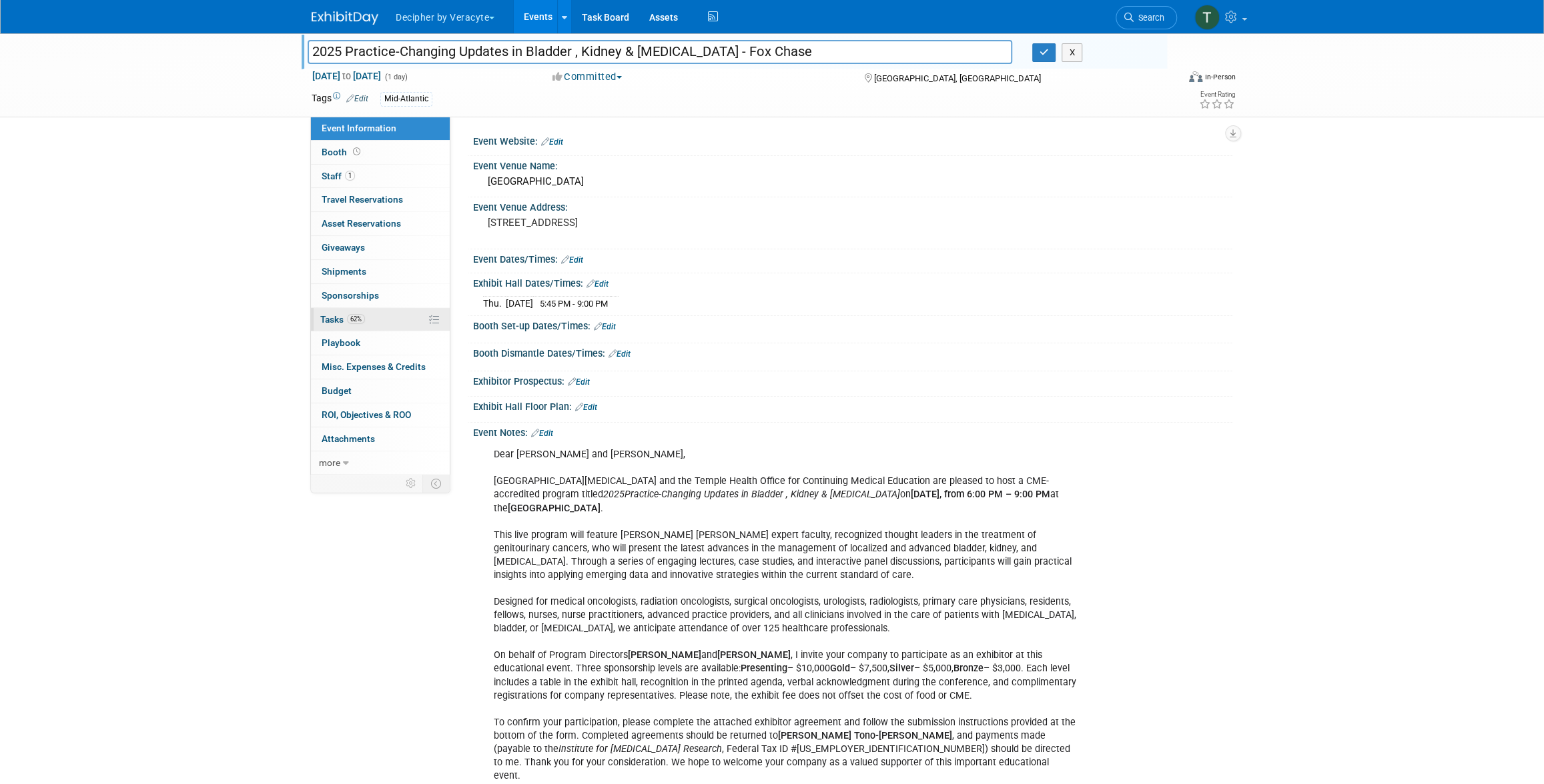
click at [388, 317] on link "62% Tasks 62%" at bounding box center [380, 320] width 139 height 23
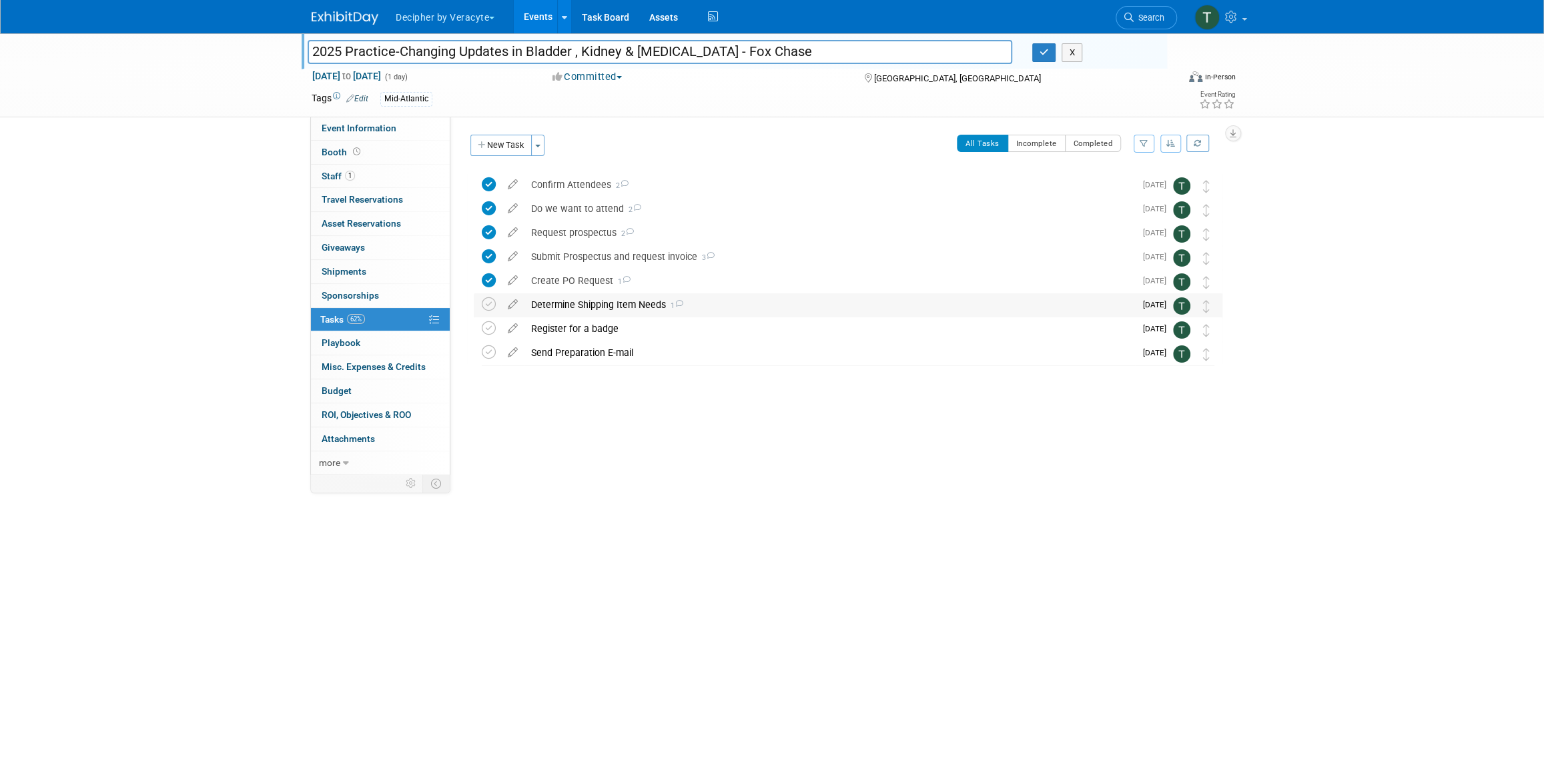
click at [591, 301] on div "Determine Shipping Item Needs 1" at bounding box center [830, 305] width 610 height 23
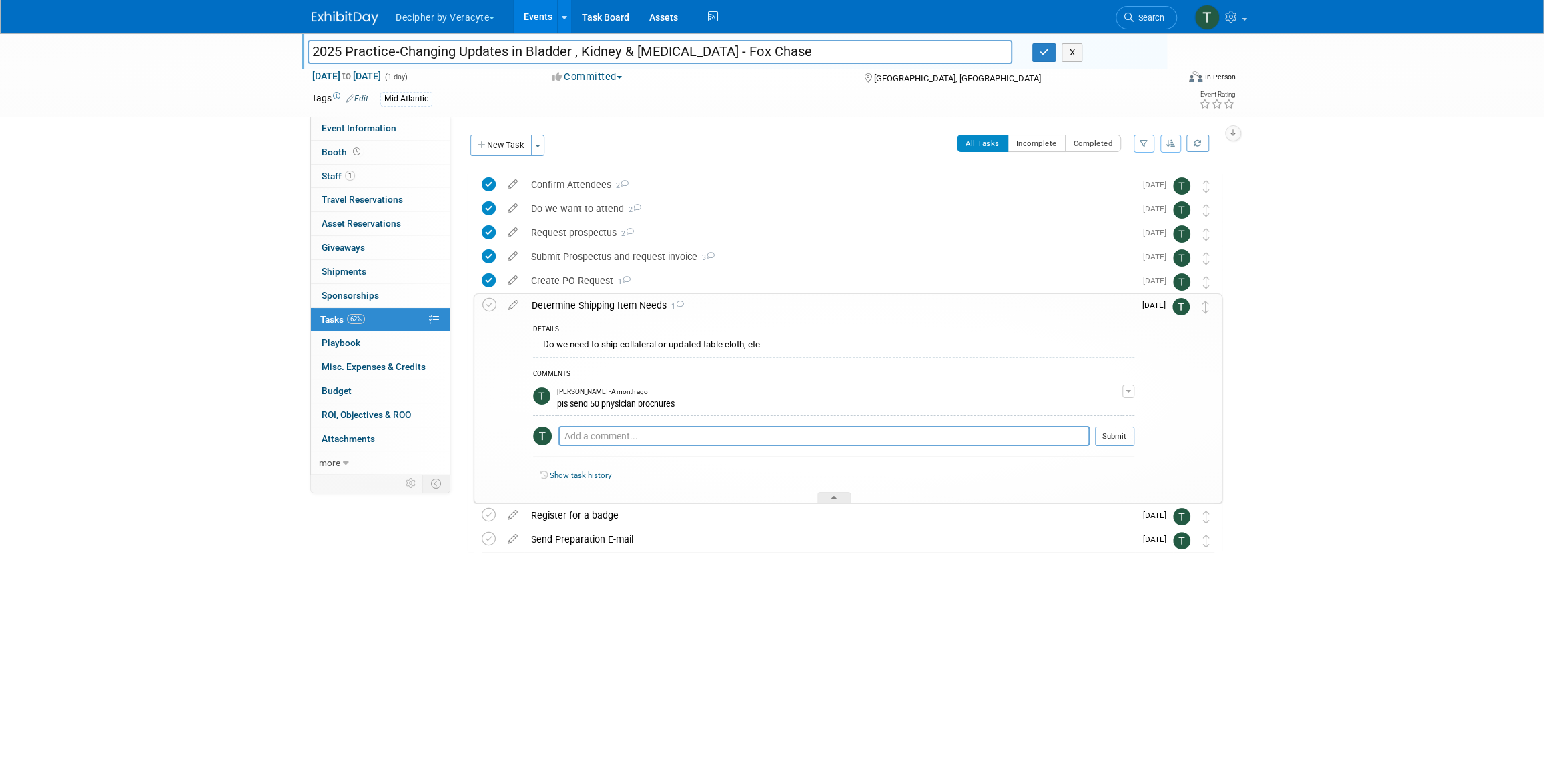
click at [582, 312] on div "Determine Shipping Item Needs 1" at bounding box center [830, 306] width 610 height 23
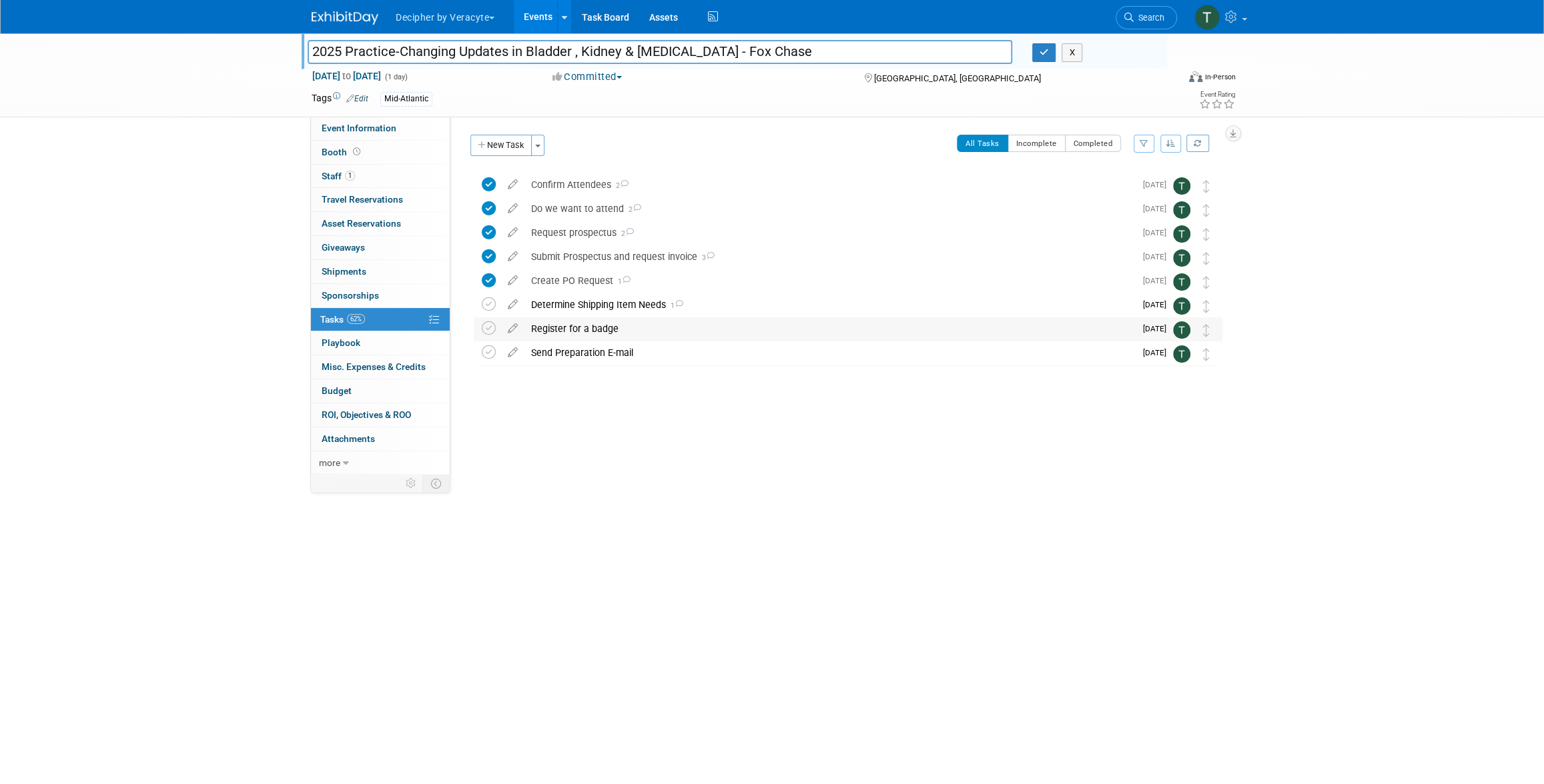
click at [582, 333] on div "Register for a badge" at bounding box center [830, 329] width 610 height 23
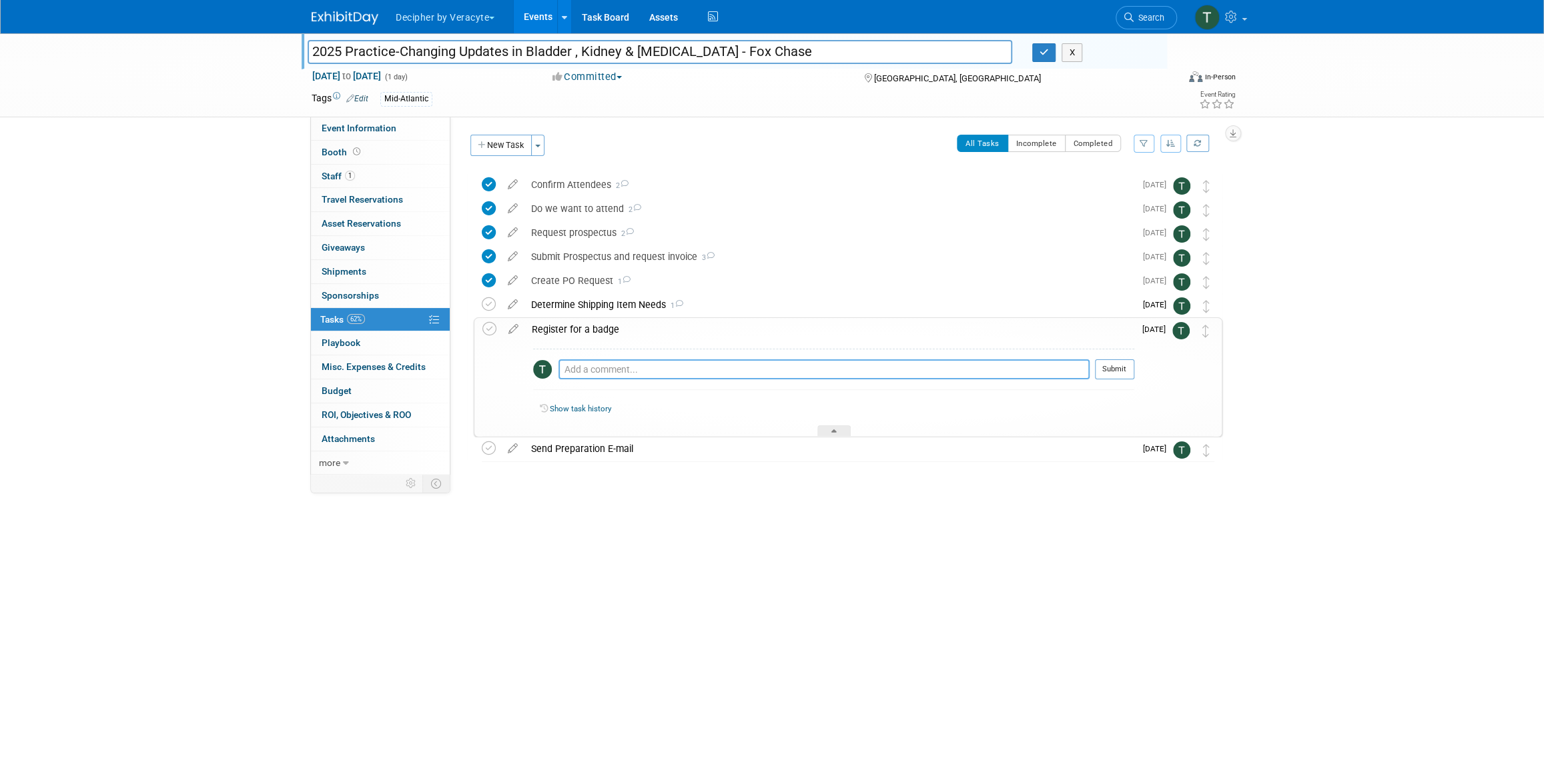
click at [624, 378] on textarea at bounding box center [824, 369] width 531 height 20
type textarea "sent email to the orgznier."
click at [1132, 372] on button "Submit" at bounding box center [1114, 369] width 40 height 20
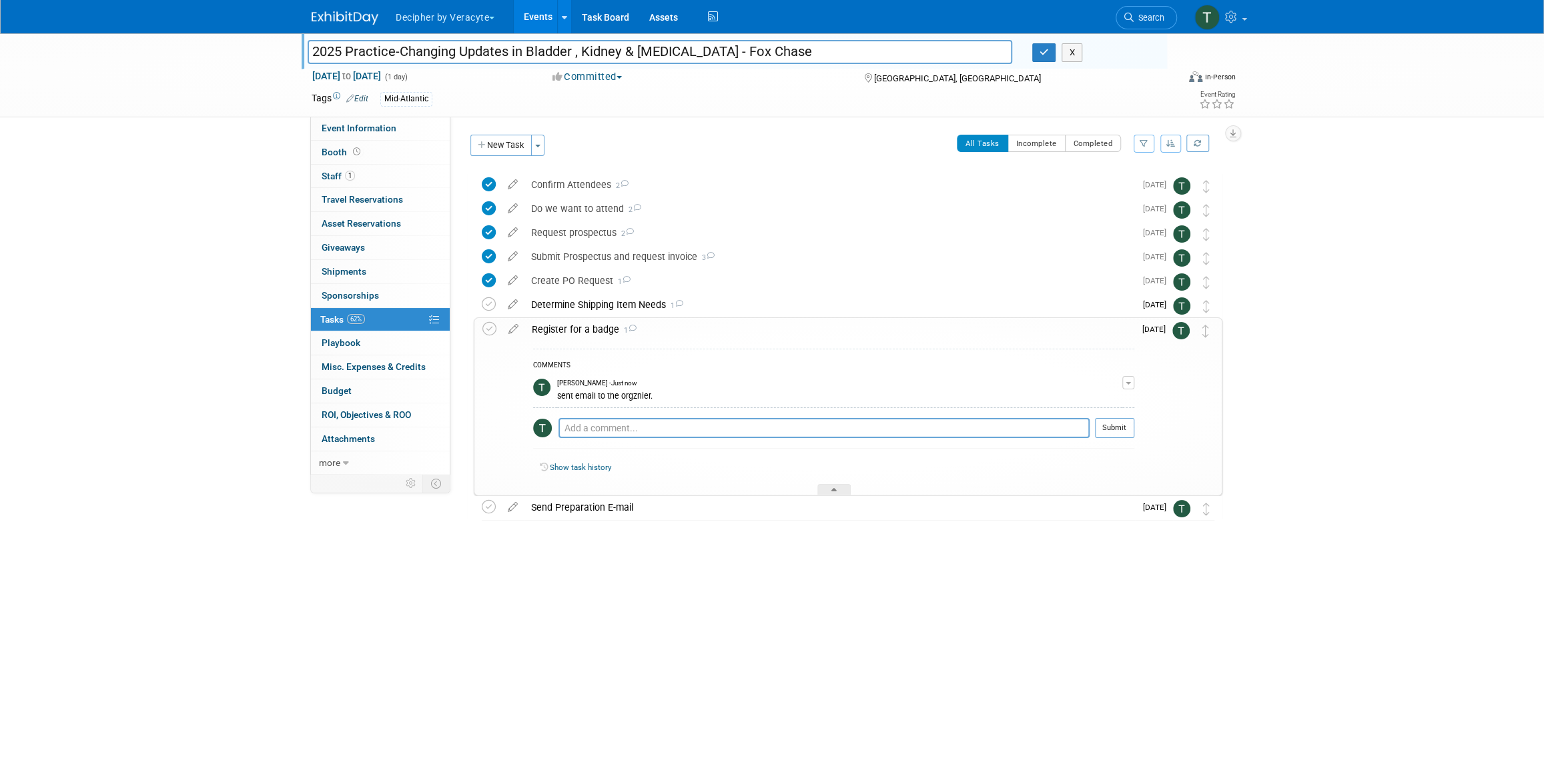
click at [530, 26] on link "Events" at bounding box center [538, 16] width 49 height 33
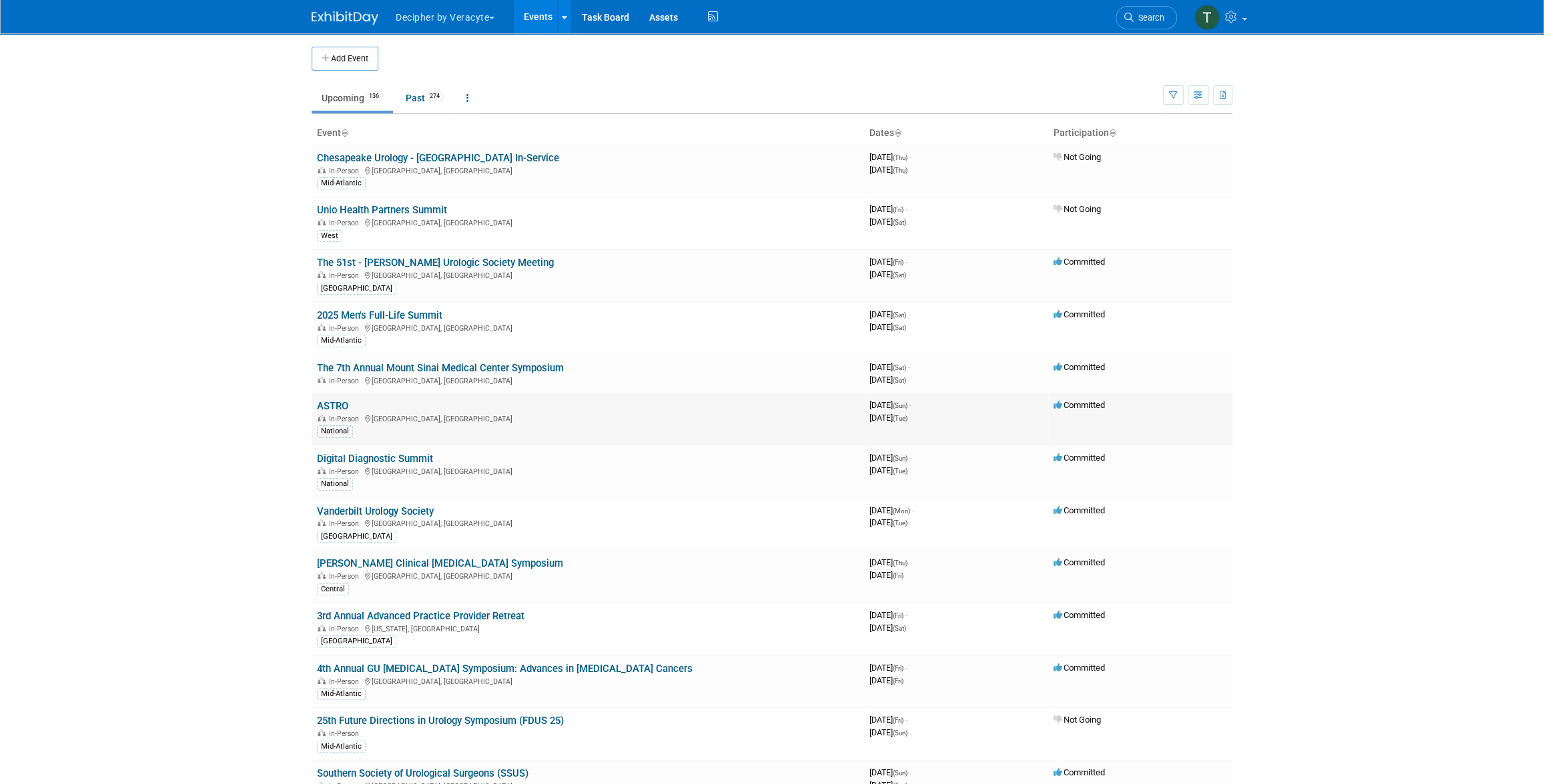
click at [347, 397] on td "ASTRO In-Person San Francisco, CA National" at bounding box center [588, 419] width 553 height 53
click at [348, 403] on link "ASTRO" at bounding box center [332, 406] width 31 height 12
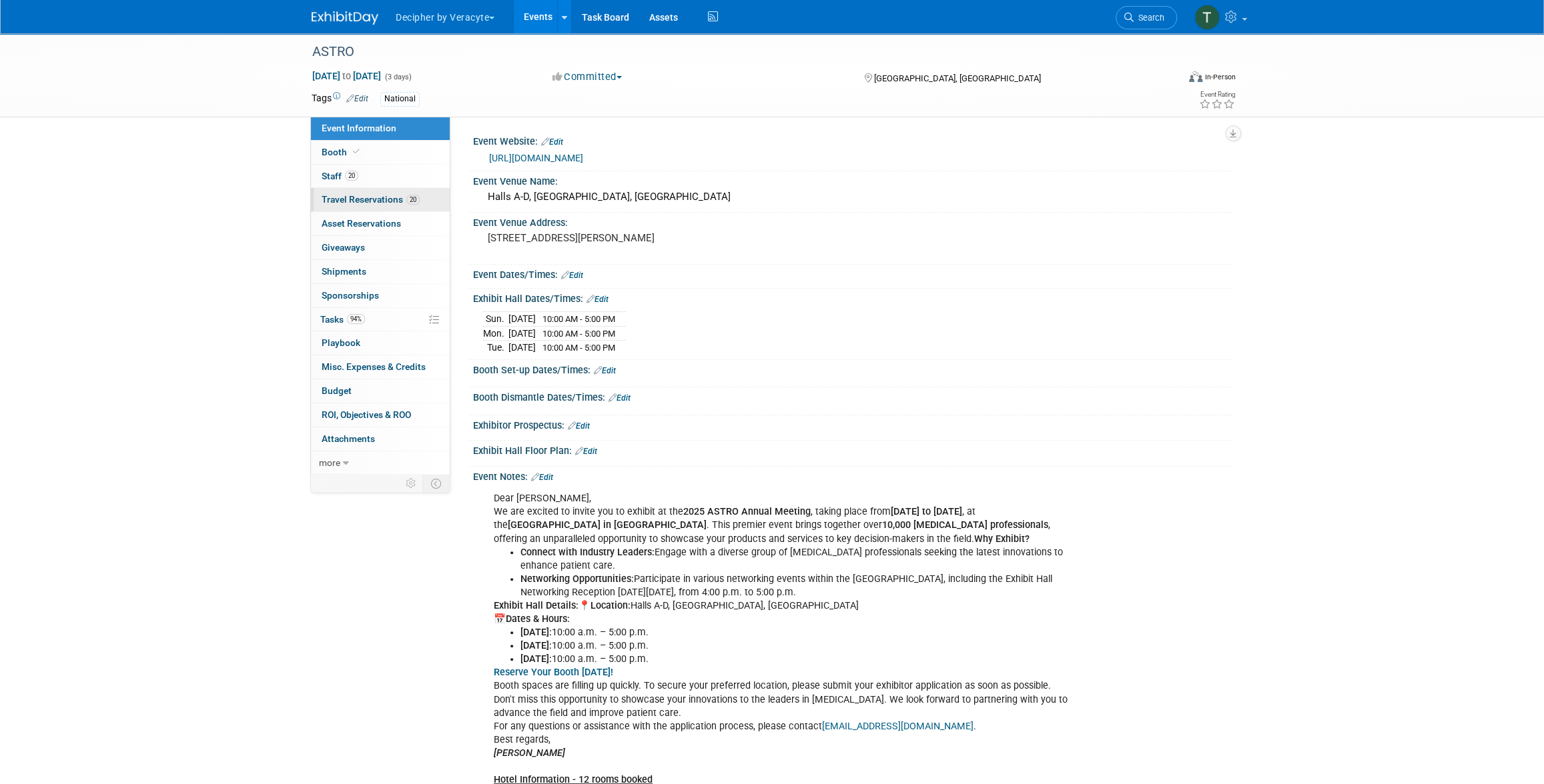
click at [359, 208] on link "20 Travel Reservations 20" at bounding box center [380, 200] width 139 height 23
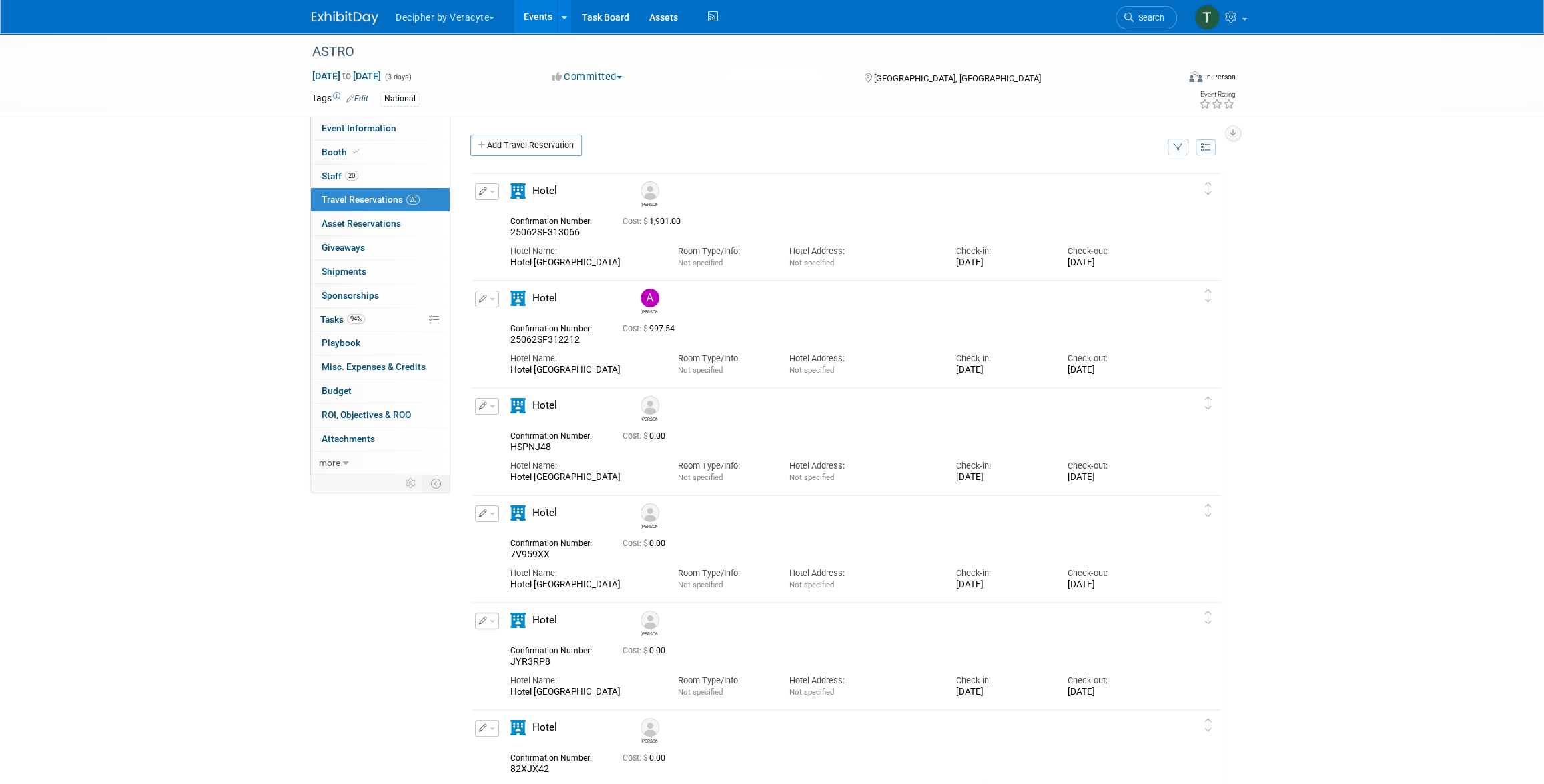
click at [591, 267] on div "Hotel Nikko San Francisco" at bounding box center [584, 263] width 147 height 12
copy div "Hotel Nikko San Francisco"
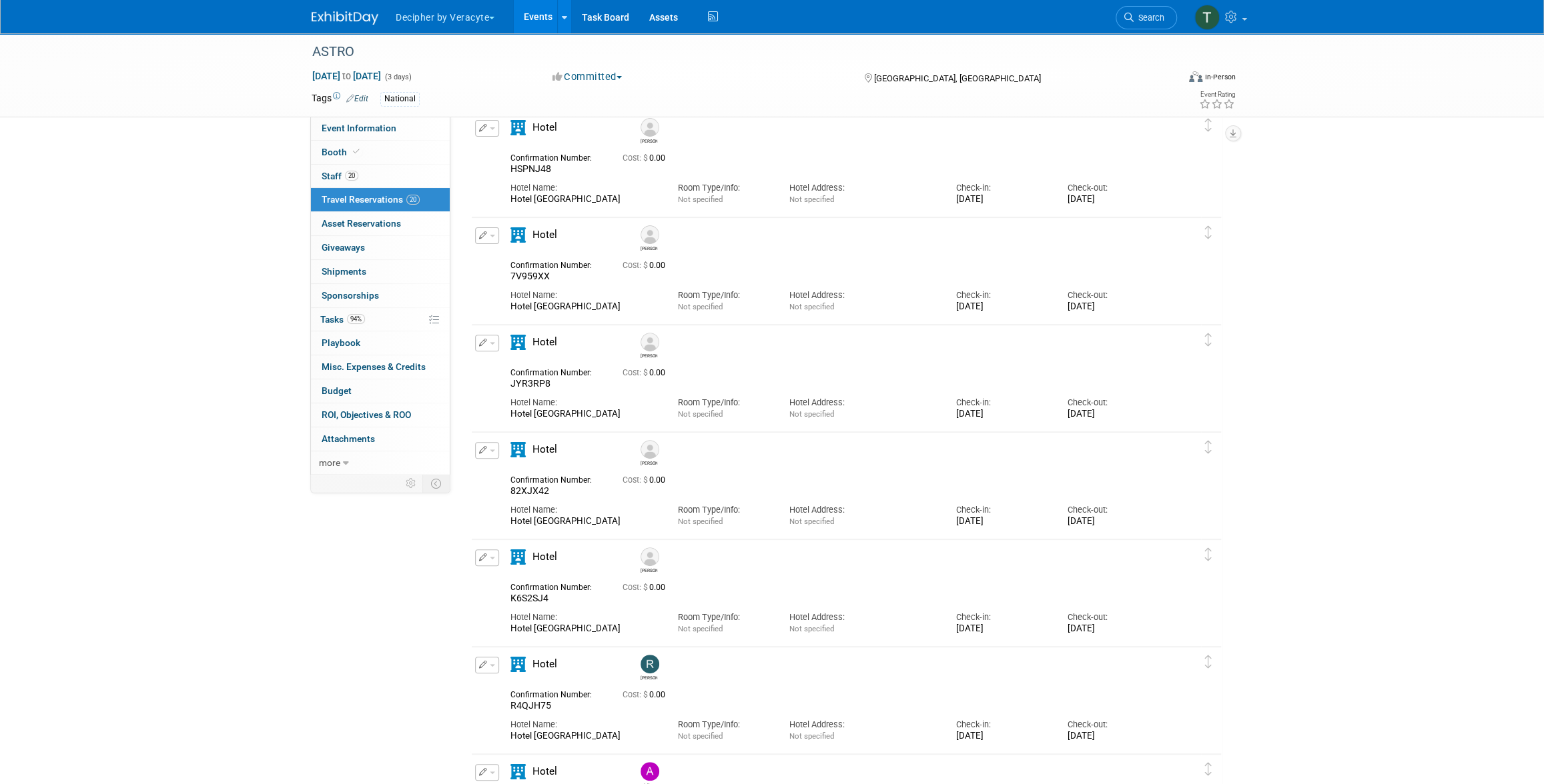
scroll to position [305, 0]
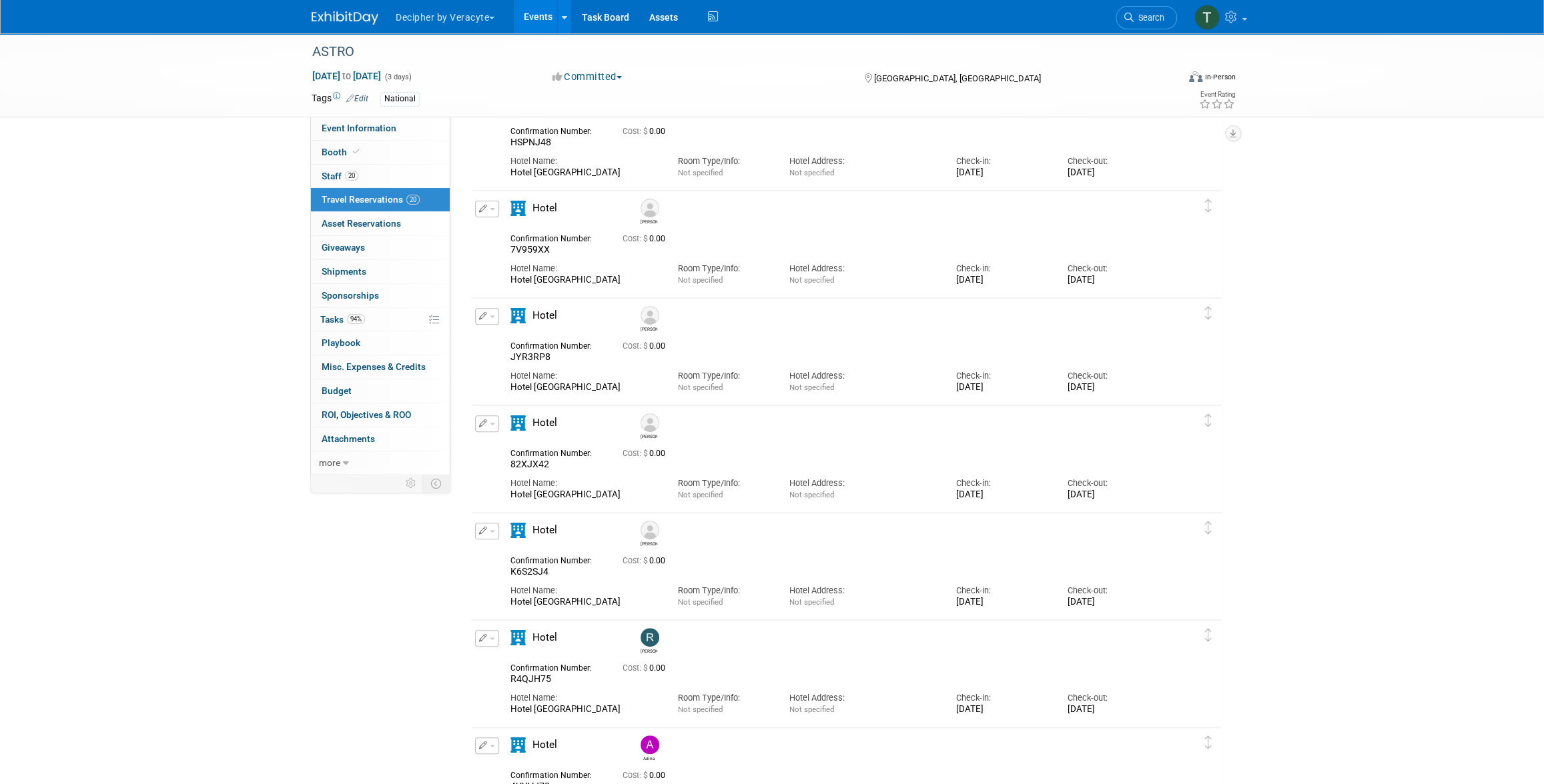
click at [644, 434] on div "Justin" at bounding box center [649, 435] width 16 height 7
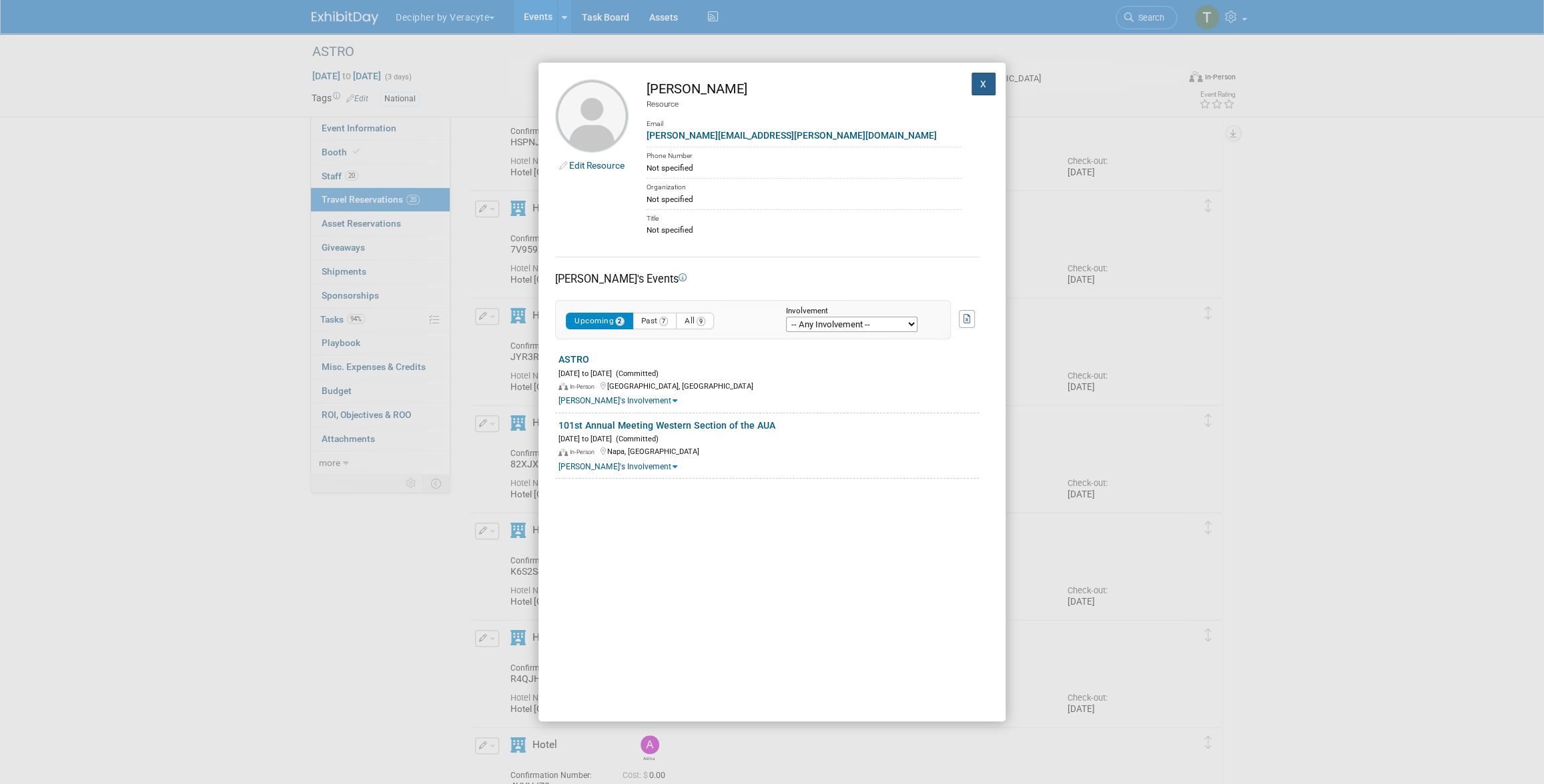
click at [972, 89] on button "X" at bounding box center [983, 84] width 24 height 23
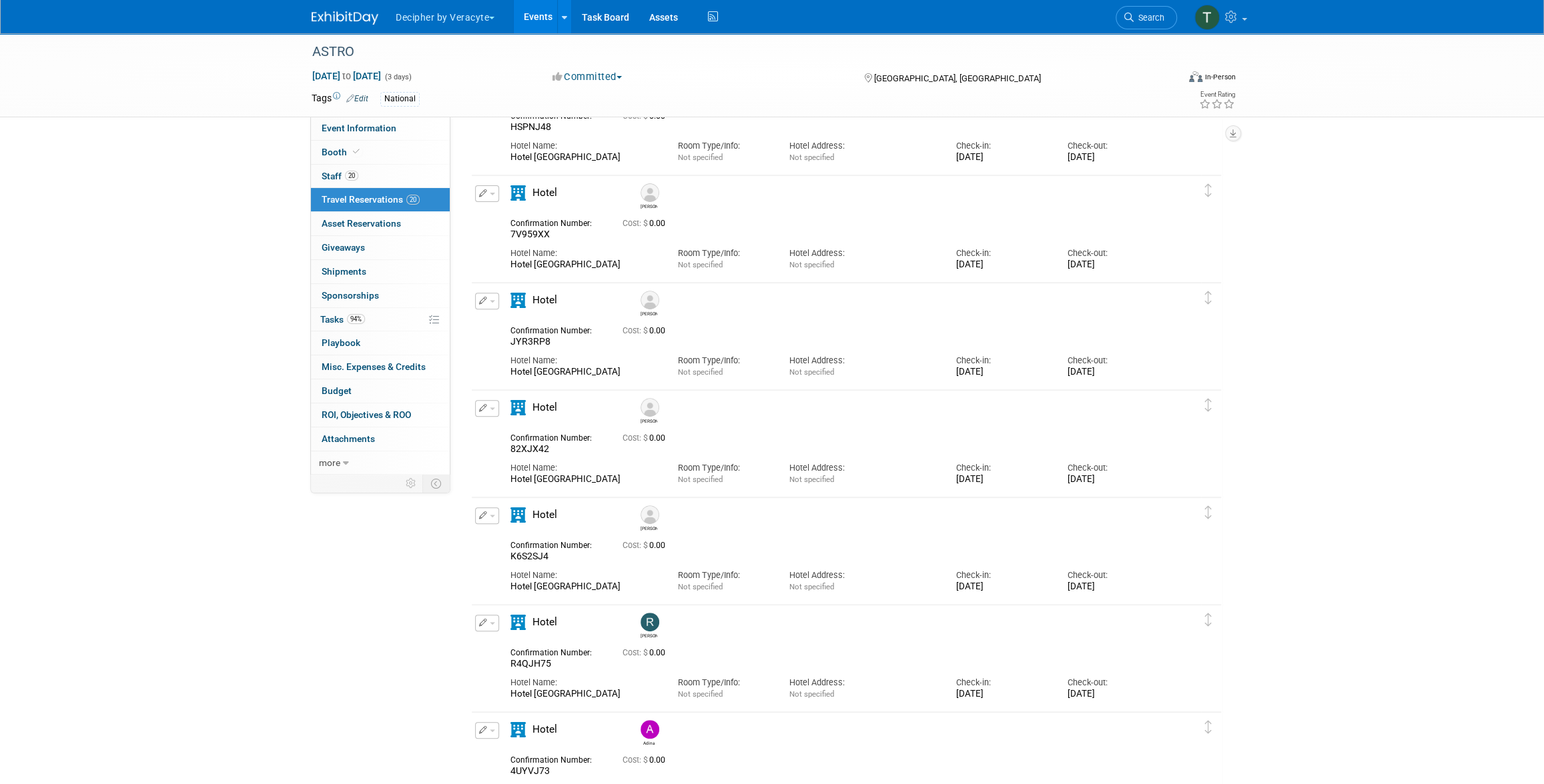
scroll to position [322, 0]
drag, startPoint x: 546, startPoint y: 451, endPoint x: 509, endPoint y: 450, distance: 37.0
click at [511, 450] on div "82XJX42" at bounding box center [557, 447] width 92 height 12
click at [405, 128] on link "Event Information" at bounding box center [380, 129] width 139 height 23
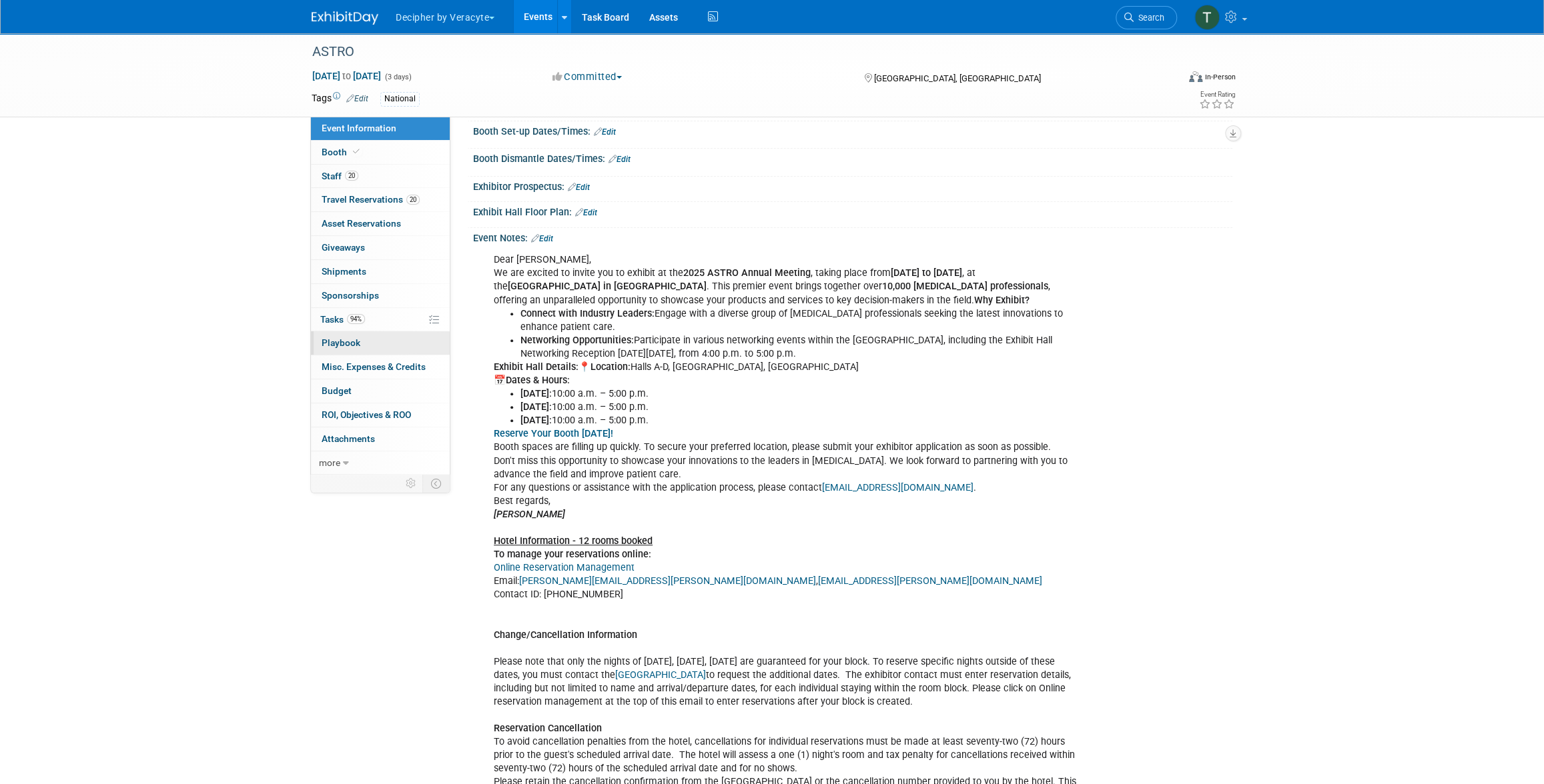
scroll to position [240, 0]
click at [377, 316] on link "94% Tasks 94%" at bounding box center [380, 320] width 139 height 23
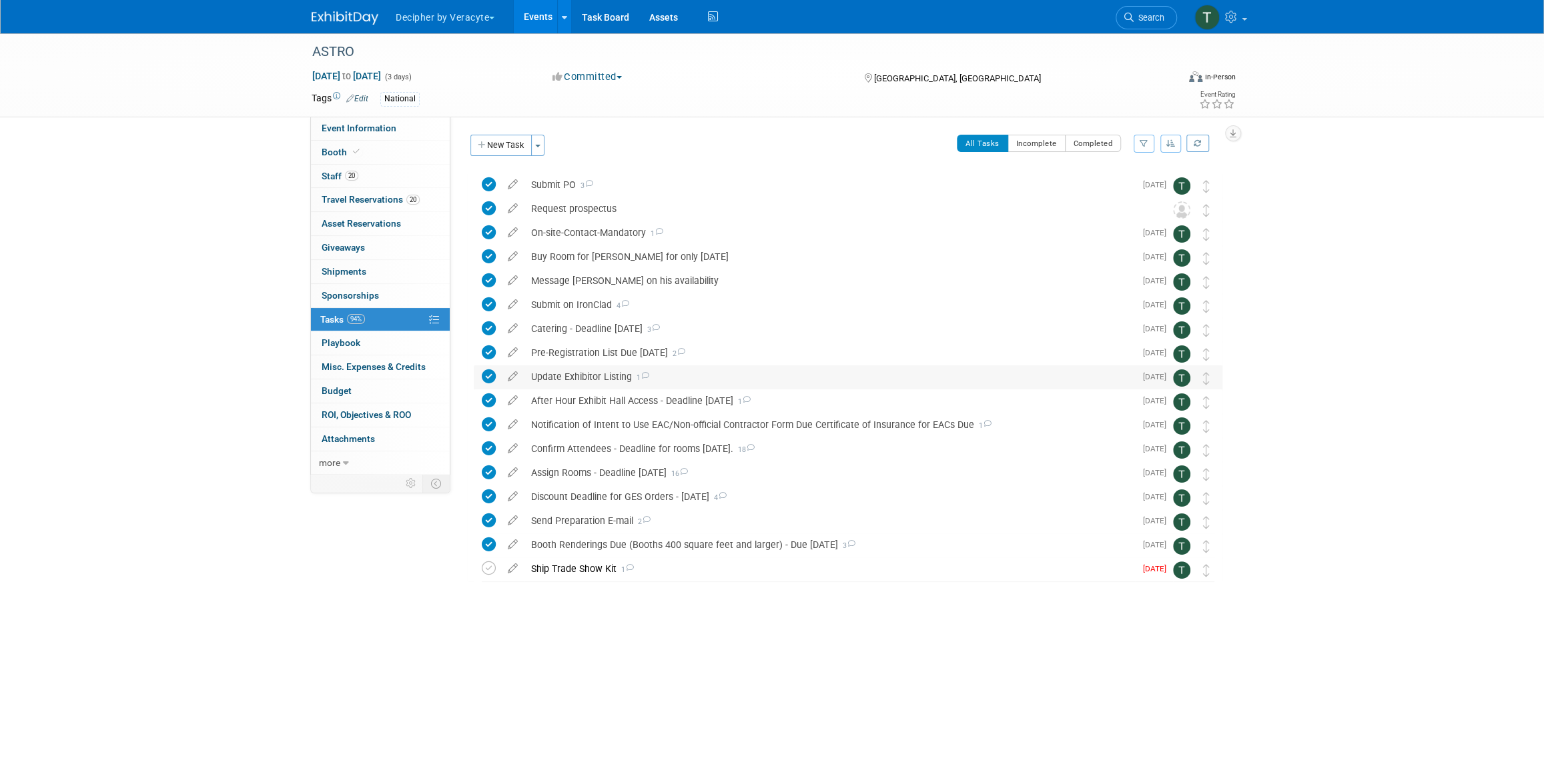
click at [611, 386] on div "Update Exhibitor Listing 1" at bounding box center [830, 377] width 610 height 23
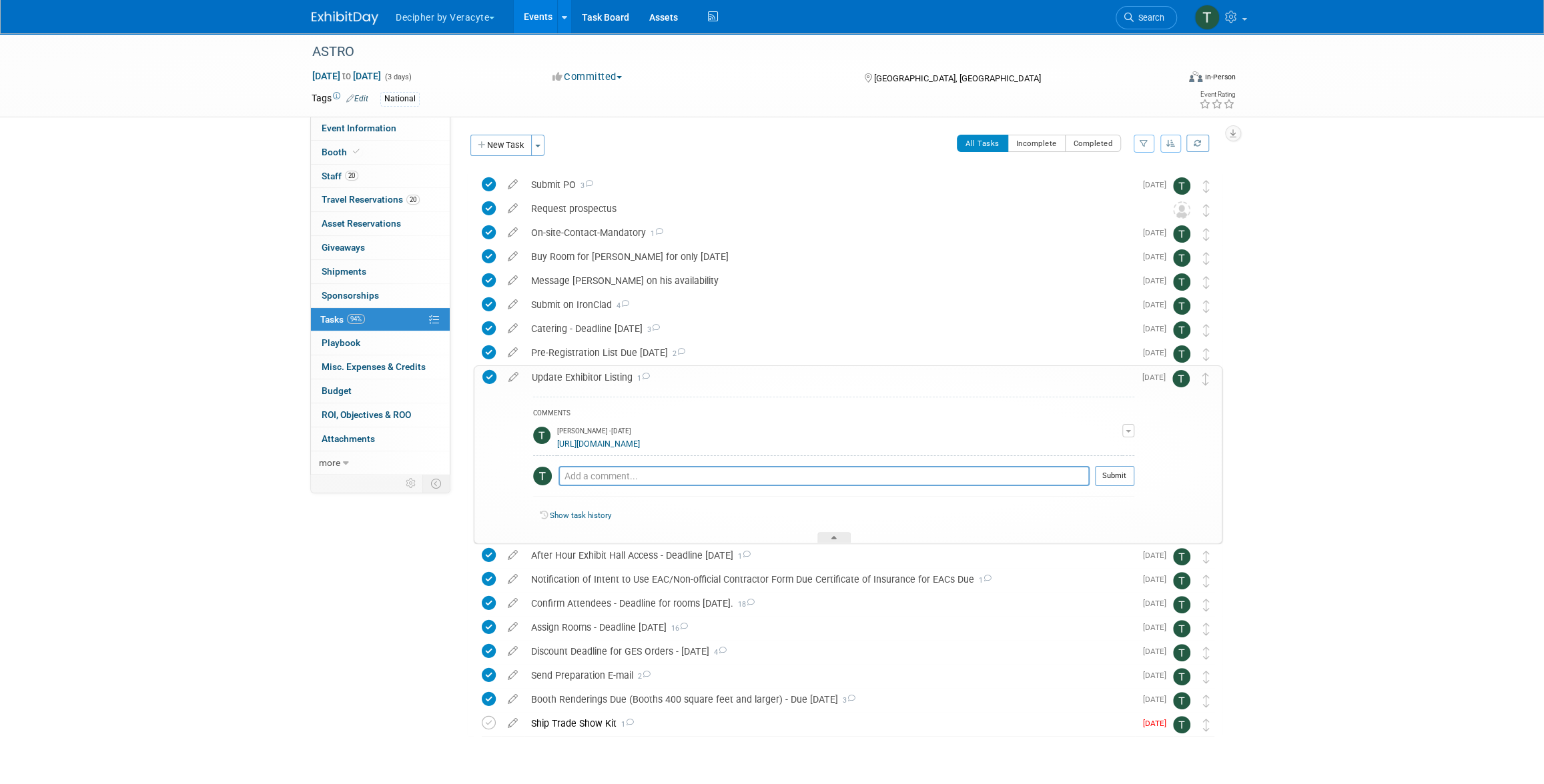
click at [610, 444] on link "https://astro25.myexpoonline.com/dashboard" at bounding box center [598, 444] width 82 height 9
click at [537, 21] on link "Events" at bounding box center [538, 16] width 49 height 33
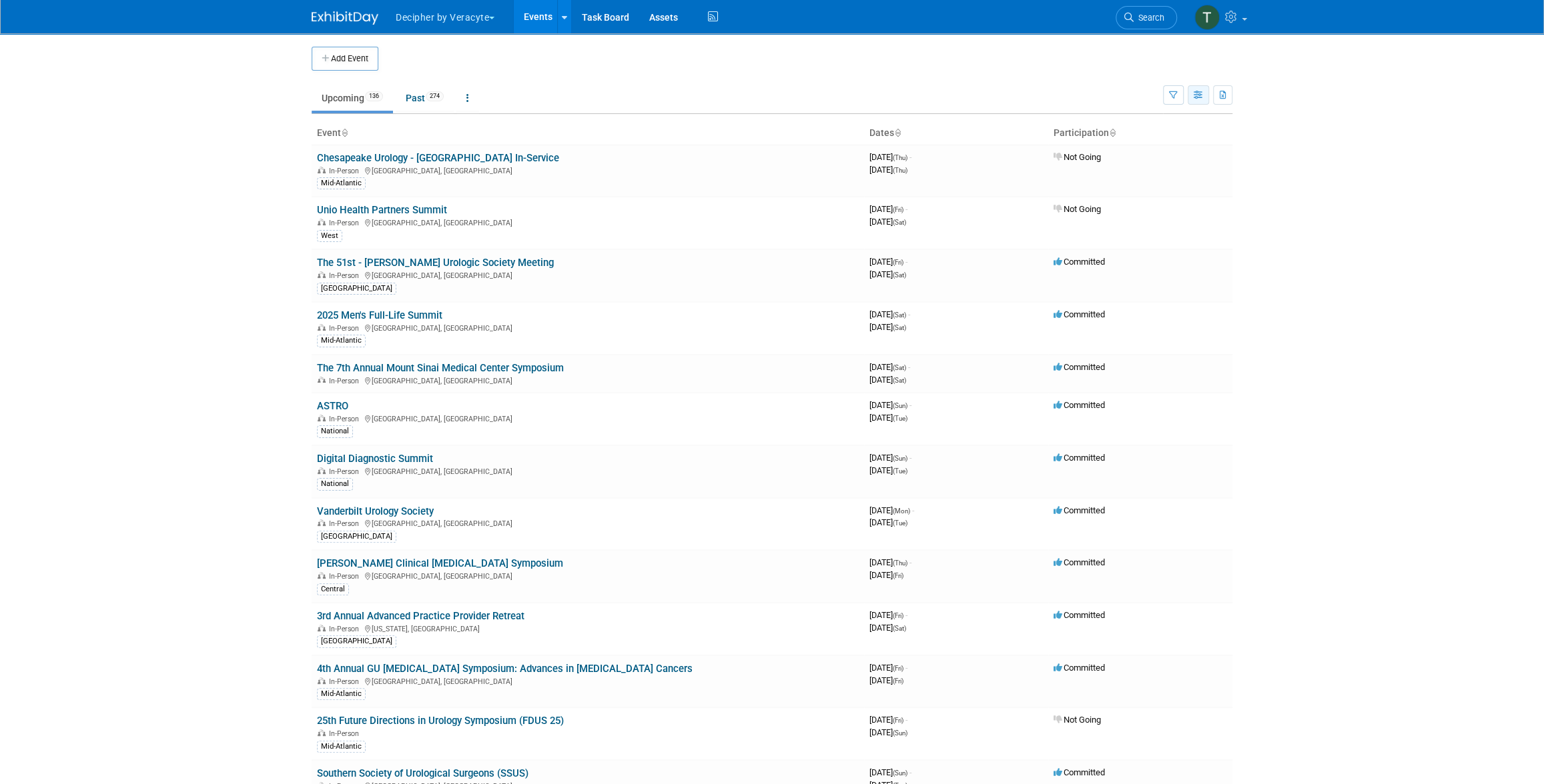
click at [1191, 102] on button "button" at bounding box center [1198, 95] width 21 height 19
click at [1160, 190] on link "Calendar View" at bounding box center [1142, 182] width 112 height 19
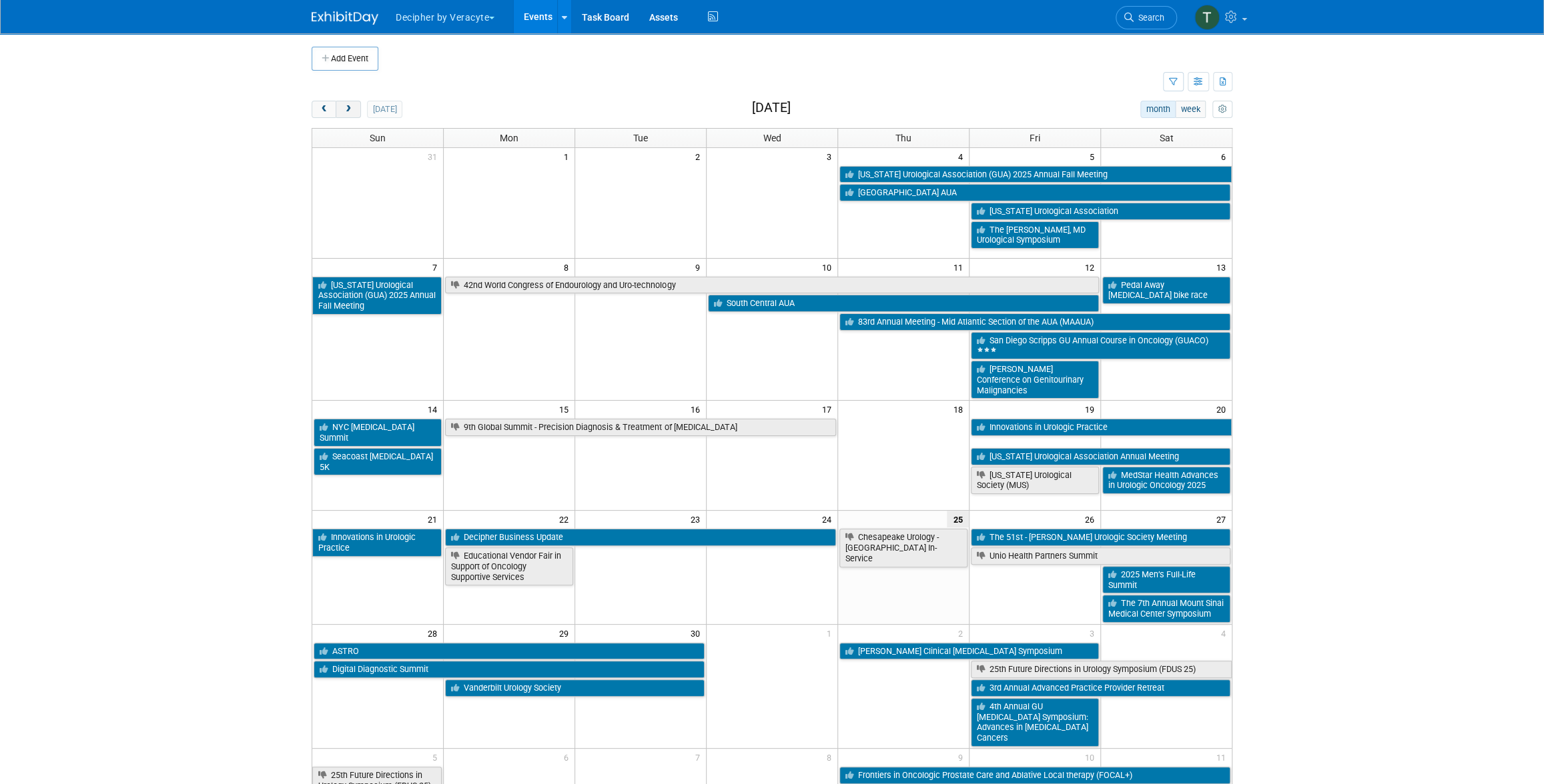
click at [350, 117] on button "next" at bounding box center [348, 109] width 25 height 17
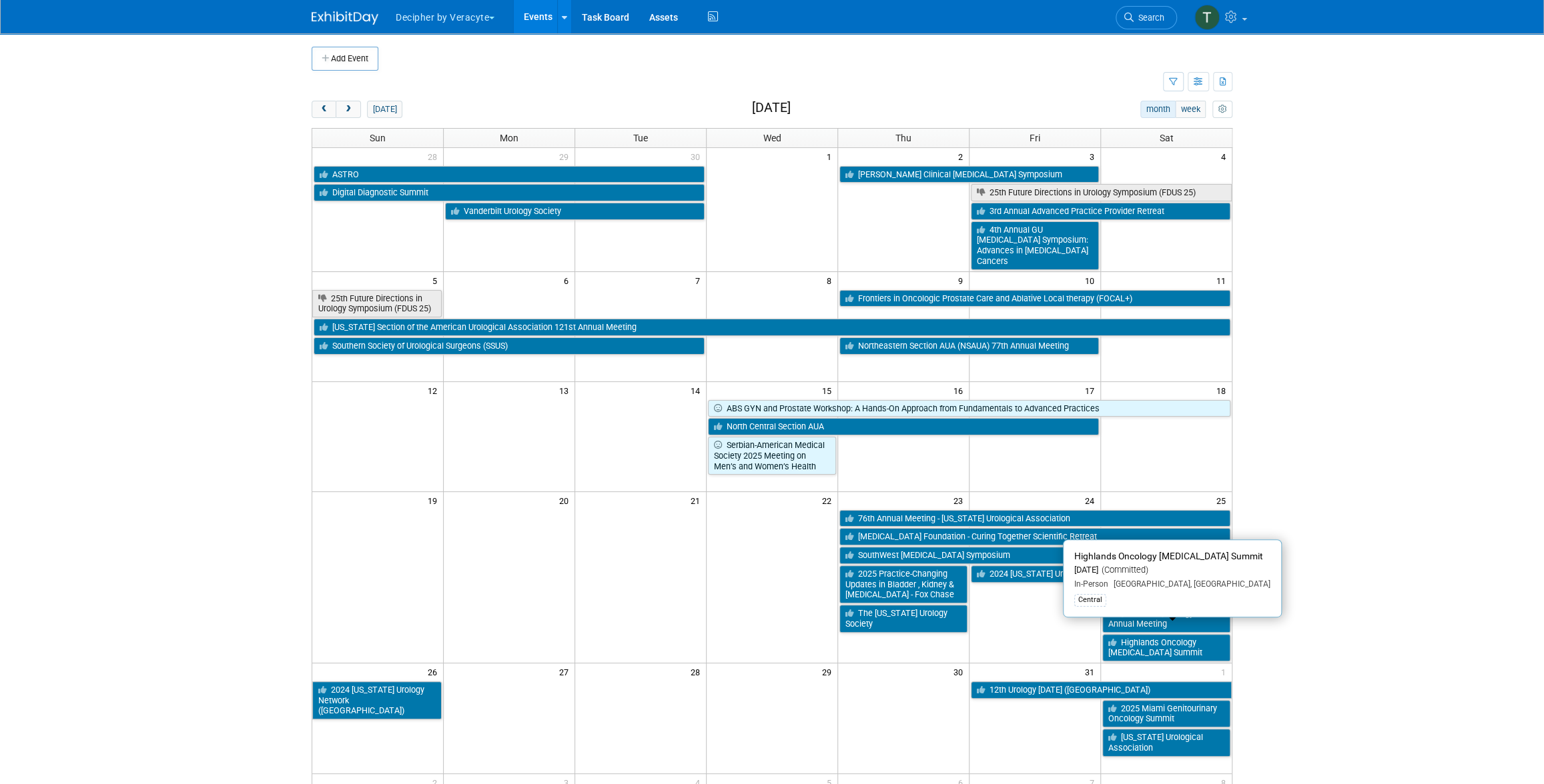
click at [1124, 642] on link "Highlands Oncology [MEDICAL_DATA] Summit" at bounding box center [1165, 647] width 128 height 27
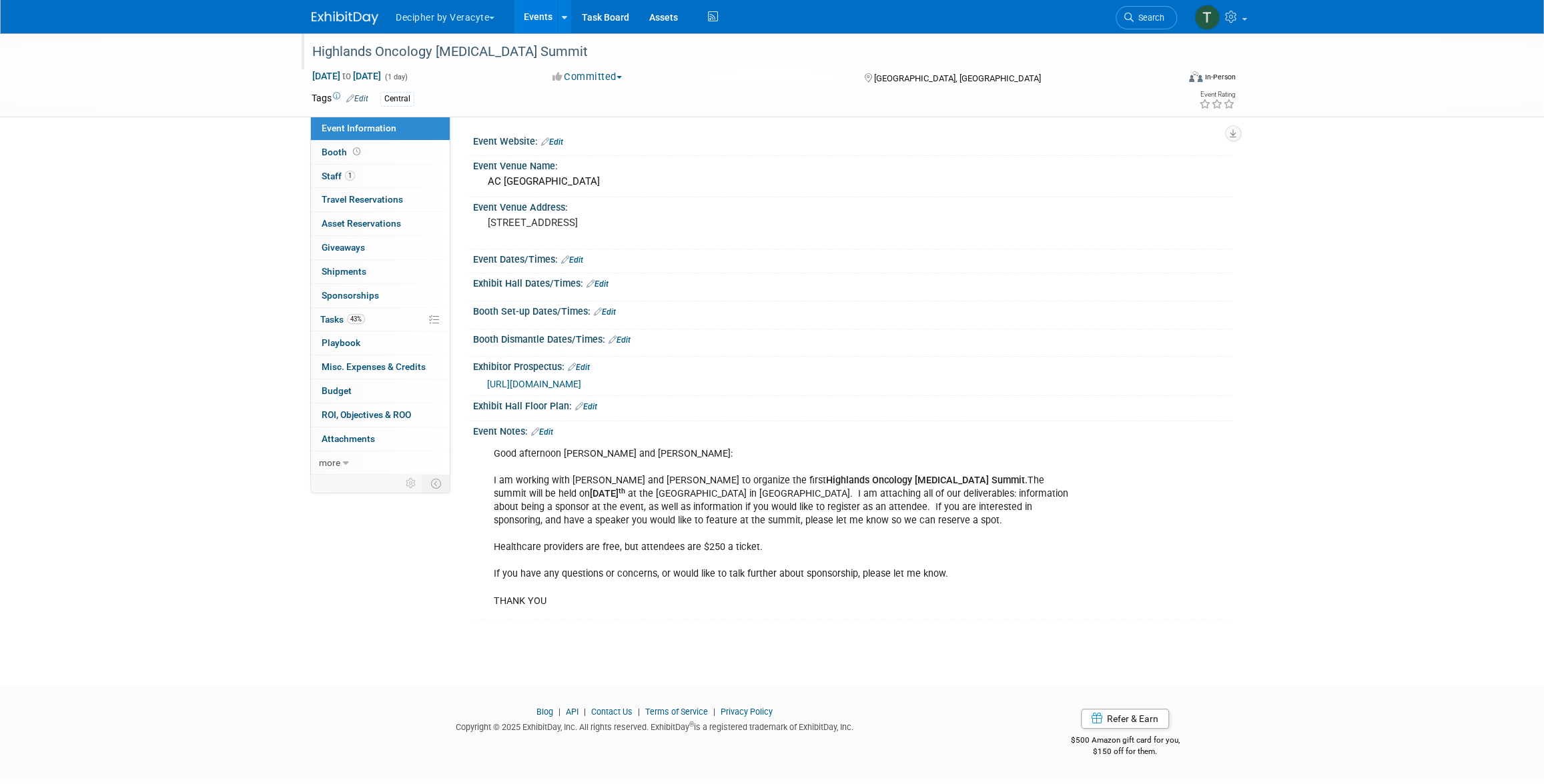
click at [447, 36] on div at bounding box center [737, 39] width 859 height 12
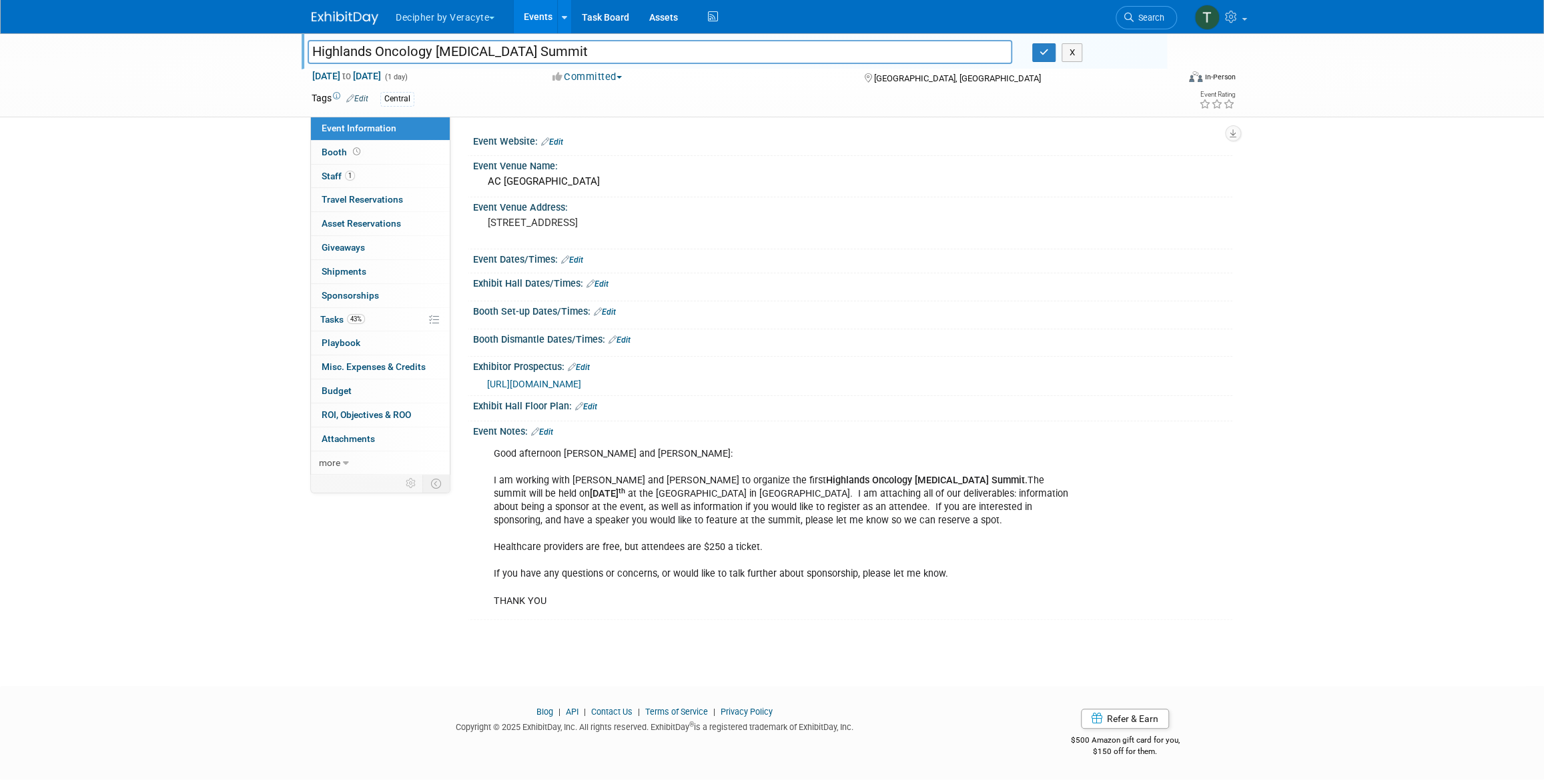
click at [449, 36] on div at bounding box center [737, 39] width 859 height 12
click at [454, 37] on div at bounding box center [737, 39] width 859 height 12
click at [456, 40] on input "Highlands Oncology [MEDICAL_DATA] Summit" at bounding box center [660, 52] width 704 height 23
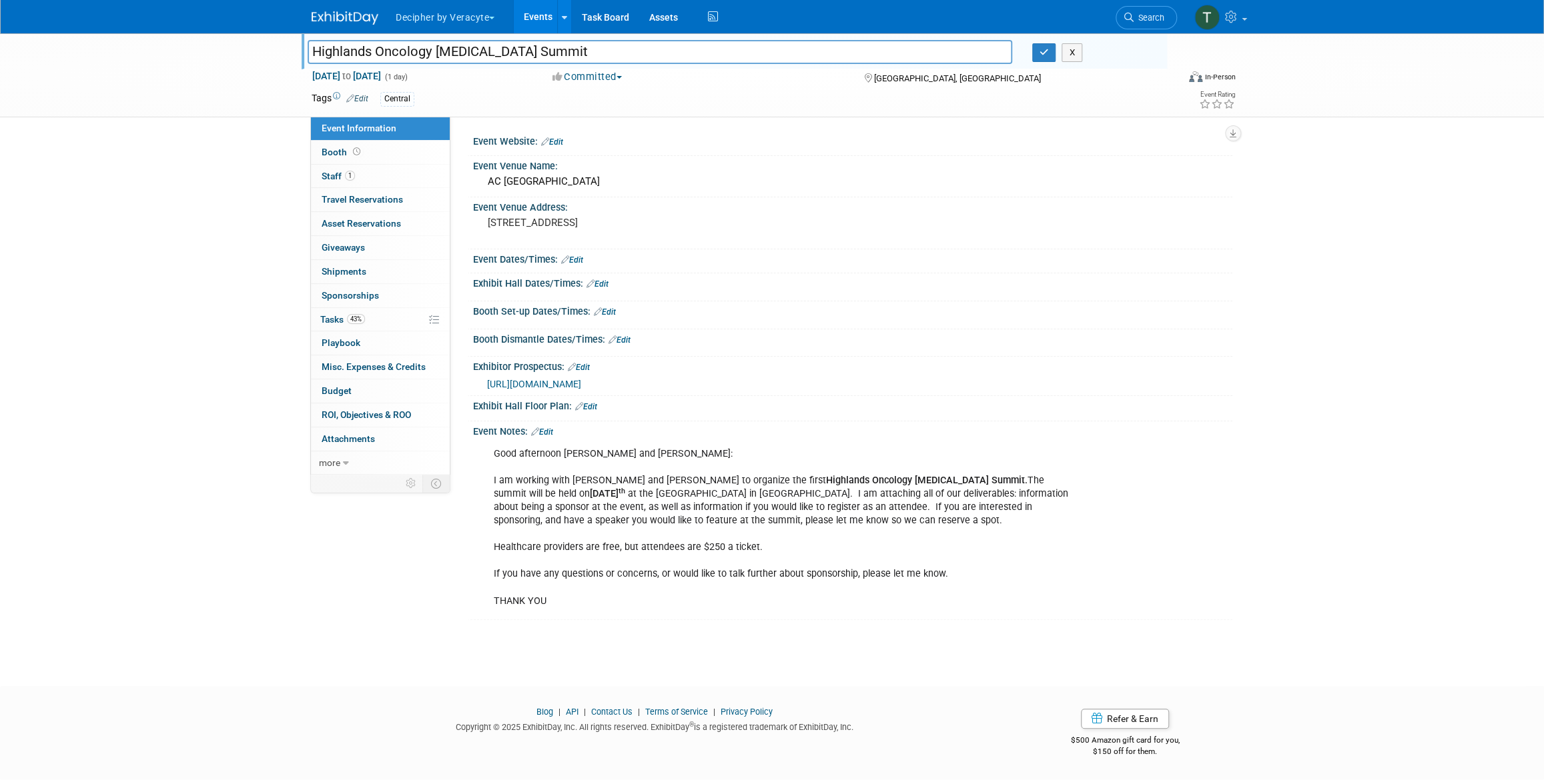
click at [456, 40] on input "Highlands Oncology [MEDICAL_DATA] Summit" at bounding box center [660, 52] width 704 height 23
click at [389, 314] on link "43% Tasks 43%" at bounding box center [380, 320] width 139 height 23
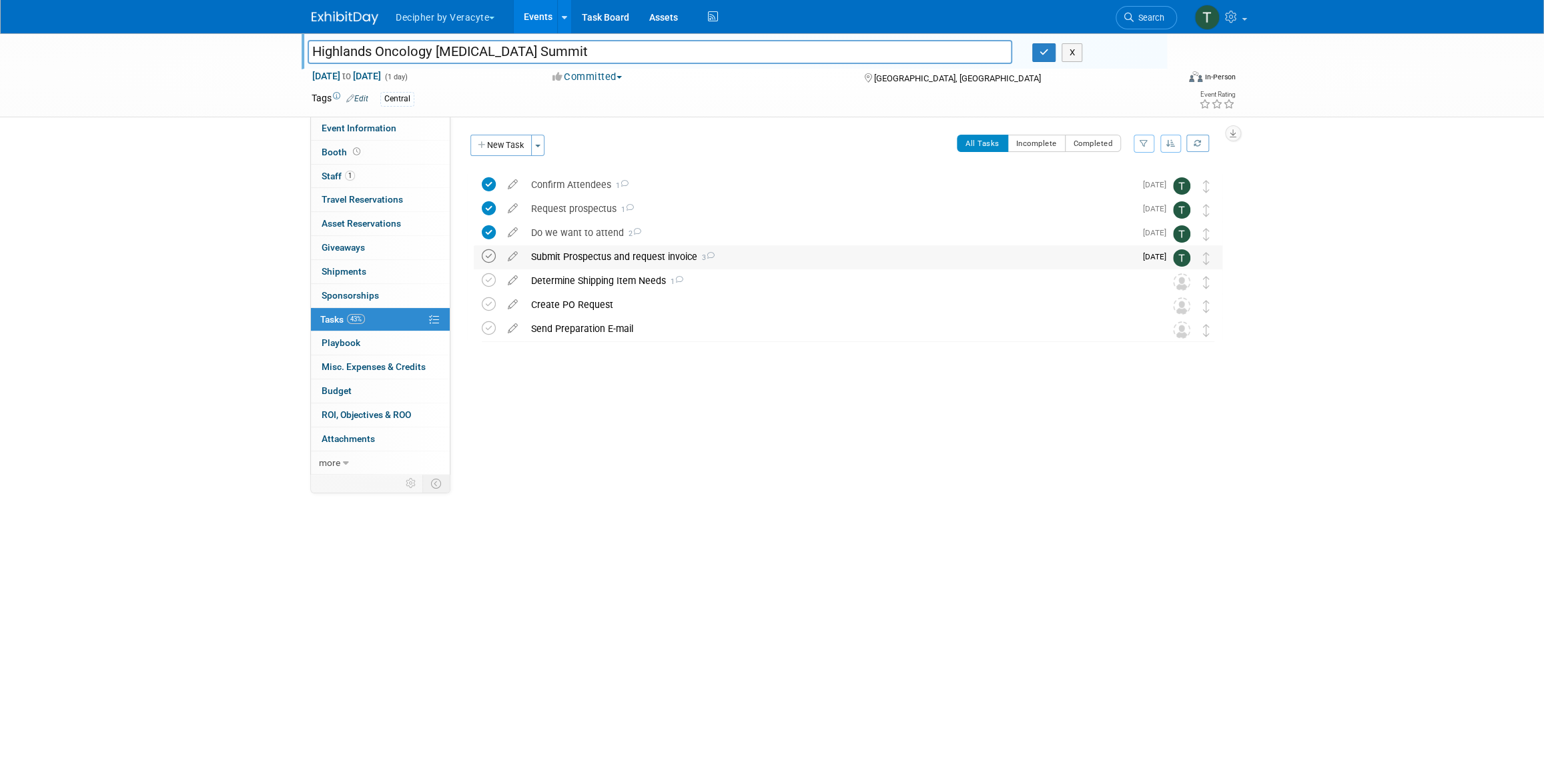
click at [488, 253] on icon at bounding box center [488, 256] width 14 height 14
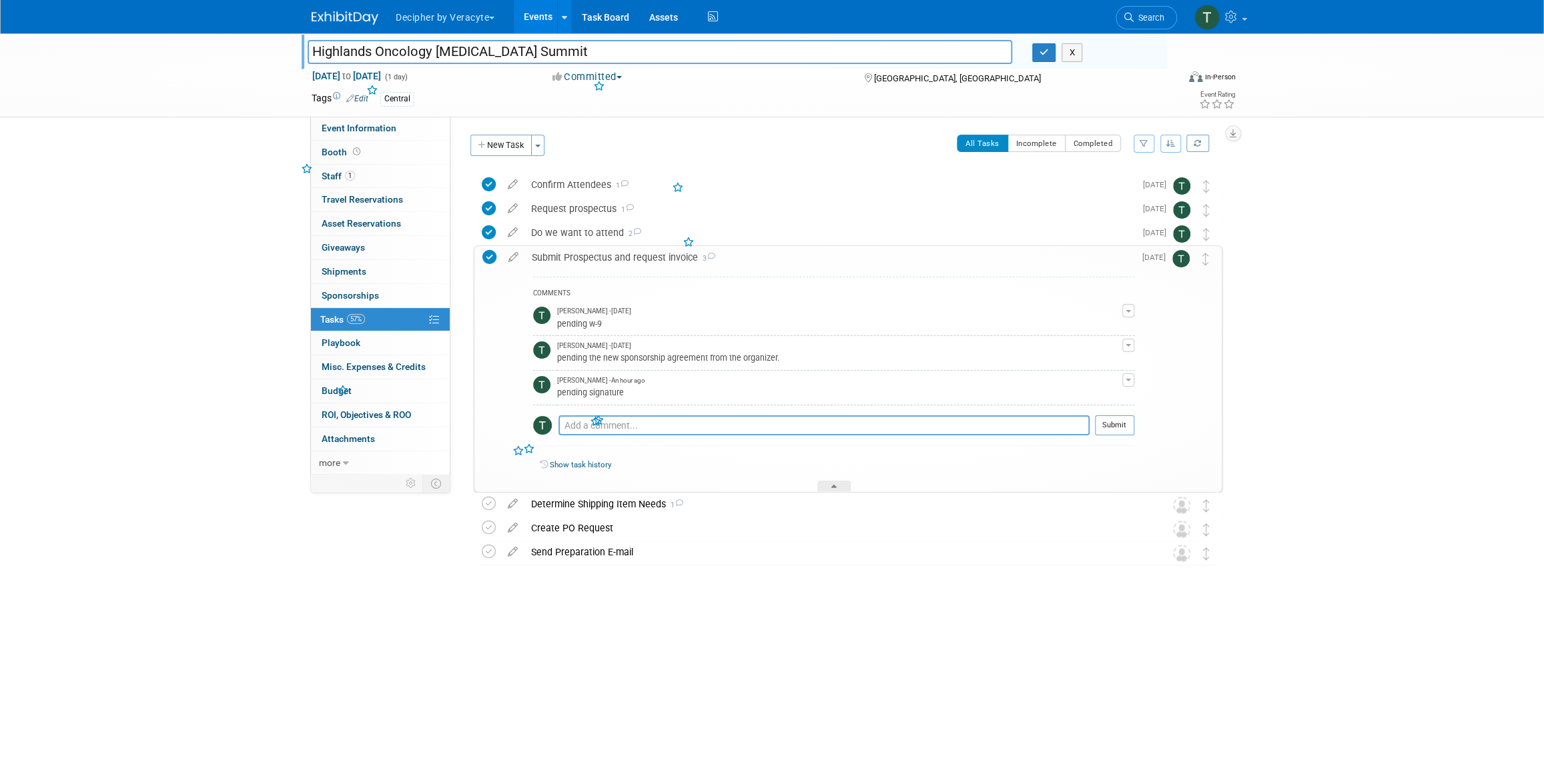
click at [622, 410] on div "COMMENTS [PERSON_NAME] - [DATE] pending w-9 Edit Comment Remove [PERSON_NAME] -…" at bounding box center [833, 364] width 601 height 176
click at [622, 431] on textarea at bounding box center [824, 425] width 531 height 20
type textarea "completed via email"
click at [1117, 413] on div "COMMENTS [PERSON_NAME] - [DATE] pending w-9 Edit Comment Remove [PERSON_NAME] -…" at bounding box center [833, 364] width 601 height 176
drag, startPoint x: 1123, startPoint y: 423, endPoint x: 1005, endPoint y: 400, distance: 120.2
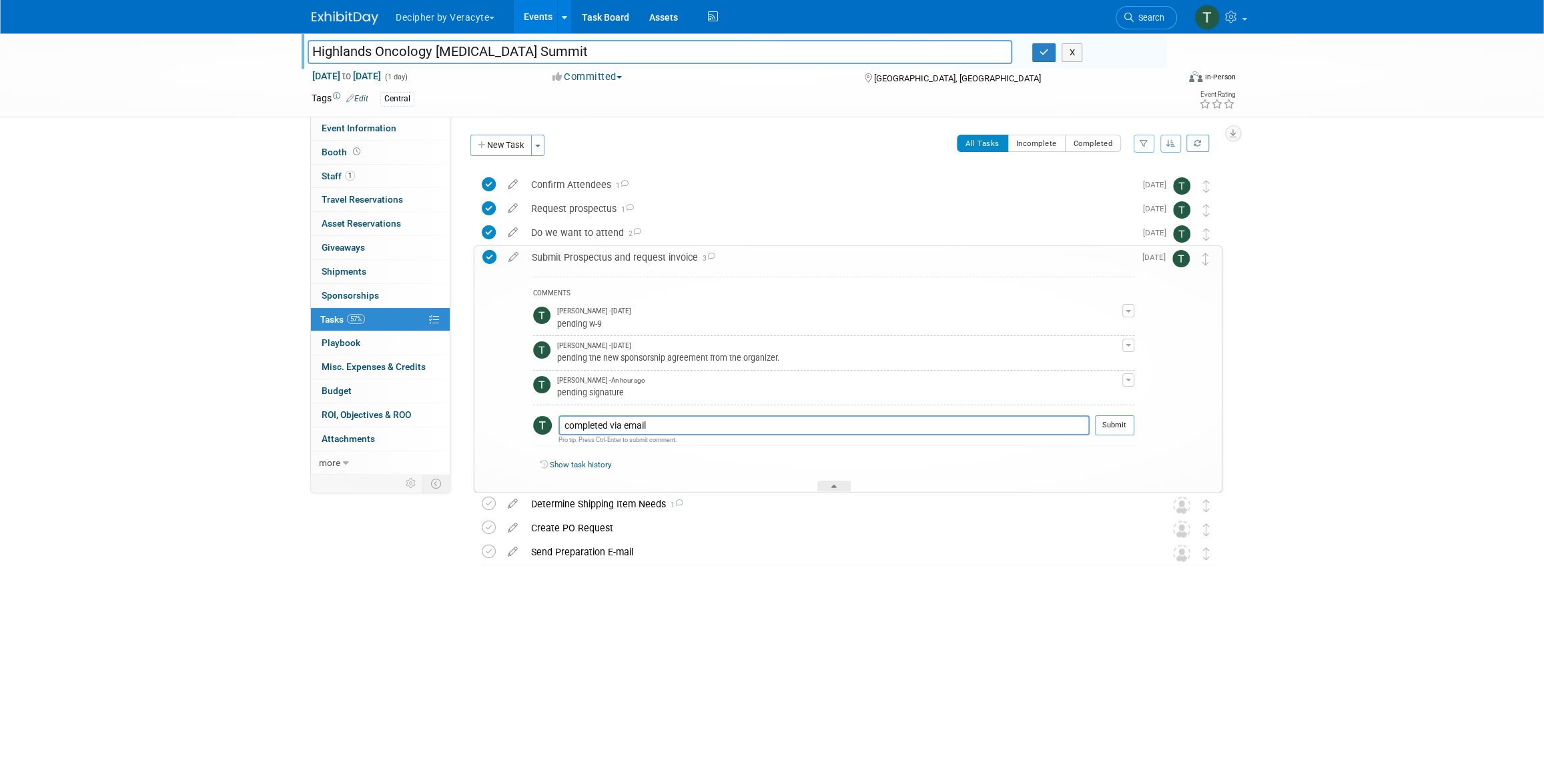
click at [1123, 423] on button "Submit" at bounding box center [1114, 425] width 40 height 20
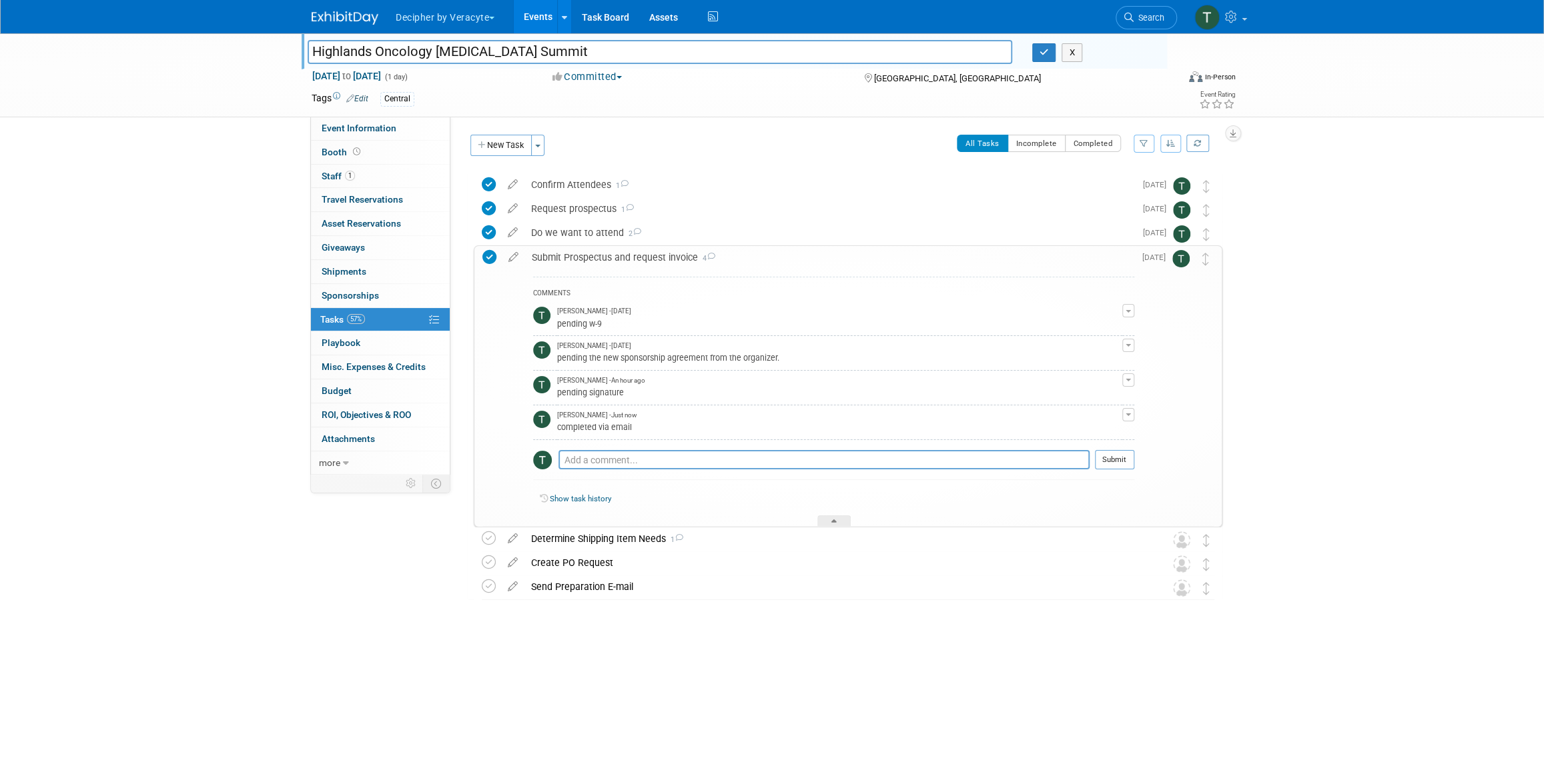
click at [576, 253] on div "Submit Prospectus and request invoice 4" at bounding box center [830, 257] width 610 height 23
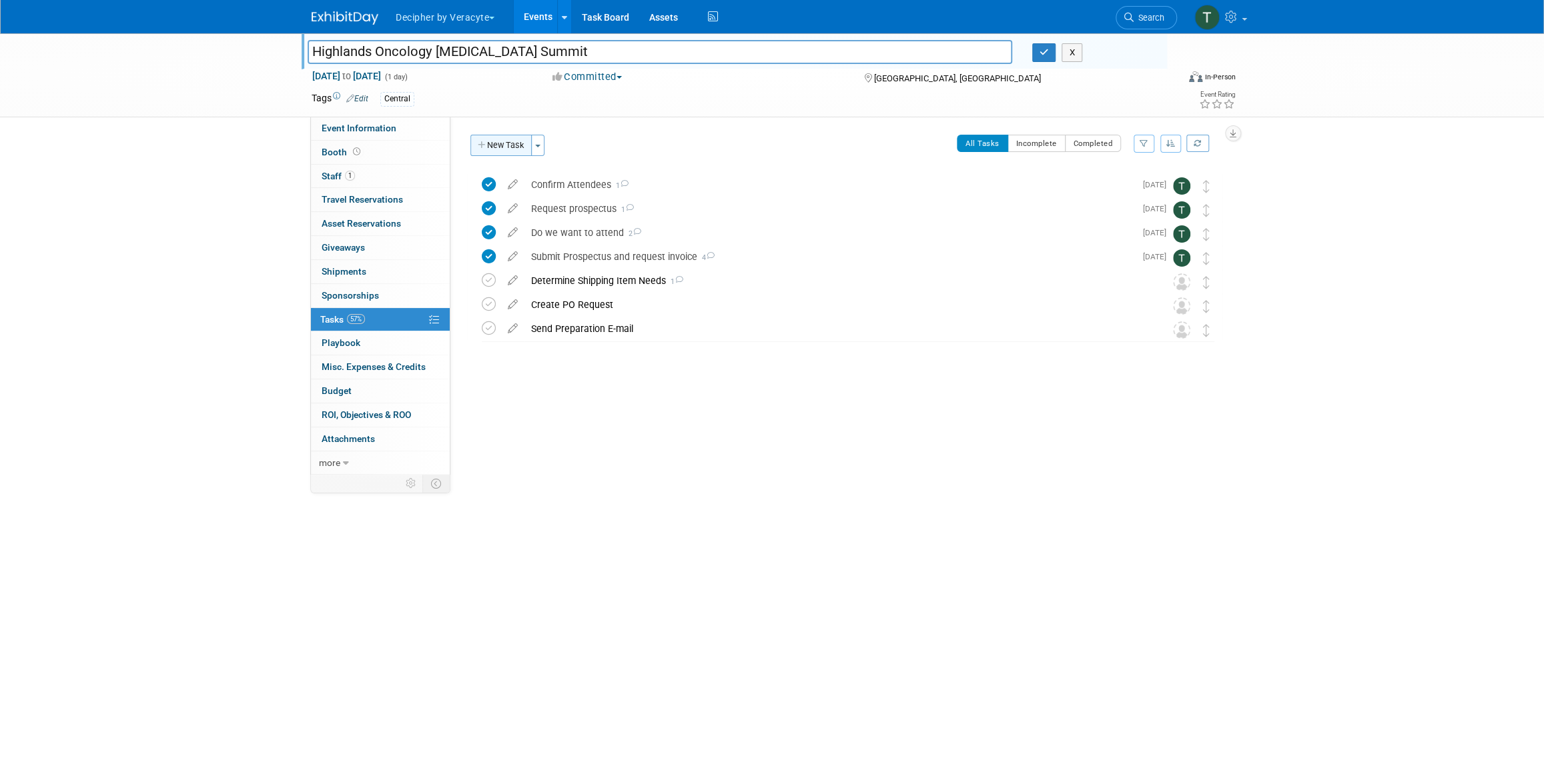
click at [498, 141] on button "New Task" at bounding box center [501, 145] width 61 height 21
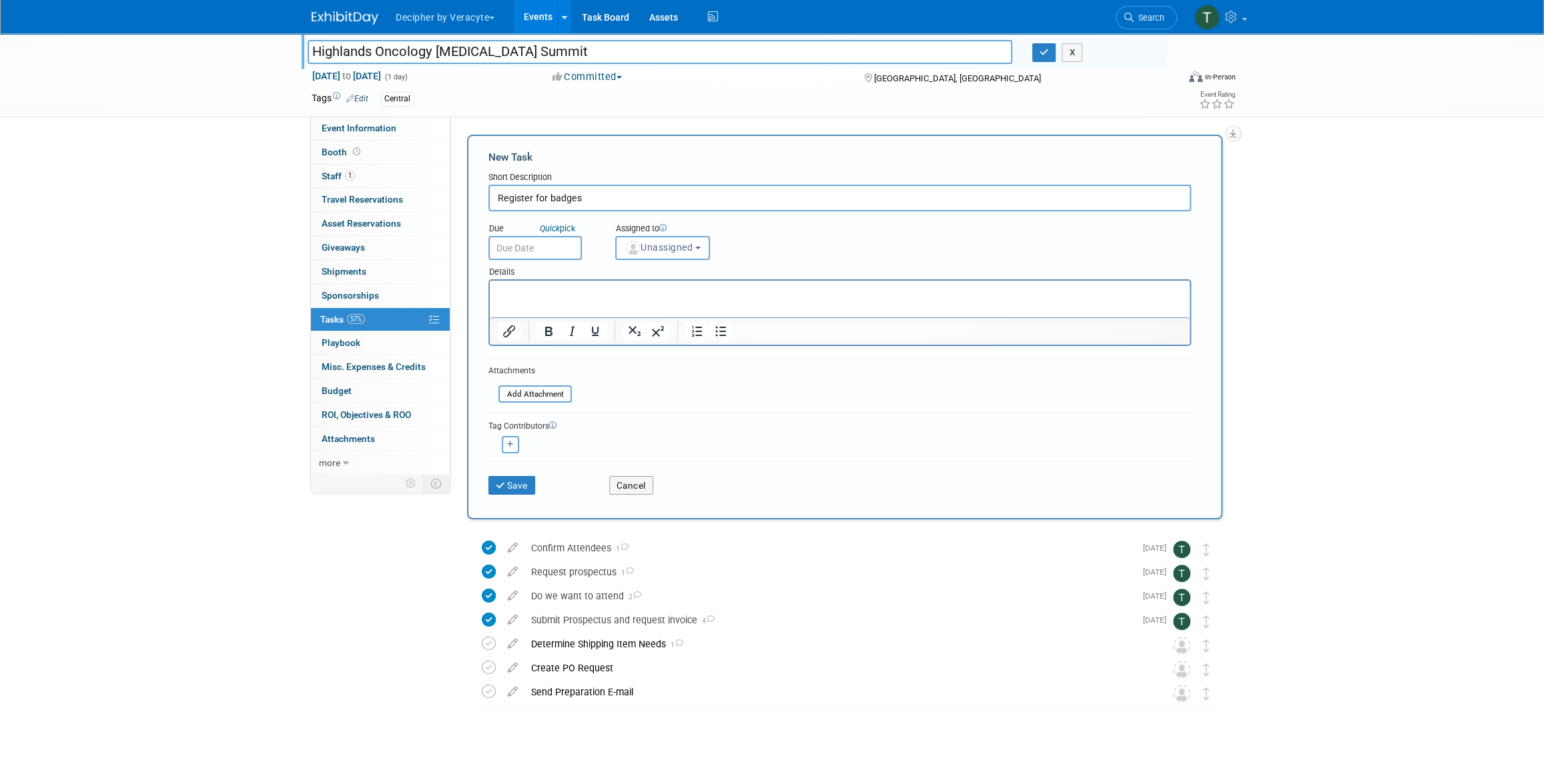
type input "Register for badges"
click at [566, 245] on input "text" at bounding box center [534, 247] width 93 height 24
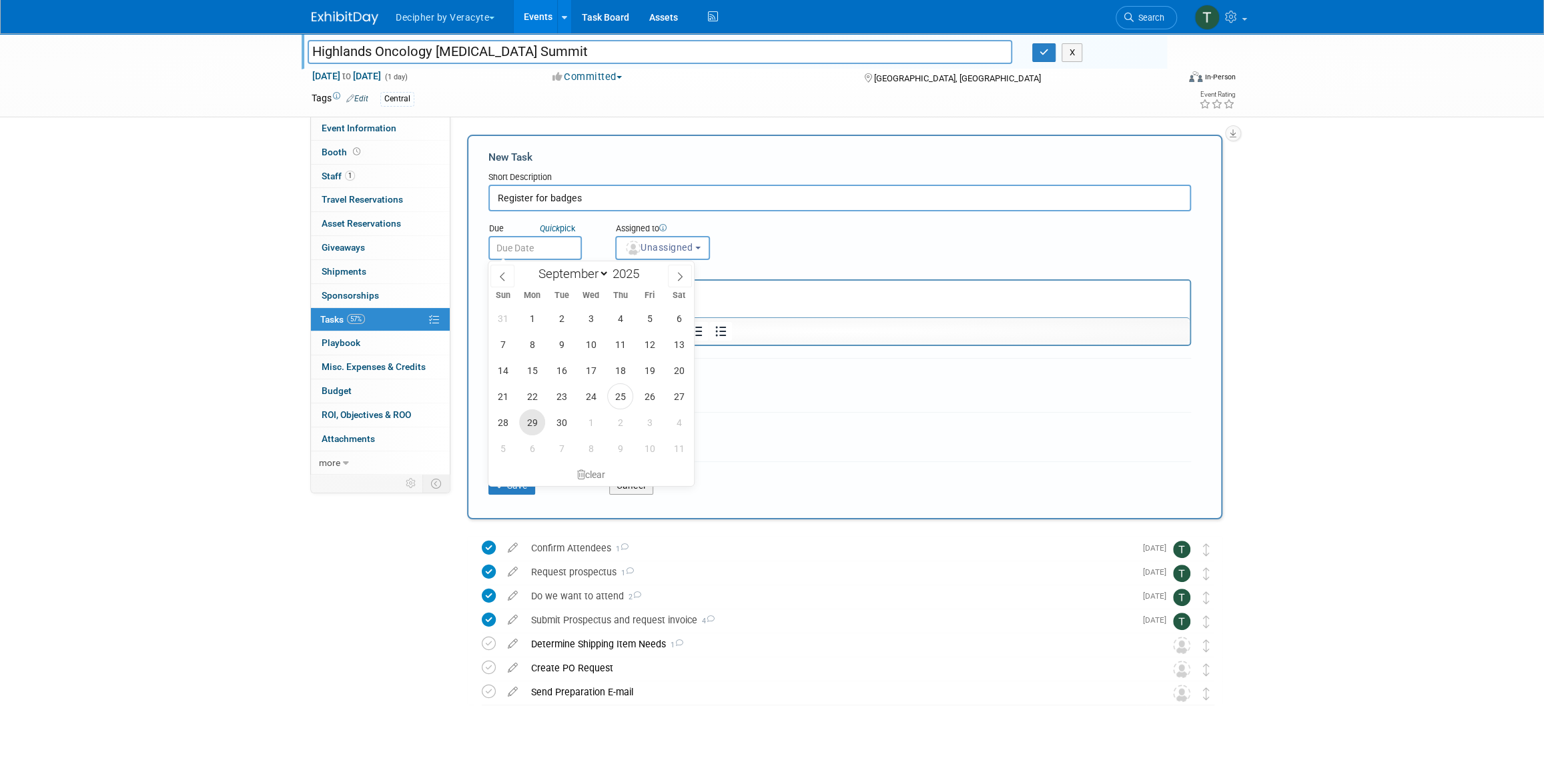
click at [530, 432] on span "29" at bounding box center [532, 423] width 26 height 26
type input "[DATE]"
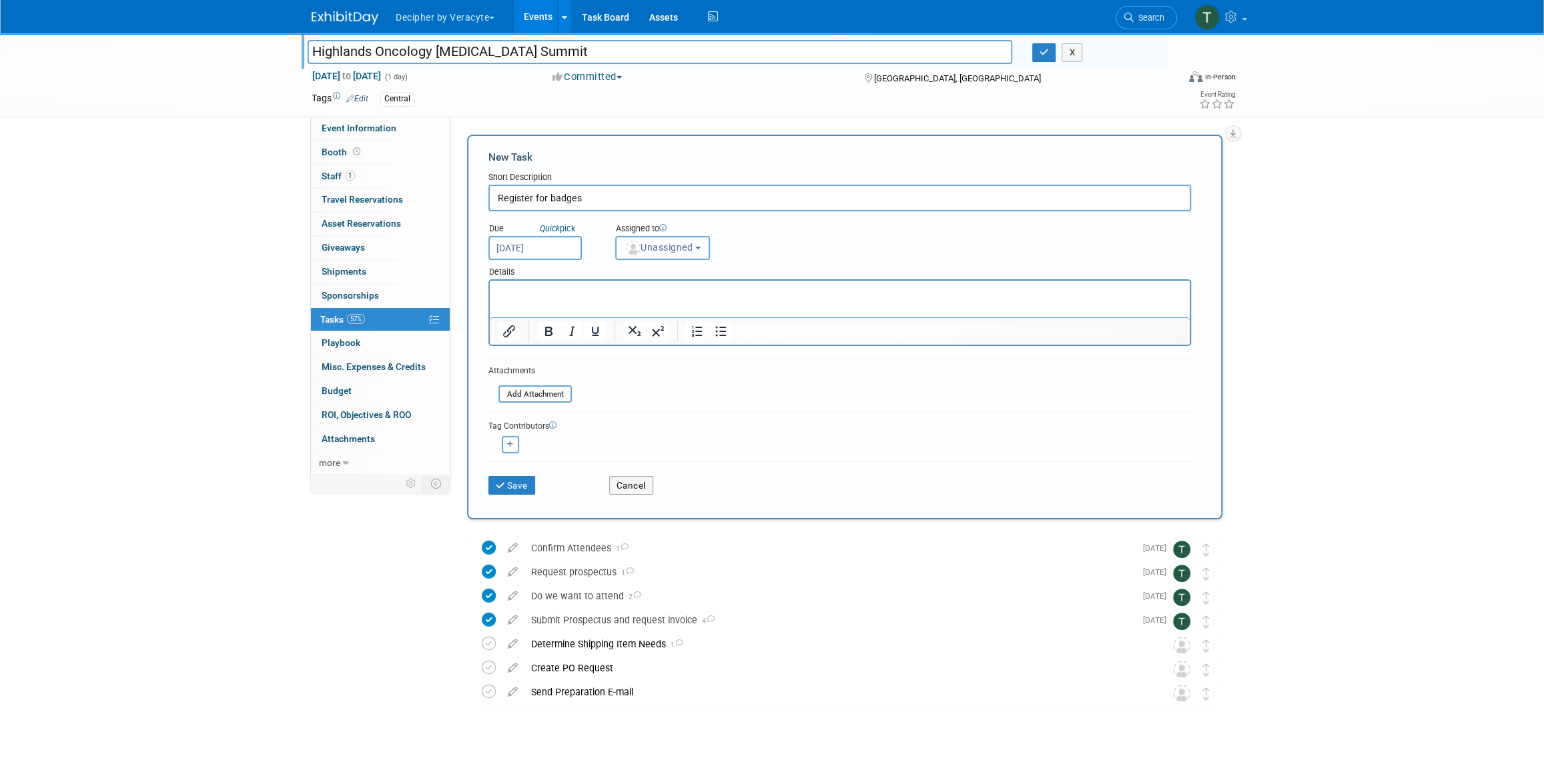
click at [657, 250] on span "Unassigned" at bounding box center [658, 247] width 68 height 11
click at [653, 284] on input "text" at bounding box center [686, 280] width 134 height 23
type input "tony"
click at [636, 306] on label "Tony Alvarado (me)" at bounding box center [692, 308] width 139 height 21
click at [618, 306] on input "Tony Alvarado (me)" at bounding box center [614, 306] width 9 height 9
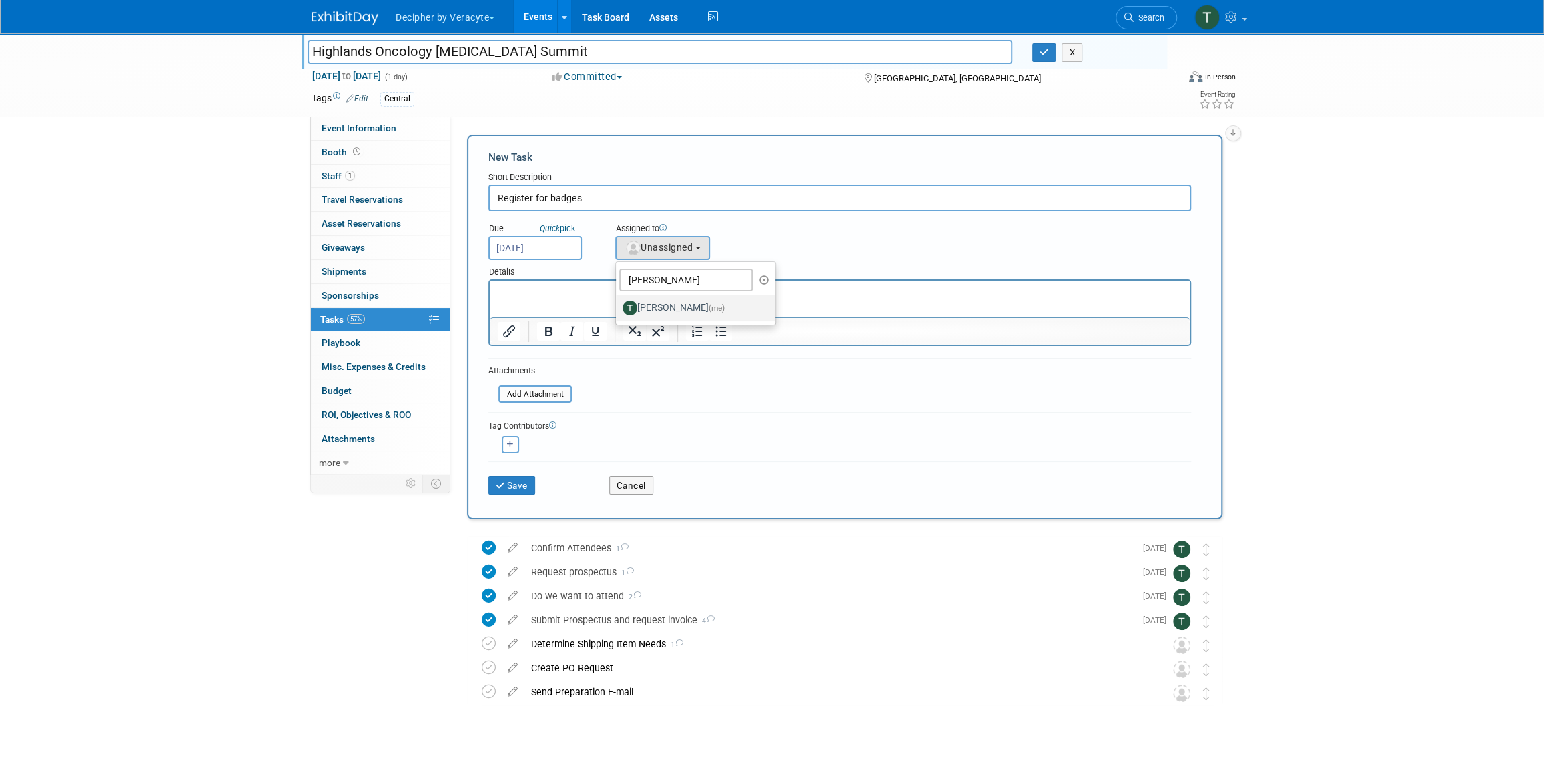
select select "3ceeba8c-a19a-4597-a609-6fba7c9a515a"
click at [523, 487] on button "Save" at bounding box center [511, 486] width 47 height 19
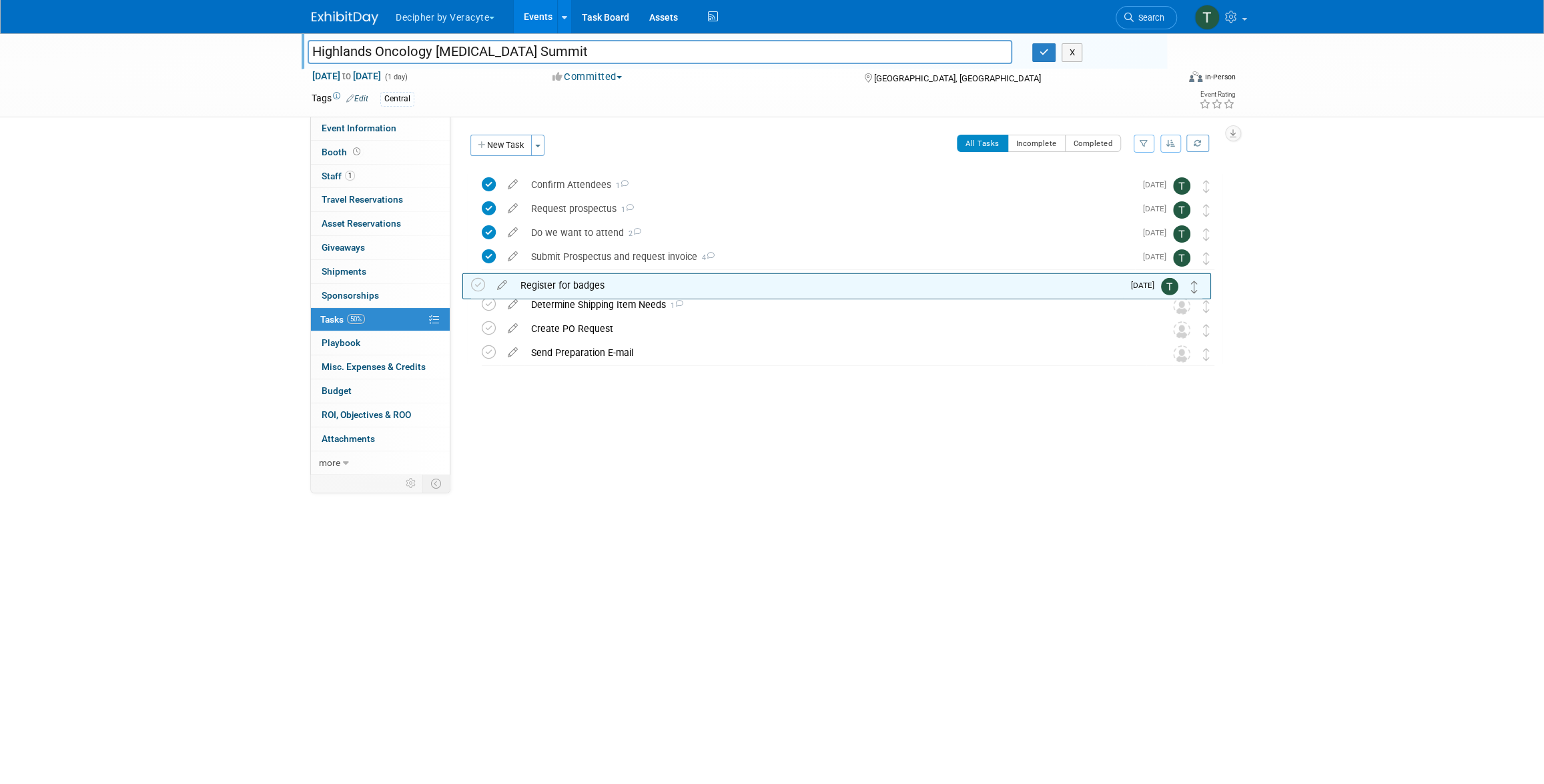
drag, startPoint x: 1207, startPoint y: 186, endPoint x: 1196, endPoint y: 286, distance: 100.6
click at [517, 308] on icon at bounding box center [512, 302] width 23 height 16
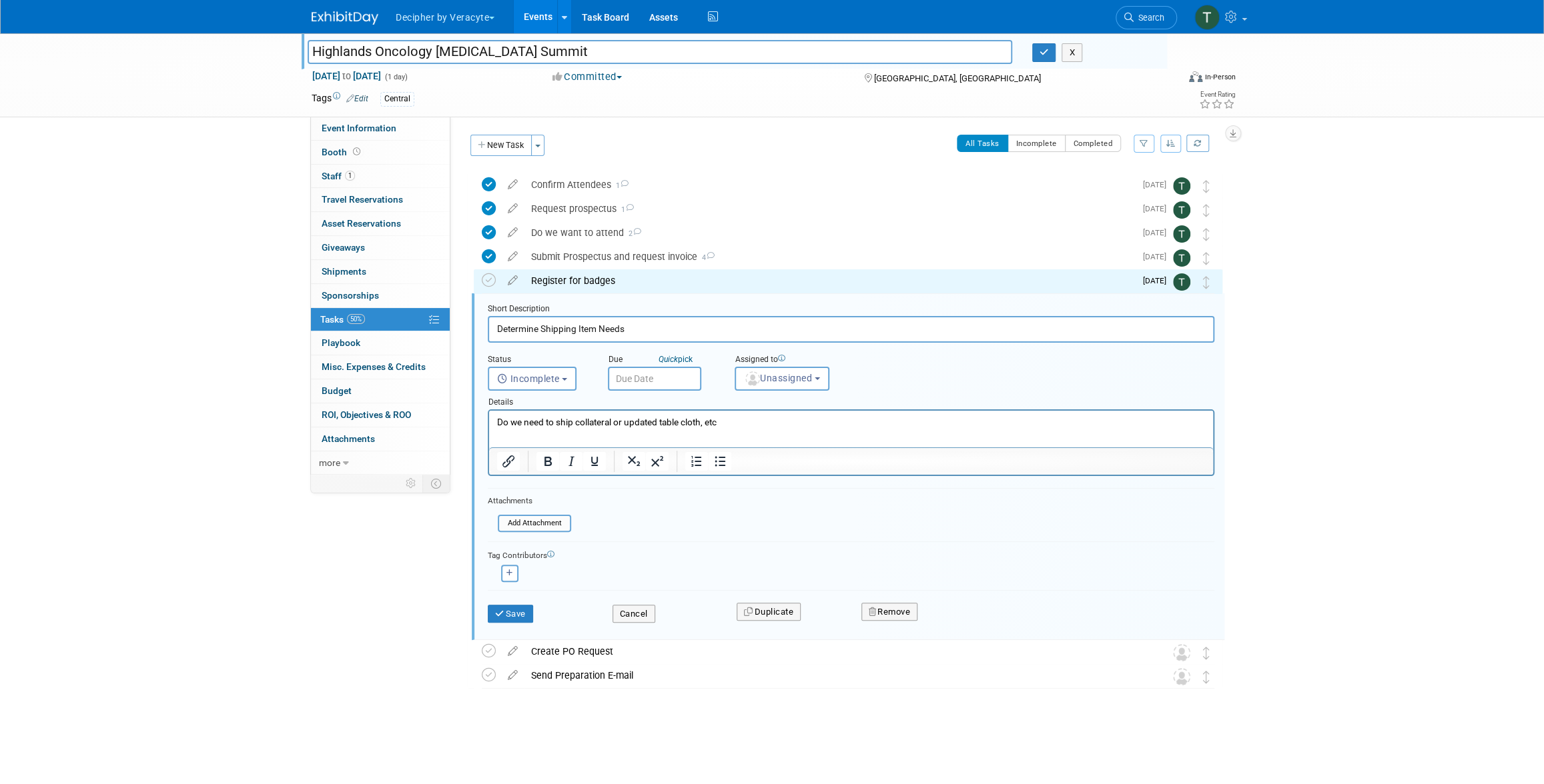
click at [672, 389] on body "Decipher by Veracyte Explore: My Workspaces 2 Go to Workspace: Corporate Events…" at bounding box center [772, 392] width 1544 height 784
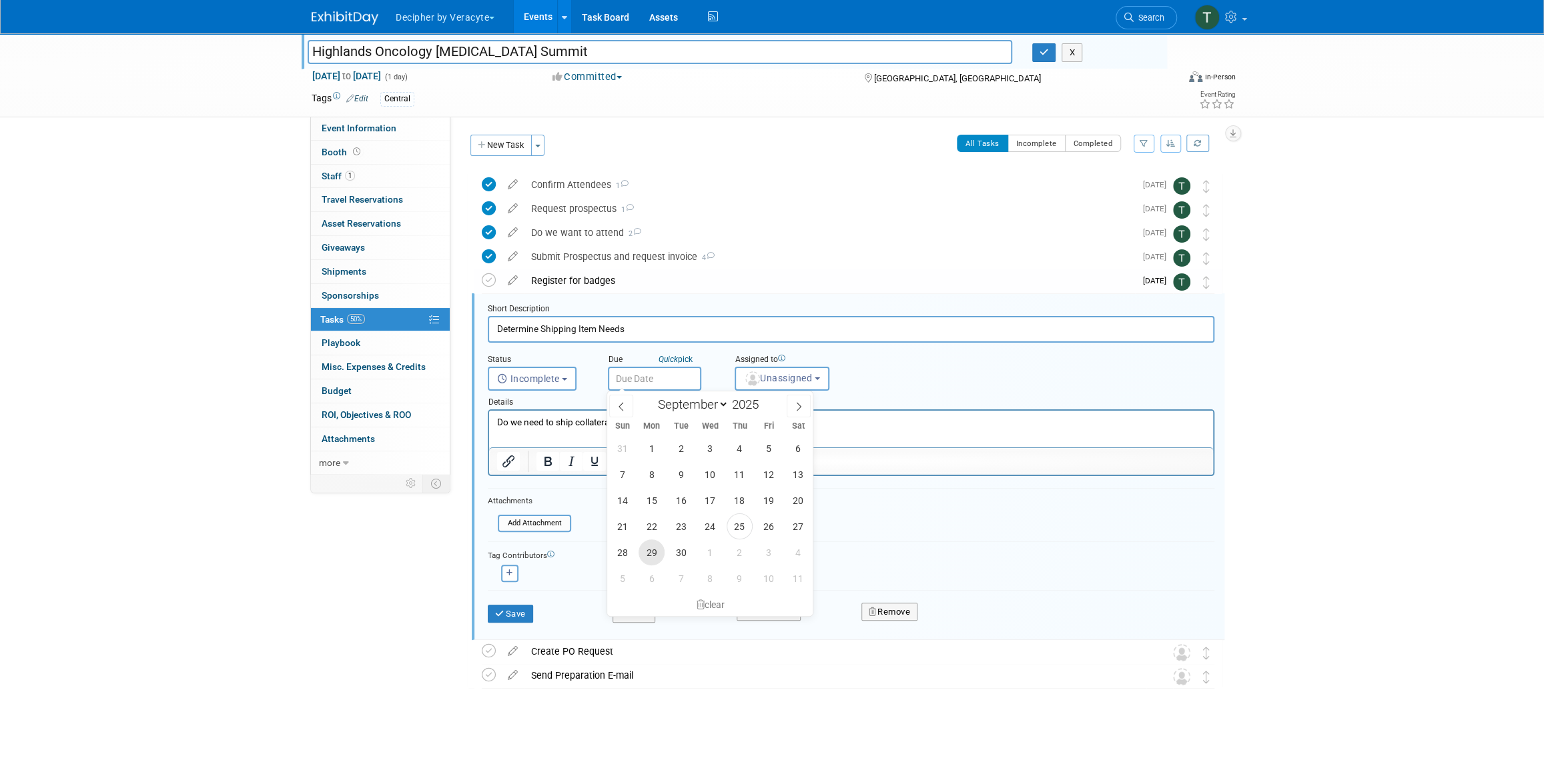
click at [656, 556] on span "29" at bounding box center [652, 552] width 26 height 26
type input "Sep 29, 2025"
click at [797, 386] on button "Unassigned" at bounding box center [782, 378] width 95 height 24
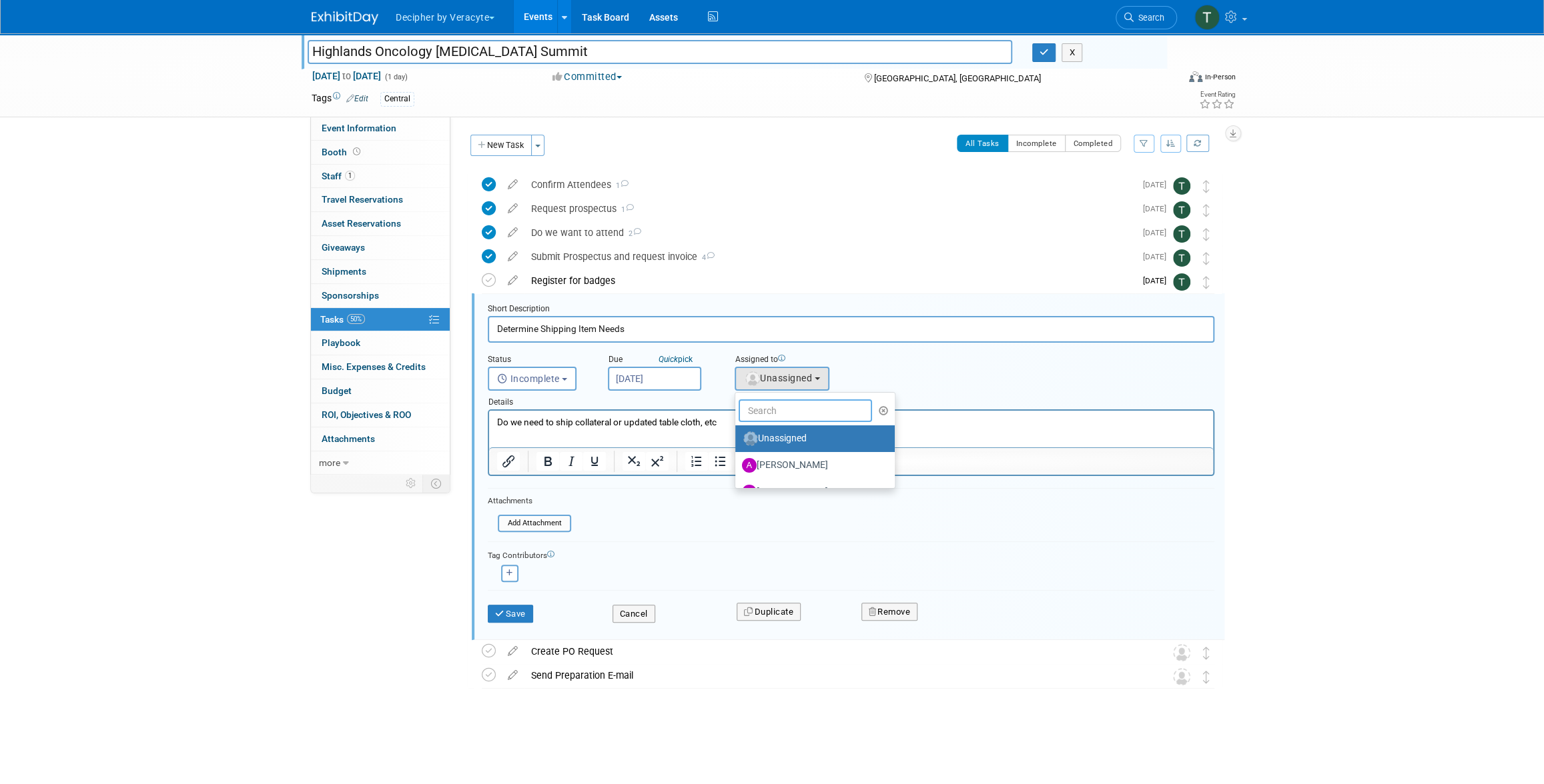
click at [787, 417] on input "text" at bounding box center [805, 411] width 134 height 23
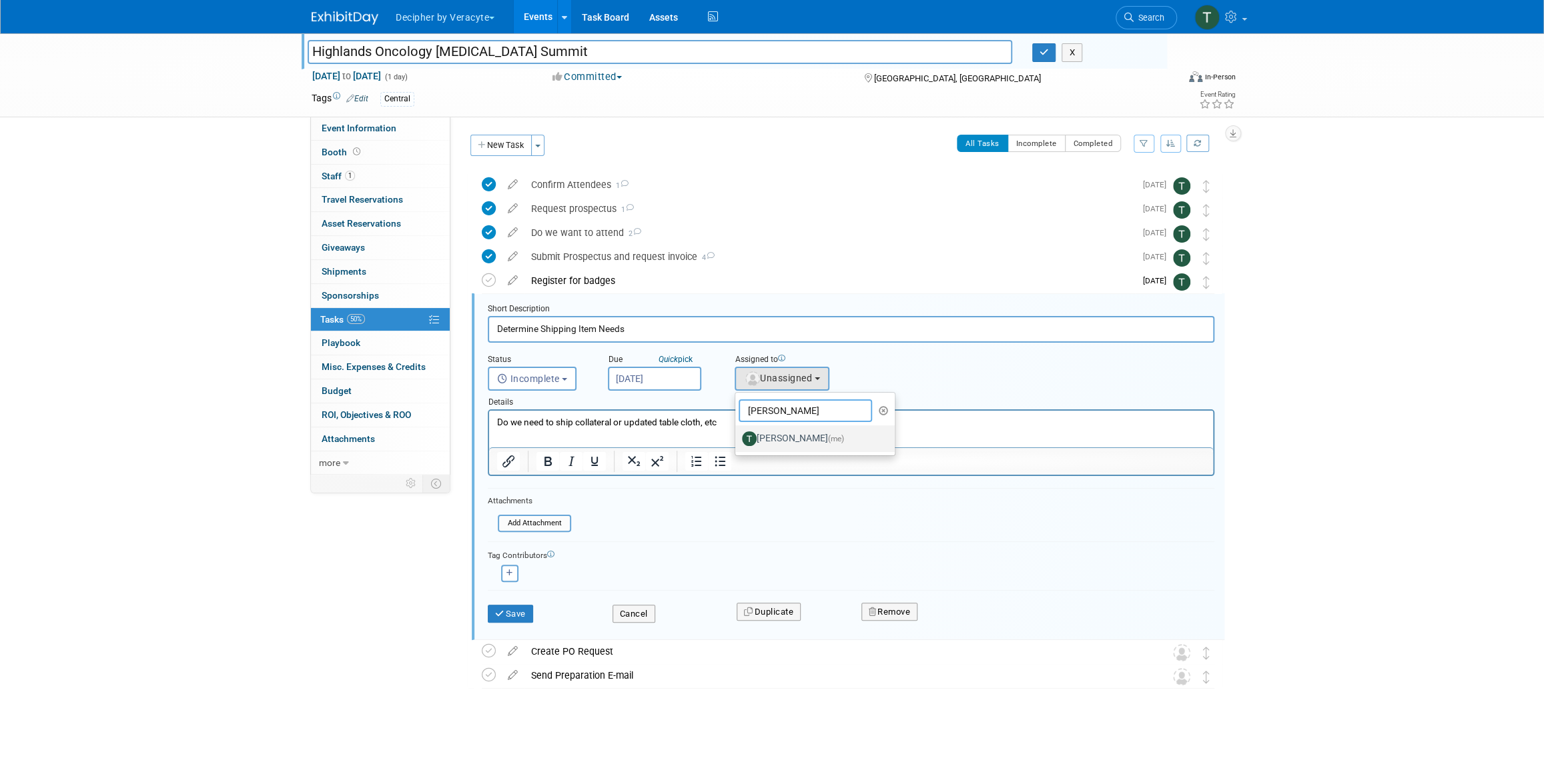
type input "tony"
click at [787, 444] on label "Tony Alvarado (me)" at bounding box center [811, 439] width 139 height 21
click at [737, 441] on input "Tony Alvarado (me)" at bounding box center [732, 437] width 9 height 9
select select "3ceeba8c-a19a-4597-a609-6fba7c9a515a"
click at [495, 616] on icon "submit" at bounding box center [500, 613] width 11 height 9
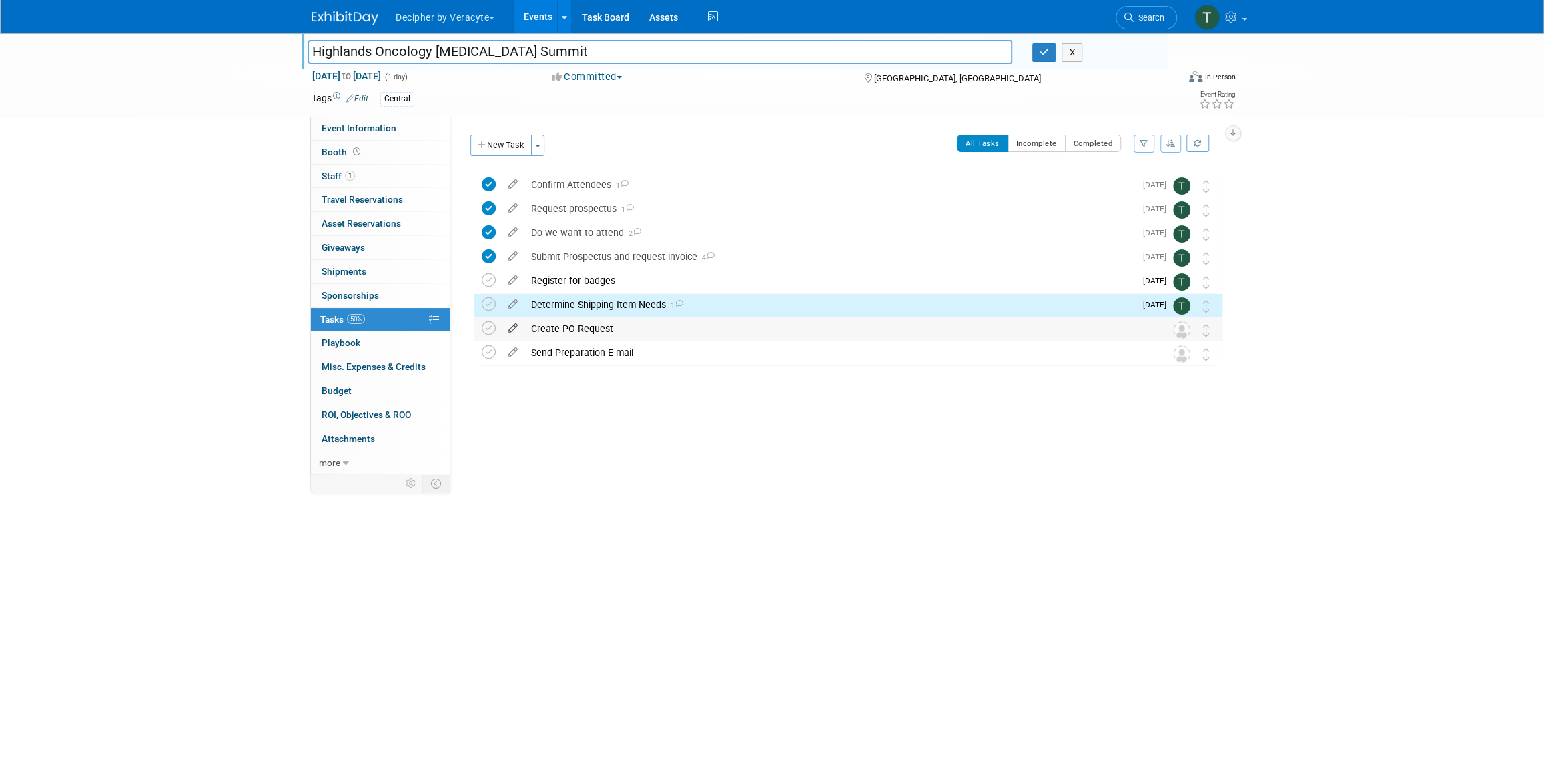
click at [510, 322] on icon at bounding box center [512, 326] width 23 height 16
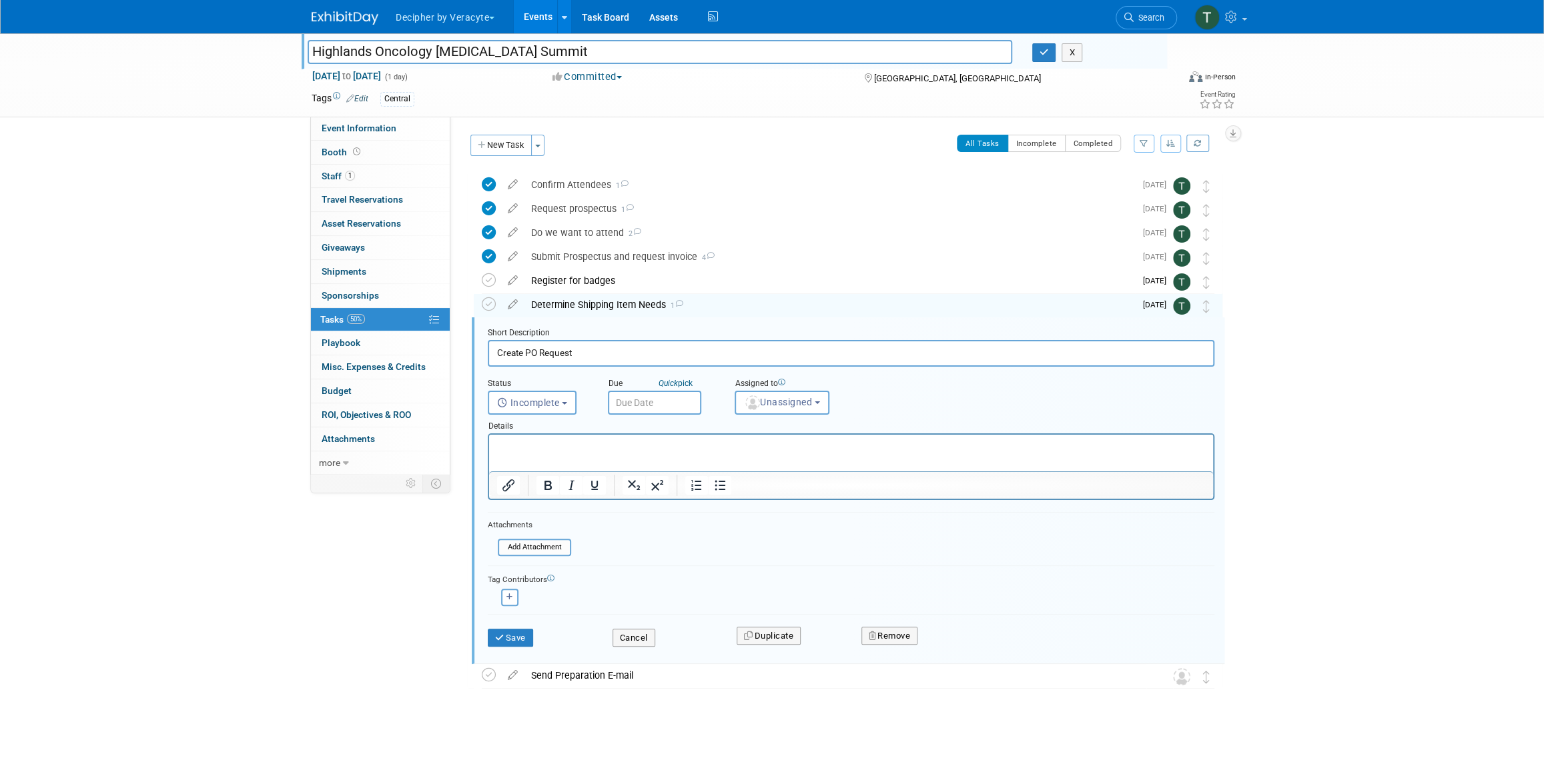
click at [644, 406] on input "text" at bounding box center [654, 402] width 93 height 24
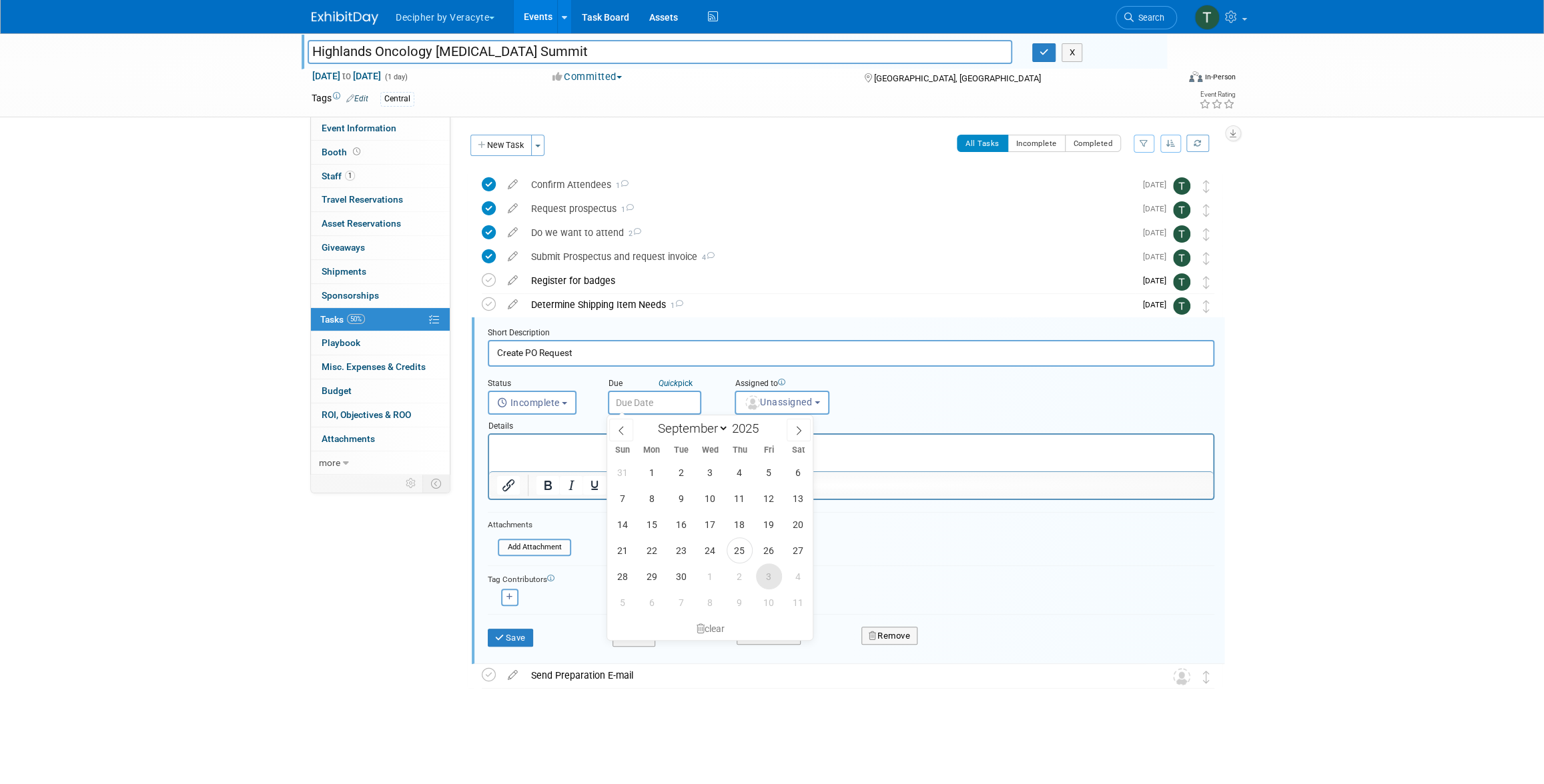
click at [781, 574] on span "3" at bounding box center [769, 577] width 26 height 26
type input "Oct 3, 2025"
click at [765, 410] on button "Unassigned" at bounding box center [782, 402] width 95 height 24
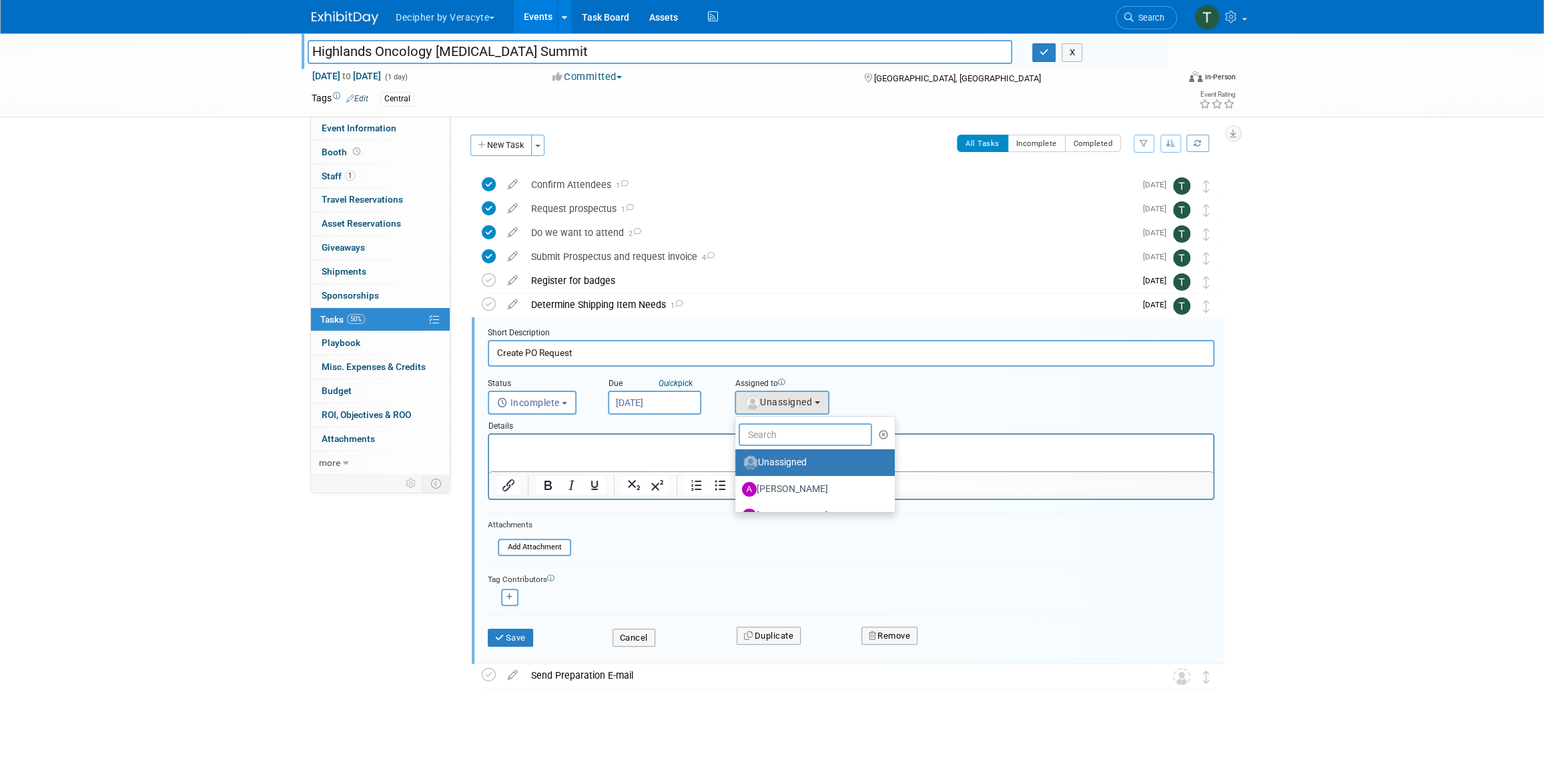
click at [766, 434] on input "text" at bounding box center [805, 435] width 134 height 23
type input "tony"
click at [788, 473] on link "Tony Alvarado (me)" at bounding box center [814, 462] width 159 height 26
click at [773, 460] on label "Tony Alvarado (me)" at bounding box center [811, 462] width 139 height 21
click at [737, 460] on input "Tony Alvarado (me)" at bounding box center [732, 461] width 9 height 9
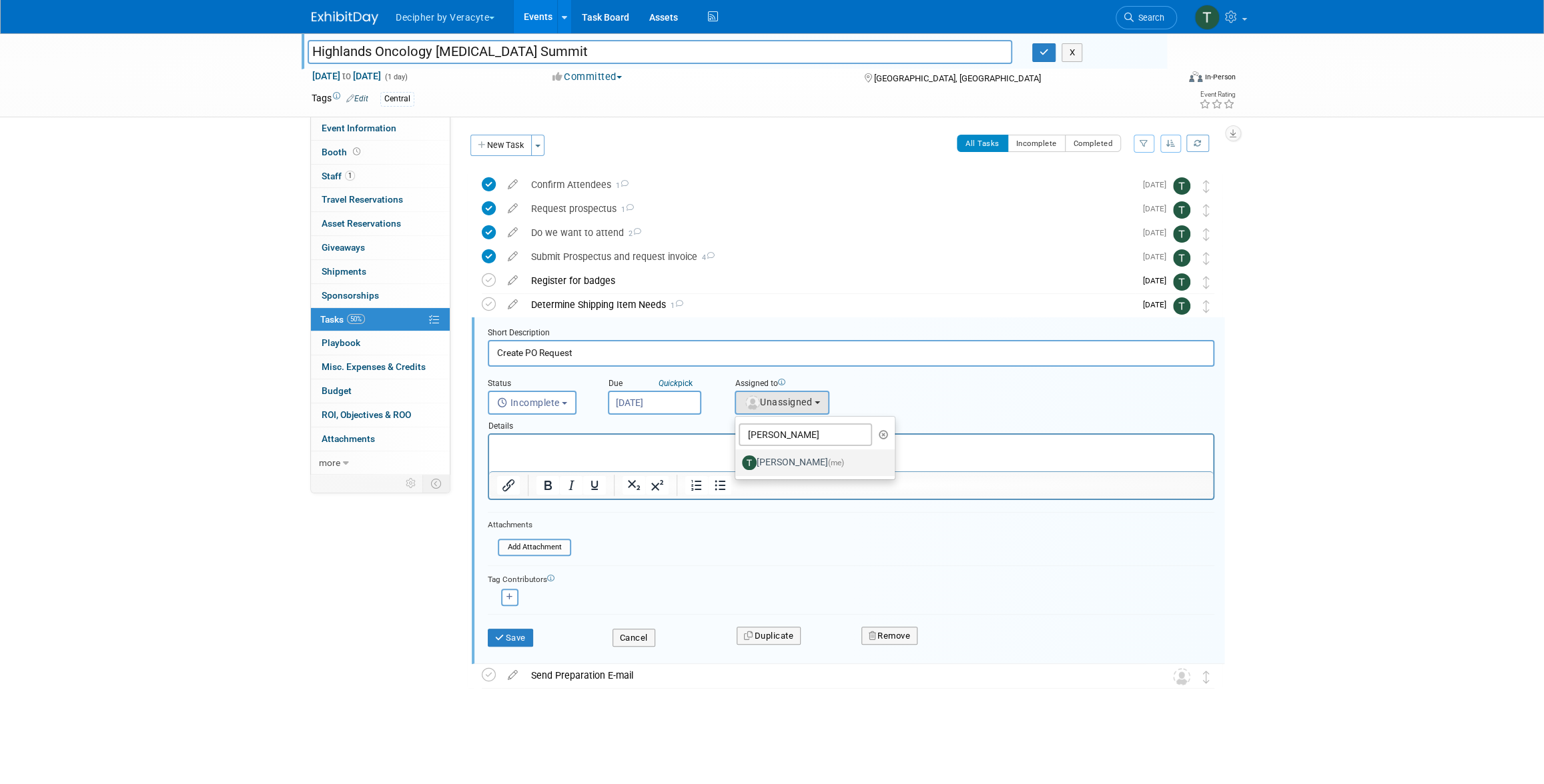
select select "3ceeba8c-a19a-4597-a609-6fba7c9a515a"
click at [514, 640] on button "Save" at bounding box center [510, 638] width 45 height 19
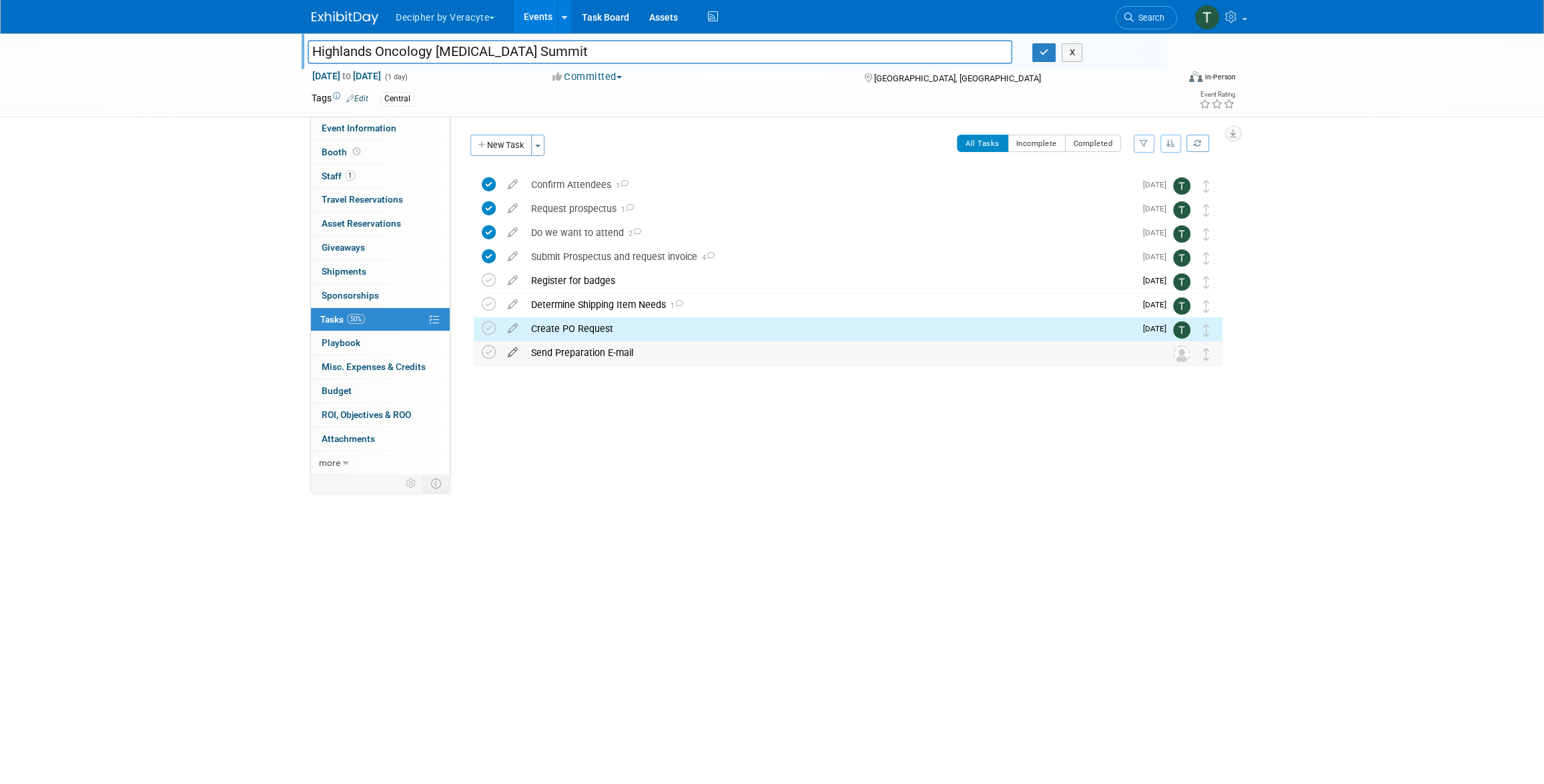
click at [513, 350] on icon at bounding box center [512, 350] width 23 height 16
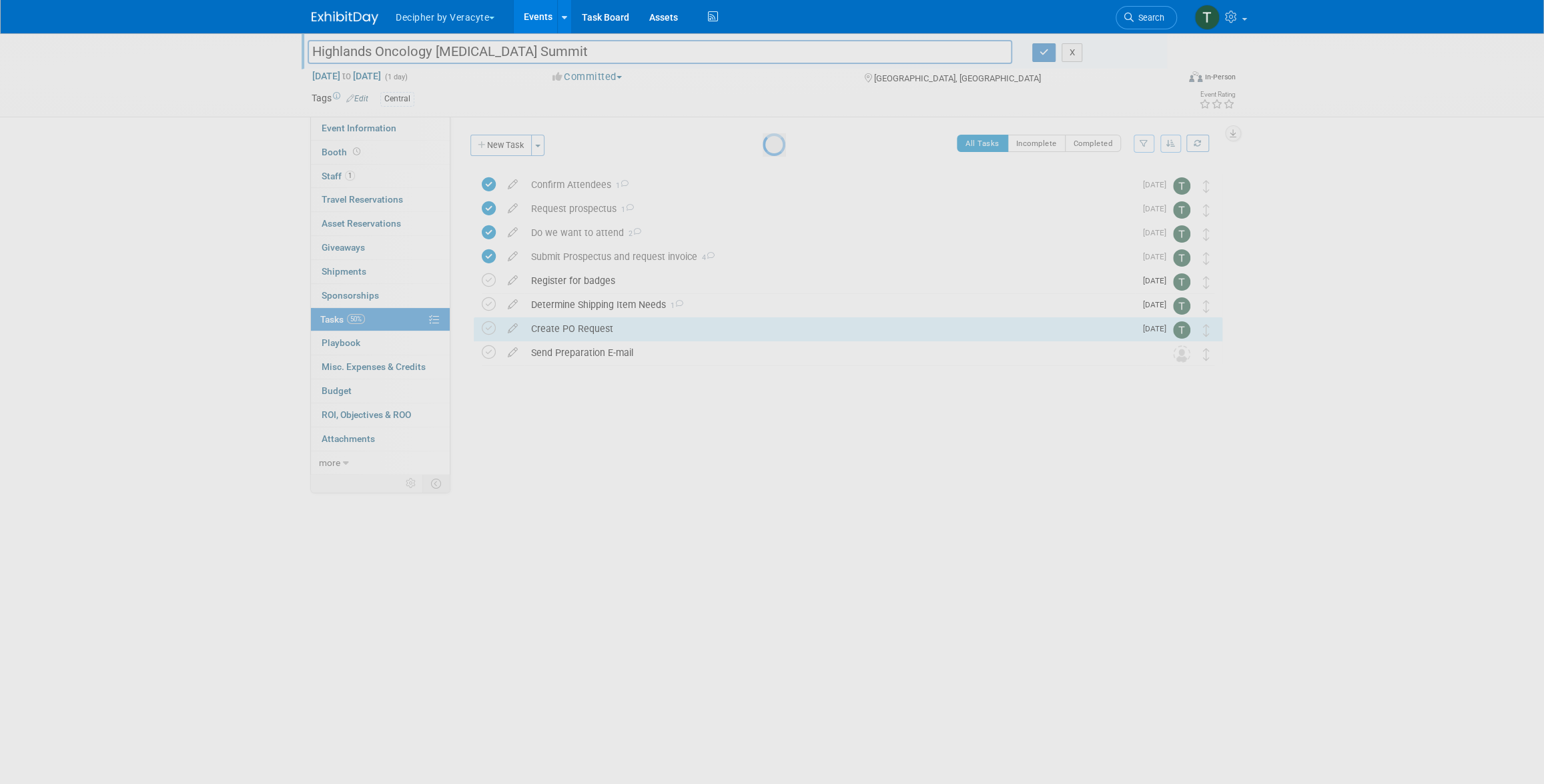
select select "8"
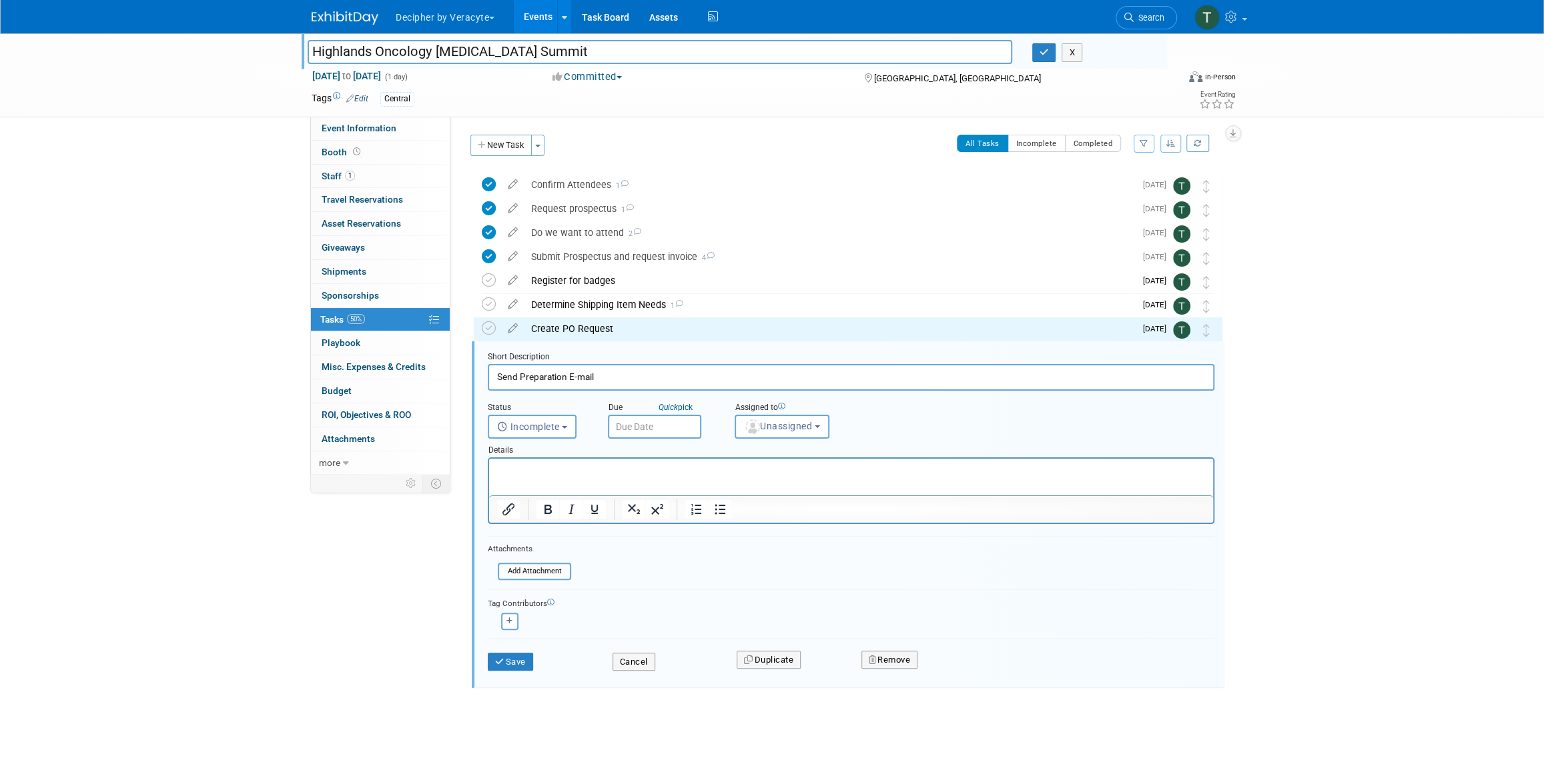
click at [670, 430] on input "text" at bounding box center [654, 426] width 93 height 24
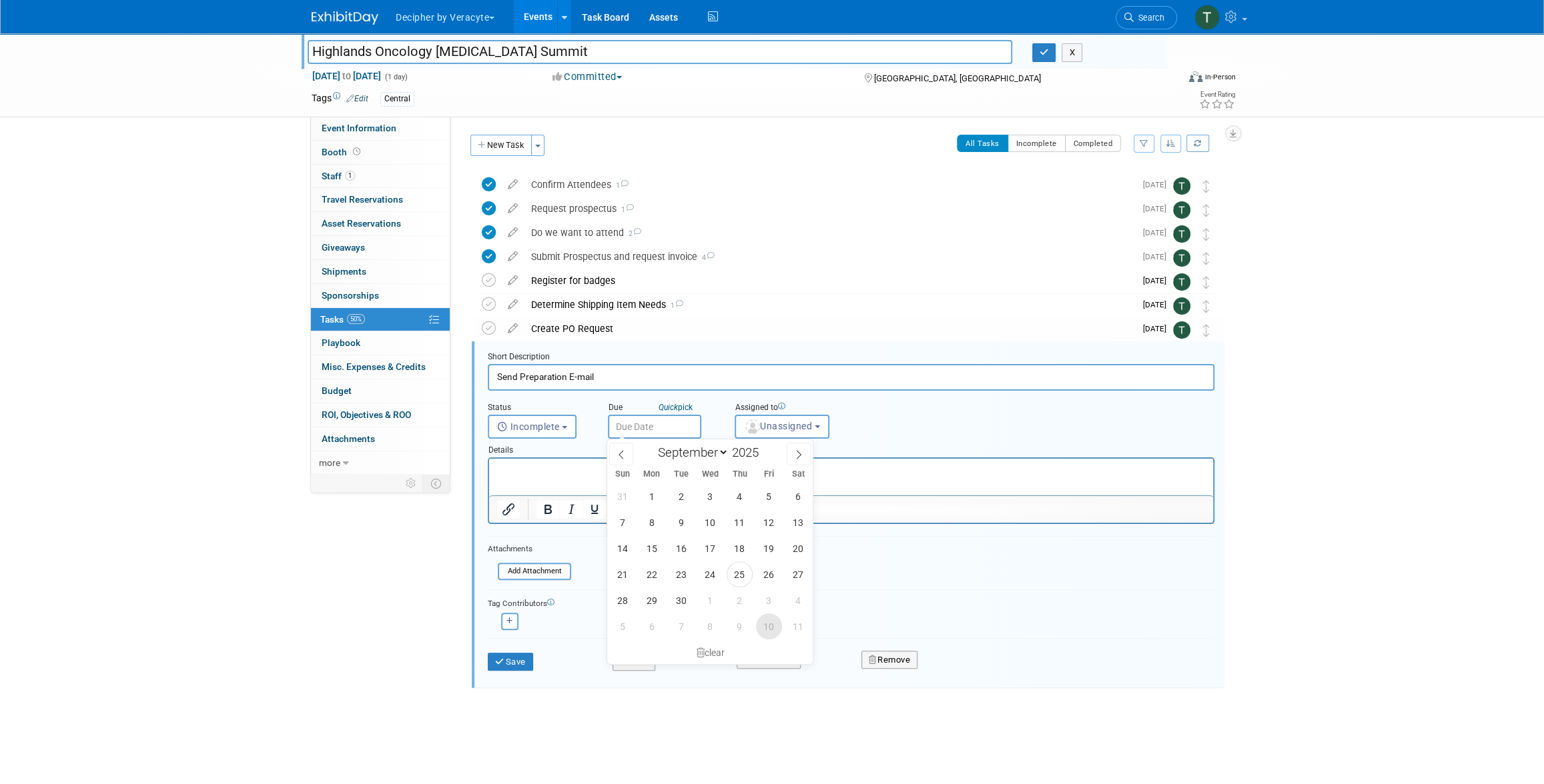
click at [766, 622] on span "10" at bounding box center [769, 627] width 26 height 26
type input "Oct 10, 2025"
click at [757, 431] on button "Unassigned" at bounding box center [782, 426] width 95 height 24
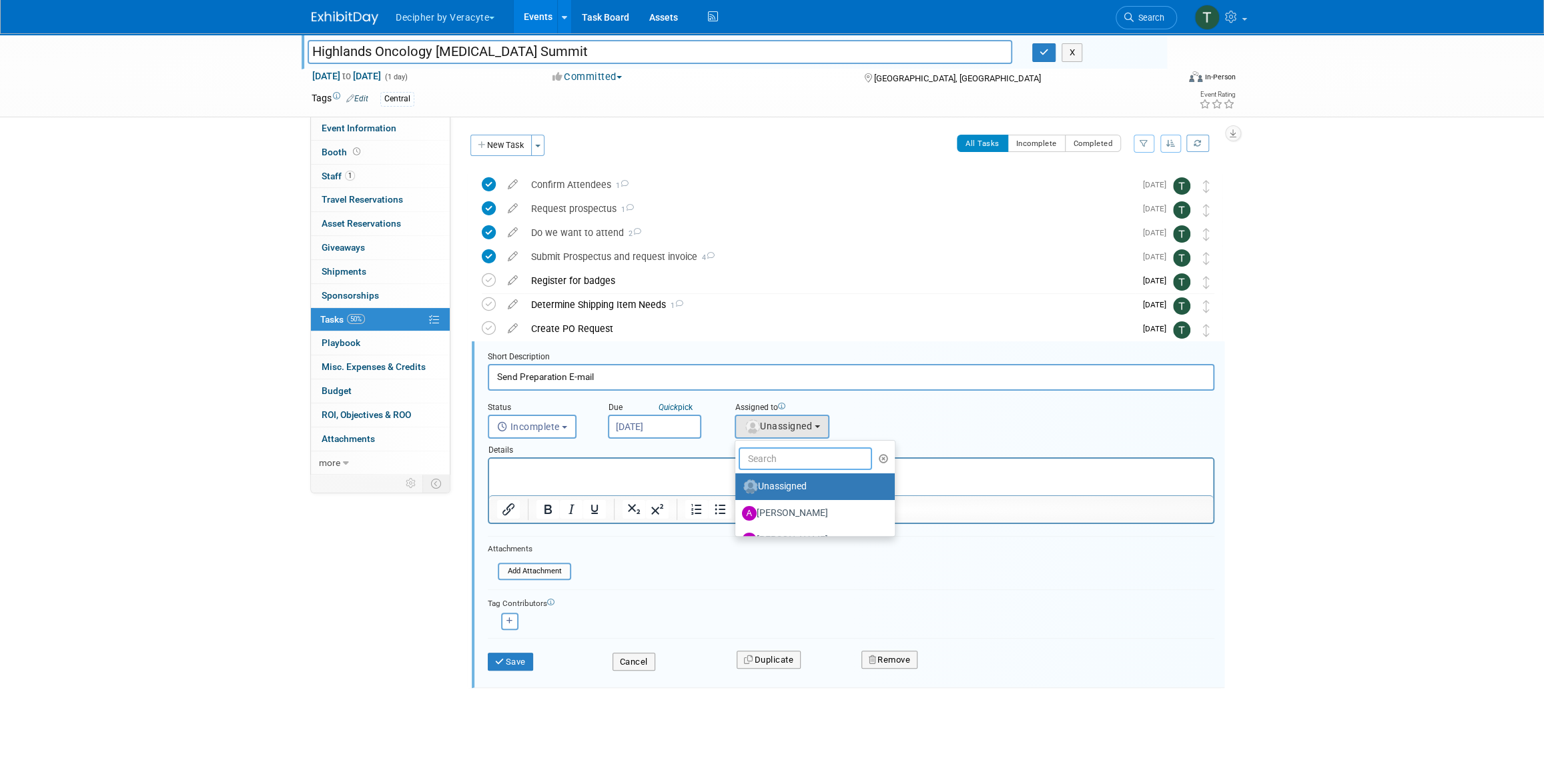
click at [760, 462] on input "text" at bounding box center [805, 459] width 134 height 23
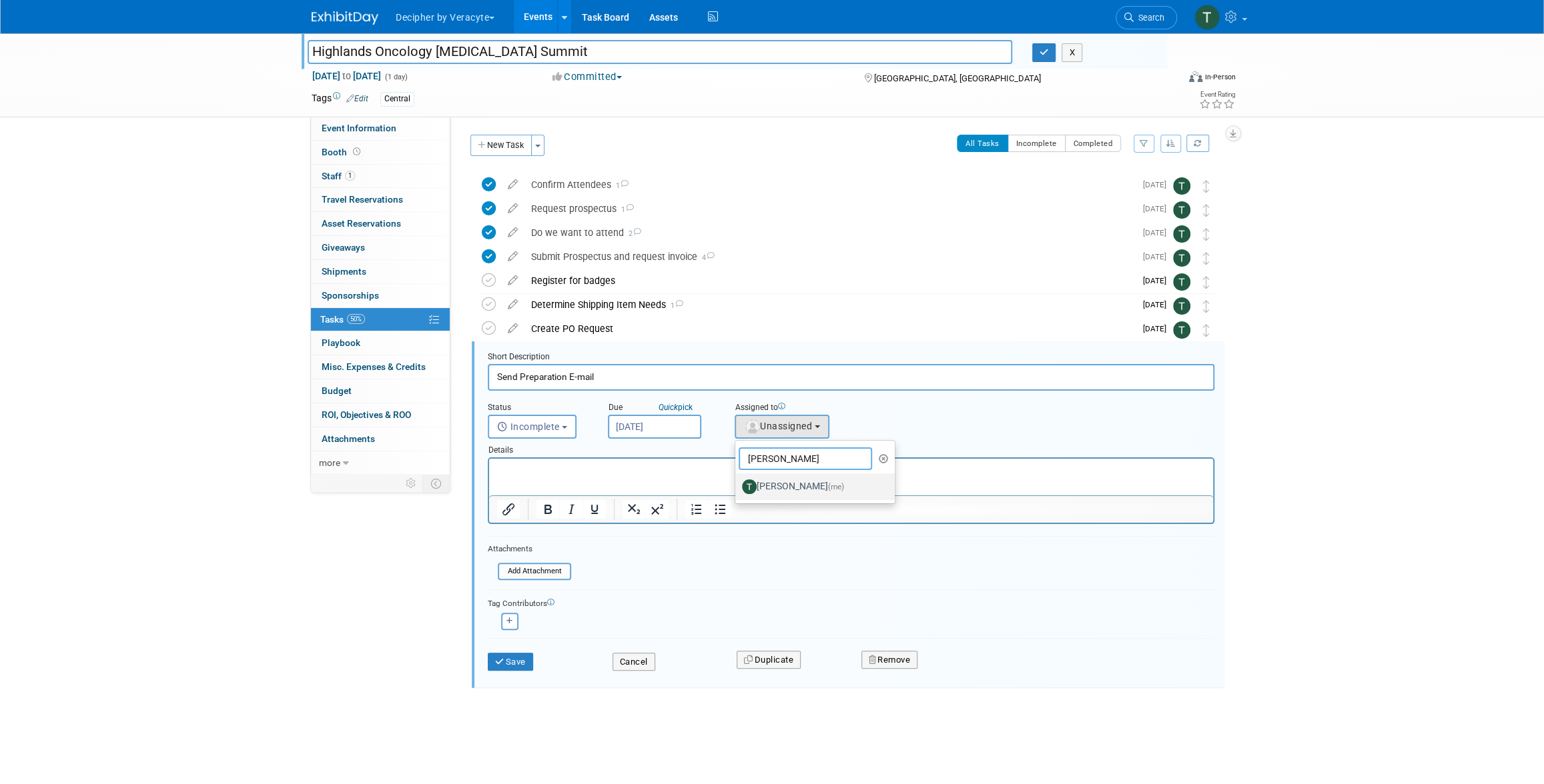
type input "tony"
click at [757, 496] on label "Tony Alvarado (me)" at bounding box center [811, 487] width 139 height 21
click at [737, 490] on input "Tony Alvarado (me)" at bounding box center [732, 485] width 9 height 9
select select "3ceeba8c-a19a-4597-a609-6fba7c9a515a"
click at [521, 656] on button "Save" at bounding box center [510, 662] width 45 height 19
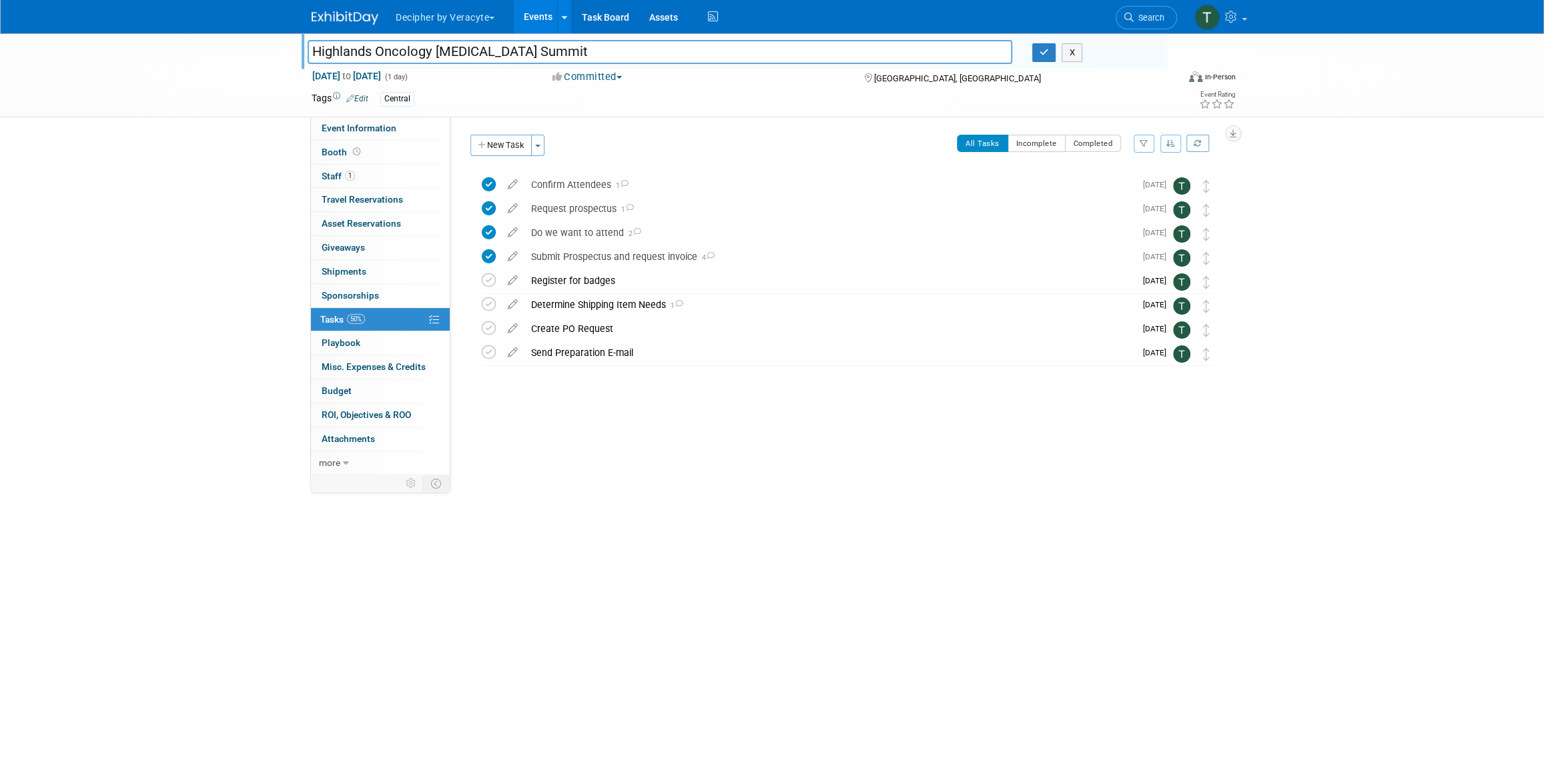
click at [515, 12] on link "Events" at bounding box center [538, 16] width 49 height 33
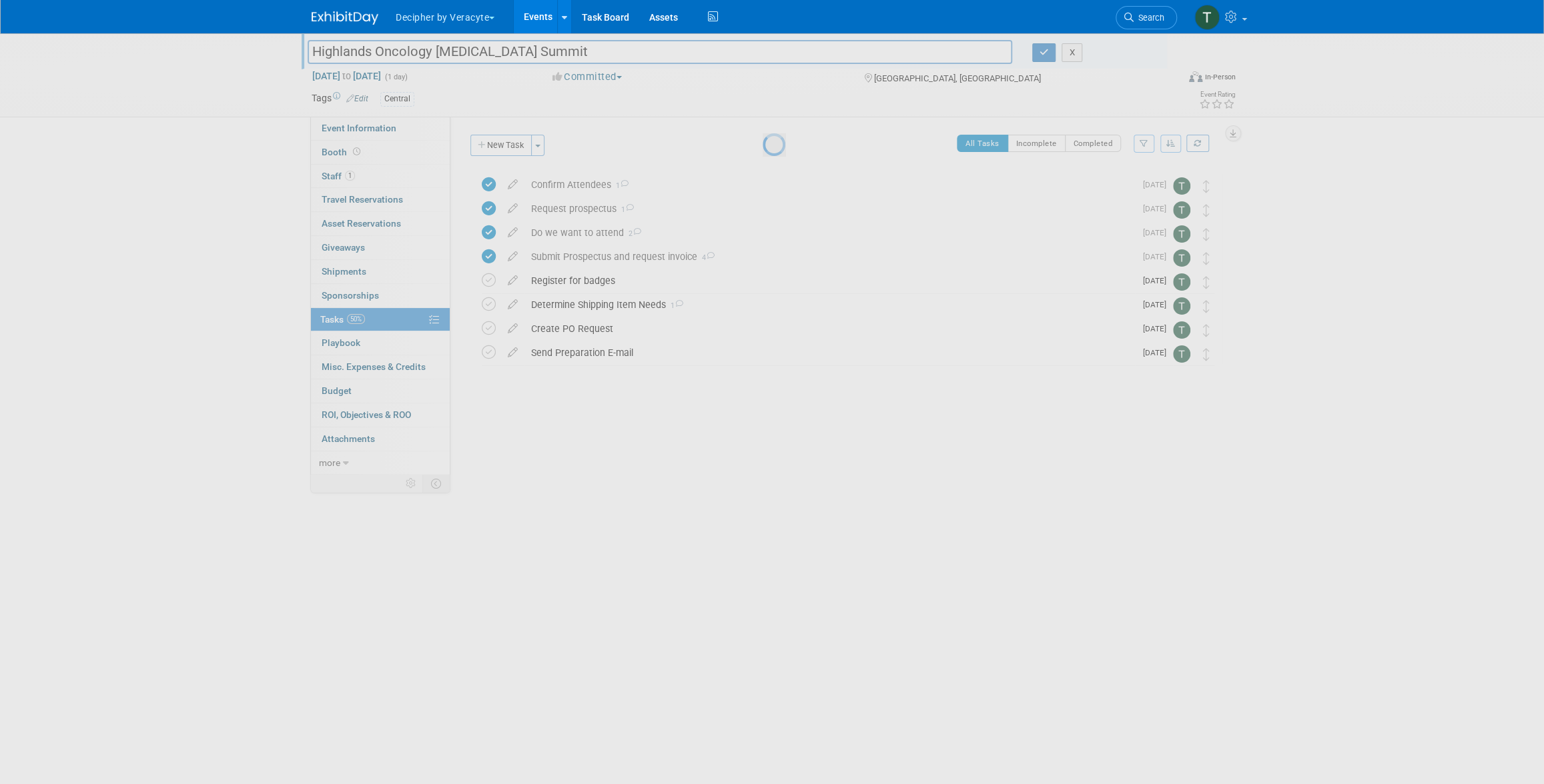
click at [545, 21] on link "Events" at bounding box center [538, 16] width 49 height 33
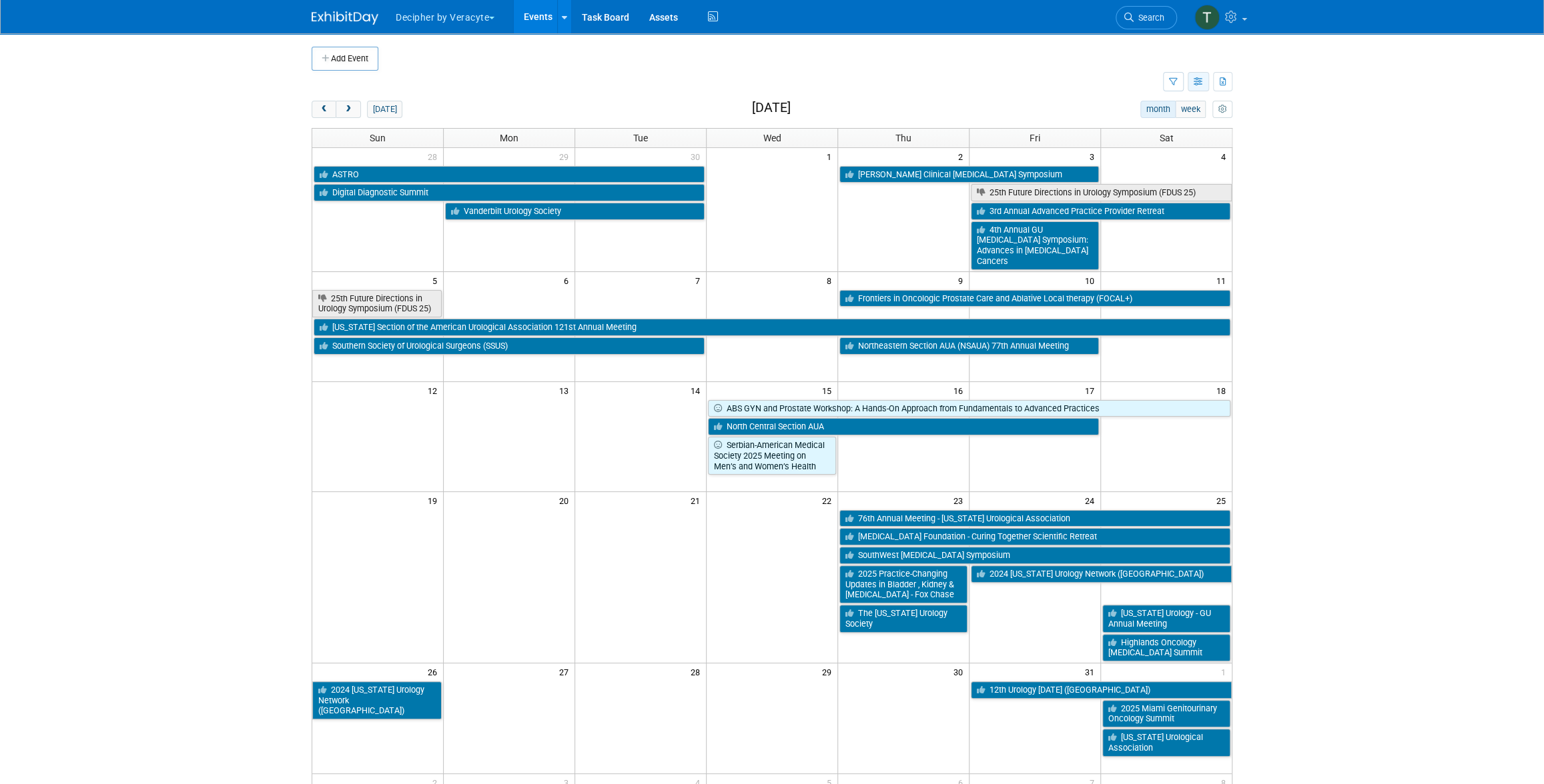
click at [1204, 82] on button "button" at bounding box center [1198, 81] width 21 height 19
click at [1174, 130] on link "List View" at bounding box center [1142, 128] width 112 height 19
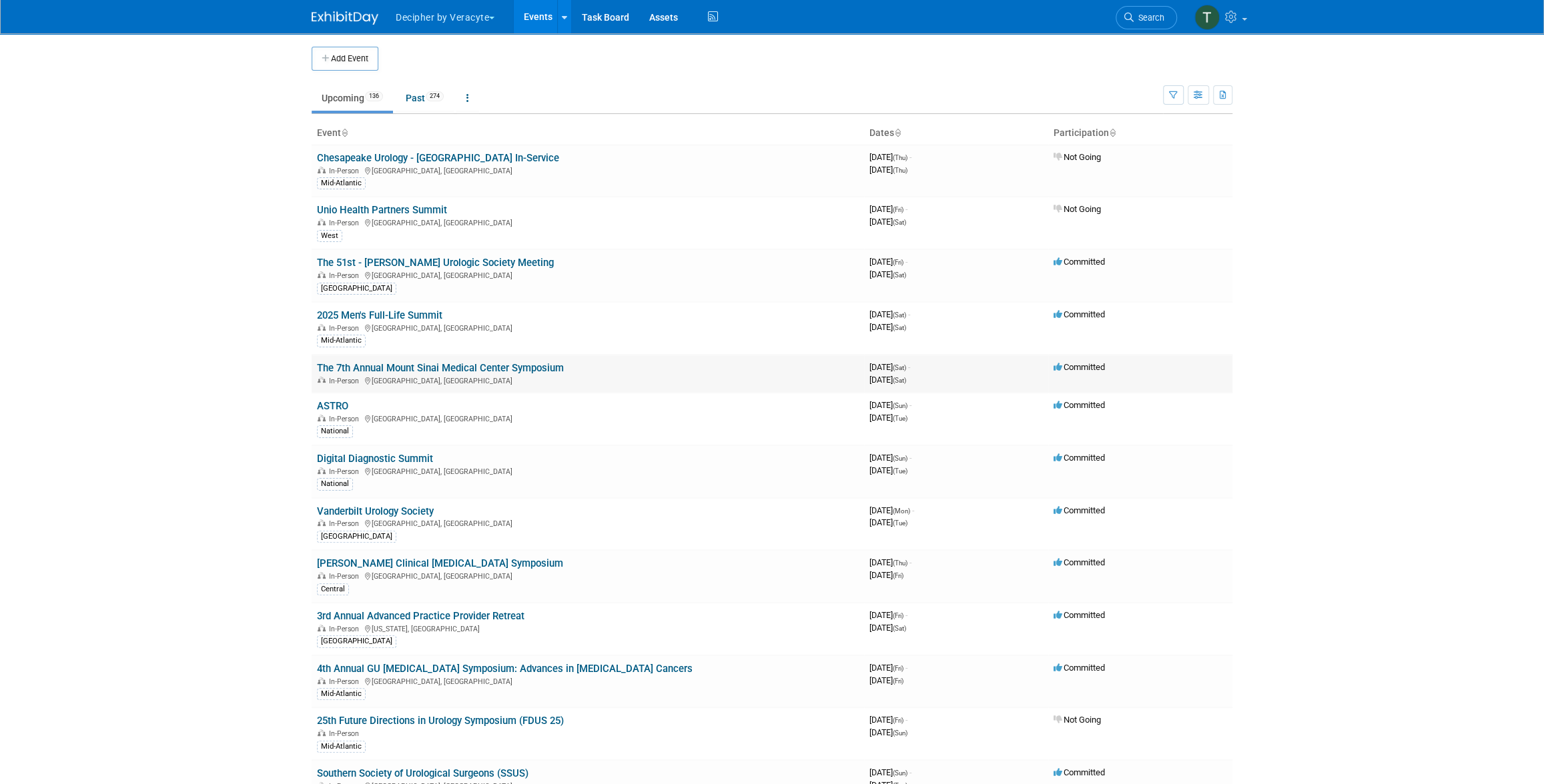
scroll to position [1722, 0]
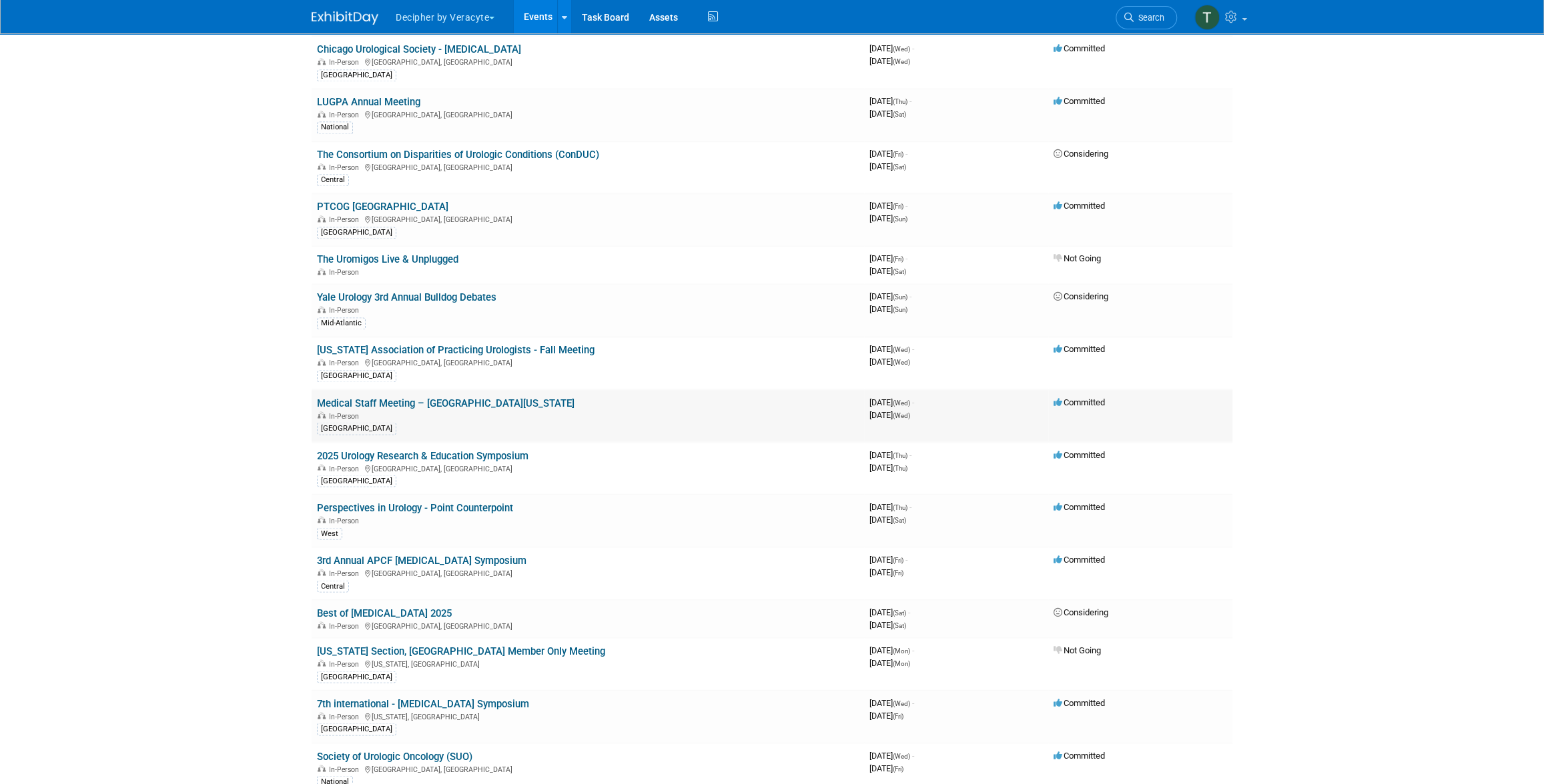
click at [557, 397] on link "Medical Staff Meeting – [GEOGRAPHIC_DATA][US_STATE]" at bounding box center [445, 402] width 257 height 12
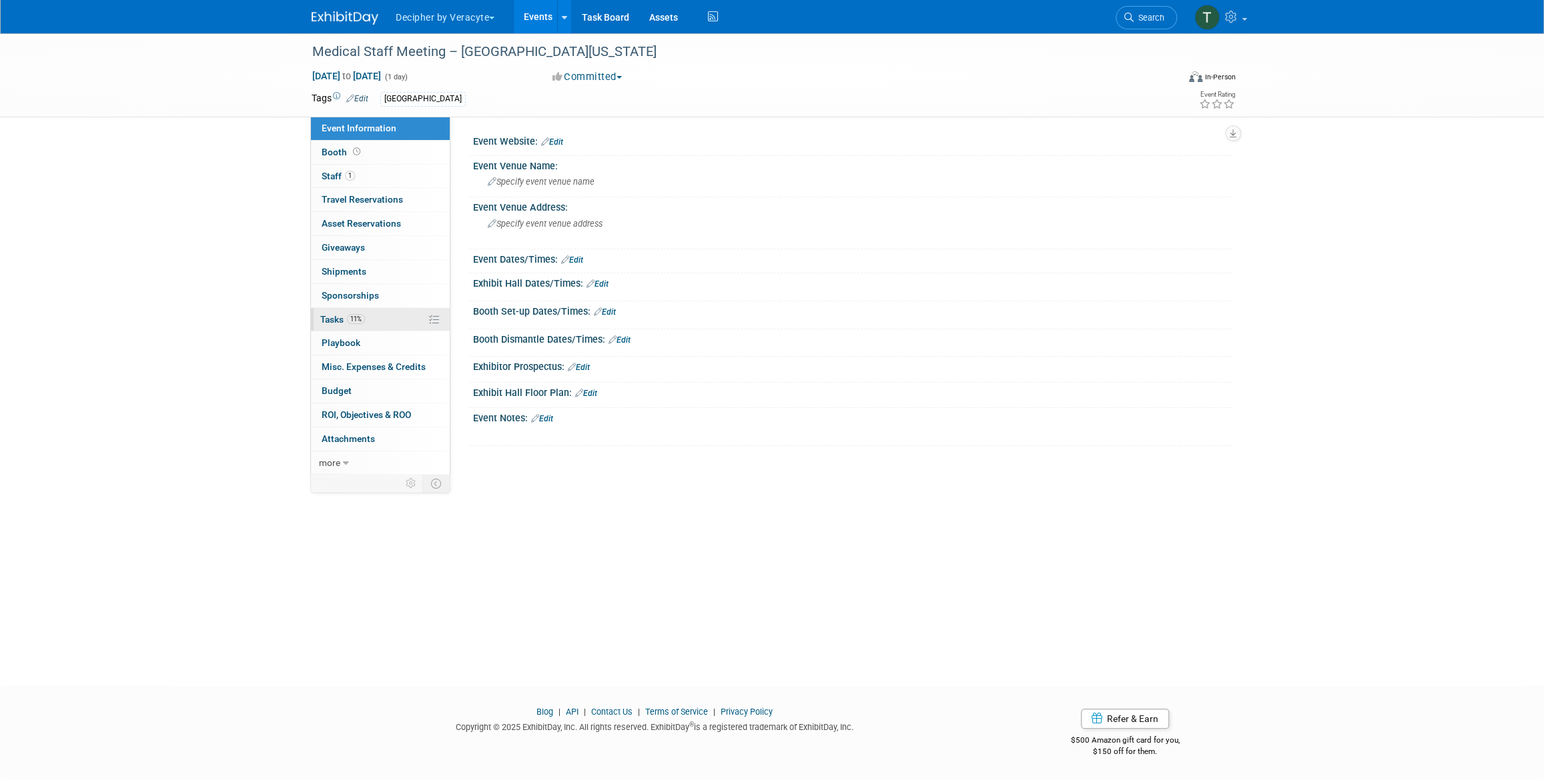
click at [402, 314] on link "11% Tasks 11%" at bounding box center [380, 320] width 139 height 23
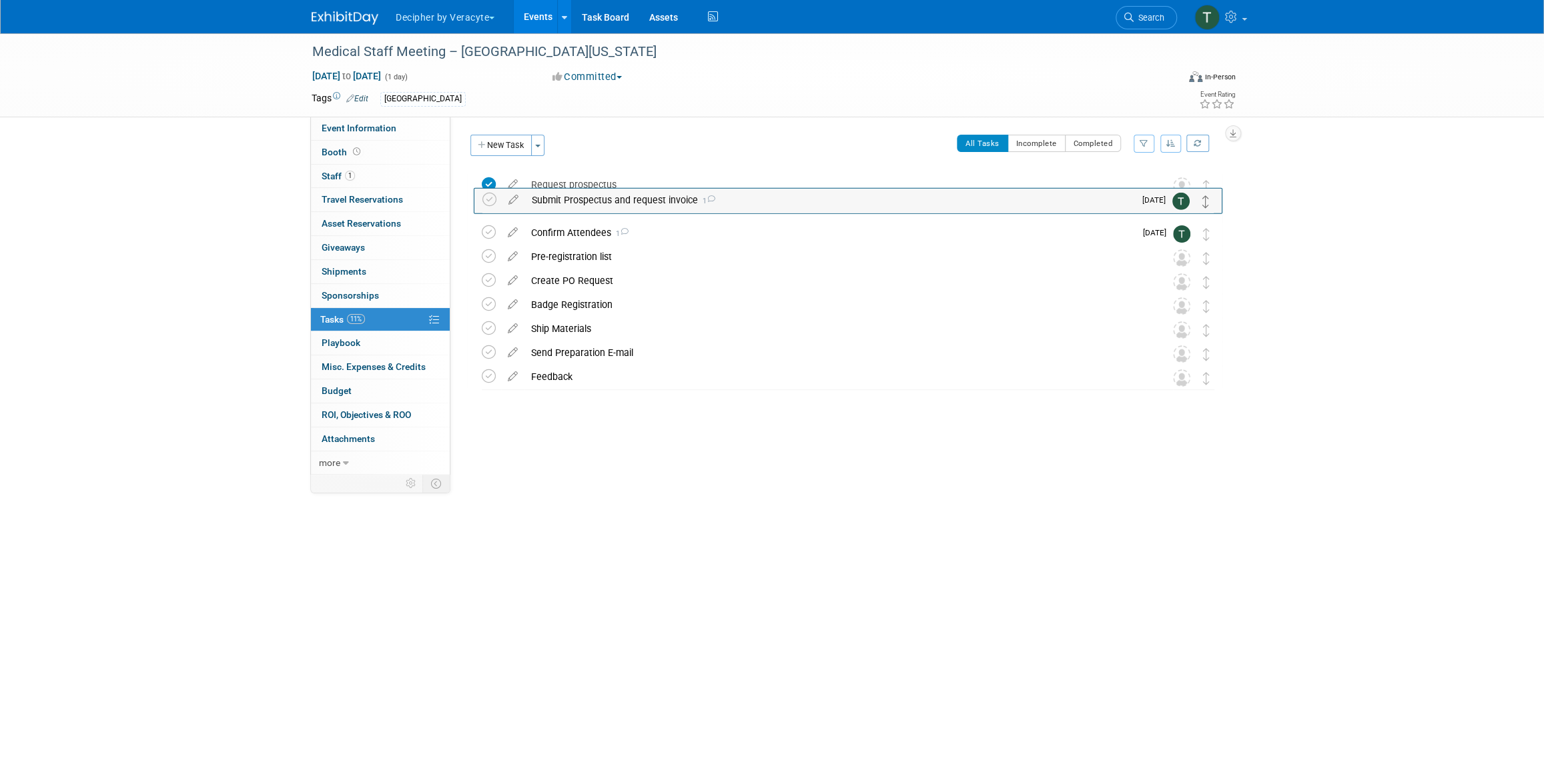
drag, startPoint x: 1202, startPoint y: 233, endPoint x: 1202, endPoint y: 202, distance: 31.0
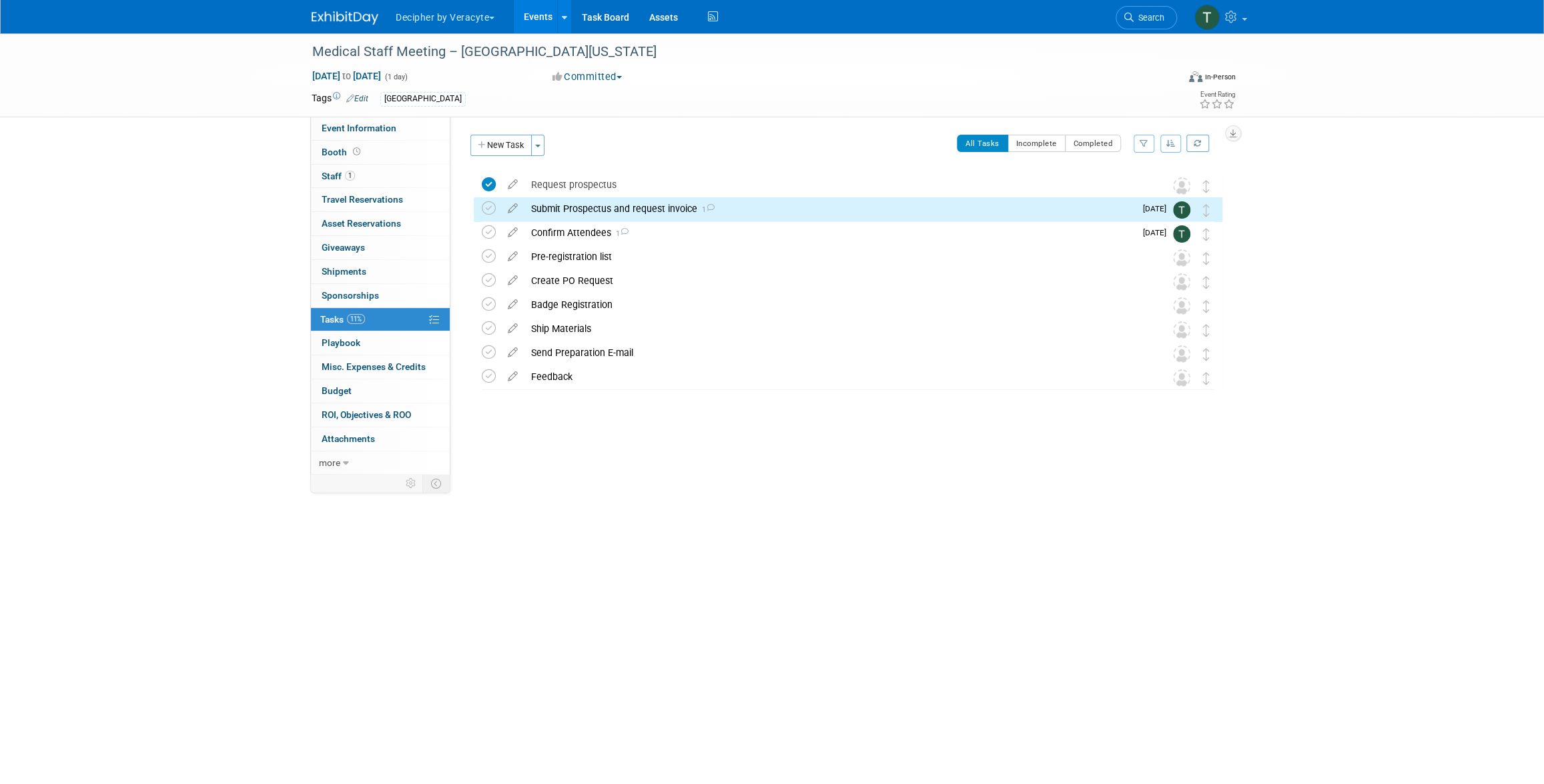
click at [632, 204] on div "Submit Prospectus and request invoice 1" at bounding box center [830, 209] width 610 height 23
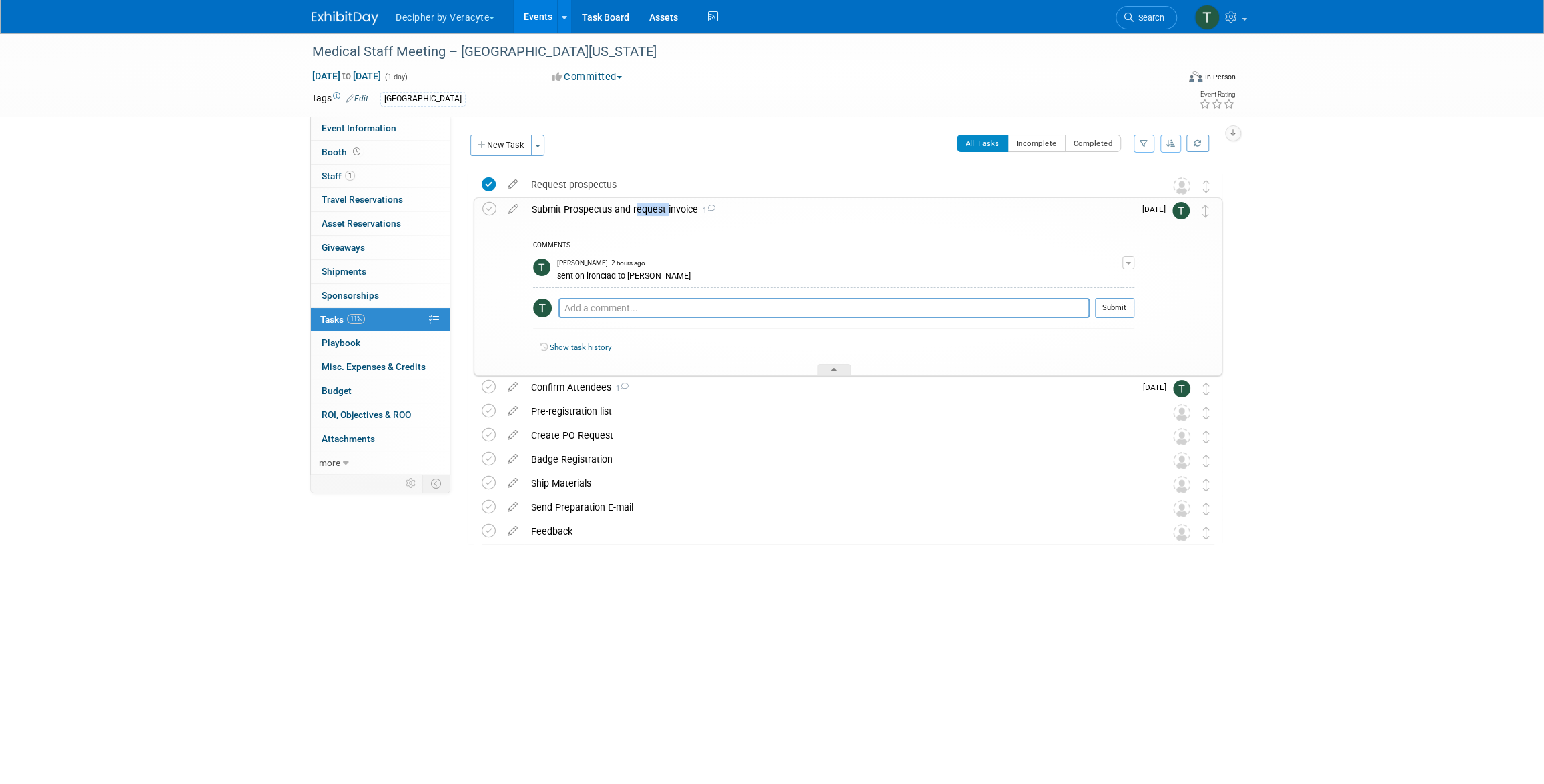
click at [632, 204] on div "Submit Prospectus and request invoice 1" at bounding box center [830, 209] width 610 height 23
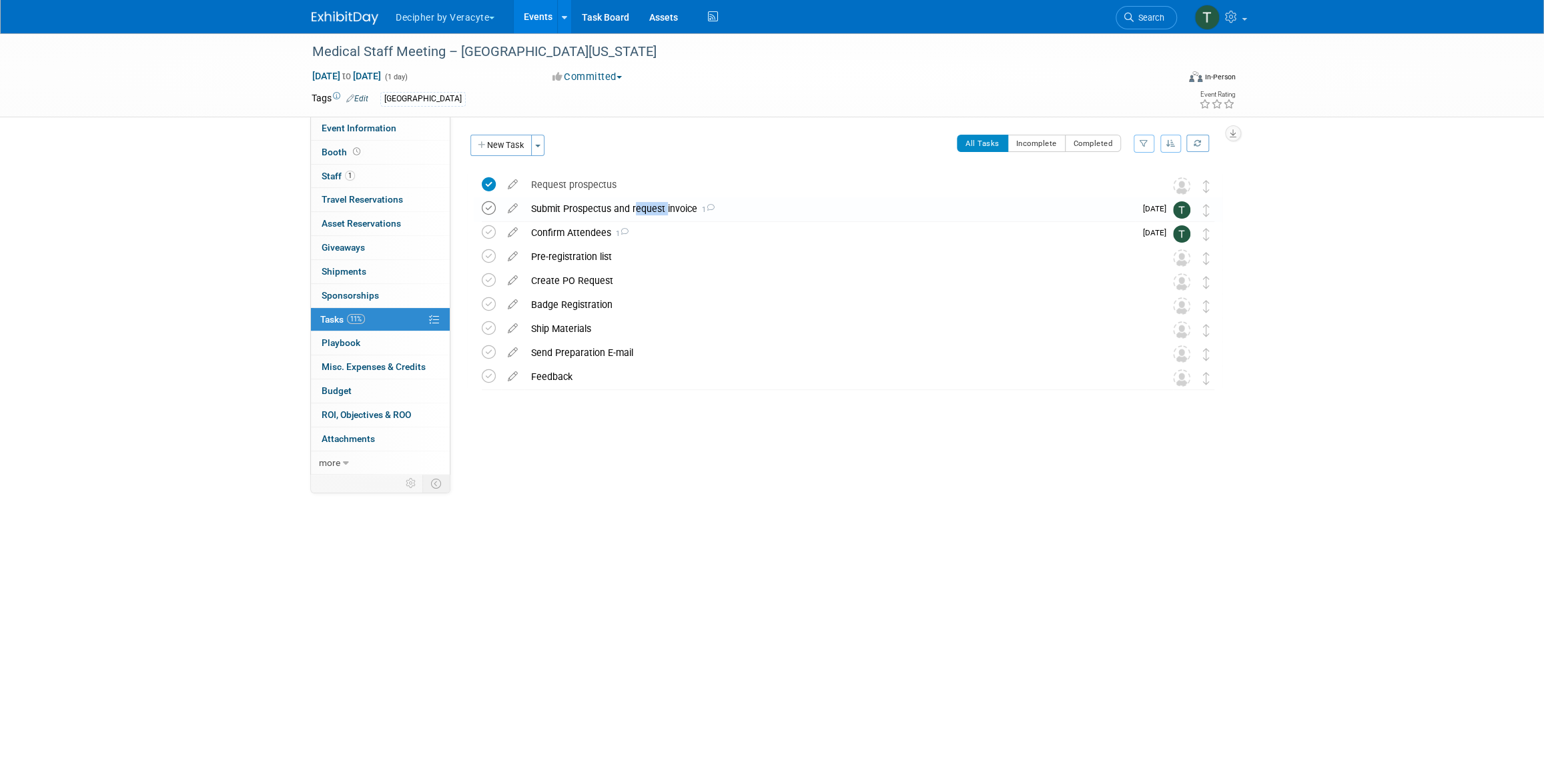
click at [482, 207] on icon at bounding box center [488, 208] width 14 height 14
click at [570, 278] on div "Create PO Request" at bounding box center [836, 281] width 622 height 23
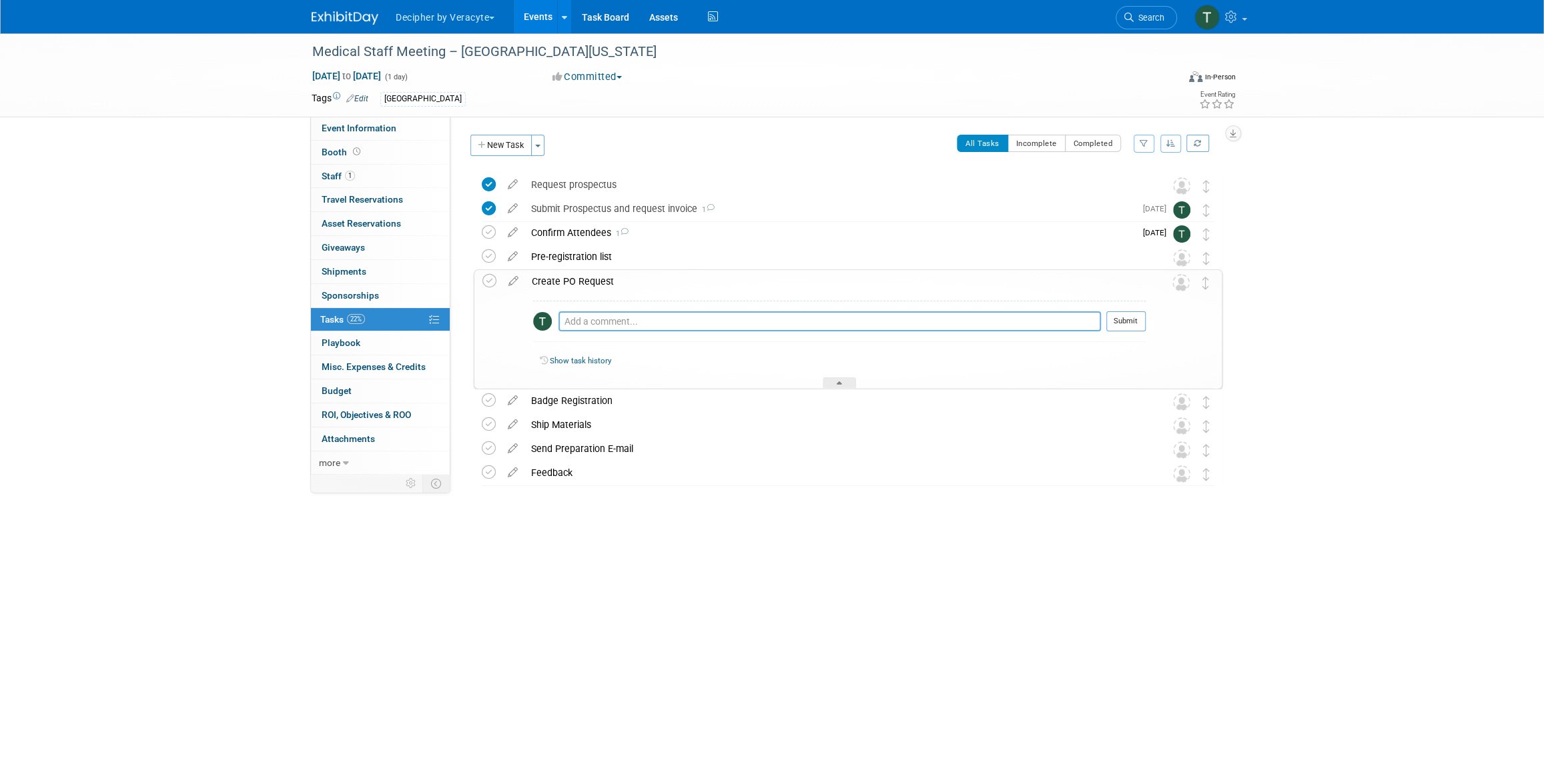
click at [597, 316] on textarea at bounding box center [830, 322] width 543 height 20
type textarea "submitted via email"
click at [1135, 322] on button "Submit" at bounding box center [1126, 322] width 40 height 20
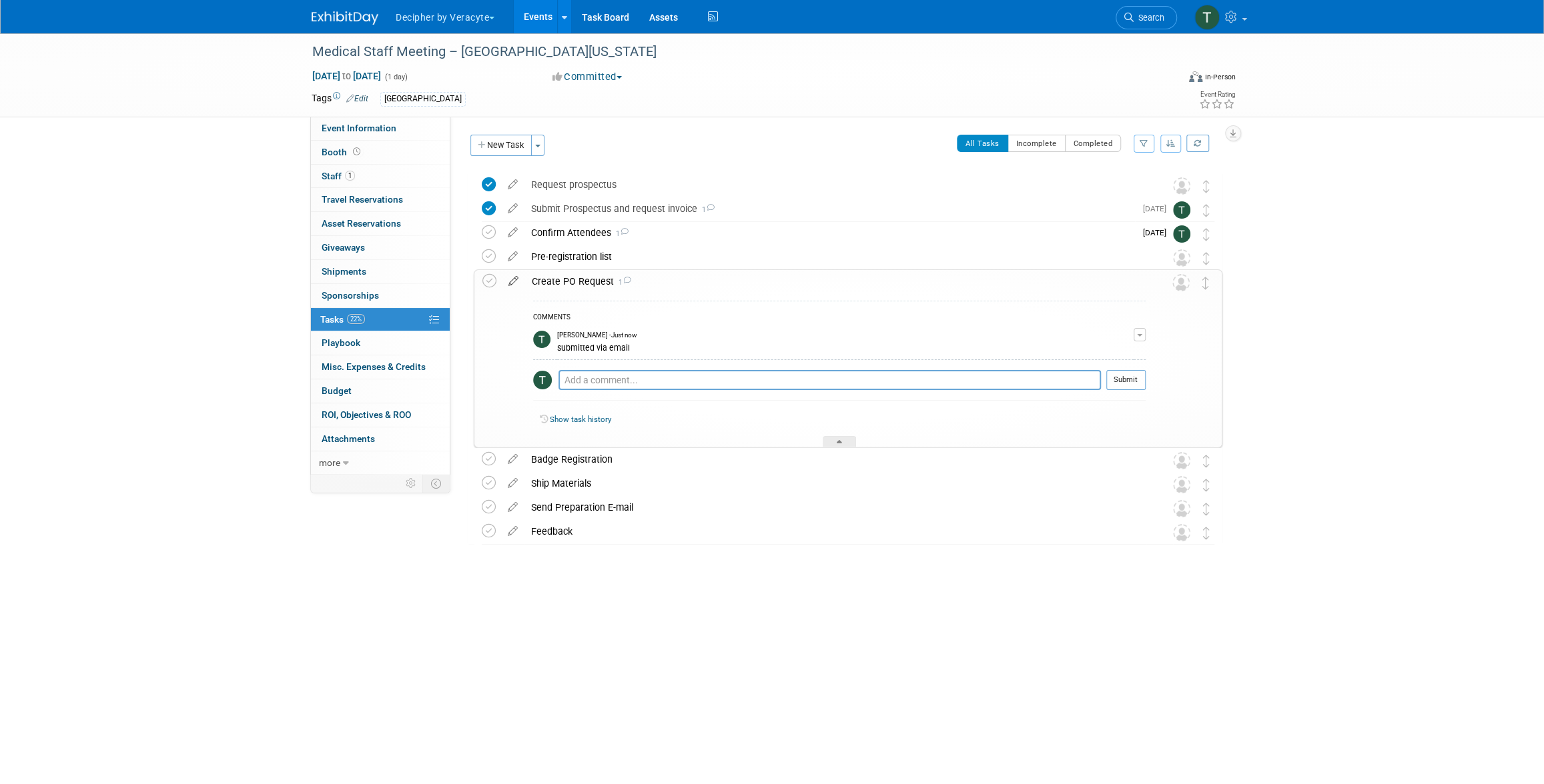
click at [508, 281] on icon at bounding box center [513, 279] width 23 height 16
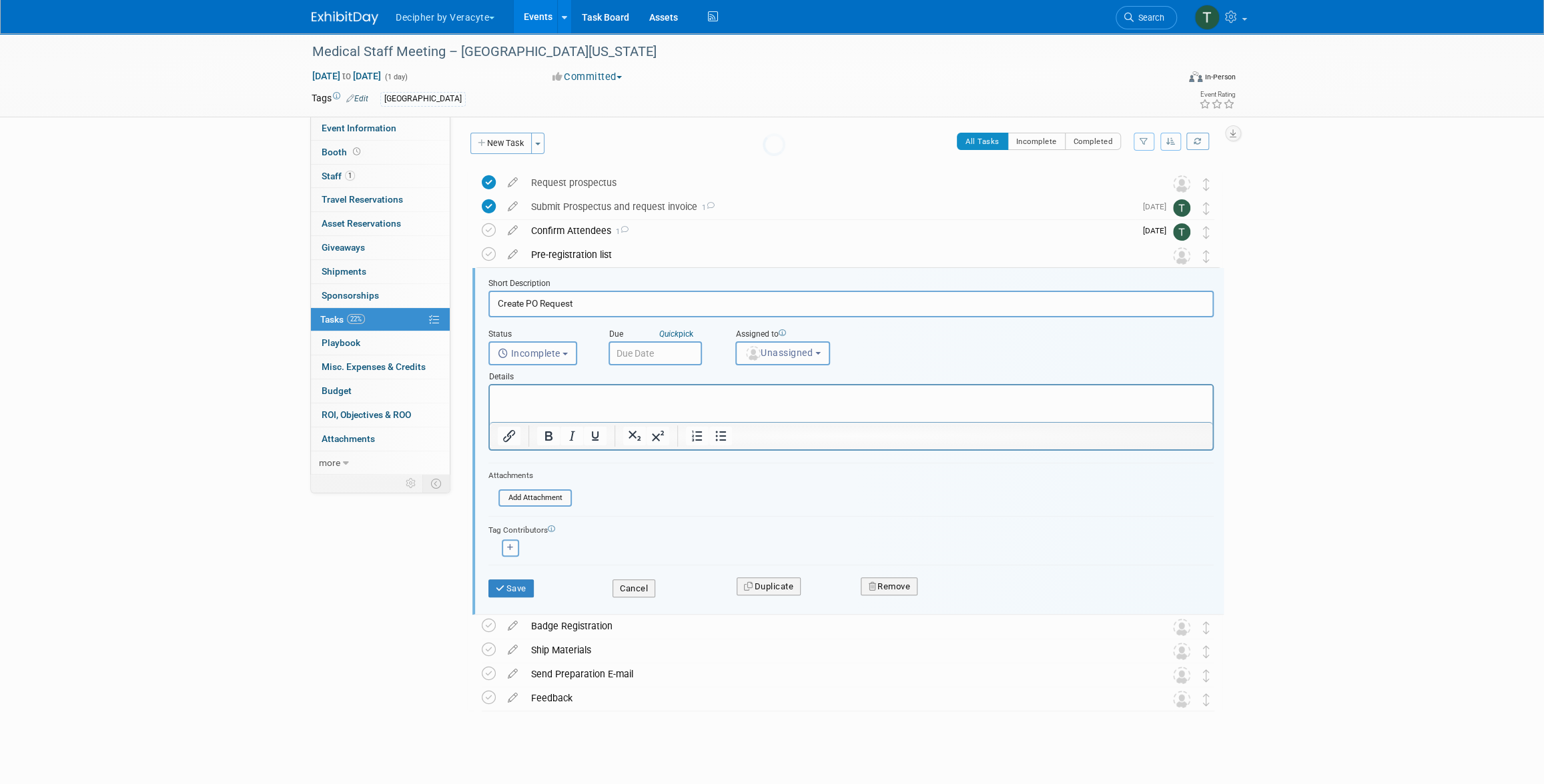
scroll to position [9, 0]
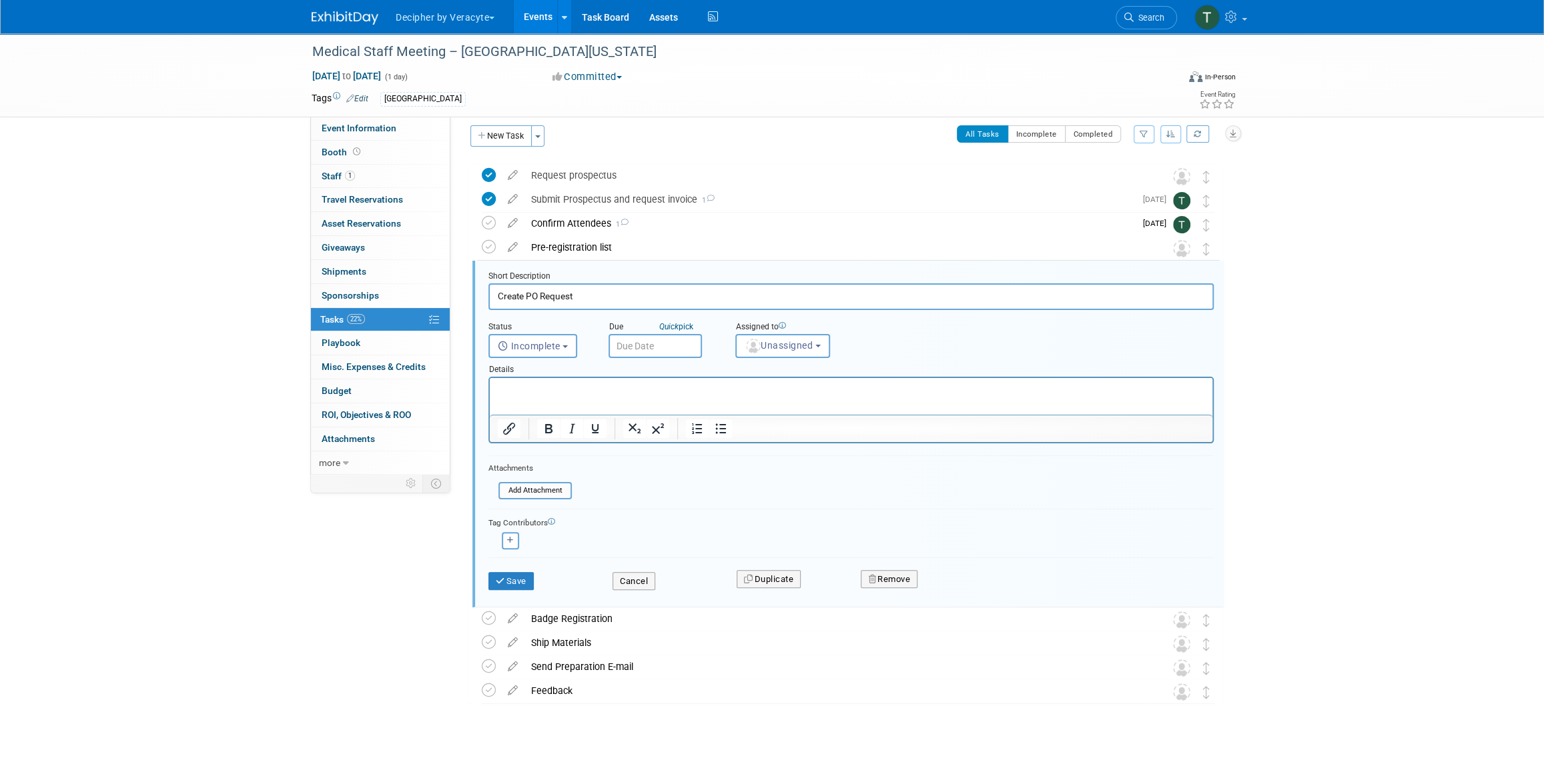
click at [775, 358] on div "Details" at bounding box center [850, 367] width 725 height 19
click at [777, 350] on button "Unassigned" at bounding box center [782, 345] width 95 height 24
click at [784, 377] on input "text" at bounding box center [806, 378] width 134 height 23
type input "tony"
click at [791, 401] on label "Tony Alvarado (me)" at bounding box center [812, 406] width 139 height 21
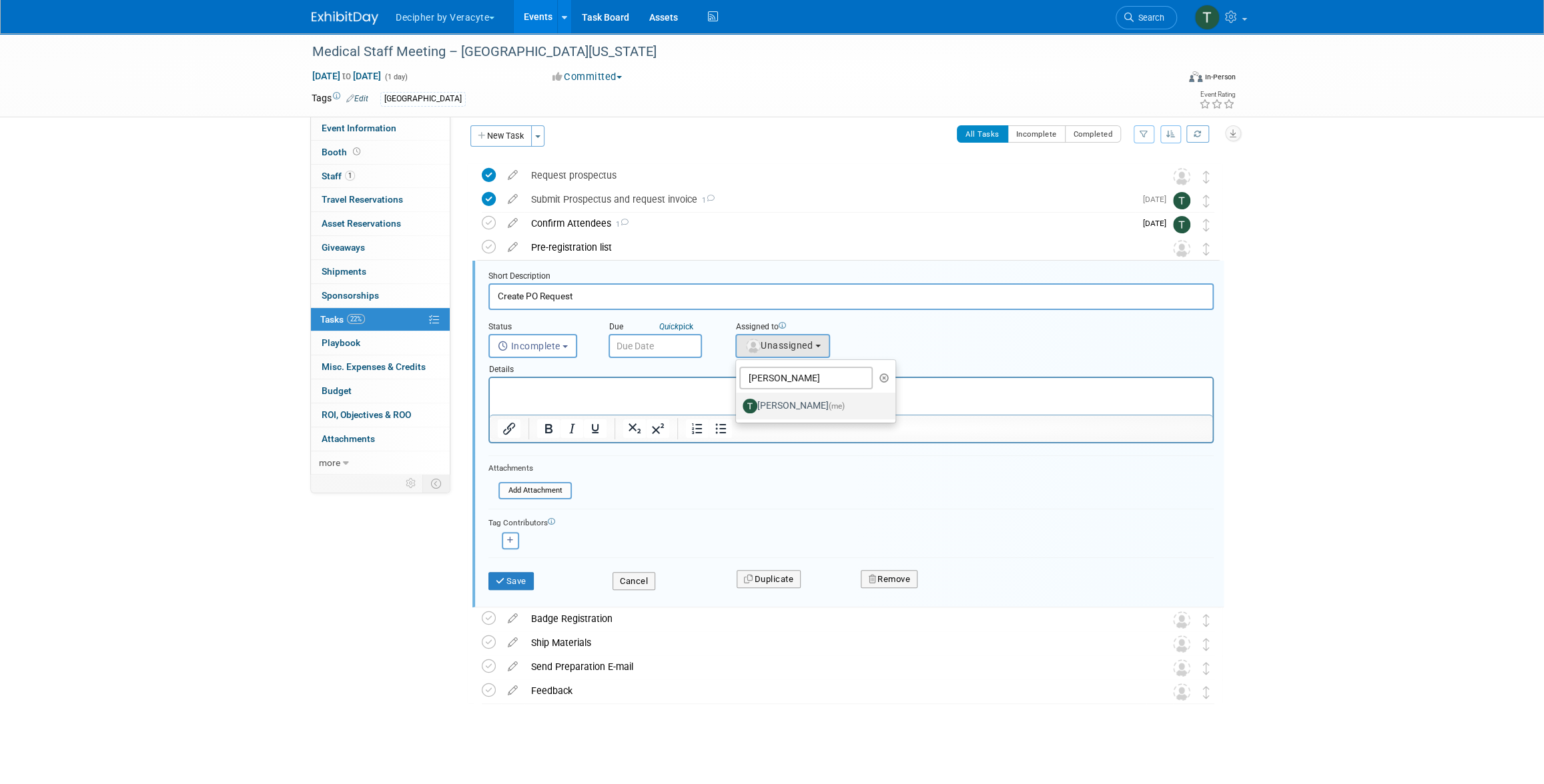
click at [738, 401] on input "Tony Alvarado (me)" at bounding box center [733, 404] width 9 height 9
select select "3ceeba8c-a19a-4597-a609-6fba7c9a515a"
click at [686, 340] on input "text" at bounding box center [655, 345] width 93 height 24
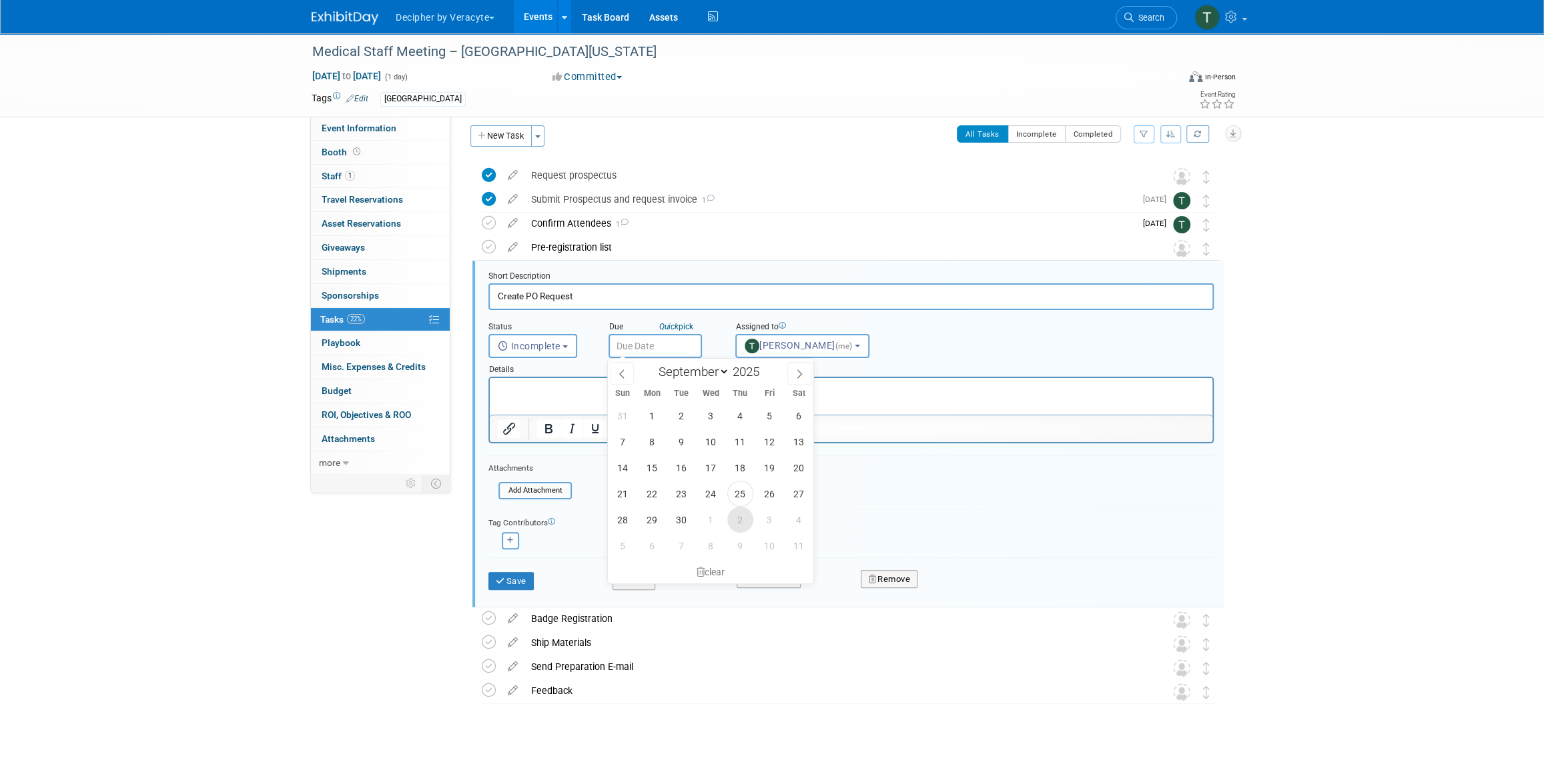
click at [732, 518] on span "2" at bounding box center [741, 520] width 26 height 26
type input "Oct 2, 2025"
click at [519, 587] on button "Save" at bounding box center [511, 581] width 45 height 19
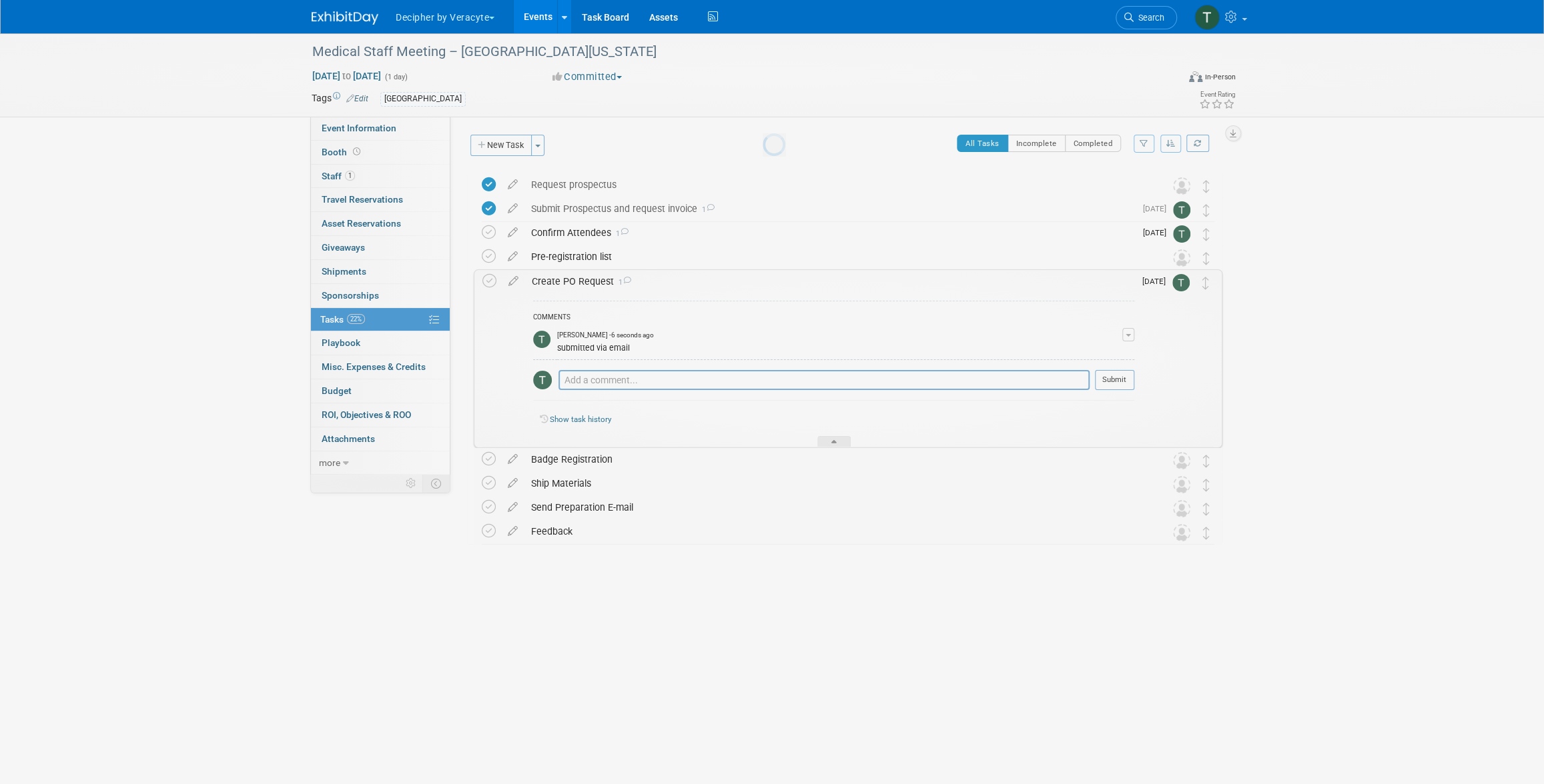
scroll to position [0, 0]
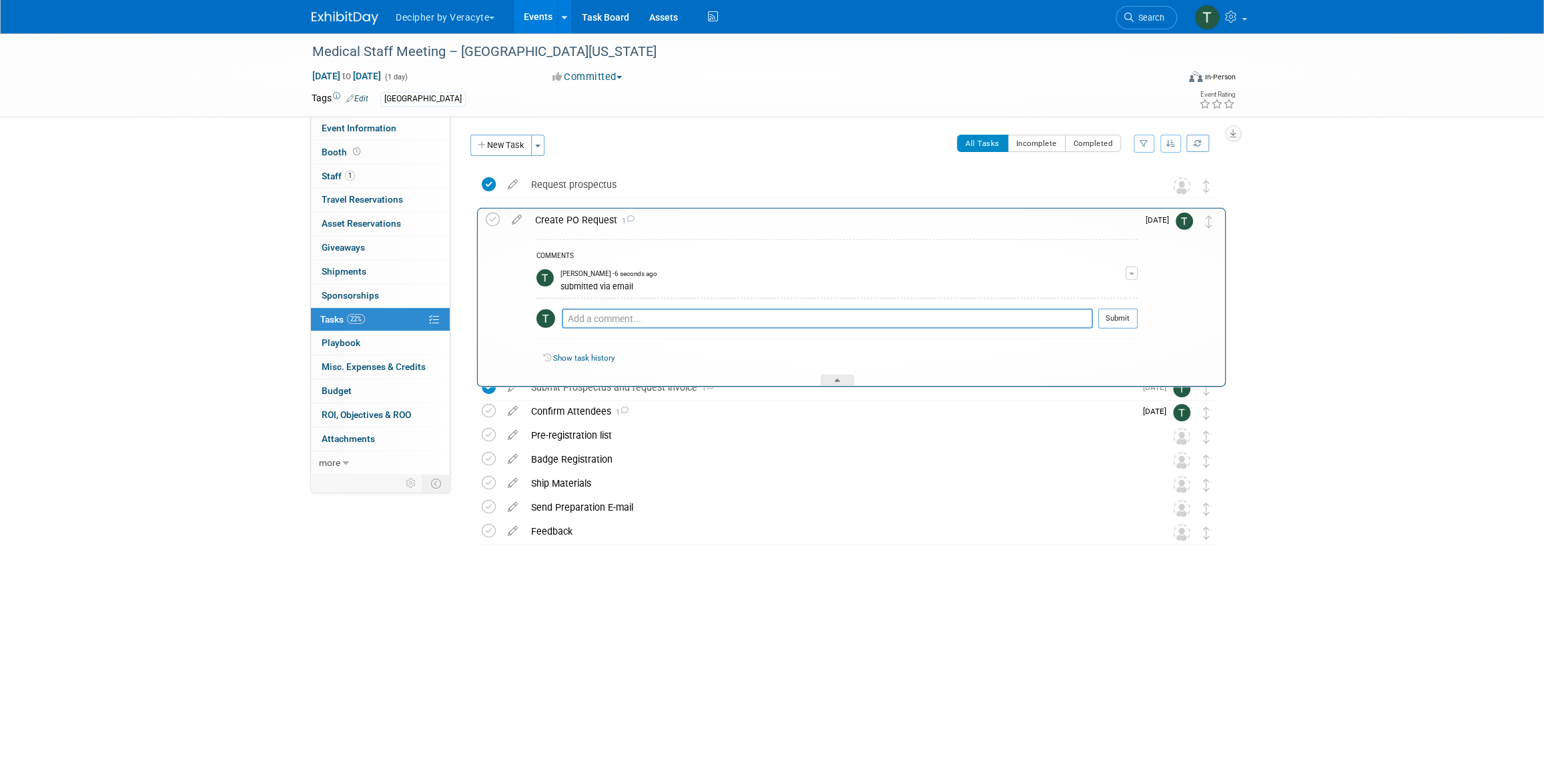
drag, startPoint x: 1203, startPoint y: 291, endPoint x: 1207, endPoint y: 228, distance: 63.1
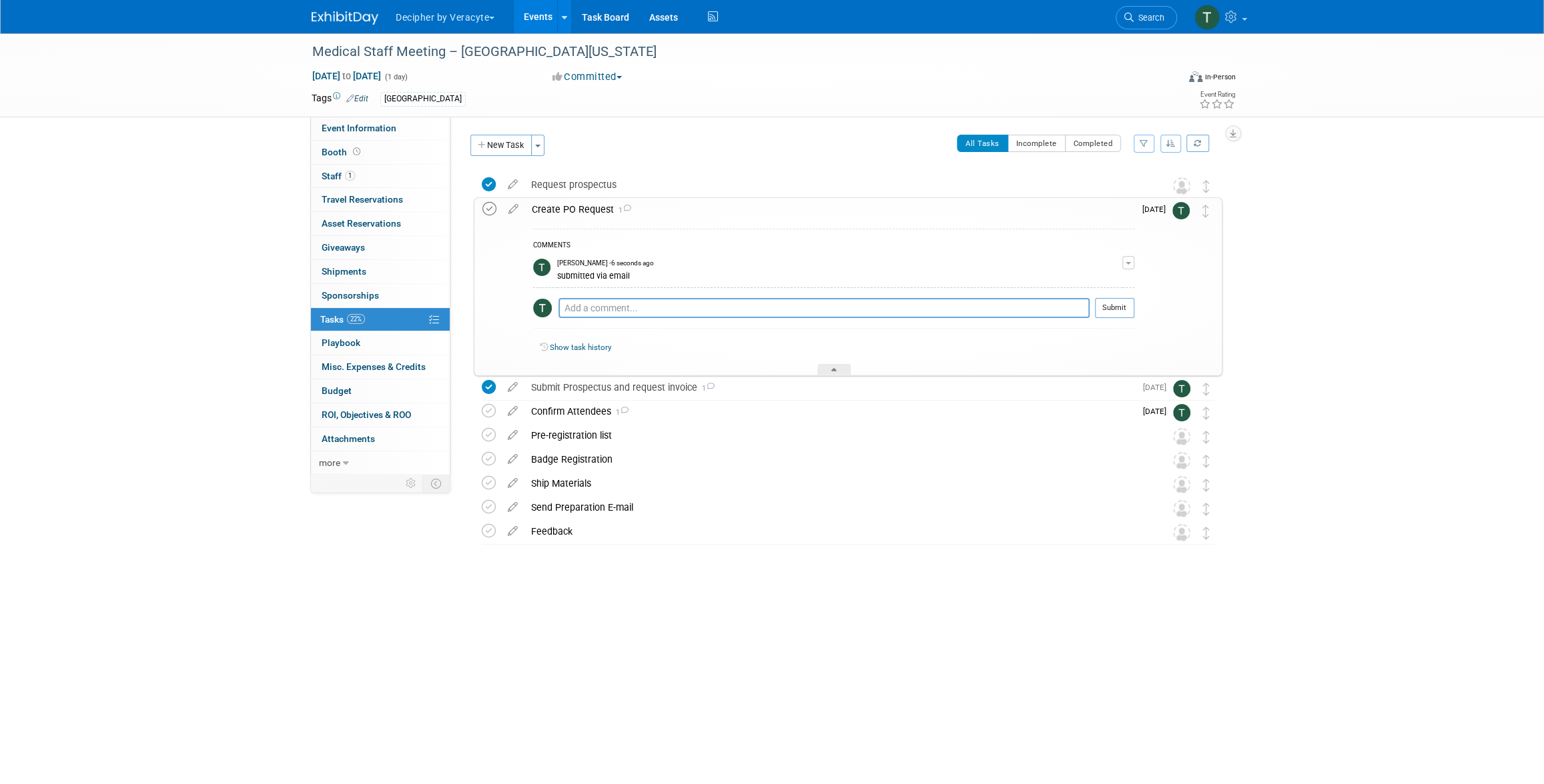
click at [492, 211] on icon at bounding box center [489, 209] width 14 height 14
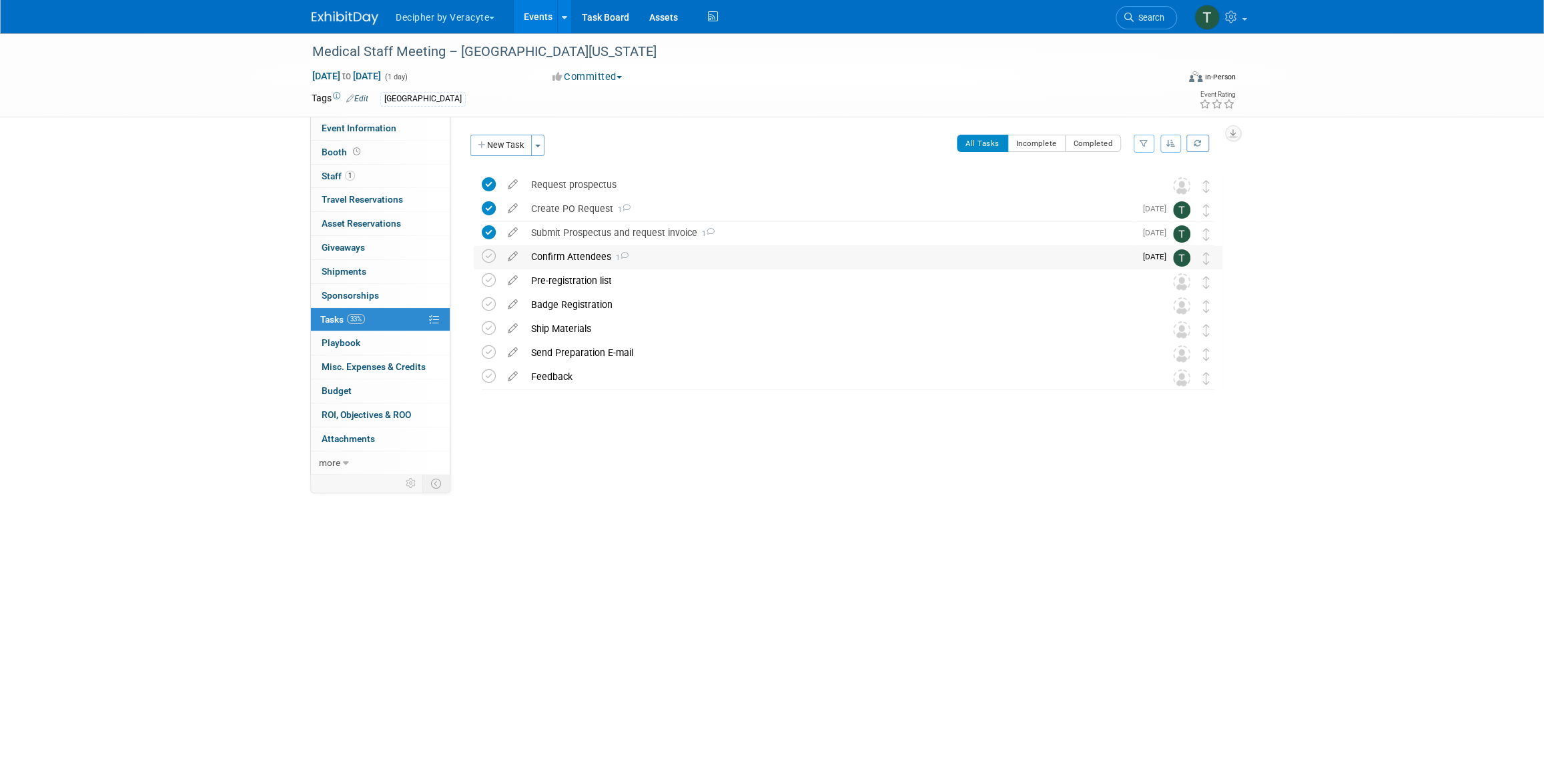
click at [564, 256] on div "Confirm Attendees 1" at bounding box center [830, 257] width 610 height 23
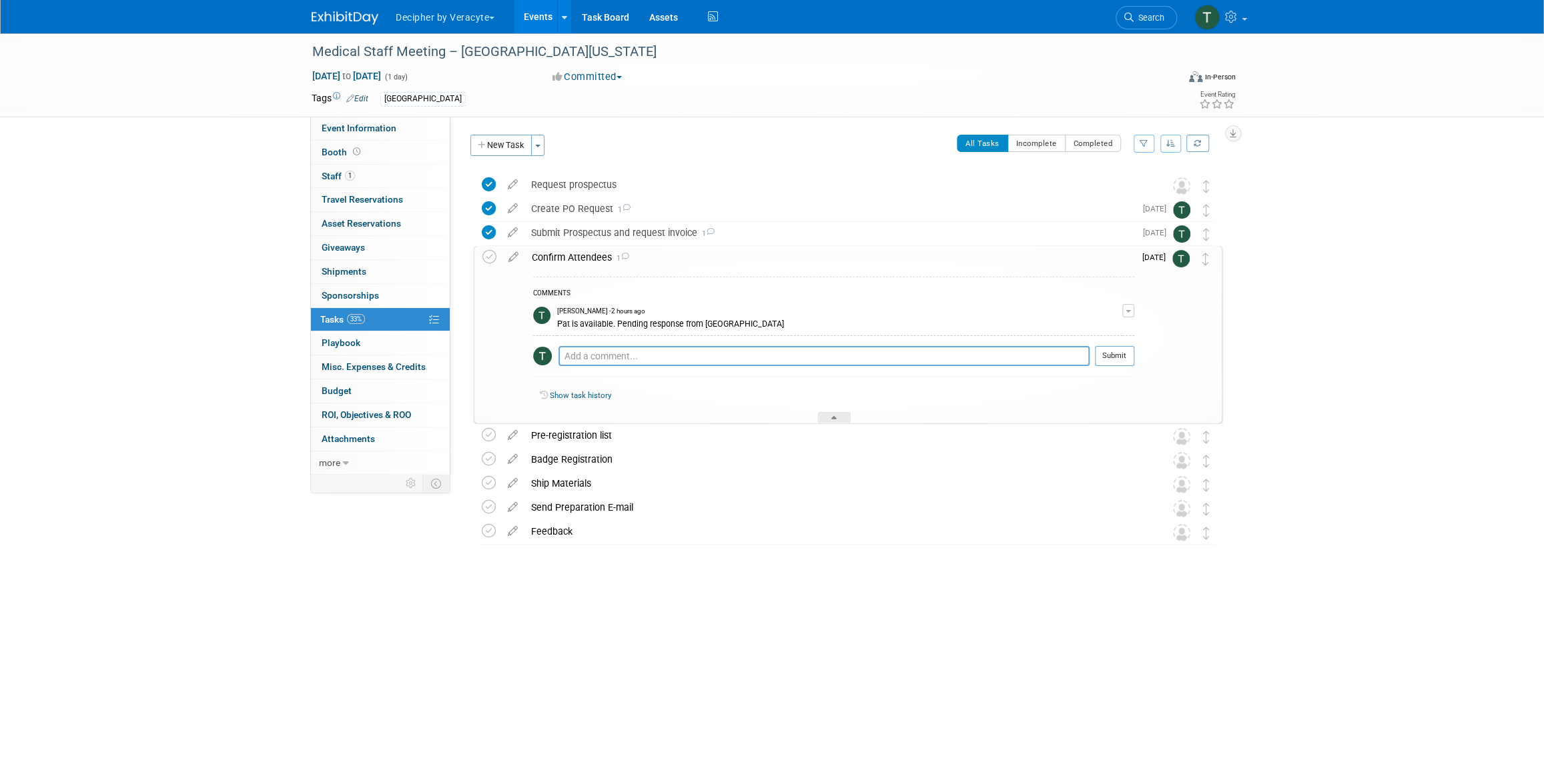
click at [571, 258] on div "Confirm Attendees 1" at bounding box center [830, 257] width 610 height 23
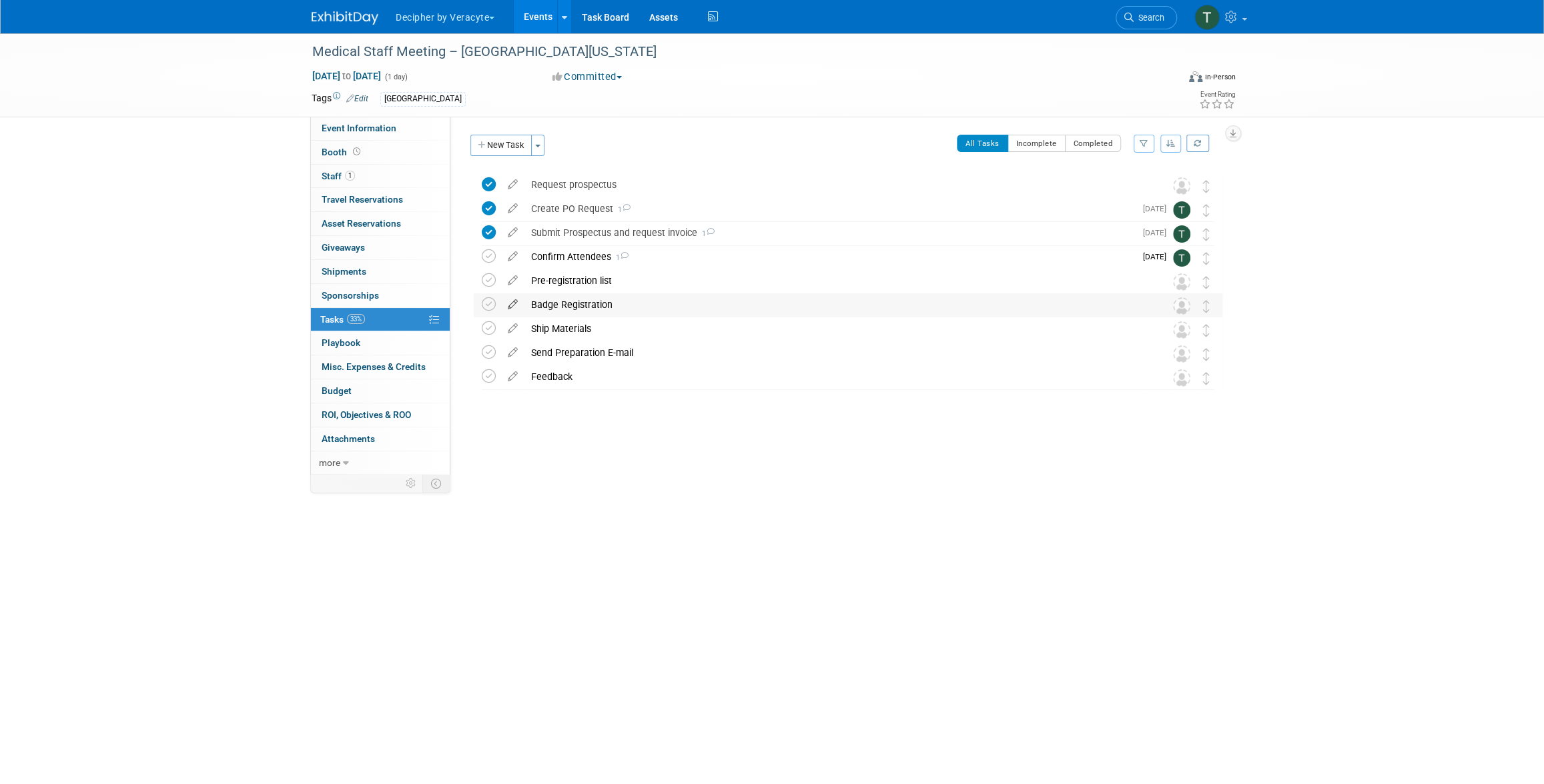
click at [515, 305] on icon at bounding box center [512, 302] width 23 height 16
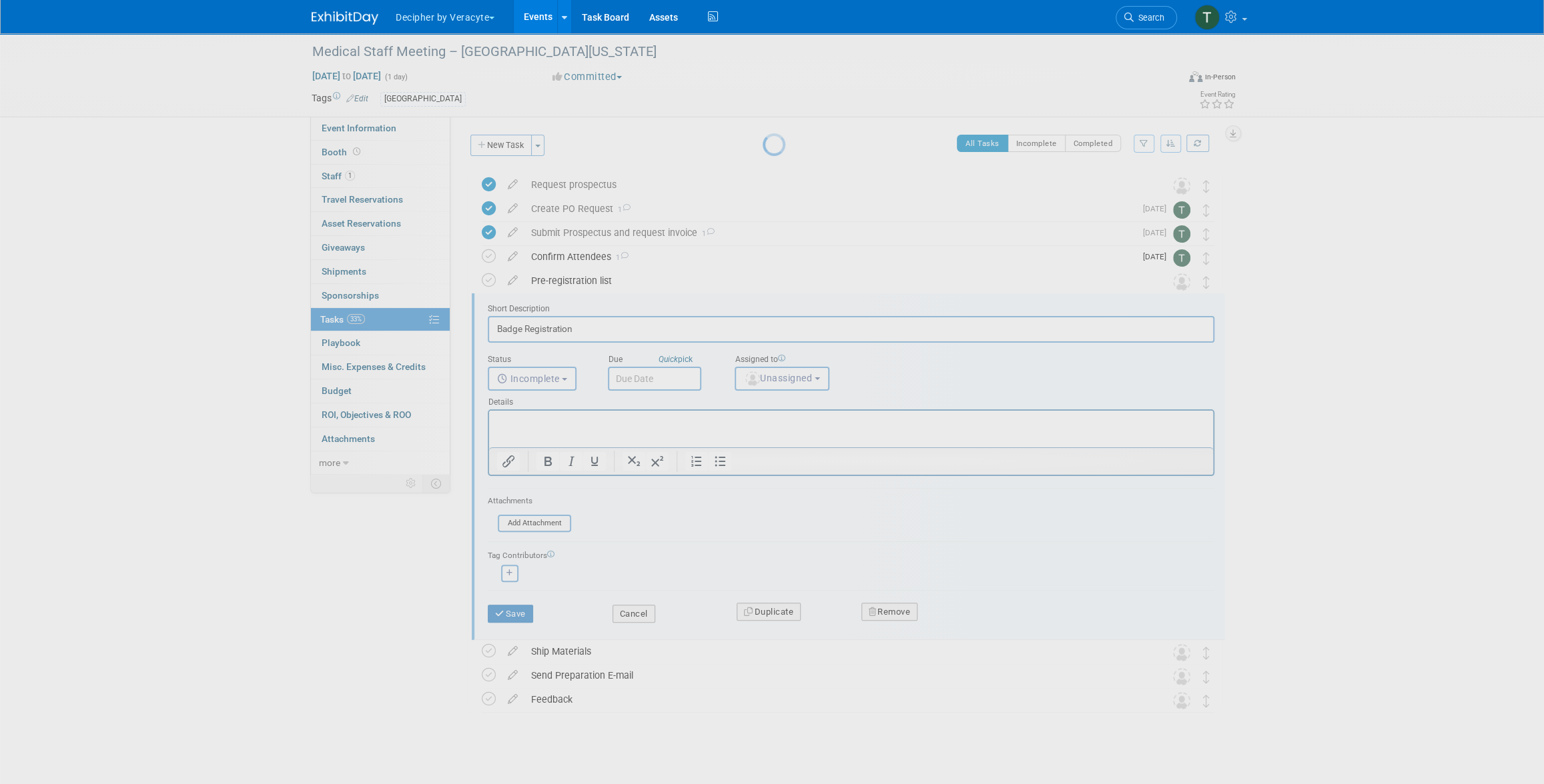
scroll to position [9, 0]
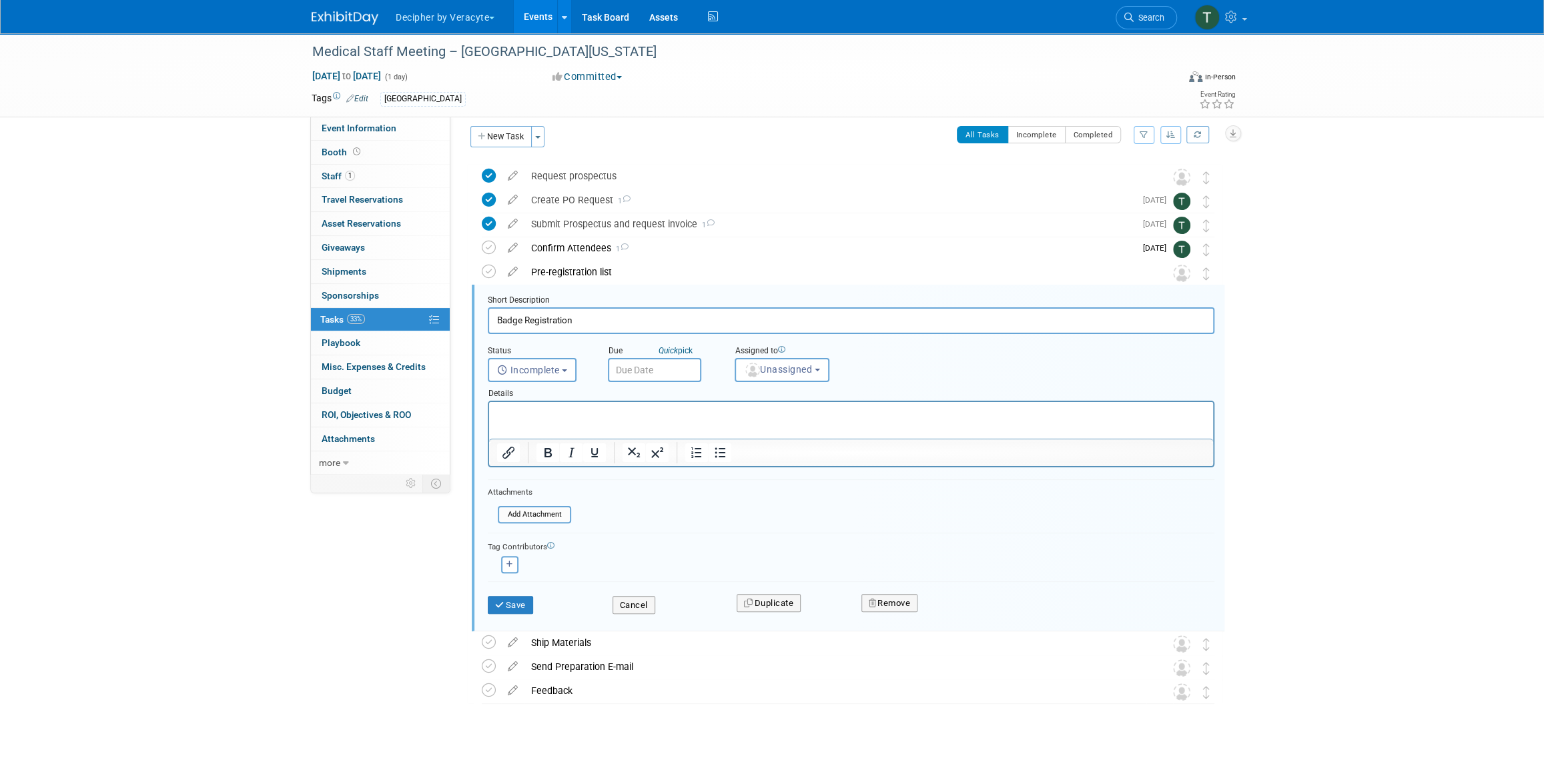
click at [667, 365] on input "text" at bounding box center [654, 369] width 93 height 24
click at [760, 567] on span "10" at bounding box center [769, 570] width 26 height 26
type input "Oct 10, 2025"
click at [766, 372] on span "Unassigned" at bounding box center [778, 369] width 68 height 11
click at [770, 417] on link "Unassigned" at bounding box center [814, 430] width 159 height 26
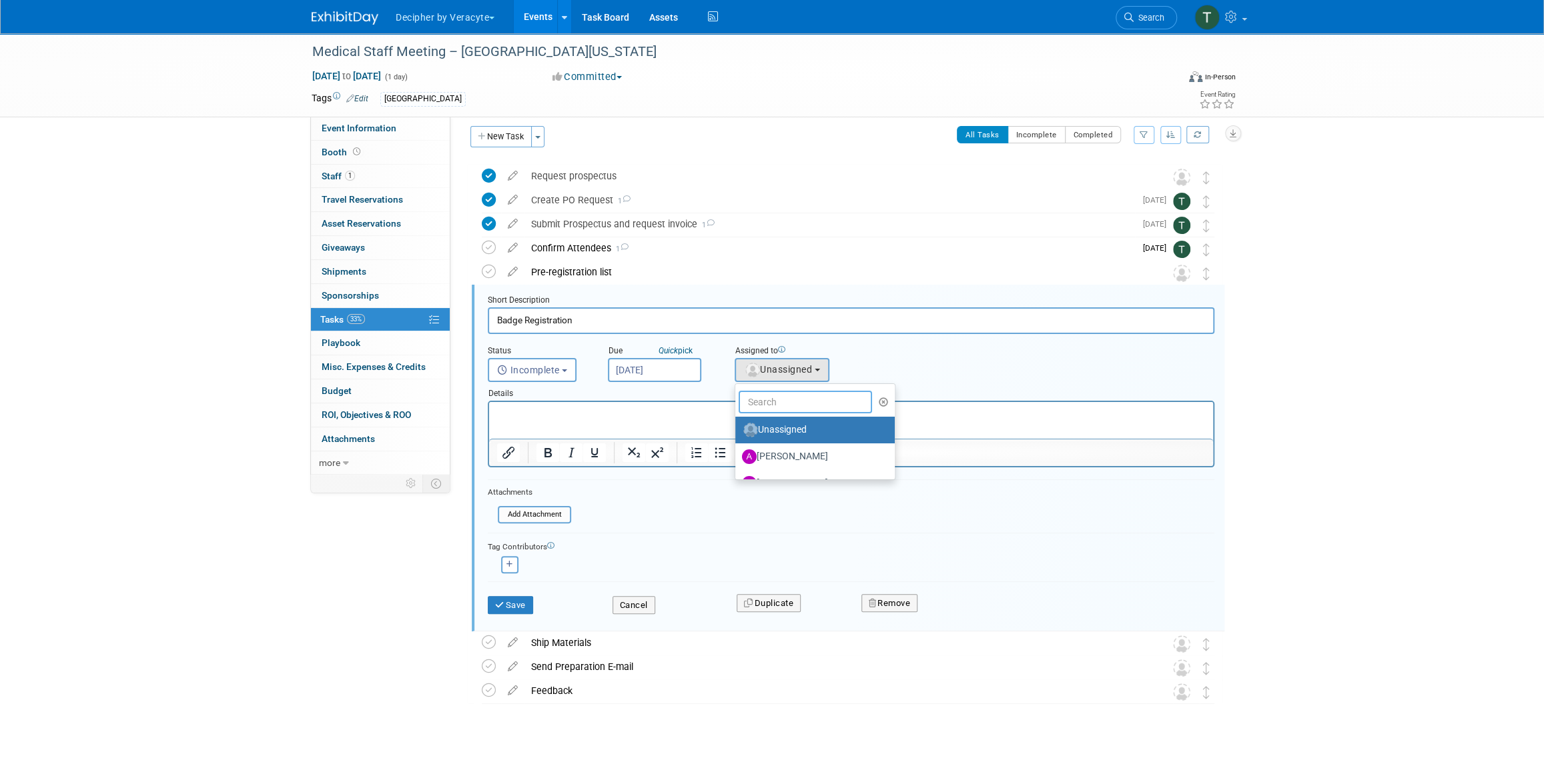
click at [781, 397] on input "text" at bounding box center [805, 402] width 134 height 23
type input "tony"
click at [784, 424] on label "Tony Alvarado (me)" at bounding box center [811, 430] width 139 height 21
click at [737, 424] on input "Tony Alvarado (me)" at bounding box center [732, 428] width 9 height 9
select select "3ceeba8c-a19a-4597-a609-6fba7c9a515a"
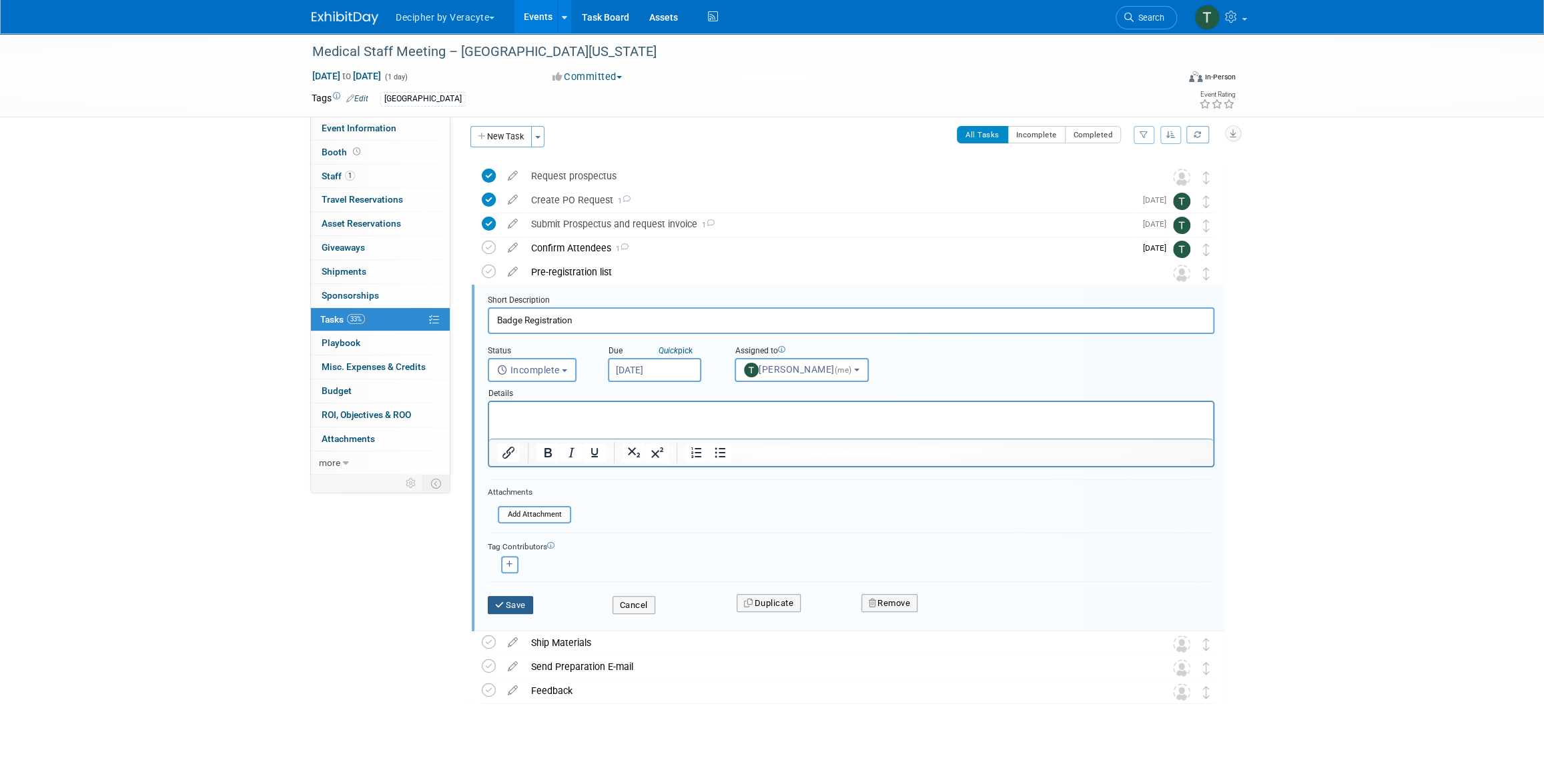
click at [510, 605] on button "Save" at bounding box center [510, 605] width 45 height 19
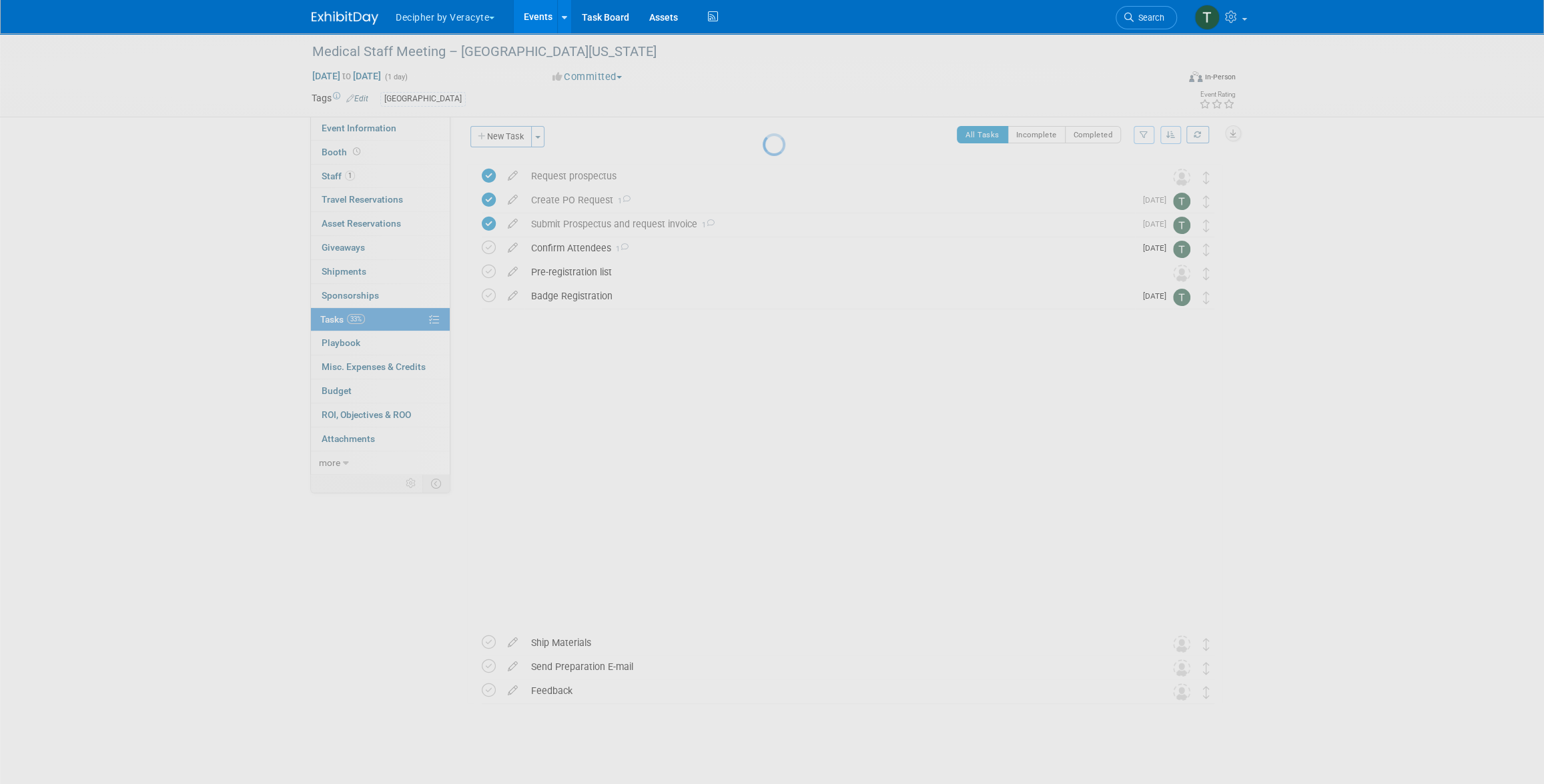
scroll to position [0, 0]
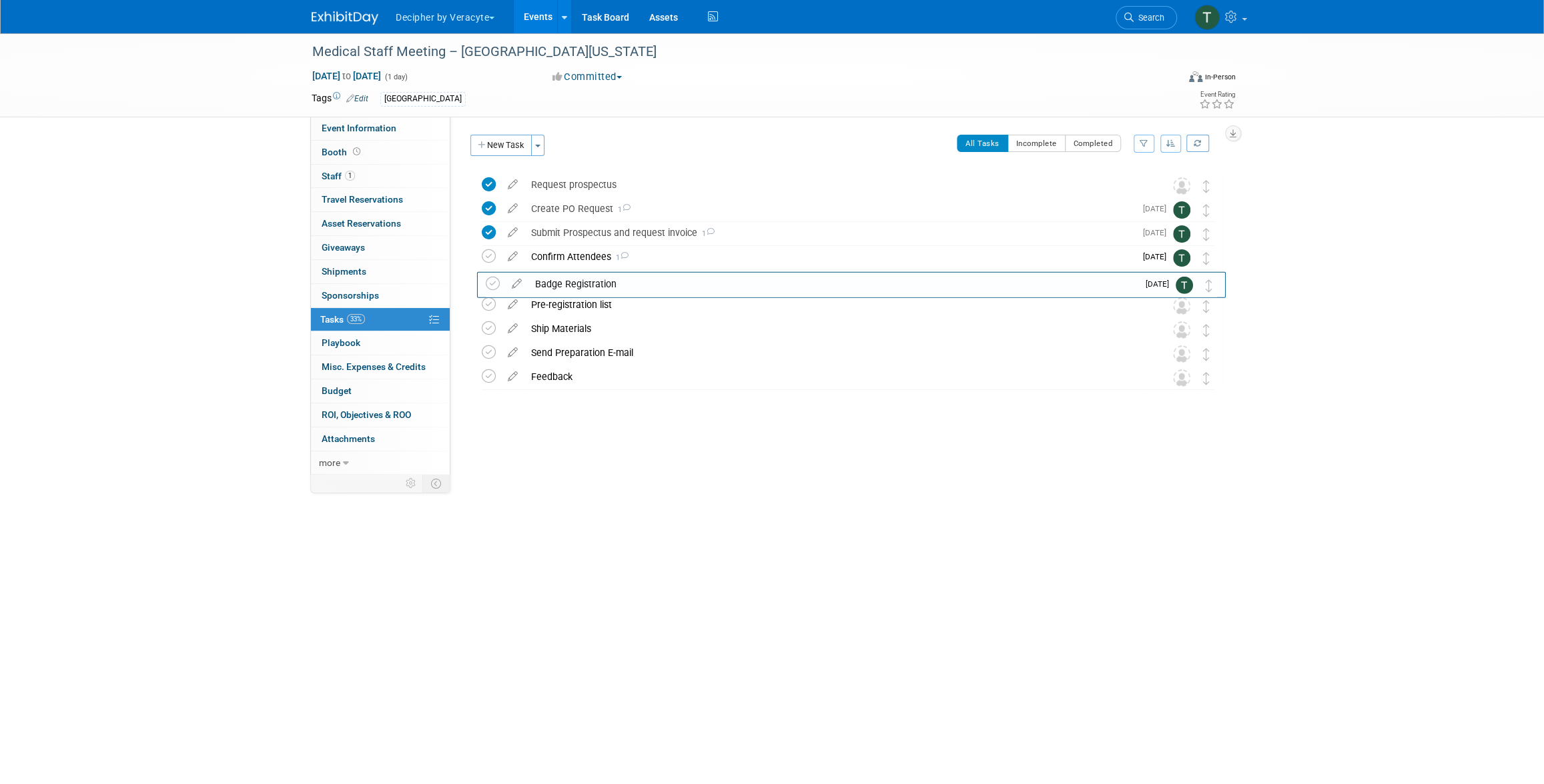
drag, startPoint x: 1212, startPoint y: 294, endPoint x: 1216, endPoint y: 273, distance: 21.4
click at [497, 305] on td at bounding box center [491, 305] width 19 height 24
click at [492, 305] on icon at bounding box center [488, 304] width 14 height 14
drag, startPoint x: 1203, startPoint y: 305, endPoint x: 1206, endPoint y: 256, distance: 49.1
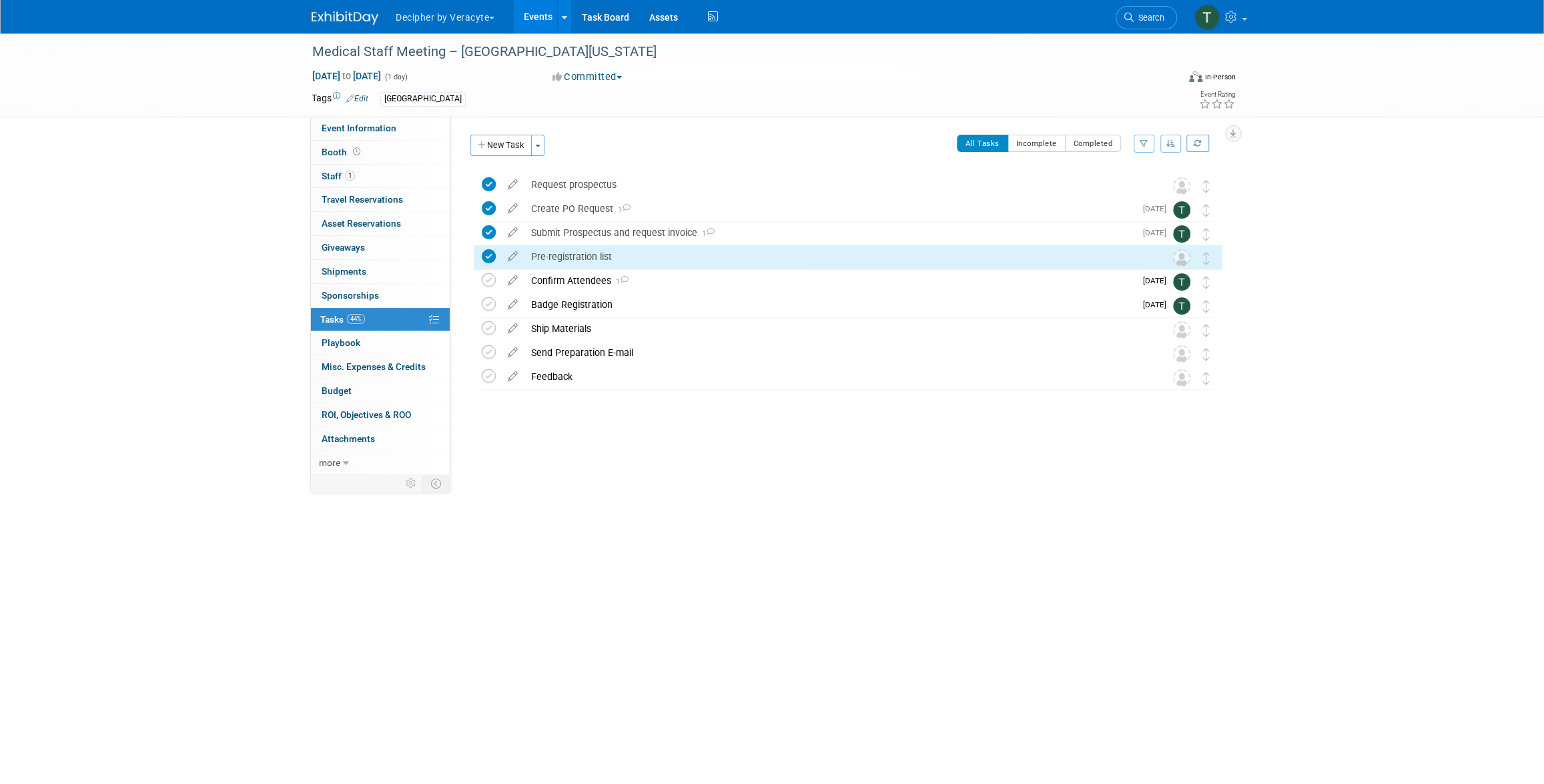
click at [692, 264] on div "Pre-registration list" at bounding box center [836, 257] width 622 height 23
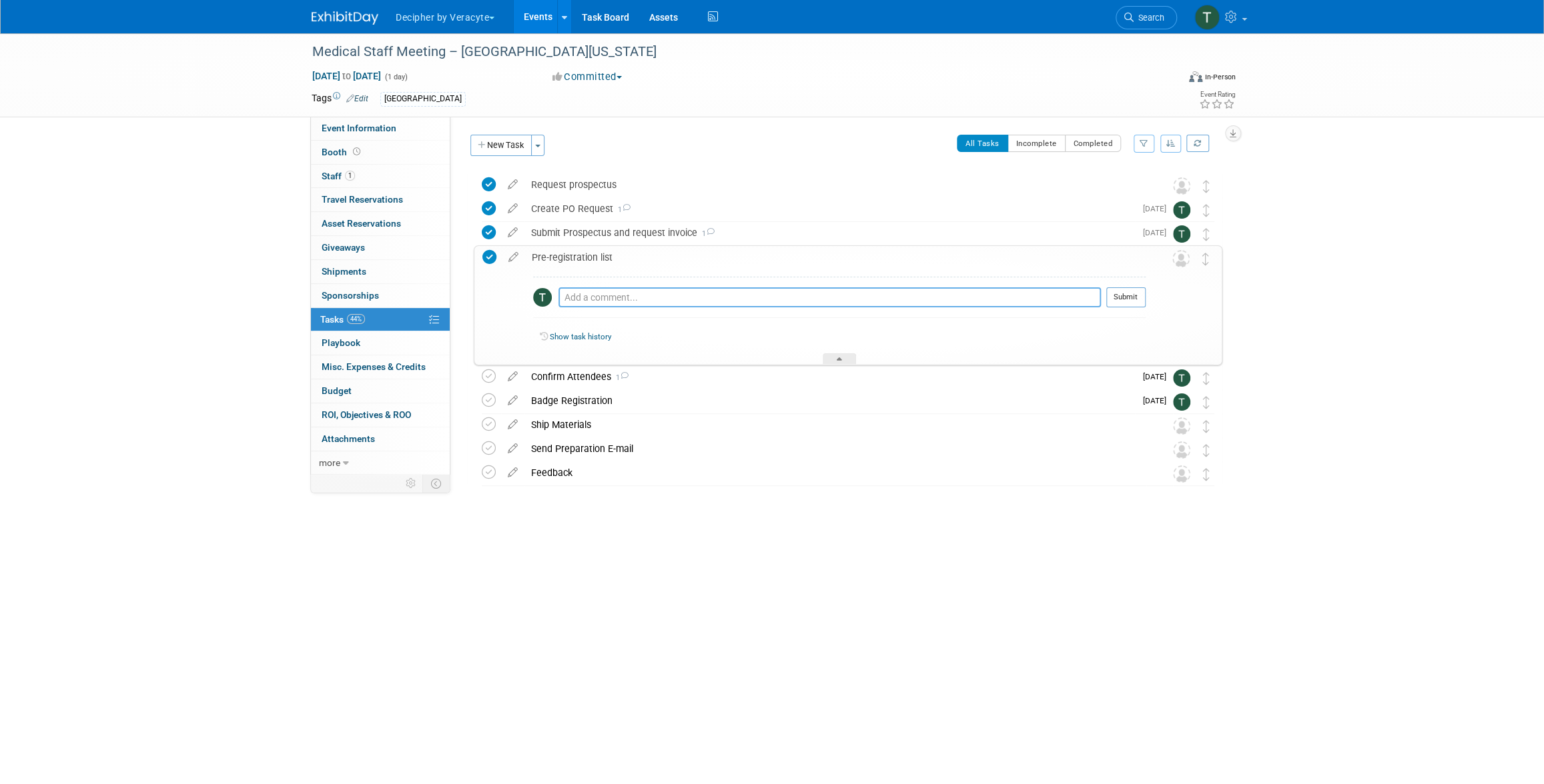
click at [685, 304] on textarea at bounding box center [830, 298] width 543 height 20
click at [599, 299] on textarea "this org oesn't provide pre-reg list." at bounding box center [830, 298] width 543 height 20
type textarea "this org doesn't provide pre-reg list."
click at [1117, 297] on button "Submit" at bounding box center [1126, 298] width 40 height 20
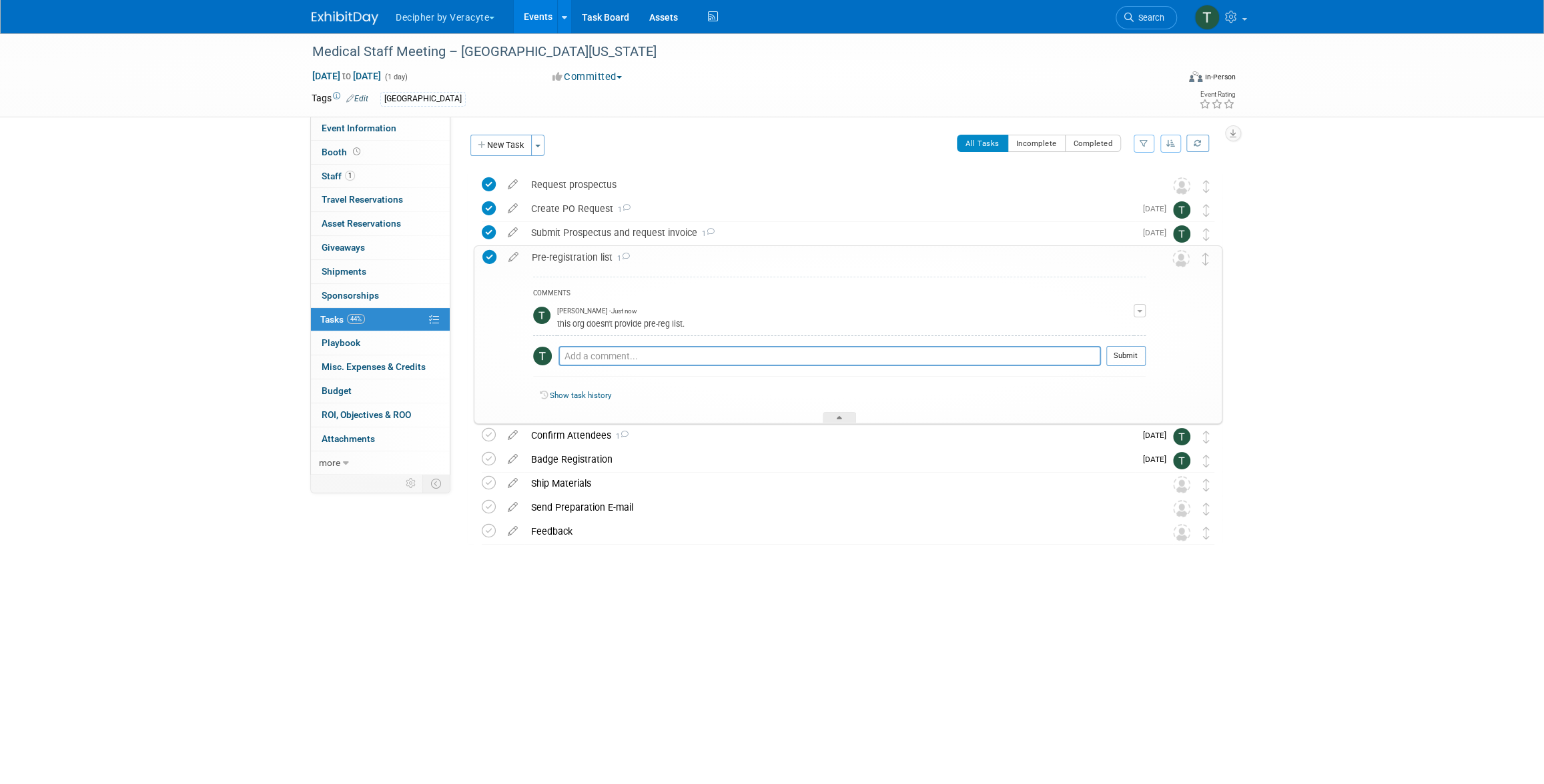
click at [669, 257] on div "Pre-registration list 1" at bounding box center [836, 257] width 620 height 23
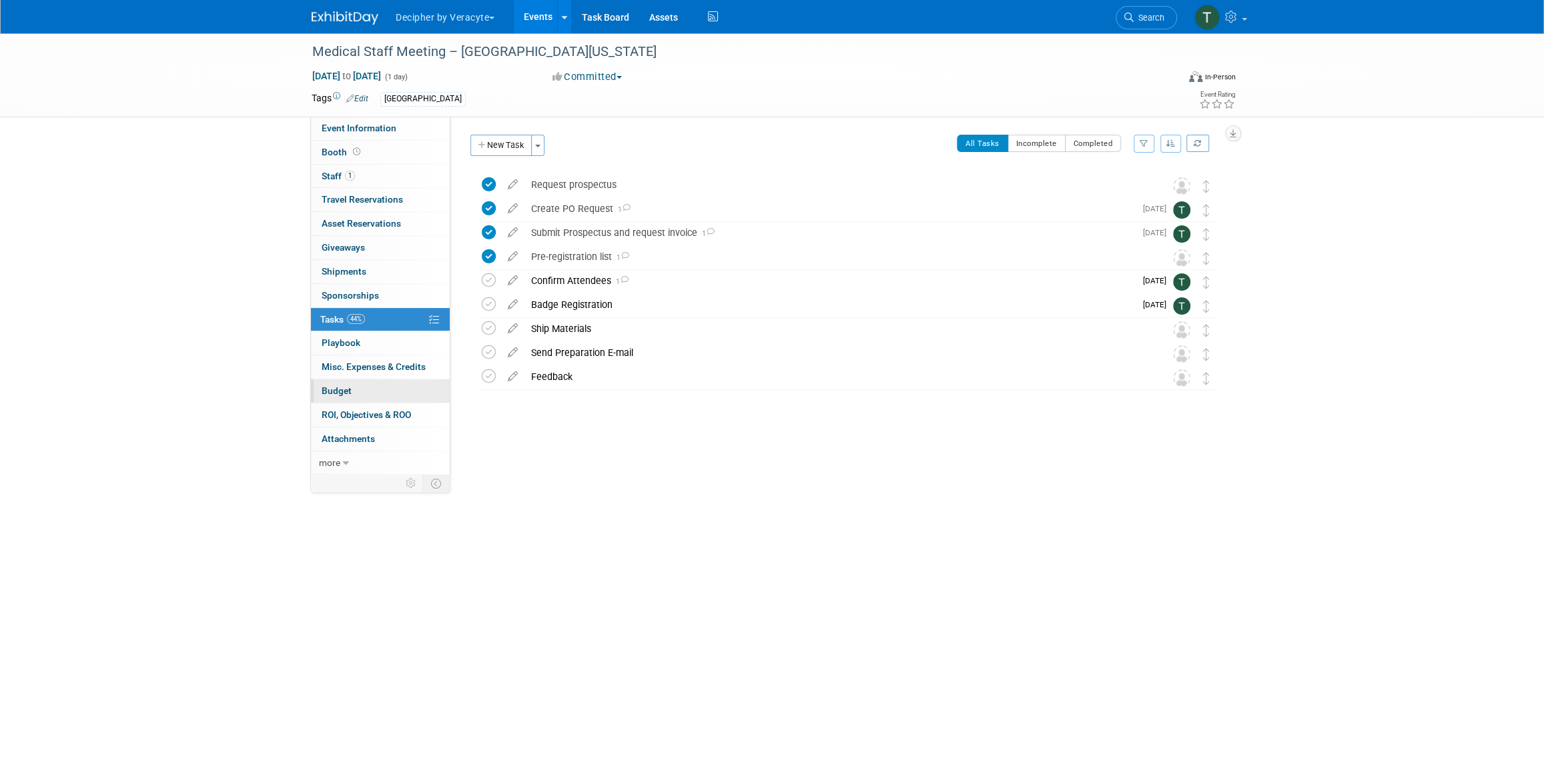
click at [352, 392] on link "Budget" at bounding box center [380, 391] width 139 height 23
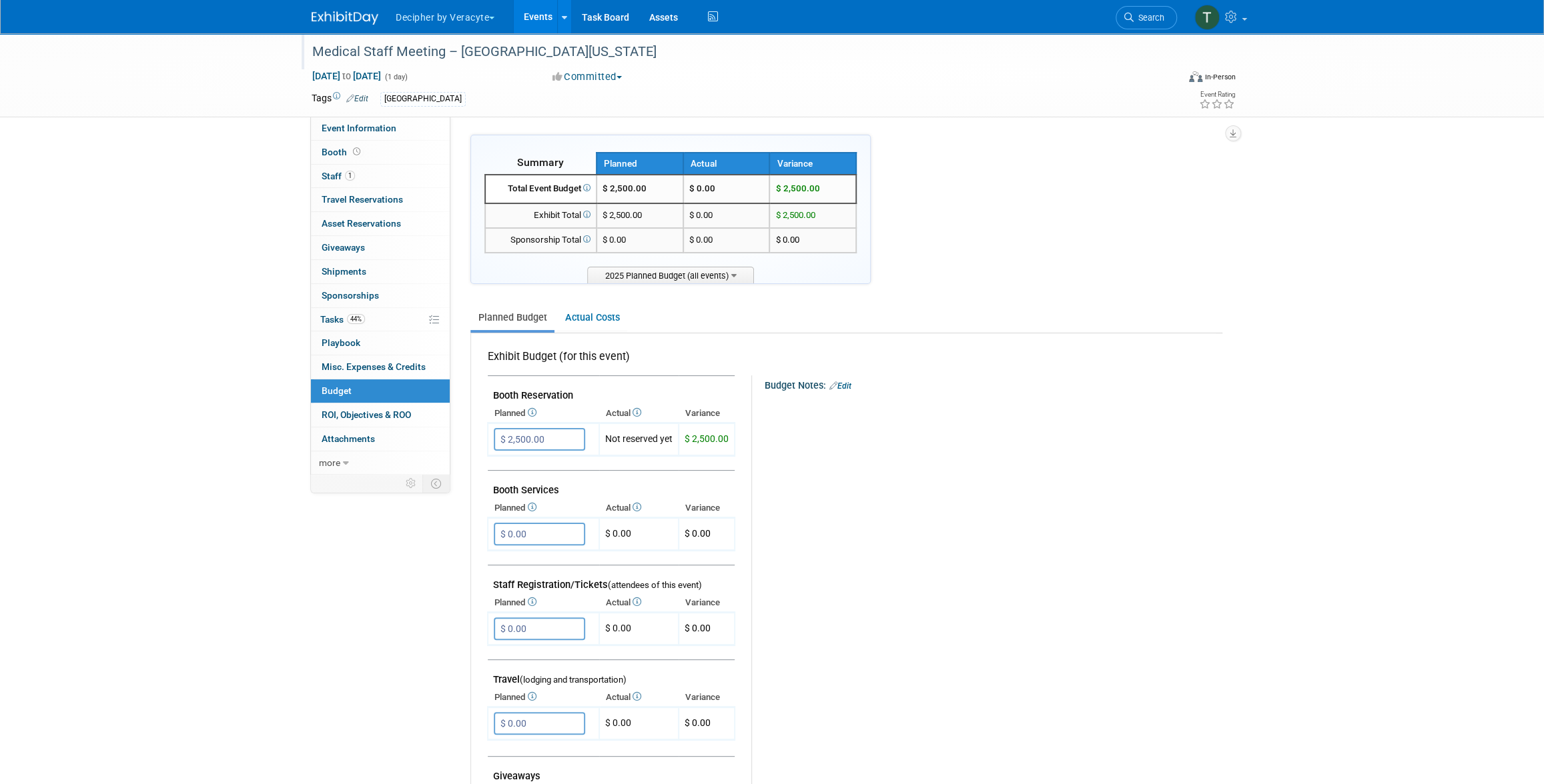
click at [417, 57] on div "Medical Staff Meeting – [GEOGRAPHIC_DATA][US_STATE]" at bounding box center [732, 52] width 850 height 24
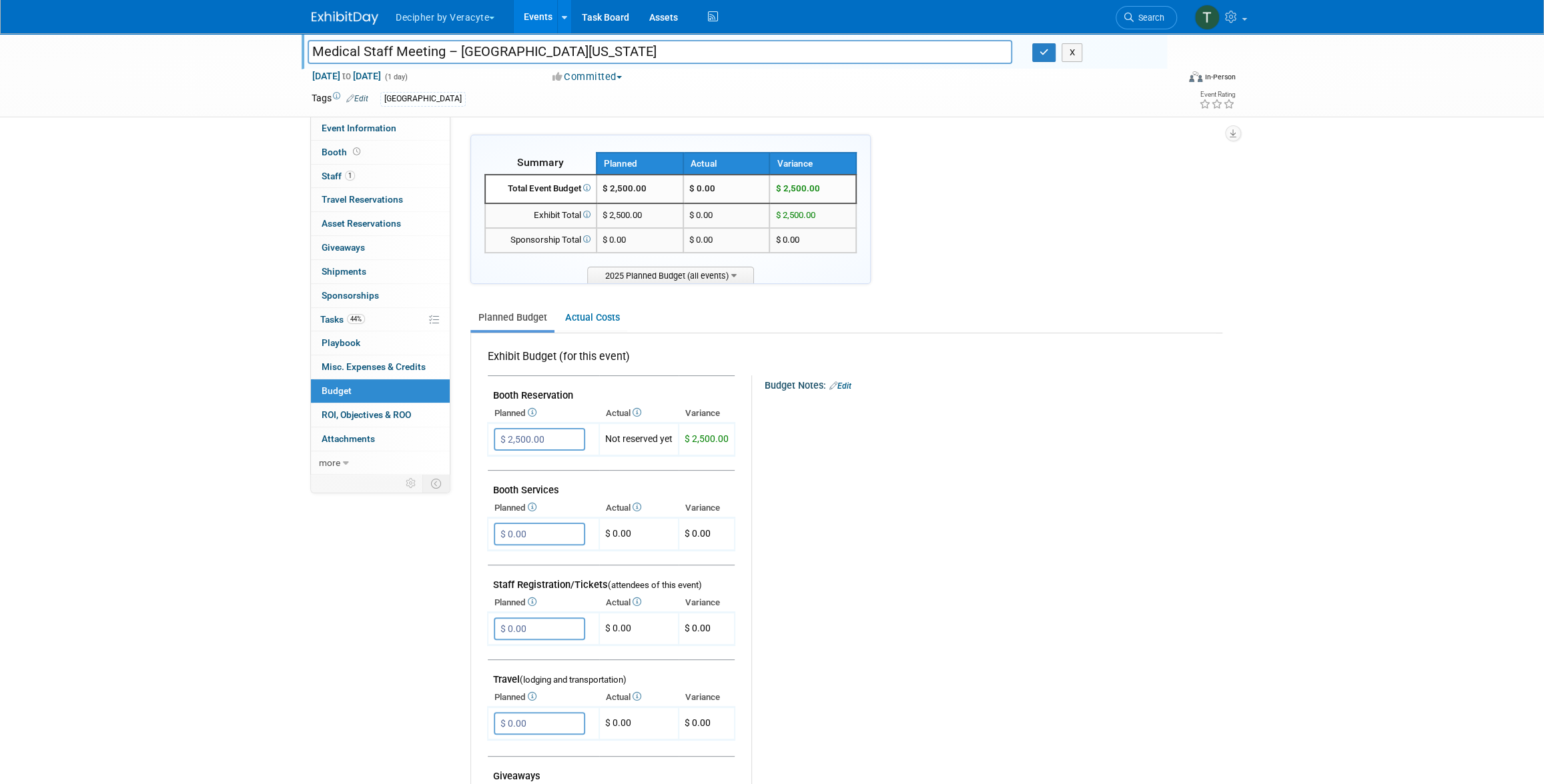
click at [417, 57] on input "Medical Staff Meeting – [GEOGRAPHIC_DATA][US_STATE]" at bounding box center [660, 52] width 704 height 23
click at [391, 327] on link "44% Tasks 44%" at bounding box center [380, 320] width 139 height 23
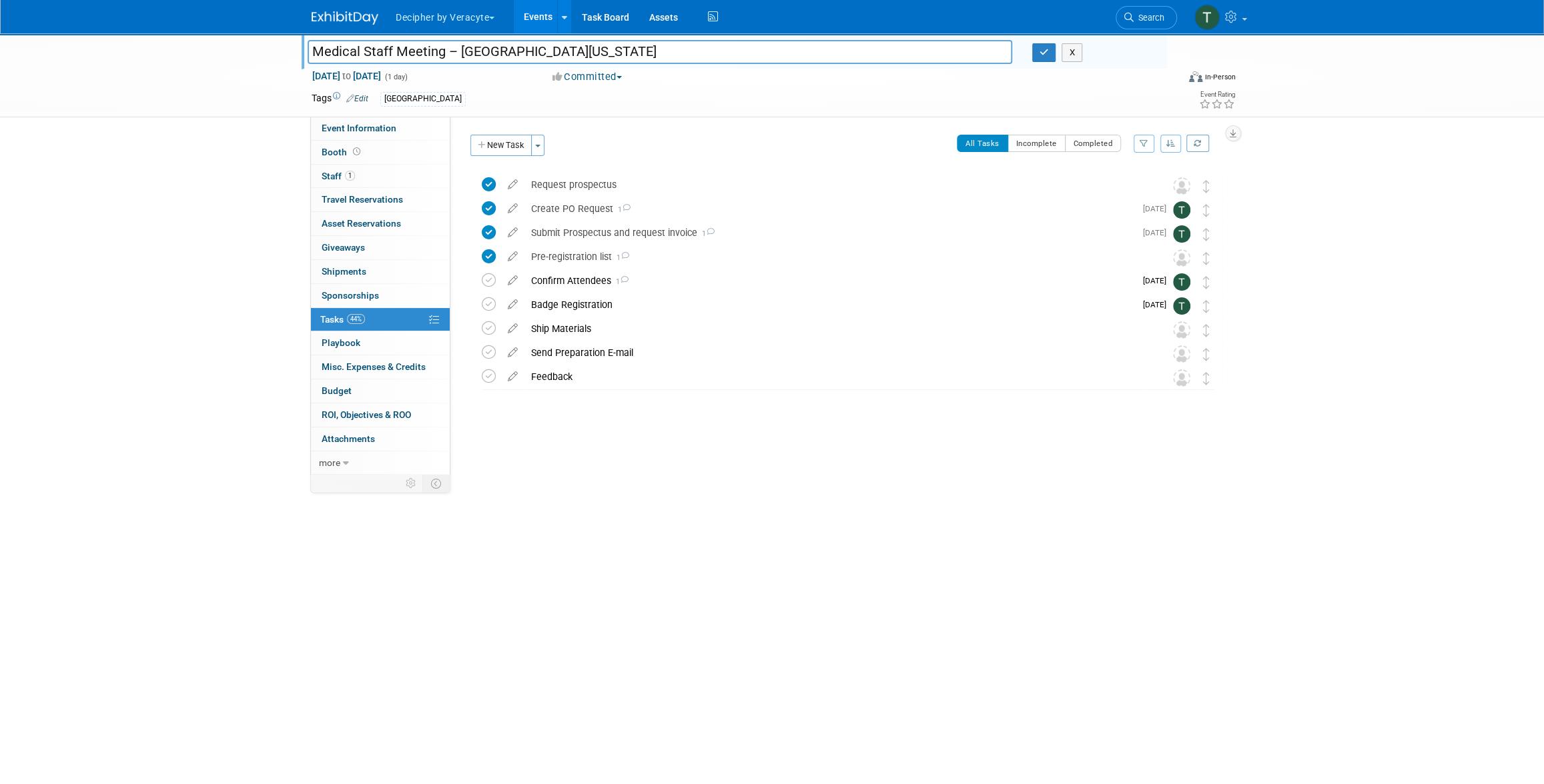
click at [1058, 60] on div "X" at bounding box center [1094, 53] width 125 height 19
click at [1049, 54] on button "button" at bounding box center [1043, 53] width 24 height 19
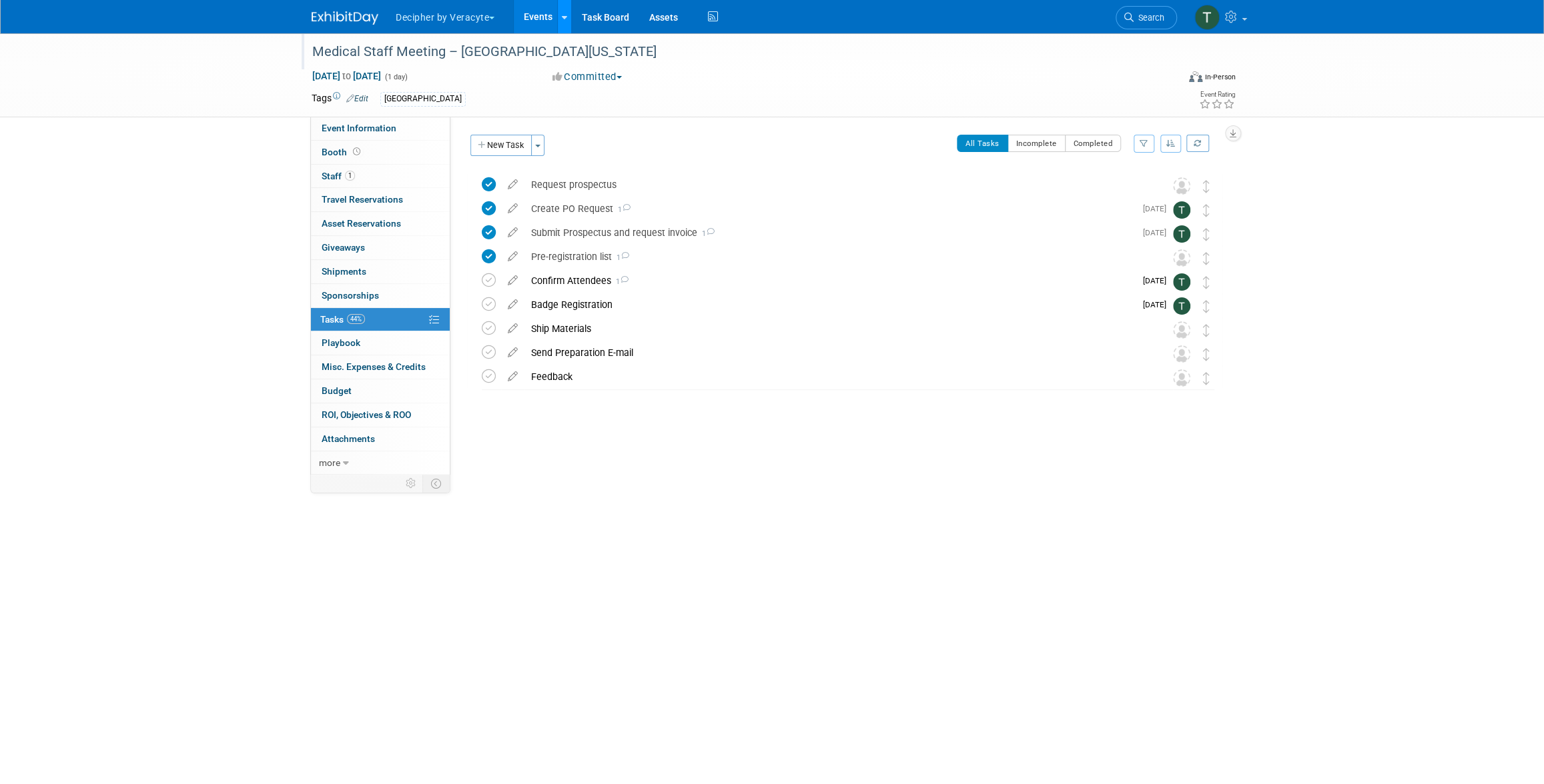
click at [565, 6] on link at bounding box center [563, 16] width 14 height 33
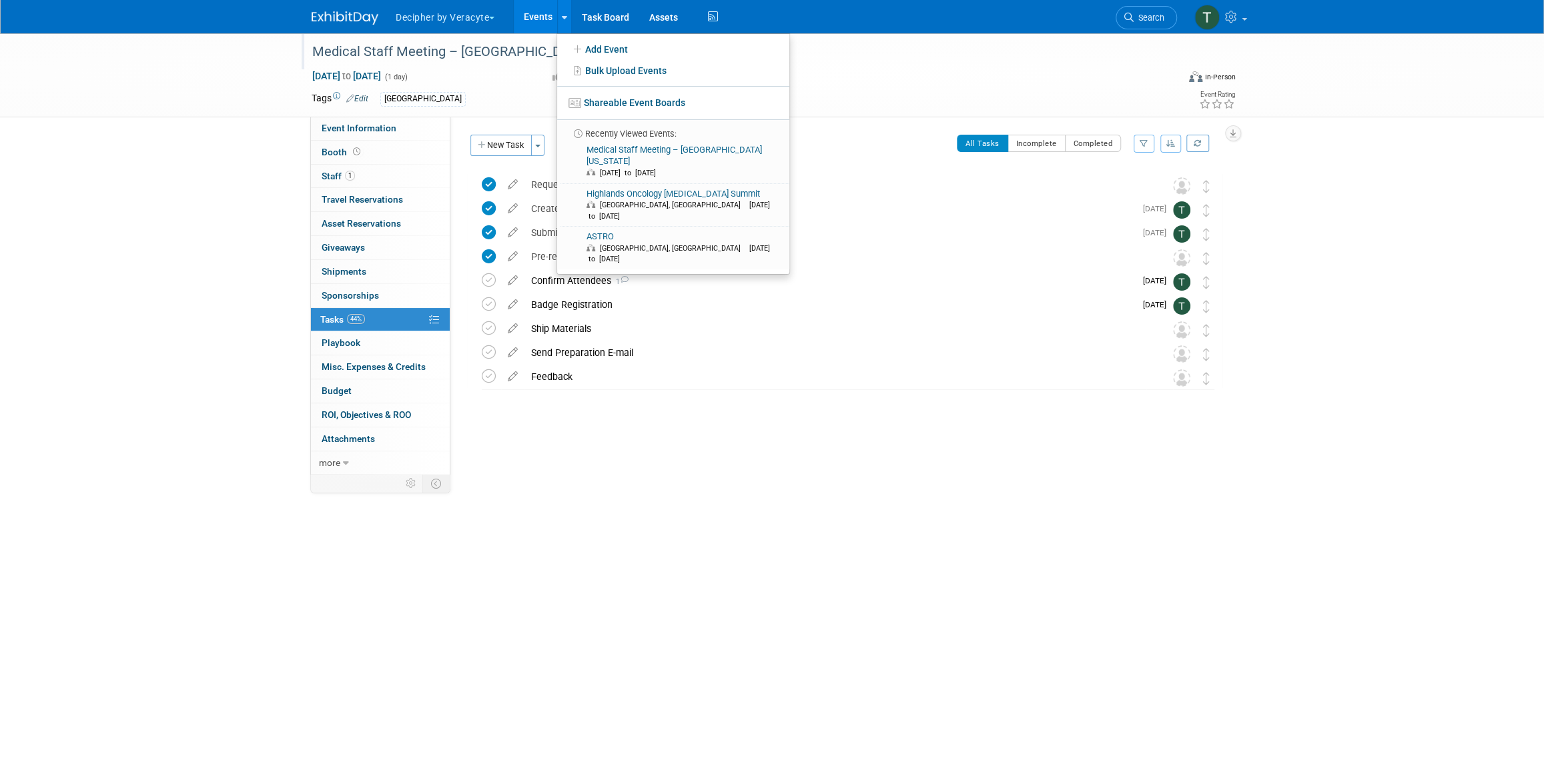
click at [543, 11] on link "Events" at bounding box center [538, 16] width 49 height 33
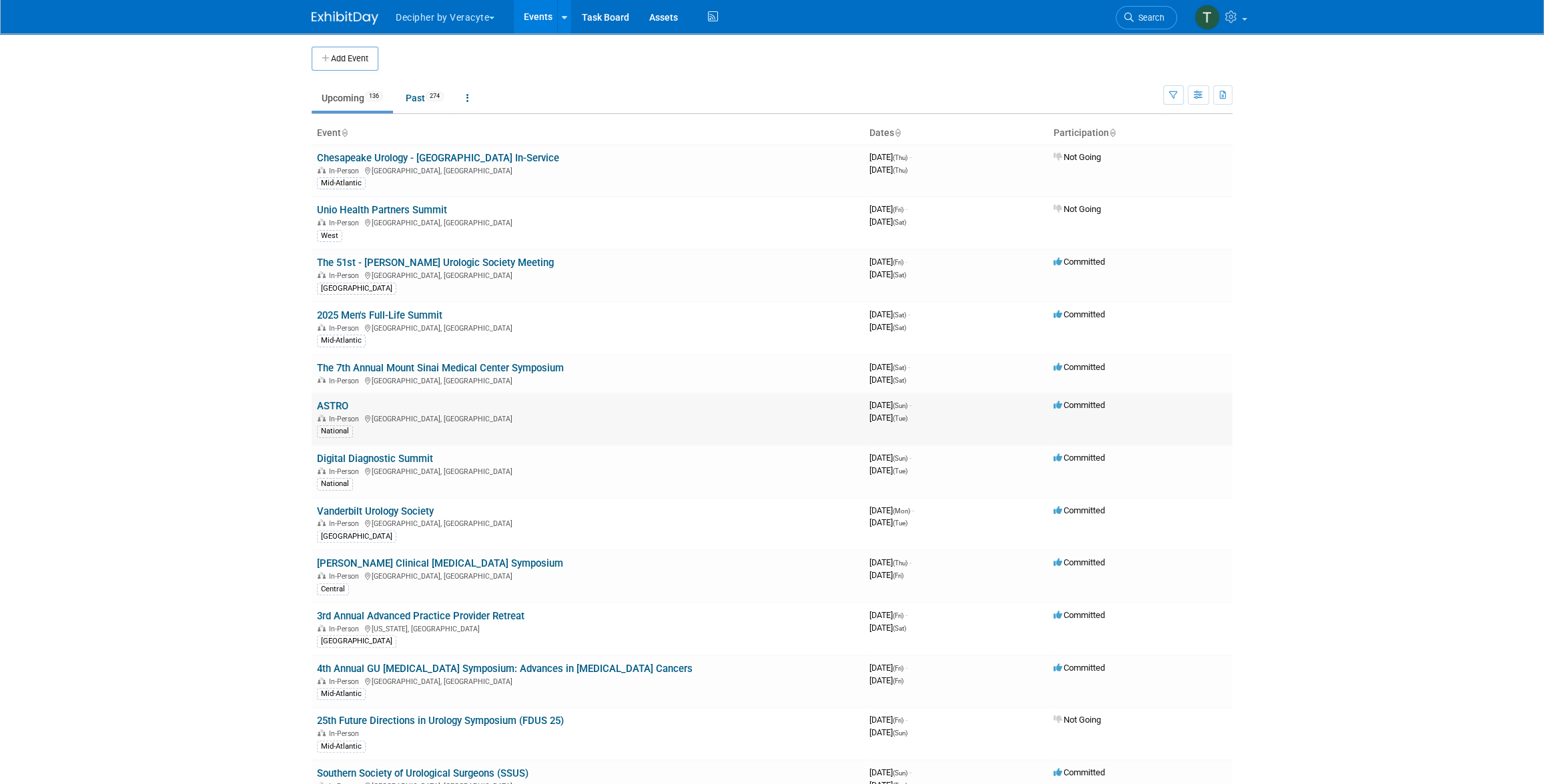
click at [331, 409] on link "ASTRO" at bounding box center [332, 406] width 31 height 12
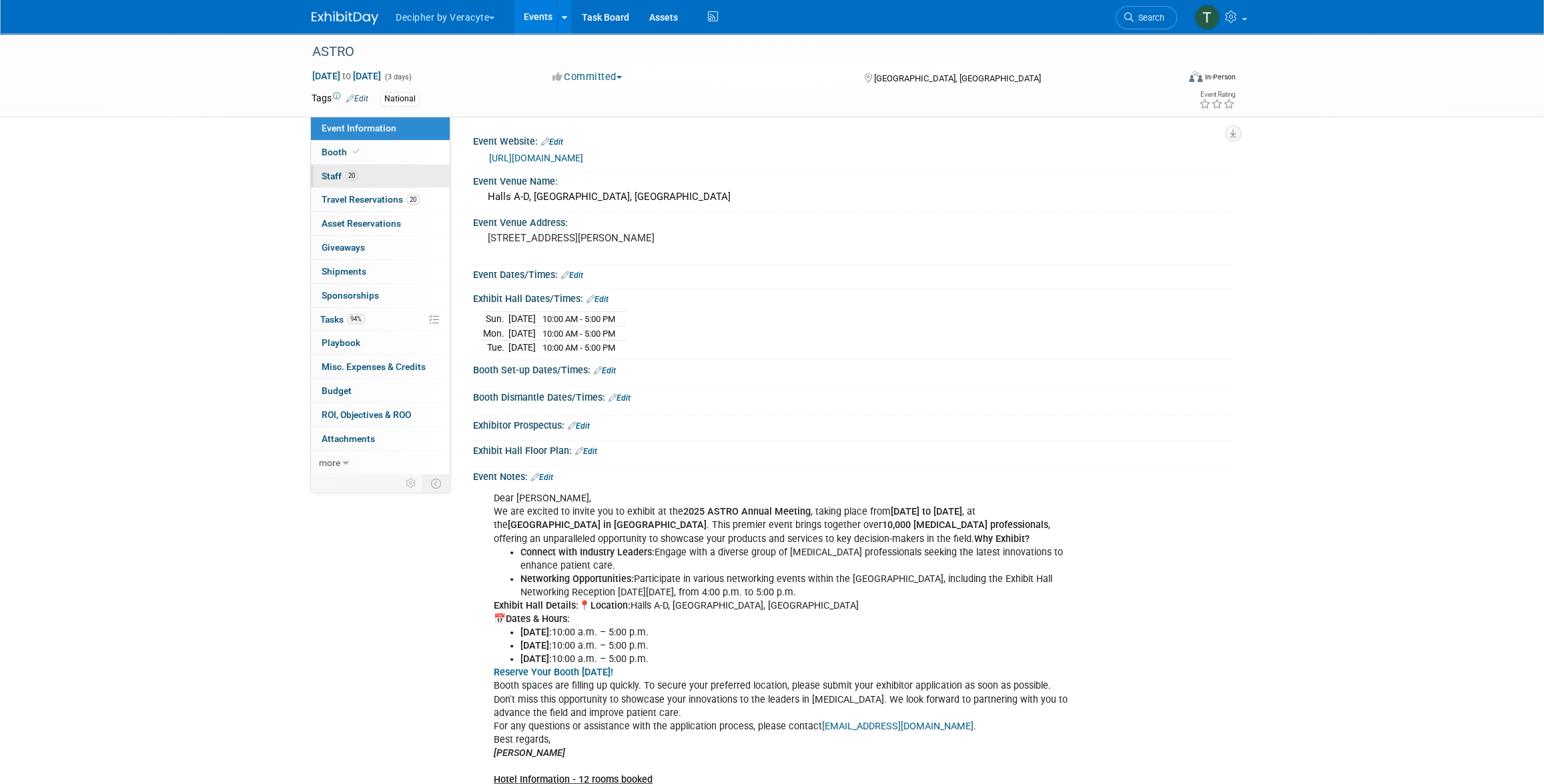
click at [386, 181] on link "20 Staff 20" at bounding box center [380, 176] width 139 height 23
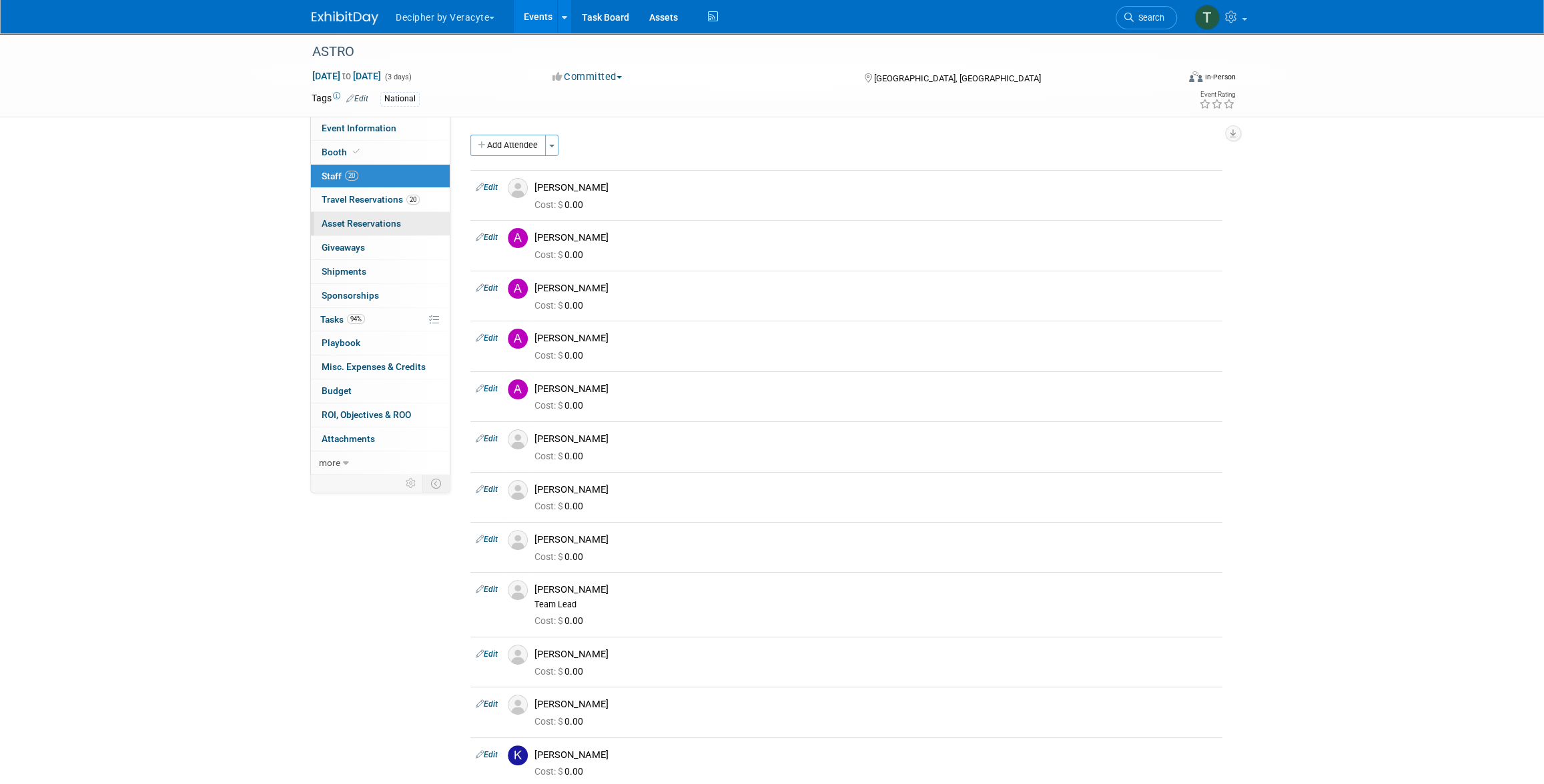
click at [403, 214] on link "0 Asset Reservations 0" at bounding box center [380, 223] width 139 height 23
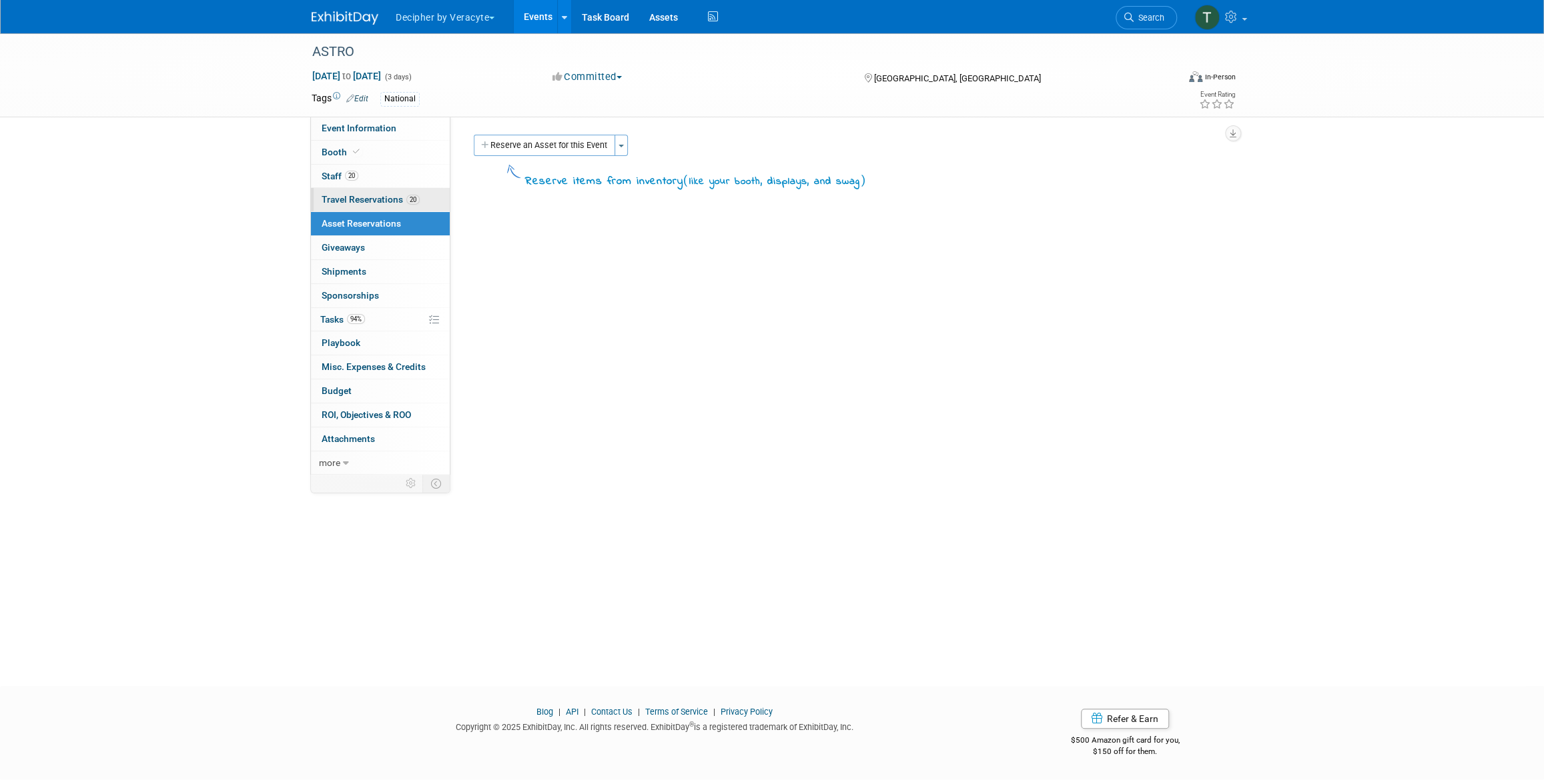
click at [403, 198] on span "Travel Reservations 20" at bounding box center [370, 199] width 98 height 11
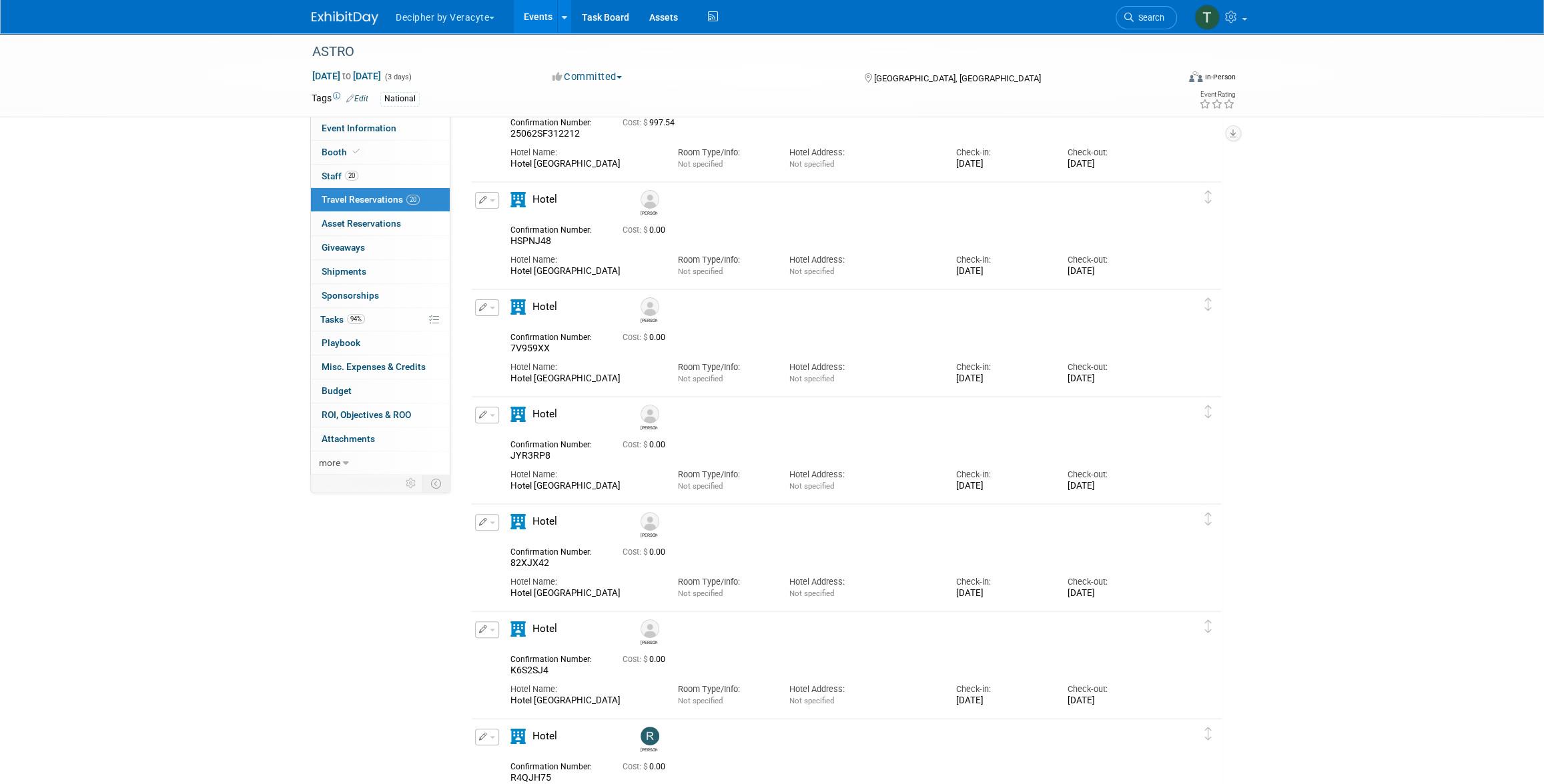
scroll to position [213, 0]
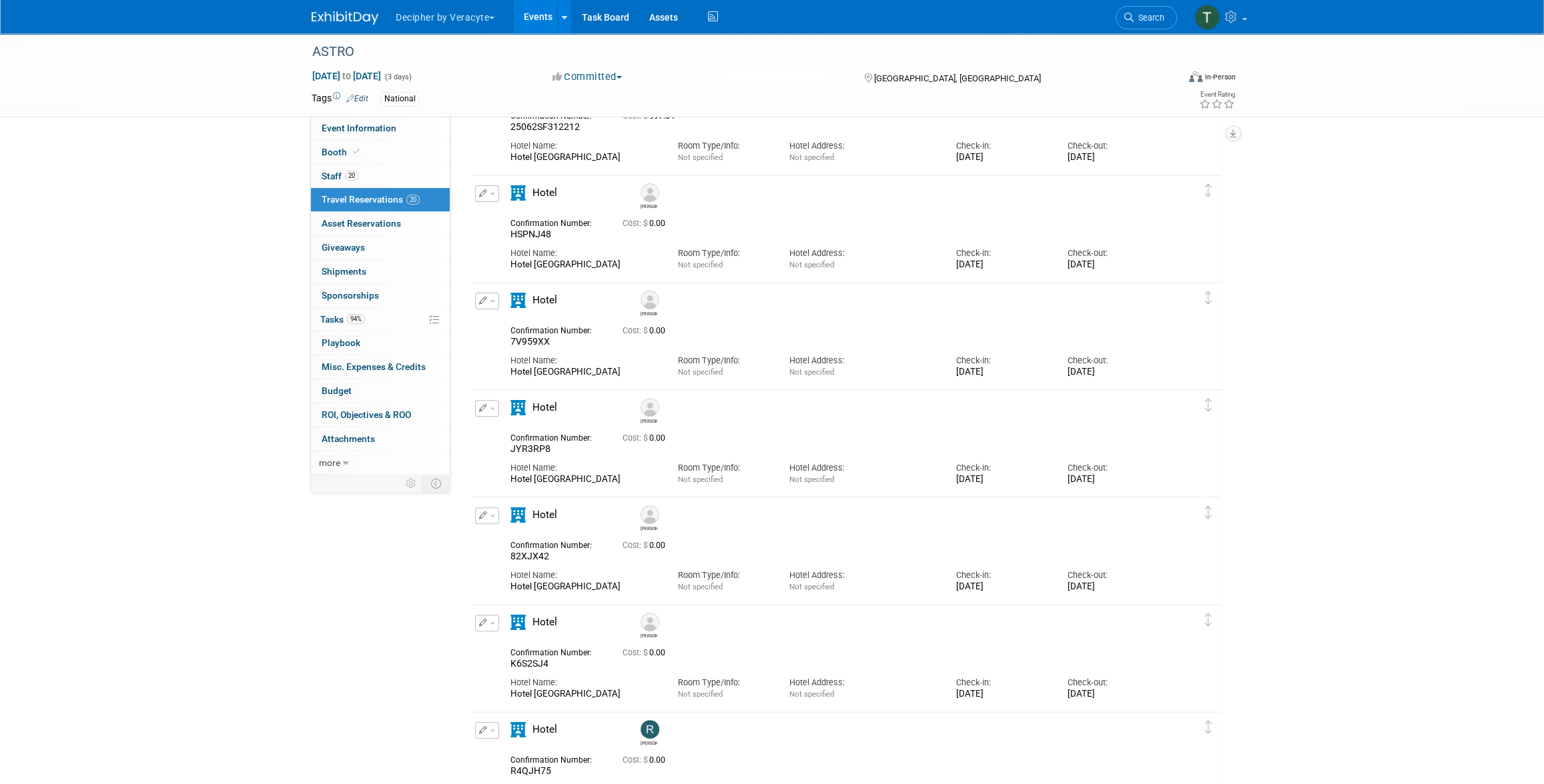
click at [477, 517] on button "button" at bounding box center [487, 516] width 24 height 16
click at [501, 536] on button "Edit Reservation" at bounding box center [532, 538] width 113 height 19
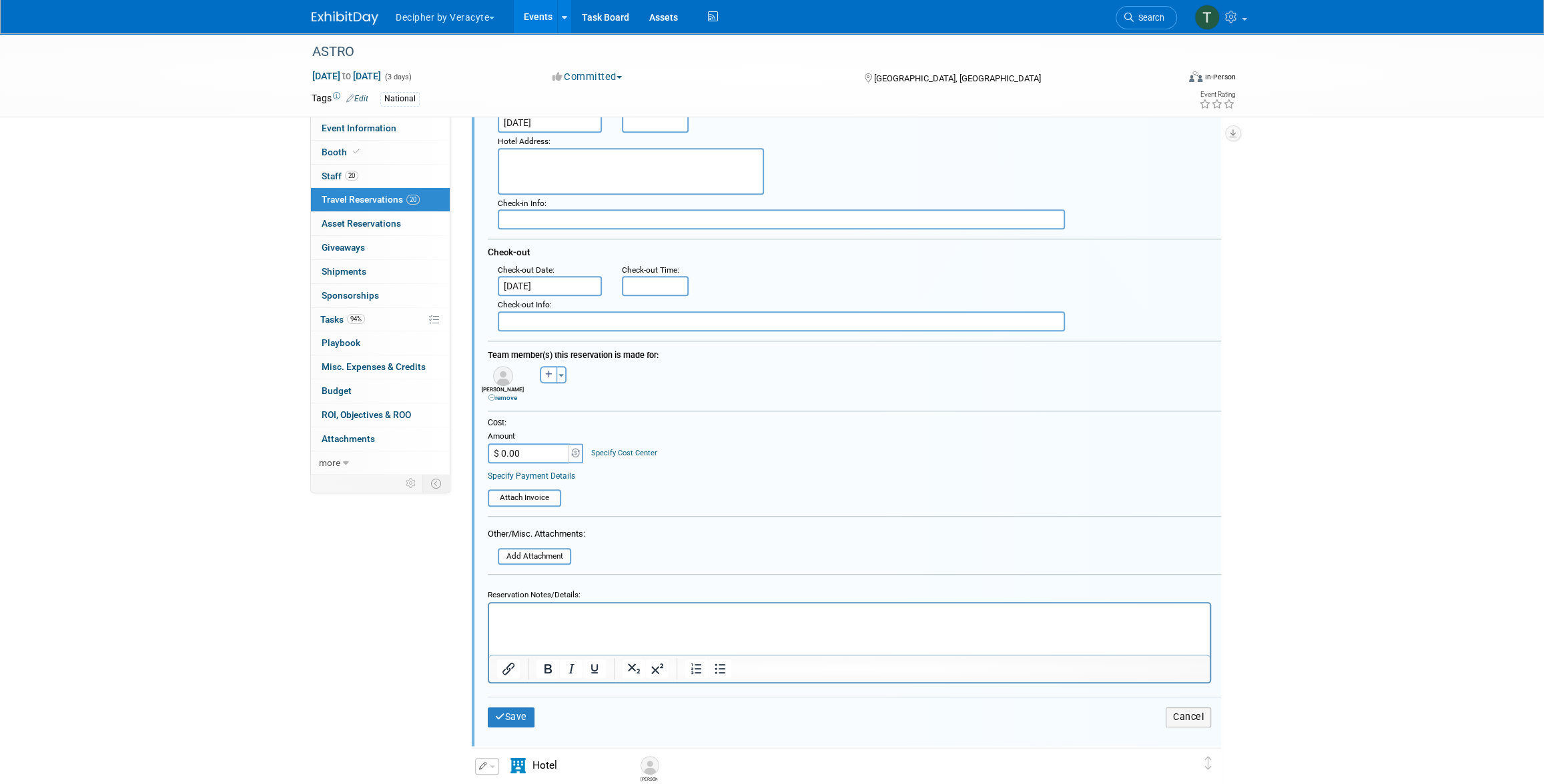
scroll to position [750, 0]
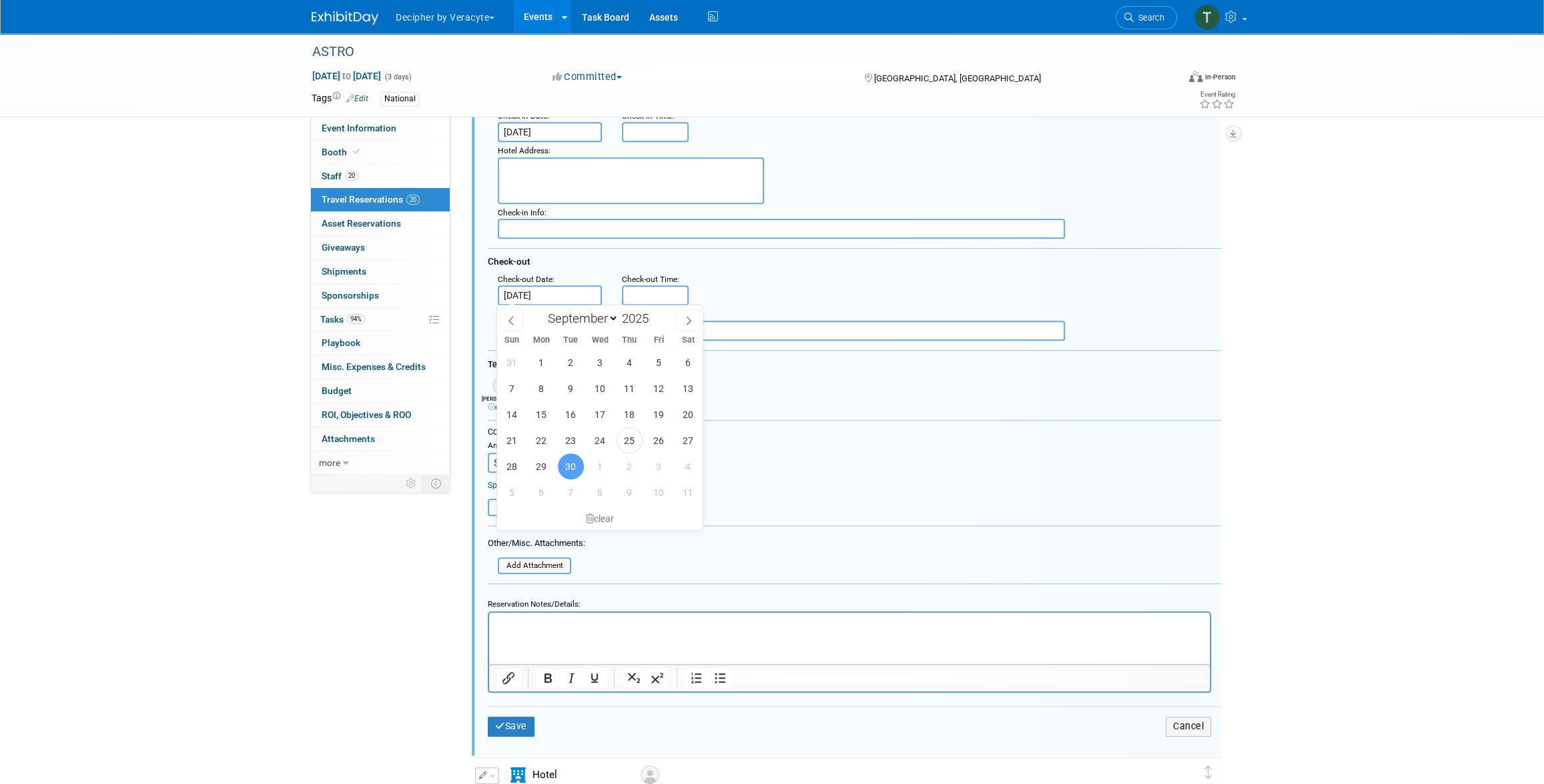
click at [550, 295] on input "[DATE]" at bounding box center [549, 295] width 104 height 20
click at [581, 471] on div "31 1 2 3 4 5 6 7 8 9 10 11 12 13 14 15 16 17 18 19 20 21 22 23 24 25 26 27 28 2…" at bounding box center [600, 427] width 205 height 156
click at [600, 466] on span "1" at bounding box center [600, 467] width 26 height 26
type input "[DATE]"
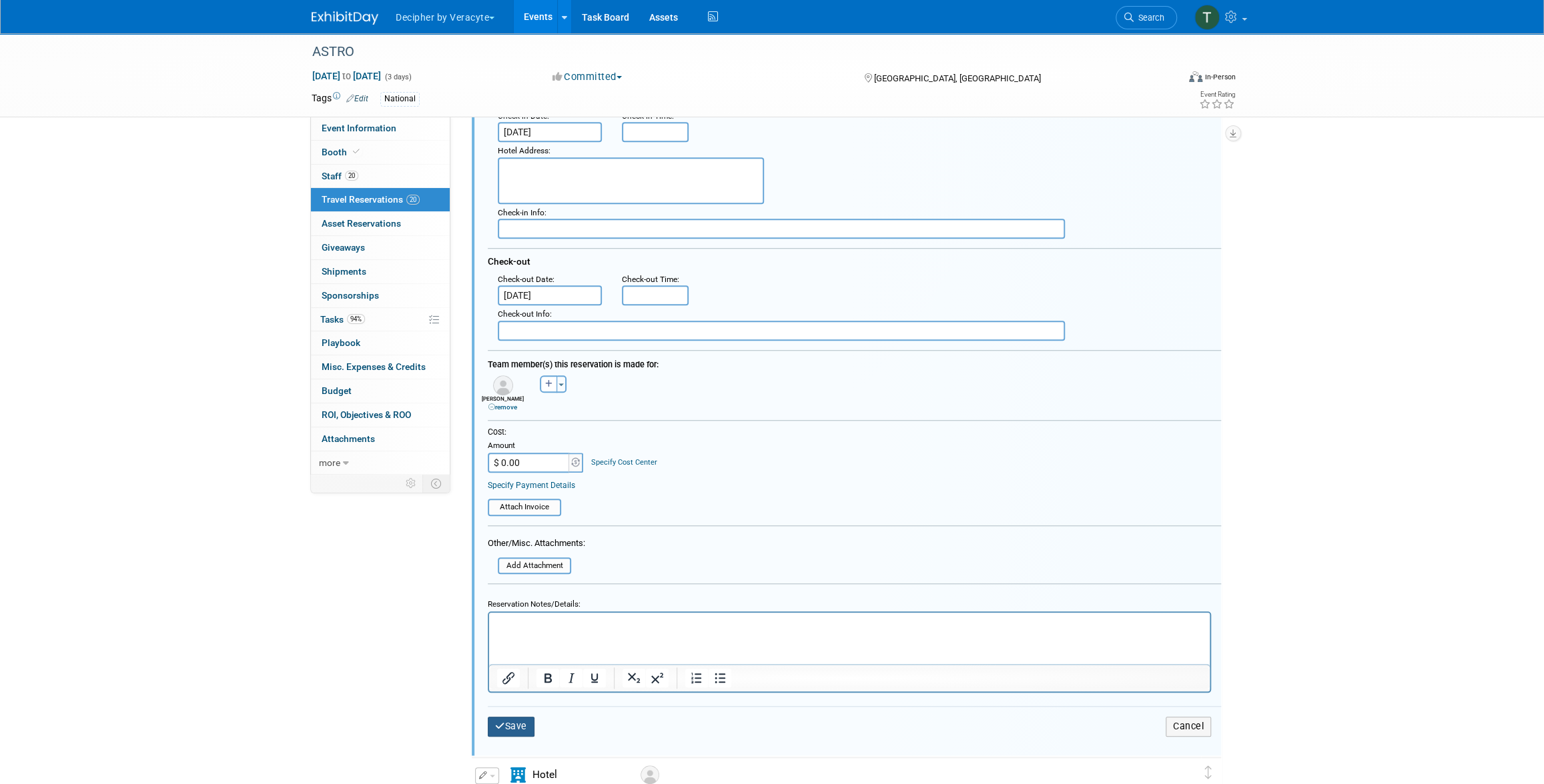
click at [520, 728] on button "Save" at bounding box center [511, 726] width 47 height 19
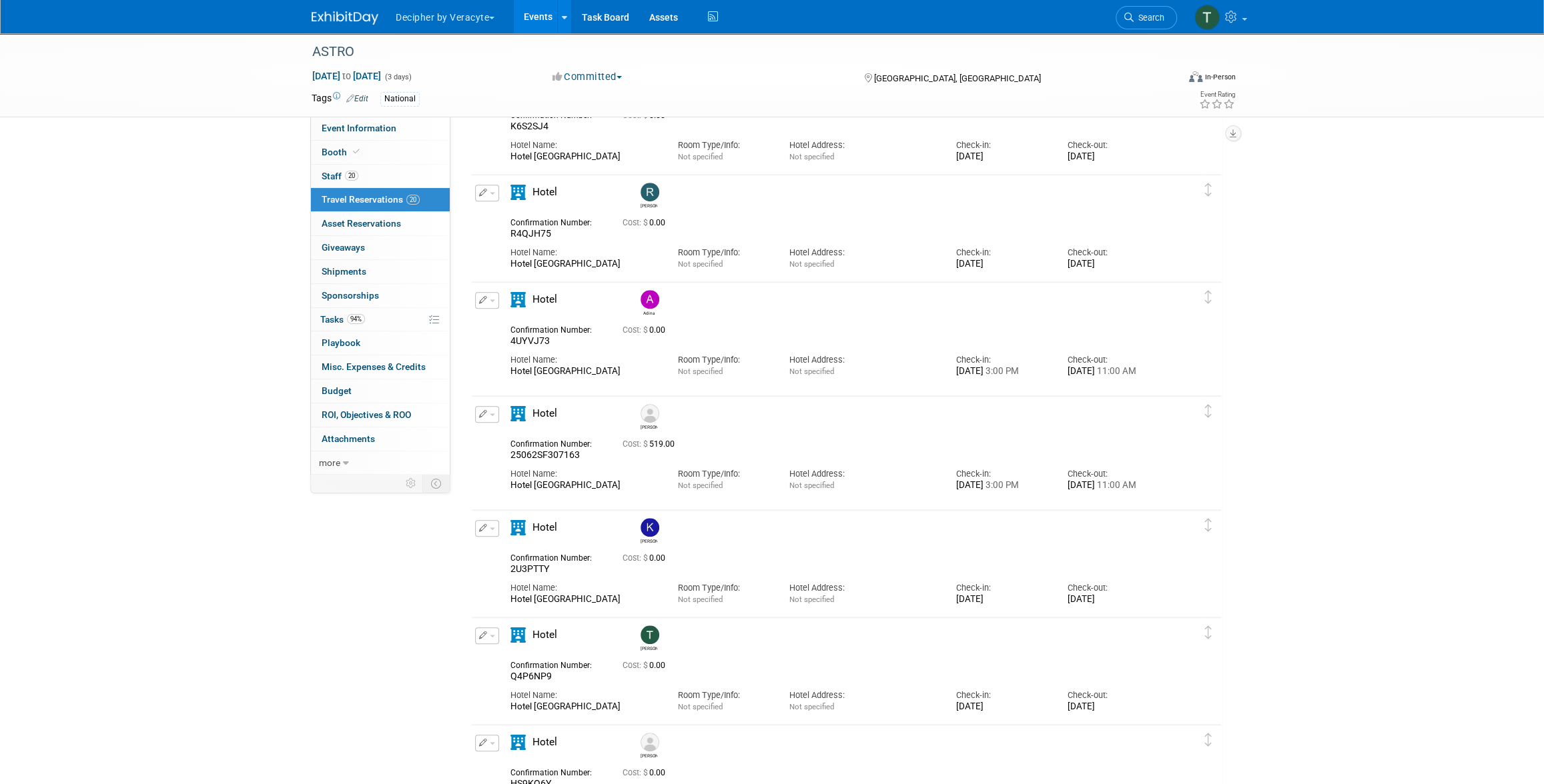
scroll to position [560, 0]
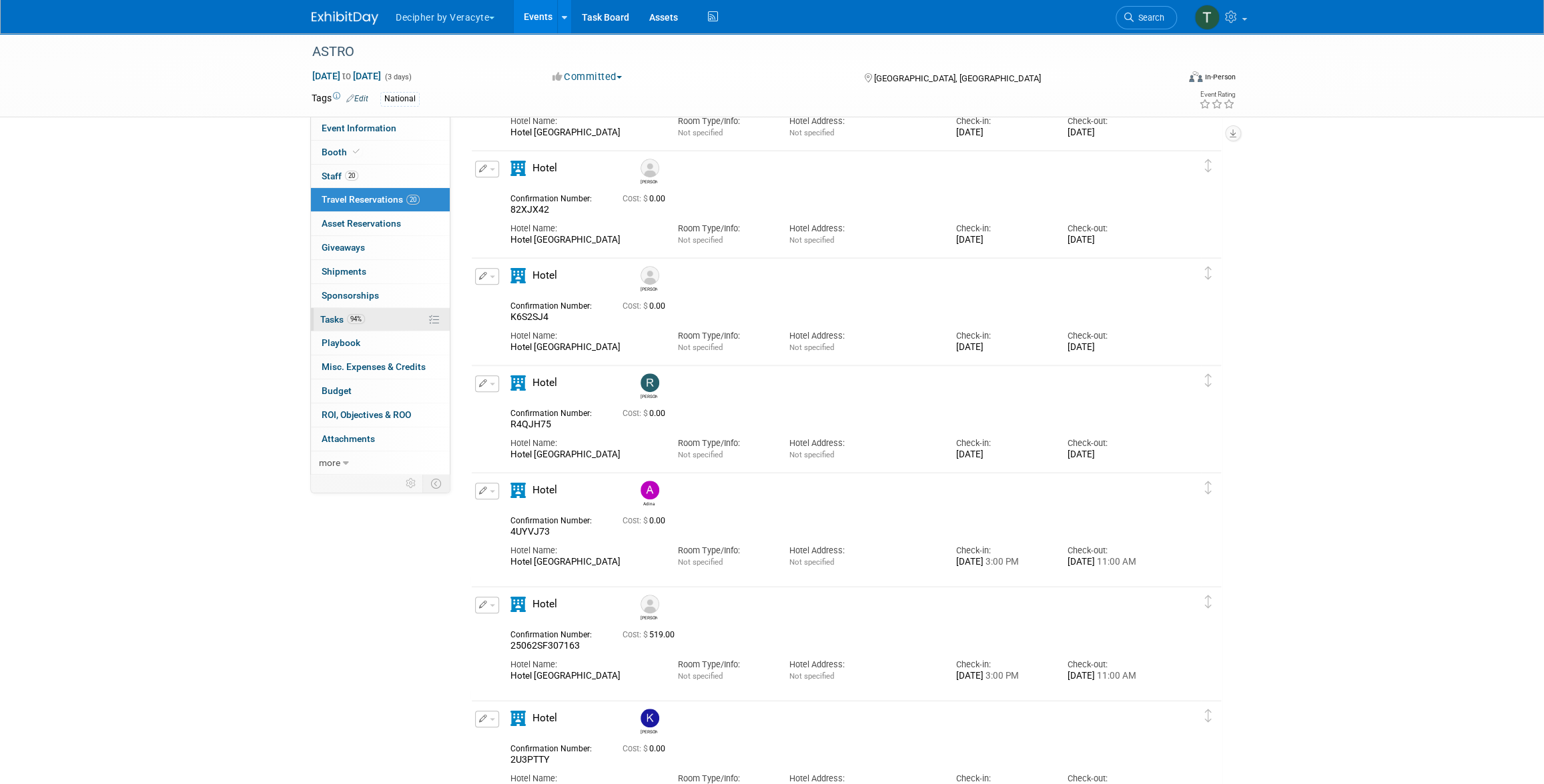
click at [381, 322] on link "94% Tasks 94%" at bounding box center [380, 320] width 139 height 23
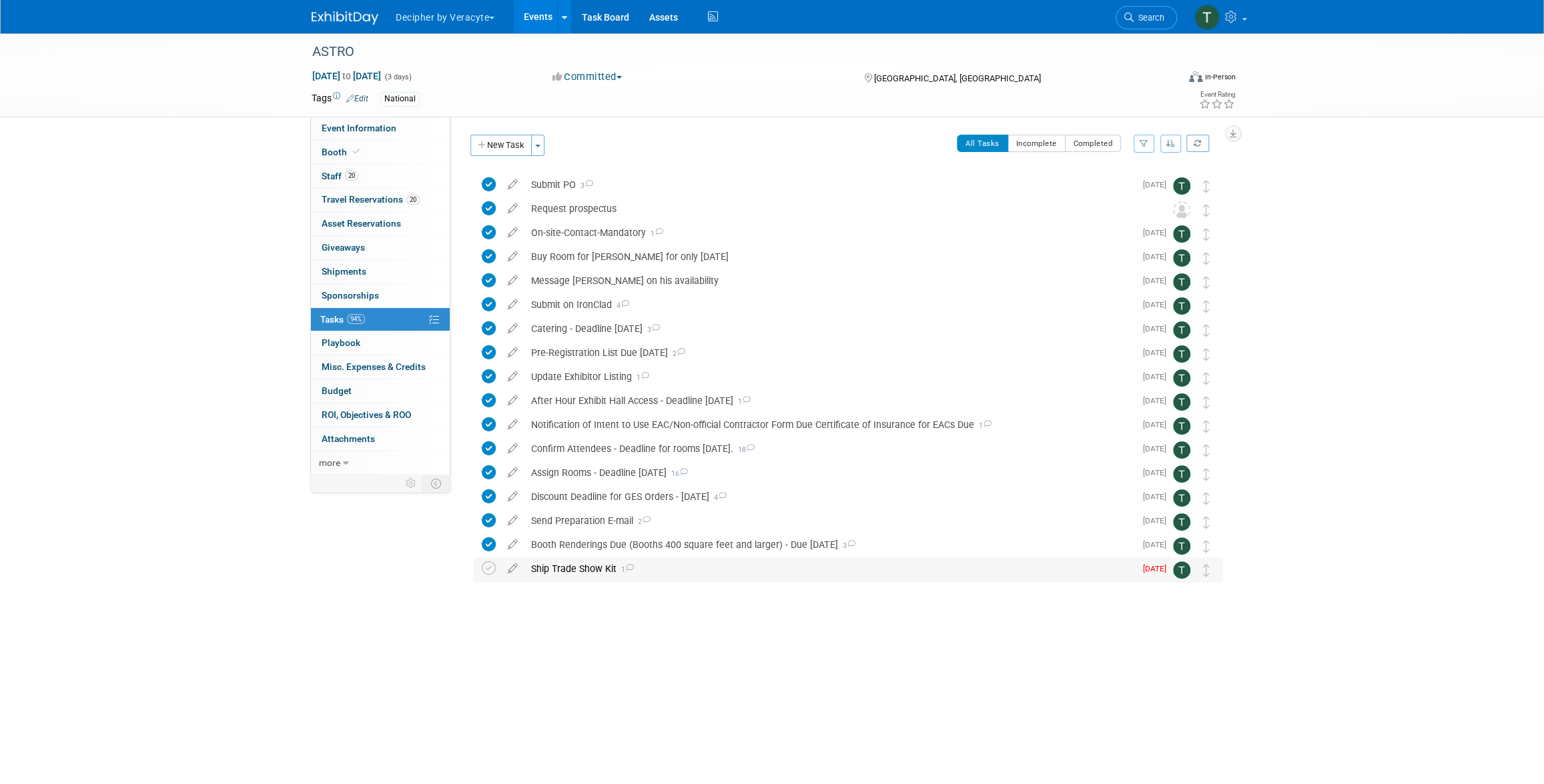
click at [637, 570] on div "Ship Trade Show Kit 1" at bounding box center [830, 569] width 610 height 23
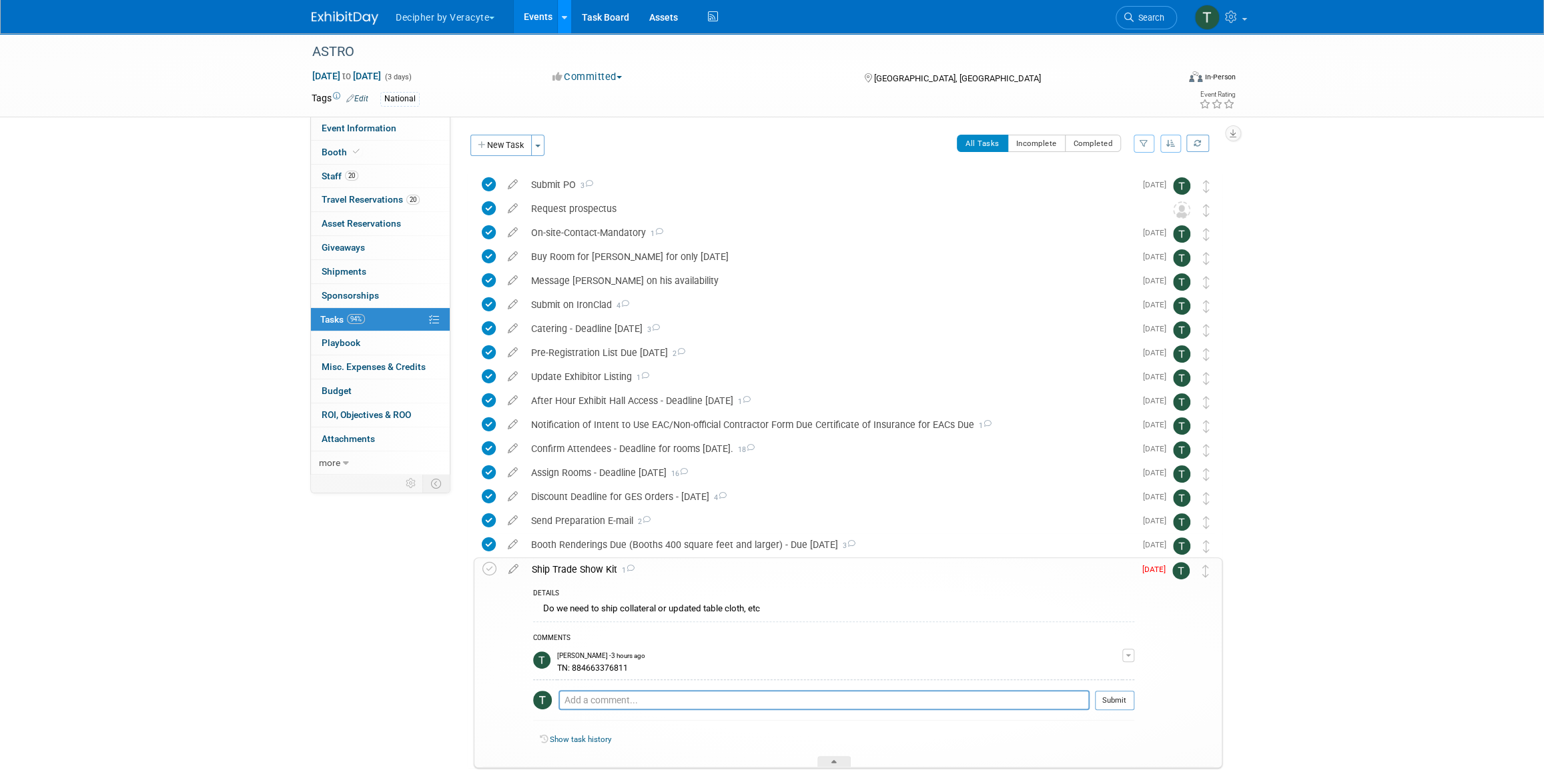
click at [562, 19] on link at bounding box center [563, 16] width 14 height 33
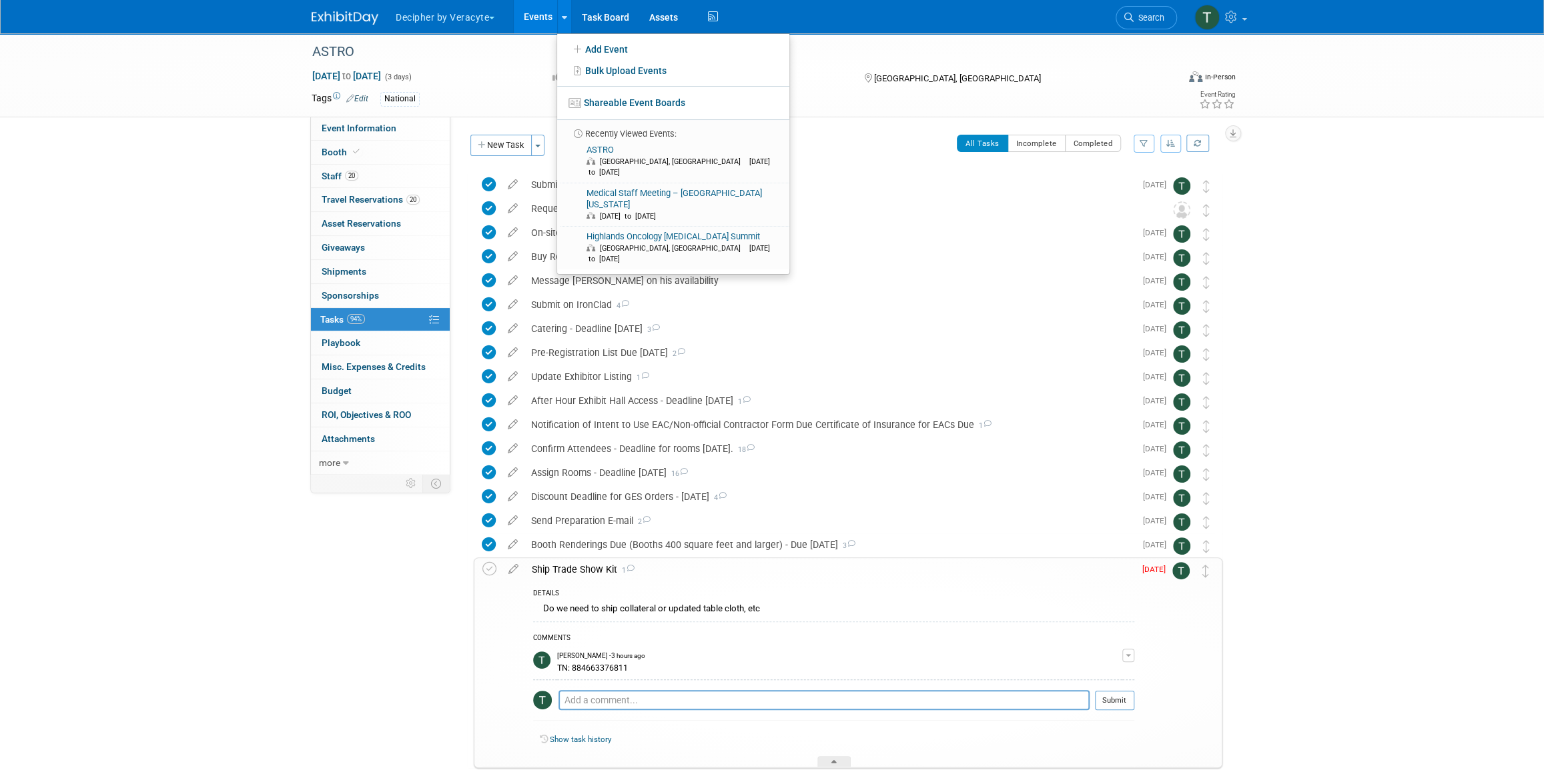
click at [534, 24] on link "Events" at bounding box center [538, 16] width 49 height 33
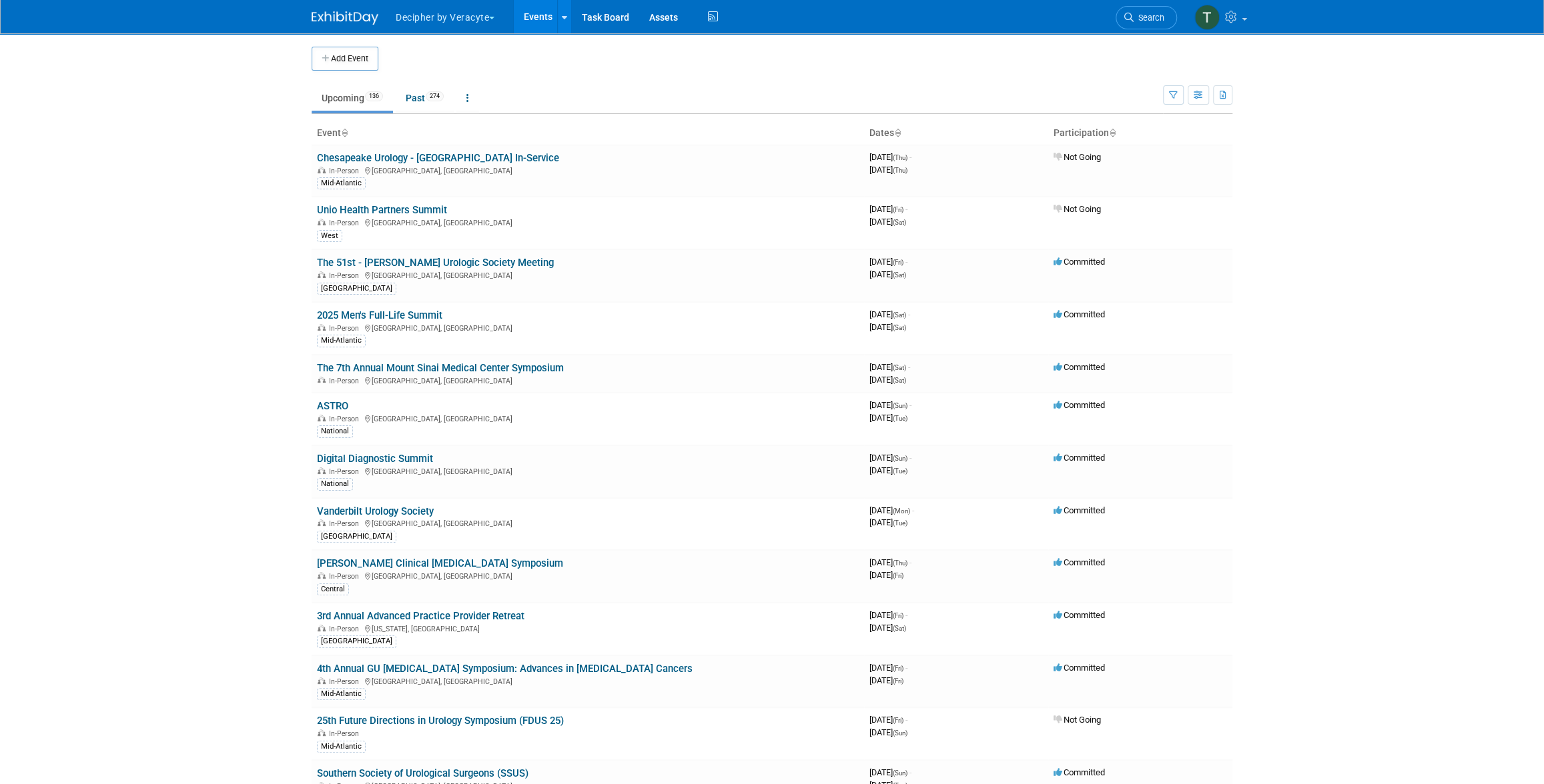
click at [405, 371] on link "The 7th Annual Mount Sinai Medical Center Symposium" at bounding box center [440, 368] width 247 height 12
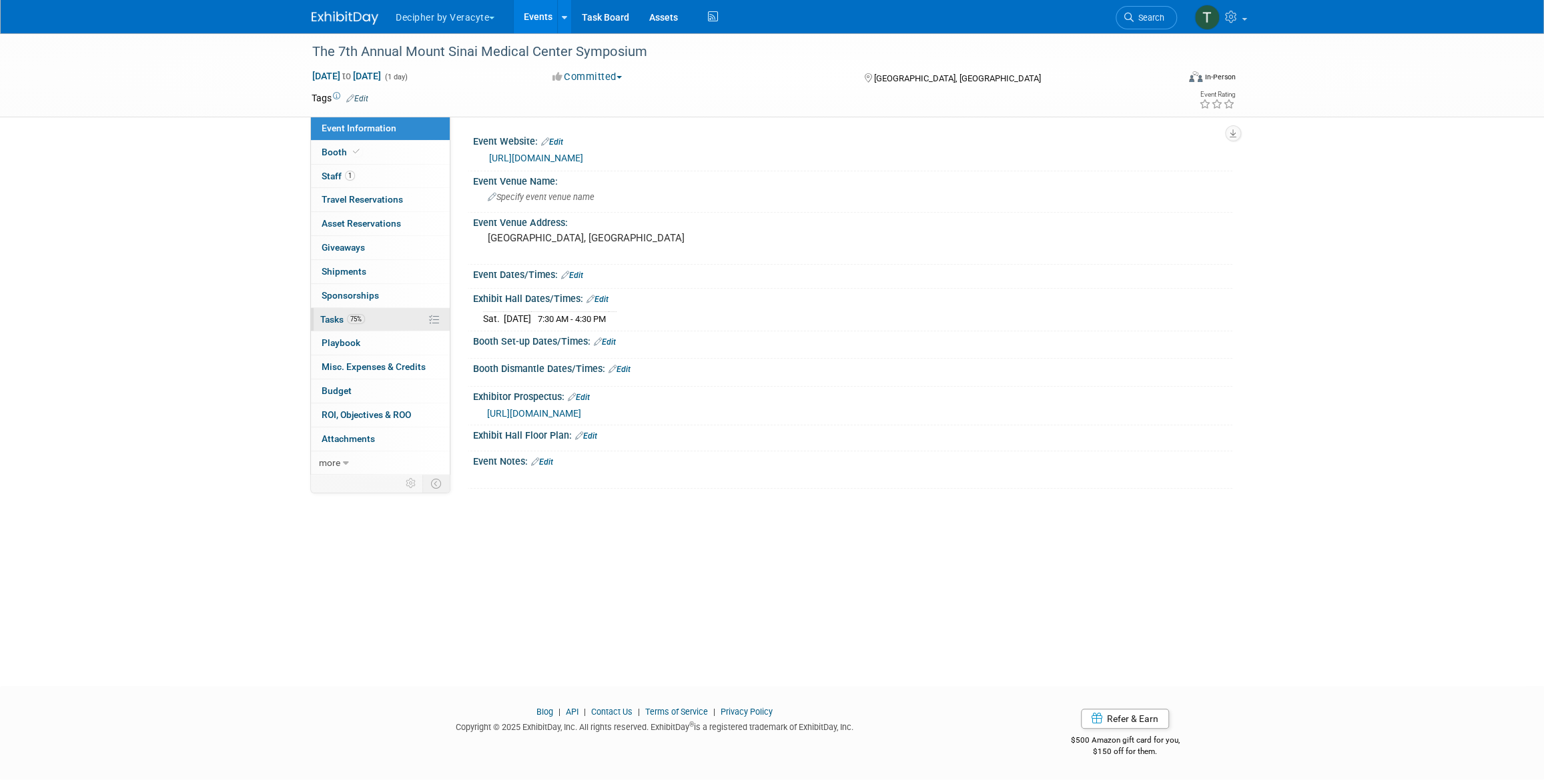
click at [375, 315] on link "75% Tasks 75%" at bounding box center [380, 320] width 139 height 23
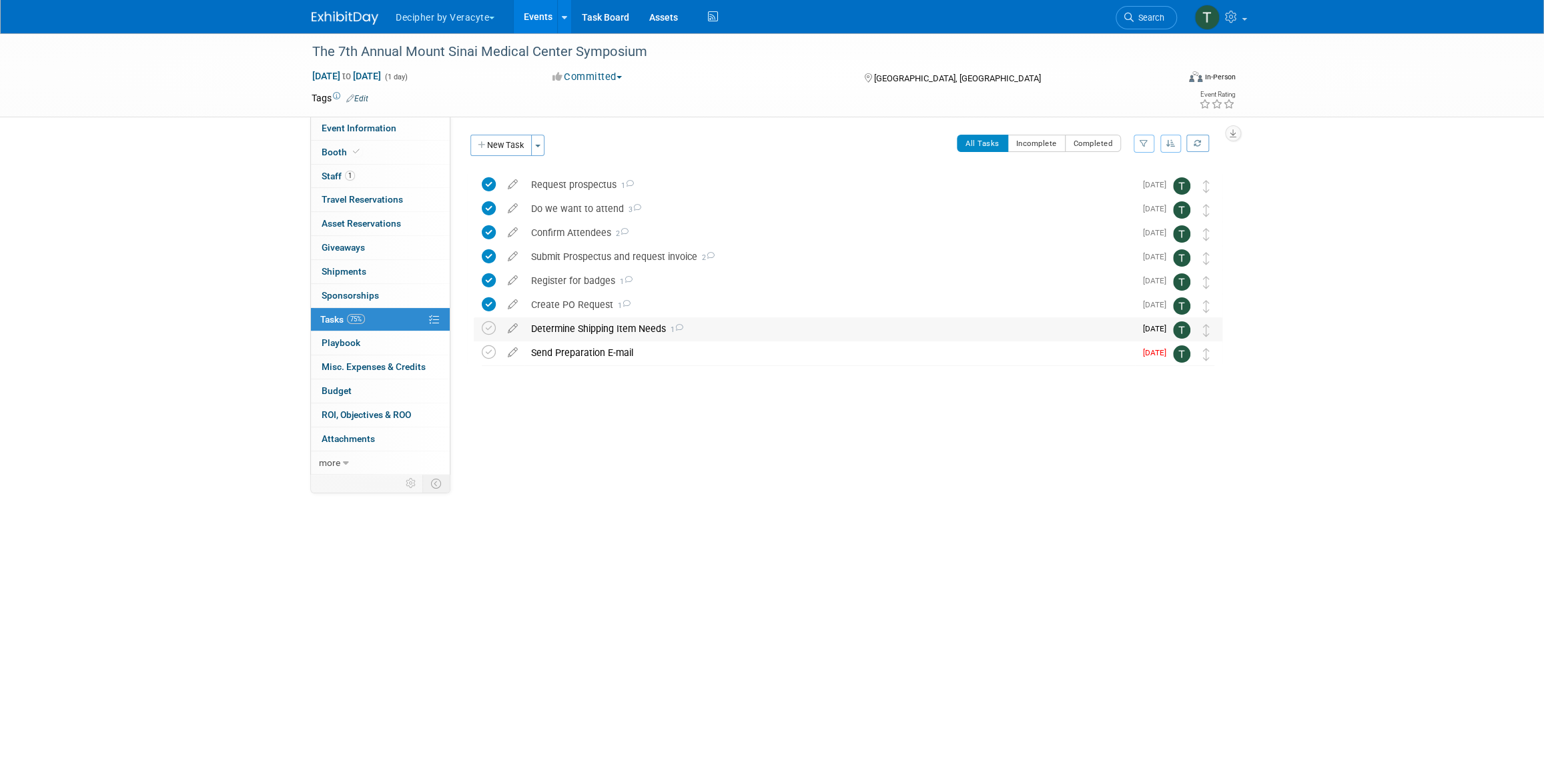
click at [593, 333] on div "Determine Shipping Item Needs 1" at bounding box center [830, 329] width 610 height 23
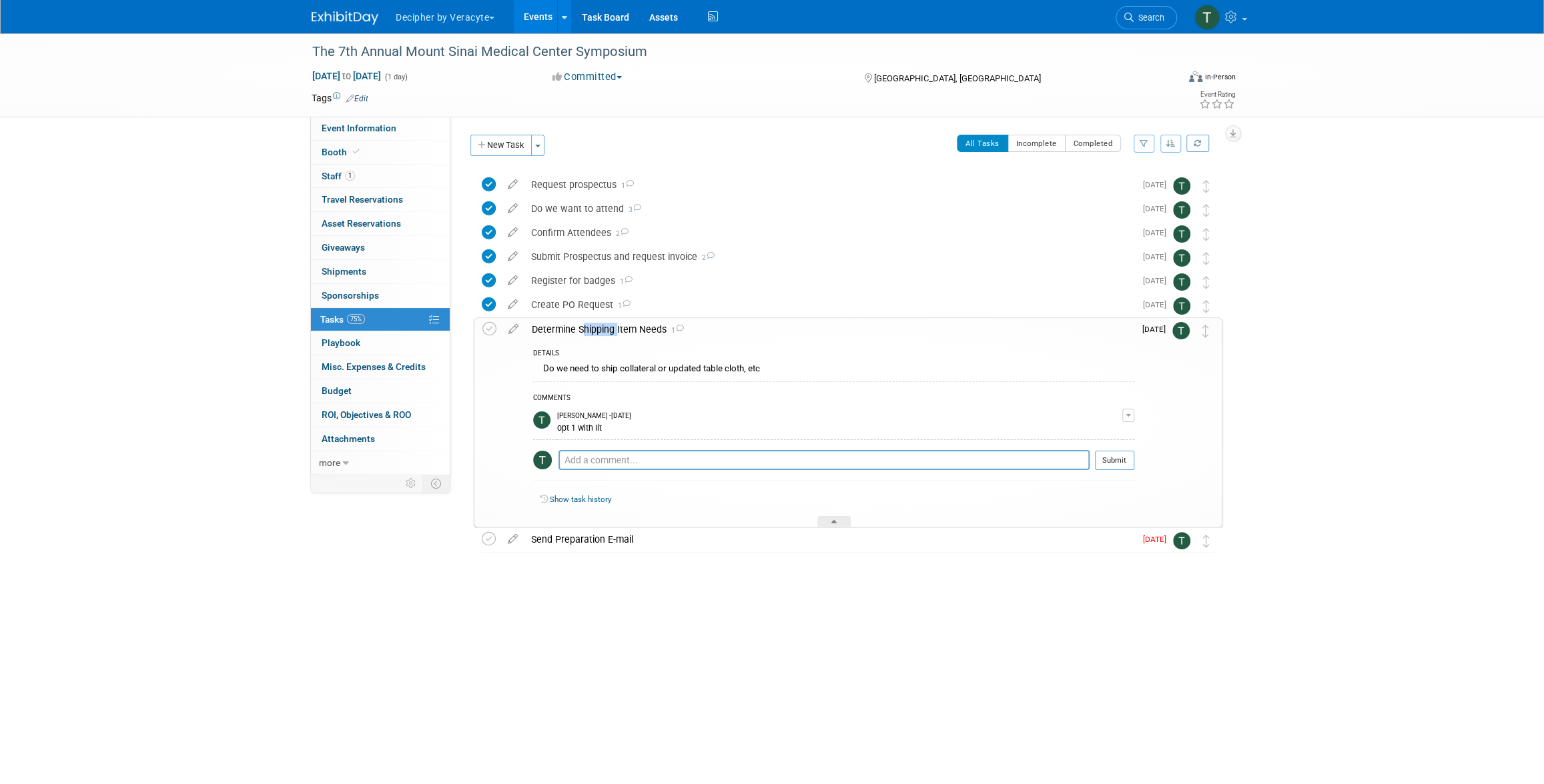
click at [593, 333] on div "Determine Shipping Item Needs 1" at bounding box center [830, 330] width 610 height 23
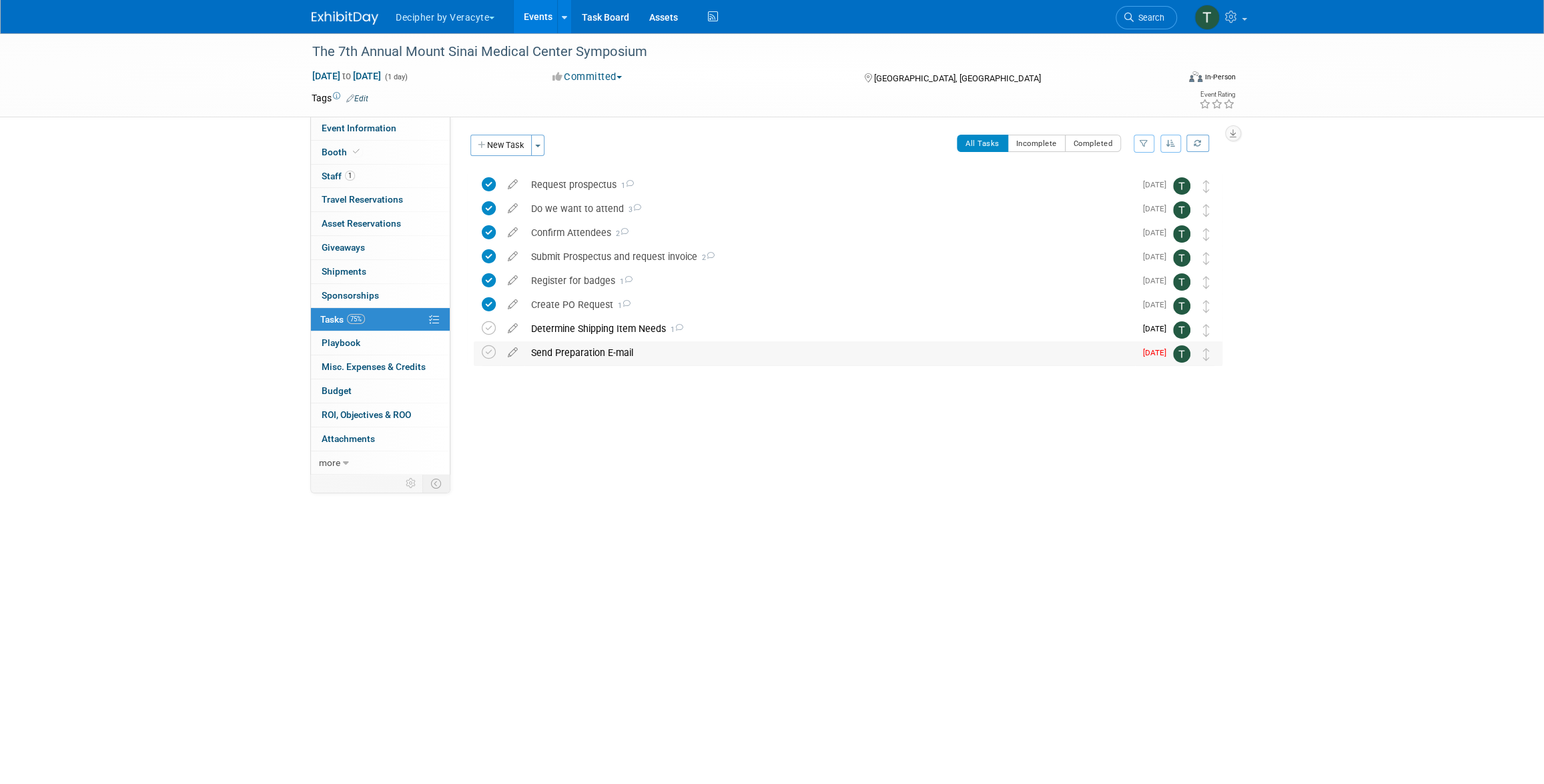
click at [592, 358] on div "Send Preparation E-mail" at bounding box center [830, 353] width 610 height 23
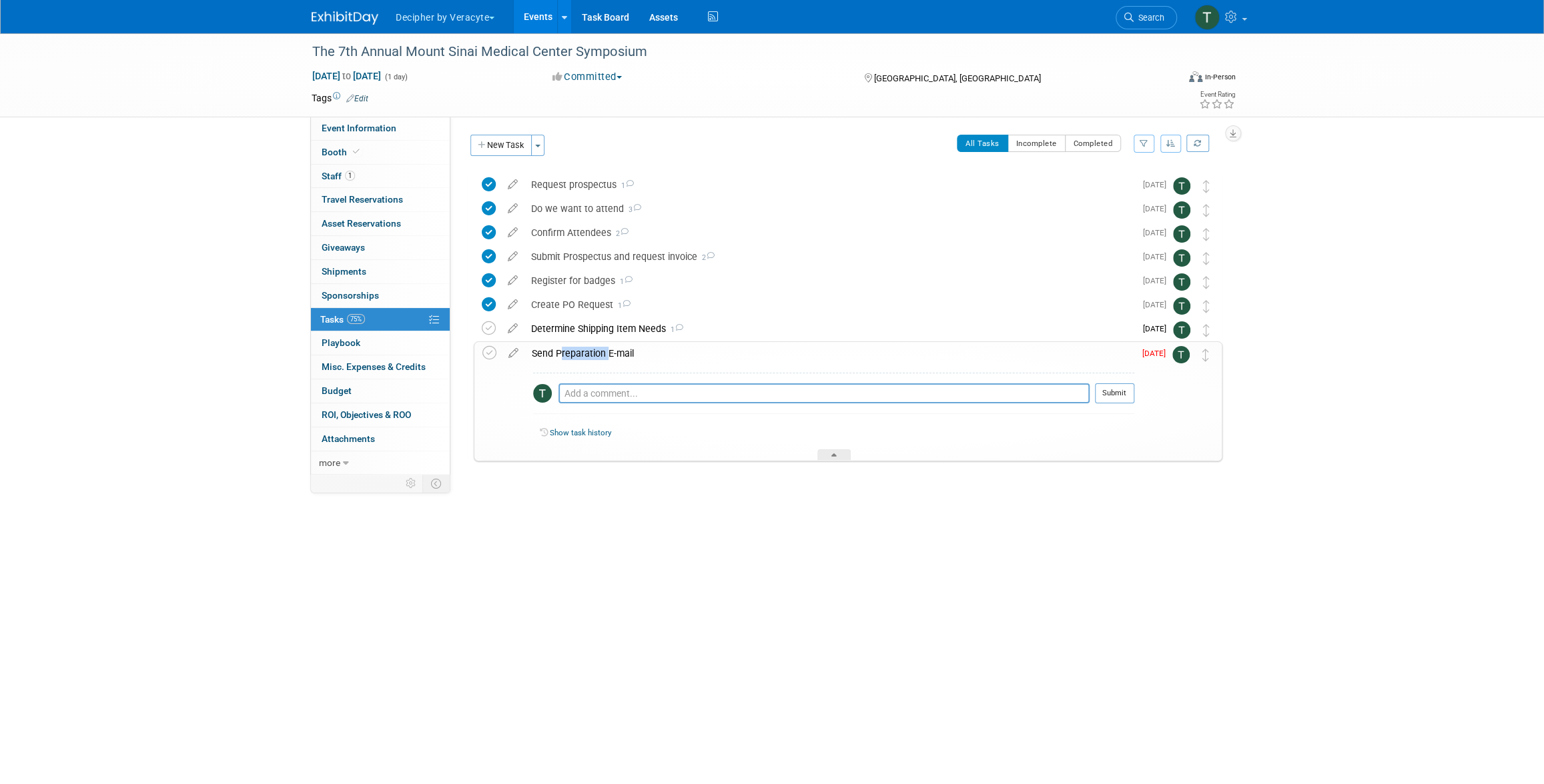
click at [592, 358] on div "Send Preparation E-mail" at bounding box center [830, 354] width 610 height 23
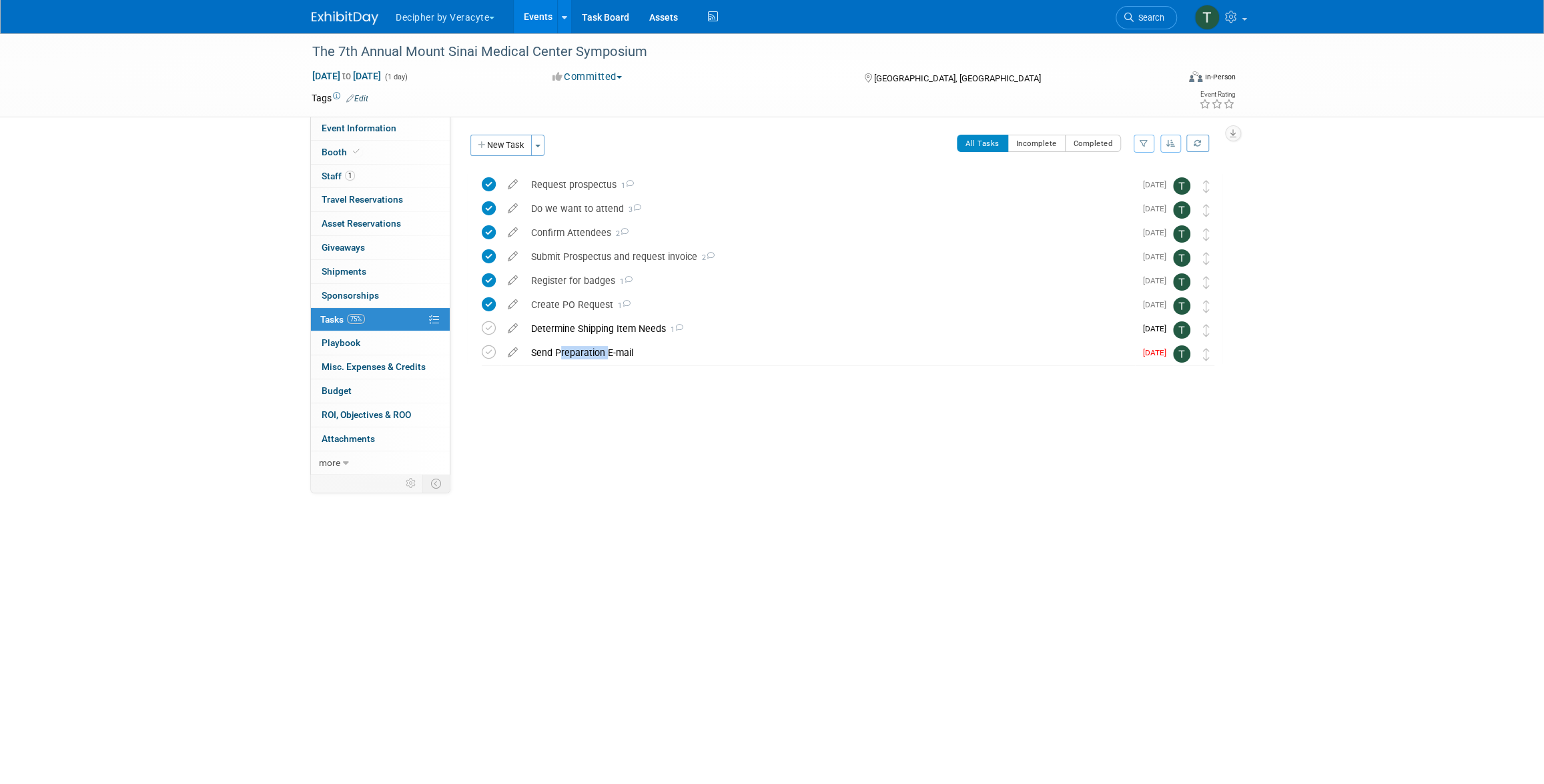
click at [525, 20] on link "Events" at bounding box center [538, 16] width 49 height 33
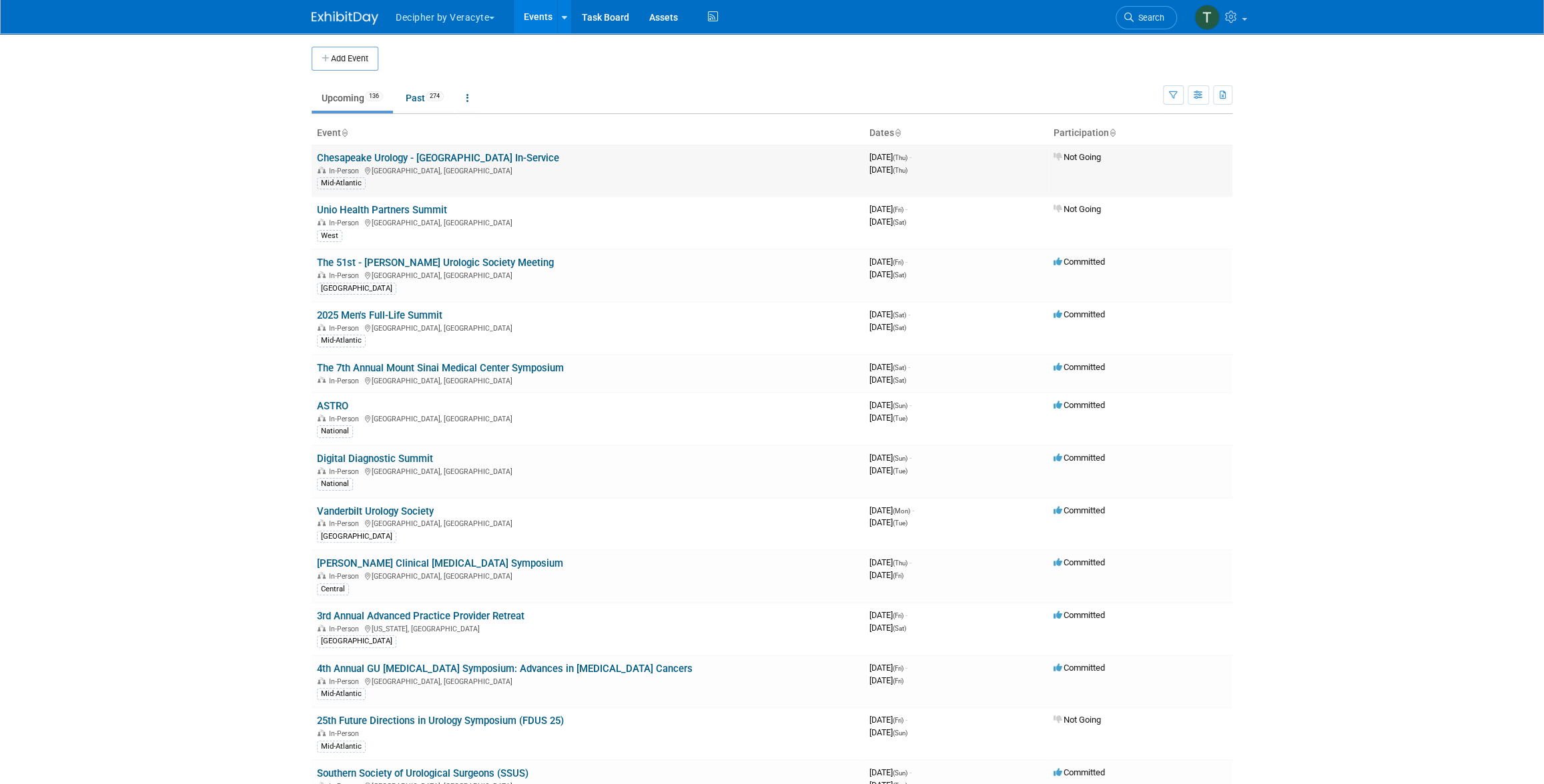
scroll to position [534, 0]
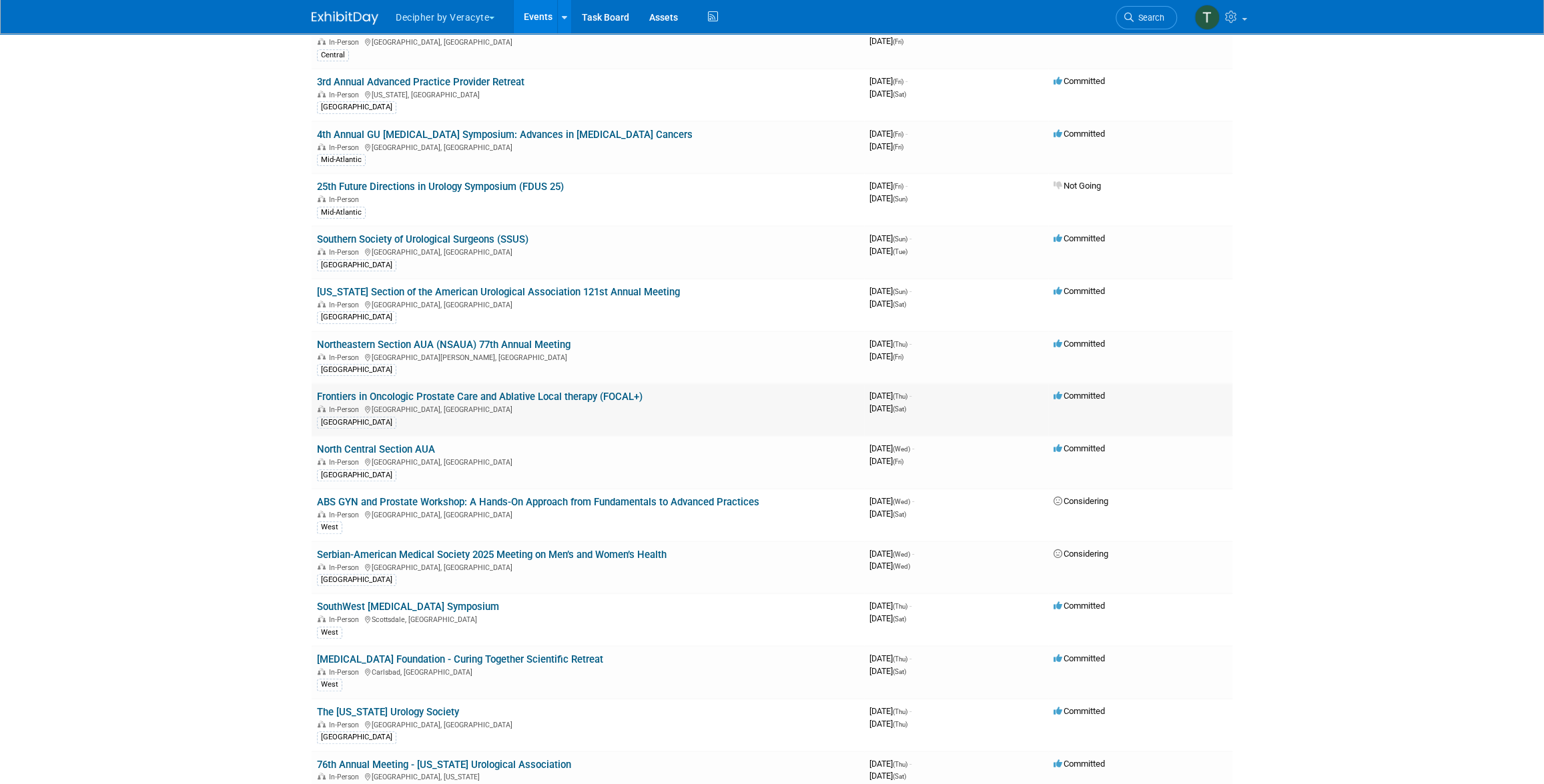
click at [614, 396] on link "Frontiers in Oncologic Prostate Care and Ablative Local therapy (FOCAL+)" at bounding box center [479, 397] width 326 height 12
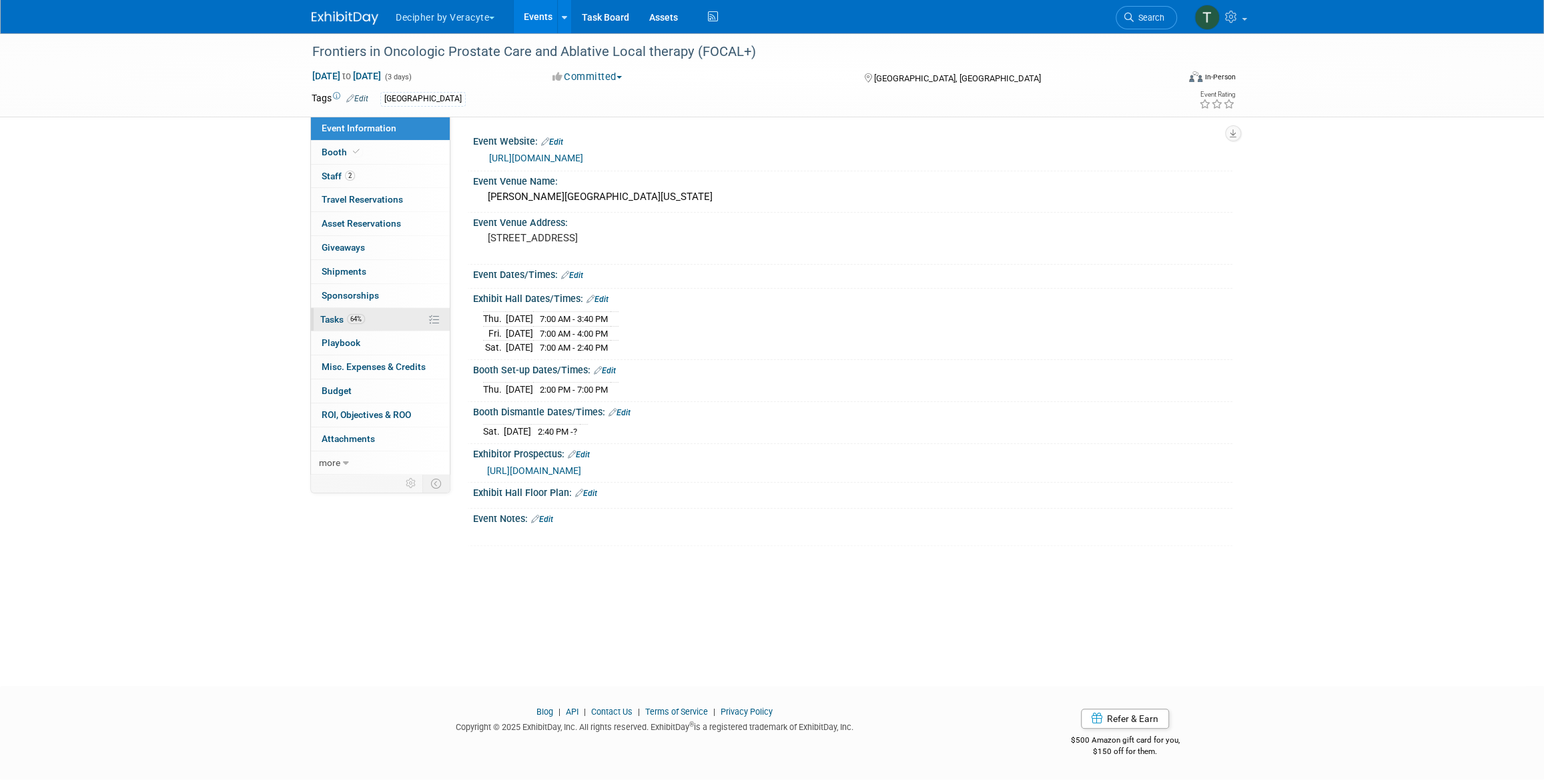
click at [398, 319] on link "64% Tasks 64%" at bounding box center [380, 320] width 139 height 23
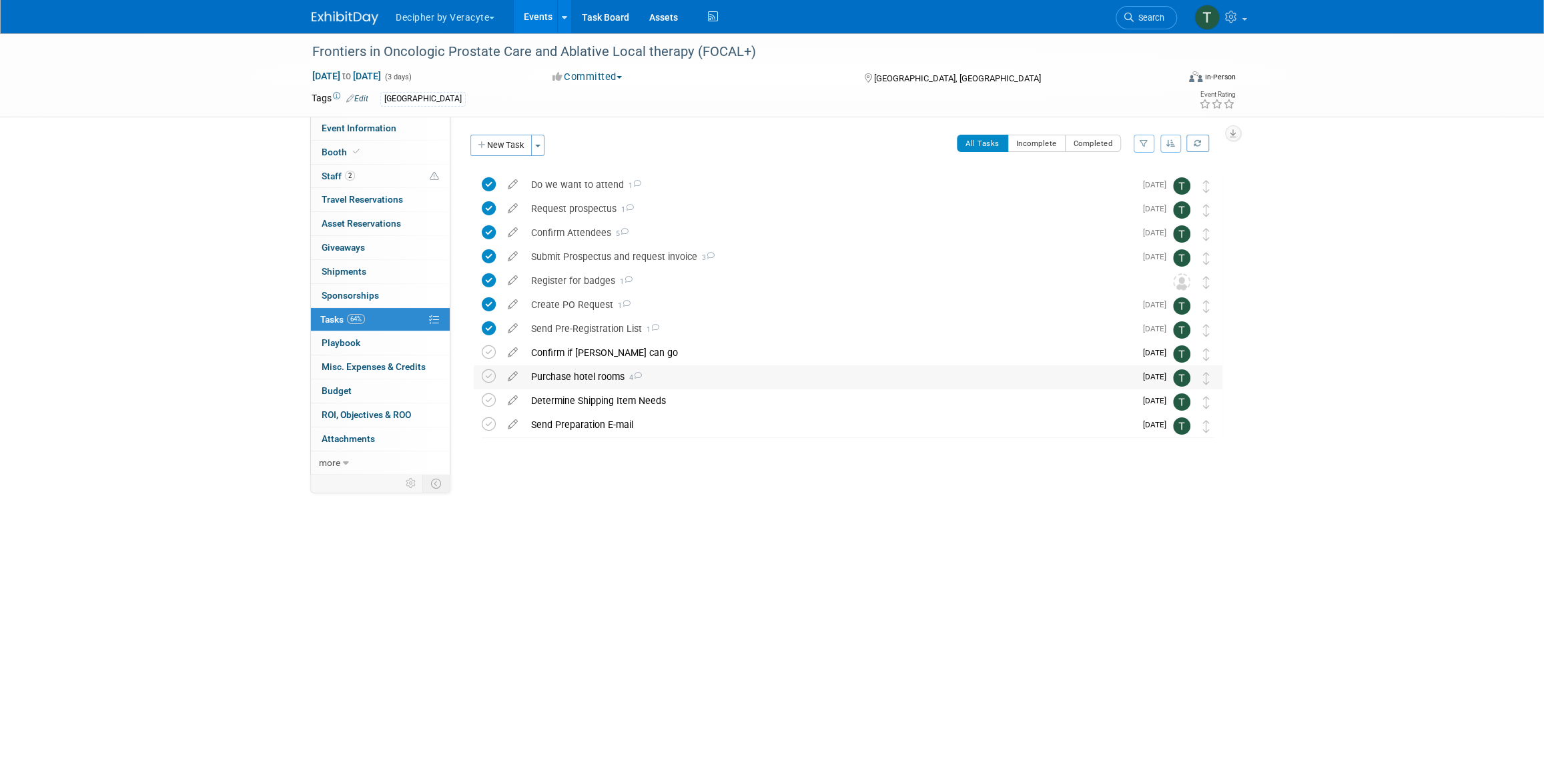
click at [586, 382] on div "Purchase hotel rooms 4" at bounding box center [830, 377] width 610 height 23
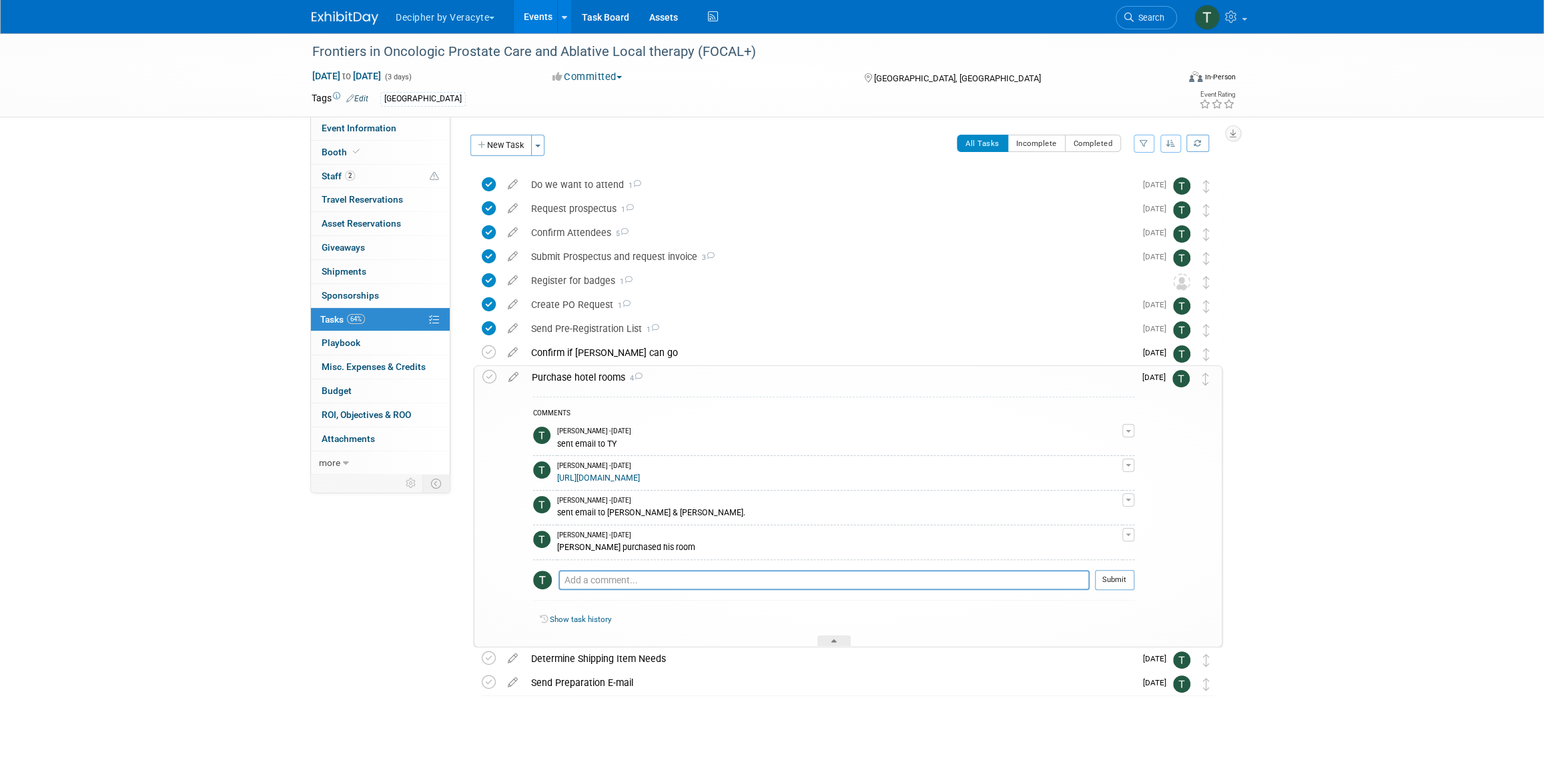
click at [586, 382] on div "Purchase hotel rooms 4" at bounding box center [830, 378] width 610 height 23
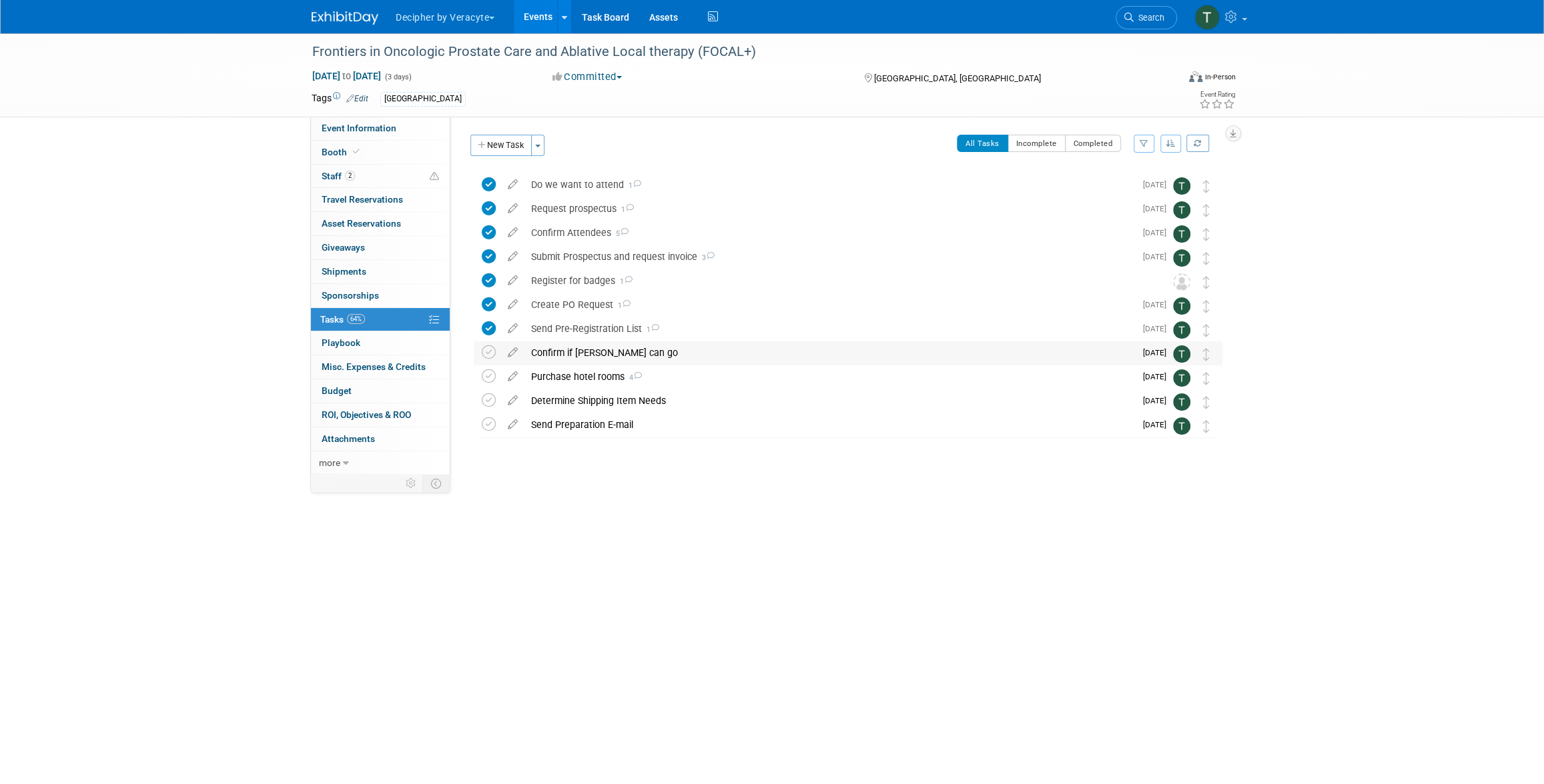
click at [581, 347] on div "Confirm if [PERSON_NAME] can go" at bounding box center [830, 353] width 610 height 23
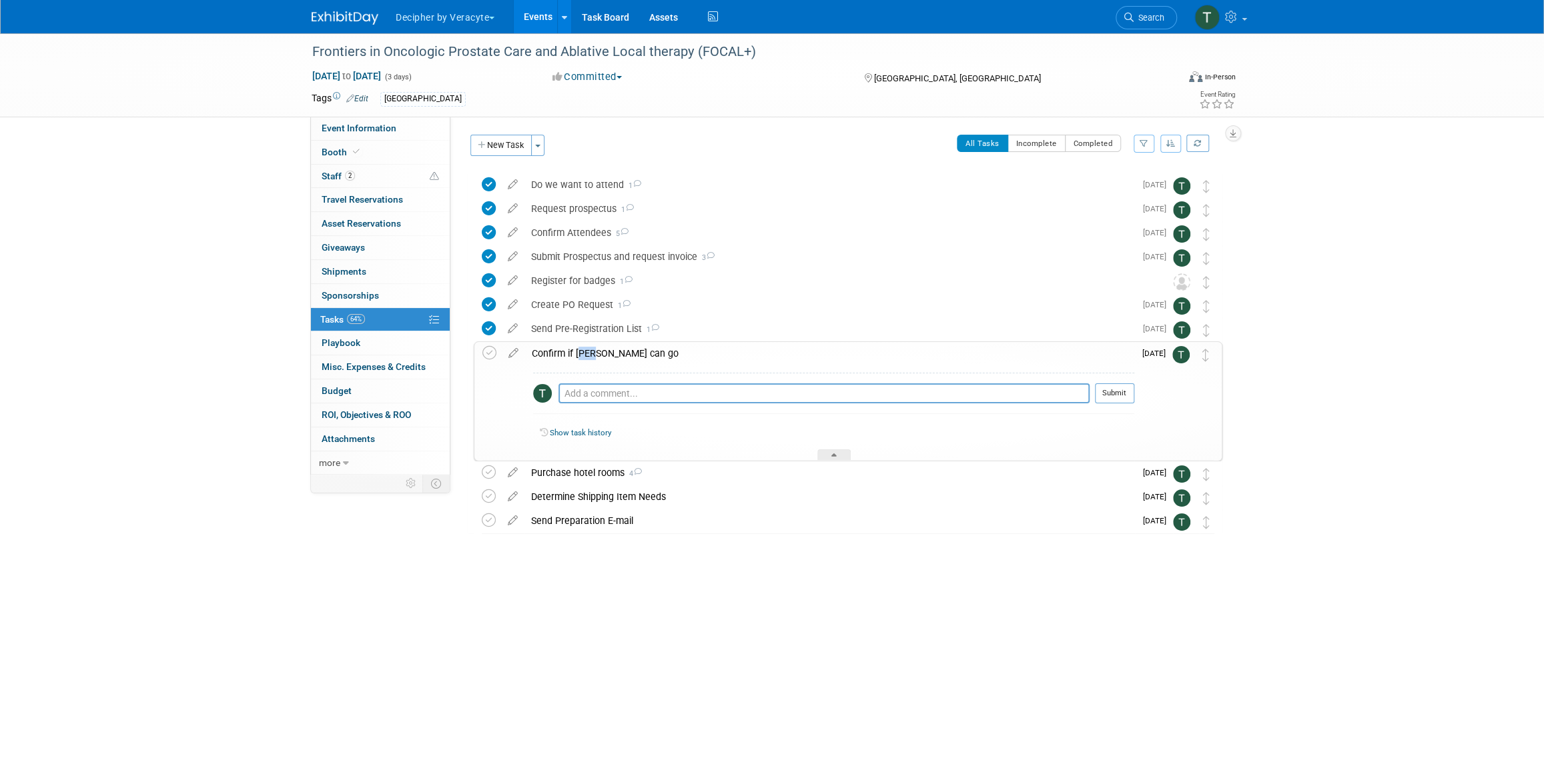
click at [581, 347] on div "Confirm if [PERSON_NAME] can go" at bounding box center [830, 354] width 610 height 23
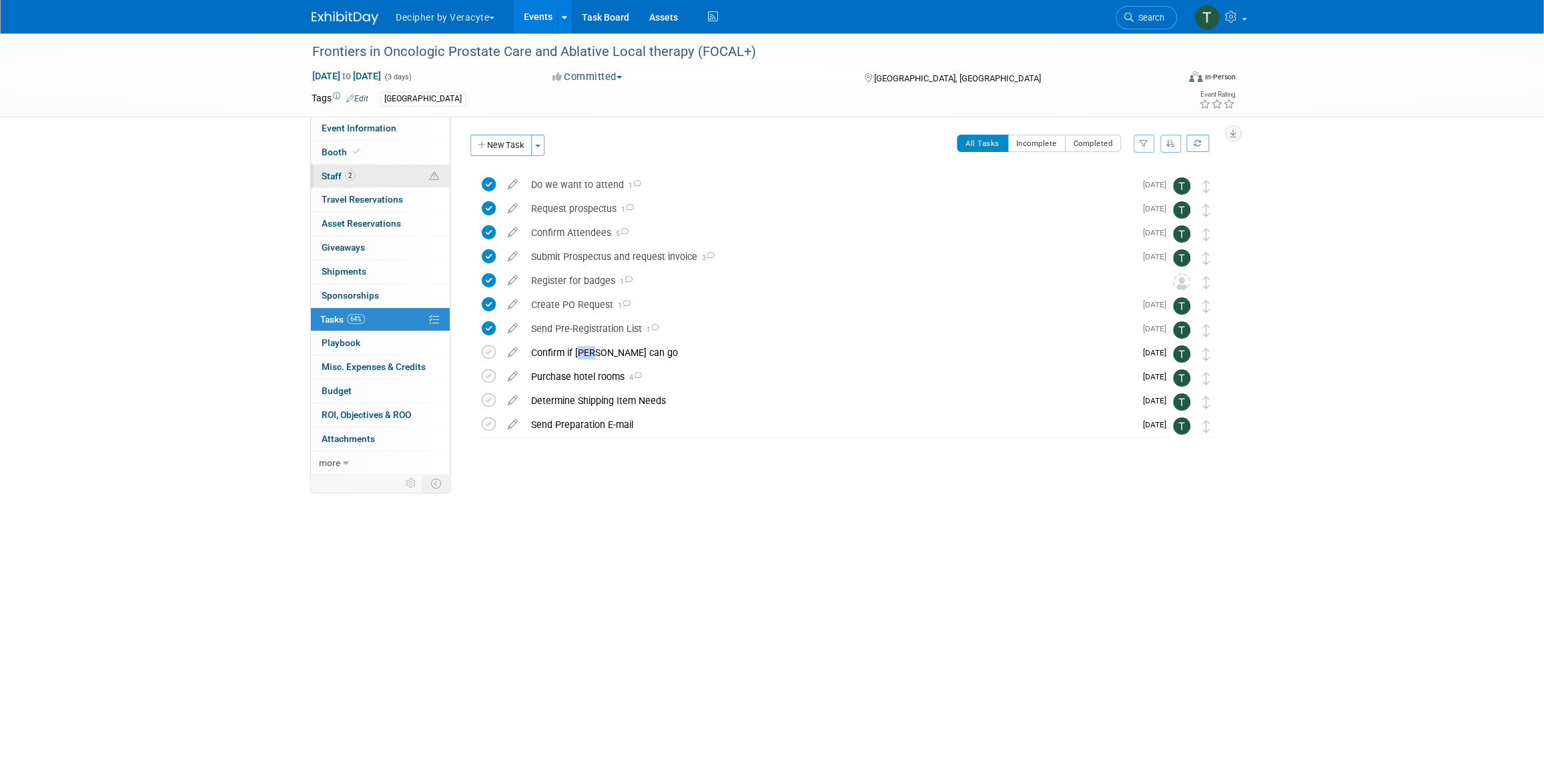
click at [393, 173] on link "2 Staff 2" at bounding box center [380, 176] width 139 height 23
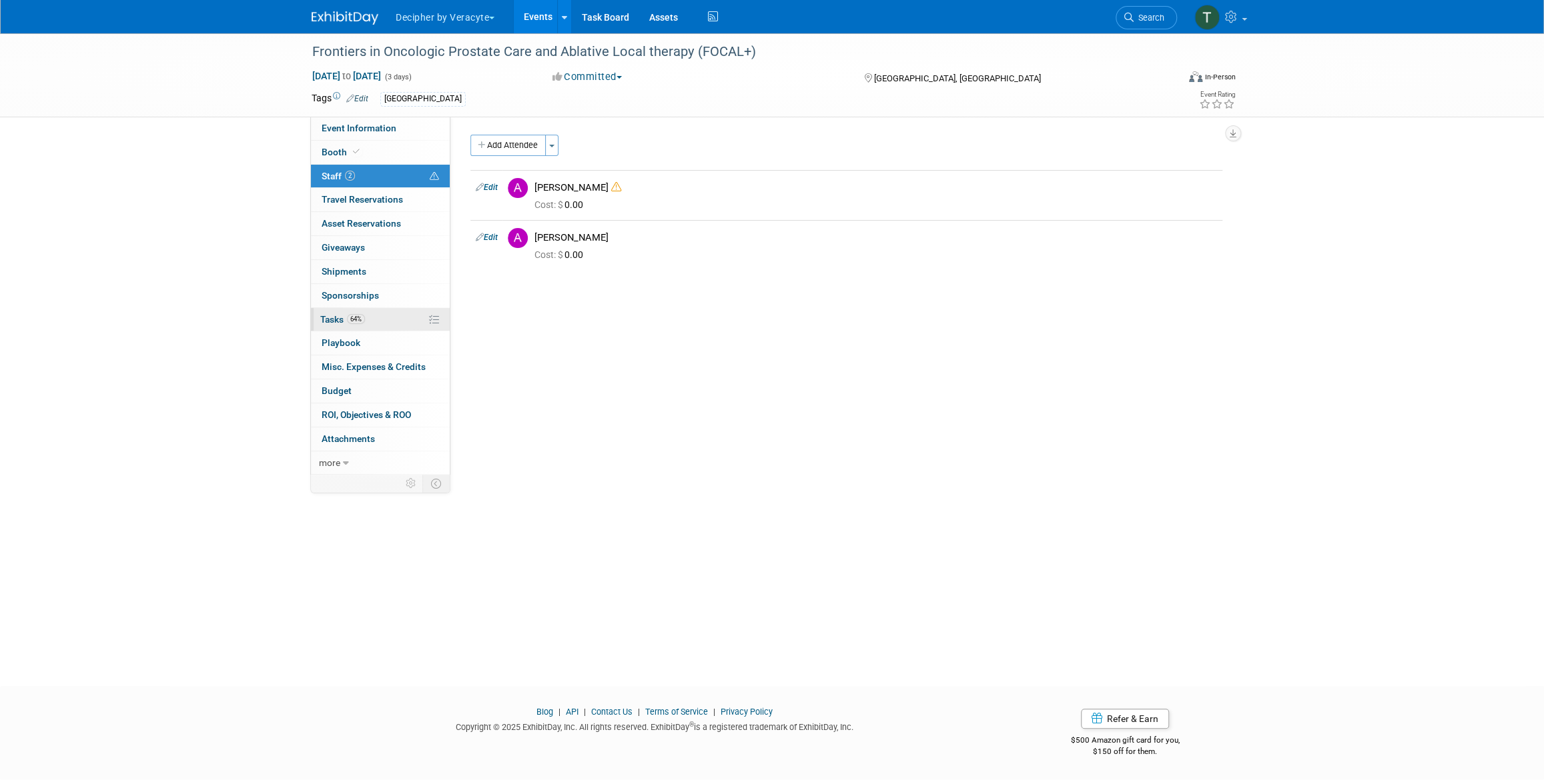
click at [388, 327] on link "64% Tasks 64%" at bounding box center [380, 320] width 139 height 23
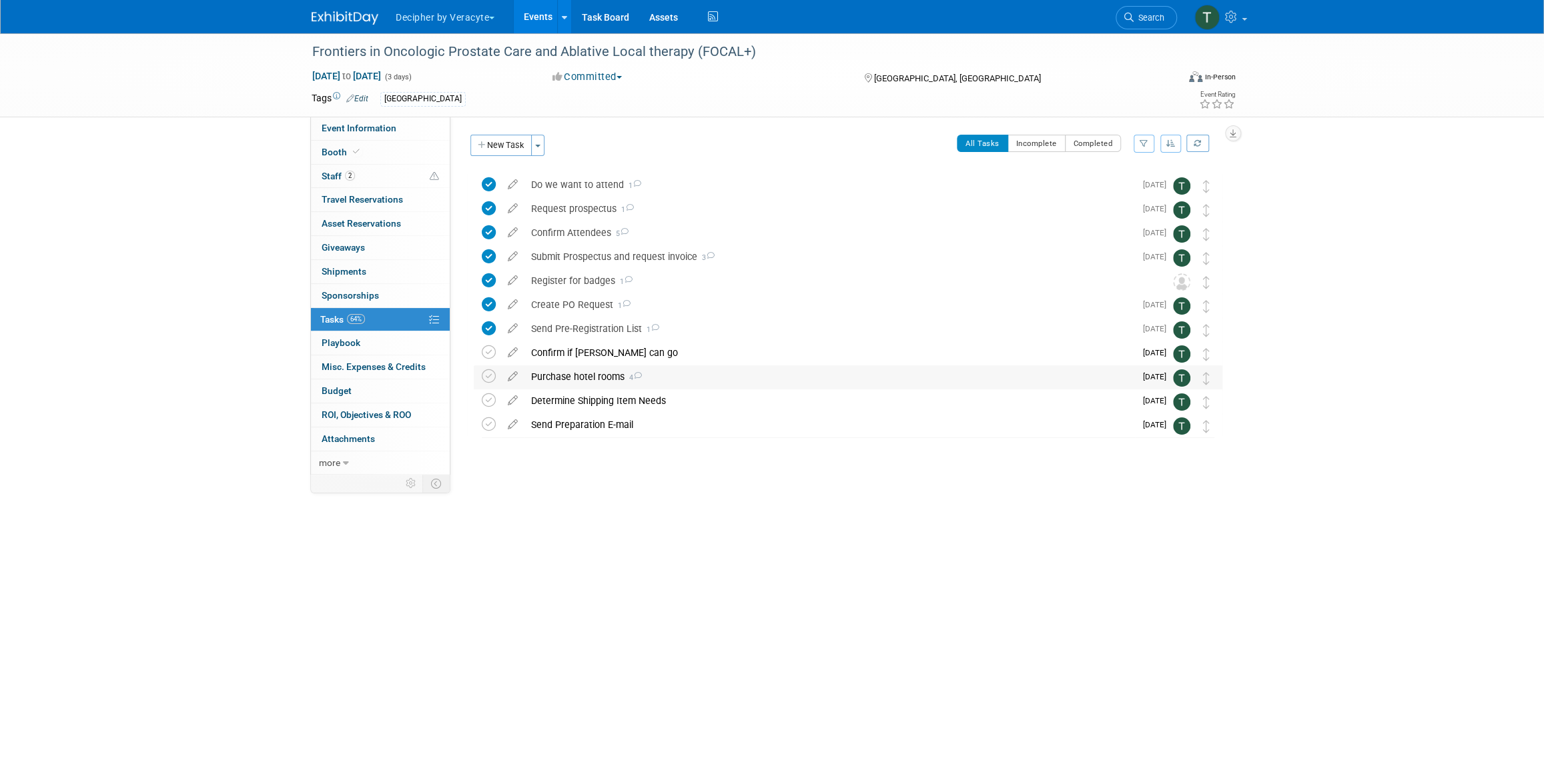
click at [594, 381] on div "Purchase hotel rooms 4" at bounding box center [830, 377] width 610 height 23
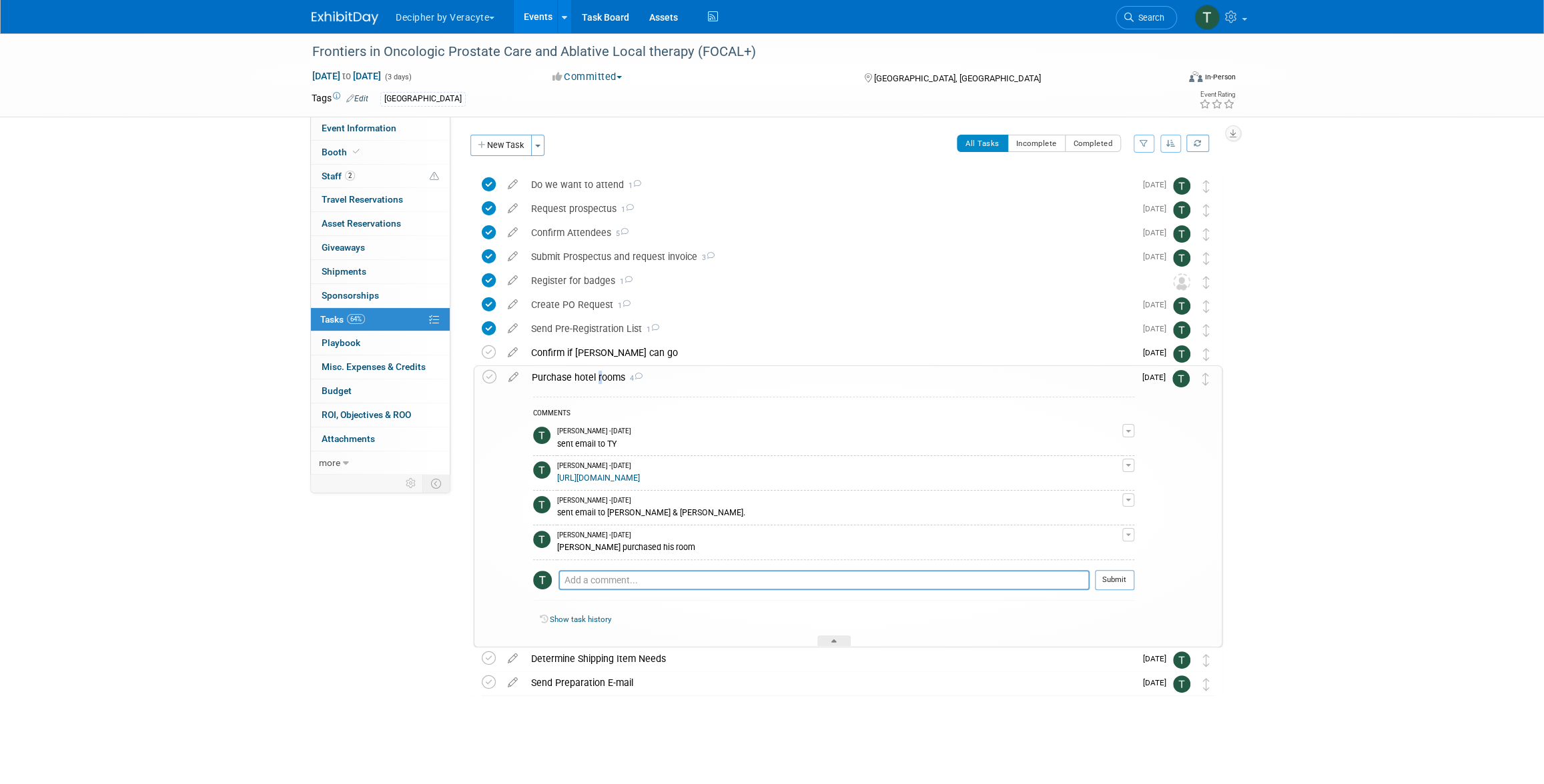
click at [594, 381] on div "Purchase hotel rooms 4" at bounding box center [830, 378] width 610 height 23
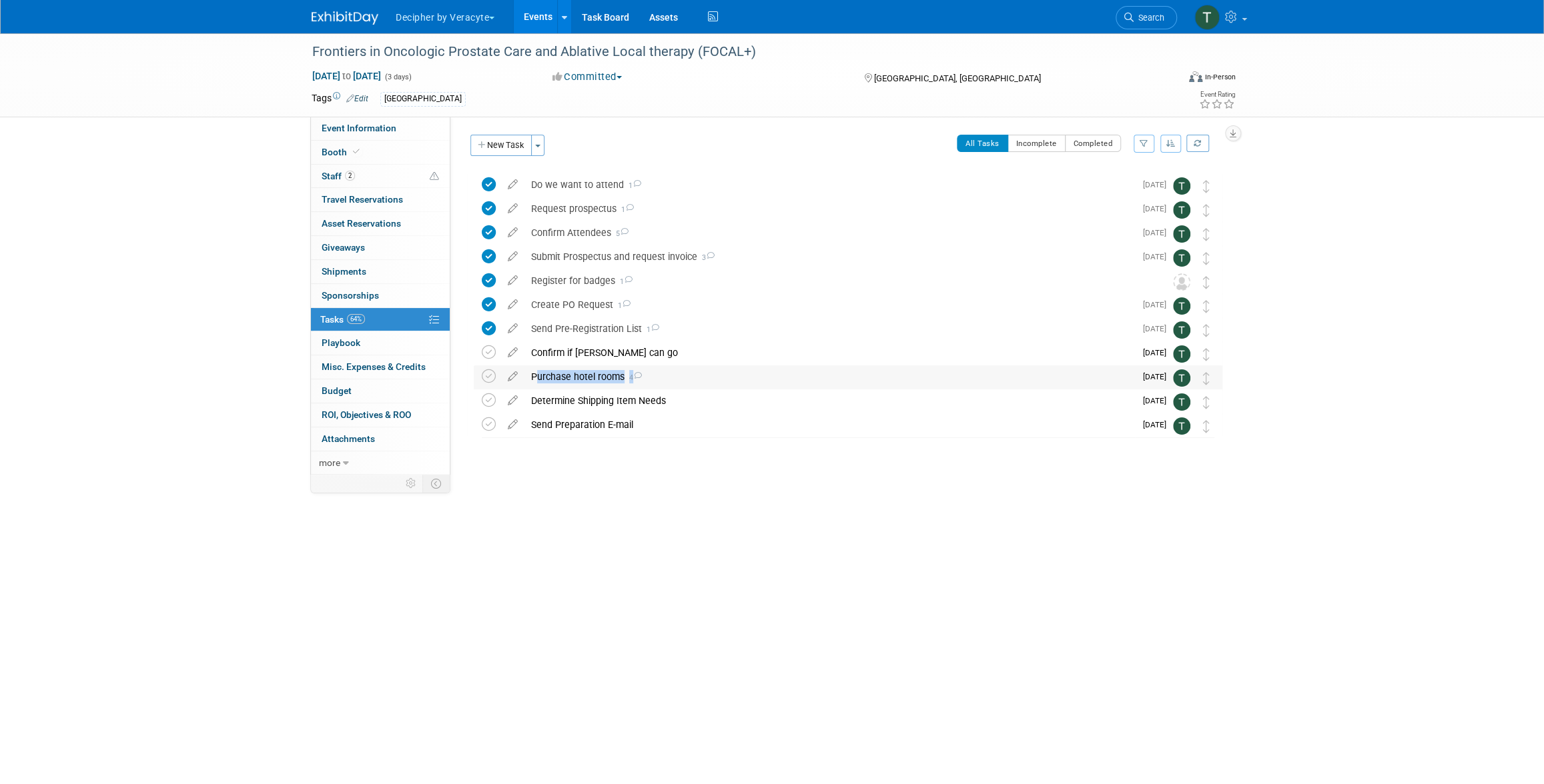
click at [594, 381] on div "Purchase hotel rooms 4" at bounding box center [830, 377] width 610 height 23
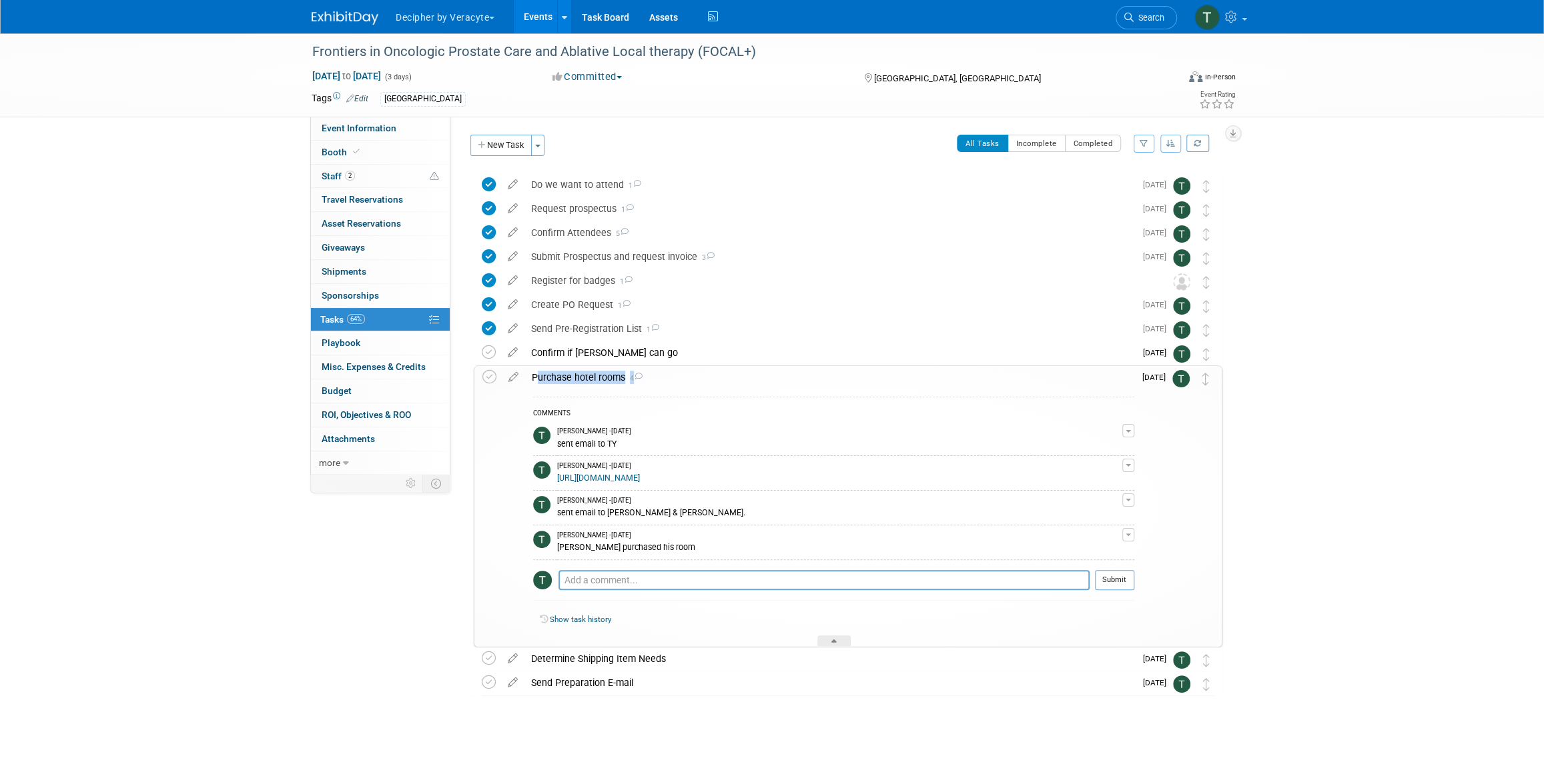
click at [594, 381] on div "Purchase hotel rooms 4" at bounding box center [830, 378] width 610 height 23
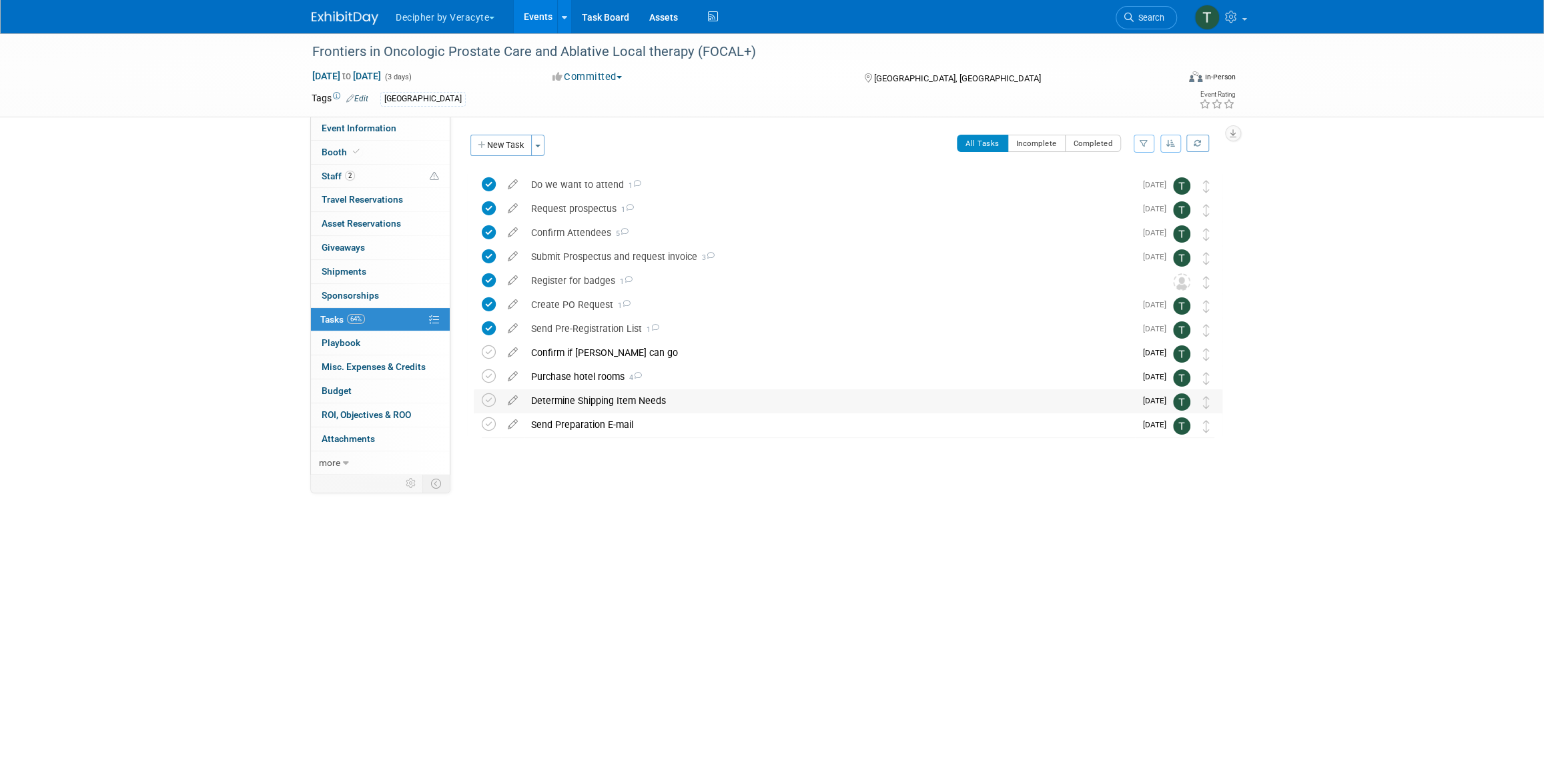
click at [594, 411] on div "Determine Shipping Item Needs" at bounding box center [830, 401] width 610 height 23
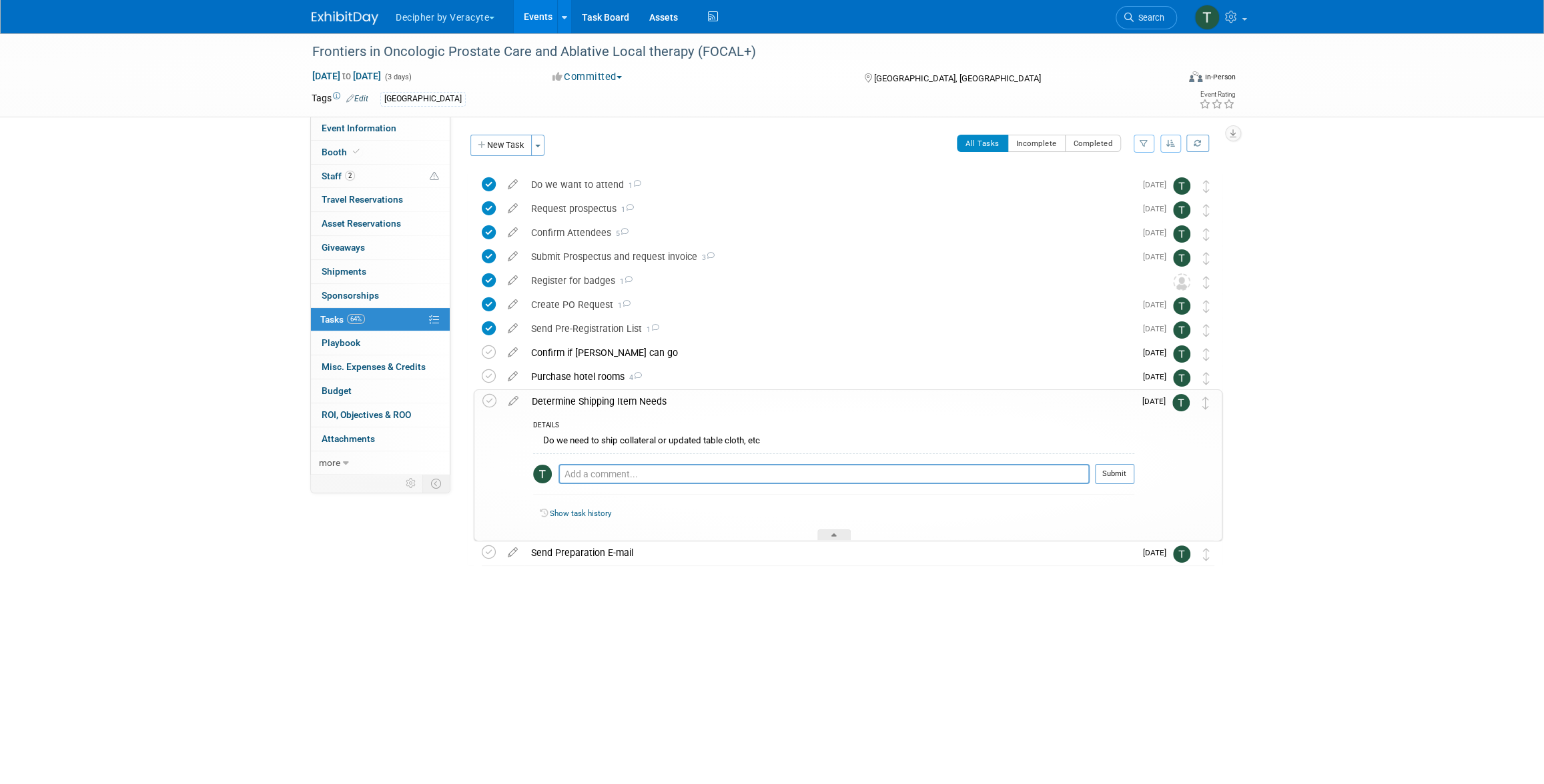
click at [594, 411] on div "Determine Shipping Item Needs" at bounding box center [830, 401] width 610 height 23
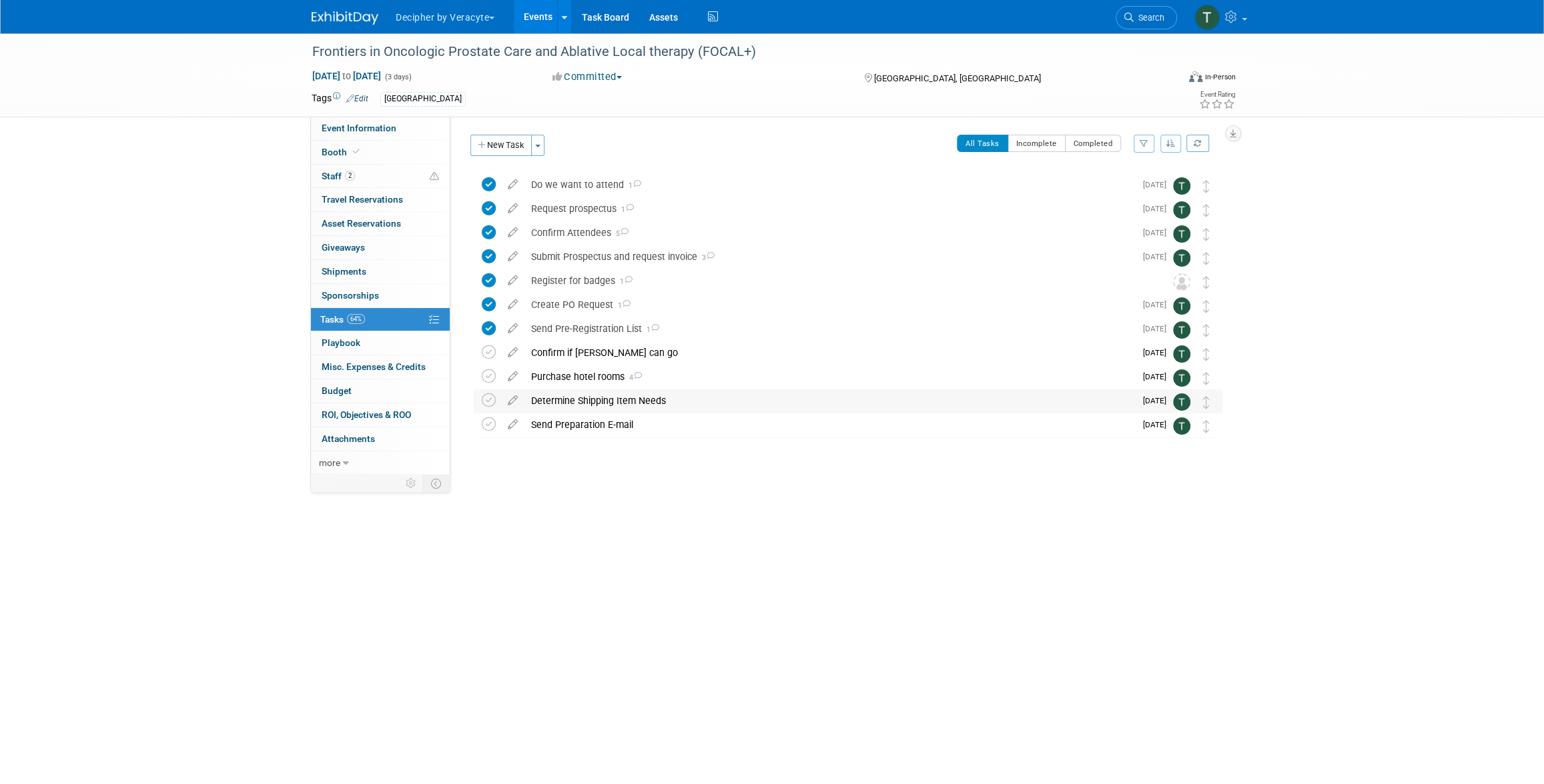
click at [594, 410] on div "Determine Shipping Item Needs" at bounding box center [830, 401] width 610 height 23
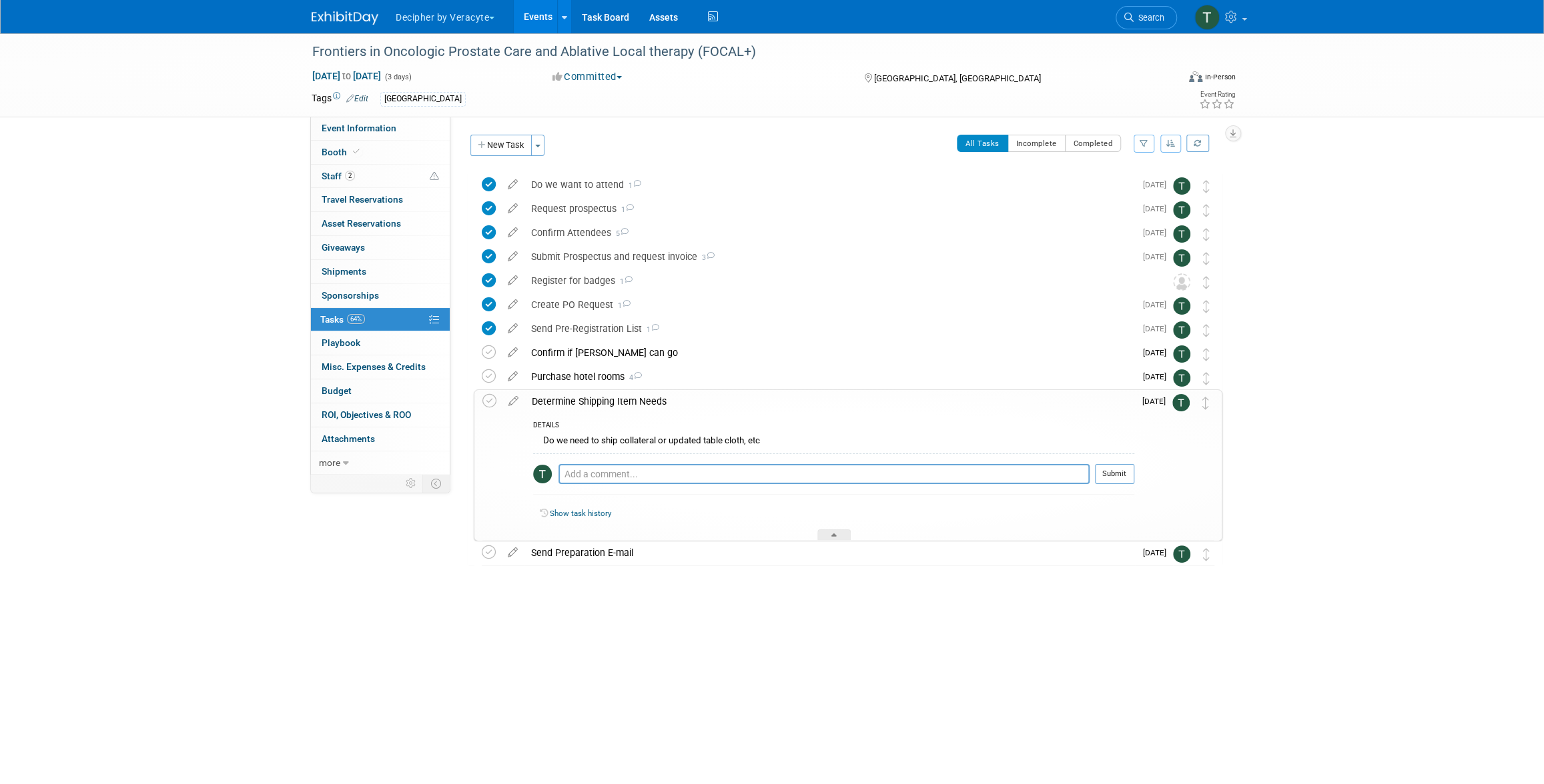
click at [594, 410] on div "Determine Shipping Item Needs" at bounding box center [830, 401] width 610 height 23
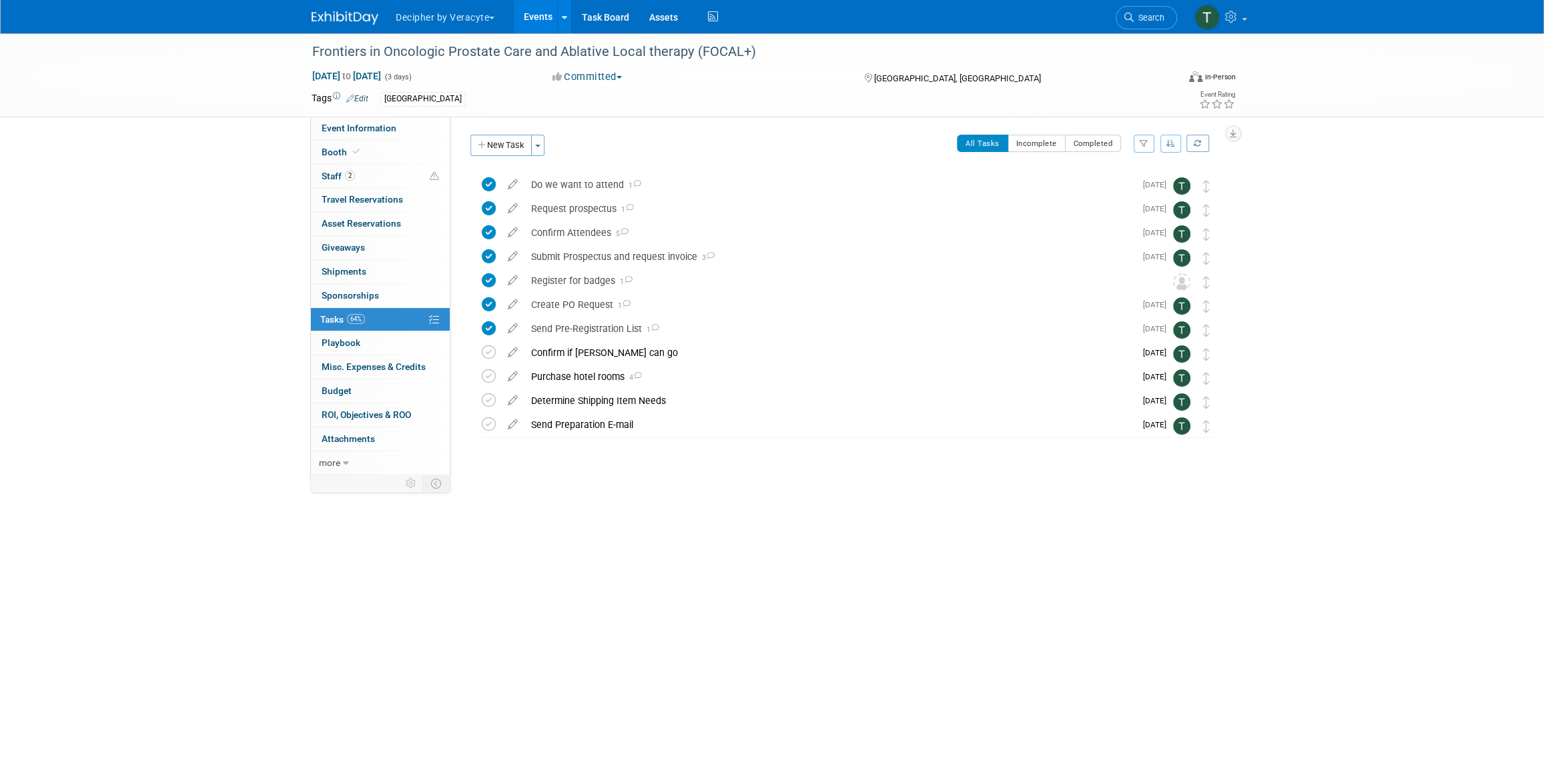
click at [555, 24] on link "Events" at bounding box center [538, 16] width 49 height 33
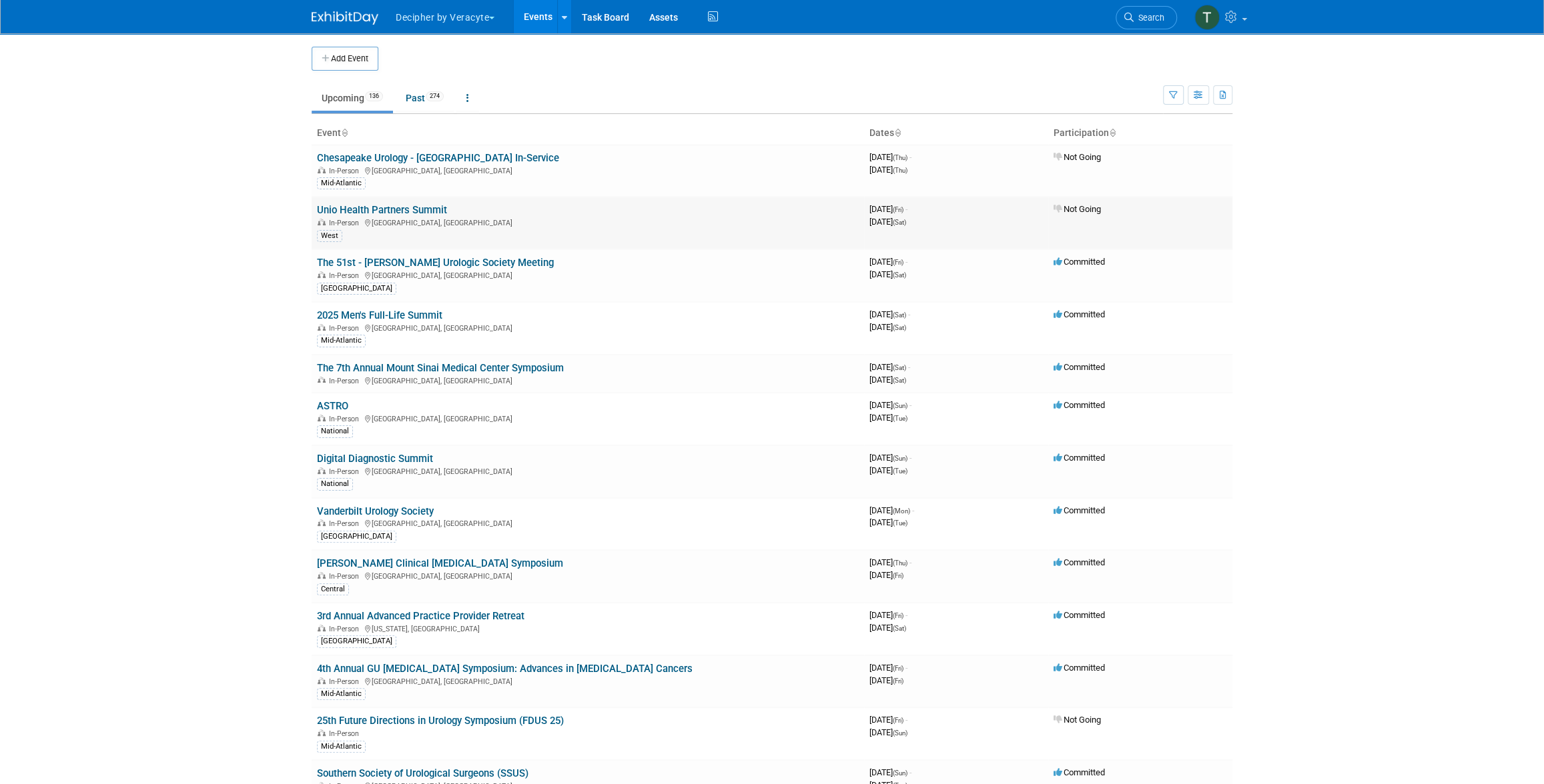
scroll to position [1722, 0]
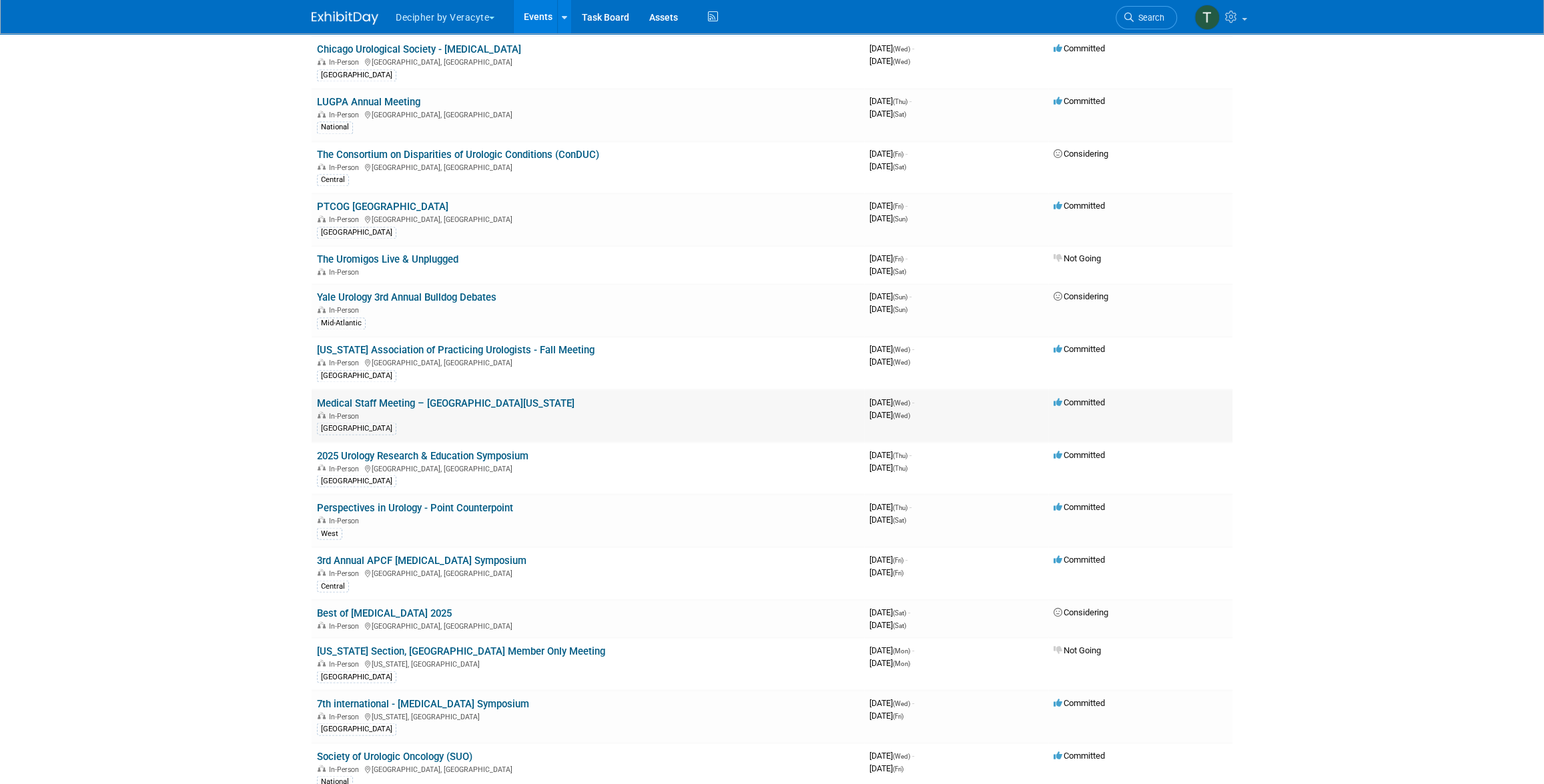
click at [534, 397] on link "Medical Staff Meeting – [GEOGRAPHIC_DATA][US_STATE]" at bounding box center [445, 402] width 257 height 12
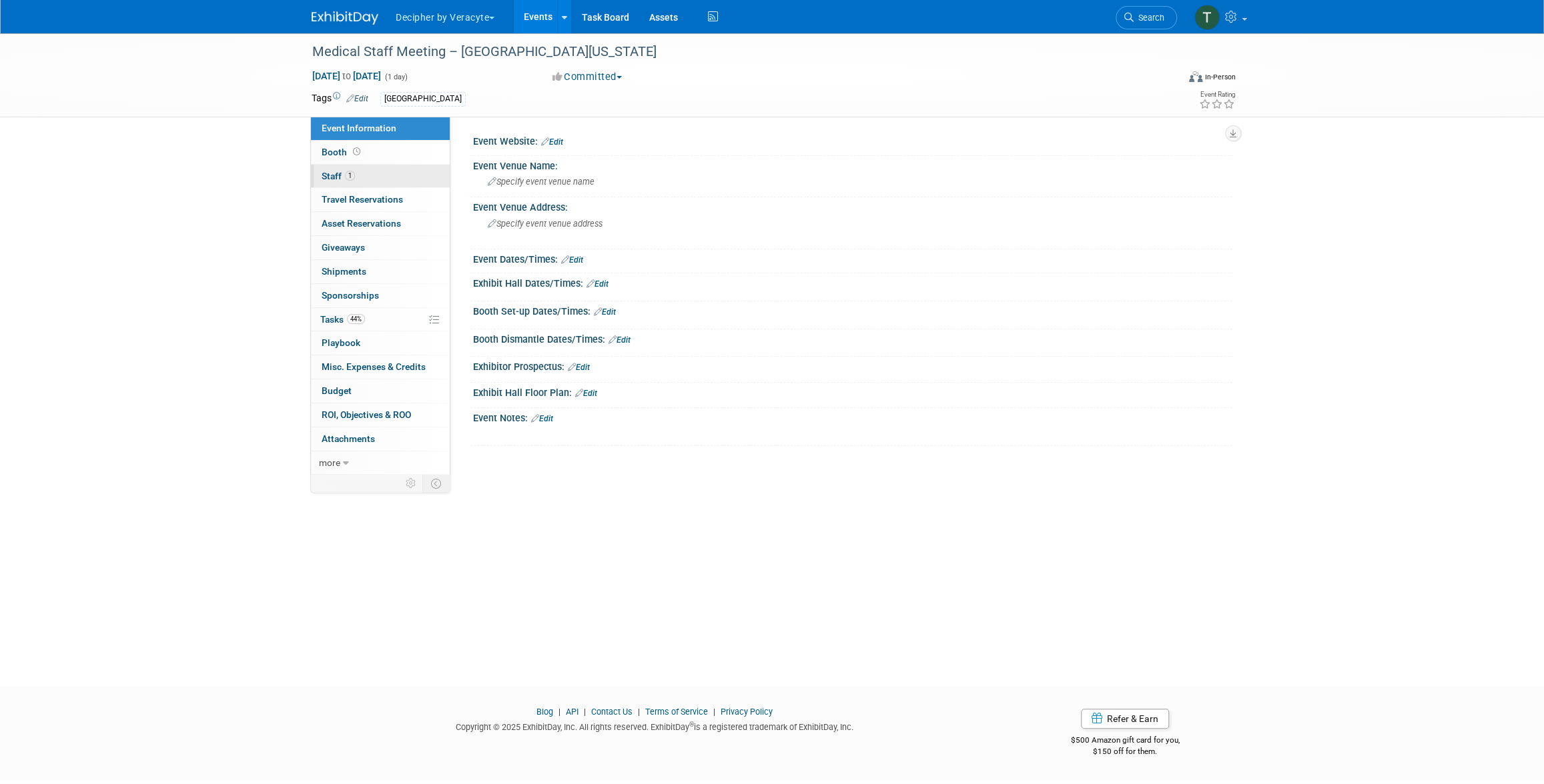
click at [375, 173] on link "1 Staff 1" at bounding box center [380, 176] width 139 height 23
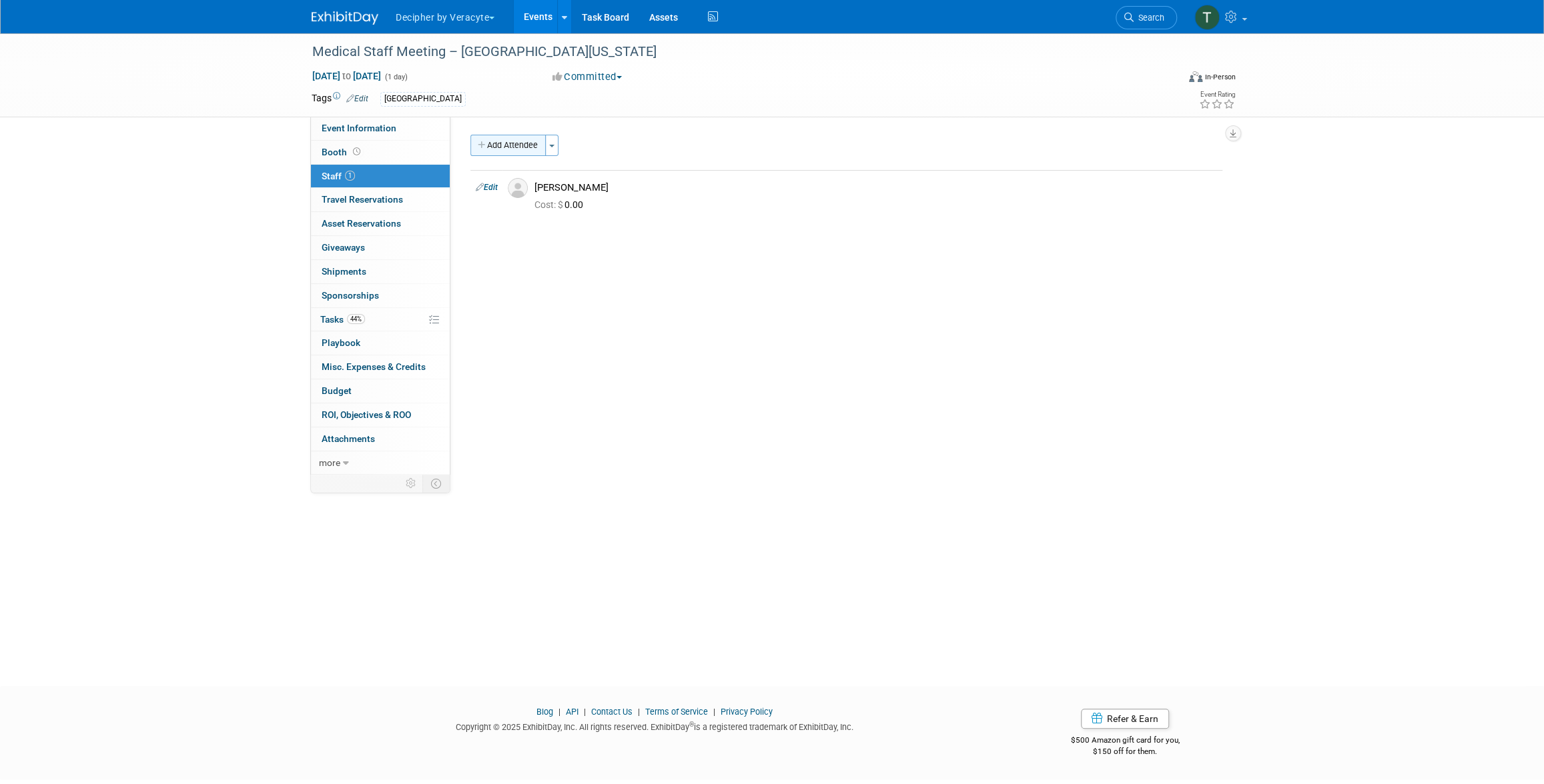
click at [523, 150] on button "Add Attendee" at bounding box center [507, 145] width 75 height 21
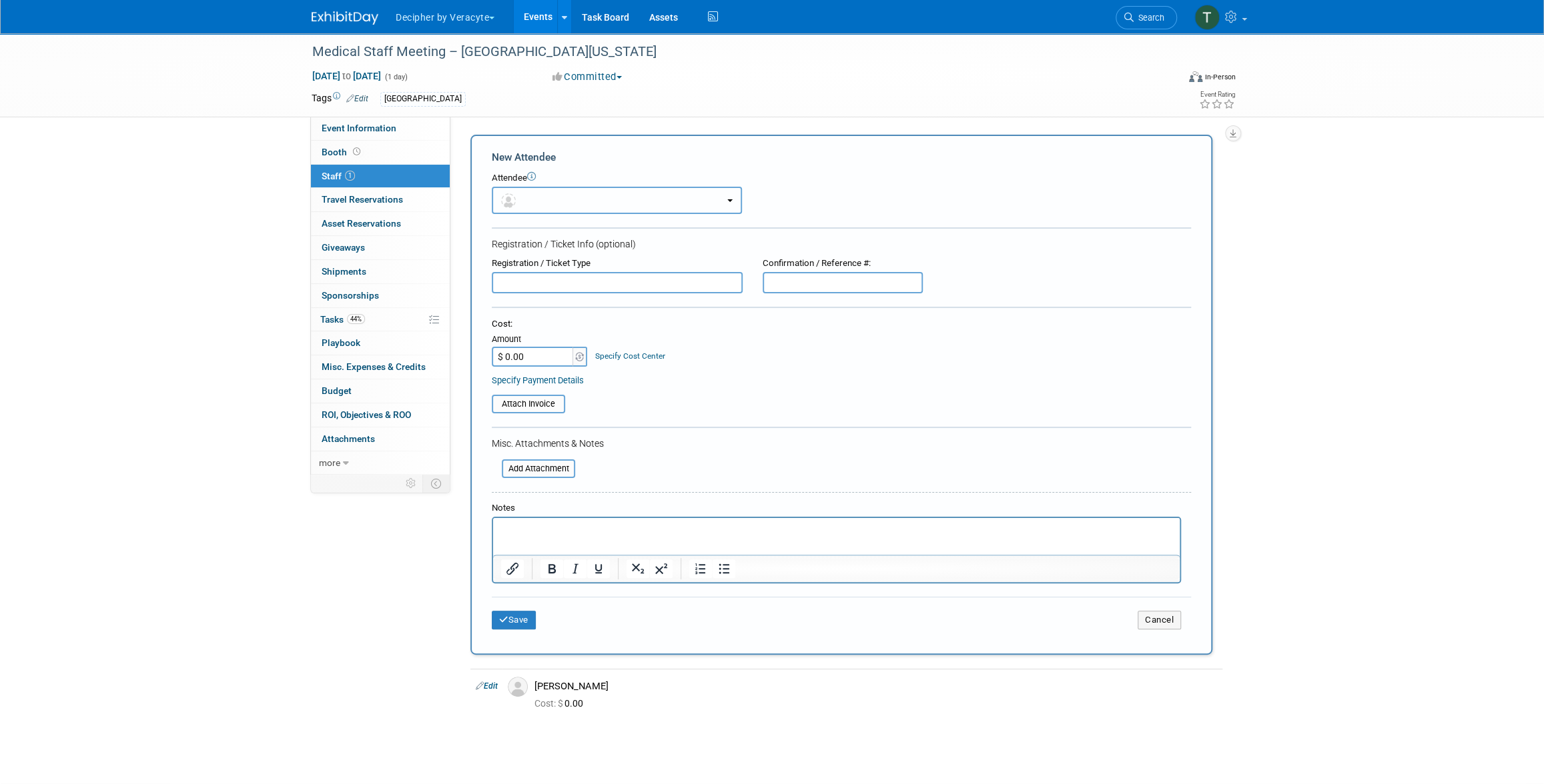
click at [537, 195] on button "button" at bounding box center [616, 200] width 250 height 27
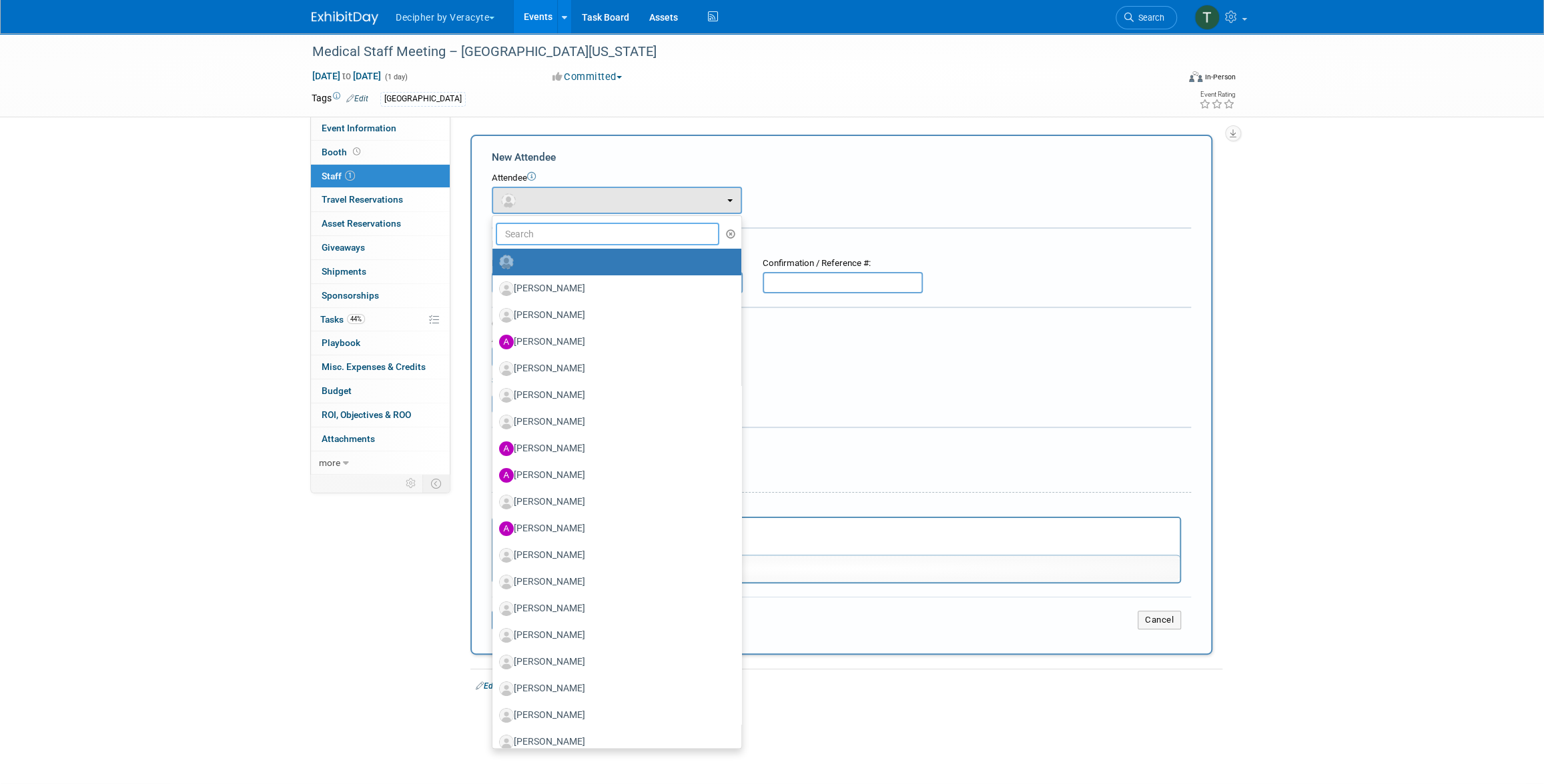
click at [540, 242] on input "text" at bounding box center [607, 234] width 224 height 23
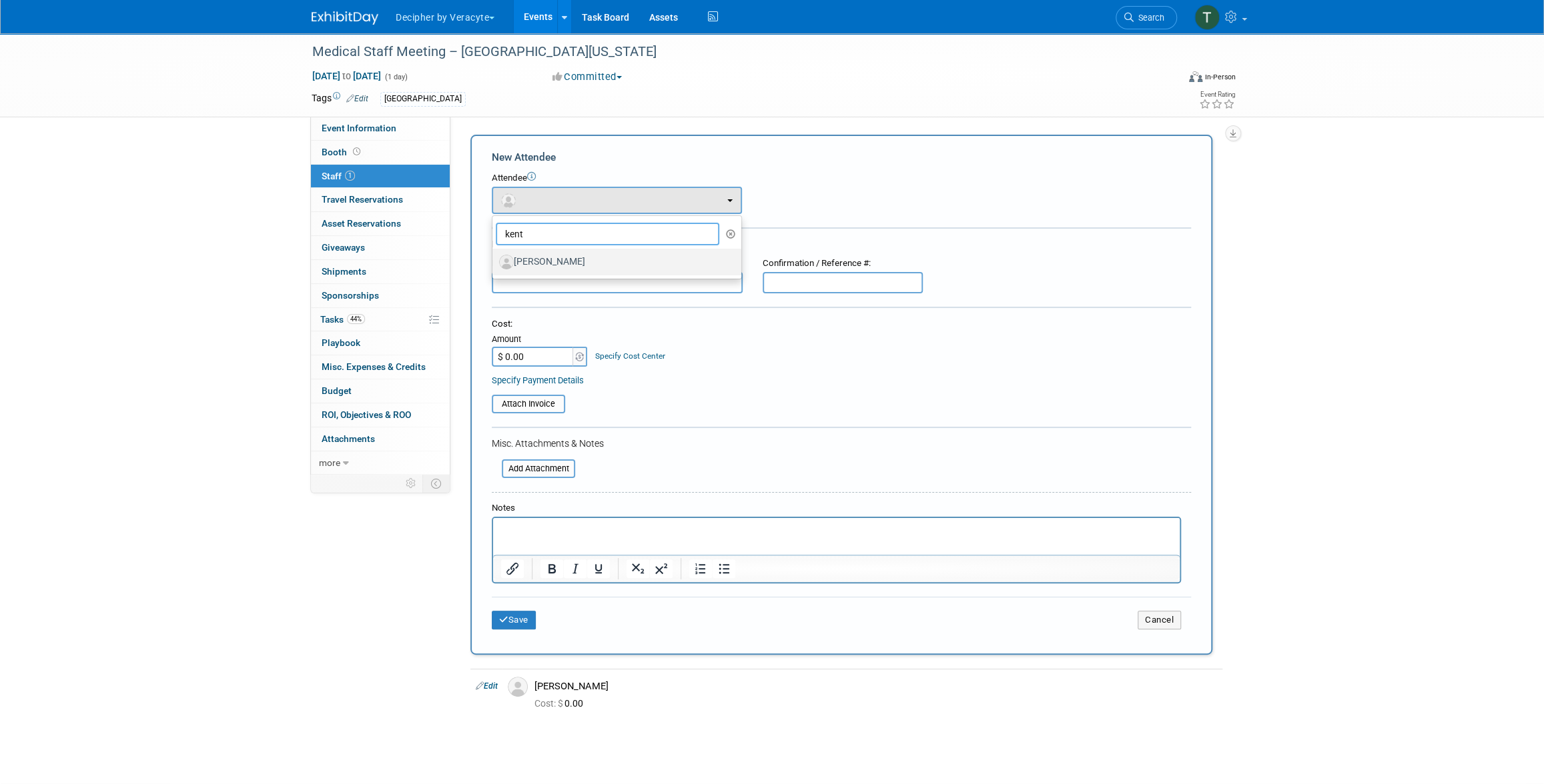
type input "kent"
click at [568, 265] on label "[PERSON_NAME]" at bounding box center [613, 262] width 228 height 21
click at [494, 265] on input "[PERSON_NAME]" at bounding box center [490, 261] width 9 height 9
select select "848a889c-b123-437b-84c9-88b74cecd66c"
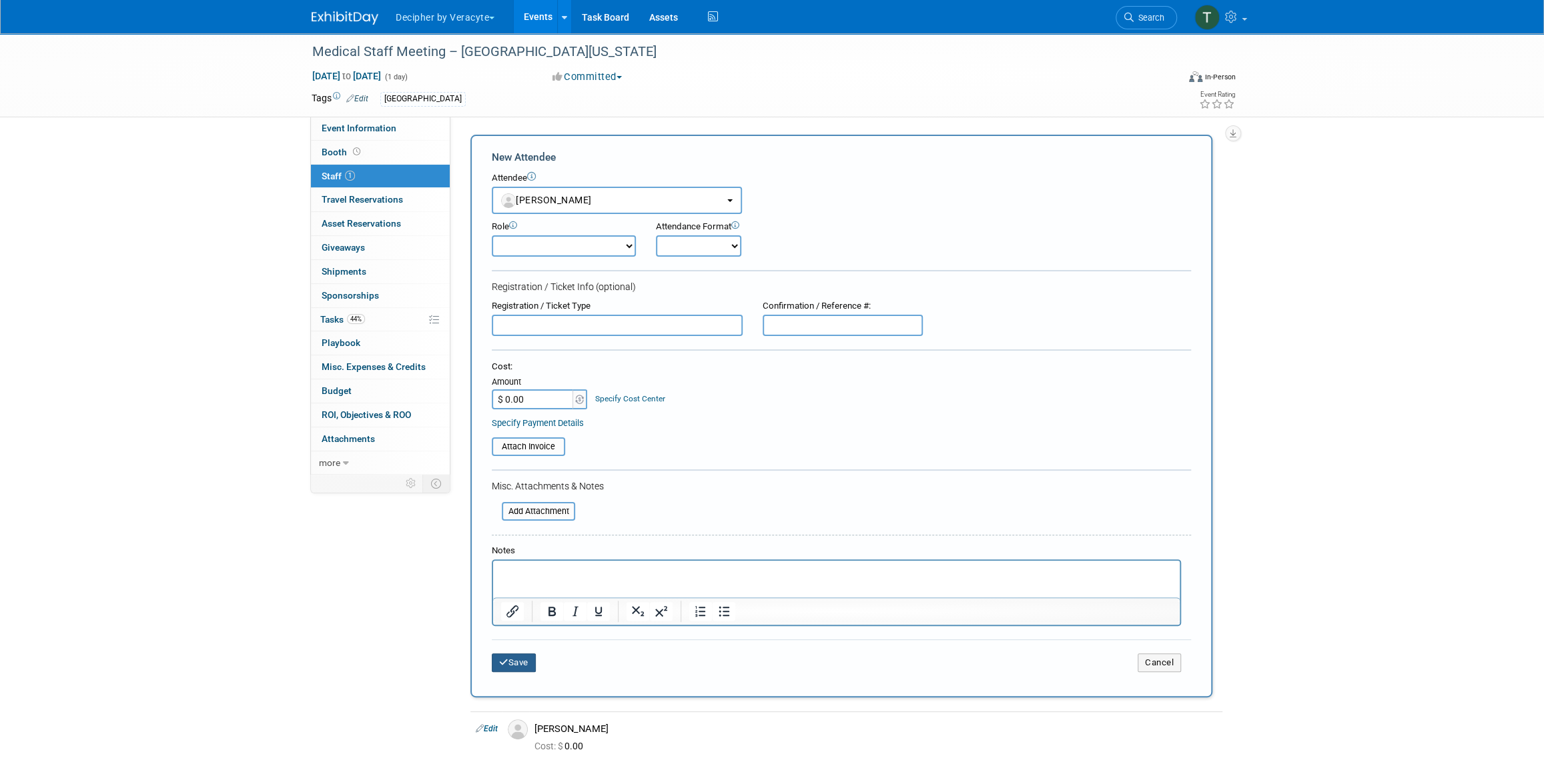
click at [520, 665] on button "Save" at bounding box center [513, 663] width 44 height 19
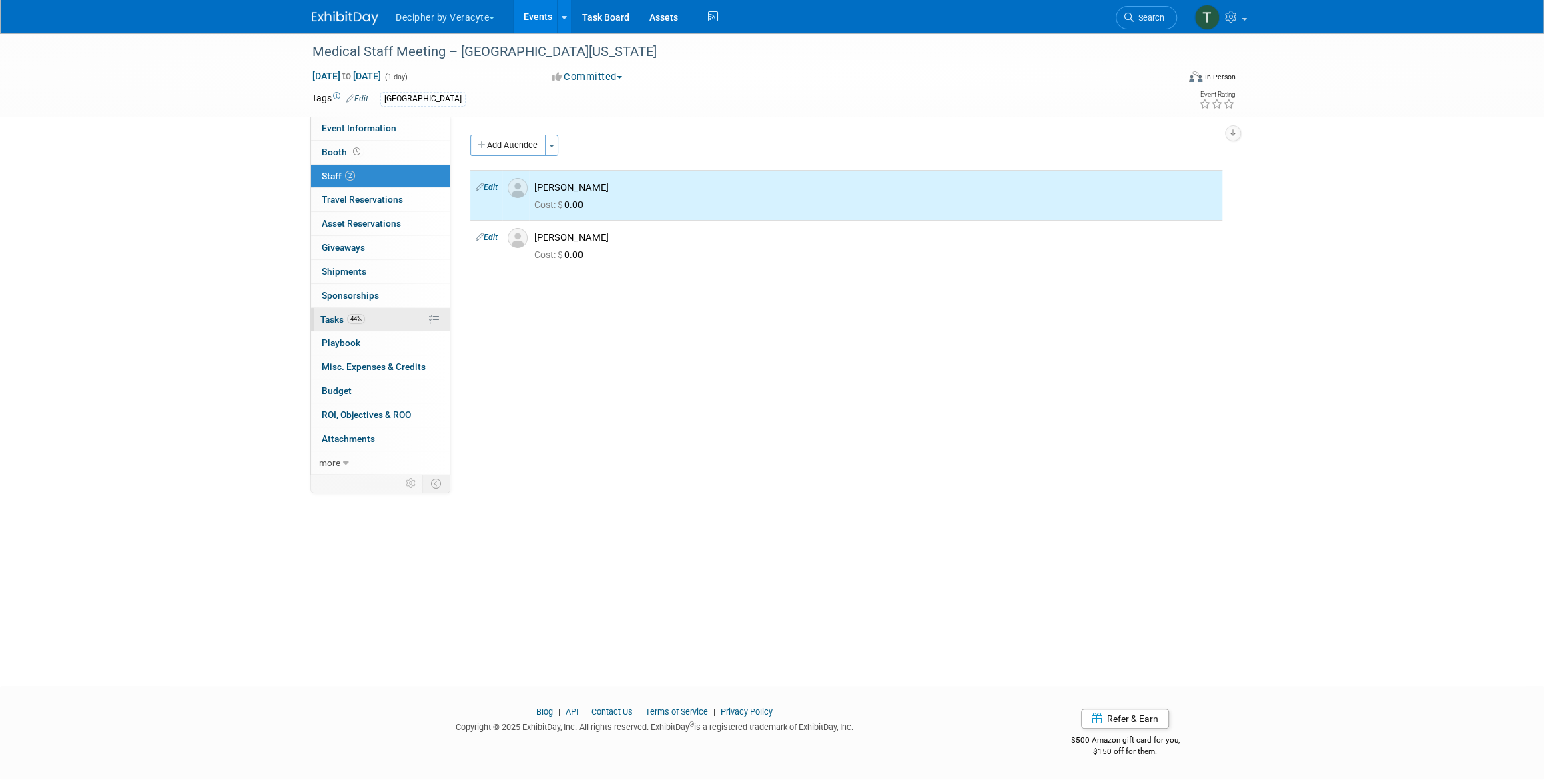
click at [391, 319] on link "44% Tasks 44%" at bounding box center [380, 320] width 139 height 23
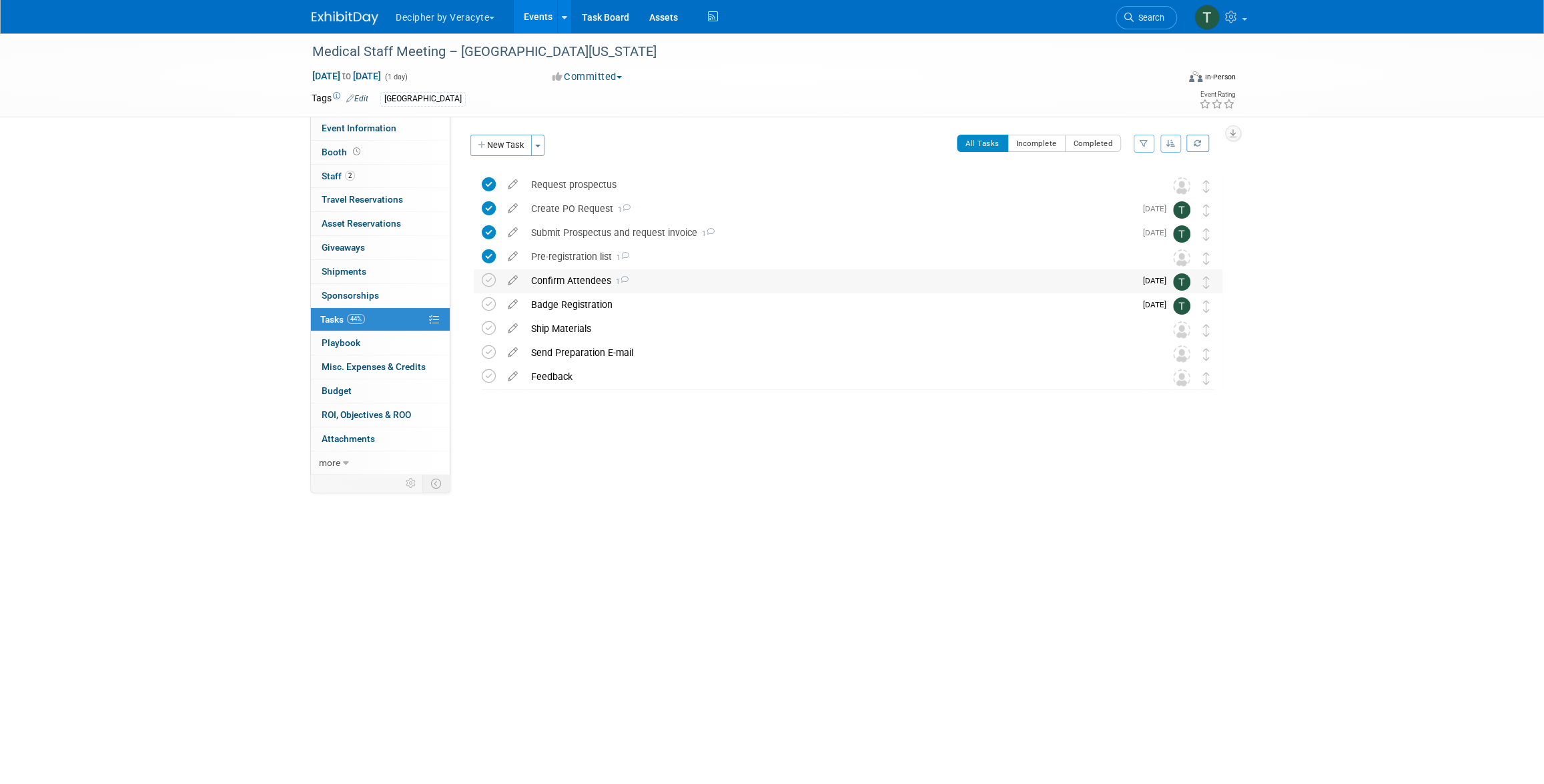
click at [563, 281] on div "Confirm Attendees 1" at bounding box center [830, 281] width 610 height 23
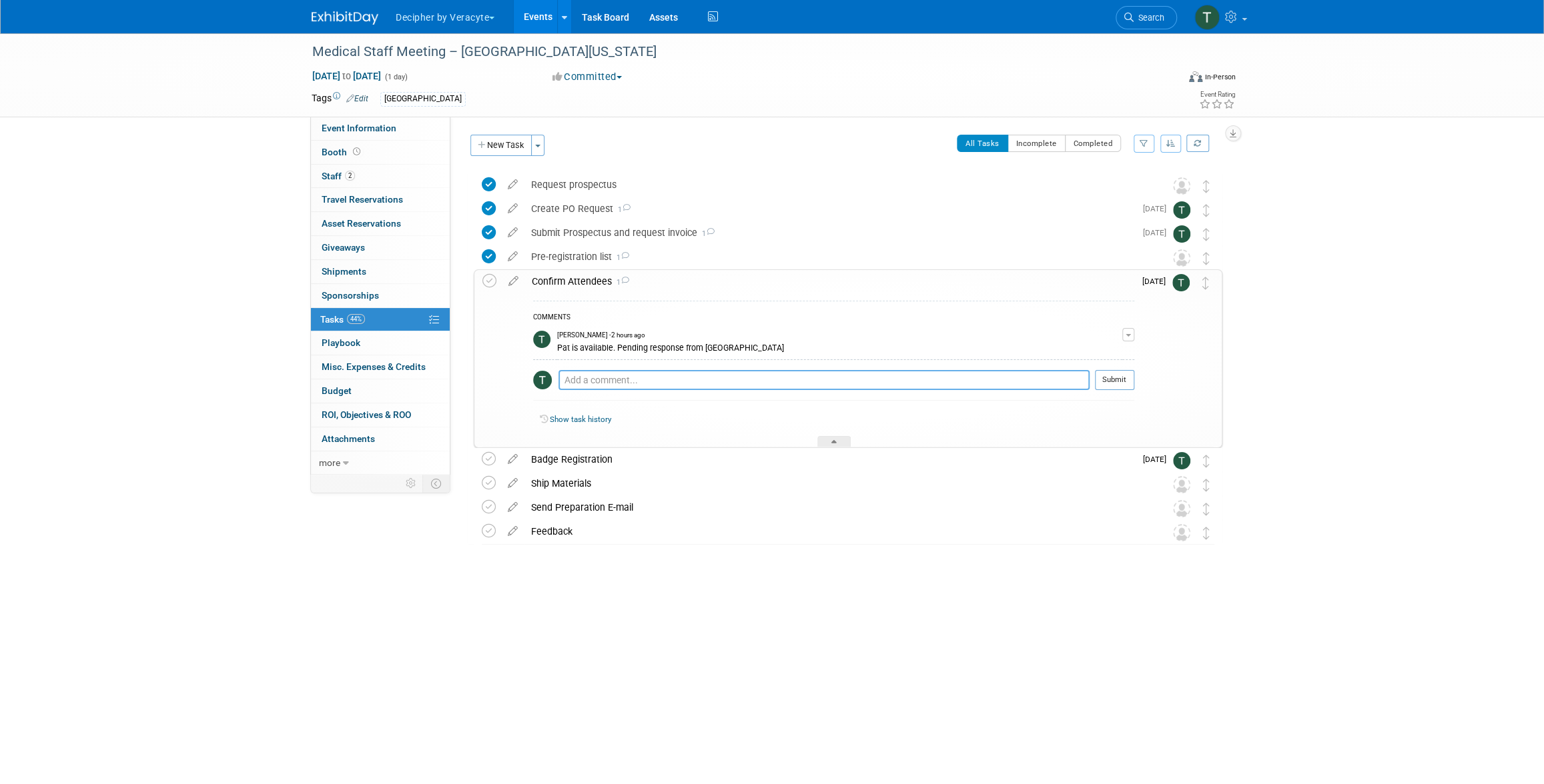
click at [617, 379] on textarea at bounding box center [824, 380] width 531 height 20
type textarea "Kent confirmed attendance"
click at [1129, 374] on button "Submit" at bounding box center [1114, 380] width 40 height 20
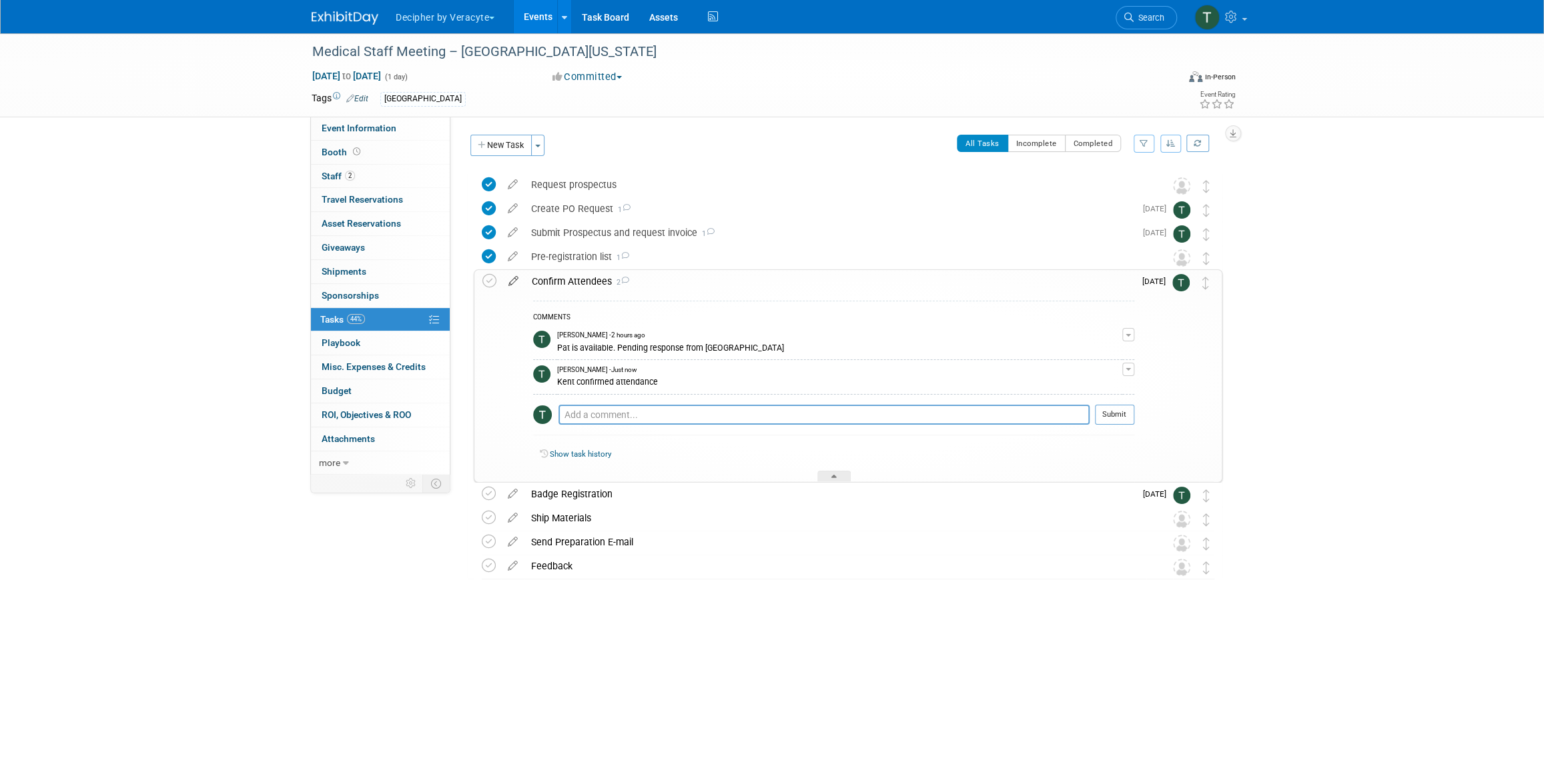
drag, startPoint x: 483, startPoint y: 281, endPoint x: 516, endPoint y: 275, distance: 33.5
click at [483, 281] on icon at bounding box center [489, 280] width 14 height 14
click at [570, 275] on div "Confirm Attendees 2" at bounding box center [830, 282] width 610 height 23
click at [601, 287] on div "Confirm Attendees 2" at bounding box center [830, 282] width 610 height 23
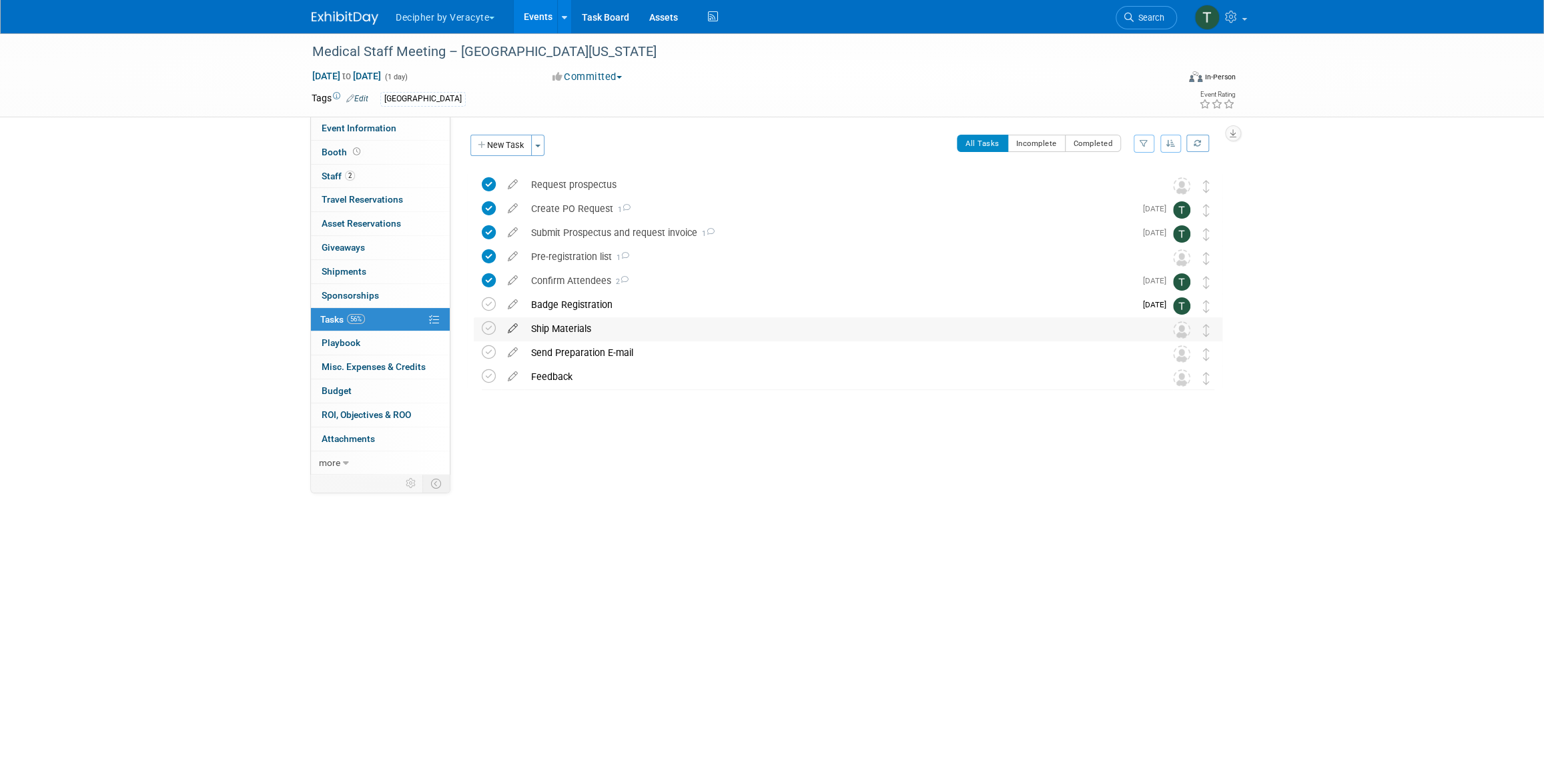
click at [513, 330] on icon at bounding box center [512, 326] width 23 height 16
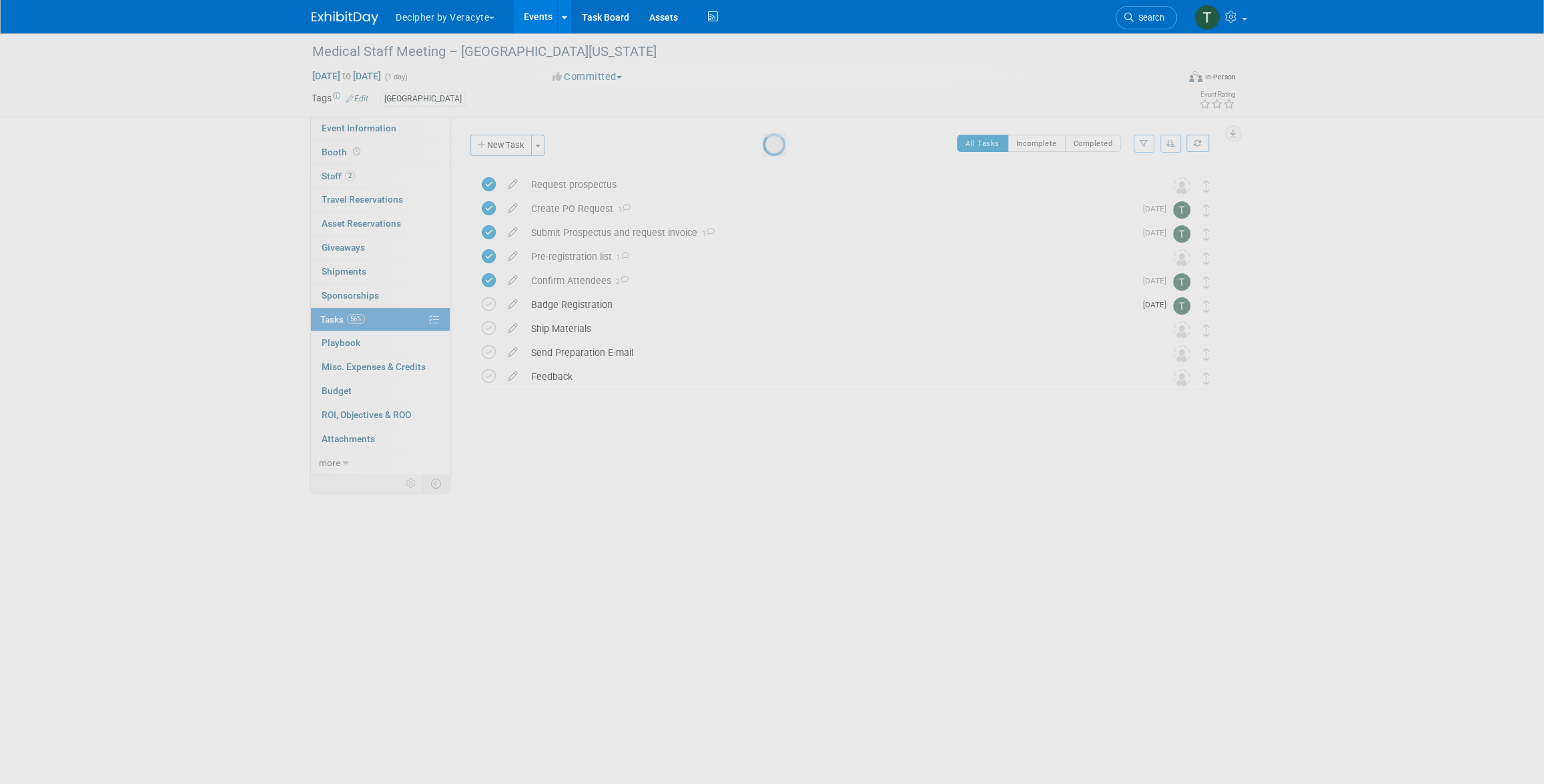
select select "8"
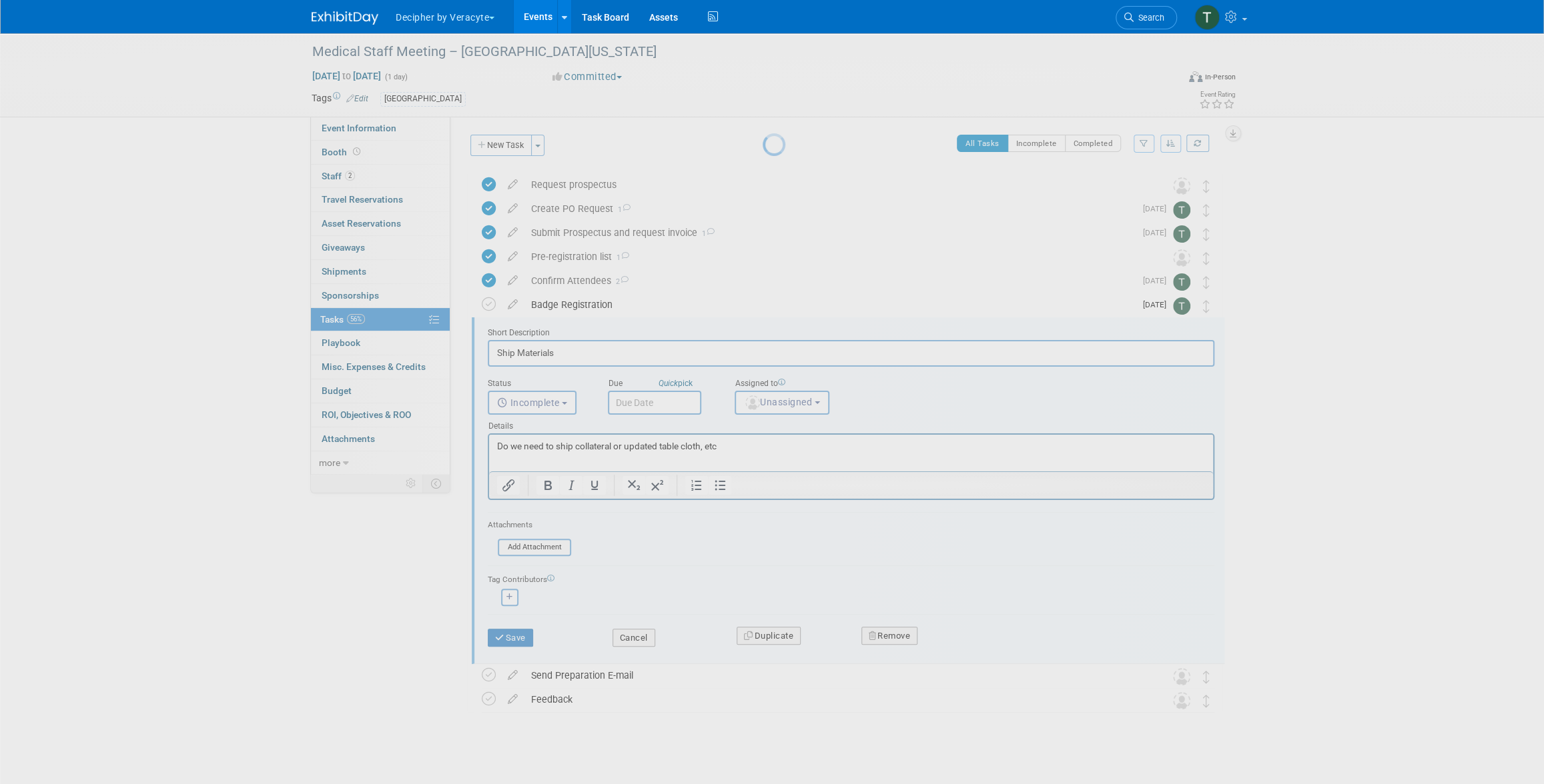
scroll to position [9, 0]
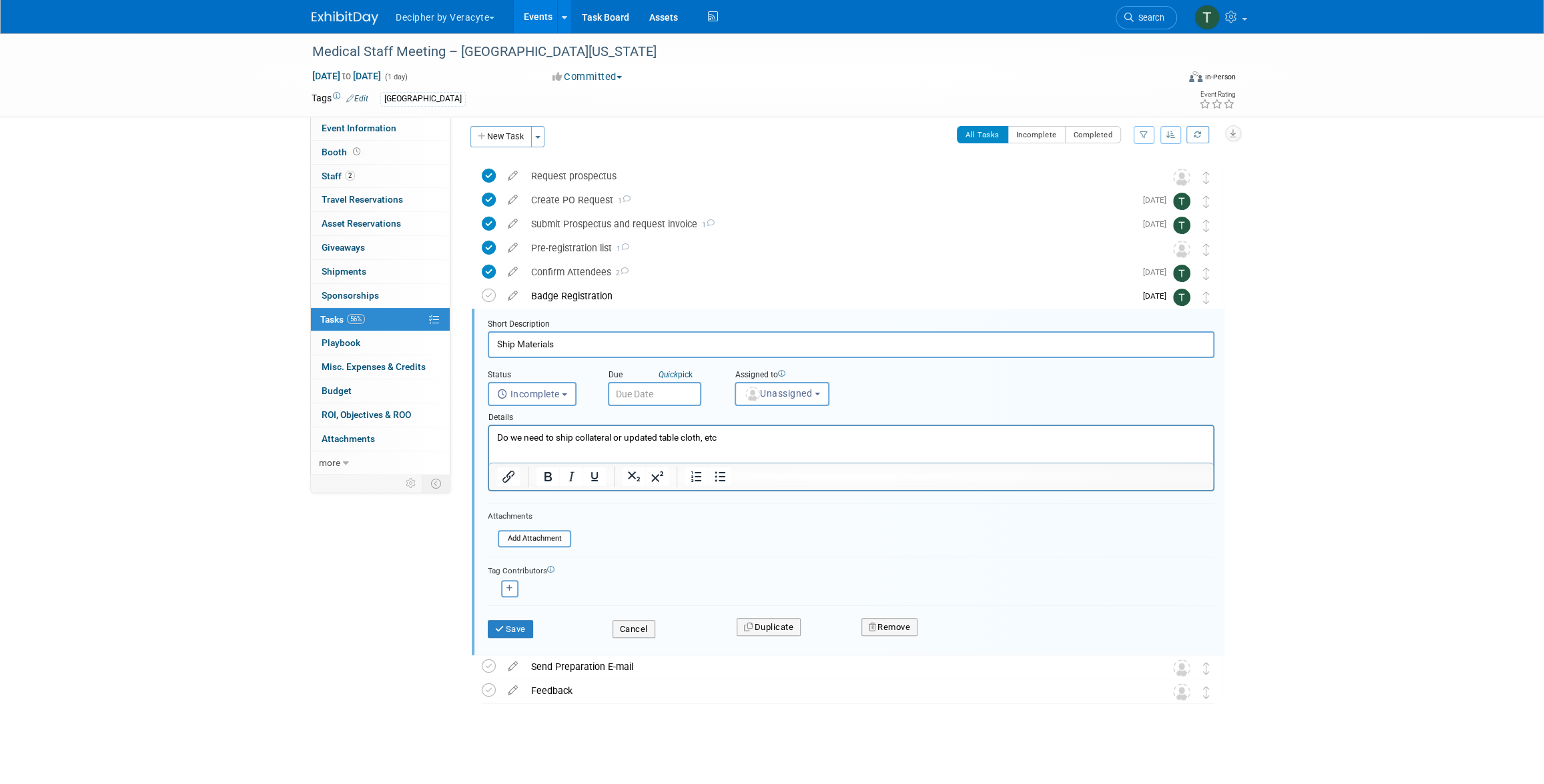
click at [652, 392] on input "text" at bounding box center [654, 393] width 93 height 24
click at [744, 557] on span "2" at bounding box center [740, 568] width 26 height 26
type input "Oct 2, 2025"
click at [784, 403] on button "Unassigned" at bounding box center [782, 393] width 95 height 24
click at [784, 428] on input "text" at bounding box center [805, 426] width 134 height 23
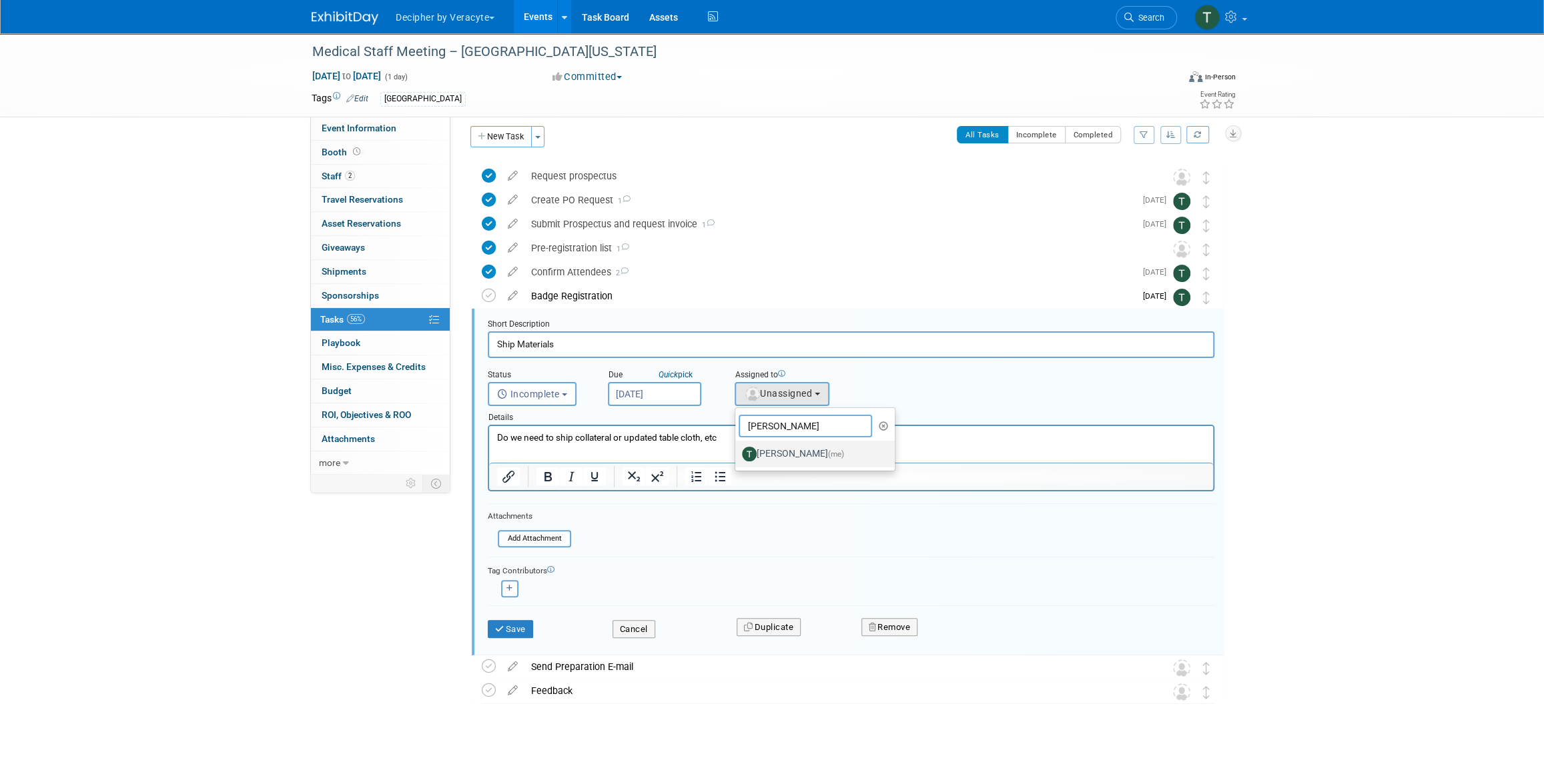
type input "tony"
click at [815, 462] on label "Tony Alvarado (me)" at bounding box center [811, 454] width 139 height 21
click at [737, 457] on input "Tony Alvarado (me)" at bounding box center [732, 453] width 9 height 9
select select "3ceeba8c-a19a-4597-a609-6fba7c9a515a"
click at [505, 632] on button "Save" at bounding box center [510, 629] width 45 height 19
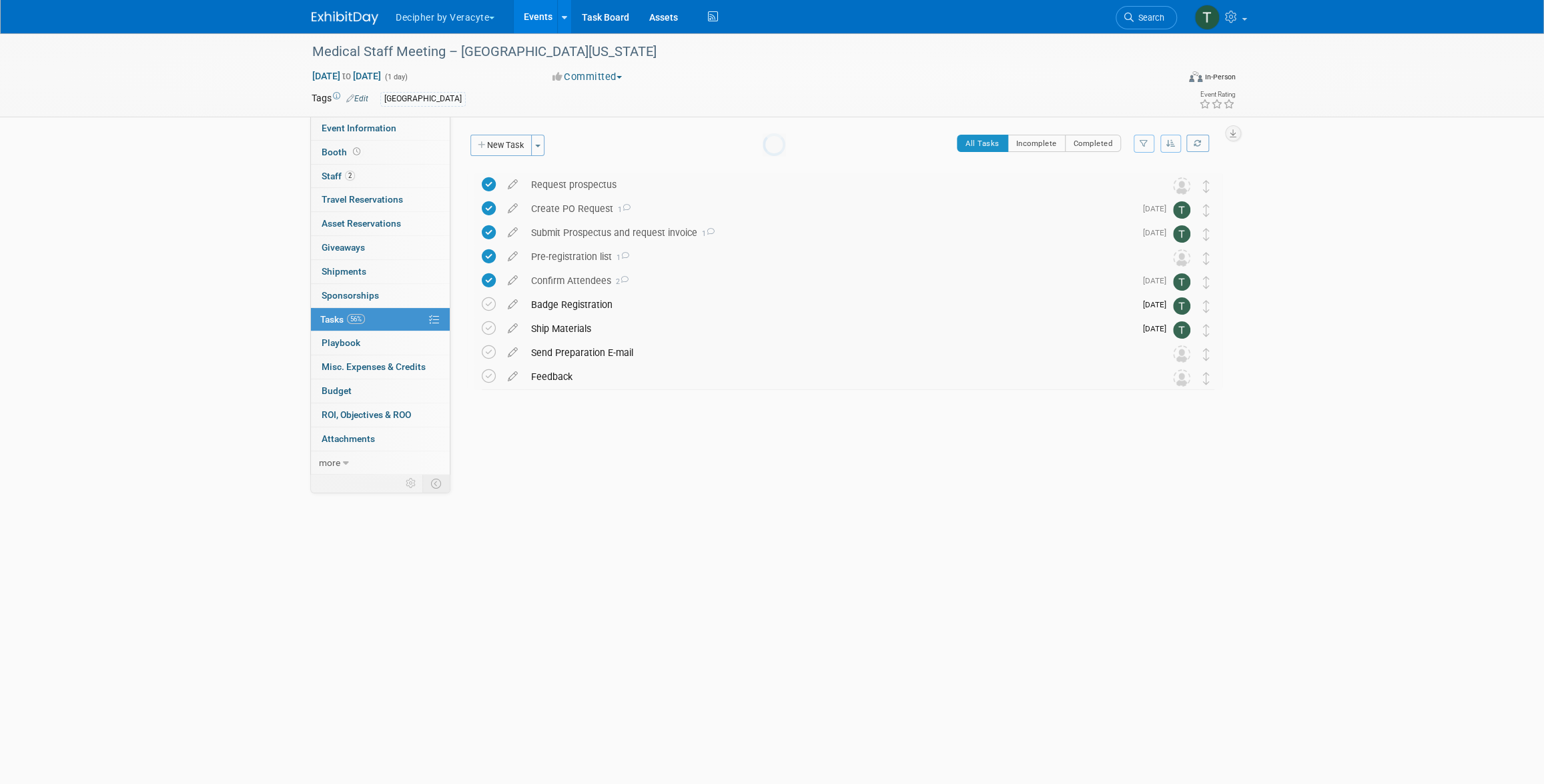
scroll to position [0, 0]
click at [517, 17] on link "Events" at bounding box center [538, 16] width 49 height 33
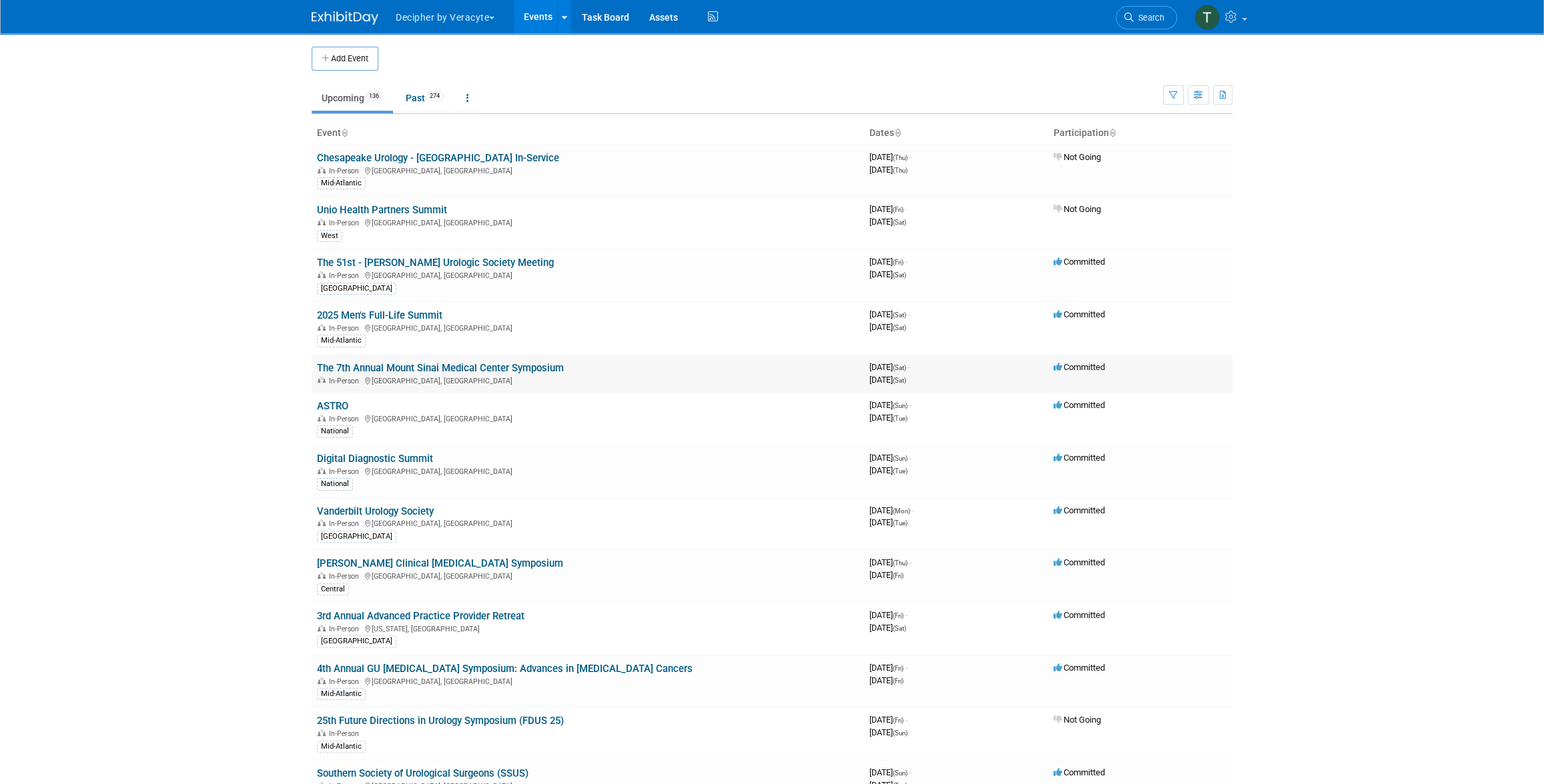
click at [517, 369] on link "The 7th Annual Mount Sinai Medical Center Symposium" at bounding box center [440, 368] width 247 height 12
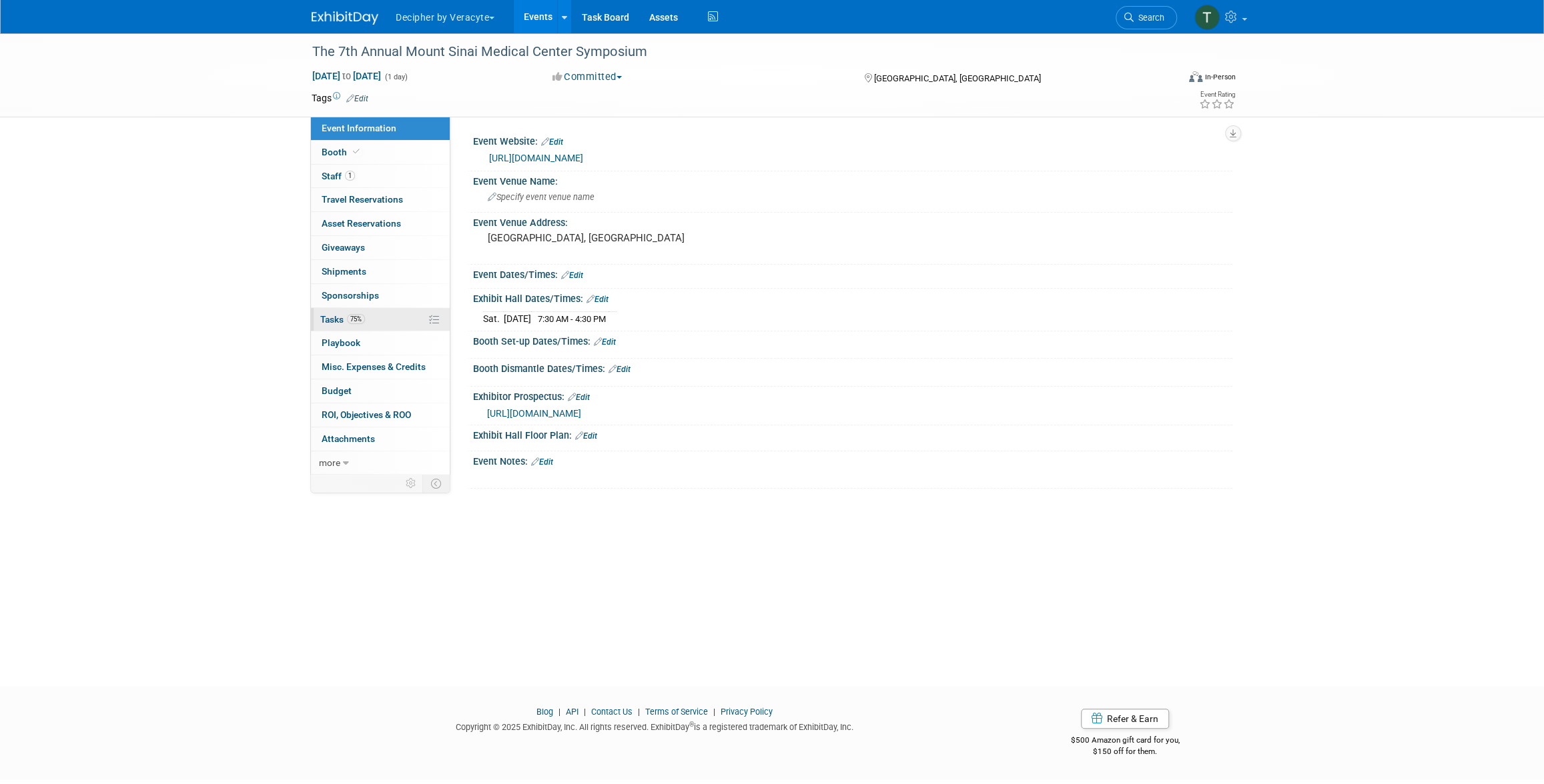
click at [361, 317] on span "75%" at bounding box center [356, 319] width 18 height 10
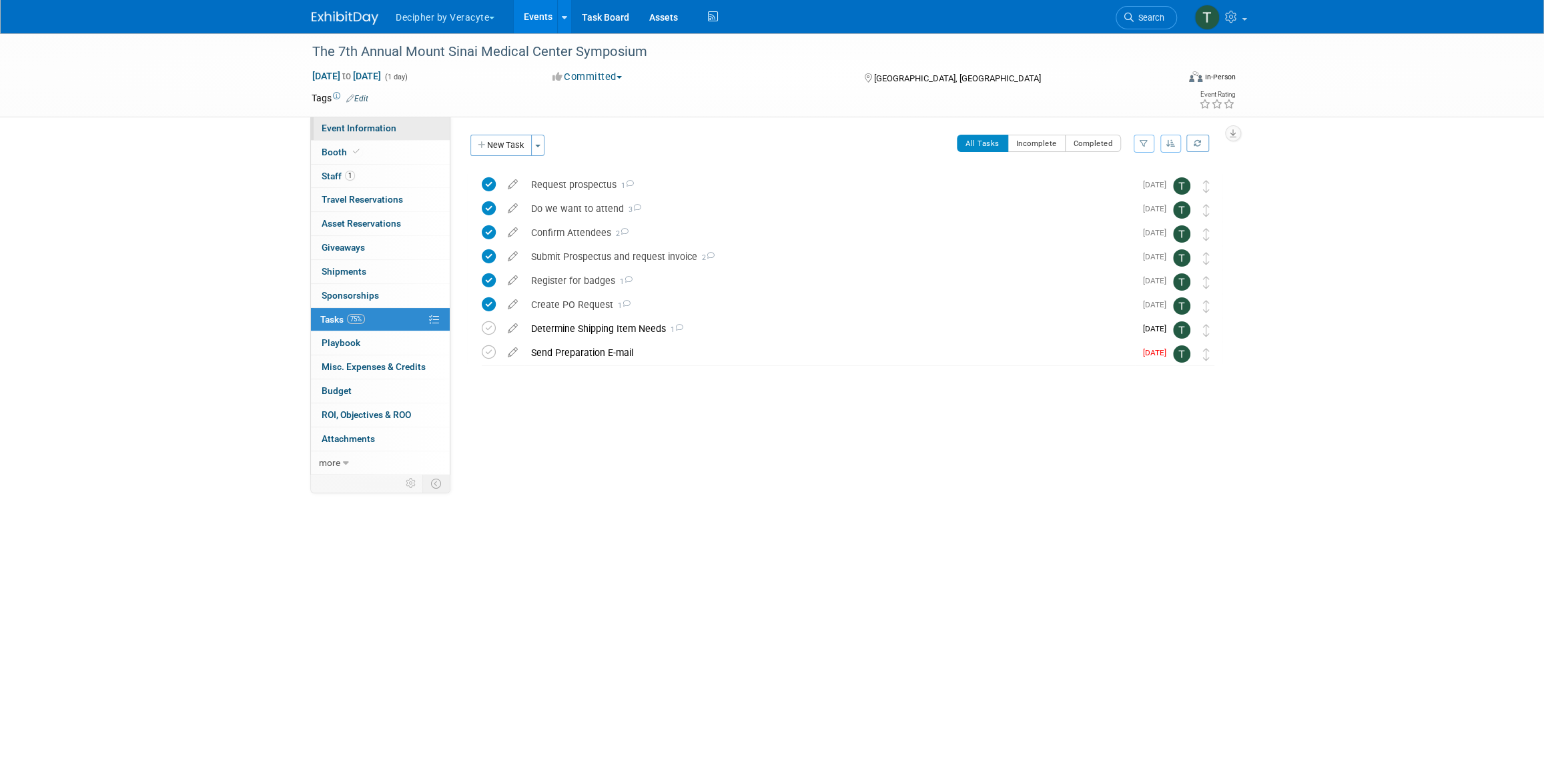
click at [390, 131] on span "Event Information" at bounding box center [359, 128] width 75 height 11
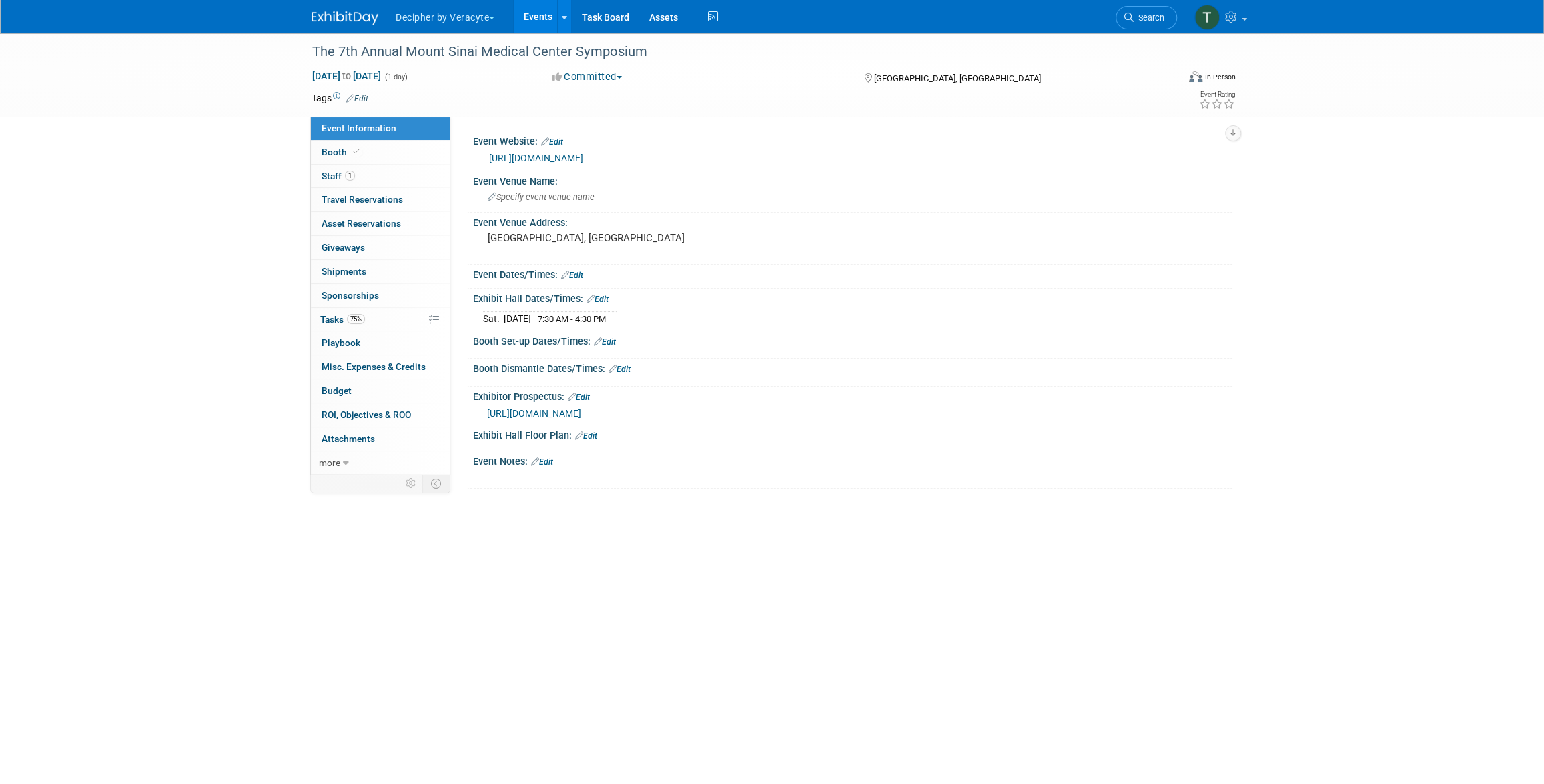
click at [651, 406] on div "[URL][DOMAIN_NAME]" at bounding box center [854, 413] width 735 height 15
click at [581, 419] on span "[URL][DOMAIN_NAME]" at bounding box center [534, 413] width 94 height 11
click at [583, 157] on link "[URL][DOMAIN_NAME]" at bounding box center [536, 157] width 94 height 11
click at [393, 318] on link "75% Tasks 75%" at bounding box center [380, 320] width 139 height 23
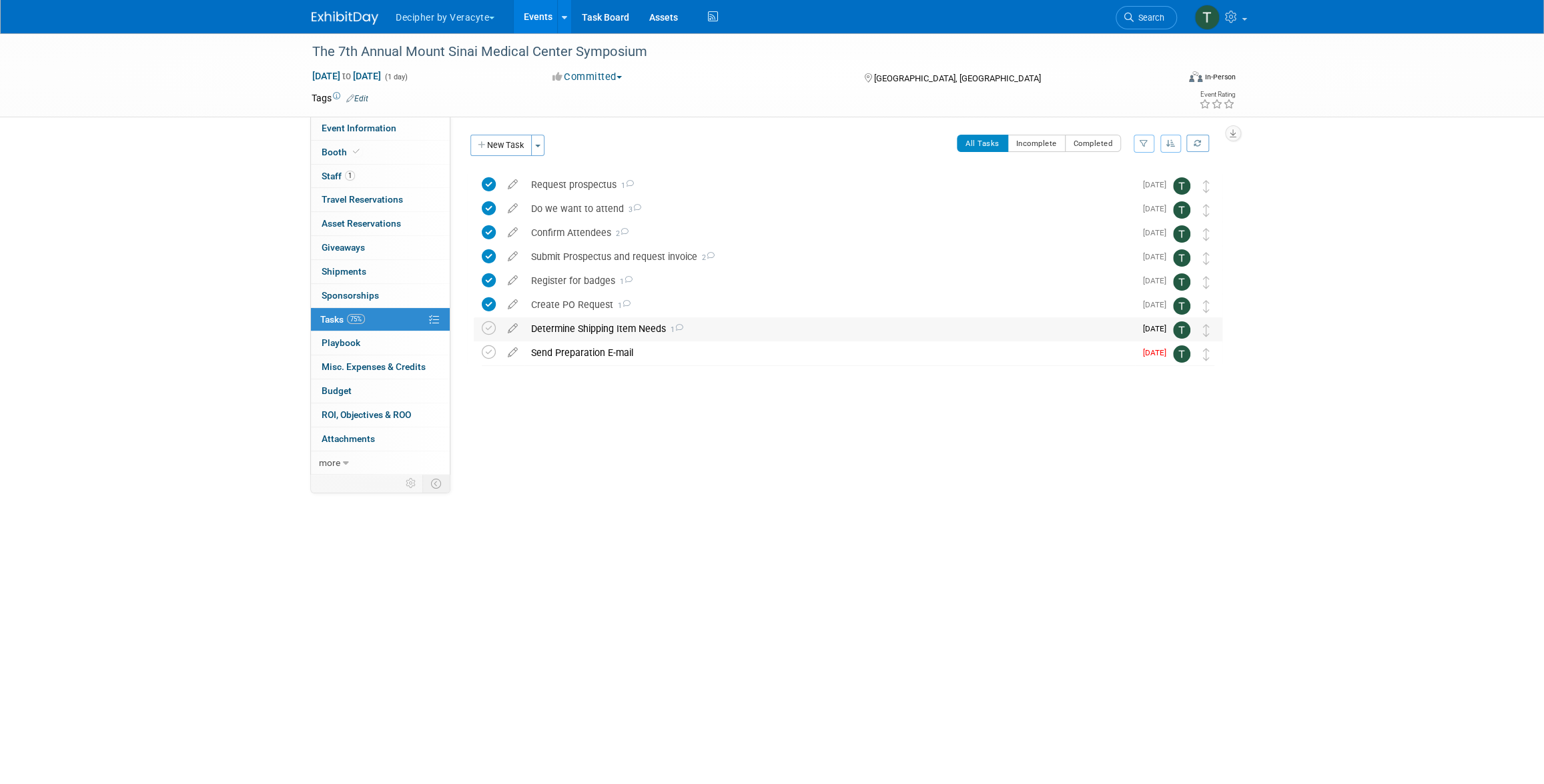
click at [574, 326] on div "Determine Shipping Item Needs 1" at bounding box center [830, 329] width 610 height 23
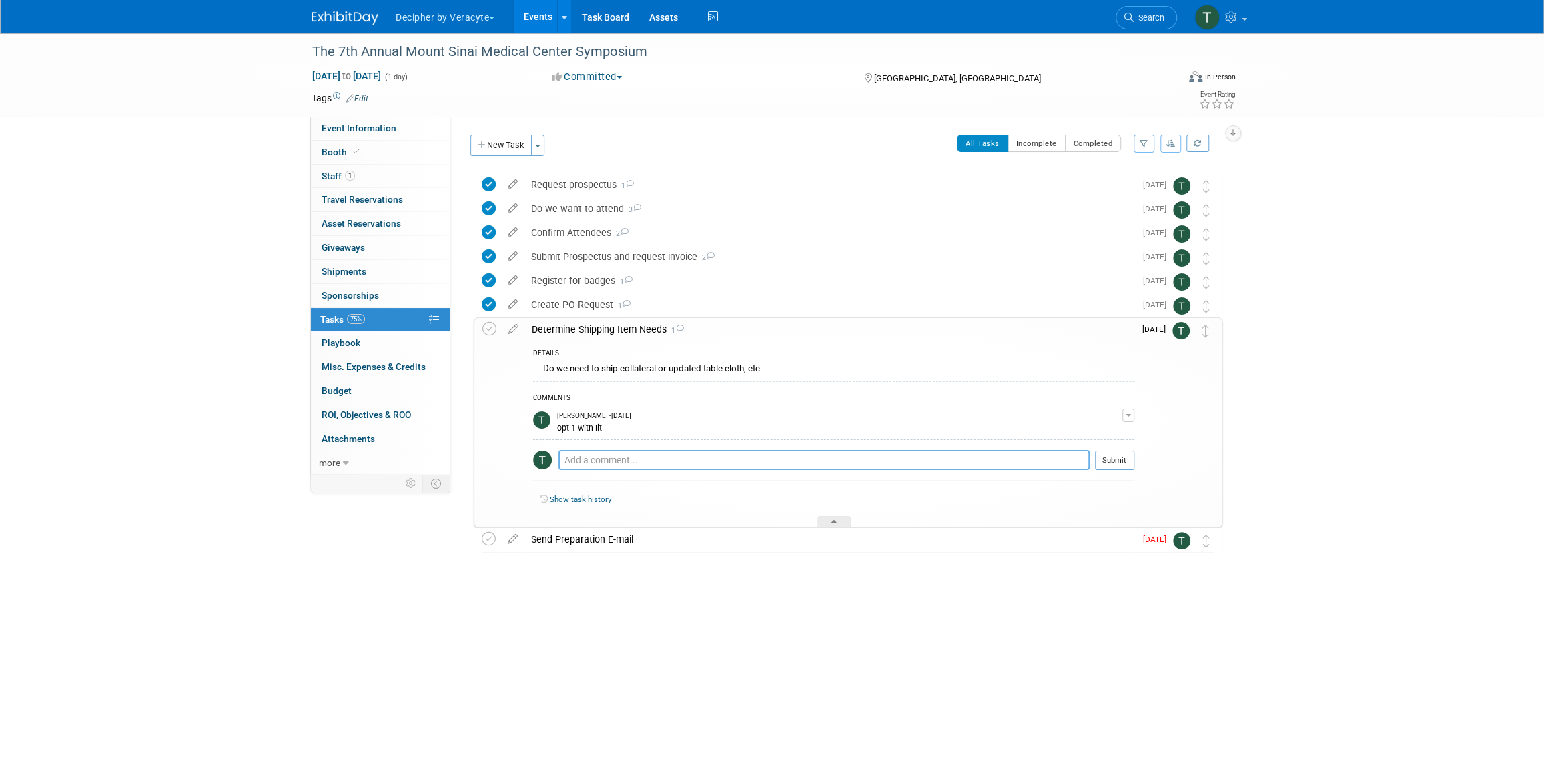
click at [637, 461] on textarea at bounding box center [824, 460] width 531 height 20
paste textarea "884673971894"
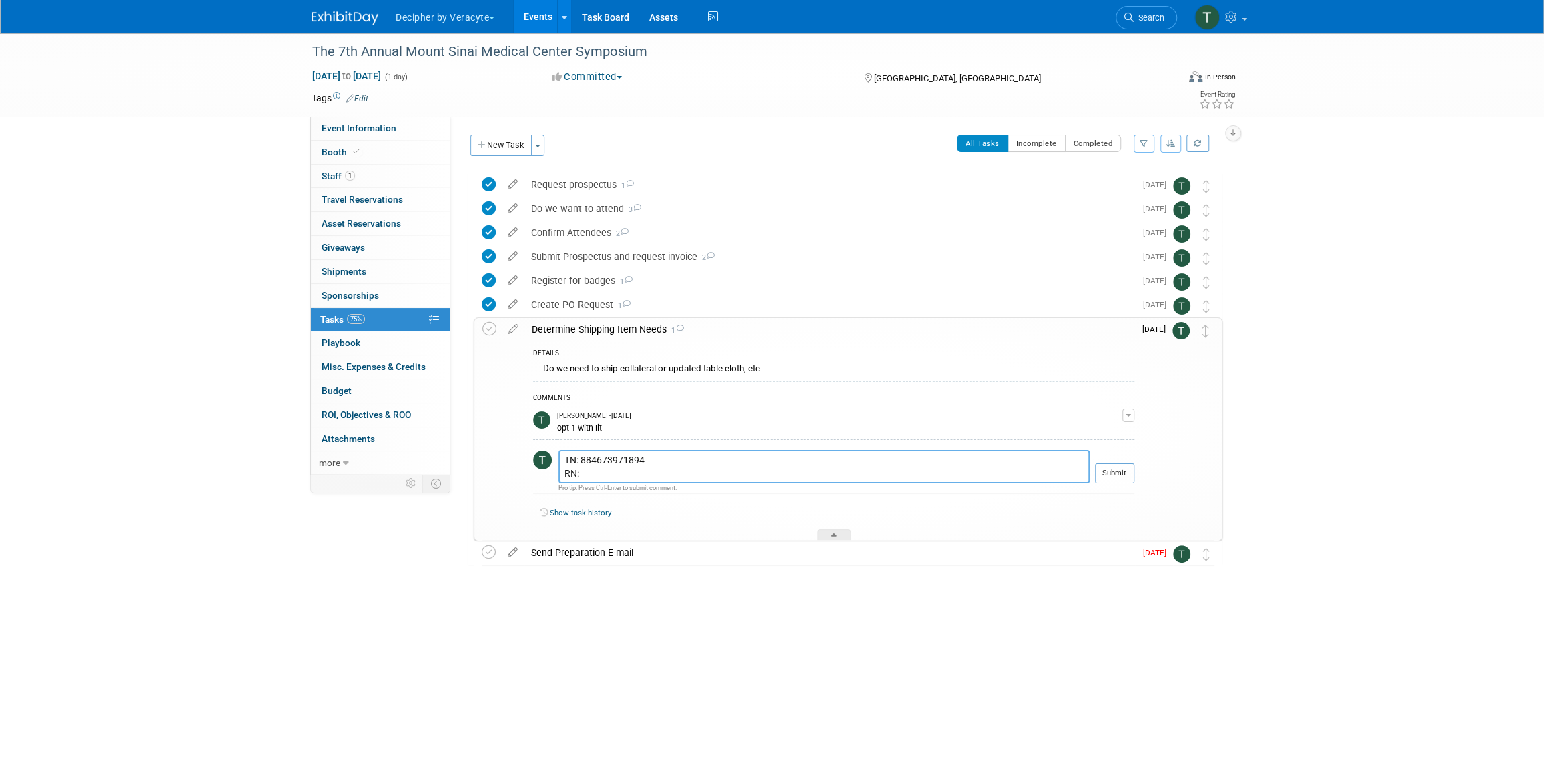
paste textarea "884674049416"
type textarea "TN: 884673971894 RN: 884674049416"
click at [1101, 477] on button "Submit" at bounding box center [1114, 473] width 40 height 20
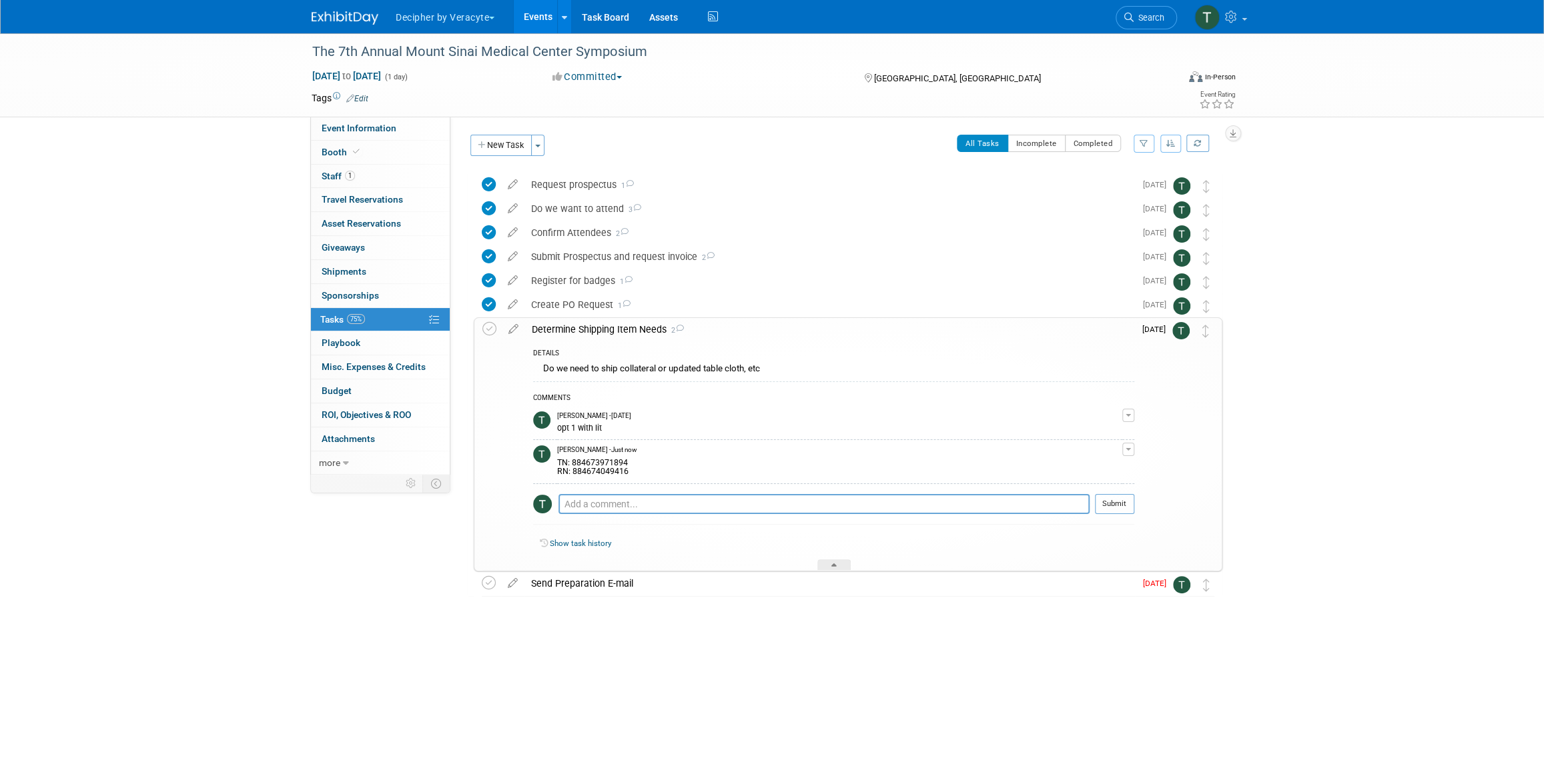
click at [599, 331] on div "Determine Shipping Item Needs 2" at bounding box center [830, 330] width 610 height 23
